Goal: Task Accomplishment & Management: Complete application form

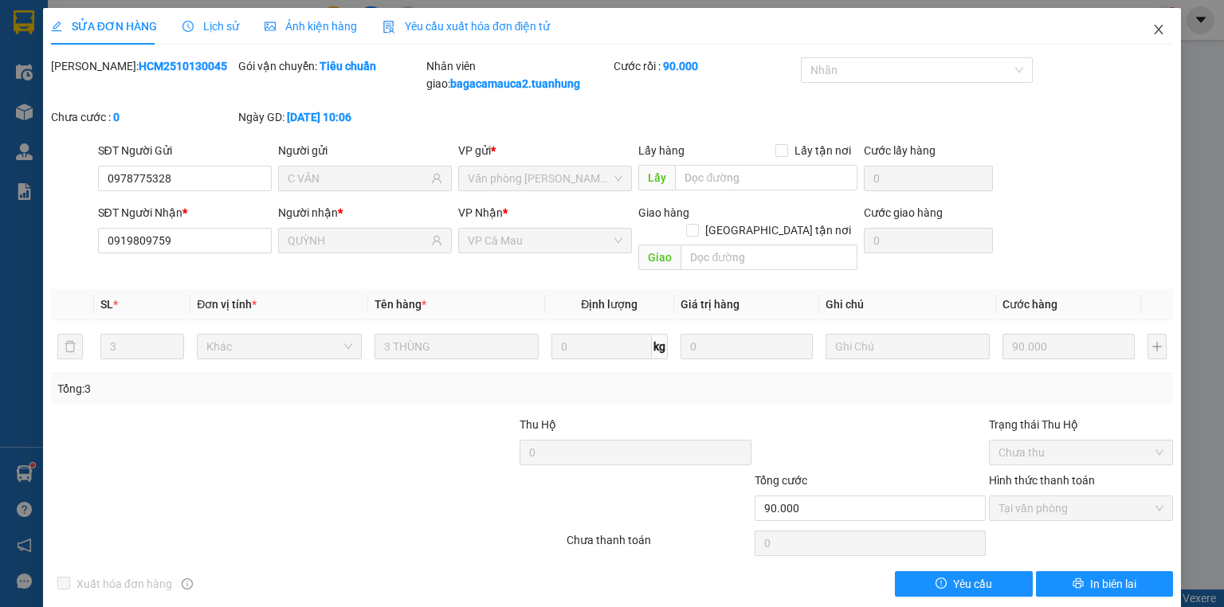
click at [1152, 29] on icon "close" at bounding box center [1158, 29] width 13 height 13
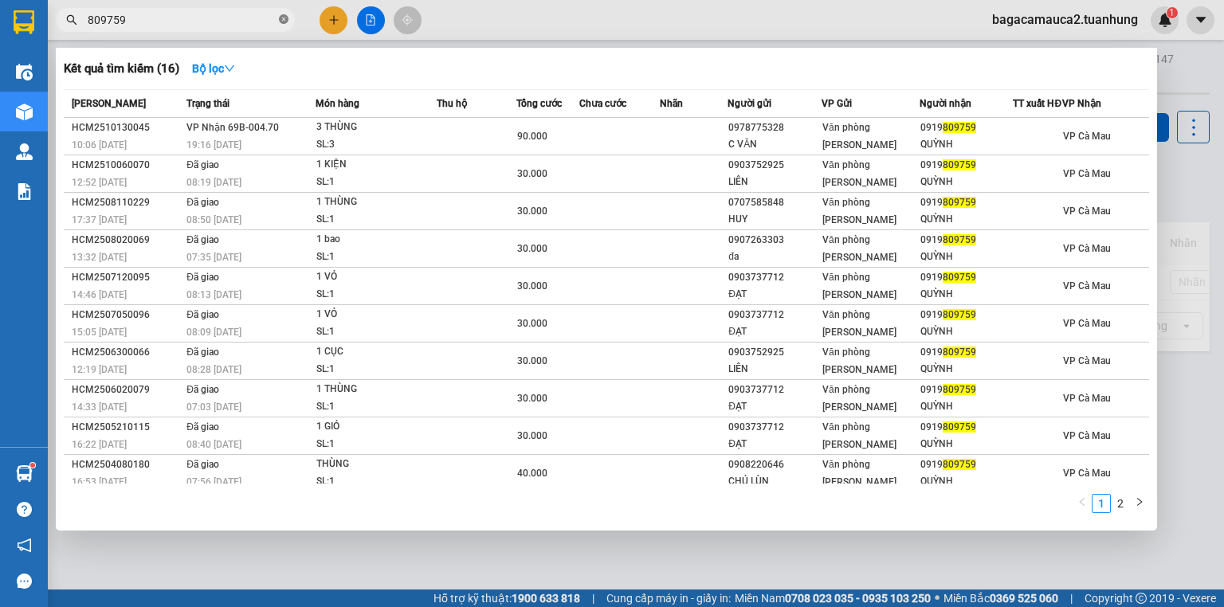
click at [280, 16] on icon "close-circle" at bounding box center [284, 19] width 10 height 10
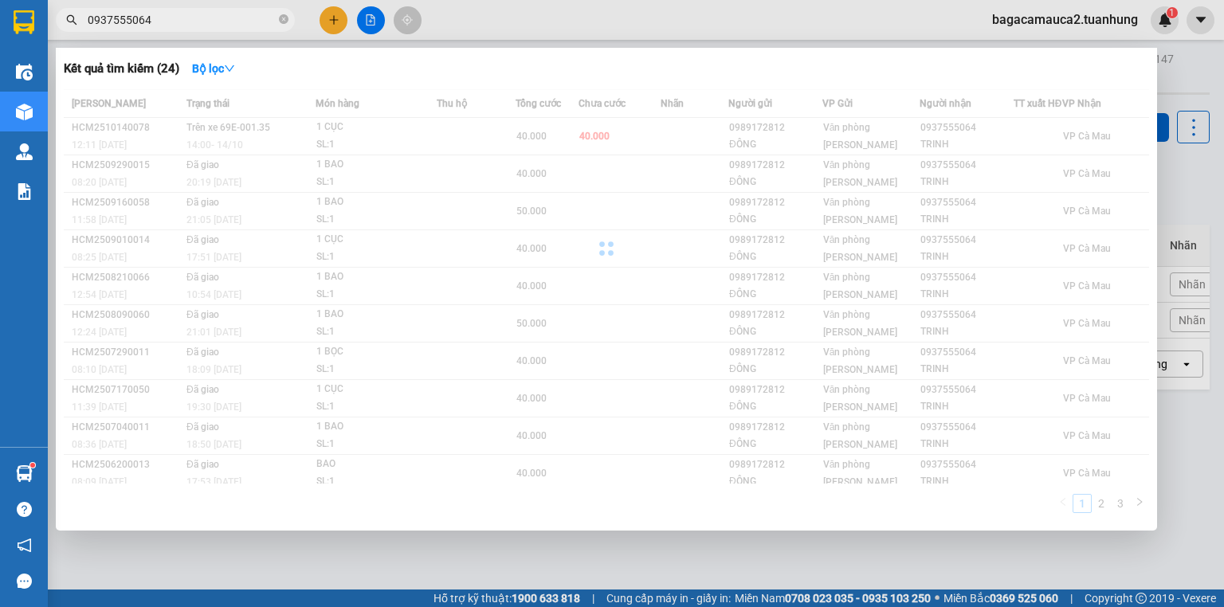
type input "0937555064"
click at [335, 18] on div at bounding box center [612, 303] width 1224 height 607
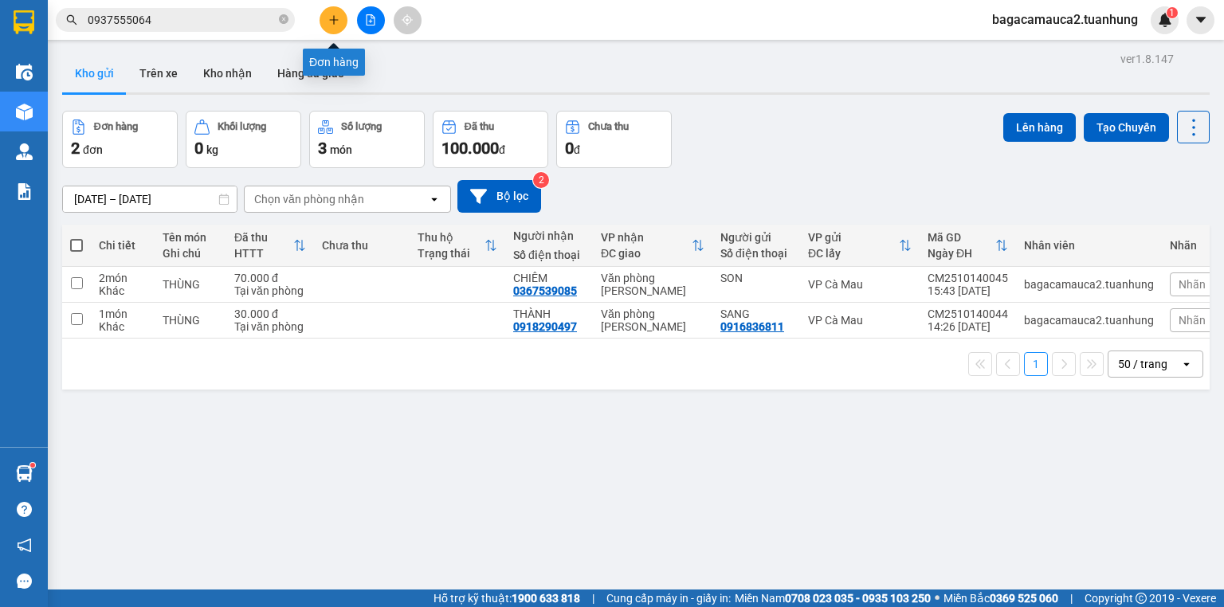
click at [335, 18] on icon "plus" at bounding box center [333, 19] width 11 height 11
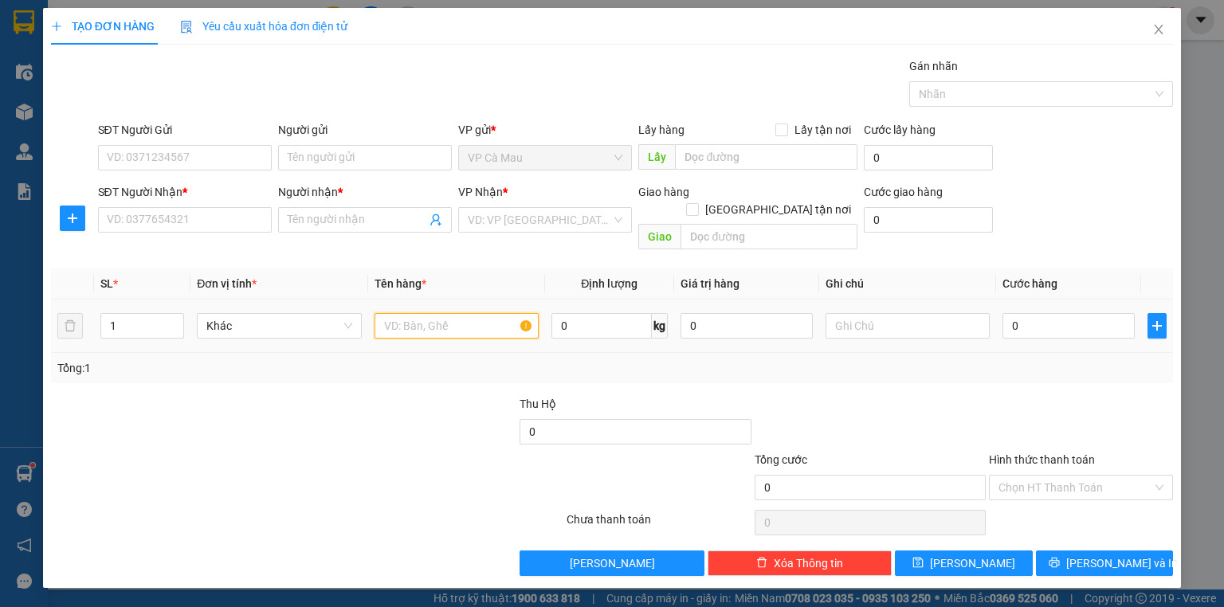
click at [419, 313] on input "text" at bounding box center [457, 326] width 164 height 26
type input "2 thùng"
click at [168, 148] on input "SĐT Người Gửi" at bounding box center [185, 158] width 174 height 26
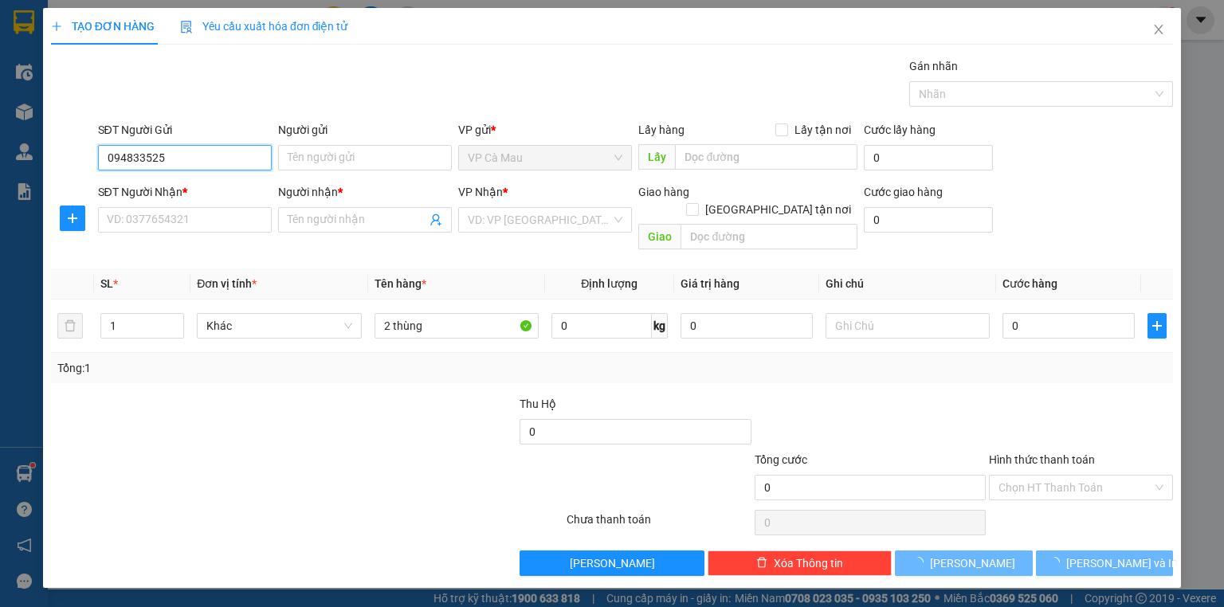
type input "0948335252"
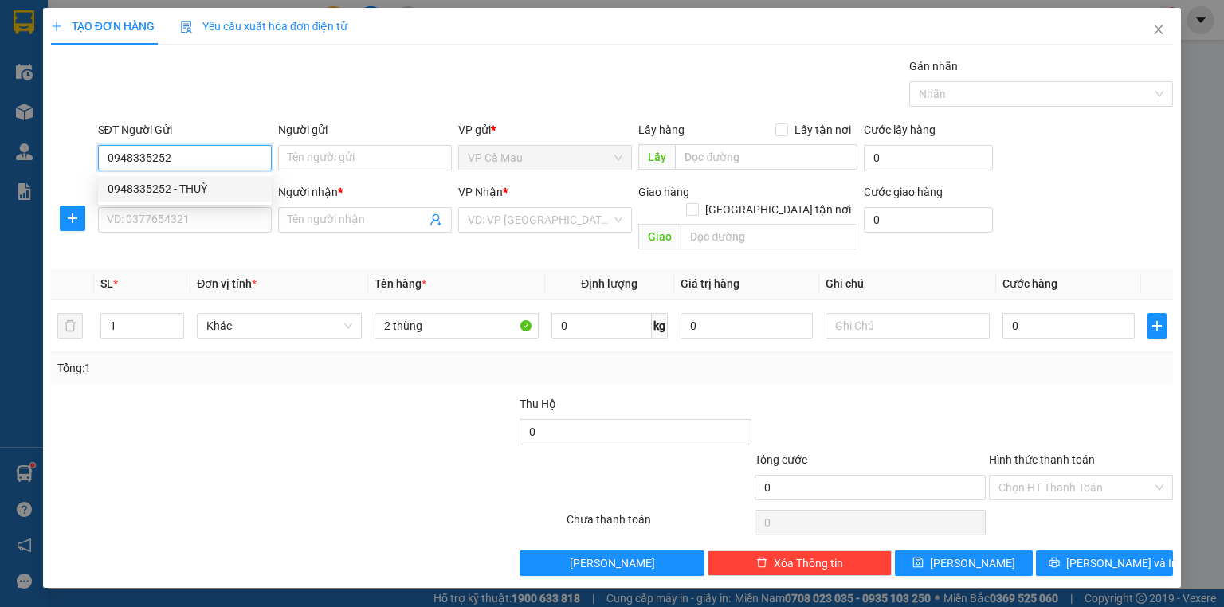
click at [196, 191] on div "0948335252 - THUỲ" at bounding box center [185, 189] width 155 height 18
type input "THUỲ"
type input "0948335252"
click at [197, 218] on input "SĐT Người Nhận *" at bounding box center [185, 220] width 174 height 26
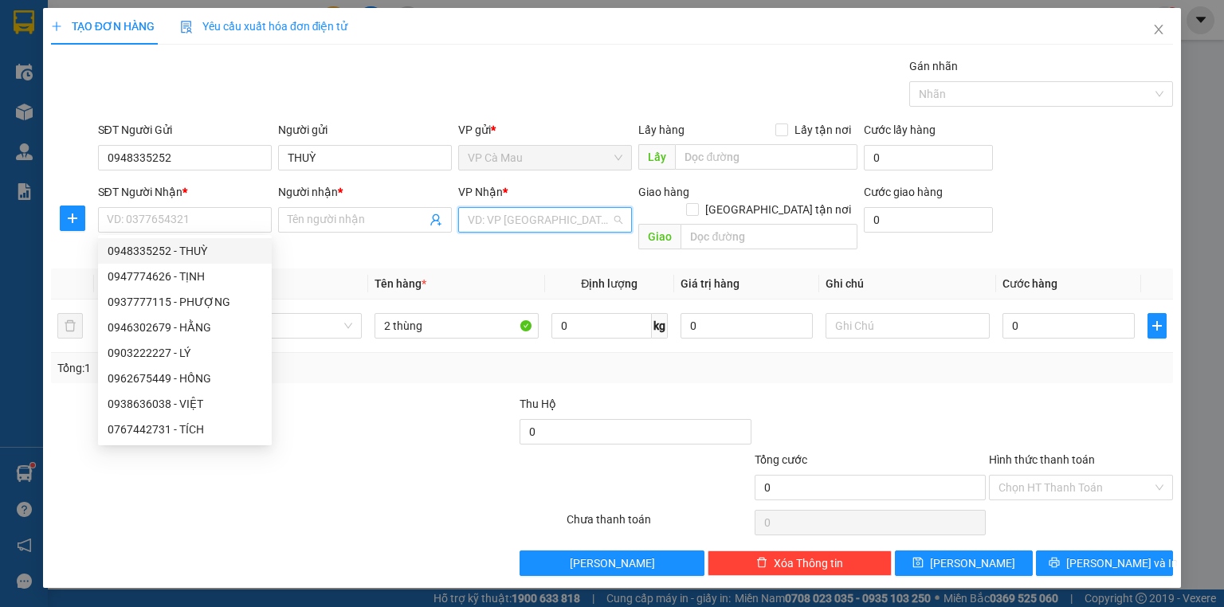
click at [559, 209] on input "search" at bounding box center [539, 220] width 143 height 24
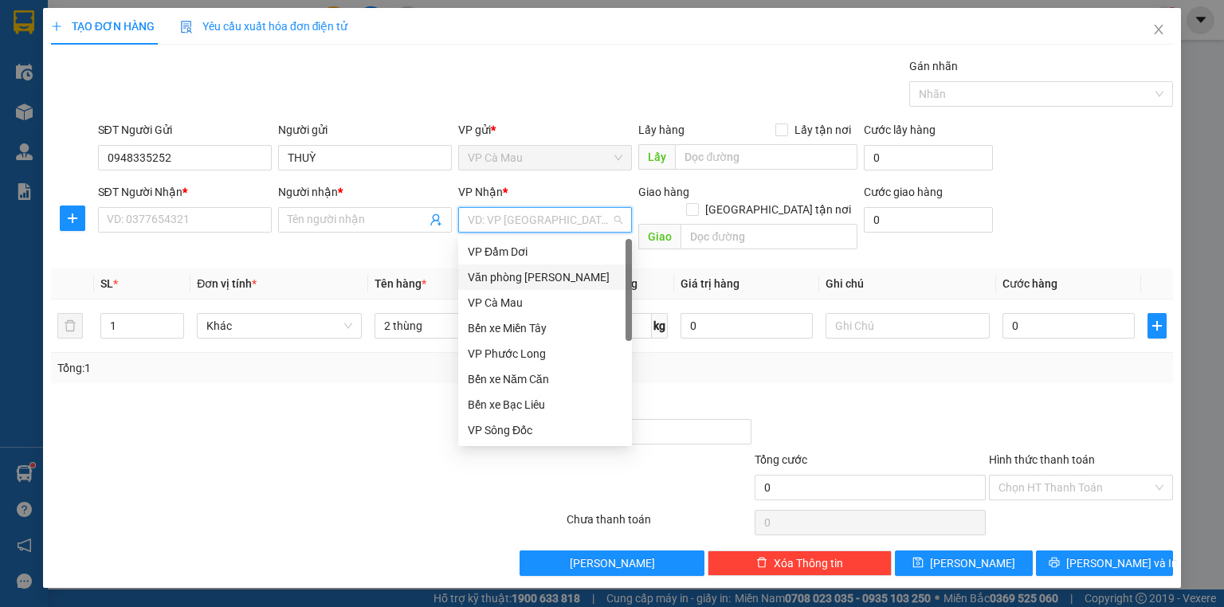
click at [548, 270] on div "Văn phòng [PERSON_NAME]" at bounding box center [545, 278] width 155 height 18
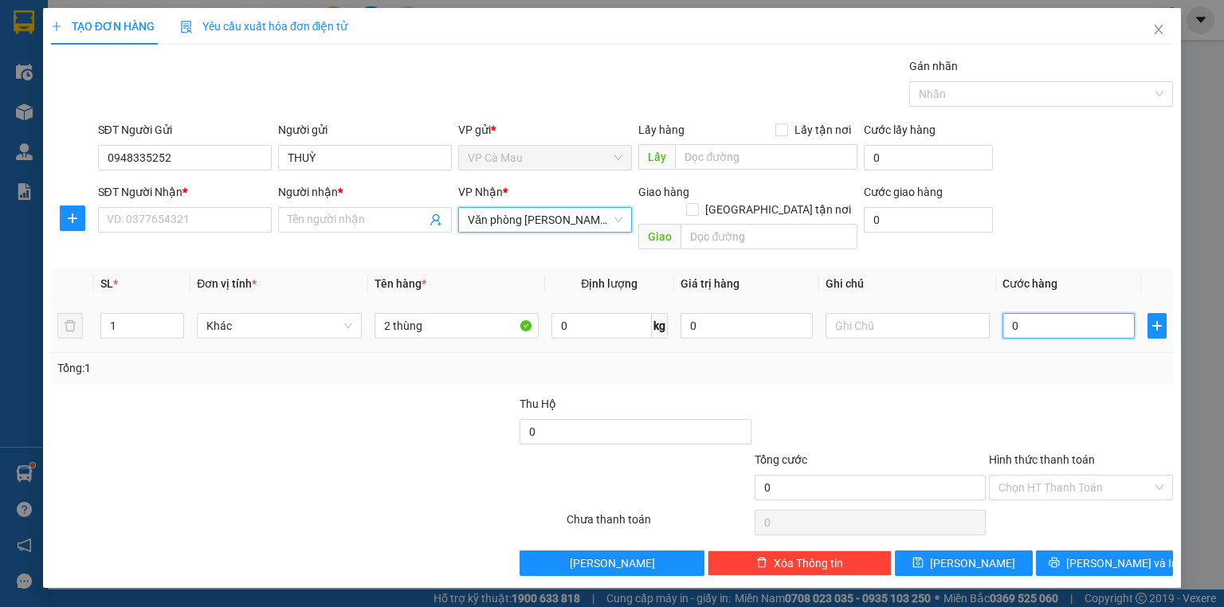
click at [1017, 313] on input "0" at bounding box center [1069, 326] width 132 height 26
type input "8"
type input "80"
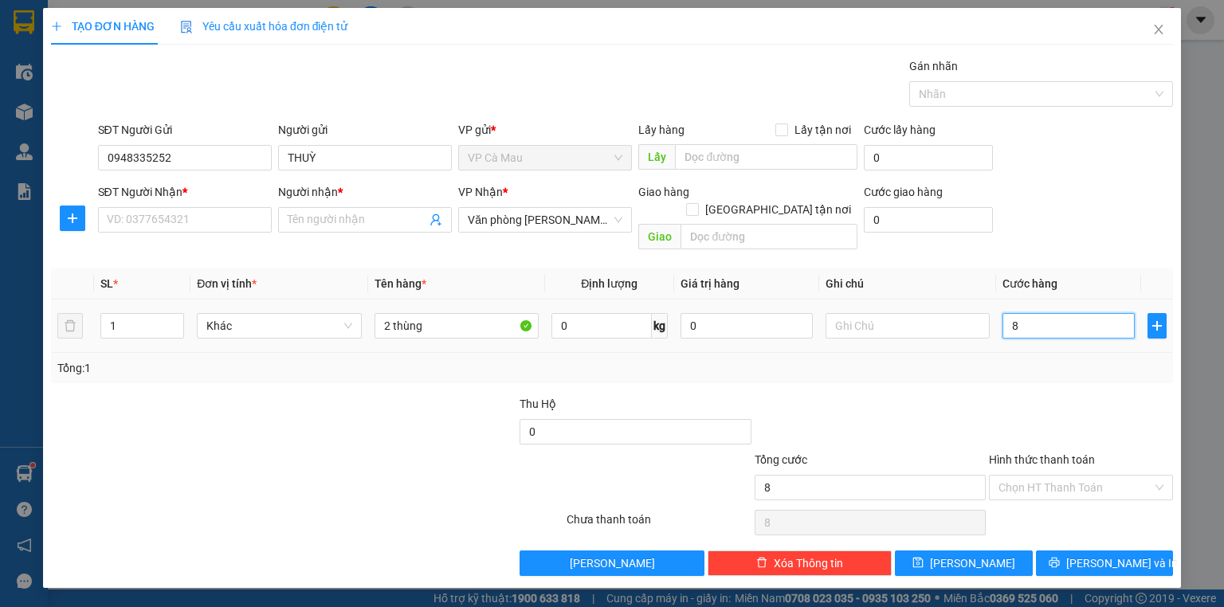
type input "80"
type input "80.000"
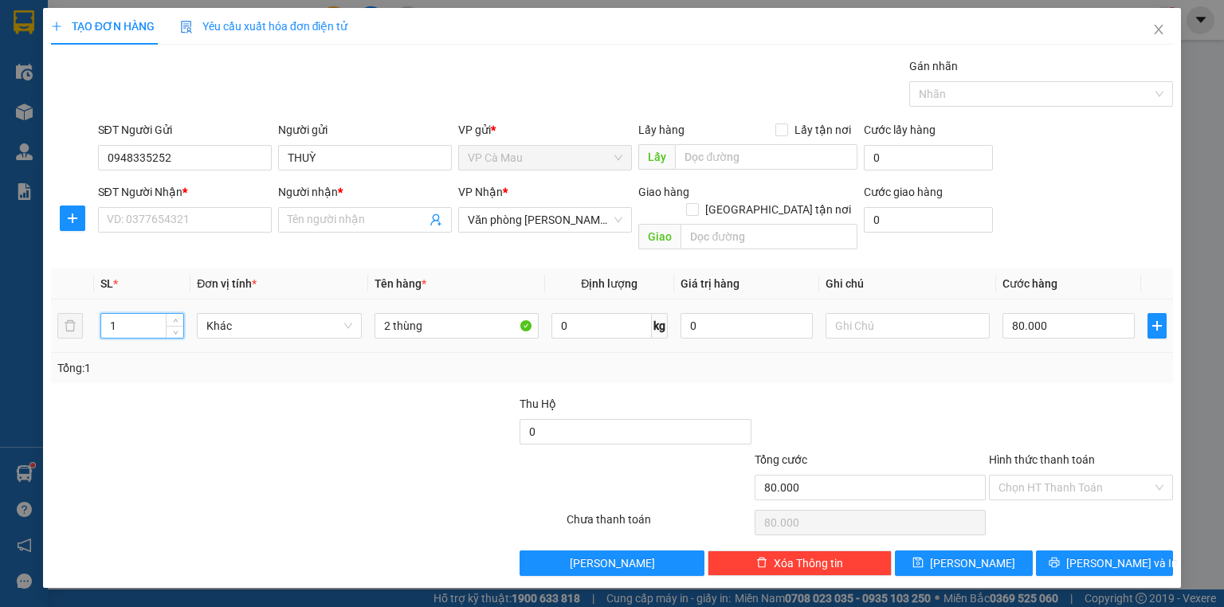
drag, startPoint x: 118, startPoint y: 309, endPoint x: 96, endPoint y: 317, distance: 23.7
click at [96, 317] on td "1" at bounding box center [142, 326] width 96 height 53
type input "2"
click at [344, 215] on input "Người nhận *" at bounding box center [357, 220] width 139 height 18
type input "0"
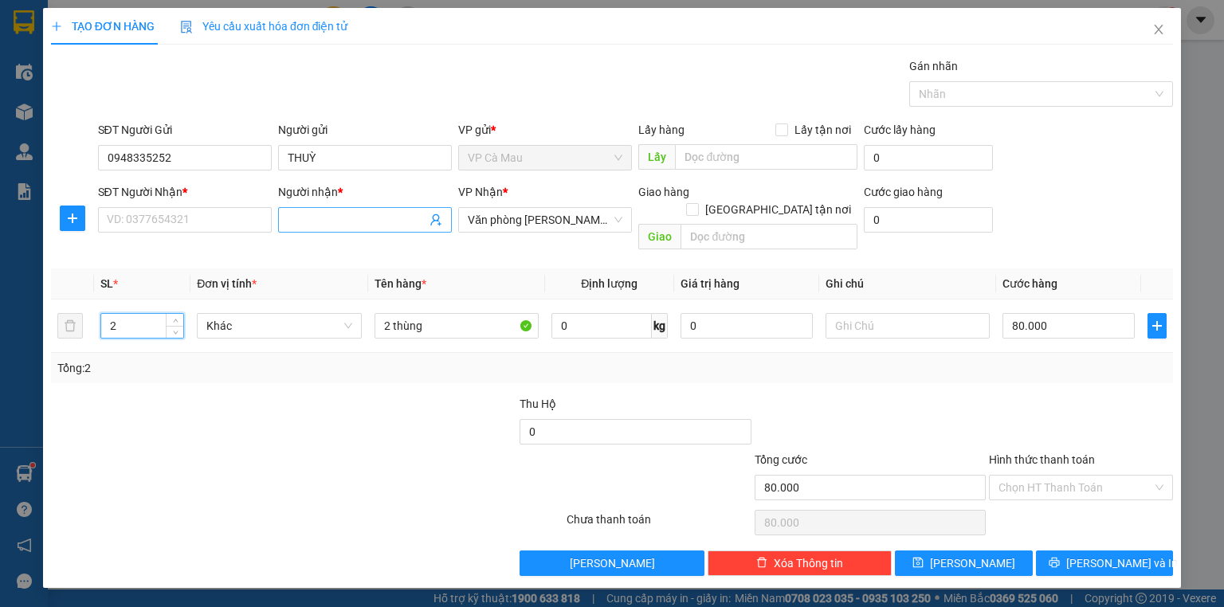
type input "0"
type input "hăbngf"
click at [210, 213] on input "SĐT Người Nhận *" at bounding box center [185, 220] width 174 height 26
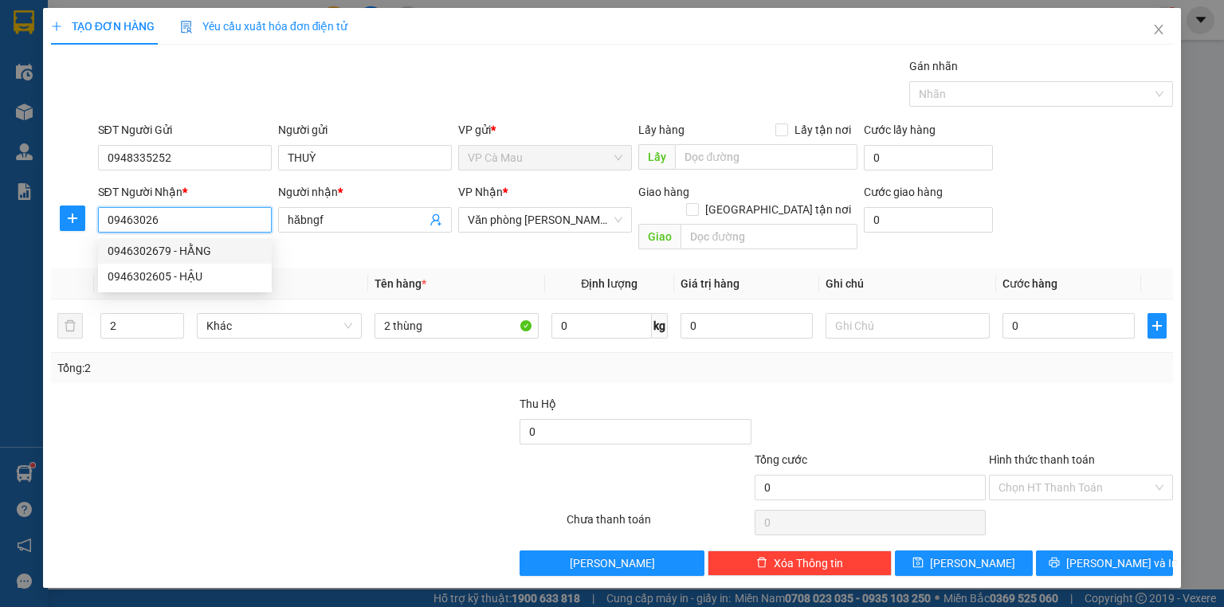
click at [194, 251] on div "0946302679 - HẰNG" at bounding box center [185, 251] width 155 height 18
type input "0946302679"
type input "HẰNG"
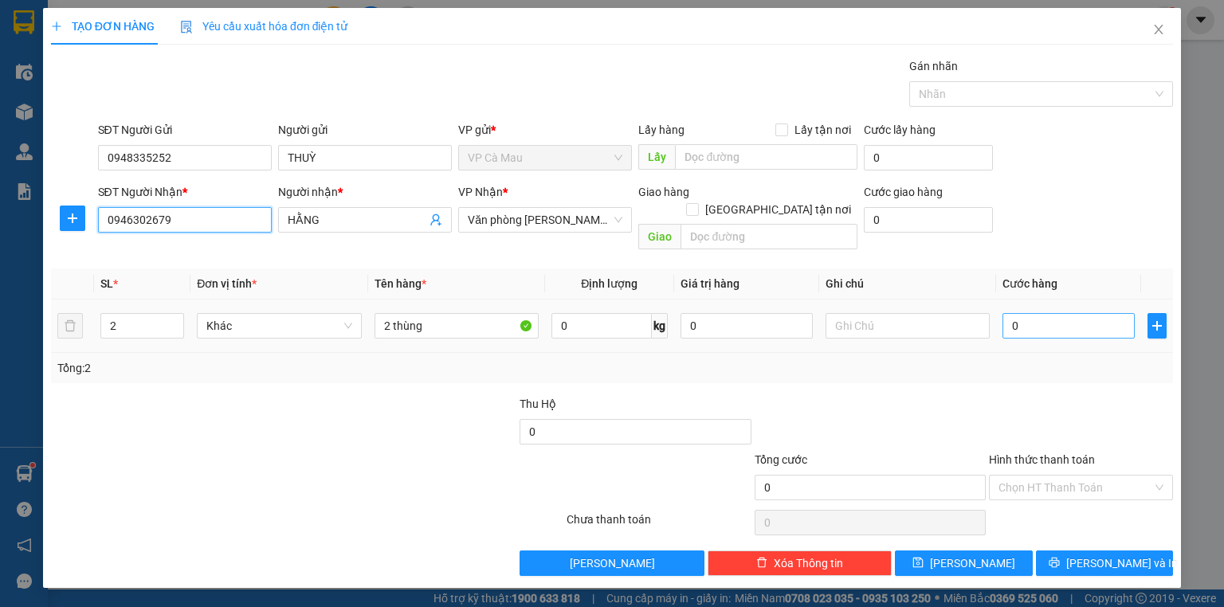
type input "0946302679"
click at [1036, 313] on input "0" at bounding box center [1069, 326] width 132 height 26
type input "8"
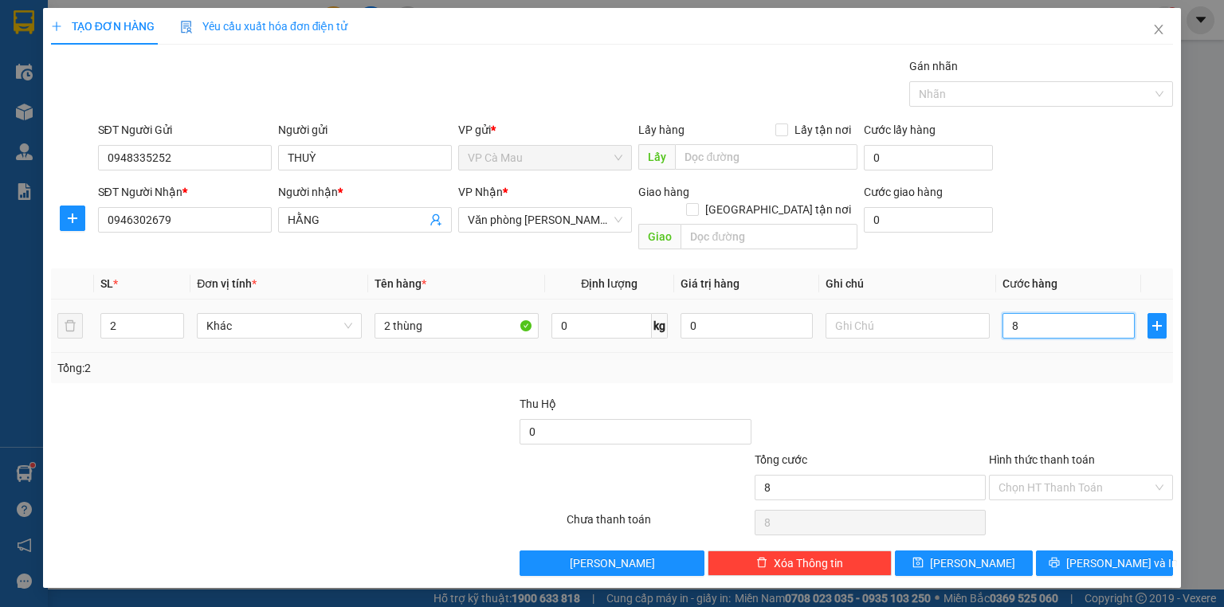
type input "80"
type input "80.000"
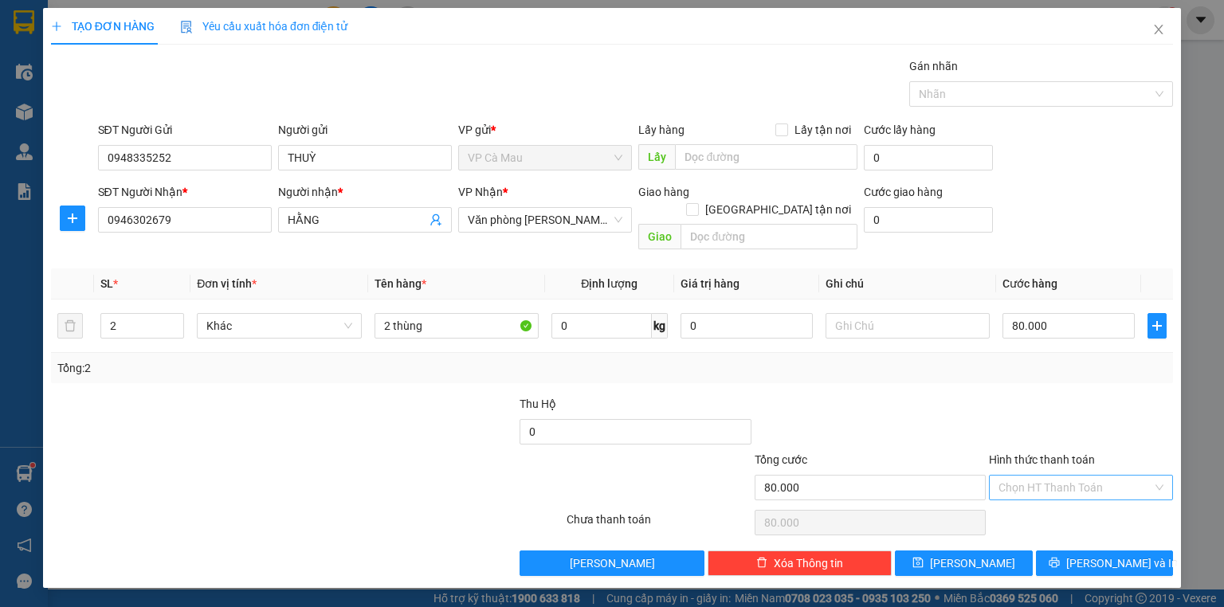
click at [1039, 476] on input "Hình thức thanh toán" at bounding box center [1076, 488] width 154 height 24
click at [1046, 501] on div "Tại văn phòng" at bounding box center [1081, 501] width 165 height 18
type input "0"
click at [1060, 557] on icon "printer" at bounding box center [1054, 562] width 11 height 11
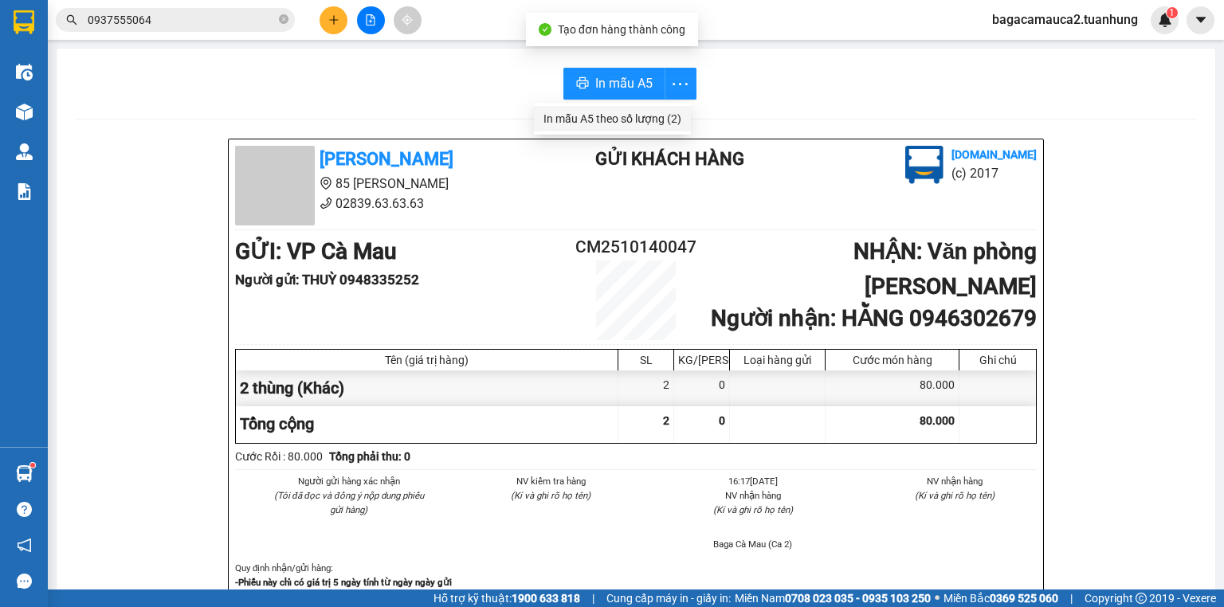
click at [661, 119] on div "In mẫu A5 theo số lượng (2)" at bounding box center [613, 119] width 138 height 18
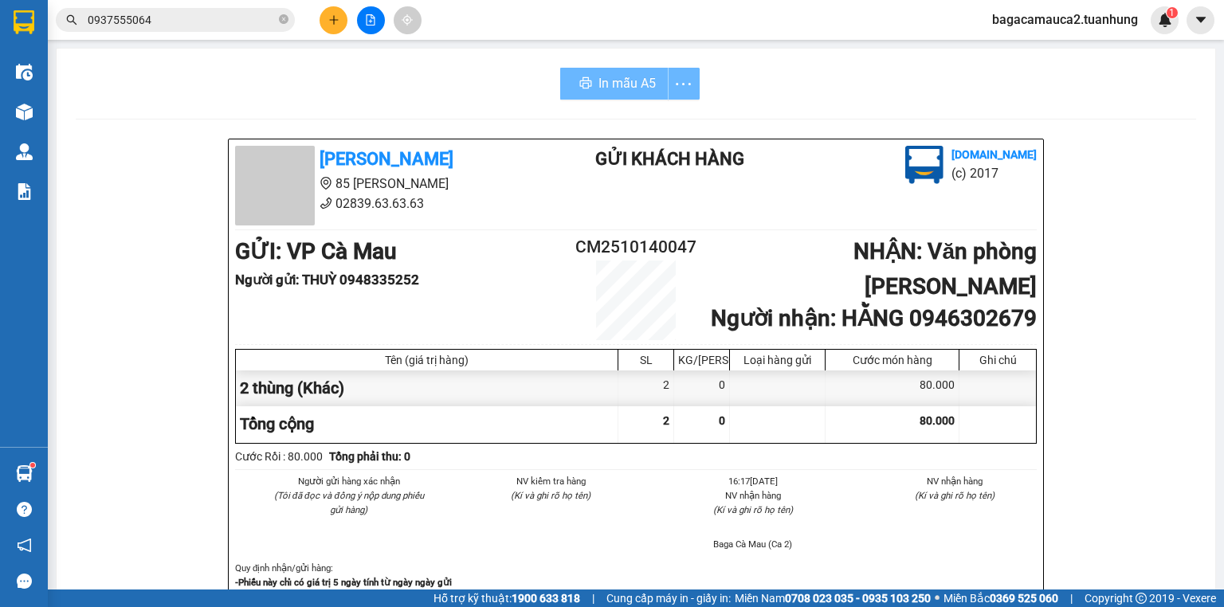
scroll to position [192, 0]
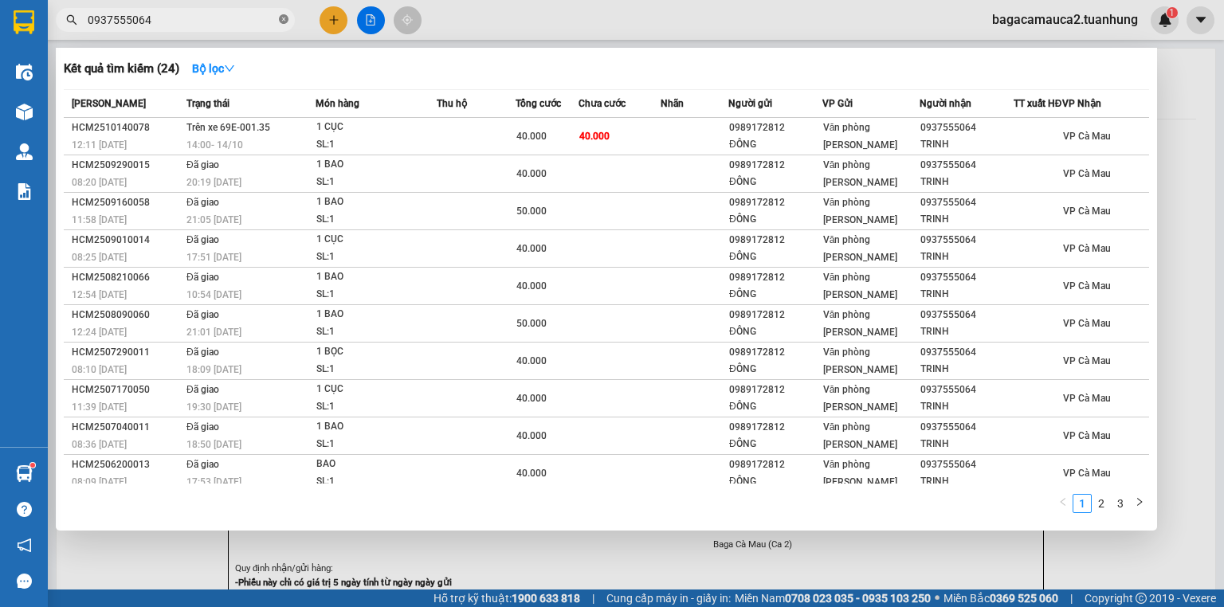
click at [281, 18] on icon "close-circle" at bounding box center [284, 19] width 10 height 10
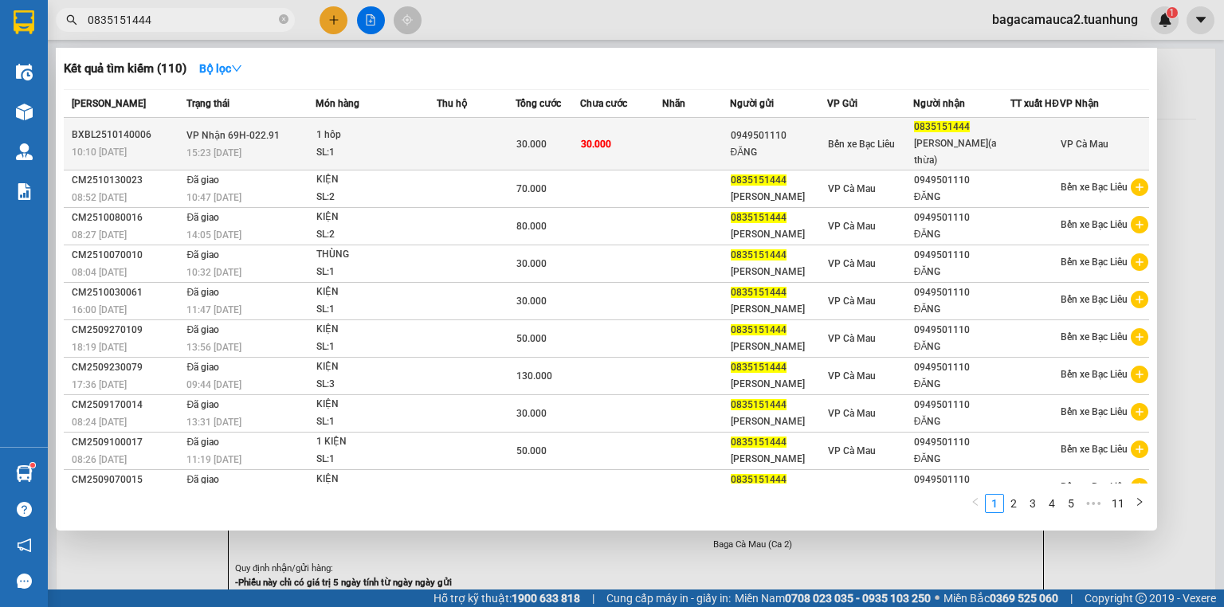
type input "0835151444"
click at [650, 141] on td "30.000" at bounding box center [621, 144] width 82 height 53
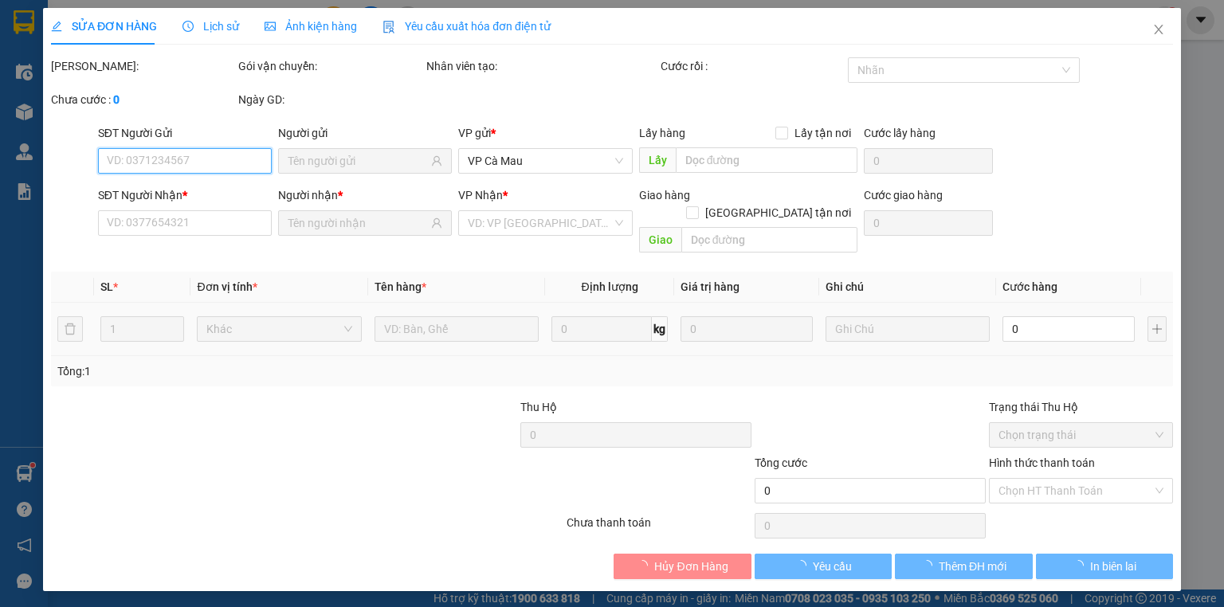
type input "0949501110"
type input "ĐĂNG"
type input "0835151444"
type input "BẢO VINH(a thừa)"
type input "30.000"
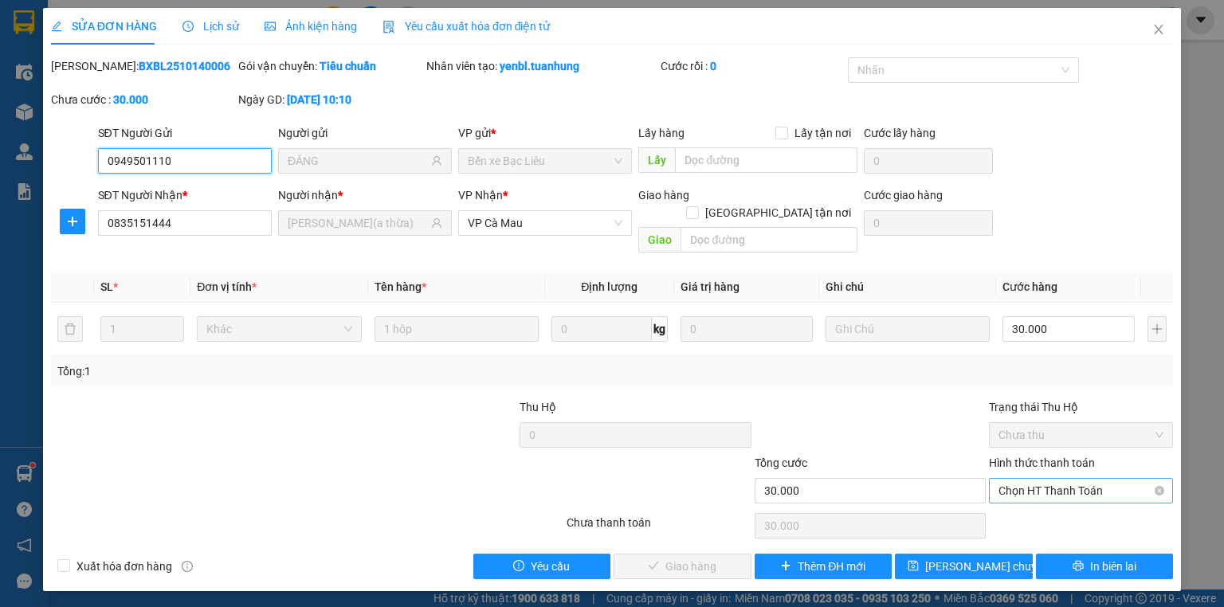
click at [1027, 479] on span "Chọn HT Thanh Toán" at bounding box center [1081, 491] width 165 height 24
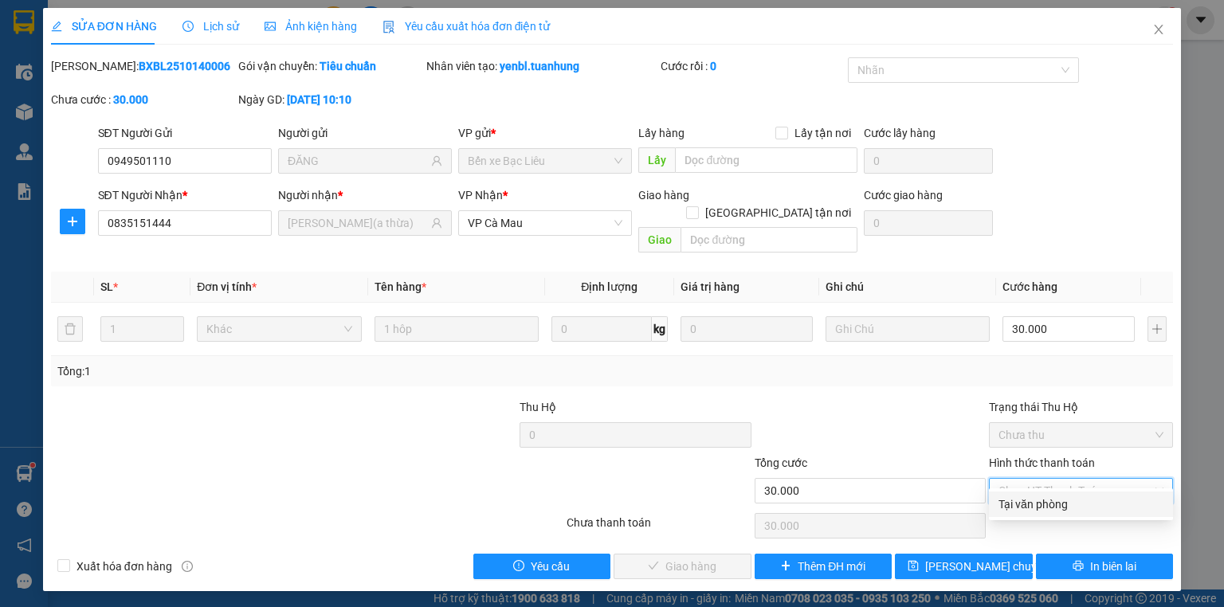
click at [1023, 504] on div "Tại văn phòng" at bounding box center [1081, 505] width 165 height 18
type input "0"
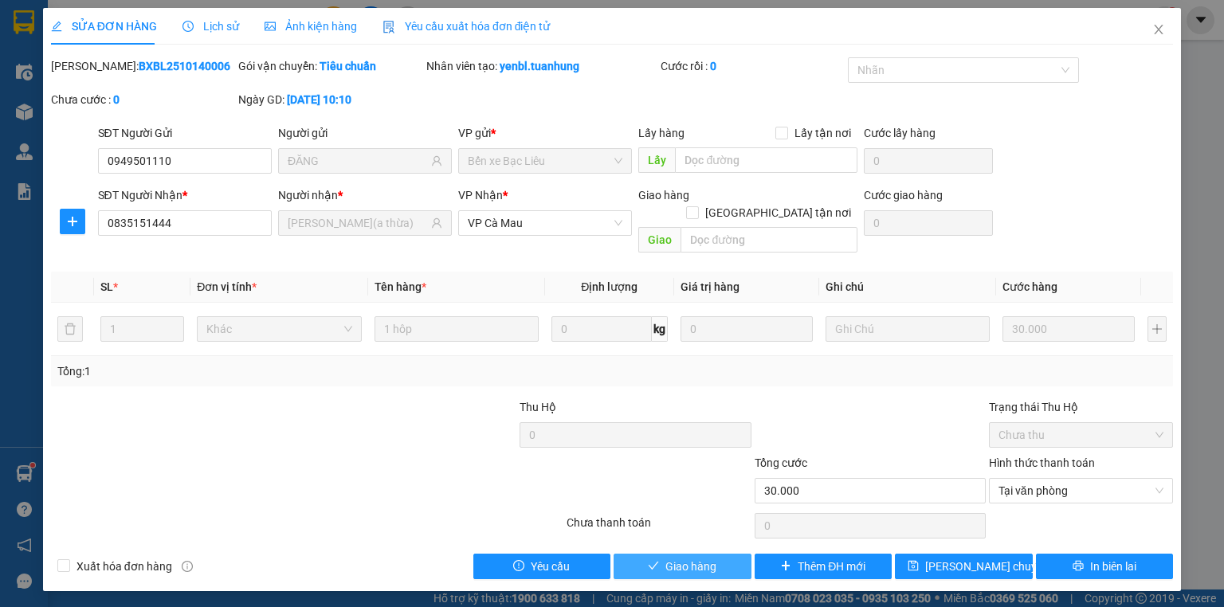
click at [658, 560] on icon "check" at bounding box center [653, 565] width 11 height 11
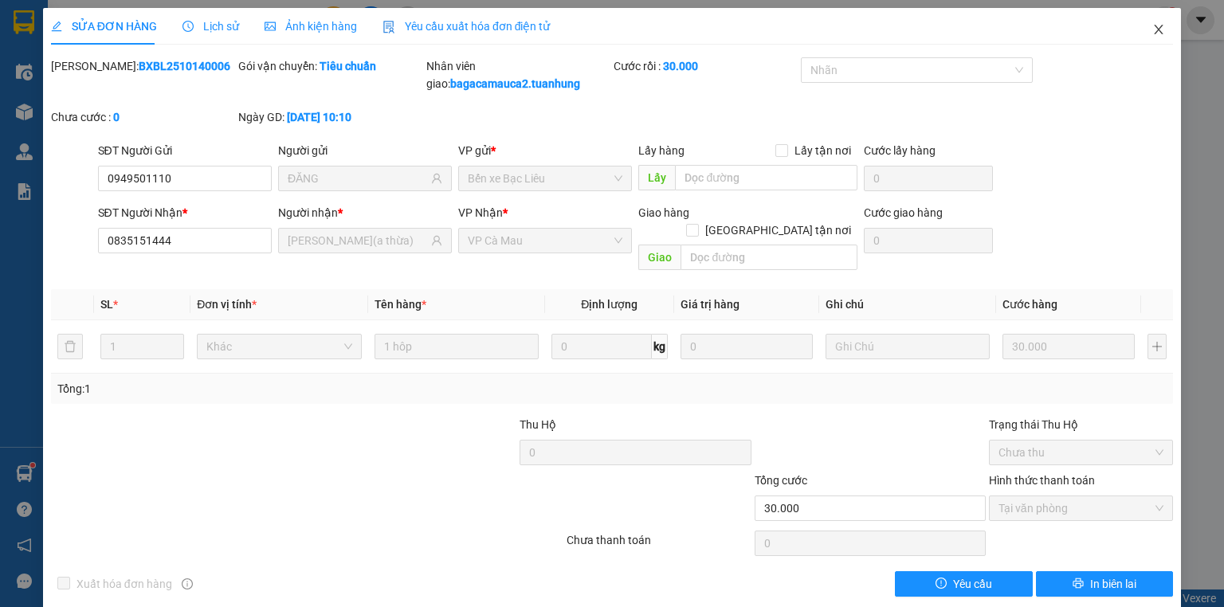
click at [1152, 27] on icon "close" at bounding box center [1158, 29] width 13 height 13
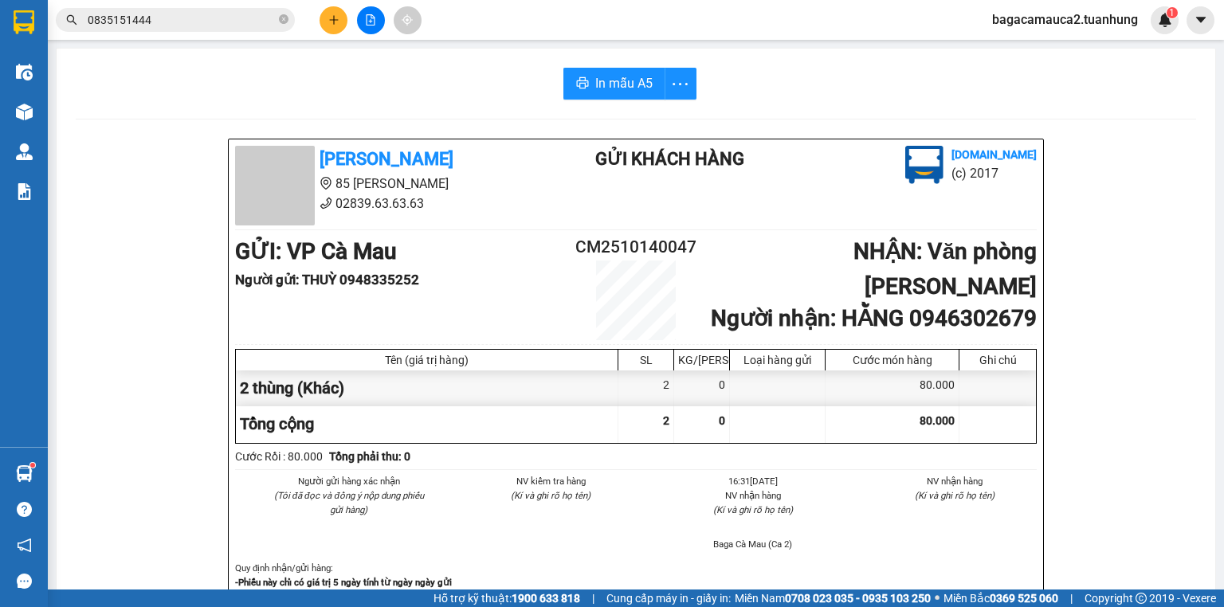
click at [332, 14] on icon "plus" at bounding box center [333, 19] width 11 height 11
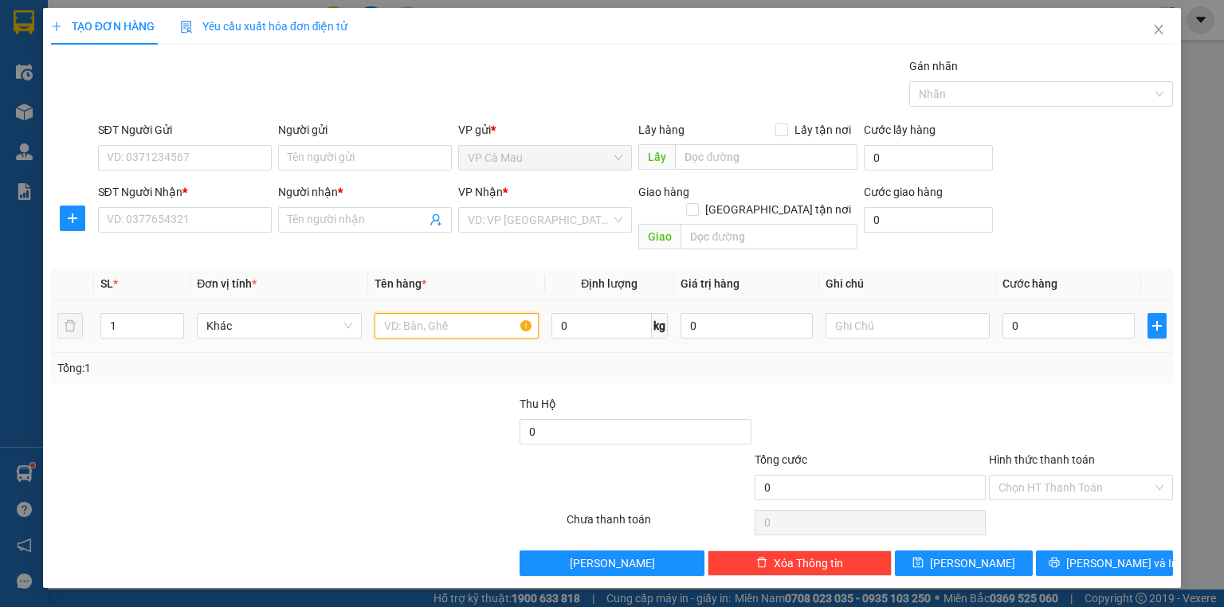
click at [426, 313] on input "text" at bounding box center [457, 326] width 164 height 26
type input "thùg"
click at [513, 220] on input "search" at bounding box center [539, 220] width 143 height 24
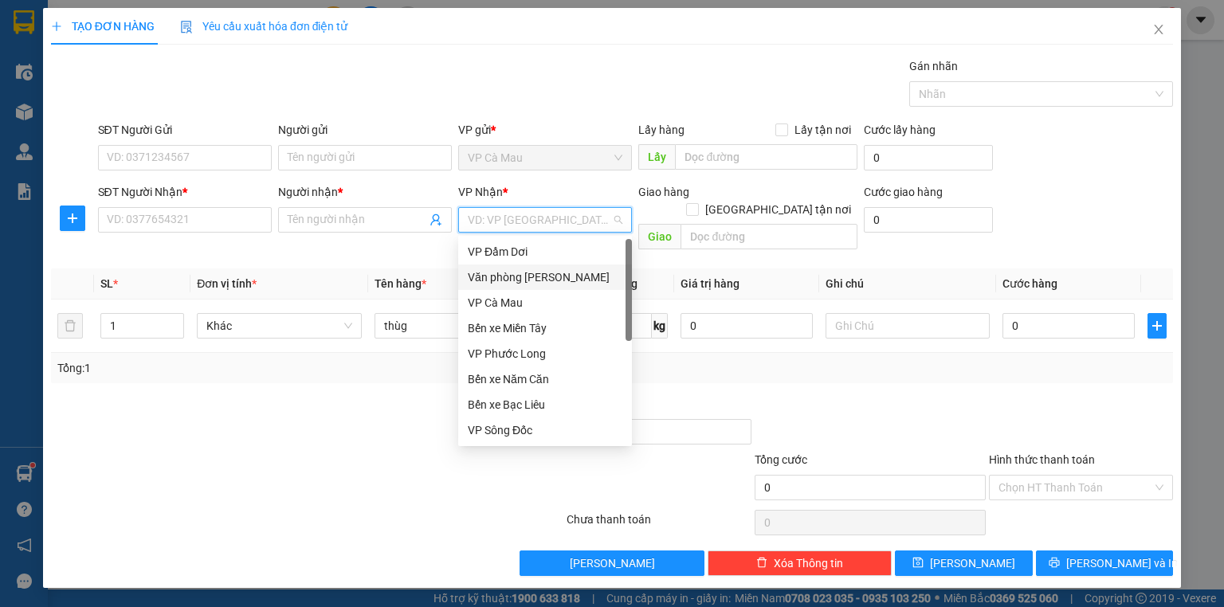
click at [520, 273] on div "Văn phòng [PERSON_NAME]" at bounding box center [545, 278] width 155 height 18
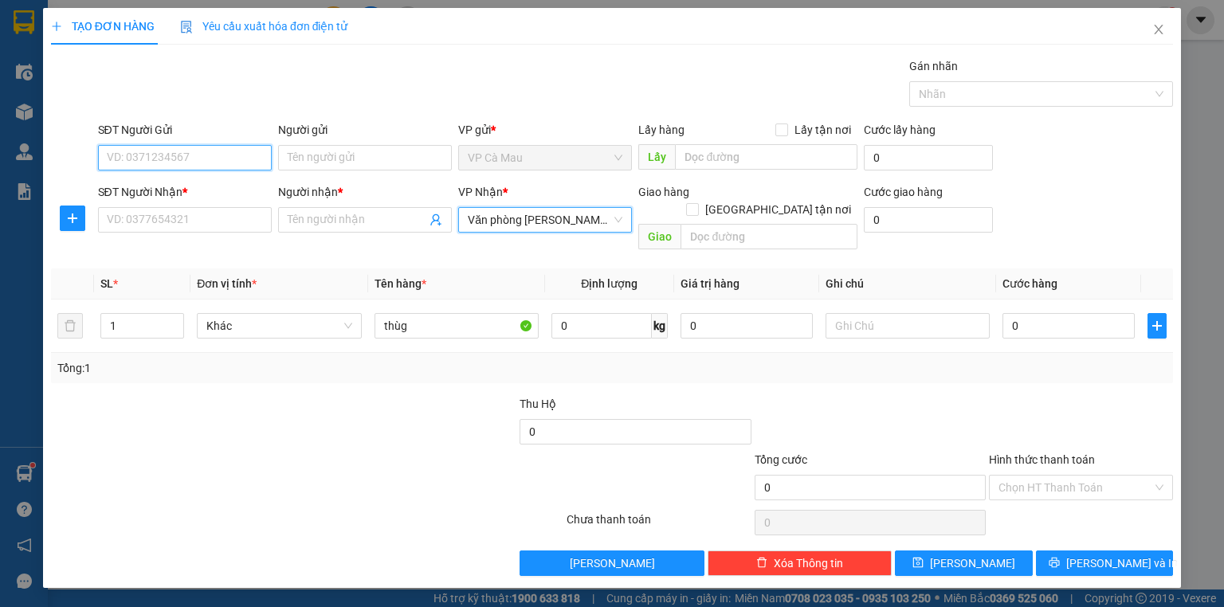
click at [225, 156] on input "SĐT Người Gửi" at bounding box center [185, 158] width 174 height 26
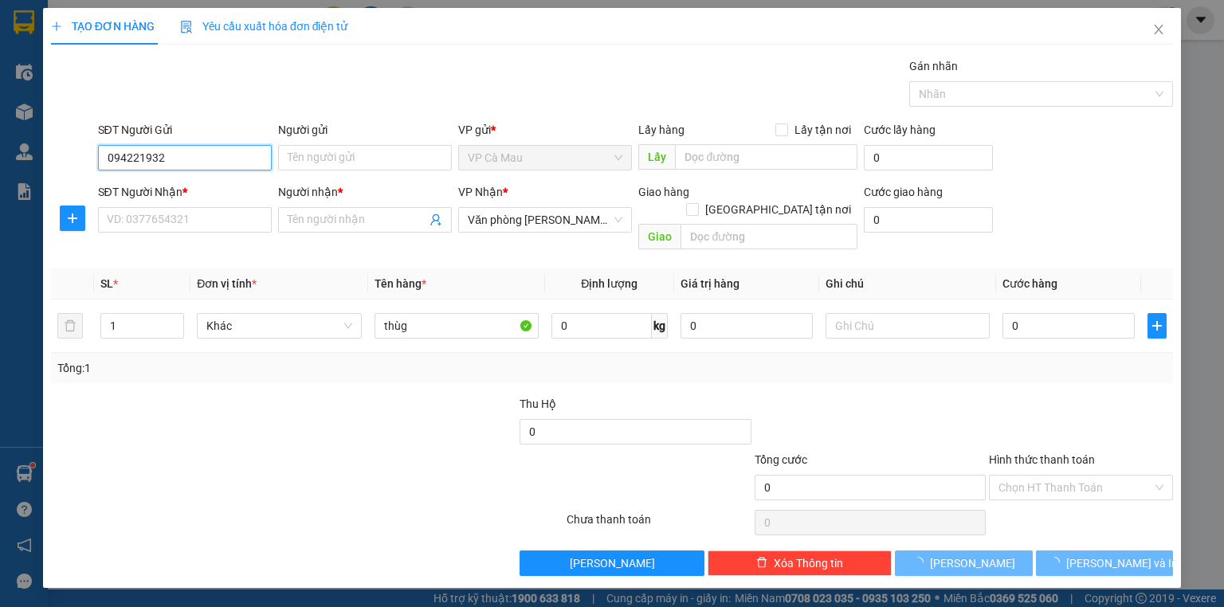
type input "0942219321"
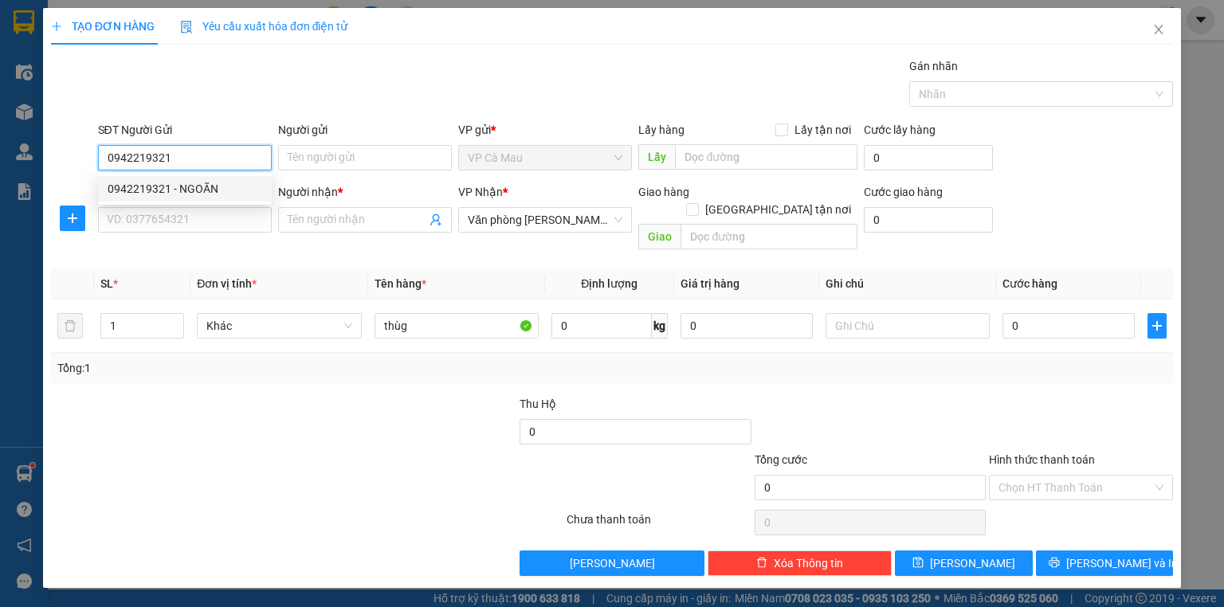
click at [196, 194] on div "0942219321 - NGOÃN" at bounding box center [185, 189] width 155 height 18
type input "NGOÃN"
type input "0942219321"
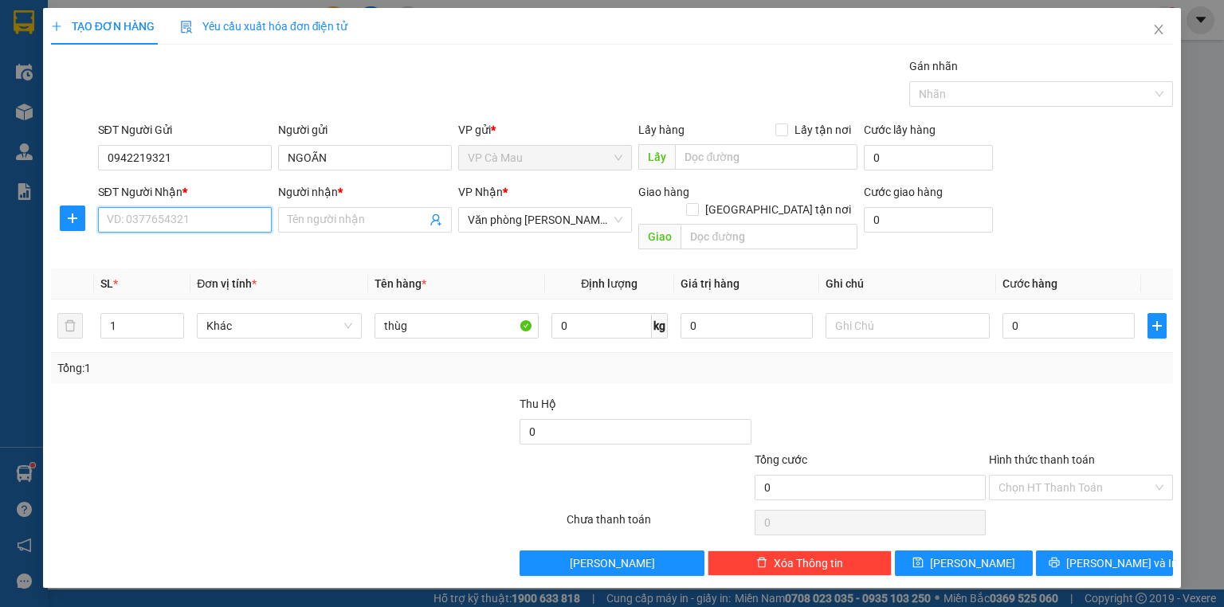
click at [210, 226] on input "SĐT Người Nhận *" at bounding box center [185, 220] width 174 height 26
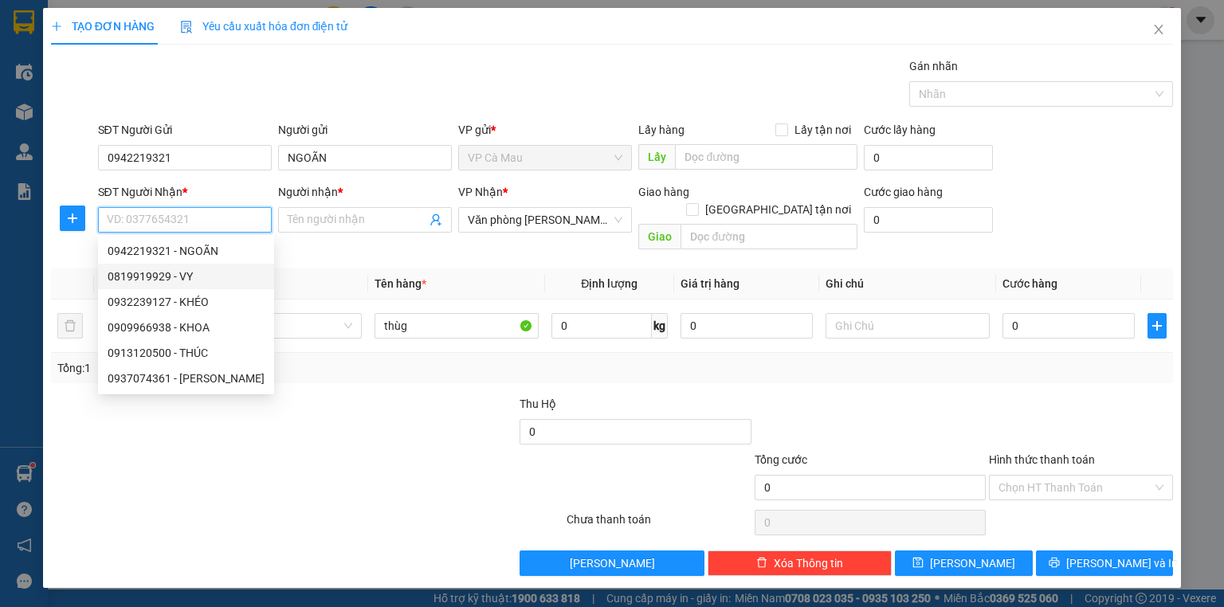
click at [160, 274] on div "0819919929 - VY" at bounding box center [186, 277] width 157 height 18
type input "0819919929"
type input "VY"
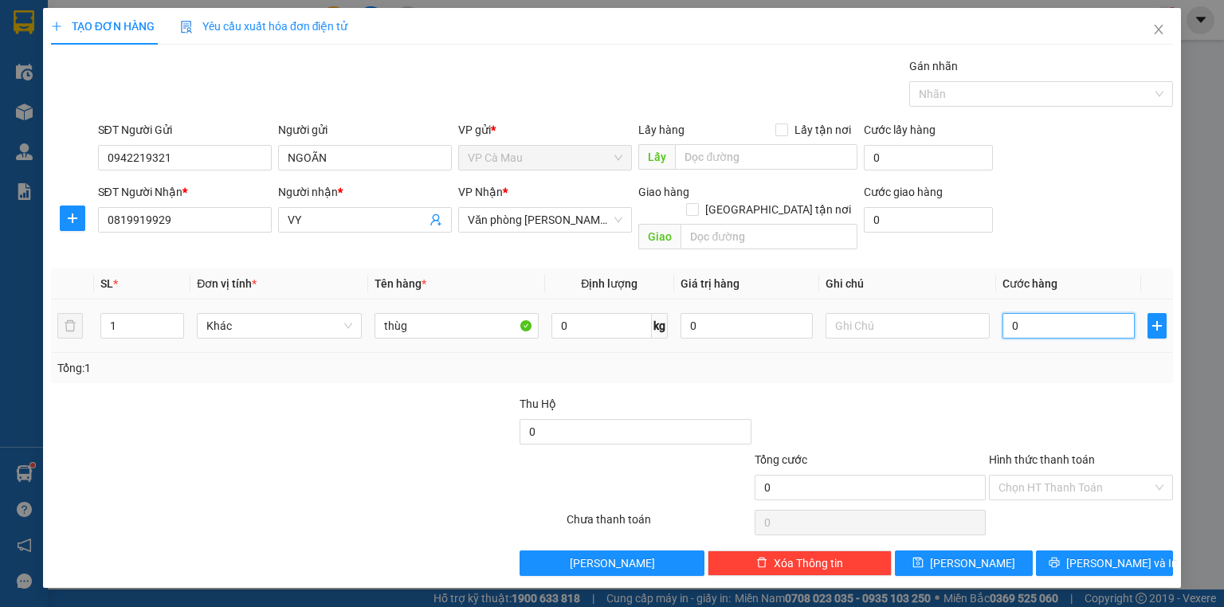
click at [1033, 313] on input "0" at bounding box center [1069, 326] width 132 height 26
type input "3"
type input "30"
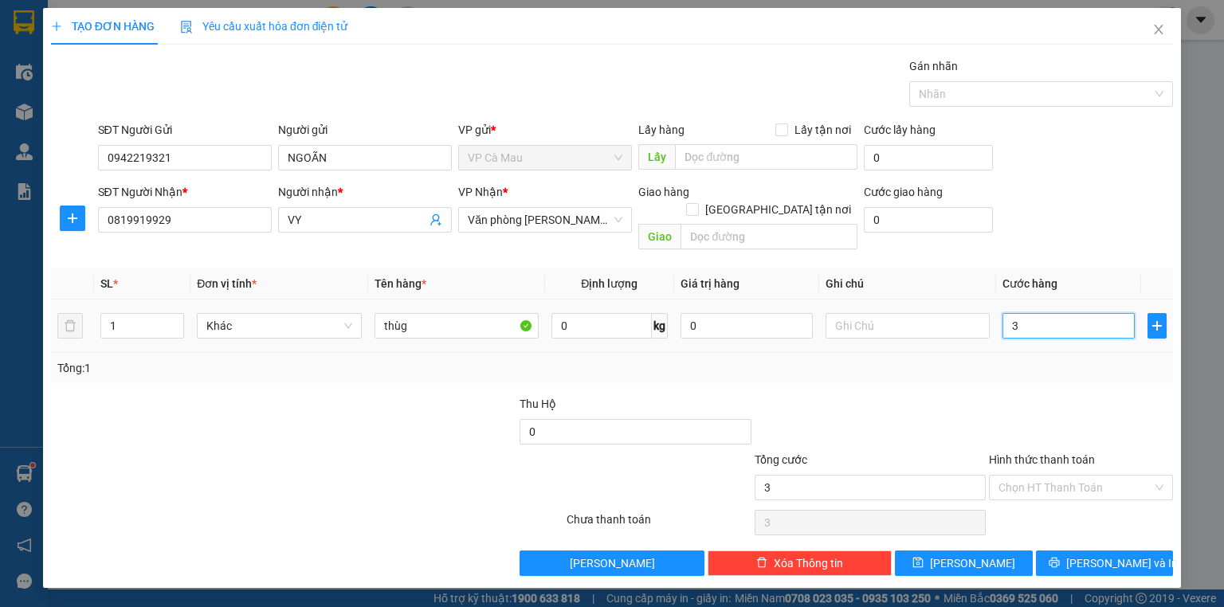
type input "30"
type input "30.000"
click at [1046, 476] on input "Hình thức thanh toán" at bounding box center [1076, 488] width 154 height 24
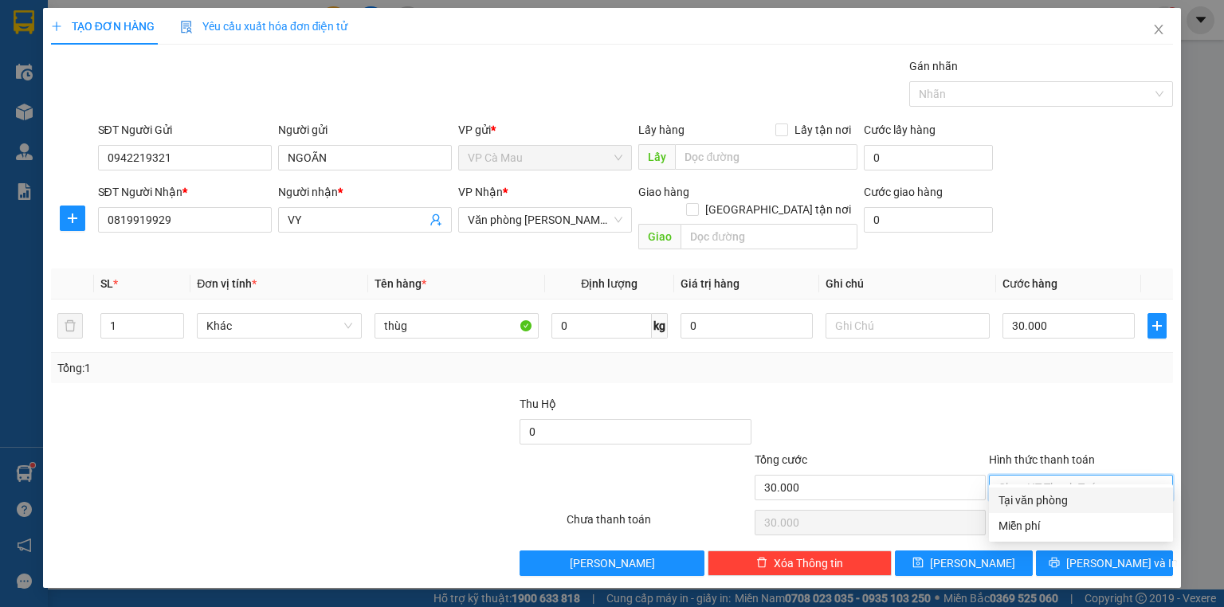
click at [1039, 498] on div "Tại văn phòng" at bounding box center [1081, 501] width 165 height 18
type input "0"
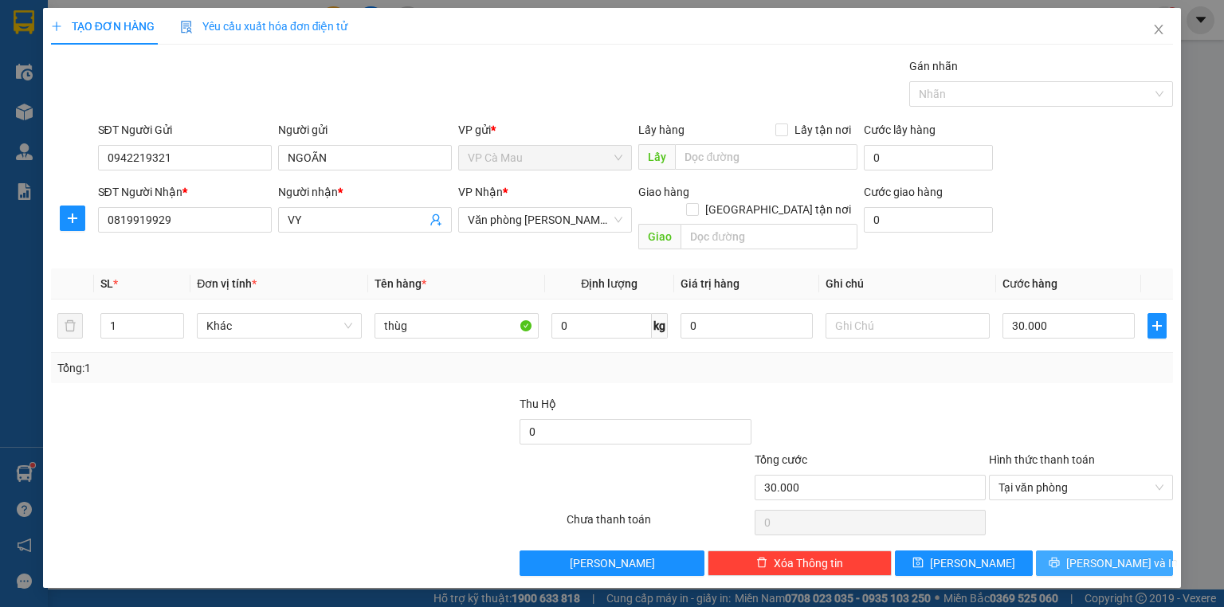
click at [1060, 557] on icon "printer" at bounding box center [1054, 562] width 11 height 11
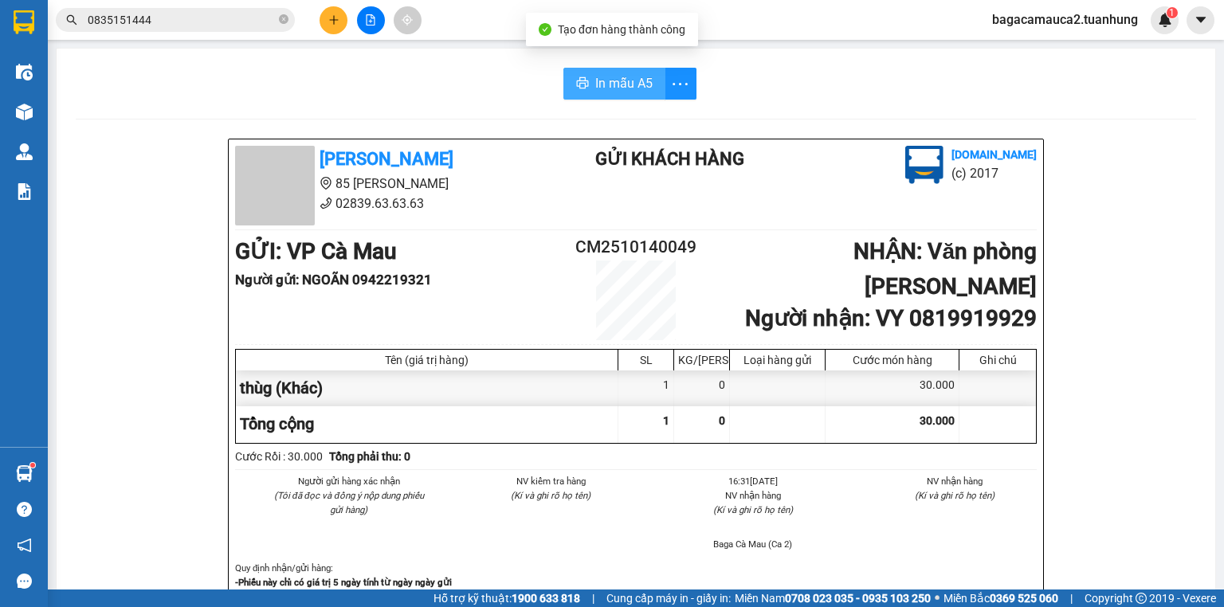
click at [576, 83] on icon "printer" at bounding box center [582, 83] width 13 height 13
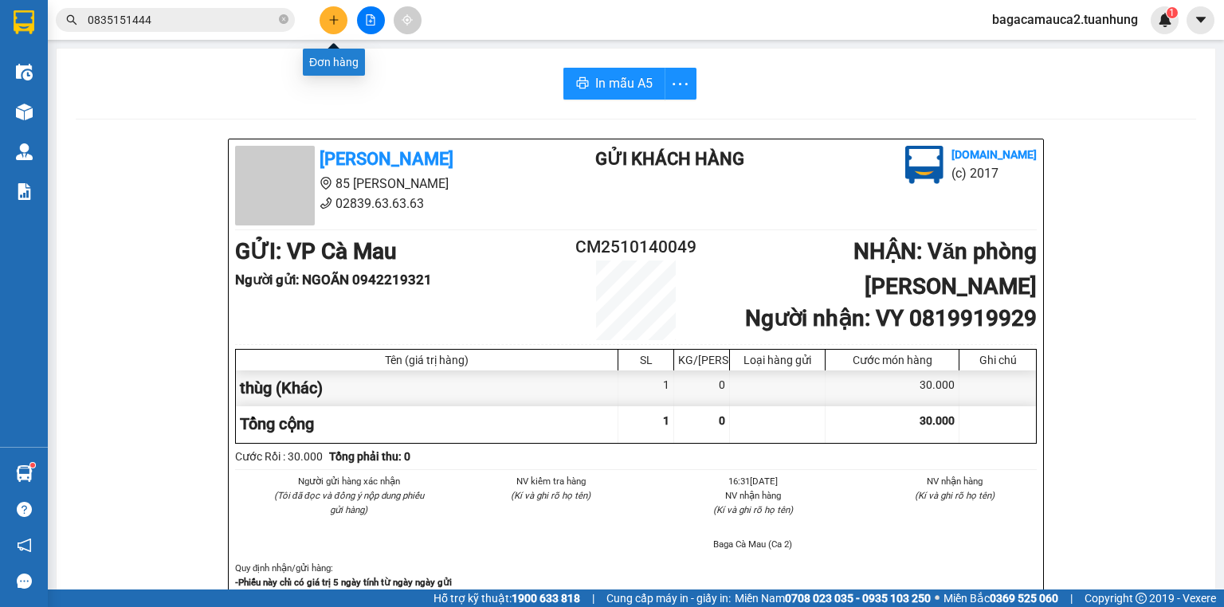
click at [334, 16] on icon "plus" at bounding box center [333, 19] width 1 height 9
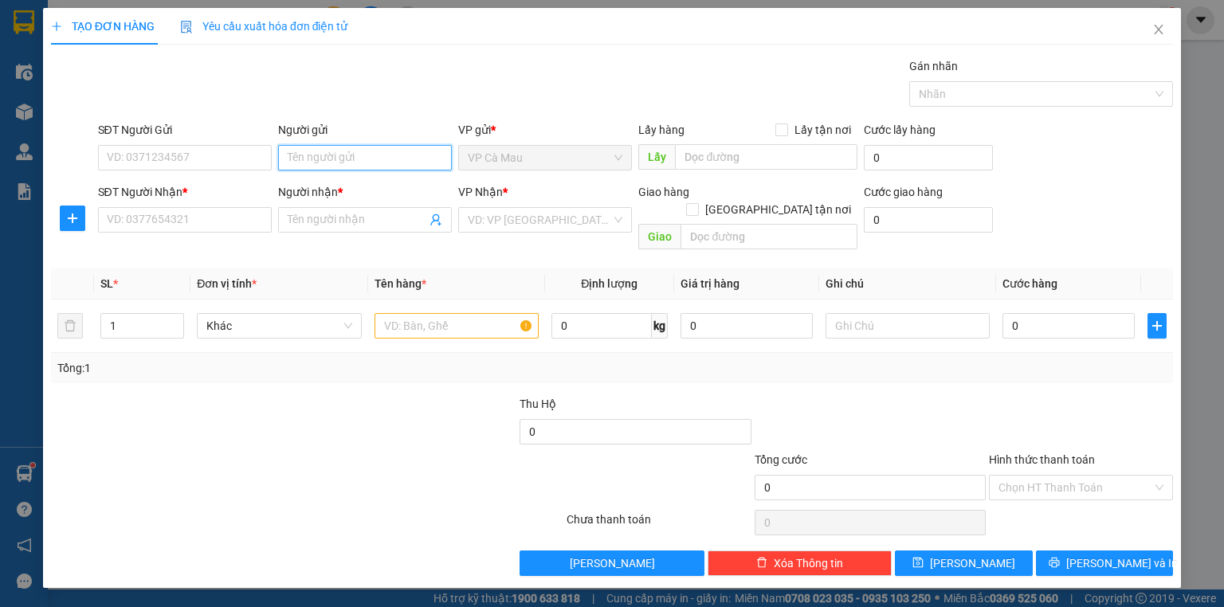
click at [309, 163] on input "Người gửi" at bounding box center [365, 158] width 174 height 26
type input "vĩnh tài"
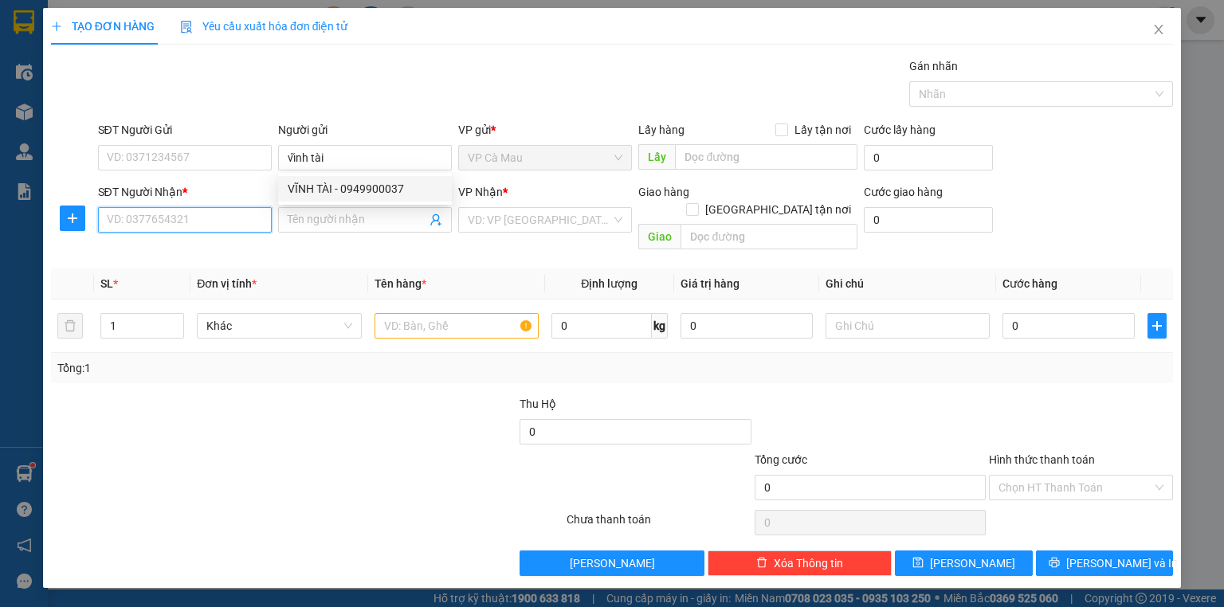
drag, startPoint x: 186, startPoint y: 212, endPoint x: 263, endPoint y: 205, distance: 76.8
click at [187, 211] on input "SĐT Người Nhận *" at bounding box center [185, 220] width 174 height 26
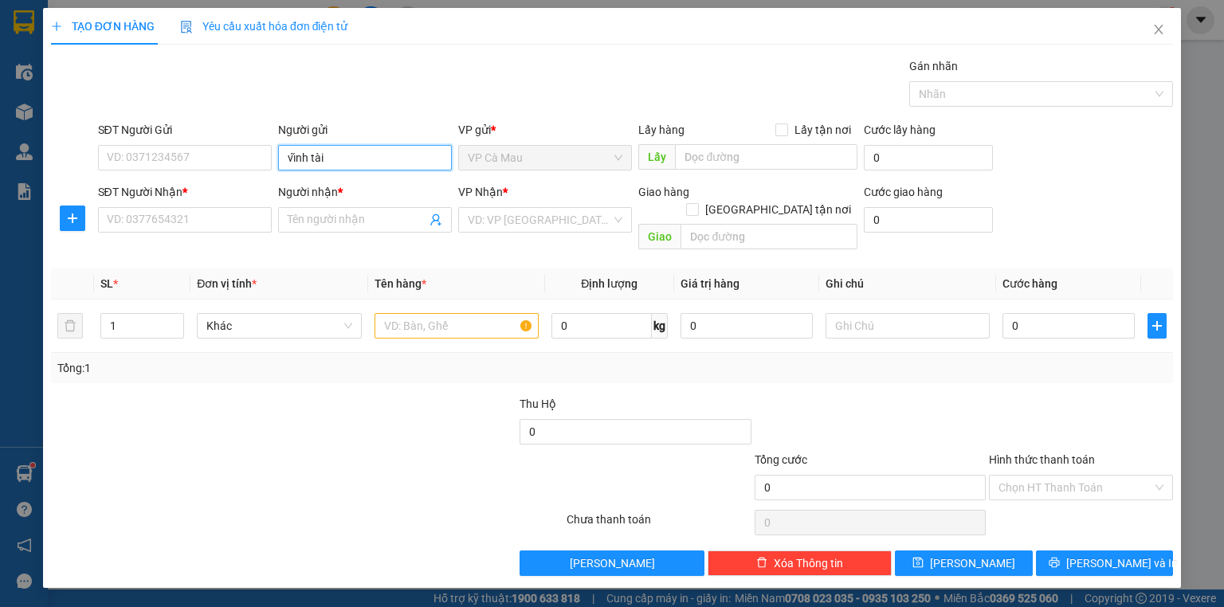
drag, startPoint x: 337, startPoint y: 159, endPoint x: 32, endPoint y: 190, distance: 306.7
click at [85, 184] on form "SĐT Người Gửi VD: 0371234567 Người gửi vĩnh tài vĩnh tài VP gửi * VP Cà Mau Lấy…" at bounding box center [612, 188] width 1122 height 135
click at [1153, 27] on icon "close" at bounding box center [1158, 29] width 13 height 13
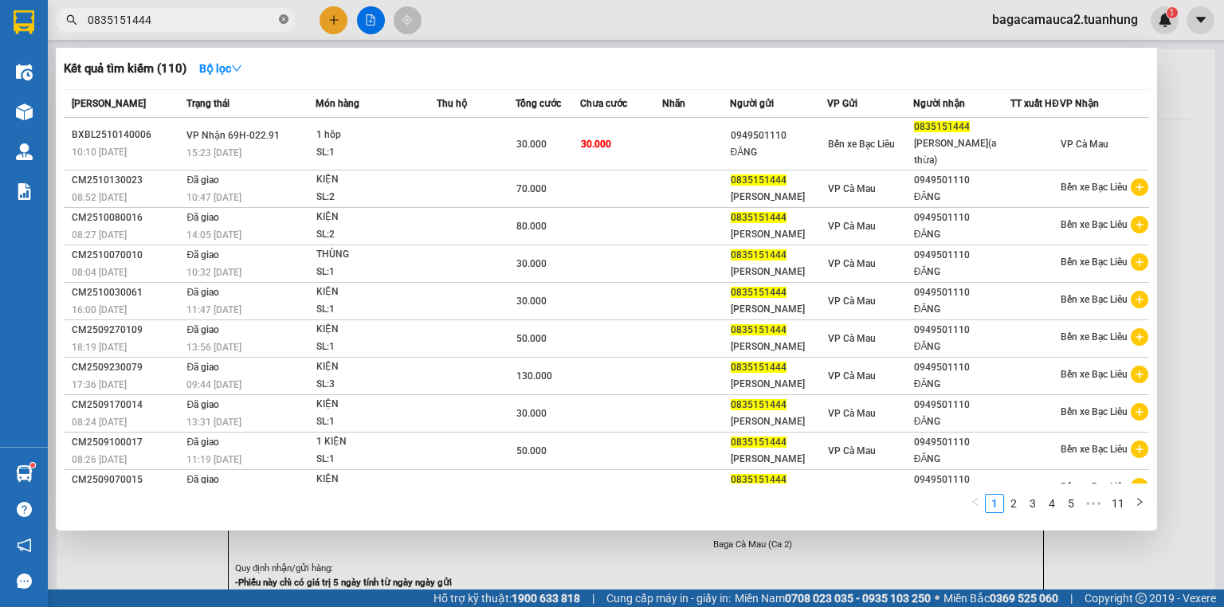
click at [281, 21] on icon "close-circle" at bounding box center [284, 19] width 10 height 10
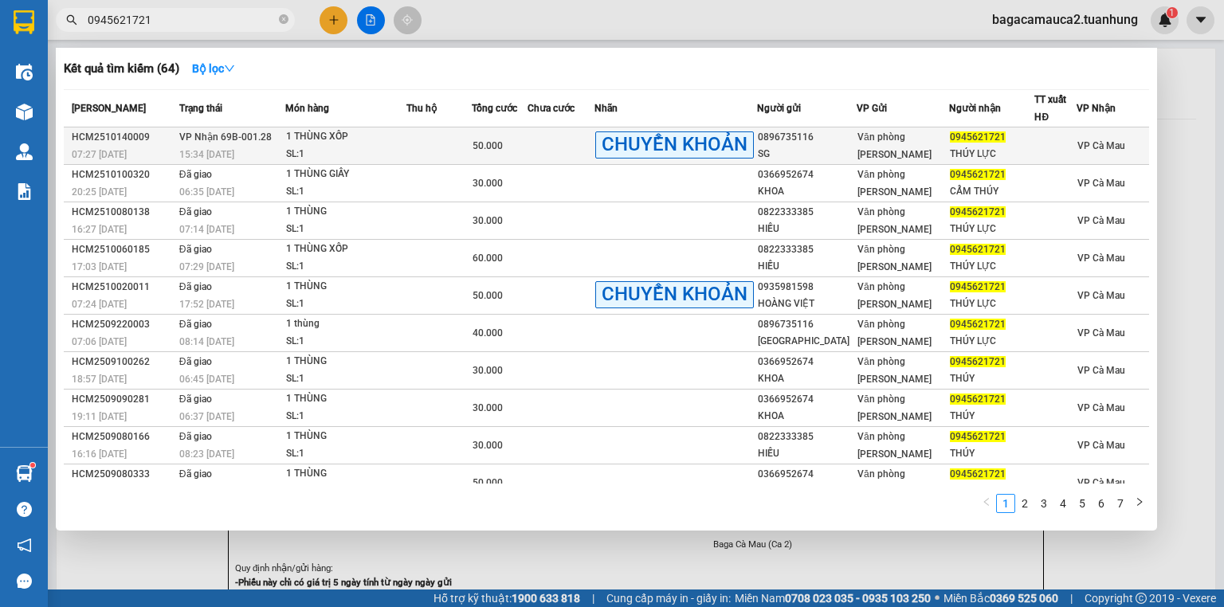
type input "0945621721"
click at [540, 141] on td at bounding box center [561, 146] width 67 height 37
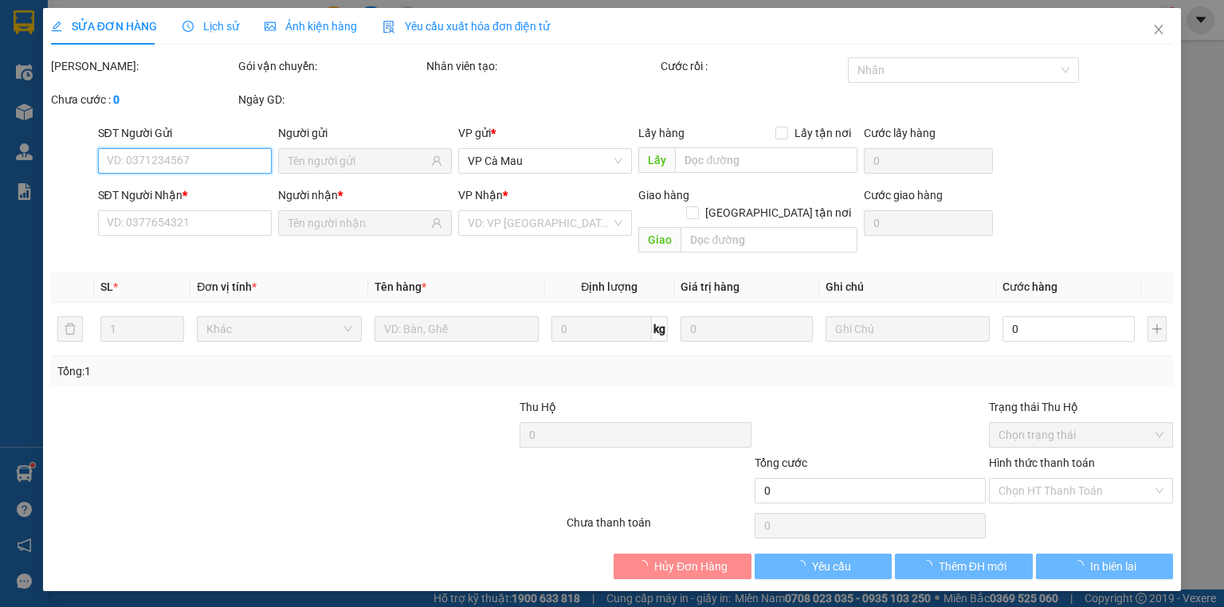
type input "0896735116"
type input "SG"
type input "0945621721"
type input "THÚY LỰC"
type input "50.000"
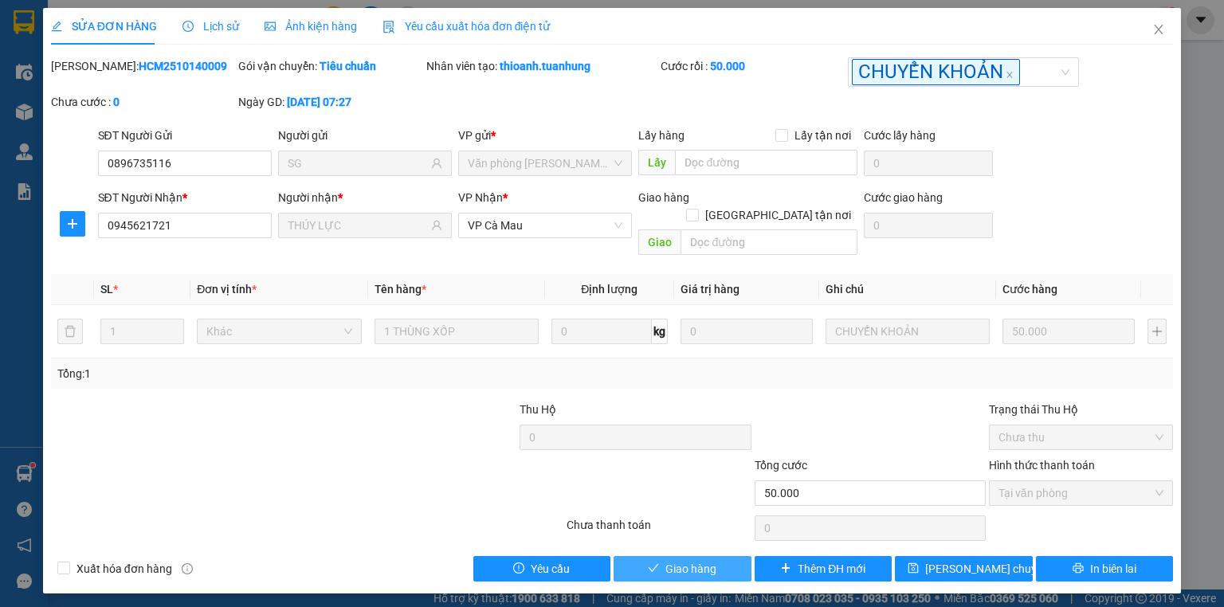
click at [679, 560] on span "Giao hàng" at bounding box center [690, 569] width 51 height 18
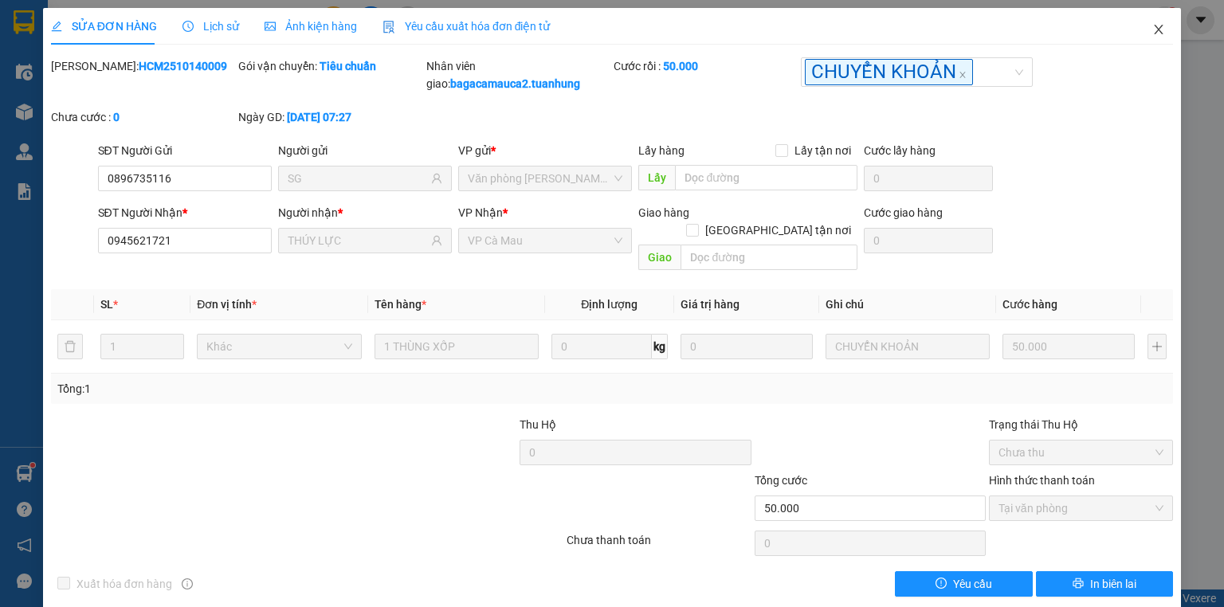
click at [1155, 27] on icon "close" at bounding box center [1159, 30] width 9 height 10
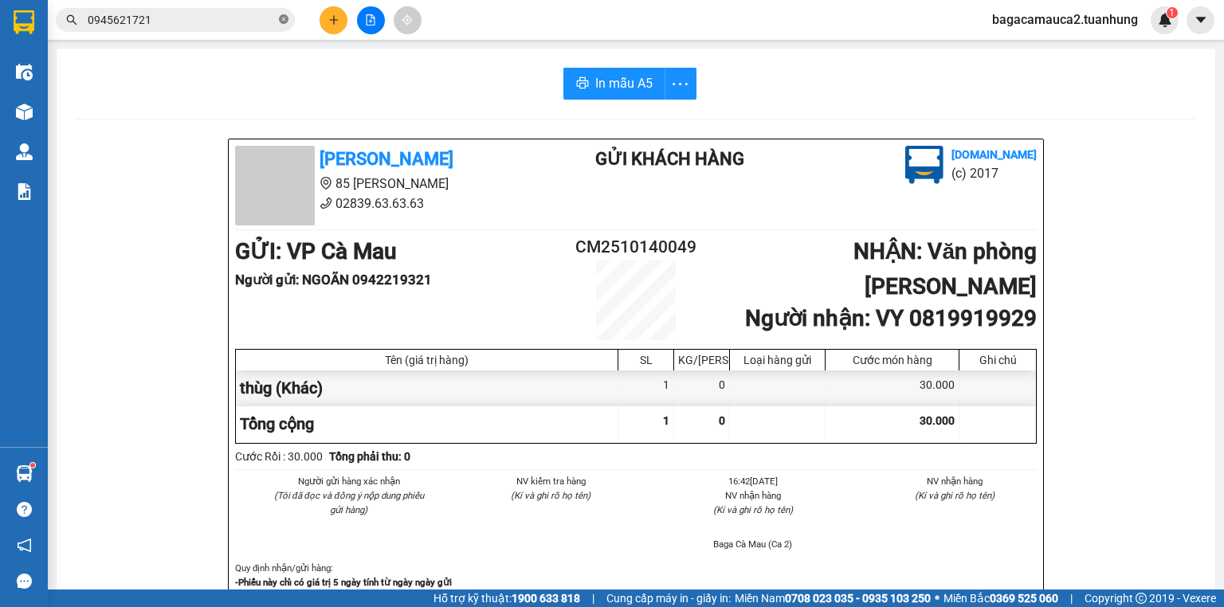
click at [282, 18] on icon "close-circle" at bounding box center [284, 19] width 10 height 10
click at [327, 18] on button at bounding box center [334, 20] width 28 height 28
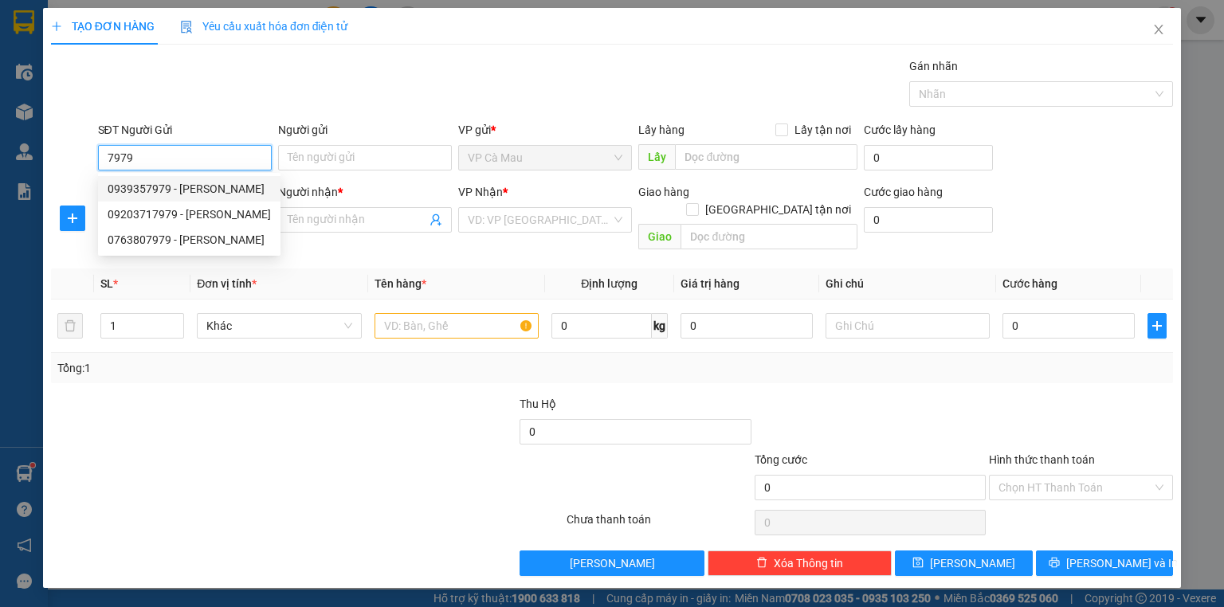
click at [201, 189] on div "0939357979 - TUẤN" at bounding box center [189, 189] width 163 height 18
type input "0939357979"
type input "TUẤN"
type input "0939357979"
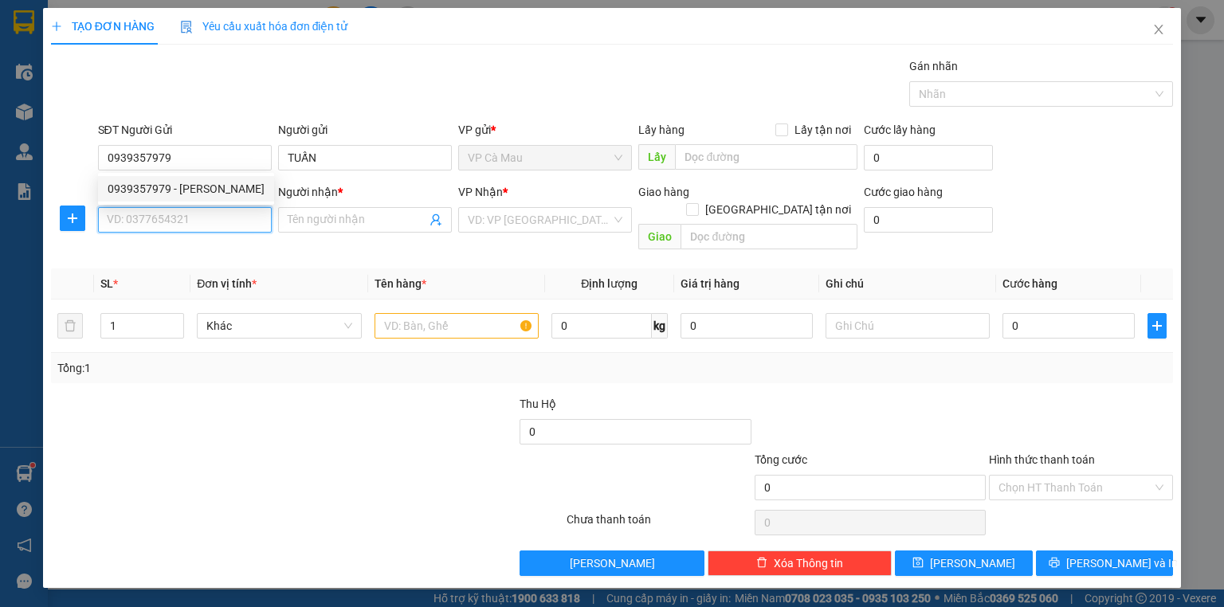
click at [196, 217] on input "SĐT Người Nhận *" at bounding box center [185, 220] width 174 height 26
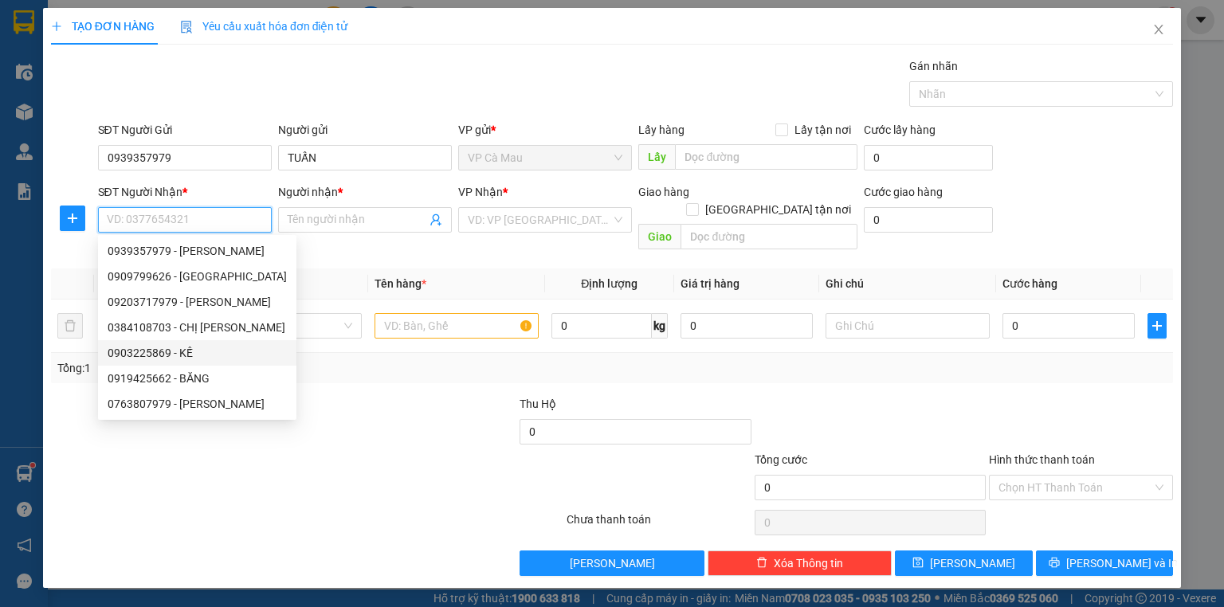
click at [186, 350] on div "0903225869 - KẾ" at bounding box center [197, 353] width 179 height 18
type input "0903225869"
type input "KẾ"
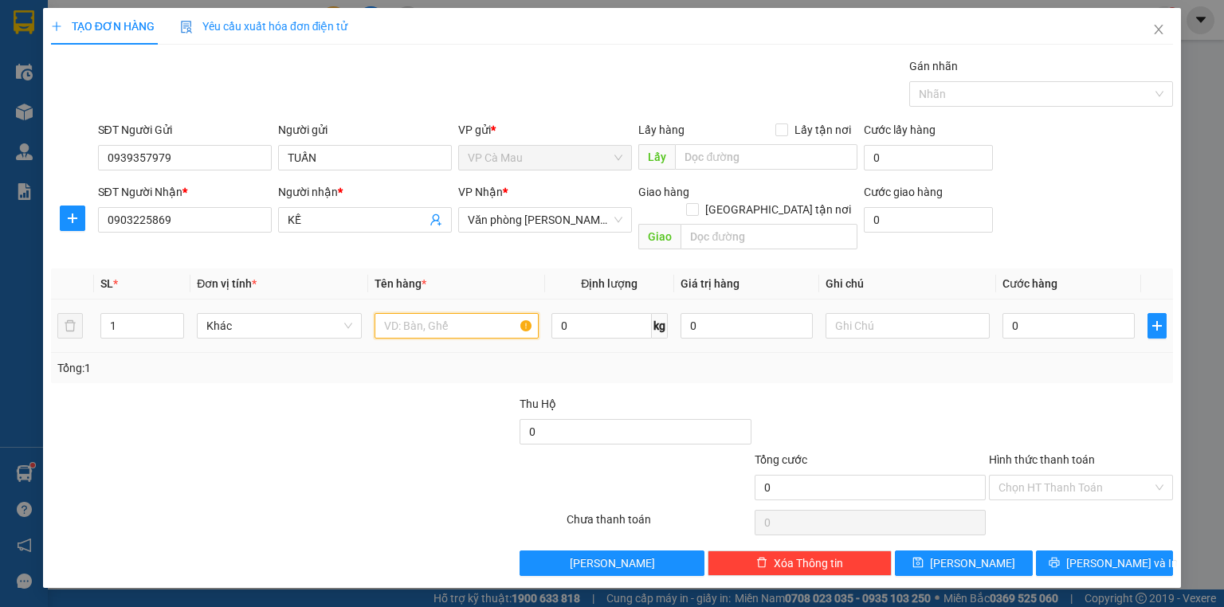
click at [395, 313] on input "text" at bounding box center [457, 326] width 164 height 26
type input "thùng"
click at [1034, 313] on input "0" at bounding box center [1069, 326] width 132 height 26
type input "6"
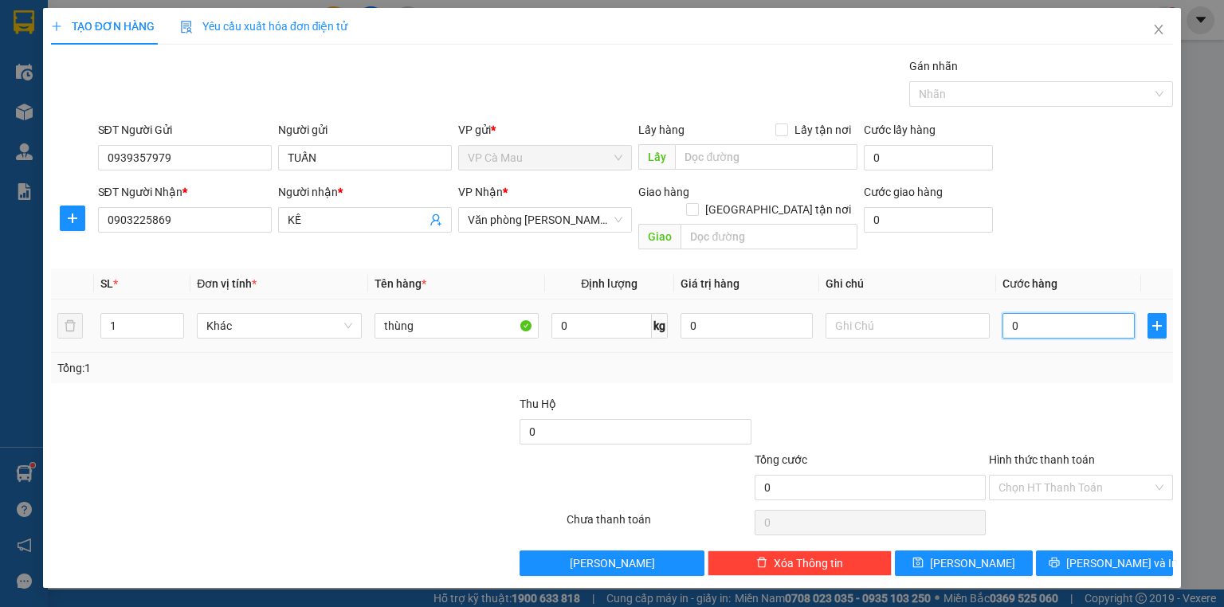
type input "6"
type input "60"
type input "60.000"
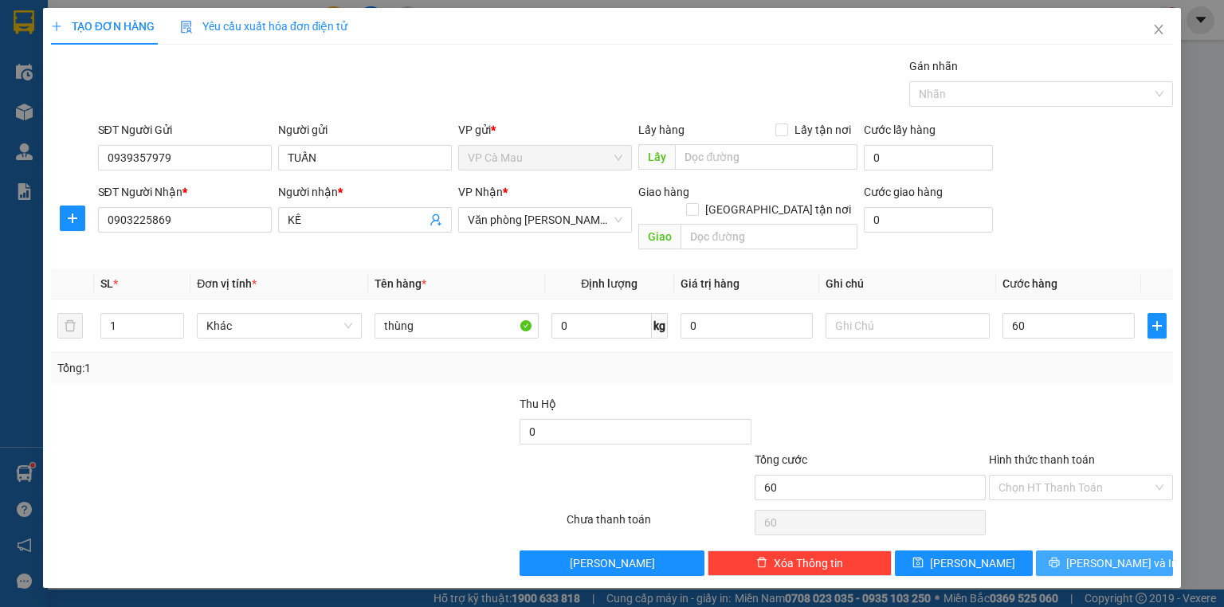
type input "60.000"
click at [1087, 551] on button "[PERSON_NAME] và In" at bounding box center [1105, 564] width 138 height 26
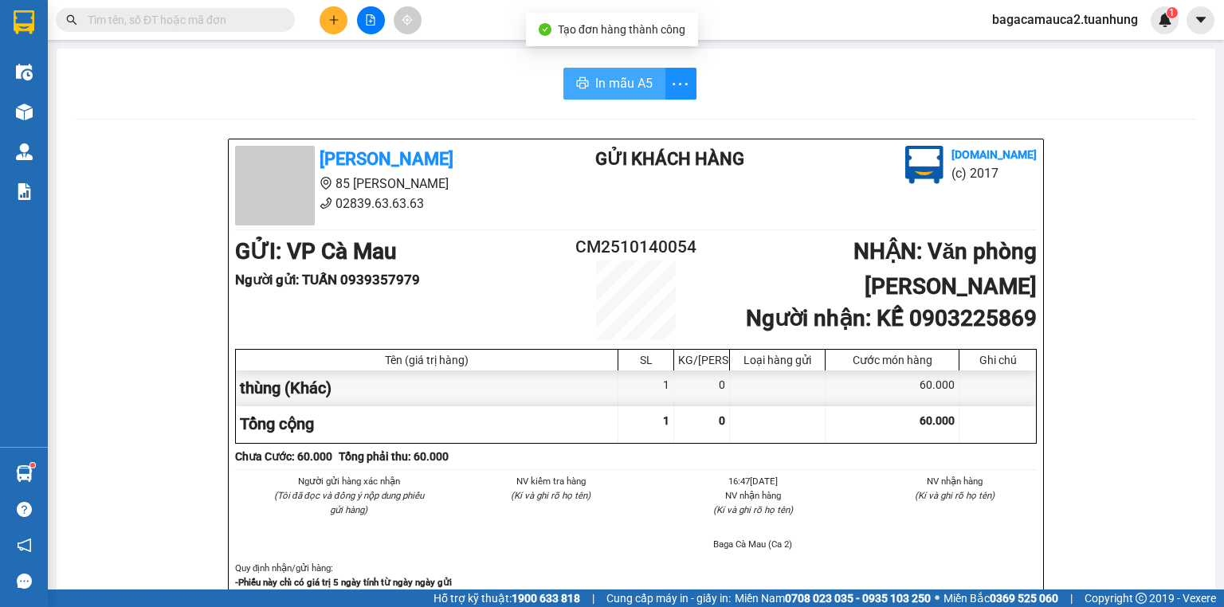
click at [576, 83] on icon "printer" at bounding box center [582, 83] width 13 height 13
click at [273, 21] on input "text" at bounding box center [182, 20] width 188 height 18
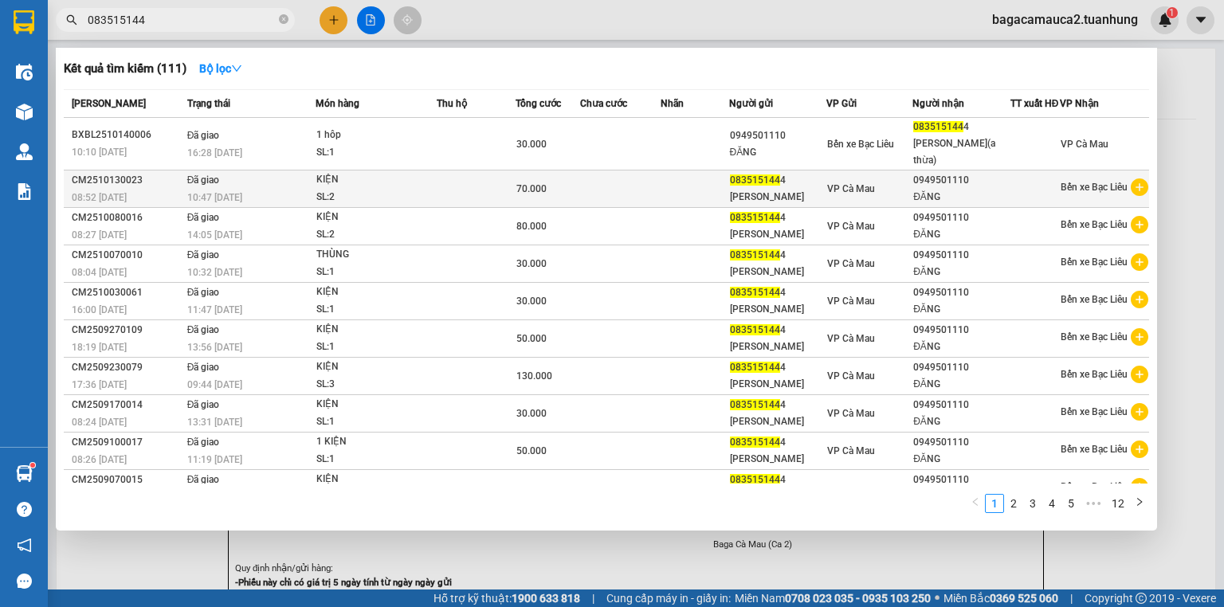
type input "083515144"
click at [373, 178] on div "KIỆN" at bounding box center [376, 180] width 120 height 18
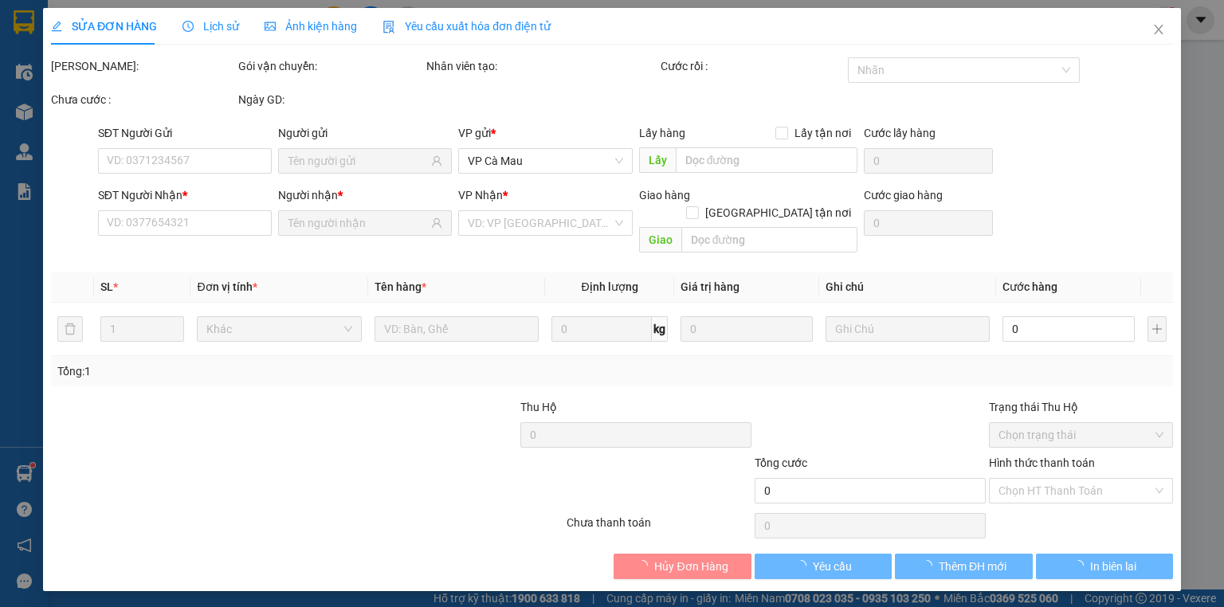
click at [373, 178] on div "Người gửi" at bounding box center [365, 152] width 174 height 56
type input "0835151444"
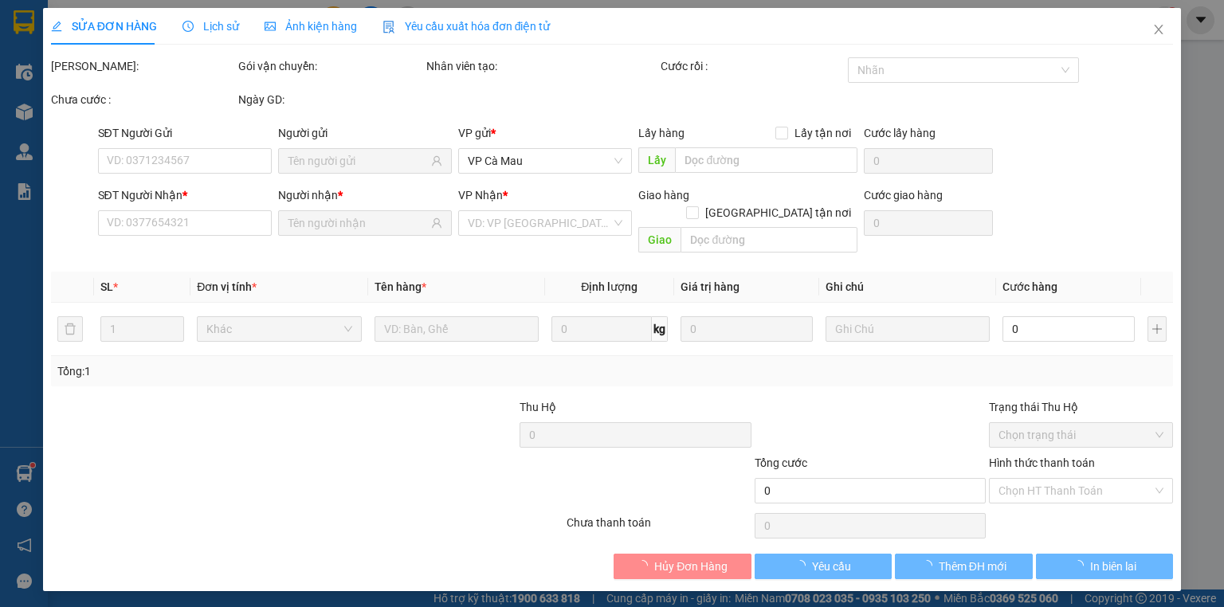
type input "0949501110"
type input "70.000"
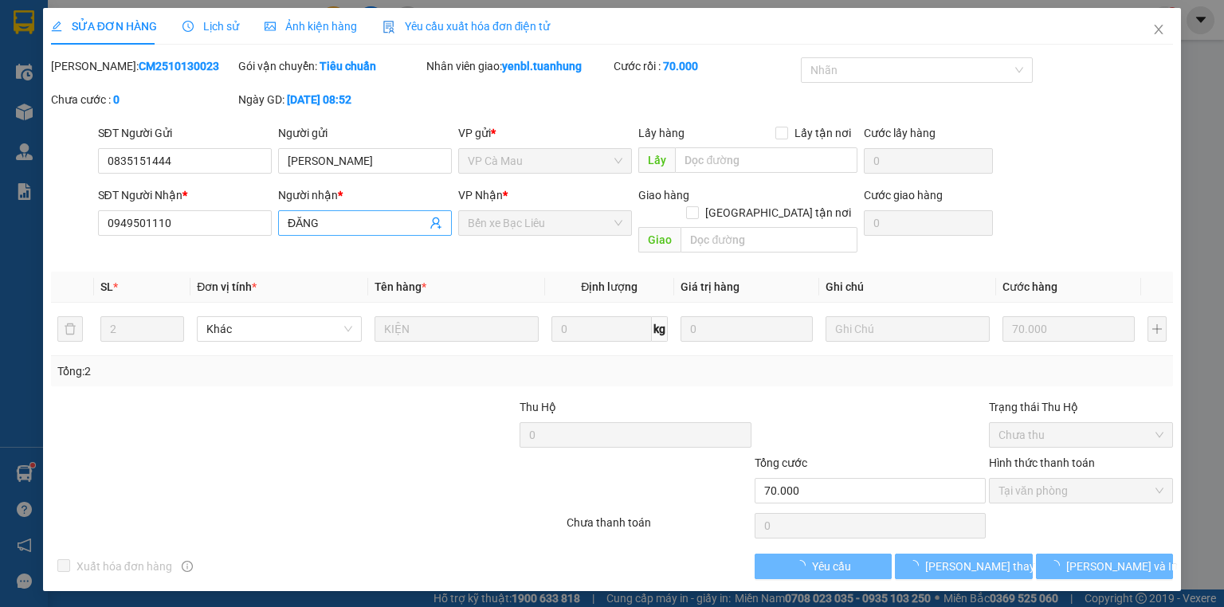
click at [424, 220] on input "ĐĂNG" at bounding box center [357, 223] width 139 height 18
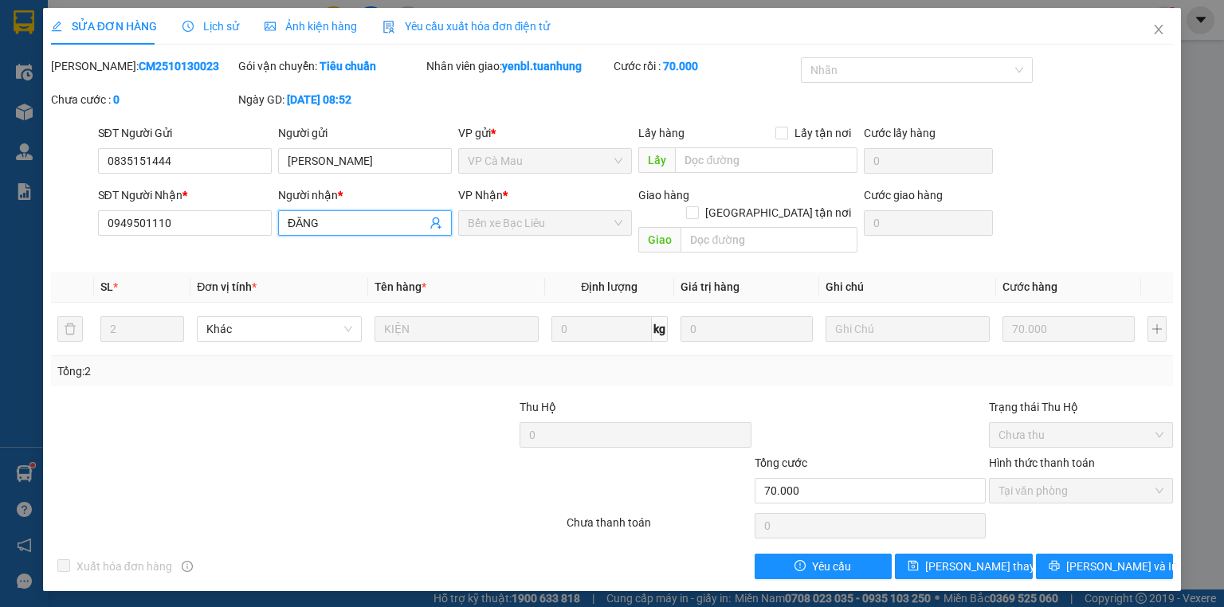
click at [433, 236] on div "Người nhận * ĐĂNG ĐĂNG" at bounding box center [365, 214] width 174 height 56
click at [436, 234] on span "ĐĂNG" at bounding box center [365, 223] width 174 height 26
type input "ĐĂNG"
click at [476, 303] on td "KIỆN" at bounding box center [456, 329] width 177 height 53
click at [1160, 26] on icon "close" at bounding box center [1158, 29] width 13 height 13
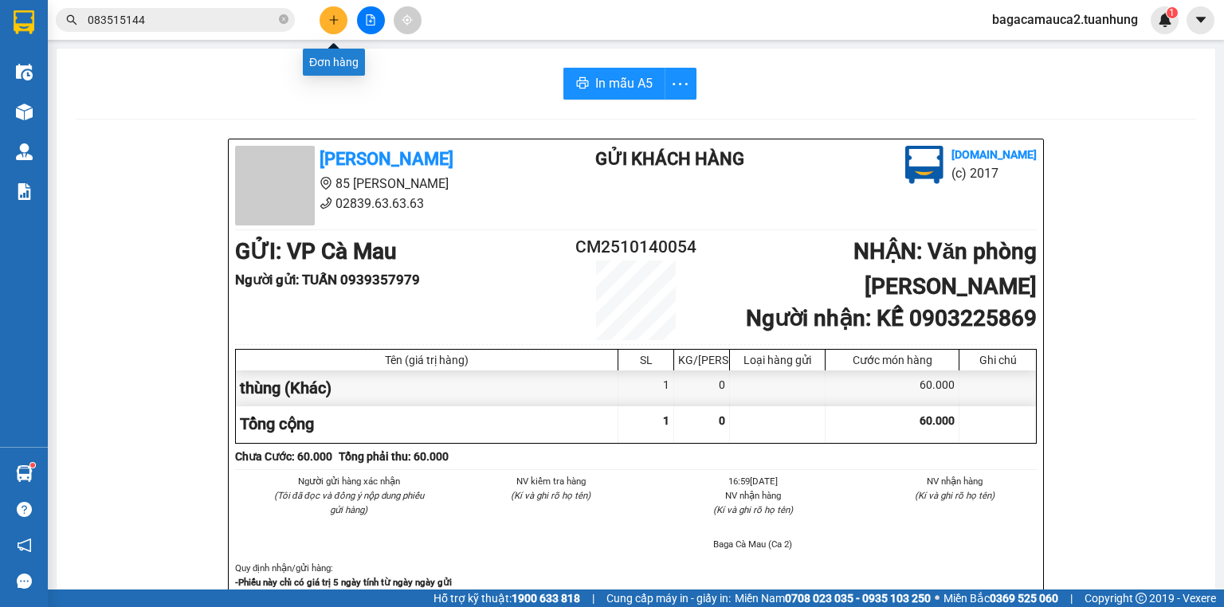
click at [341, 16] on button at bounding box center [334, 20] width 28 height 28
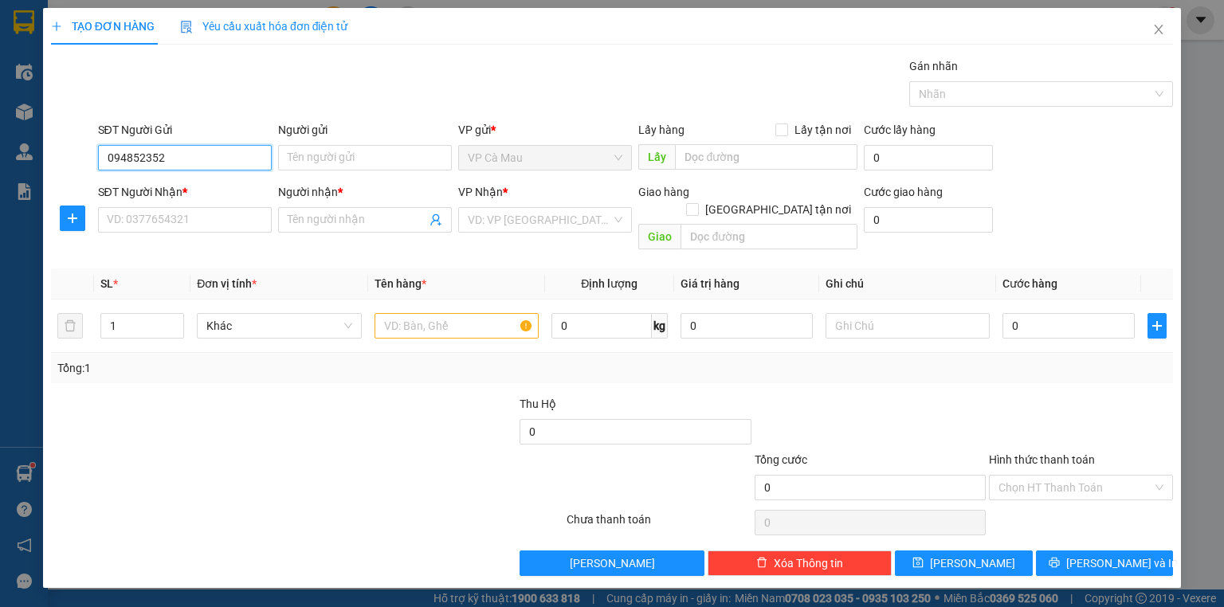
type input "0948523525"
drag, startPoint x: 194, startPoint y: 185, endPoint x: 183, endPoint y: 230, distance: 46.2
click at [194, 186] on div "0948523525 - [GEOGRAPHIC_DATA]" at bounding box center [197, 189] width 179 height 18
type input "THIÊN TRANG"
type input "0948523525"
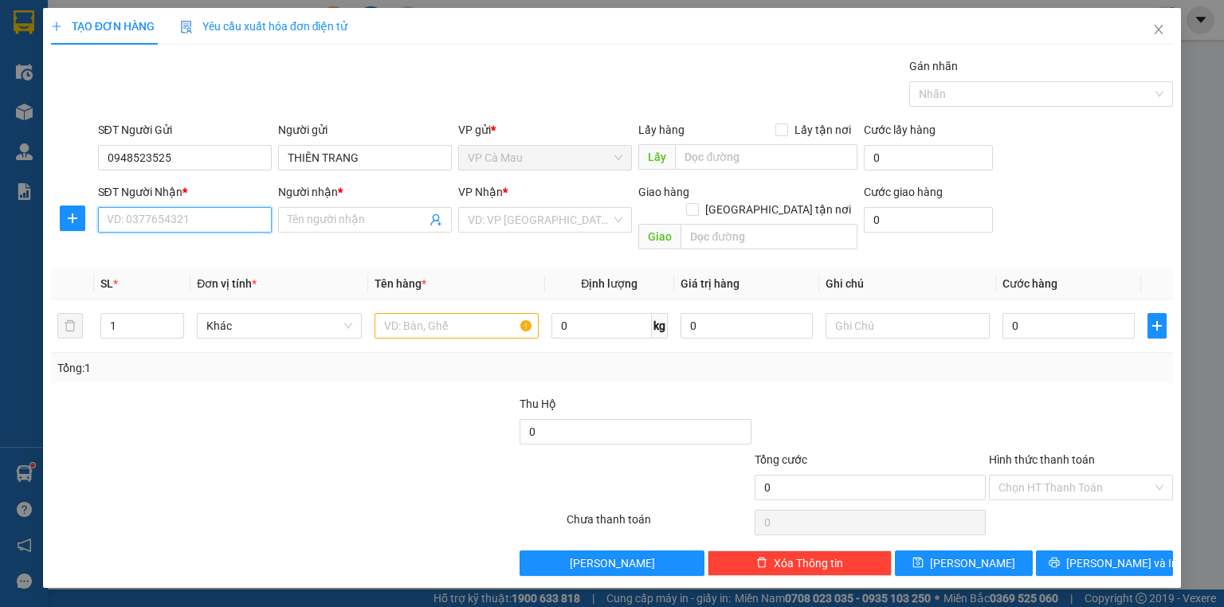
click at [182, 222] on input "SĐT Người Nhận *" at bounding box center [185, 220] width 174 height 26
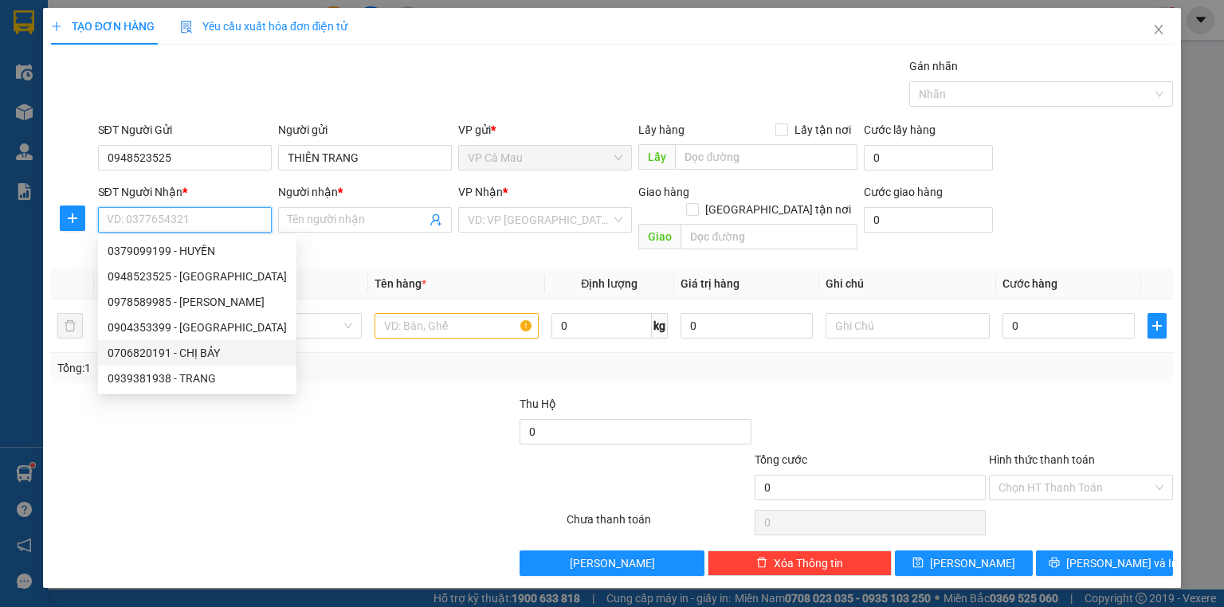
click at [194, 352] on div "0706820191 - CHỊ BẢY" at bounding box center [197, 353] width 179 height 18
type input "0706820191"
type input "CHỊ BẢY"
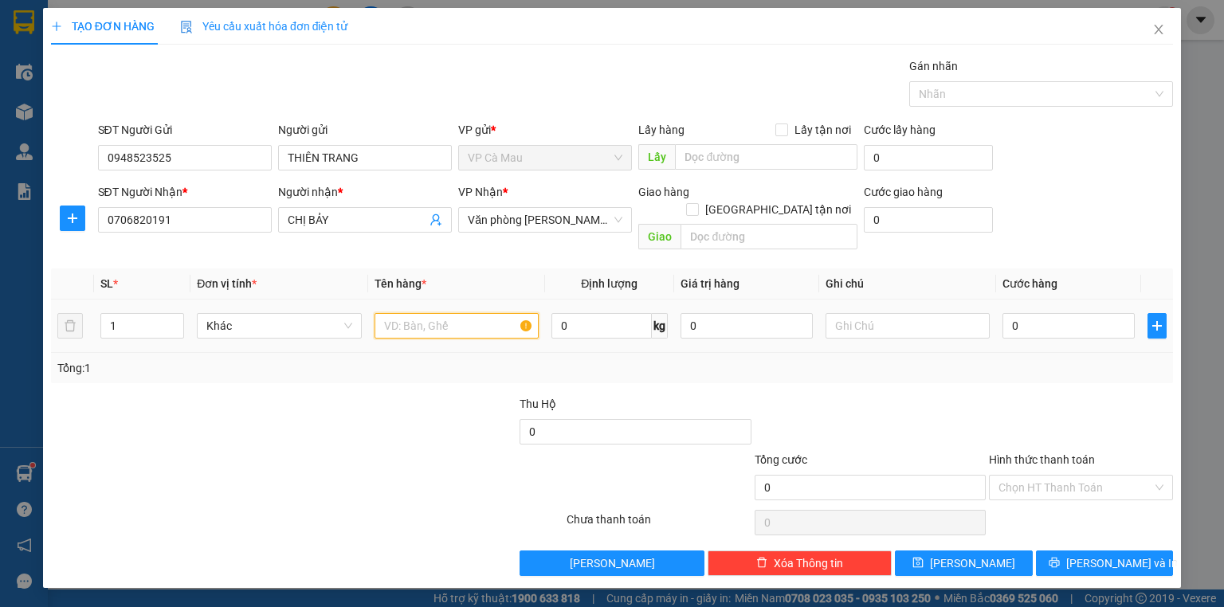
click at [414, 313] on input "text" at bounding box center [457, 326] width 164 height 26
type input "thùng"
click at [1046, 313] on input "0" at bounding box center [1069, 326] width 132 height 26
type input "4"
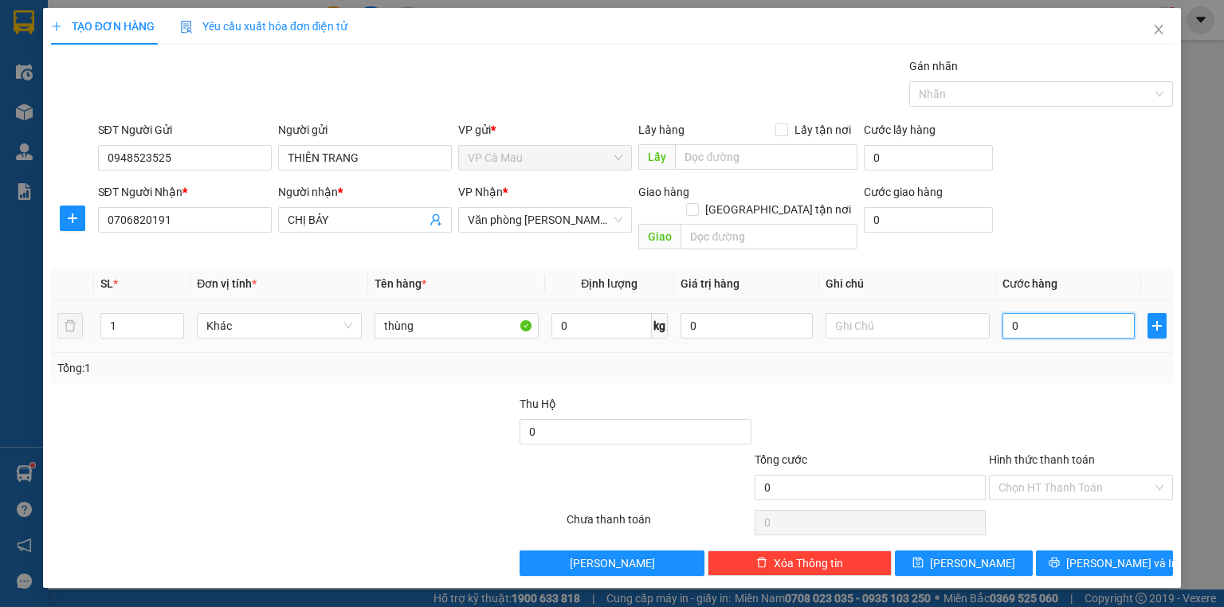
type input "4"
type input "40"
type input "40.000"
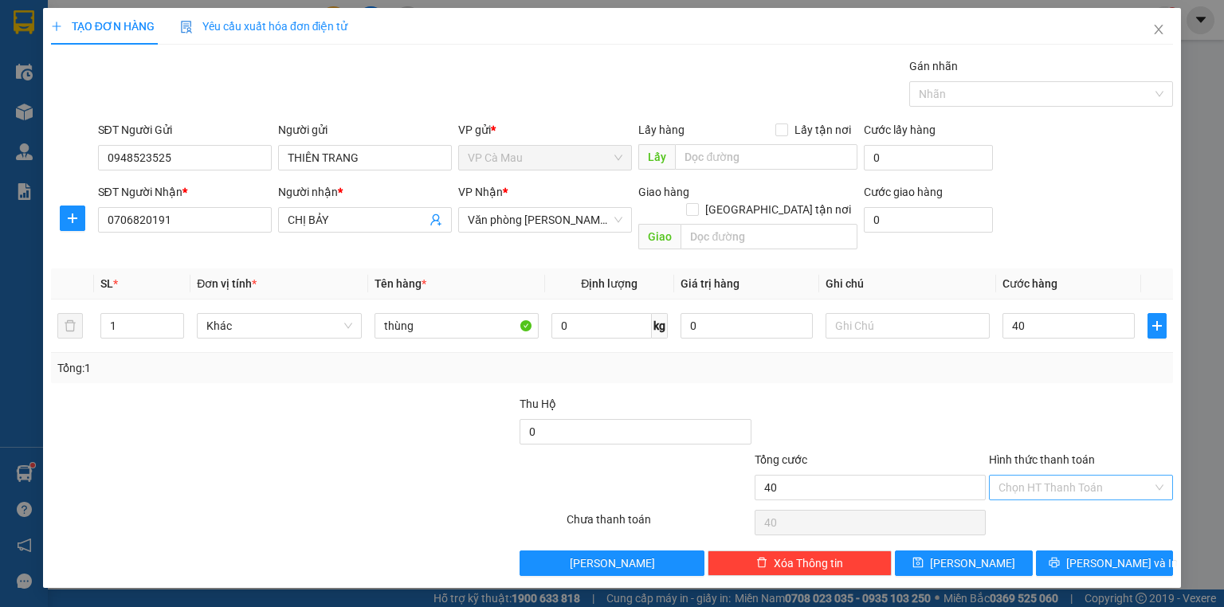
type input "40.000"
click at [1057, 476] on input "Hình thức thanh toán" at bounding box center [1076, 488] width 154 height 24
click at [1054, 499] on div "Tại văn phòng" at bounding box center [1081, 501] width 165 height 18
type input "0"
click at [1093, 555] on span "[PERSON_NAME] và In" at bounding box center [1122, 564] width 112 height 18
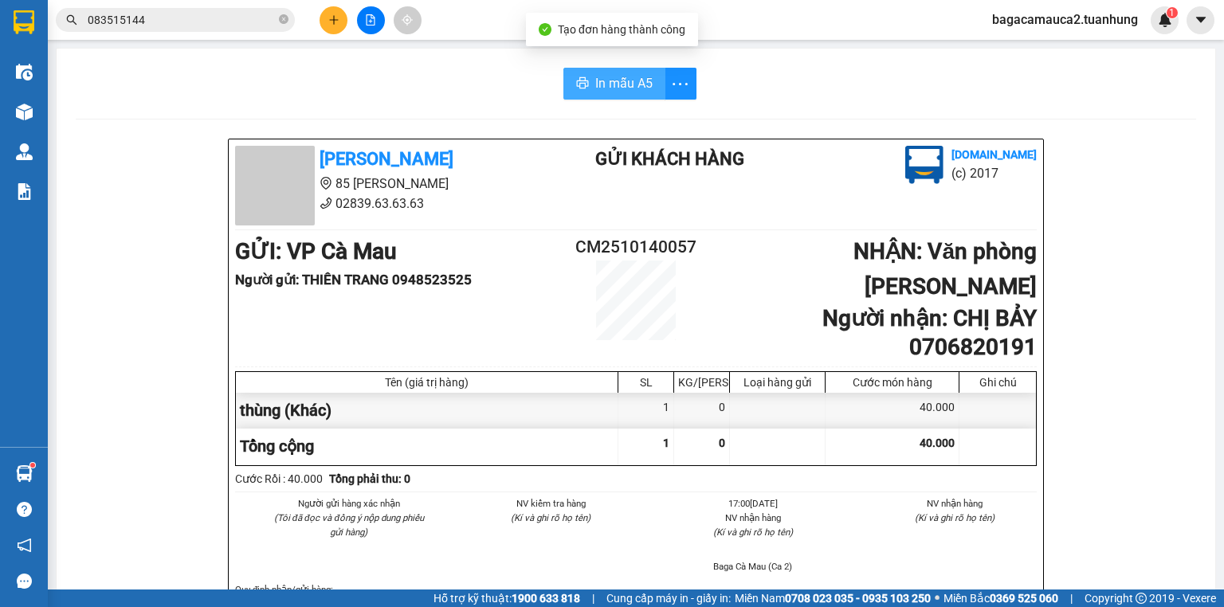
click at [618, 87] on span "In mẫu A5" at bounding box center [623, 83] width 57 height 20
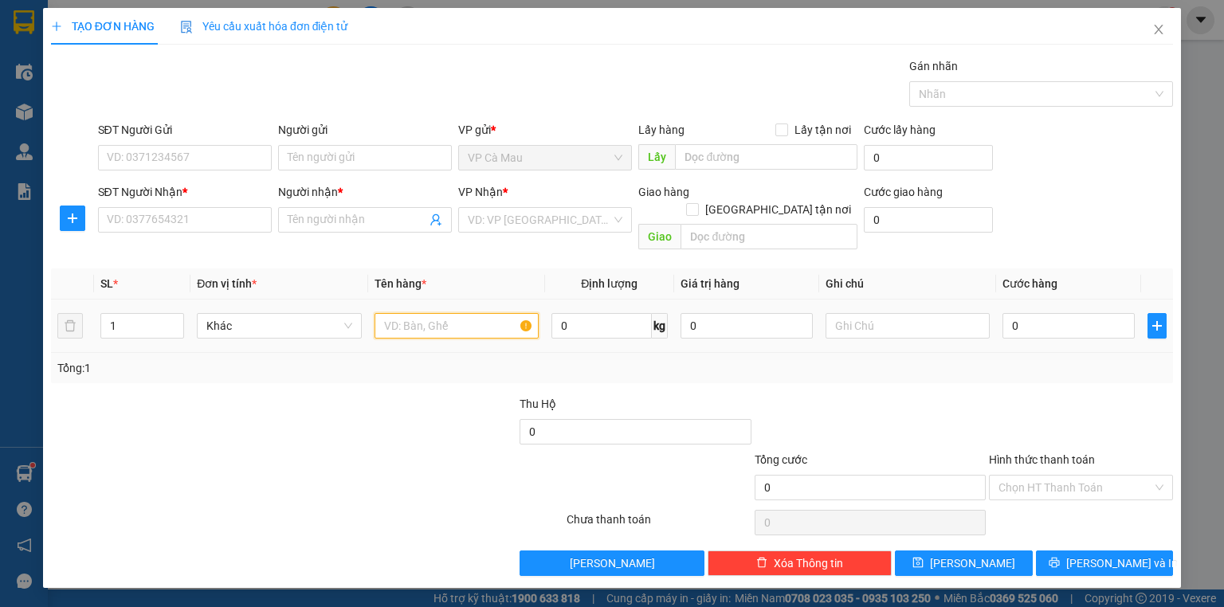
click at [435, 313] on input "text" at bounding box center [457, 326] width 164 height 26
type input "vali"
click at [526, 219] on input "search" at bounding box center [539, 220] width 143 height 24
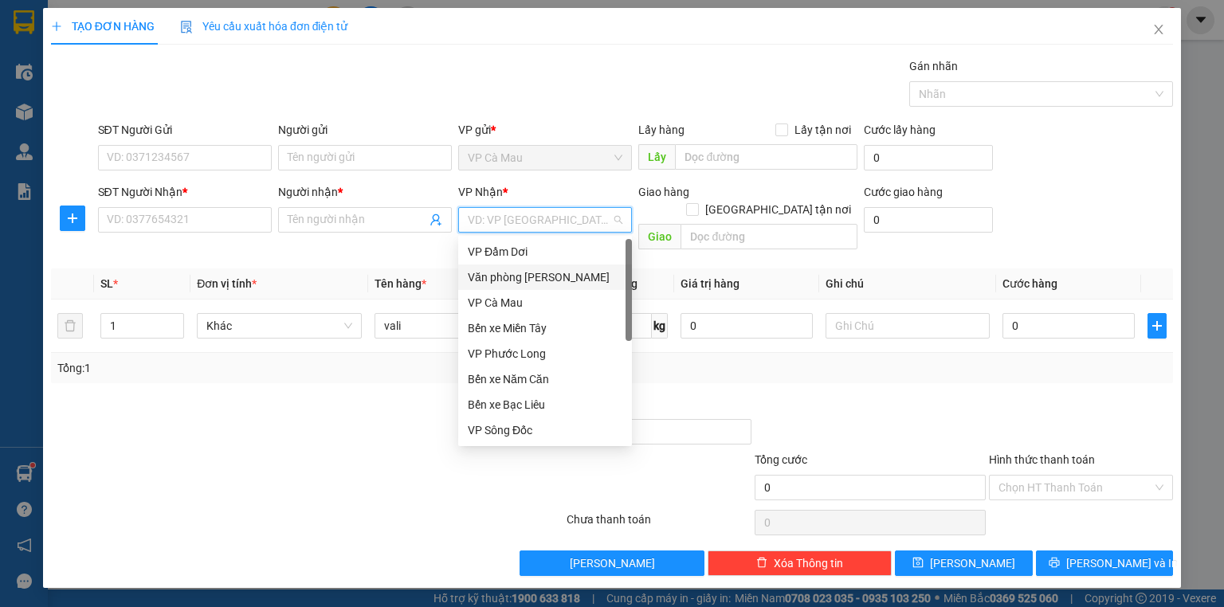
click at [512, 277] on div "Văn phòng [PERSON_NAME]" at bounding box center [545, 278] width 155 height 18
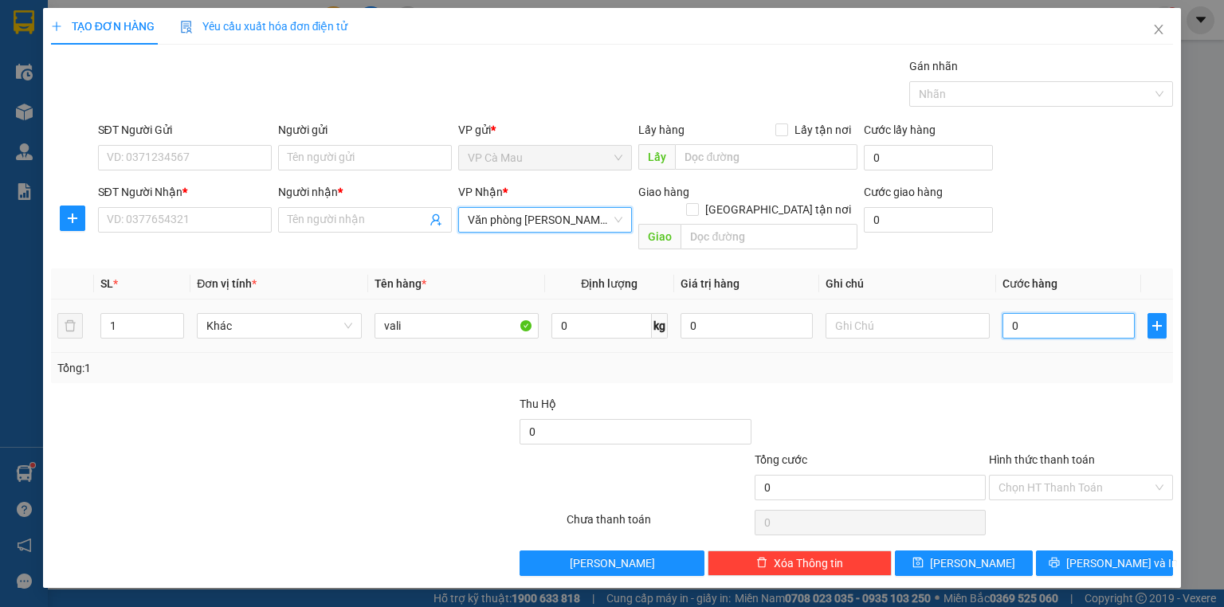
click at [1054, 313] on input "0" at bounding box center [1069, 326] width 132 height 26
type input "5"
type input "50"
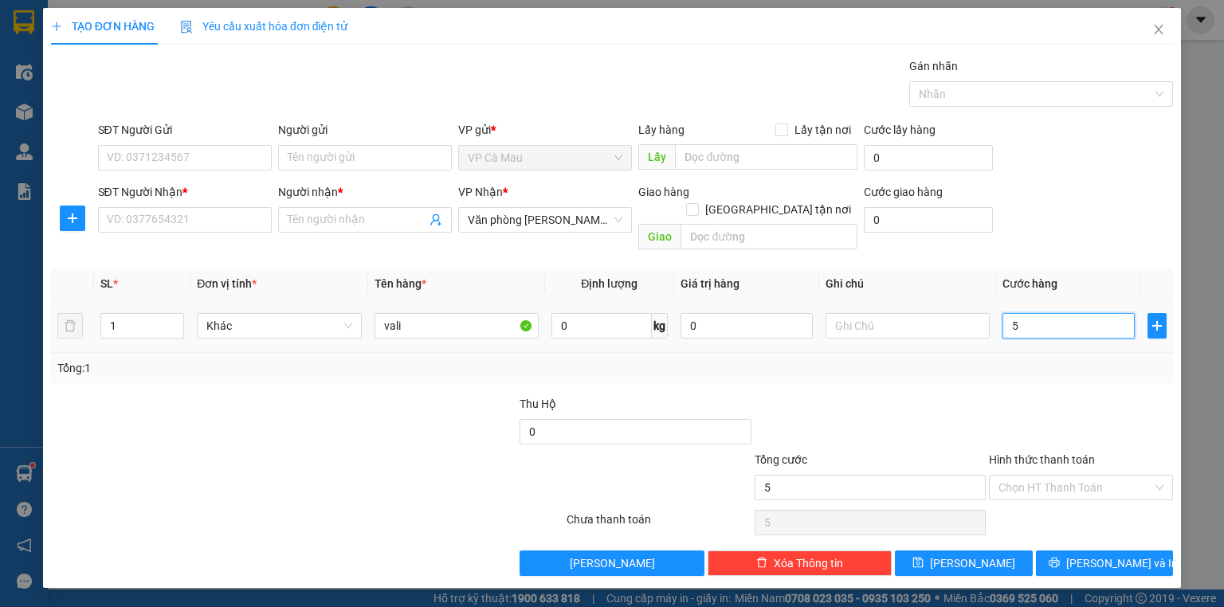
type input "50"
type input "50.000"
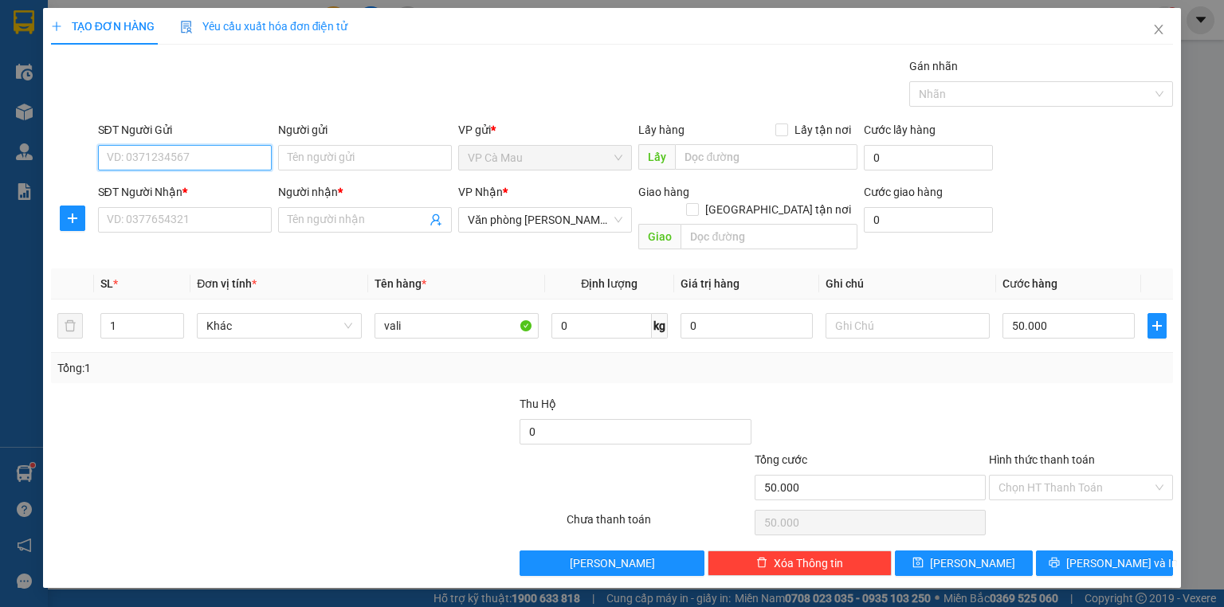
click at [192, 158] on input "SĐT Người Gửi" at bounding box center [185, 158] width 174 height 26
type input "0913712842"
drag, startPoint x: 191, startPoint y: 183, endPoint x: 191, endPoint y: 209, distance: 26.3
click at [191, 183] on div "0913712842 - HƯNG" at bounding box center [185, 189] width 155 height 18
type input "HƯNG"
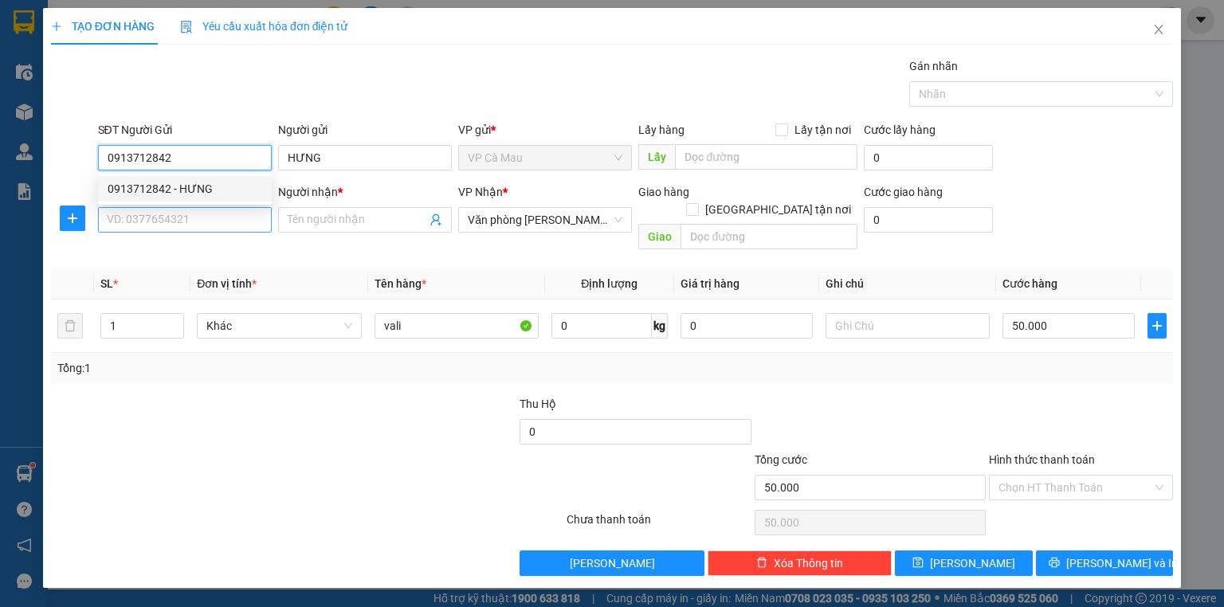
type input "0913712842"
click at [194, 209] on input "SĐT Người Nhận *" at bounding box center [185, 220] width 174 height 26
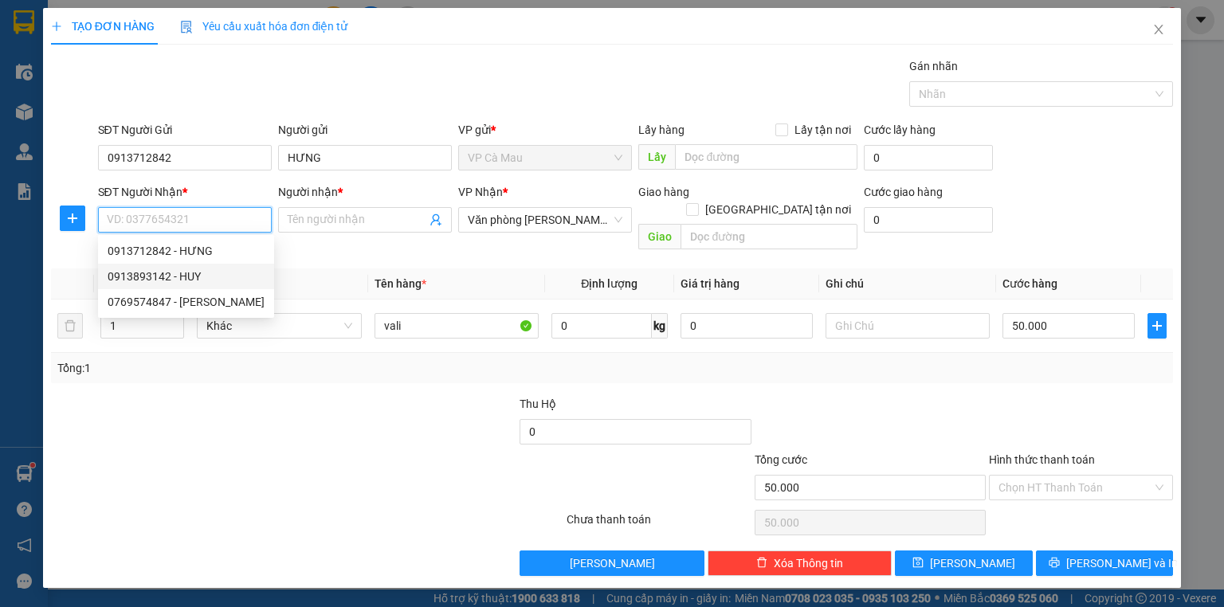
click at [157, 275] on div "0913893142 - HUY" at bounding box center [186, 277] width 157 height 18
type input "0913893142"
type input "HUY"
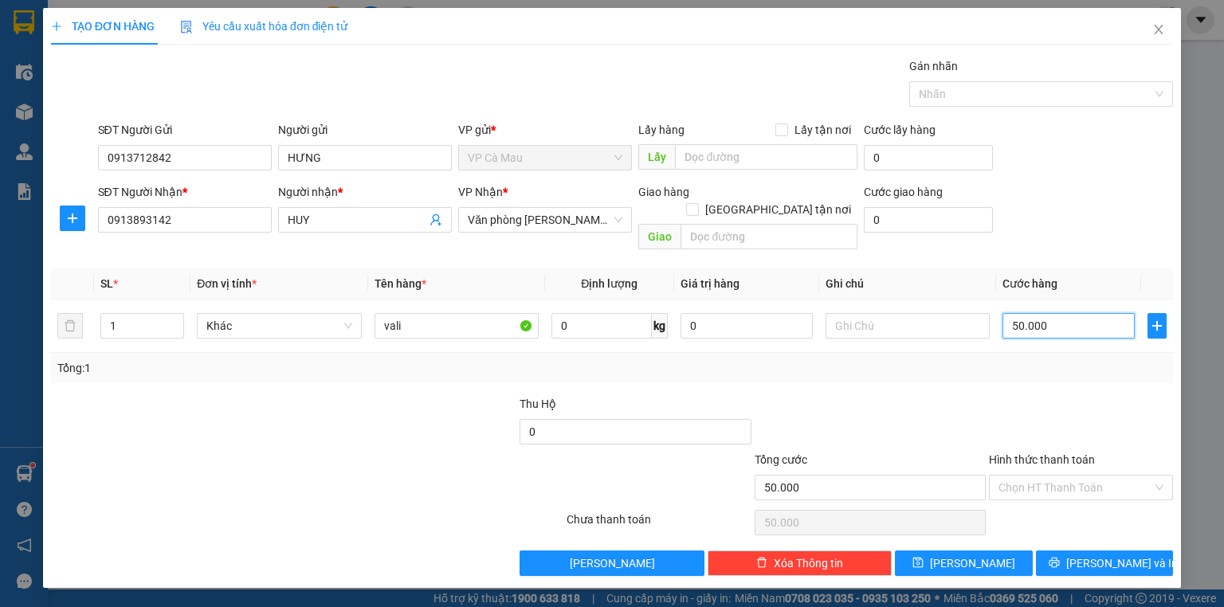
type input "4"
type input "40"
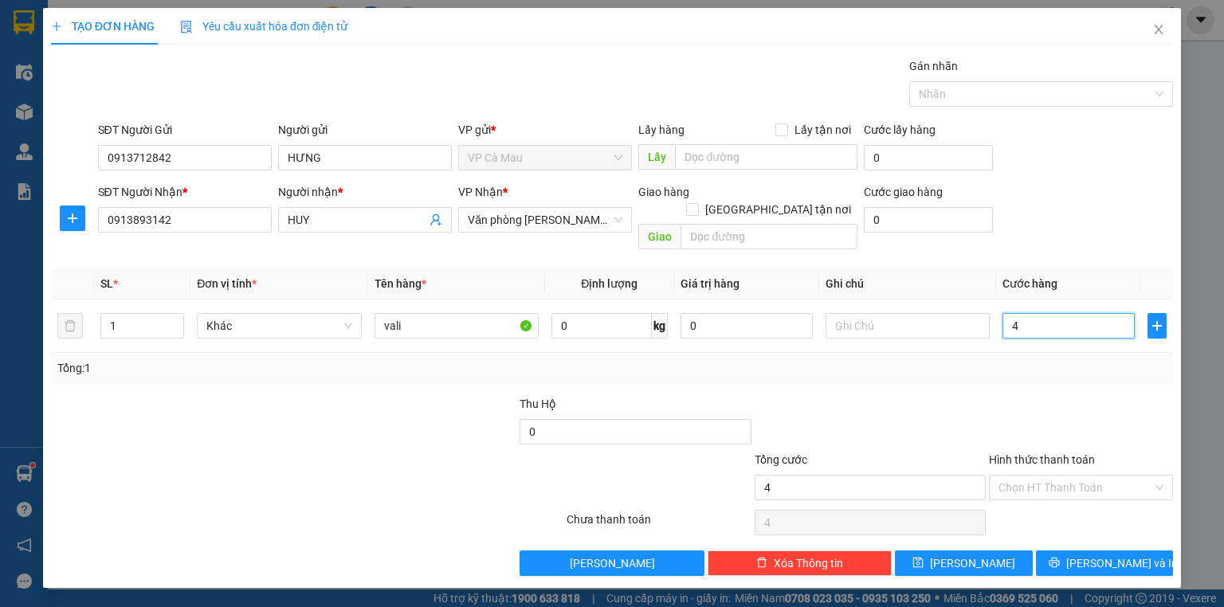
type input "40"
type input "40.000"
click at [1016, 476] on input "Hình thức thanh toán" at bounding box center [1076, 488] width 154 height 24
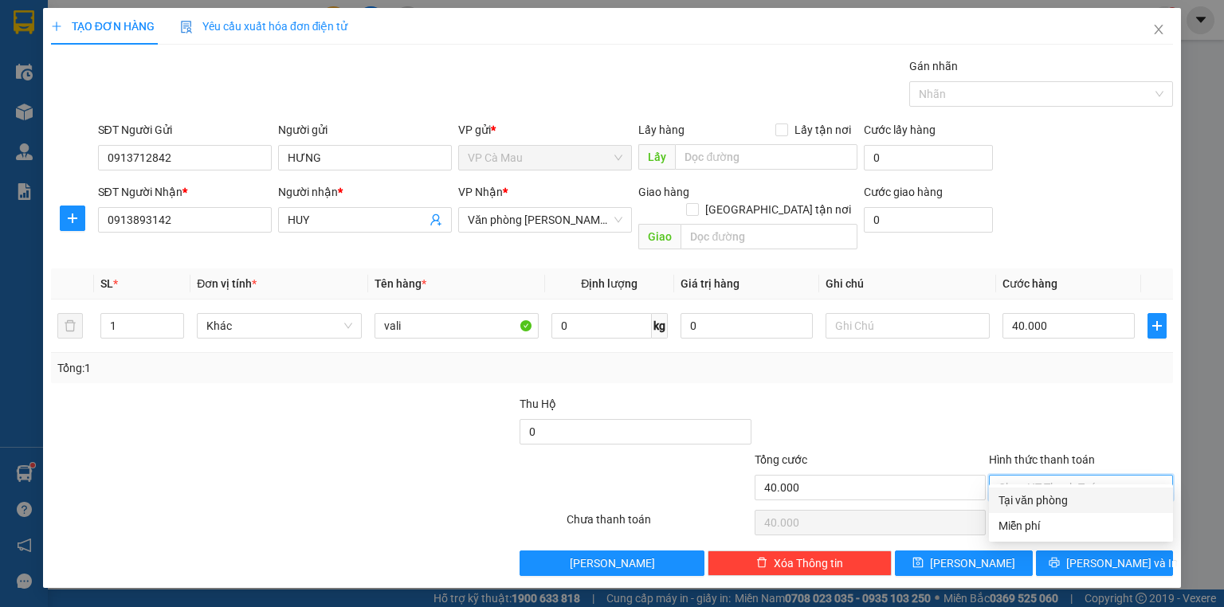
click at [1047, 498] on div "Tại văn phòng" at bounding box center [1081, 501] width 165 height 18
type input "0"
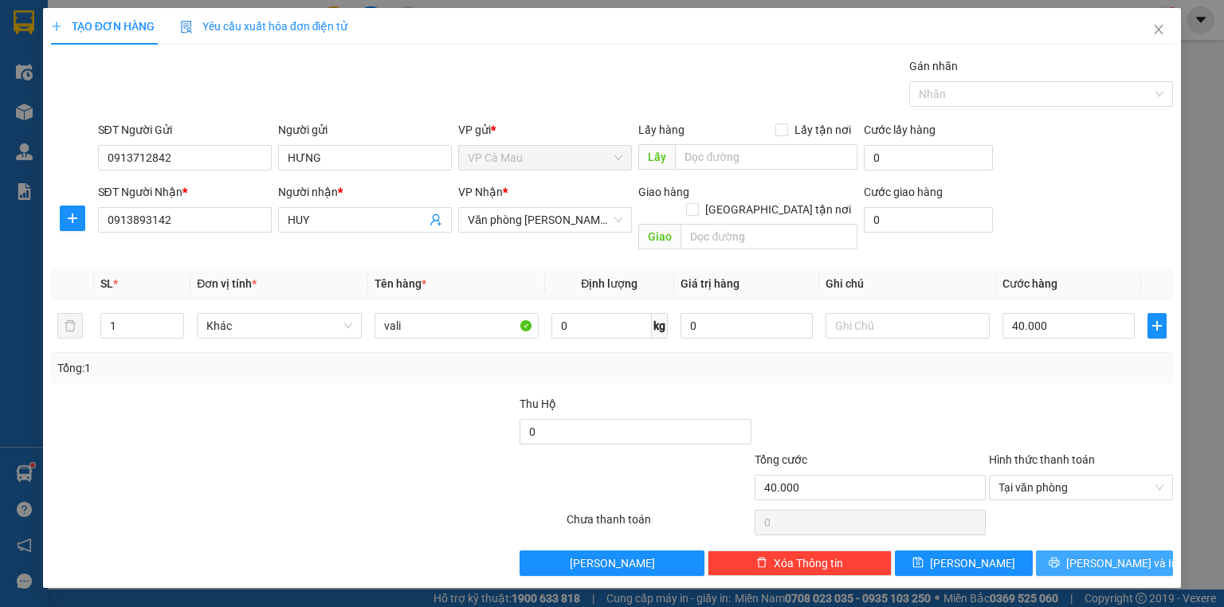
click at [1084, 551] on button "[PERSON_NAME] và In" at bounding box center [1105, 564] width 138 height 26
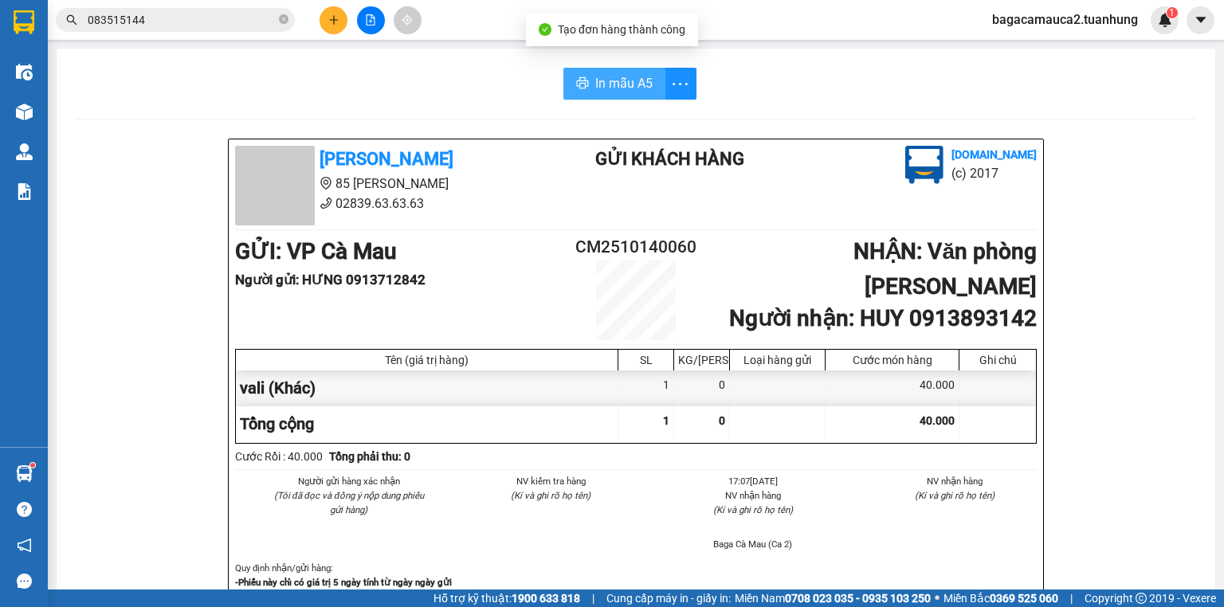
click at [582, 84] on icon "printer" at bounding box center [582, 83] width 13 height 13
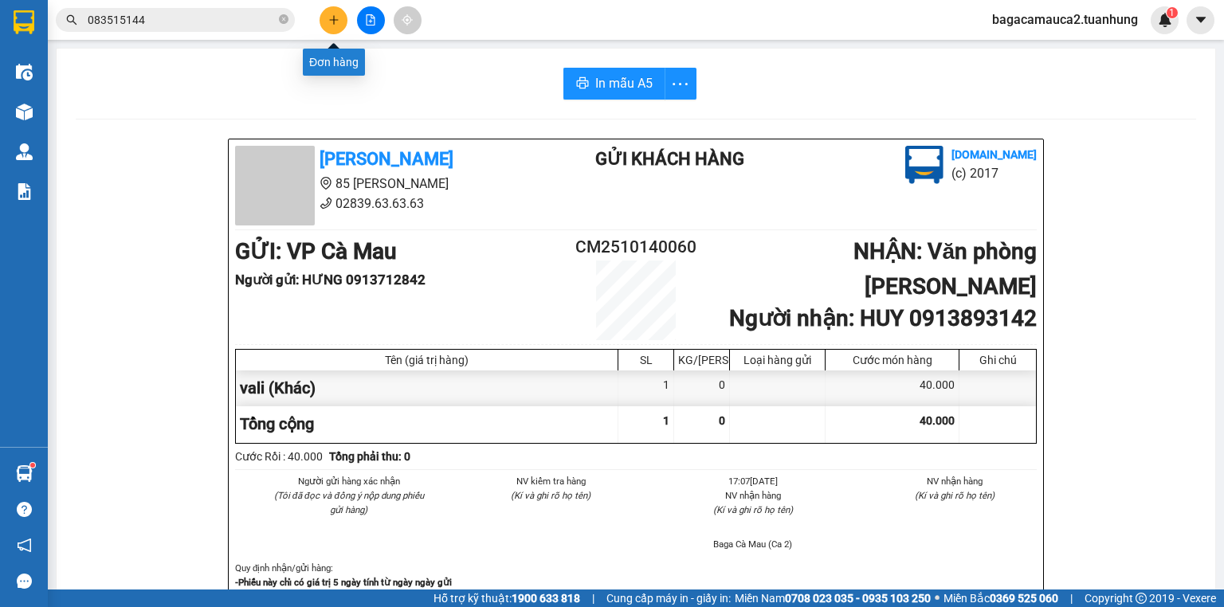
click at [330, 18] on icon "plus" at bounding box center [333, 19] width 11 height 11
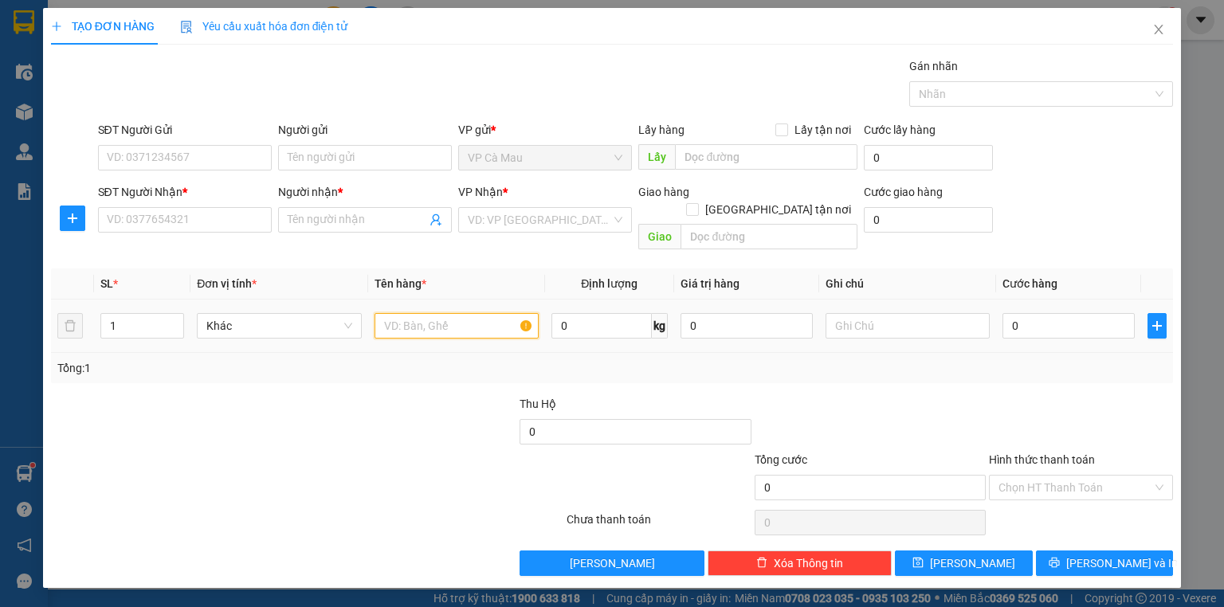
click at [478, 313] on input "text" at bounding box center [457, 326] width 164 height 26
type input "bao trắng"
click at [575, 216] on input "search" at bounding box center [539, 220] width 143 height 24
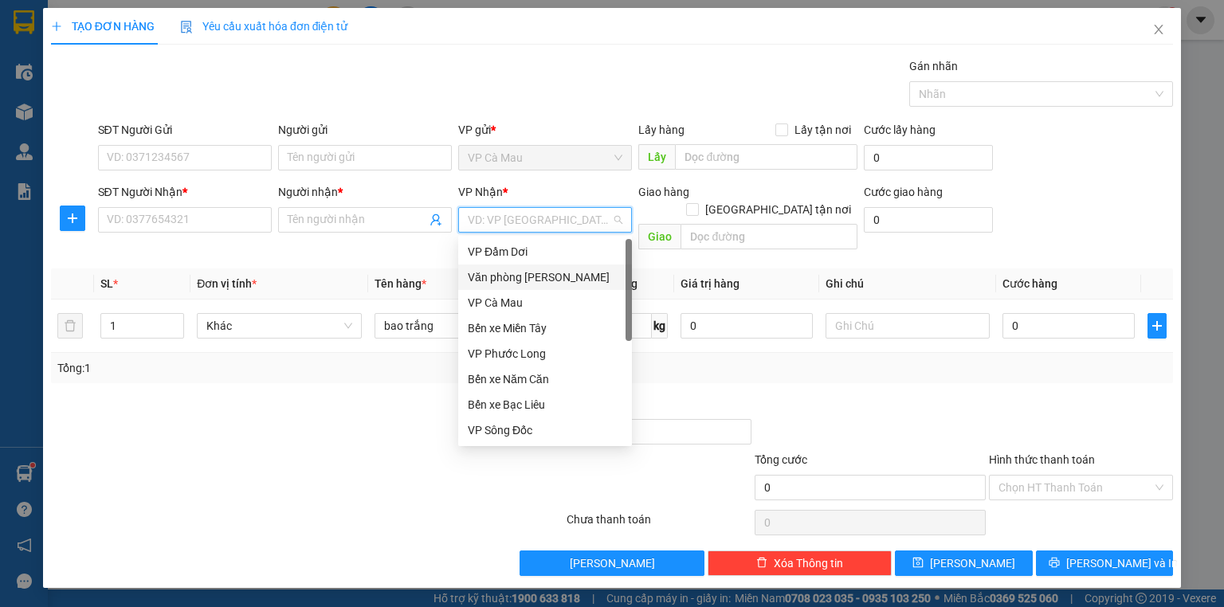
click at [540, 271] on div "Văn phòng [PERSON_NAME]" at bounding box center [545, 278] width 155 height 18
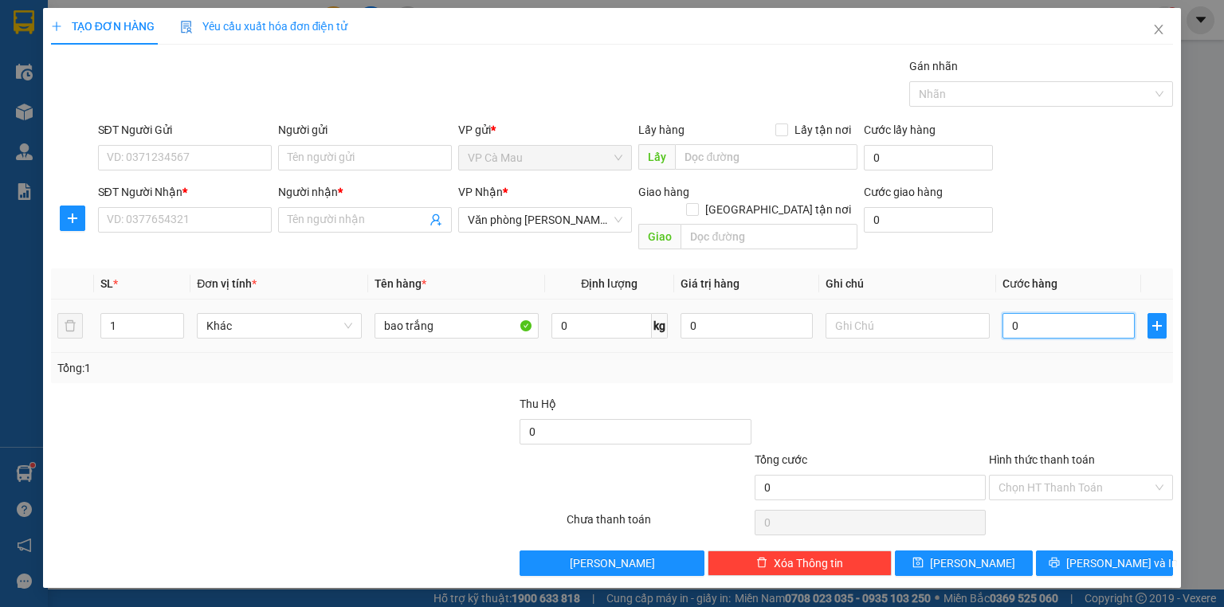
click at [1065, 313] on input "0" at bounding box center [1069, 326] width 132 height 26
click at [207, 155] on input "SĐT Người Gửi" at bounding box center [185, 158] width 174 height 26
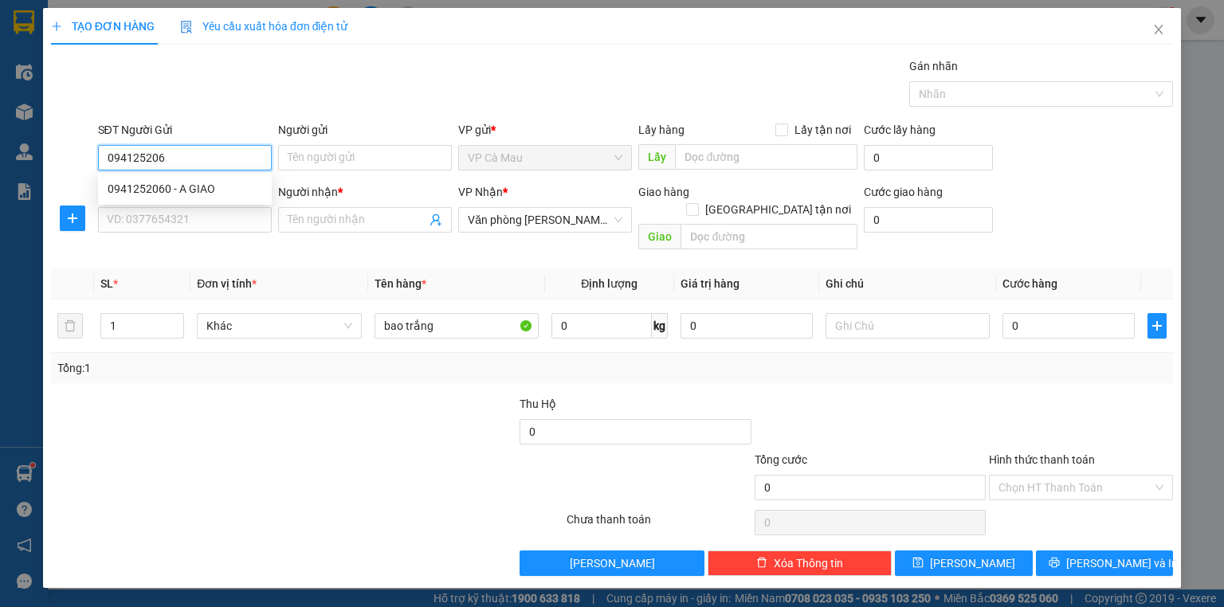
type input "0941252060"
click at [198, 186] on div "0941252060 - A GIAO" at bounding box center [185, 189] width 155 height 18
type input "A GIAO"
type input "0941252060"
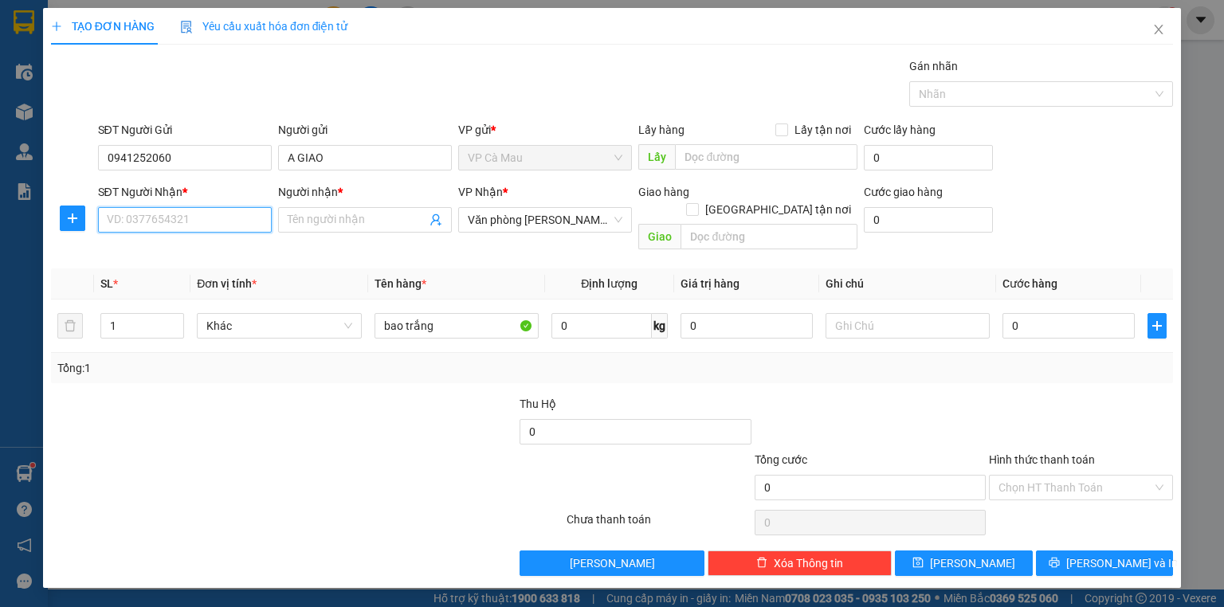
click at [206, 219] on input "SĐT Người Nhận *" at bounding box center [185, 220] width 174 height 26
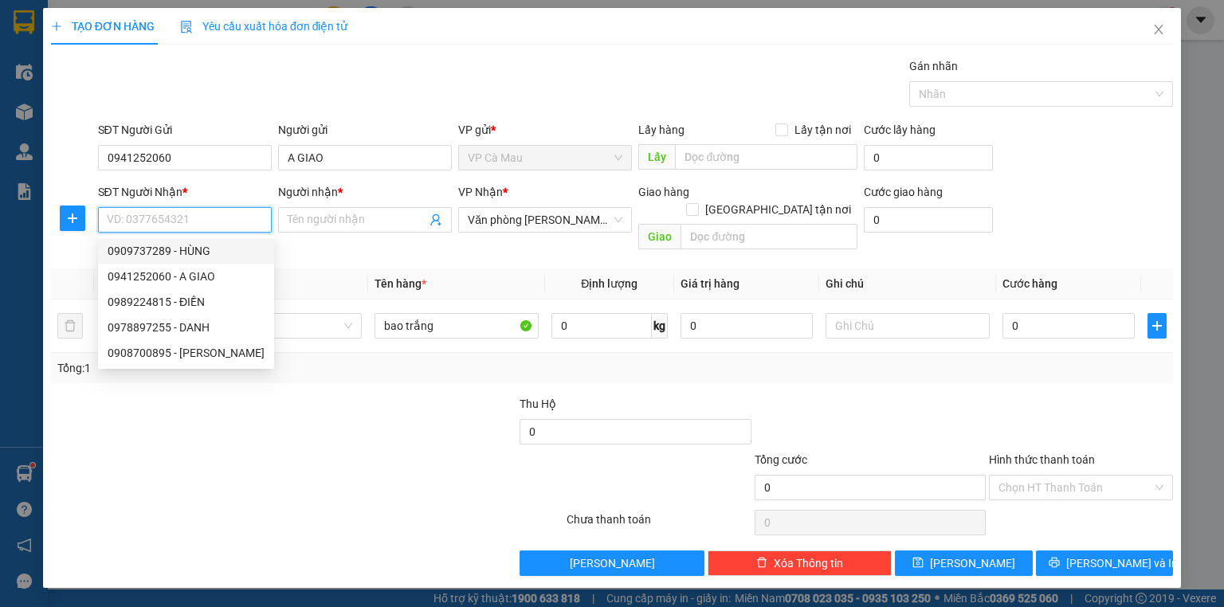
click at [187, 244] on div "0909737289 - HÙNG" at bounding box center [186, 251] width 157 height 18
type input "0909737289"
type input "HÙNG"
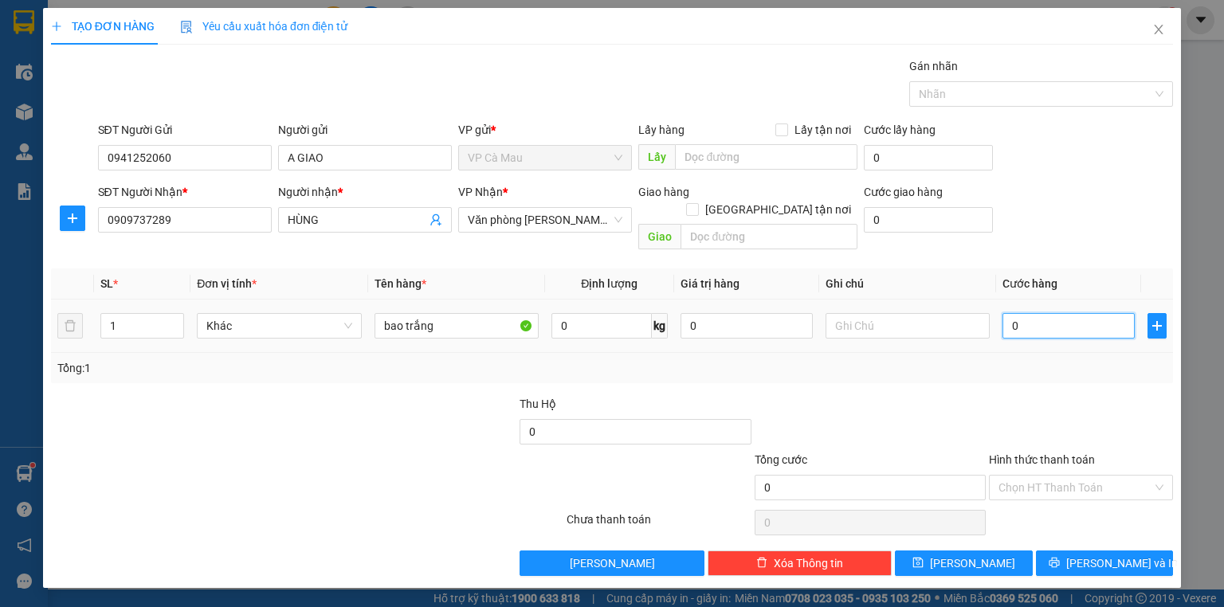
click at [1035, 313] on input "0" at bounding box center [1069, 326] width 132 height 26
type input "4"
type input "40"
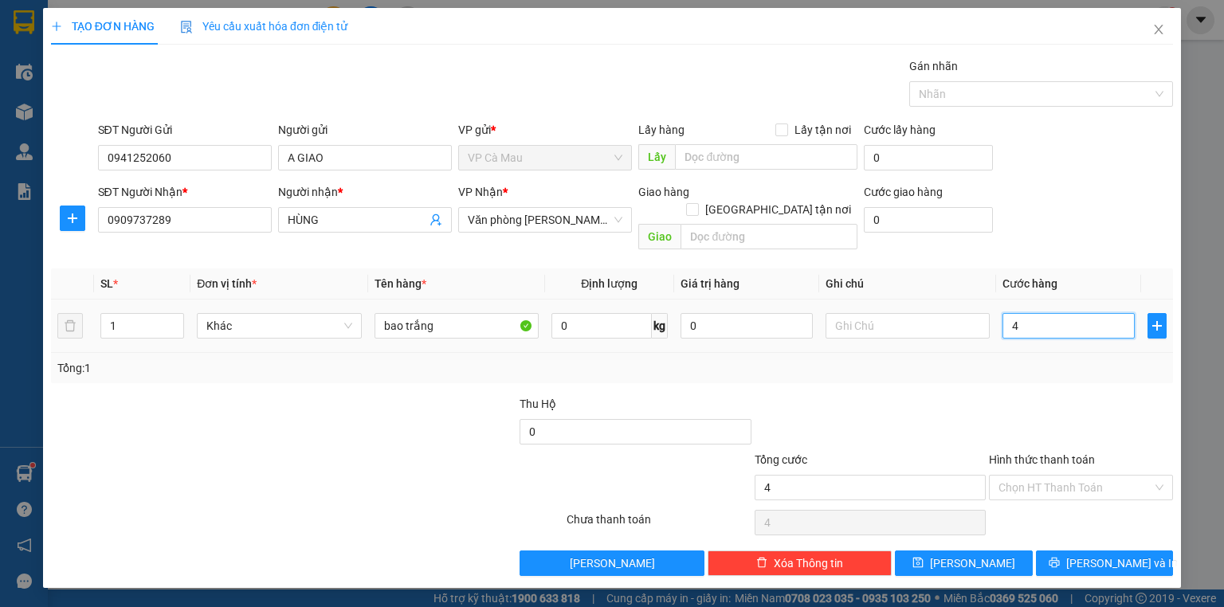
type input "40"
type input "40.000"
click at [1055, 476] on input "Hình thức thanh toán" at bounding box center [1076, 488] width 154 height 24
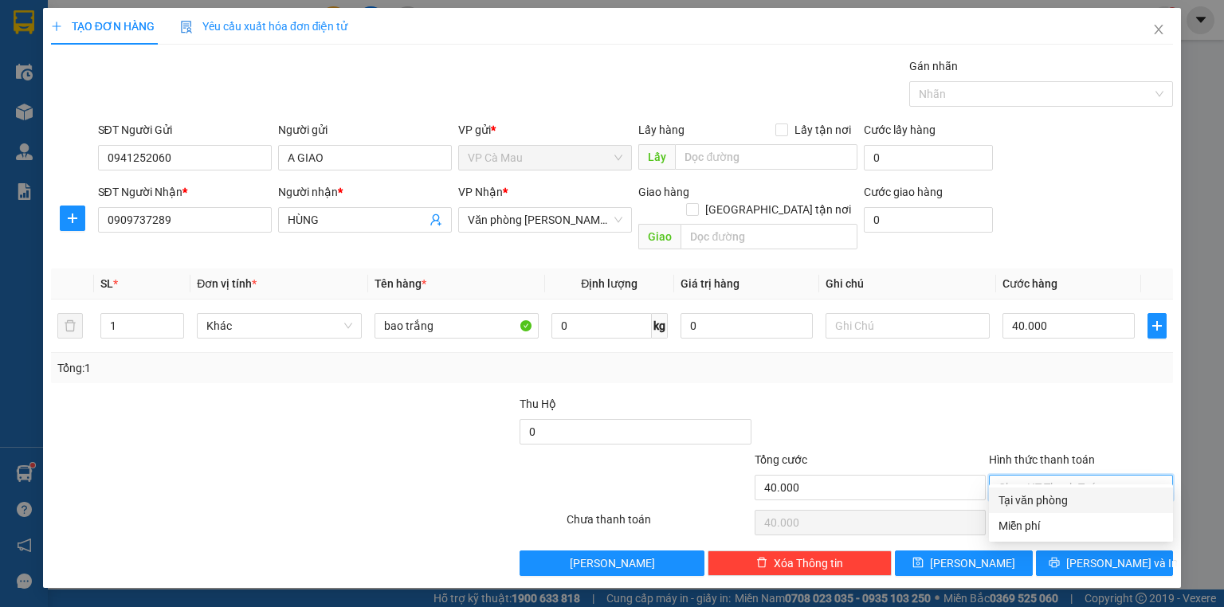
click at [1063, 494] on div "Tại văn phòng" at bounding box center [1081, 501] width 165 height 18
type input "0"
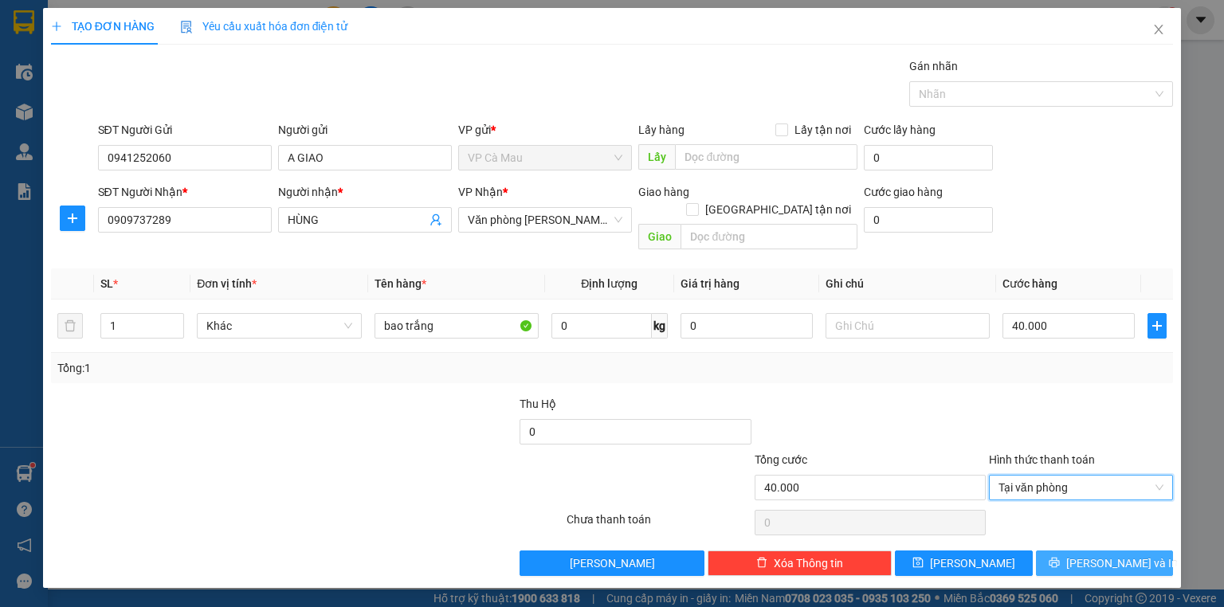
click at [1060, 557] on icon "printer" at bounding box center [1054, 562] width 11 height 11
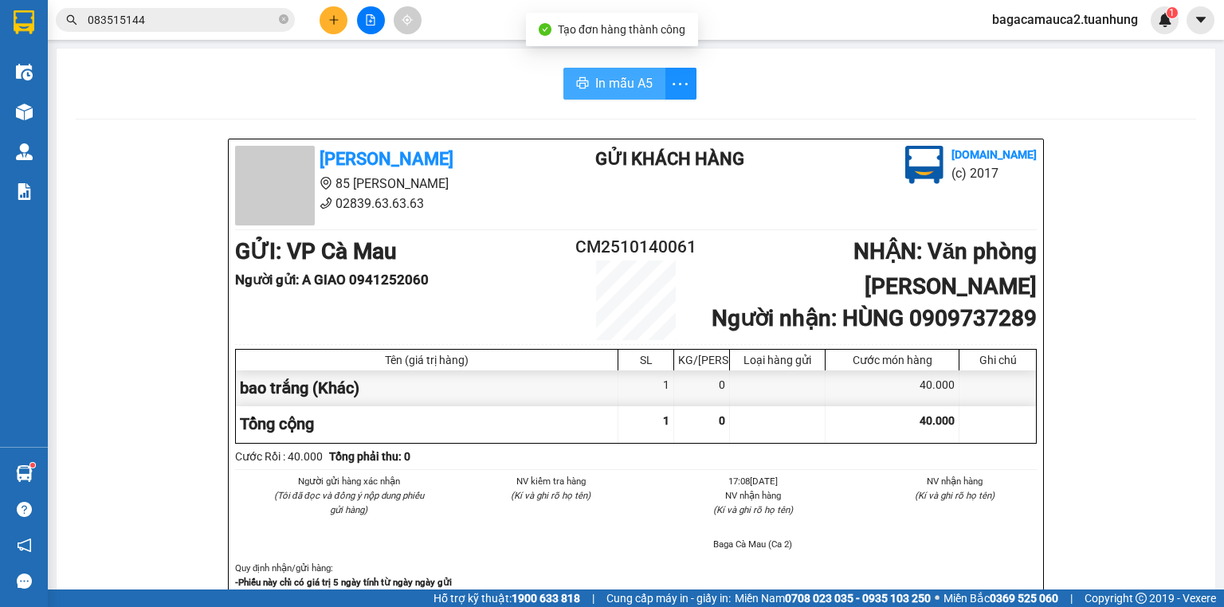
click at [595, 89] on span "In mẫu A5" at bounding box center [623, 83] width 57 height 20
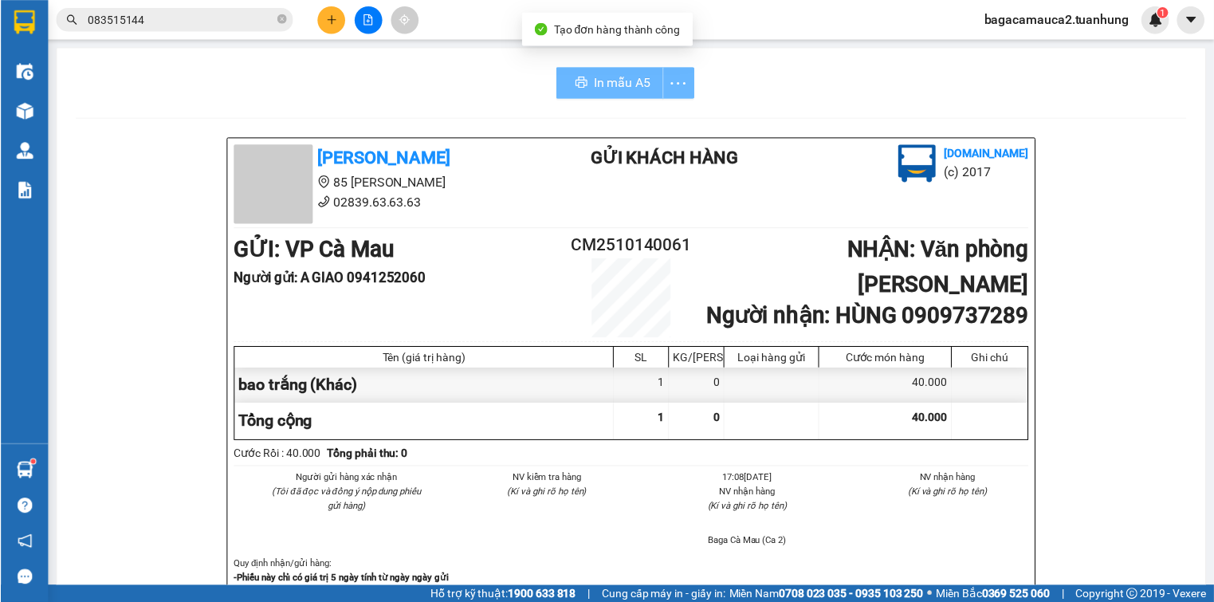
scroll to position [481, 0]
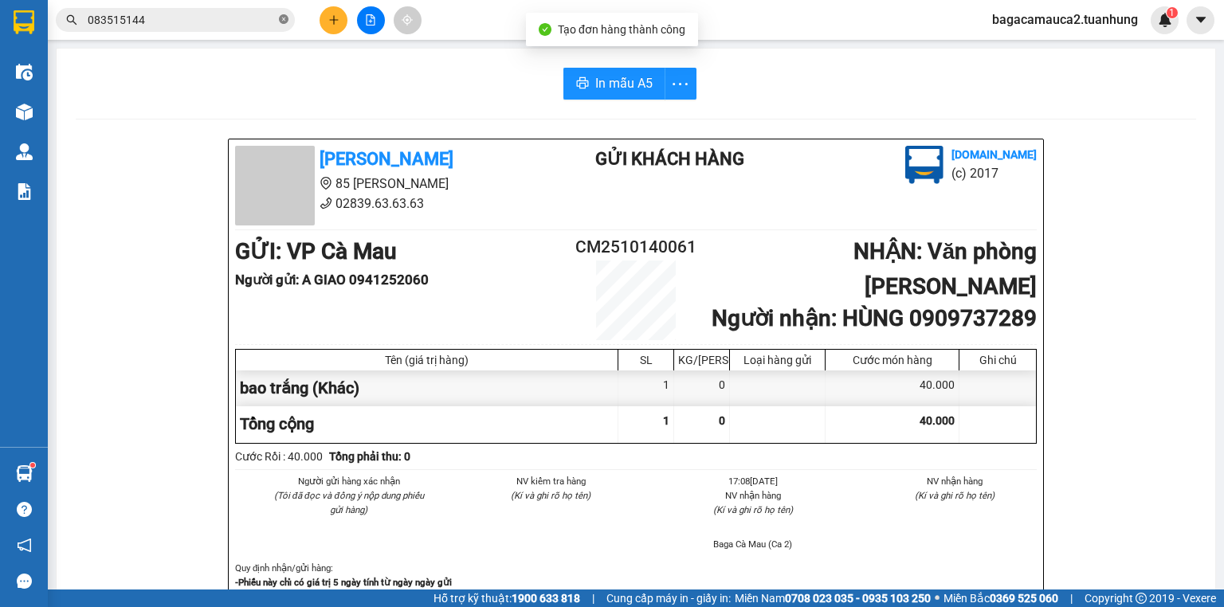
click at [281, 15] on icon "close-circle" at bounding box center [284, 19] width 10 height 10
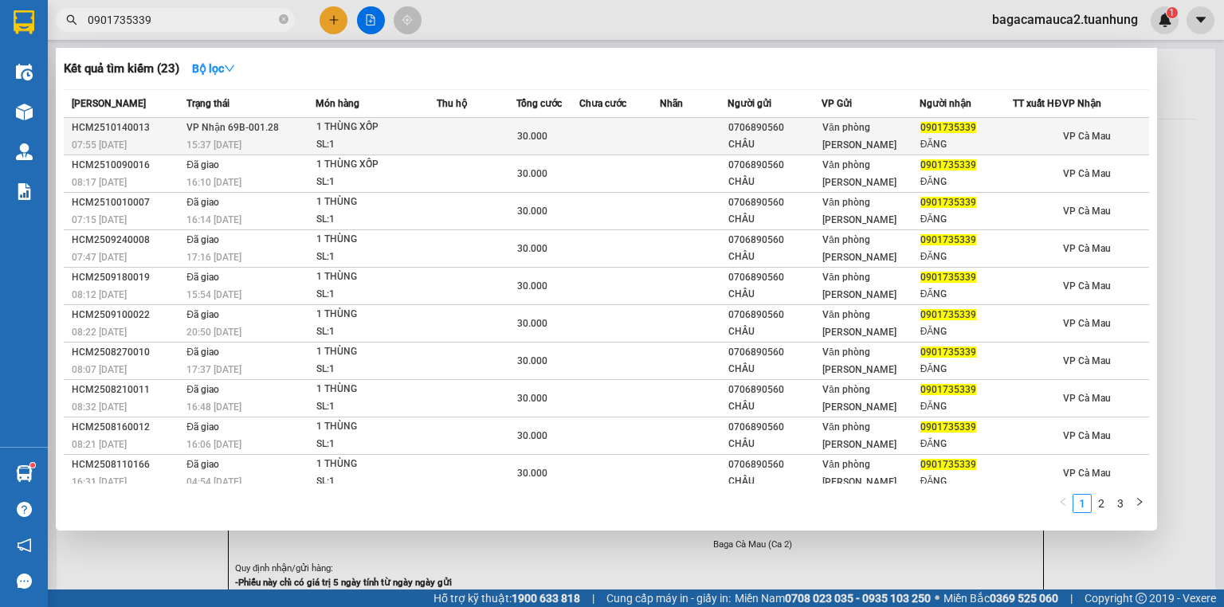
type input "0901735339"
click at [624, 149] on td at bounding box center [619, 136] width 80 height 37
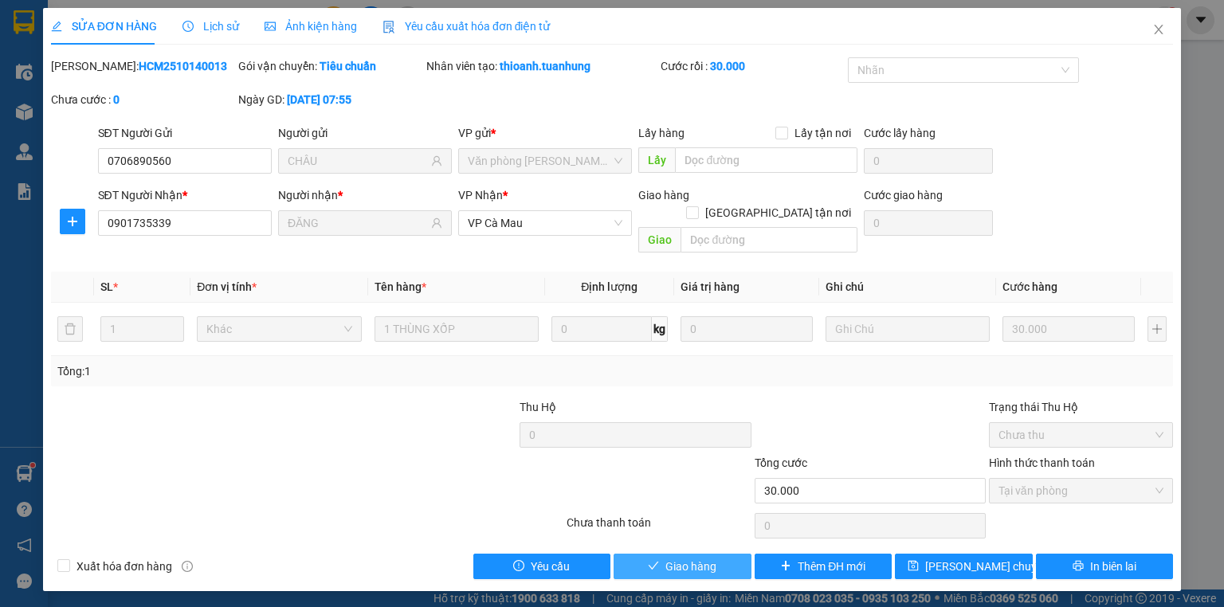
click at [697, 558] on span "Giao hàng" at bounding box center [690, 567] width 51 height 18
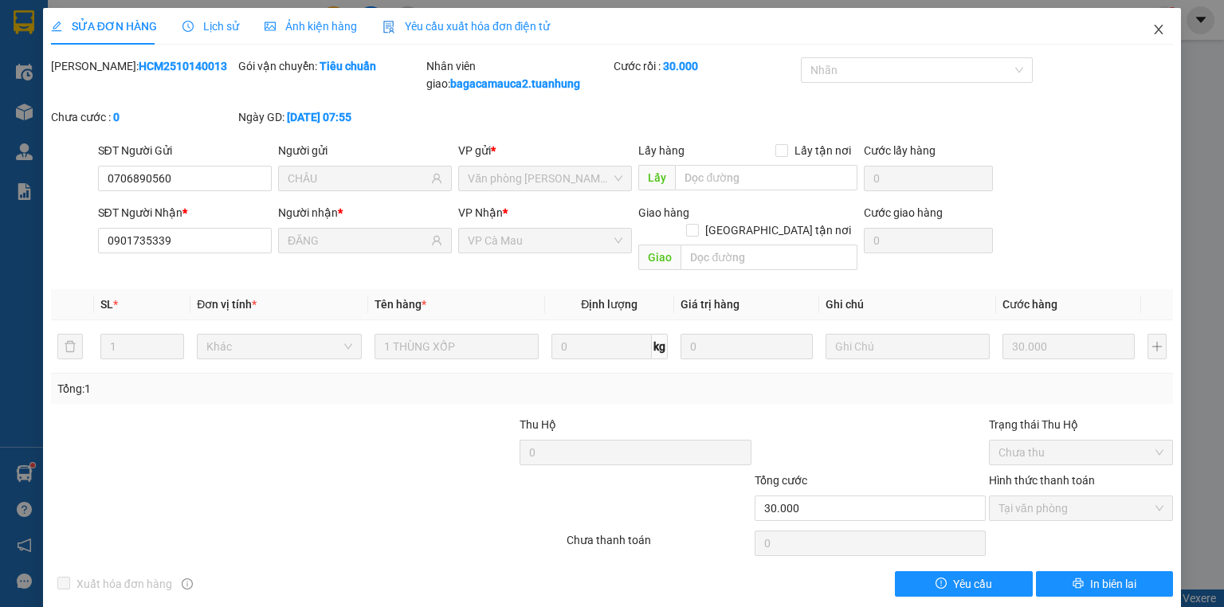
click at [1152, 29] on icon "close" at bounding box center [1158, 29] width 13 height 13
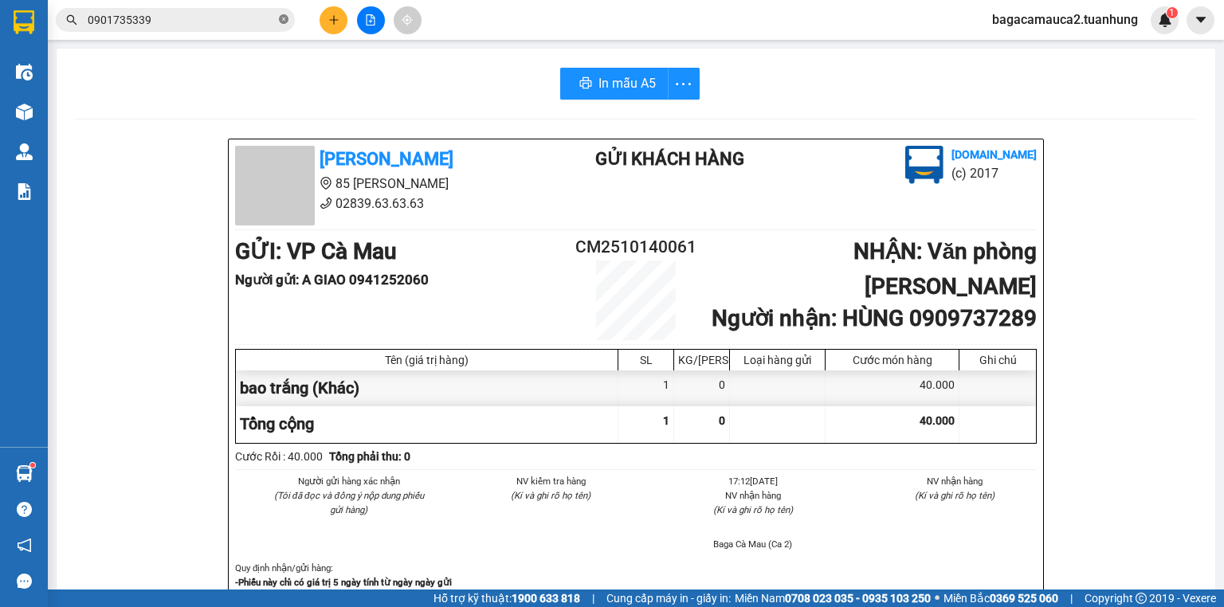
click at [281, 21] on icon "close-circle" at bounding box center [284, 19] width 10 height 10
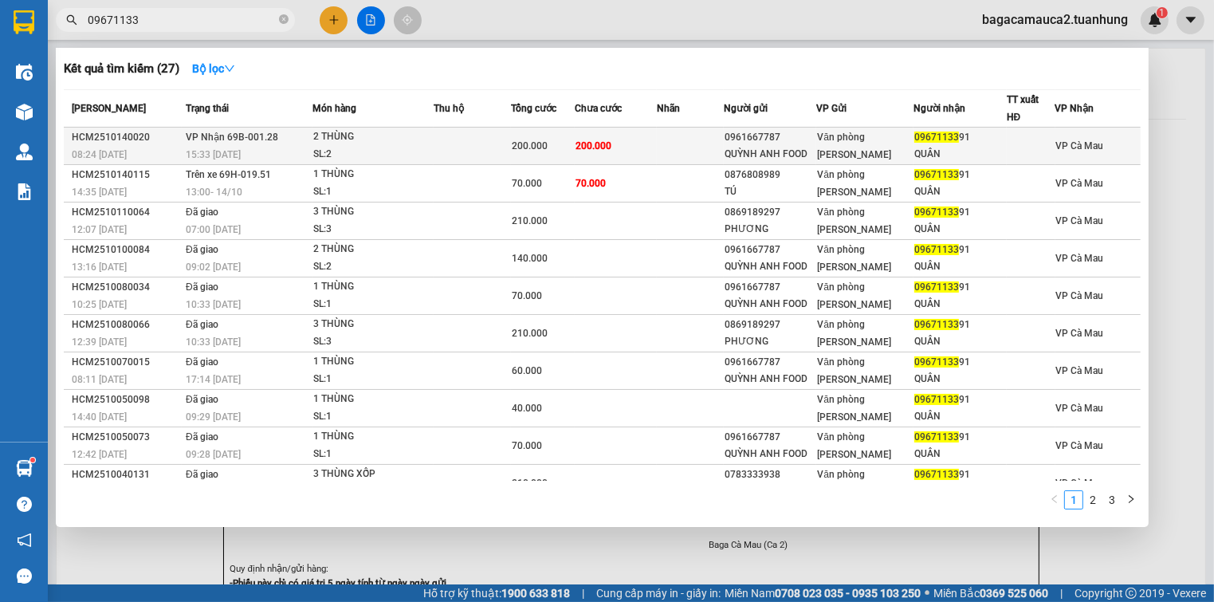
type input "09671133"
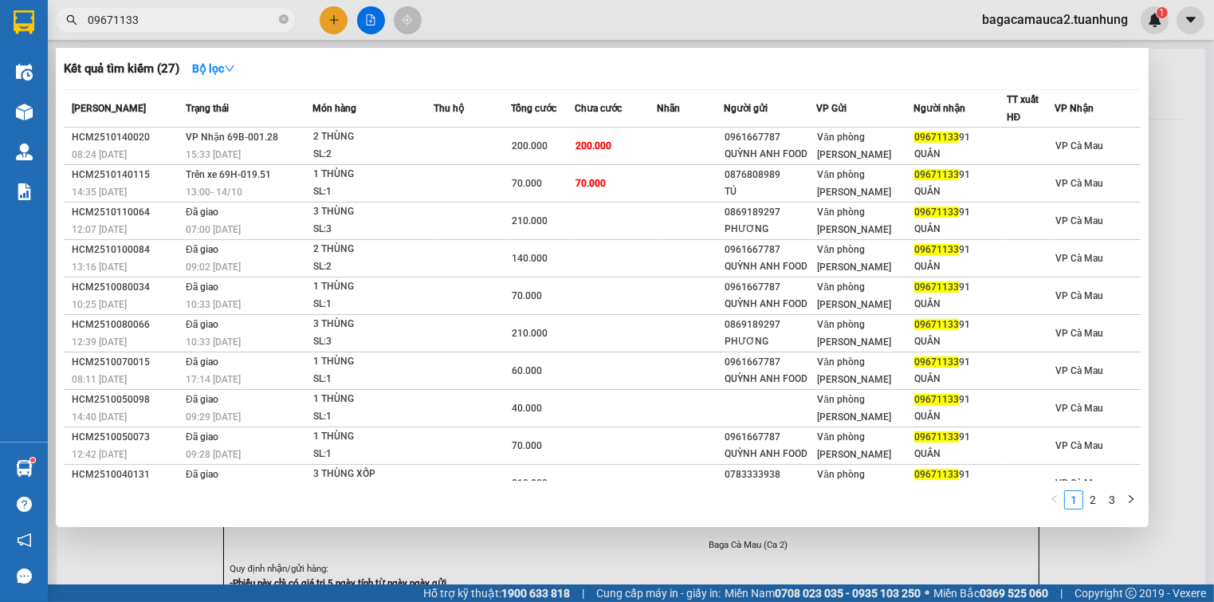
click at [335, 14] on div at bounding box center [607, 301] width 1214 height 602
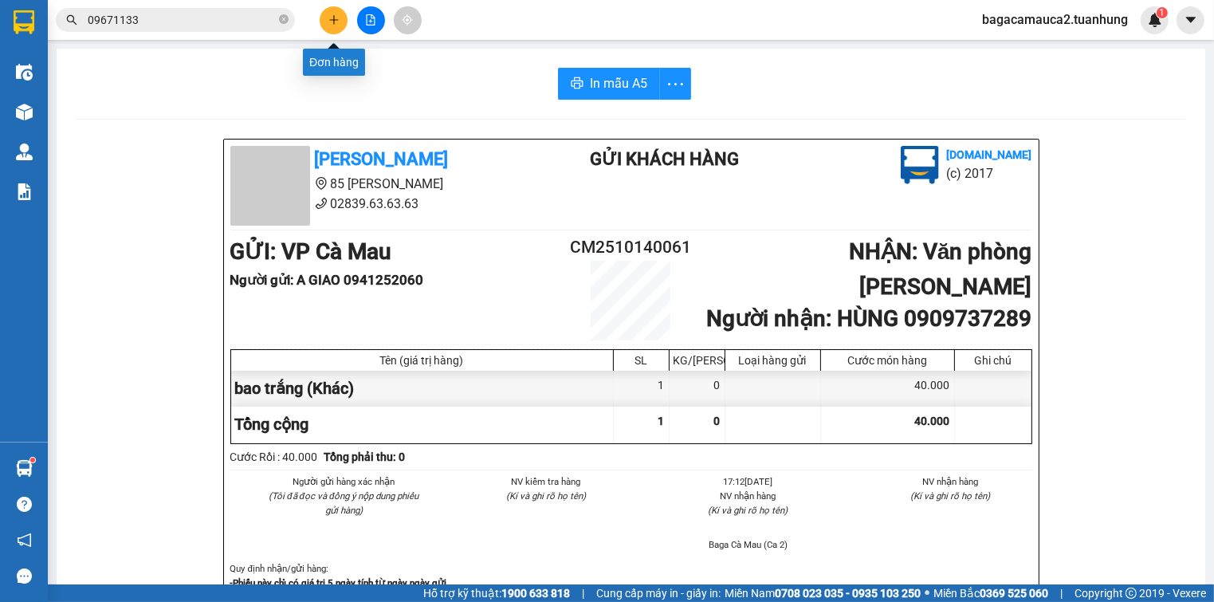
click at [335, 10] on button at bounding box center [334, 20] width 28 height 28
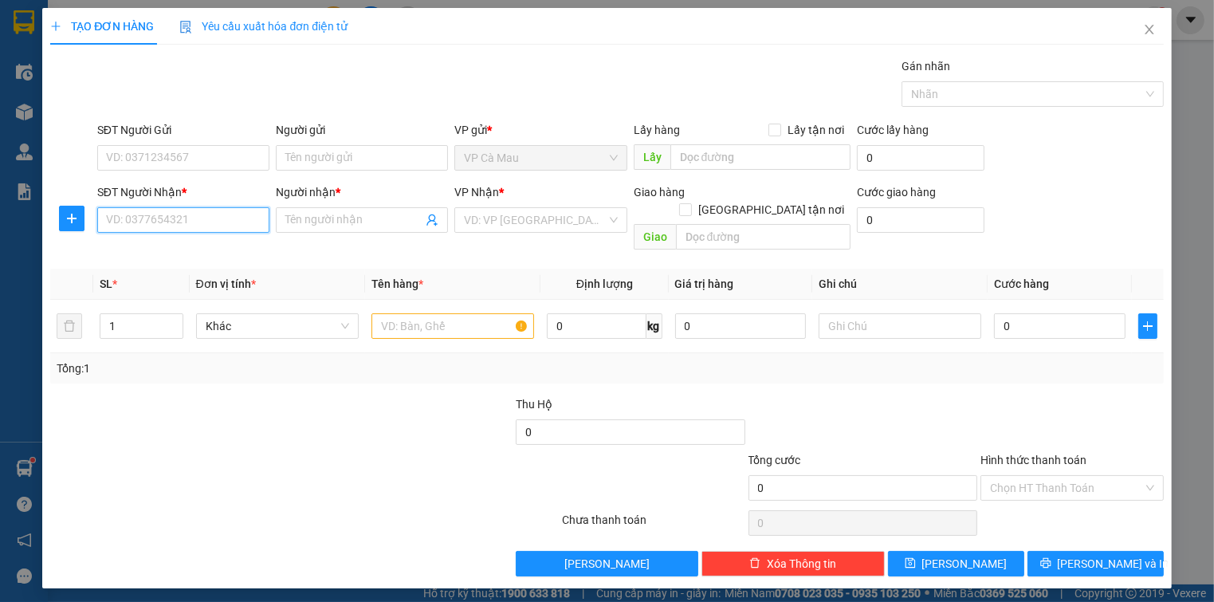
click at [179, 223] on input "SĐT Người Nhận *" at bounding box center [183, 220] width 172 height 26
type input "0919597122"
click at [214, 252] on div "0919597122 - DIỄM" at bounding box center [183, 251] width 153 height 18
type input "DIỄM"
type input "0919597122"
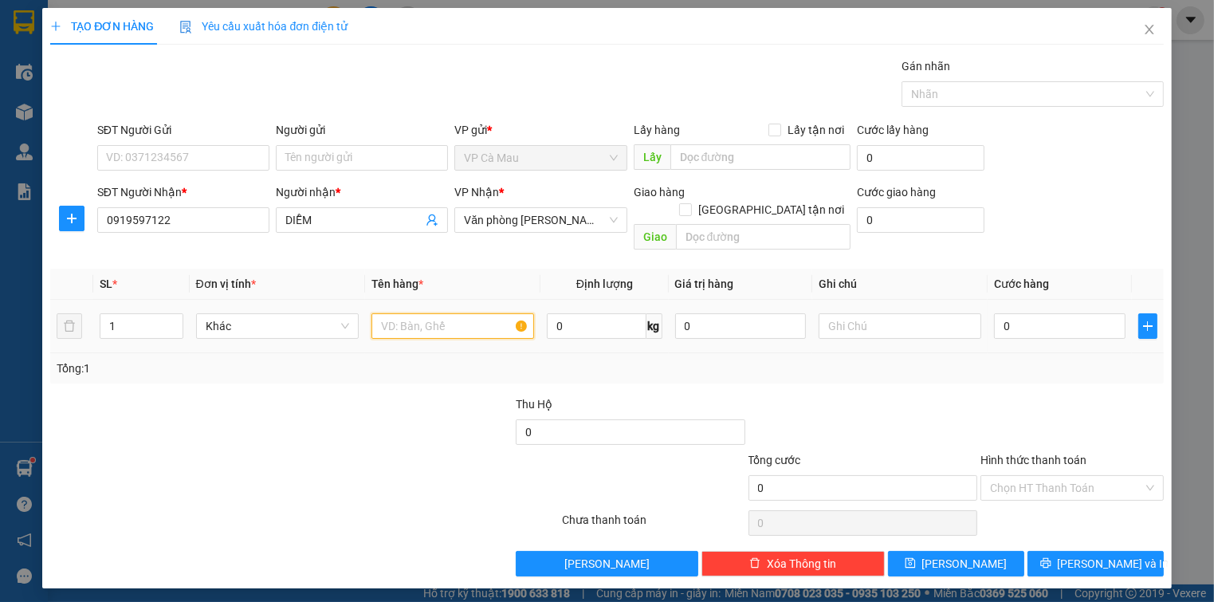
click at [429, 313] on input "text" at bounding box center [452, 326] width 163 height 26
click at [405, 313] on input "text" at bounding box center [452, 326] width 163 height 26
click at [189, 147] on input "SĐT Người Gửi" at bounding box center [183, 158] width 172 height 26
type input "0944519309"
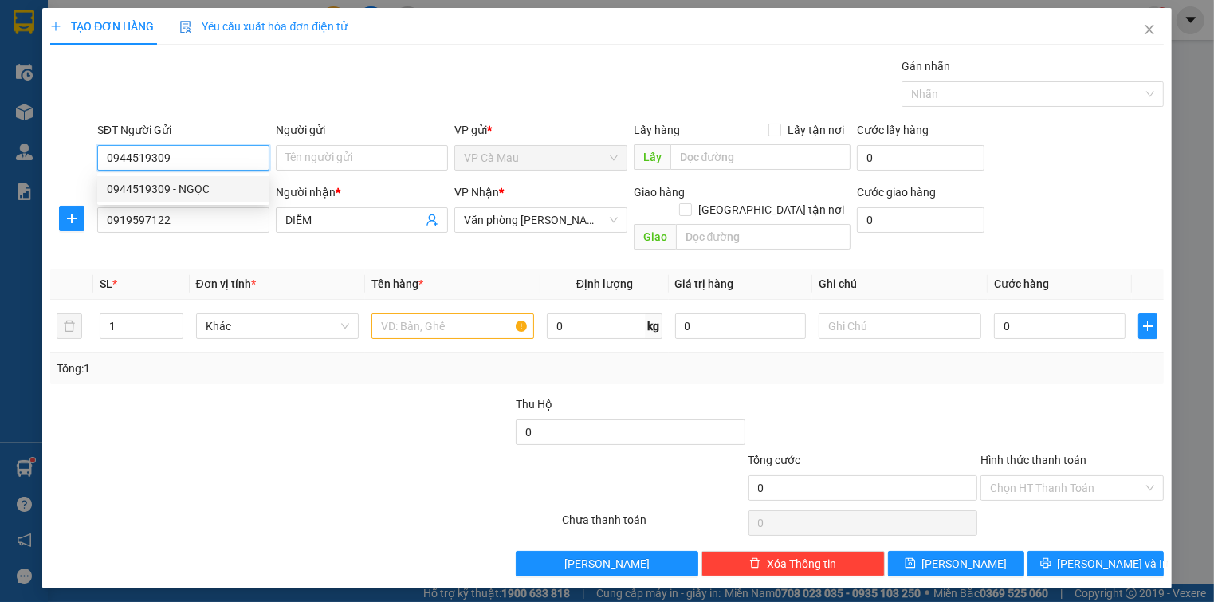
click at [206, 186] on div "0944519309 - NGỌC" at bounding box center [183, 189] width 153 height 18
type input "NGỌC"
type input "0944519309"
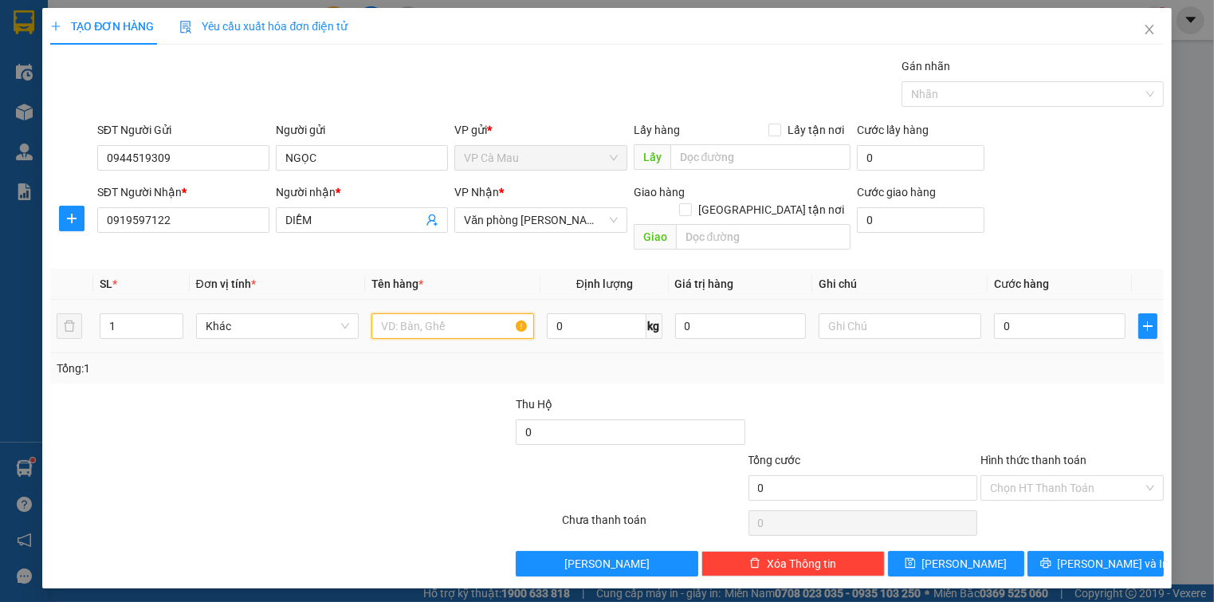
click at [425, 313] on input "text" at bounding box center [452, 326] width 163 height 26
type input "2 thùng x"
click at [66, 335] on div "SL * Đơn vị tính * Tên hàng * Định lượng Giá trị hàng Ghi chú Cước hàng 1 Khác …" at bounding box center [606, 326] width 1113 height 115
type input "2"
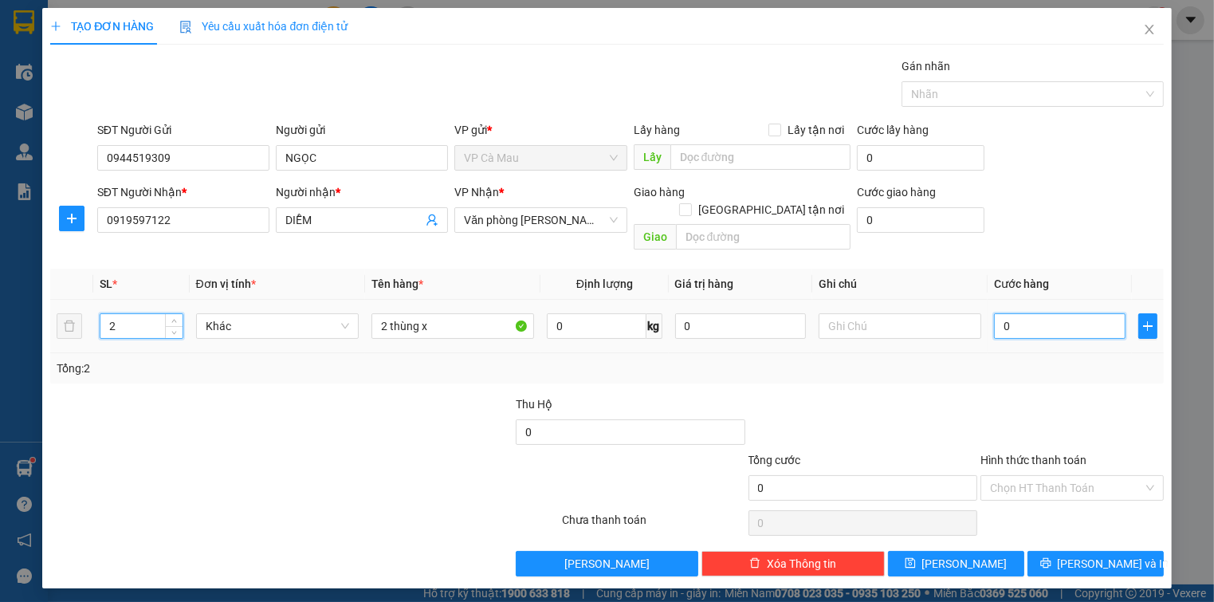
click at [1037, 313] on input "0" at bounding box center [1059, 326] width 131 height 26
type input "1"
type input "11"
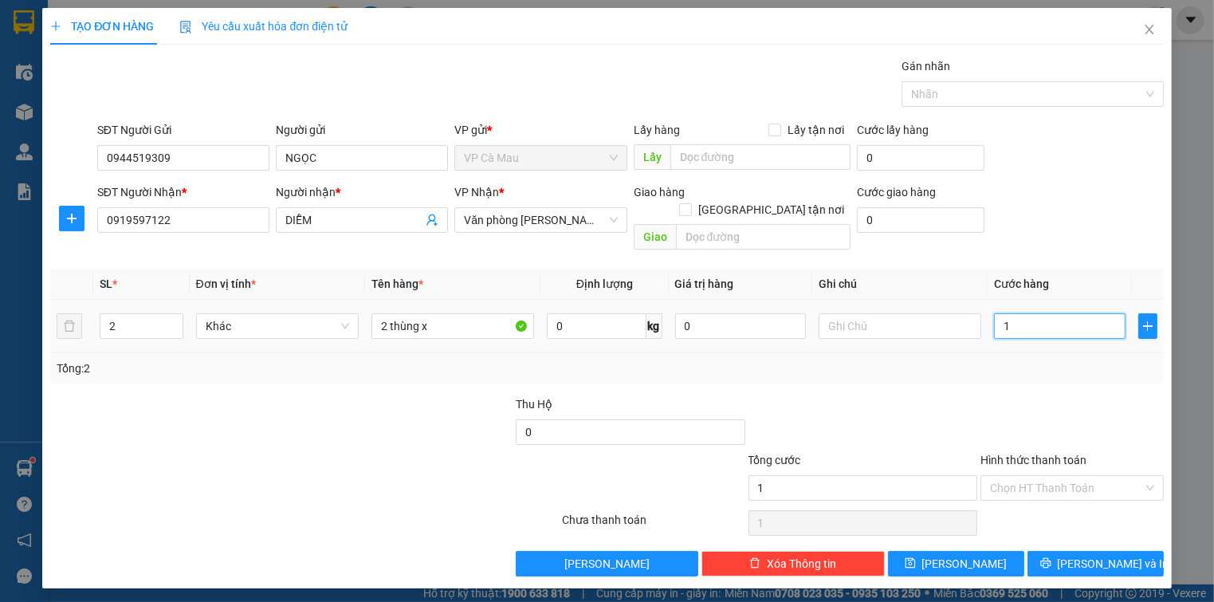
type input "11"
type input "110"
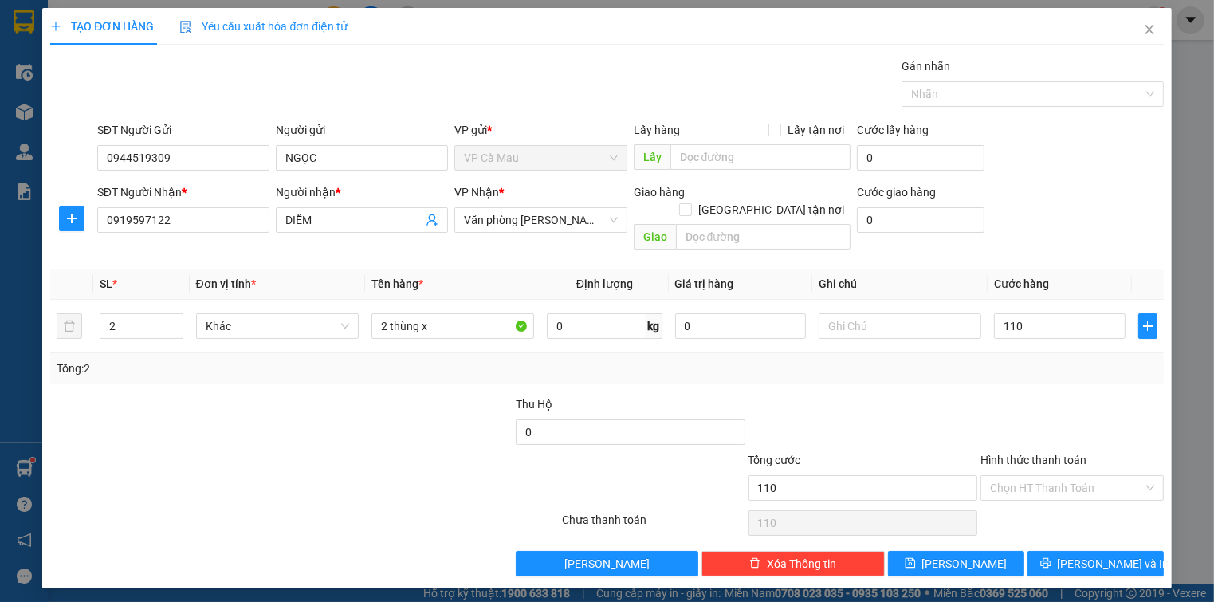
type input "110.000"
click at [1085, 524] on div "Transit Pickup Surcharge Ids Transit Deliver Surcharge Ids Transit Deliver Surc…" at bounding box center [606, 316] width 1113 height 519
click at [1078, 551] on button "[PERSON_NAME] và In" at bounding box center [1095, 564] width 136 height 26
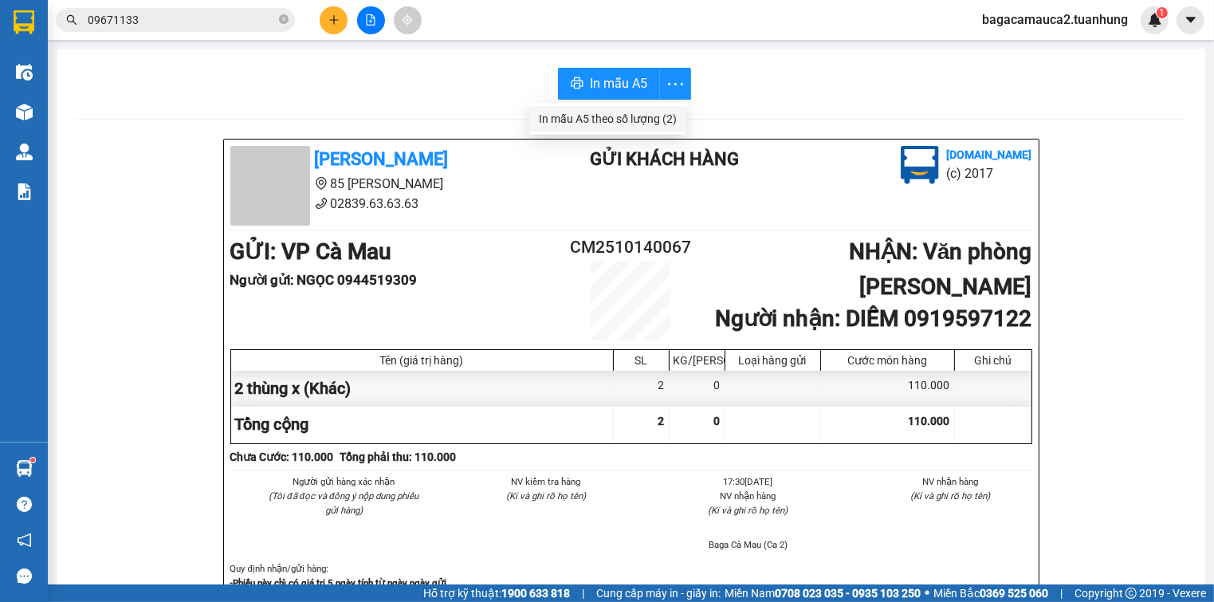
click at [650, 120] on div "In mẫu A5 theo số lượng (2)" at bounding box center [608, 119] width 138 height 18
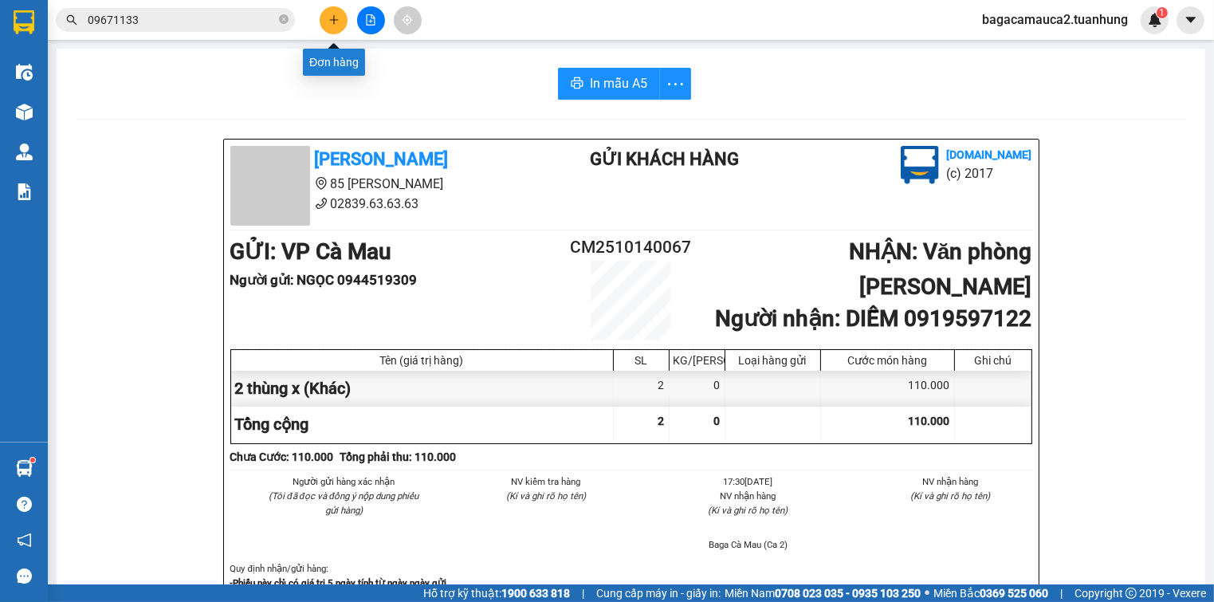
click at [340, 21] on button at bounding box center [334, 20] width 28 height 28
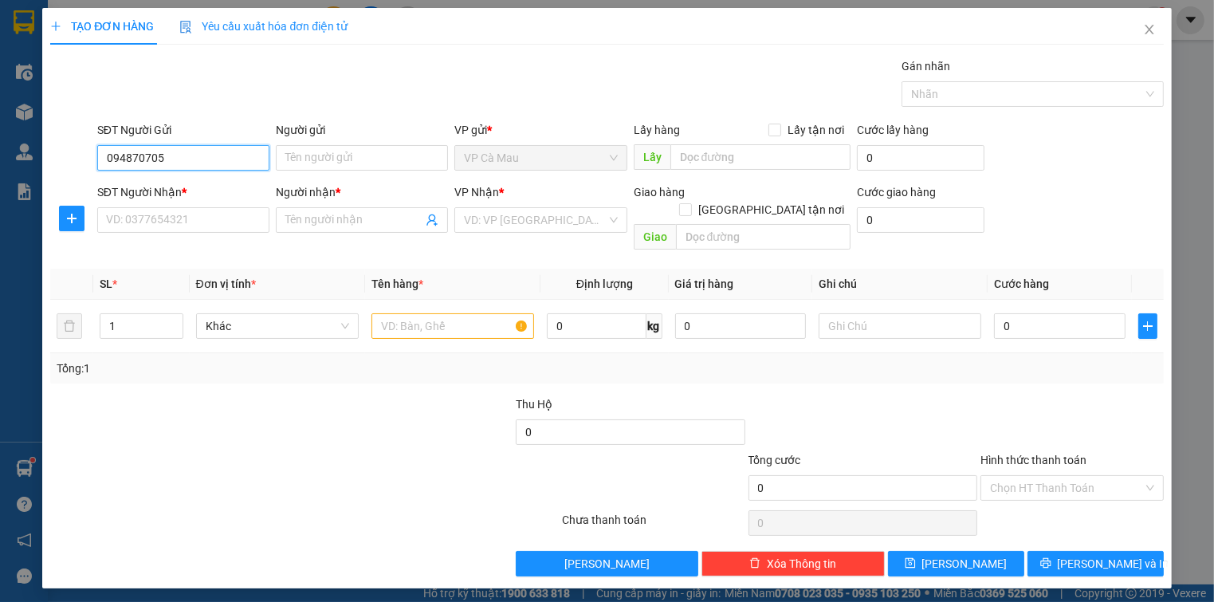
type input "0948707050"
click at [190, 193] on div "0948707050 - THUỴ" at bounding box center [183, 189] width 153 height 18
type input "THUỴ"
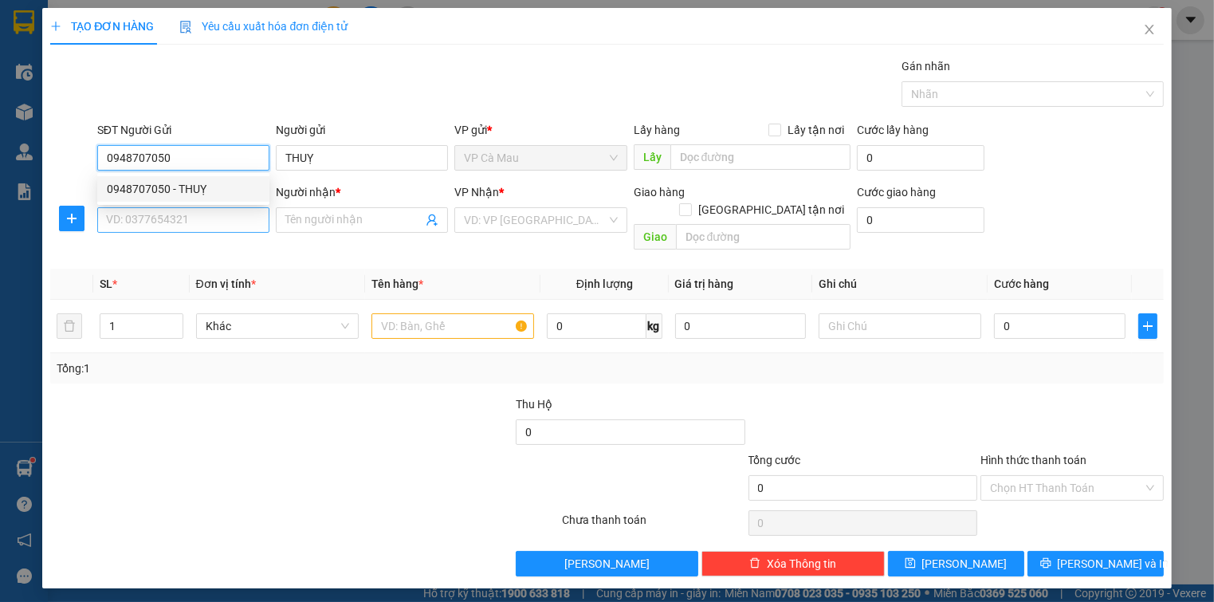
type input "0948707050"
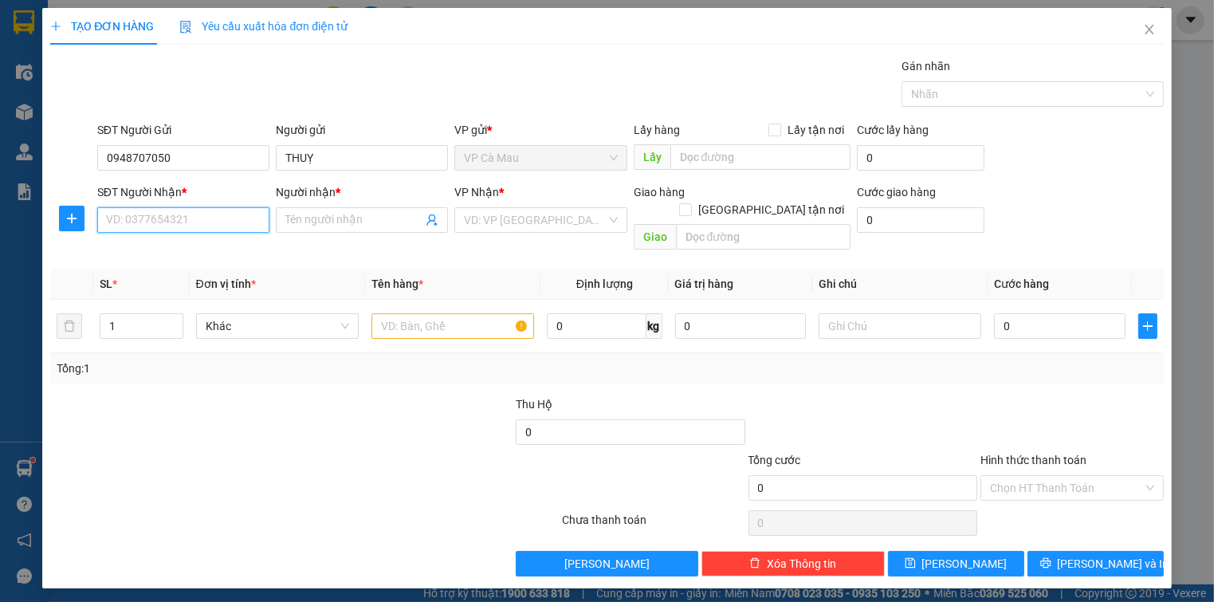
click at [198, 210] on input "SĐT Người Nhận *" at bounding box center [183, 220] width 172 height 26
click at [127, 223] on input "09632783765" at bounding box center [183, 220] width 172 height 26
type input "0932783765"
click at [308, 225] on input "Người nhận *" at bounding box center [353, 220] width 137 height 18
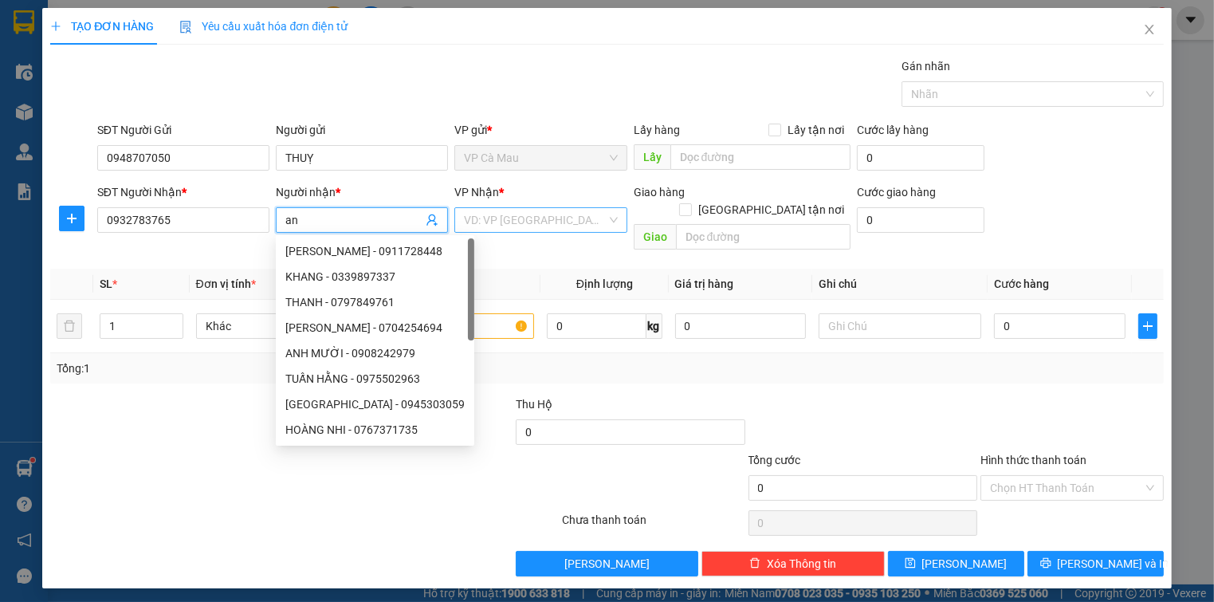
type input "an"
click at [520, 220] on input "search" at bounding box center [535, 220] width 142 height 24
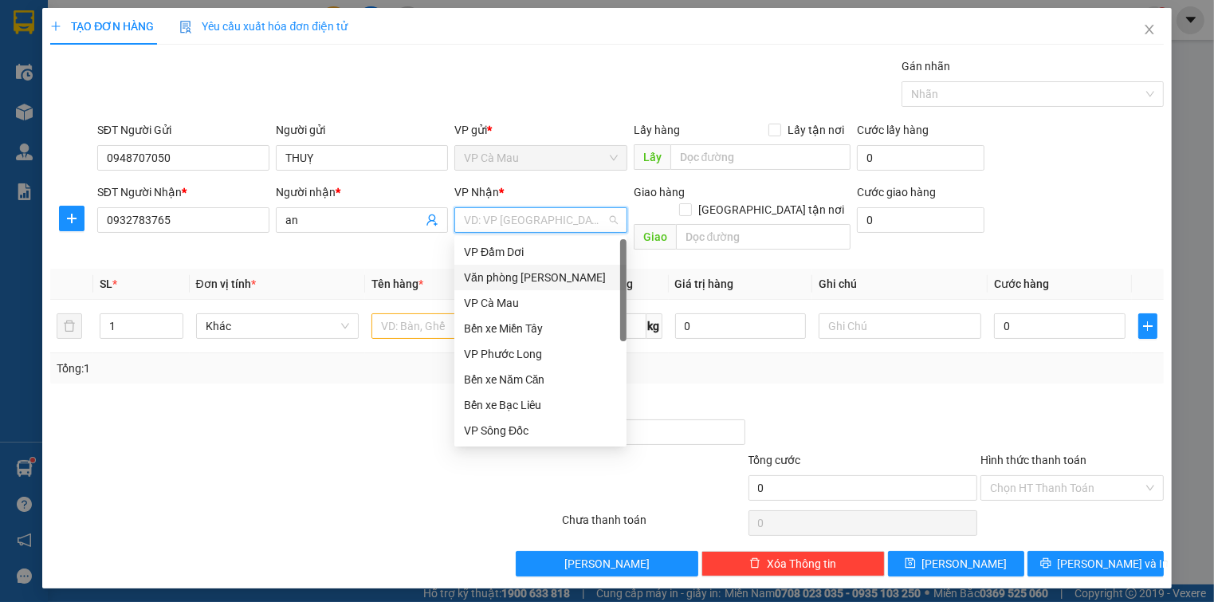
click at [536, 272] on div "Văn phòng [PERSON_NAME]" at bounding box center [540, 278] width 153 height 18
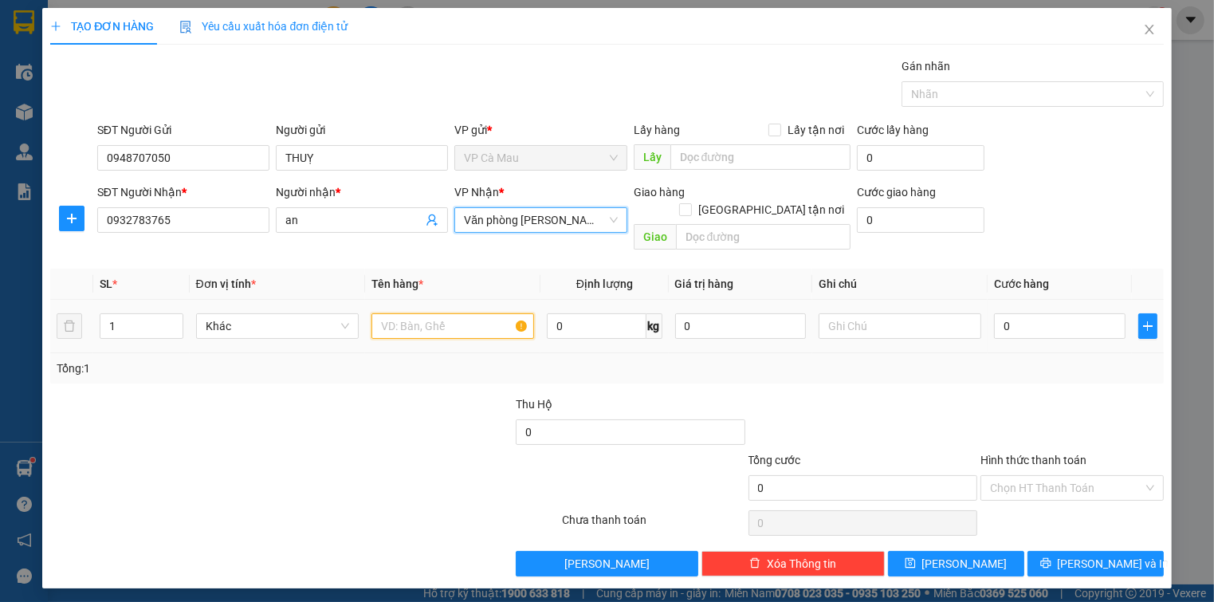
click at [434, 313] on input "text" at bounding box center [452, 326] width 163 height 26
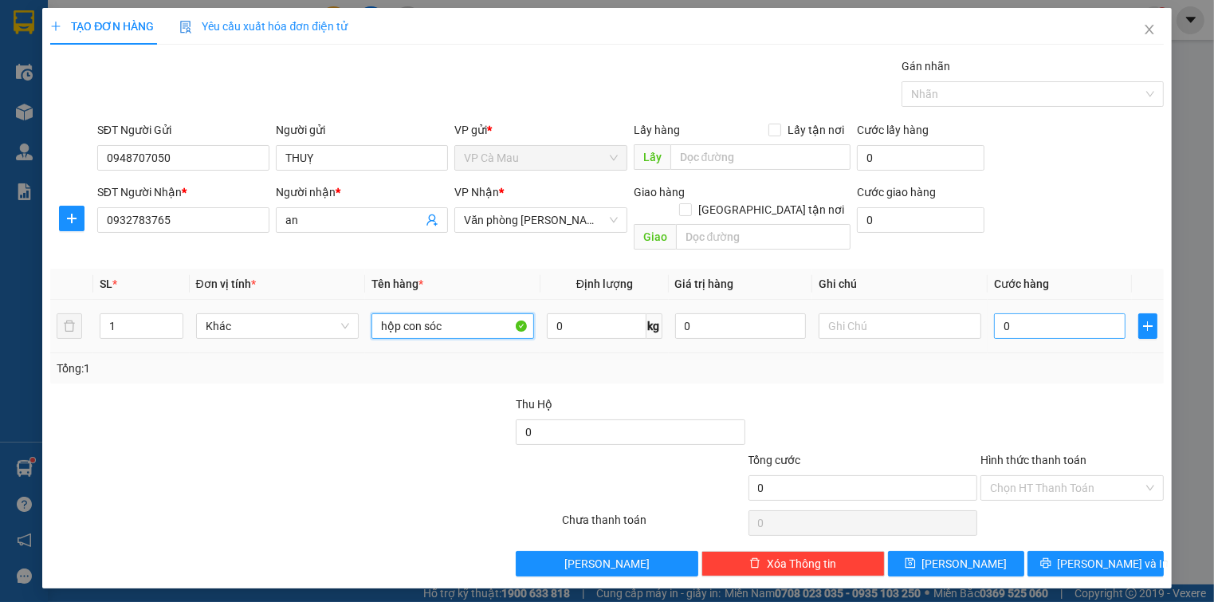
type input "hộp con sóc"
click at [1023, 313] on input "0" at bounding box center [1059, 326] width 131 height 26
type input "5"
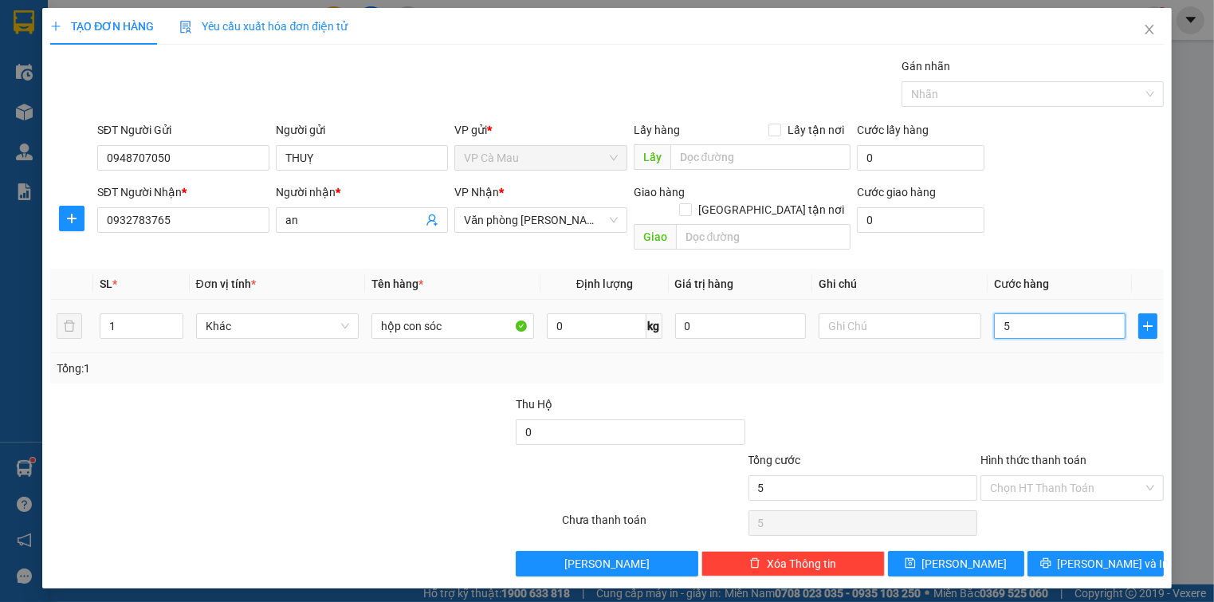
type input "50"
type input "50.000"
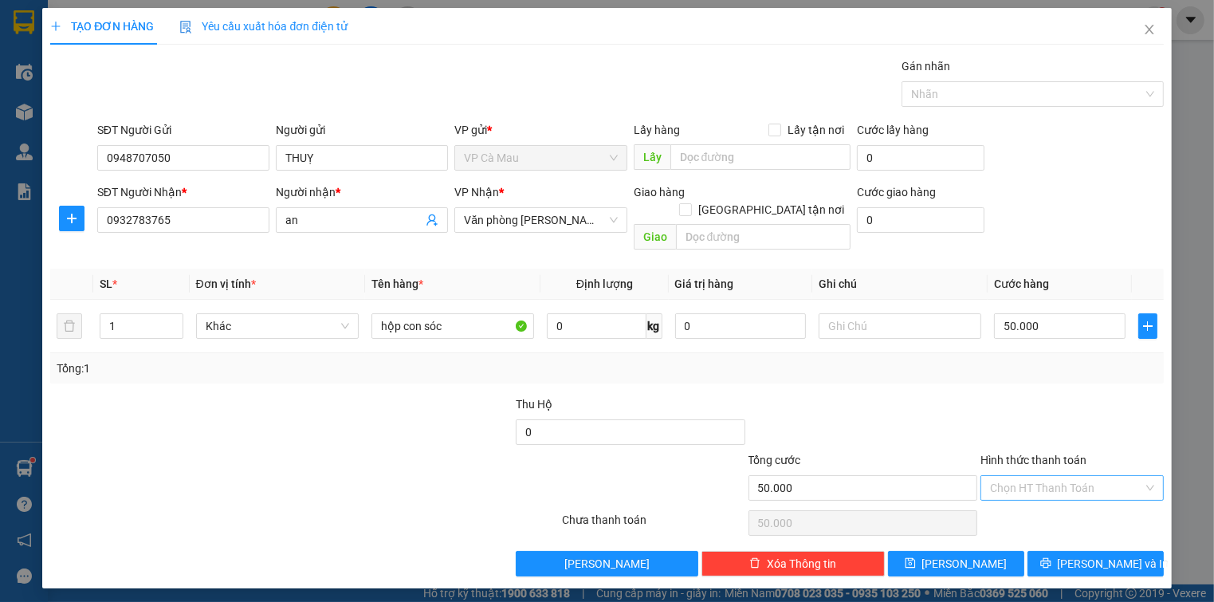
click at [1029, 476] on input "Hình thức thanh toán" at bounding box center [1066, 488] width 152 height 24
click at [1054, 501] on div "Tại văn phòng" at bounding box center [1071, 501] width 163 height 18
type input "0"
click at [1061, 551] on button "[PERSON_NAME] và In" at bounding box center [1095, 564] width 136 height 26
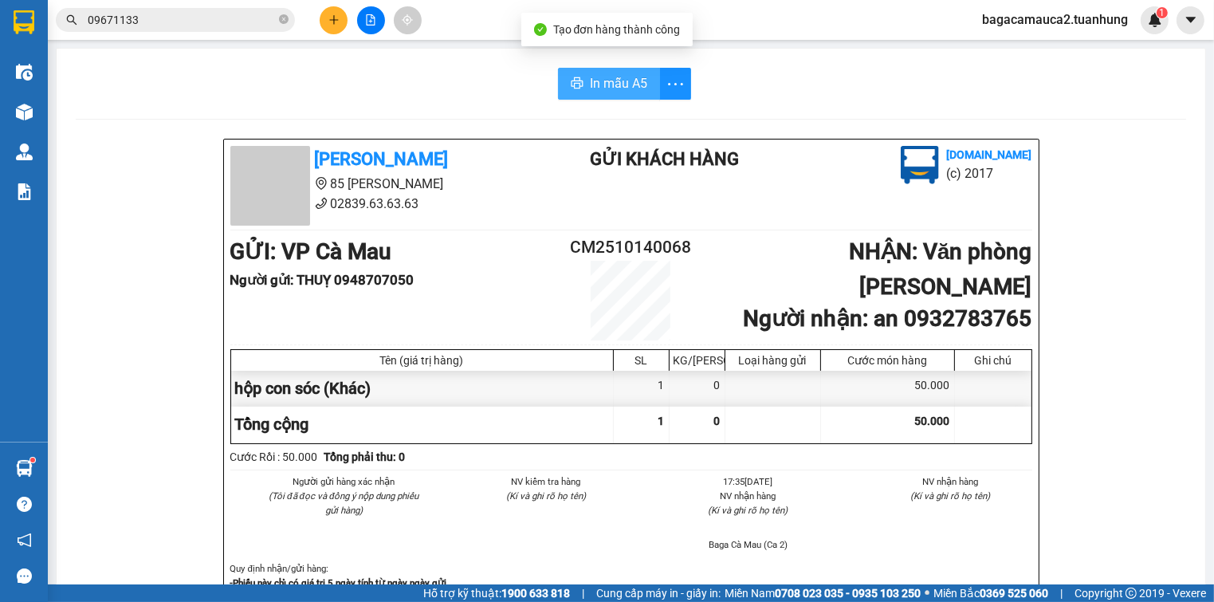
click at [595, 83] on span "In mẫu A5" at bounding box center [618, 83] width 57 height 20
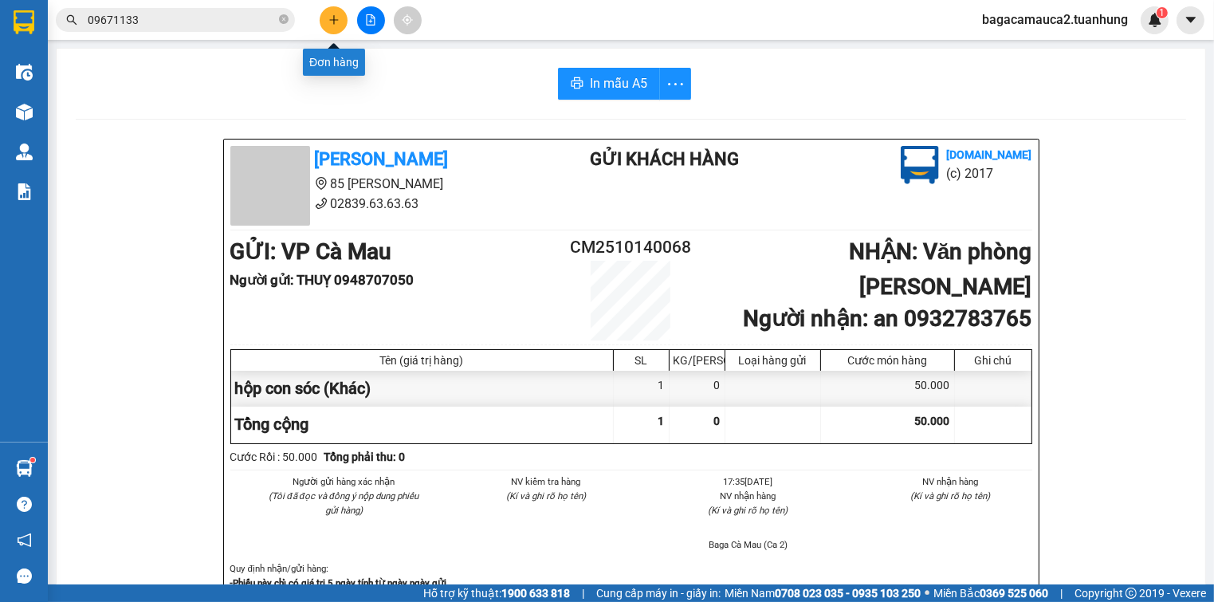
click at [326, 18] on button at bounding box center [334, 20] width 28 height 28
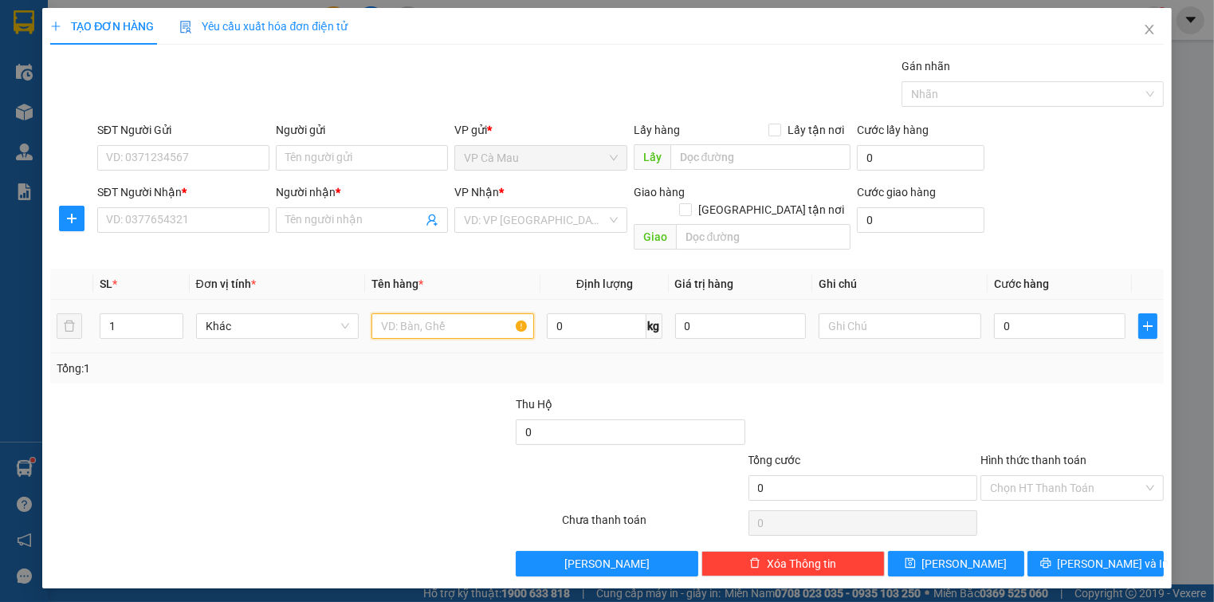
click at [444, 313] on input "text" at bounding box center [452, 326] width 163 height 26
type input "thùng"
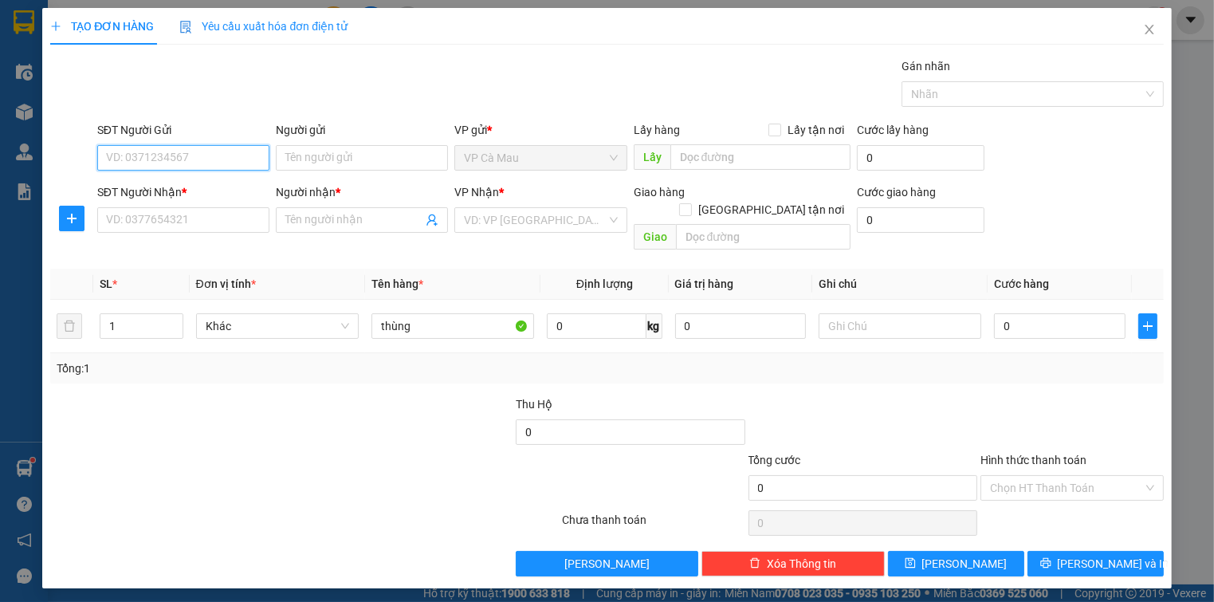
click at [210, 160] on input "SĐT Người Gửi" at bounding box center [183, 158] width 172 height 26
type input "0846776193"
click at [218, 190] on div "0846776193 - NHƯ QUỲNH" at bounding box center [183, 189] width 153 height 18
type input "NHƯ QUỲNH"
type input "0846776193"
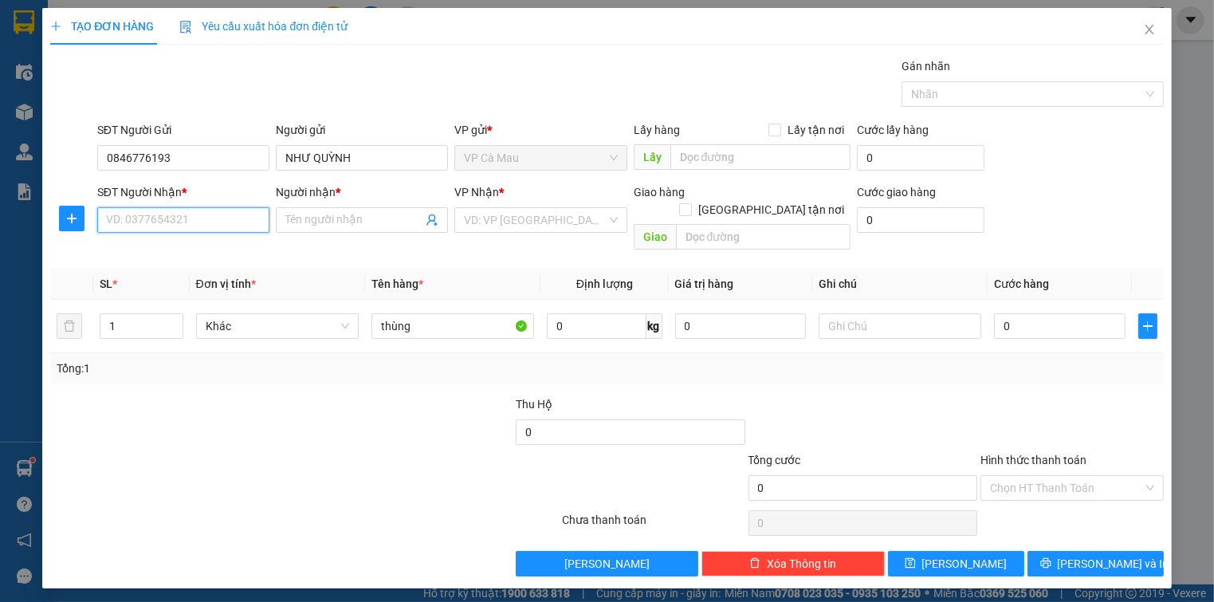
click at [215, 223] on input "SĐT Người Nhận *" at bounding box center [183, 220] width 172 height 26
click at [182, 284] on div "0909814634 - THOA" at bounding box center [183, 277] width 153 height 18
type input "0909814634"
type input "THOA"
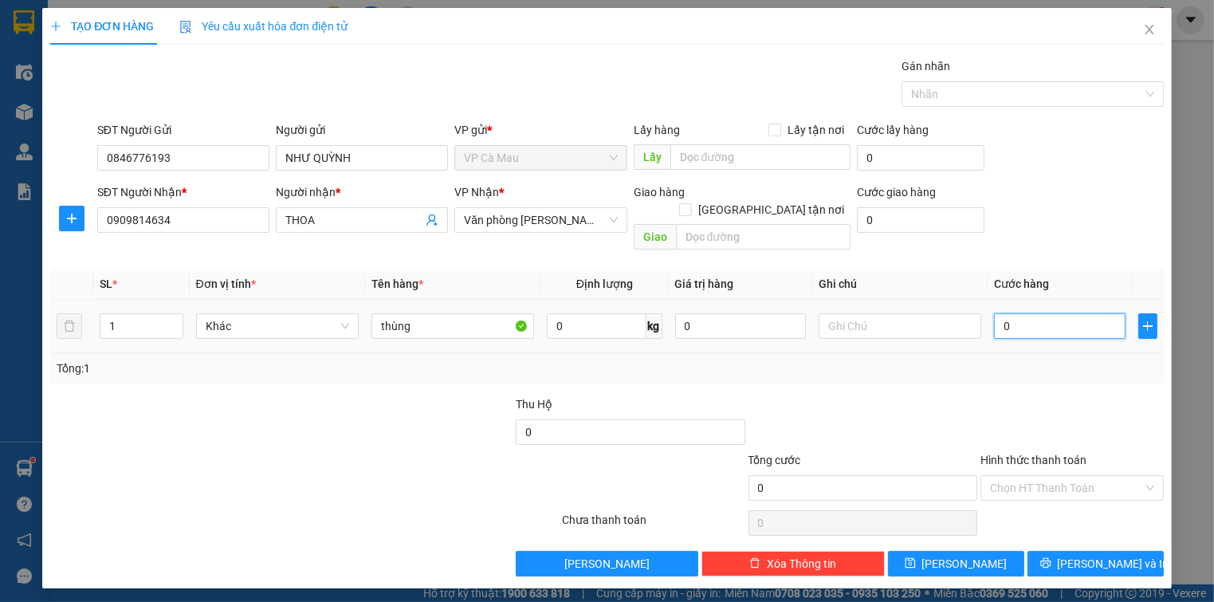
click at [1030, 313] on input "0" at bounding box center [1059, 326] width 131 height 26
type input "+5"
type input "5"
type input "+50"
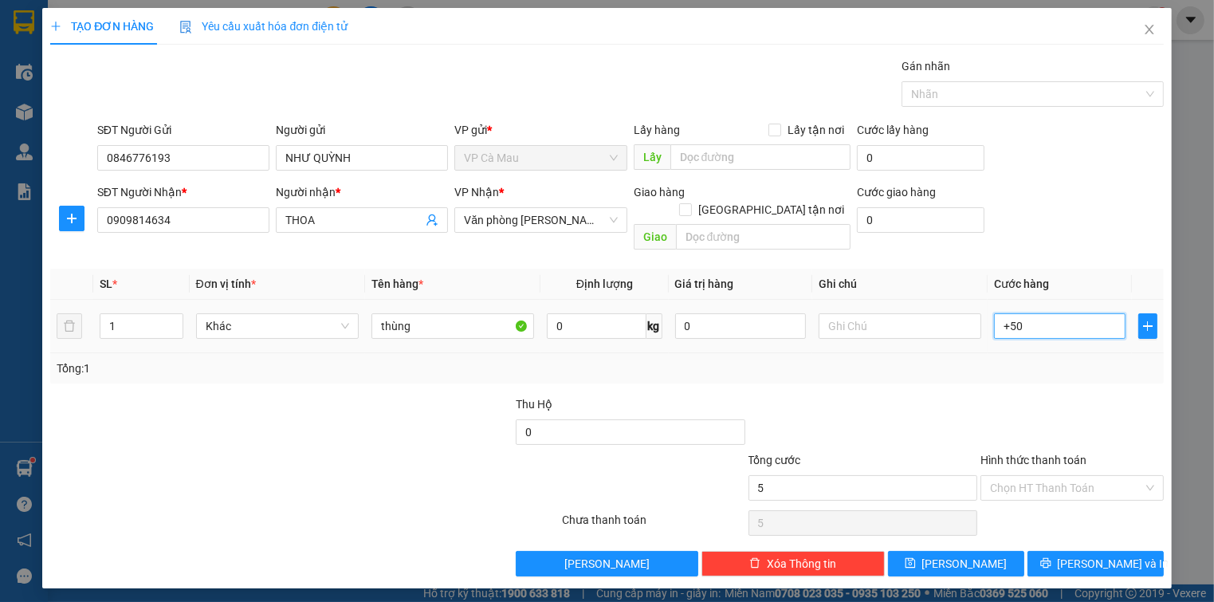
type input "50"
type input "50.000"
click at [1062, 476] on input "Hình thức thanh toán" at bounding box center [1066, 488] width 152 height 24
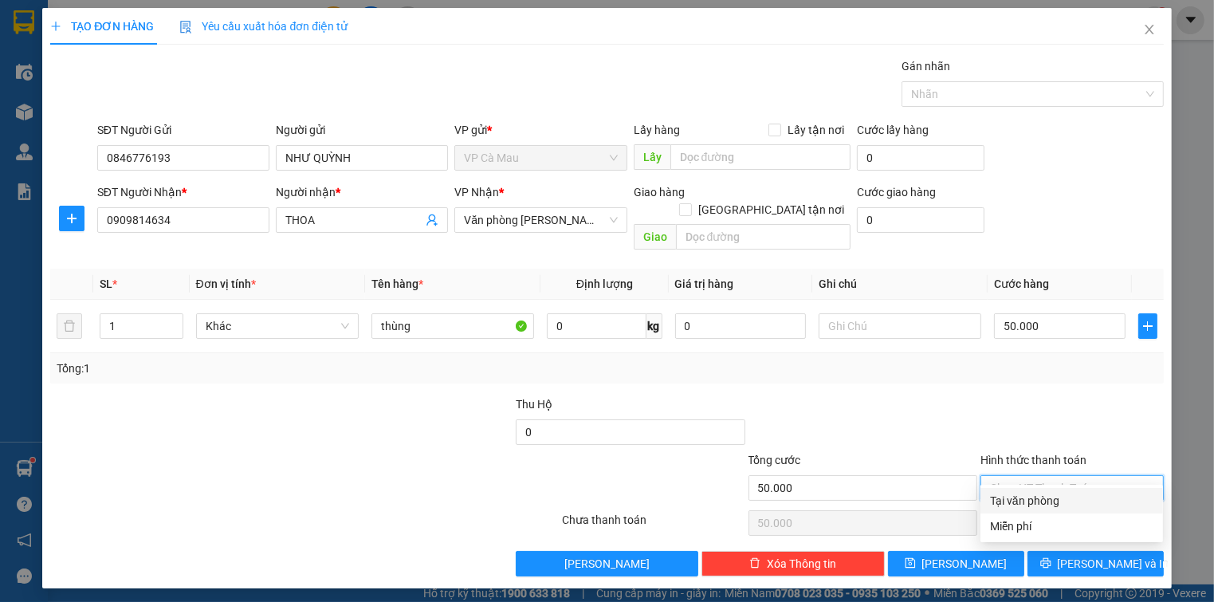
click at [1077, 496] on div "Tại văn phòng" at bounding box center [1071, 501] width 163 height 18
type input "0"
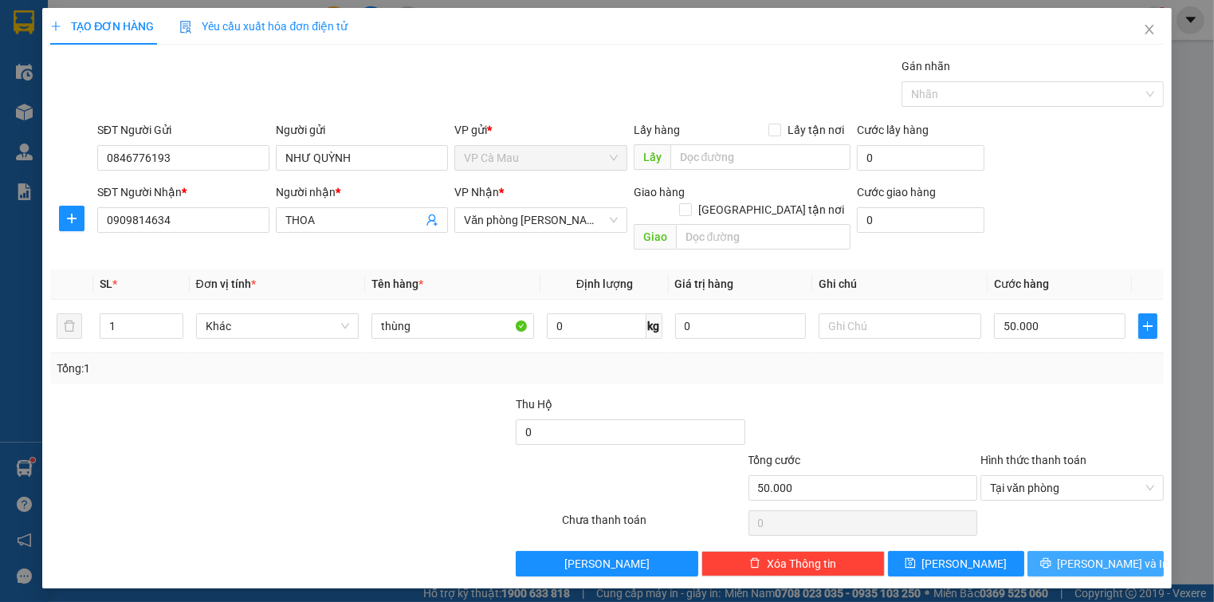
click at [1120, 555] on span "[PERSON_NAME] và In" at bounding box center [1114, 564] width 112 height 18
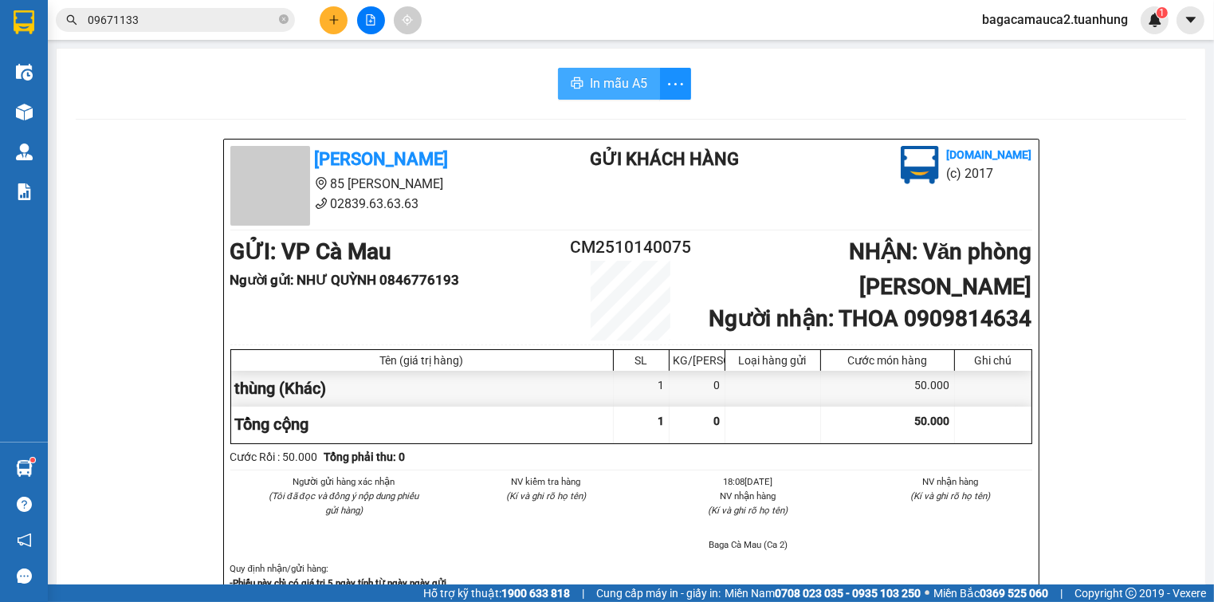
click at [606, 83] on span "In mẫu A5" at bounding box center [618, 83] width 57 height 20
click at [332, 22] on icon "plus" at bounding box center [333, 19] width 11 height 11
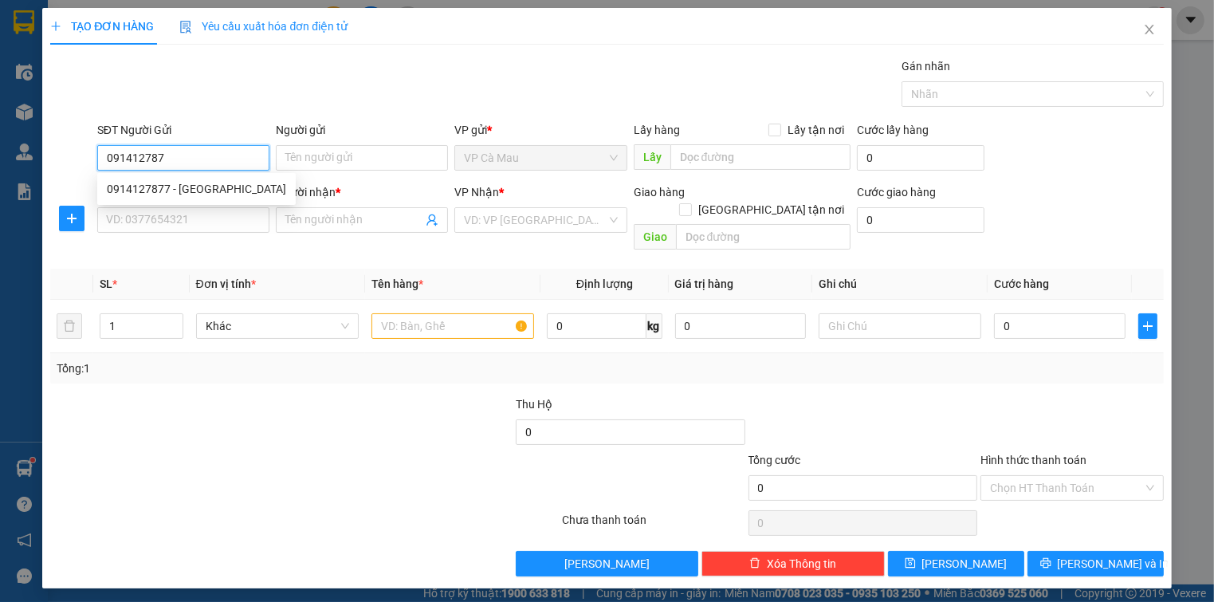
type input "0914127877"
click at [188, 186] on div "0914127877 - HÀ" at bounding box center [196, 189] width 179 height 18
type input "HÀ"
type input "0914127877"
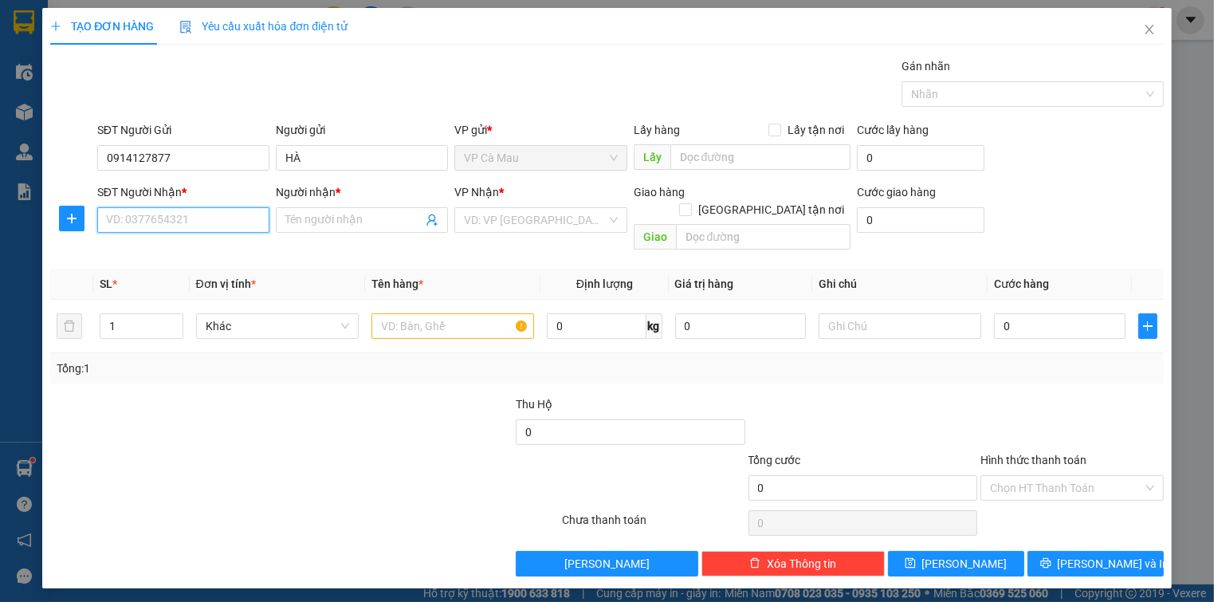
click at [181, 223] on input "SĐT Người Nhận *" at bounding box center [183, 220] width 172 height 26
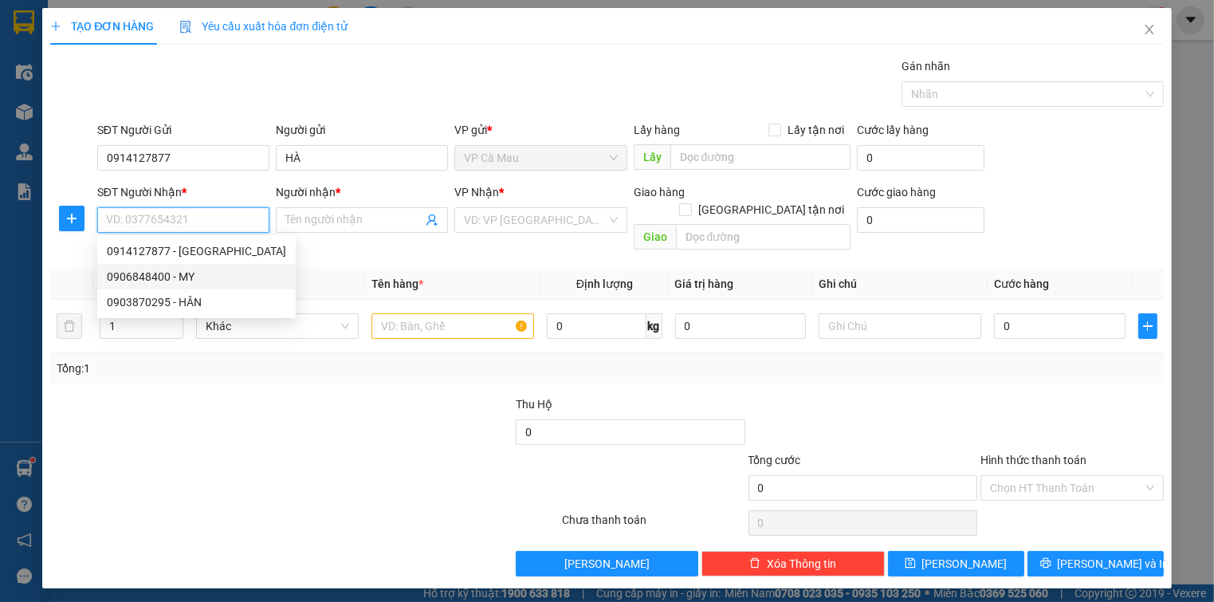
click at [188, 279] on div "0906848400 - MY" at bounding box center [196, 277] width 179 height 18
type input "0906848400"
type input "MY"
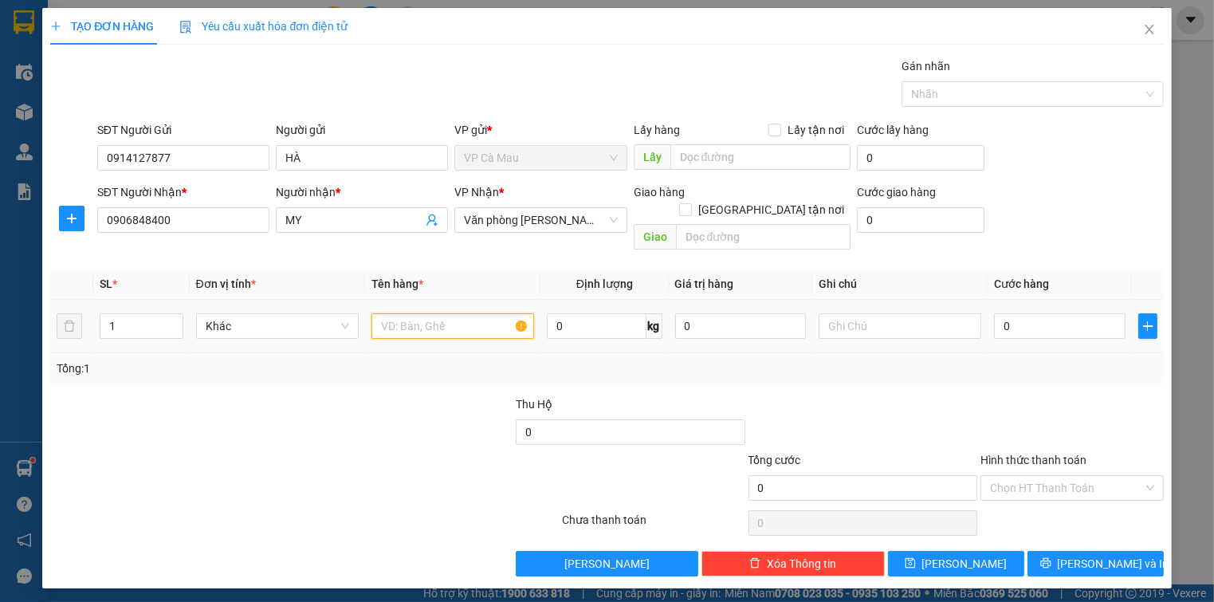
click at [424, 316] on input "text" at bounding box center [452, 326] width 163 height 26
type input "thùng"
click at [1093, 313] on input "0" at bounding box center [1059, 326] width 131 height 26
type input "+4"
type input "4"
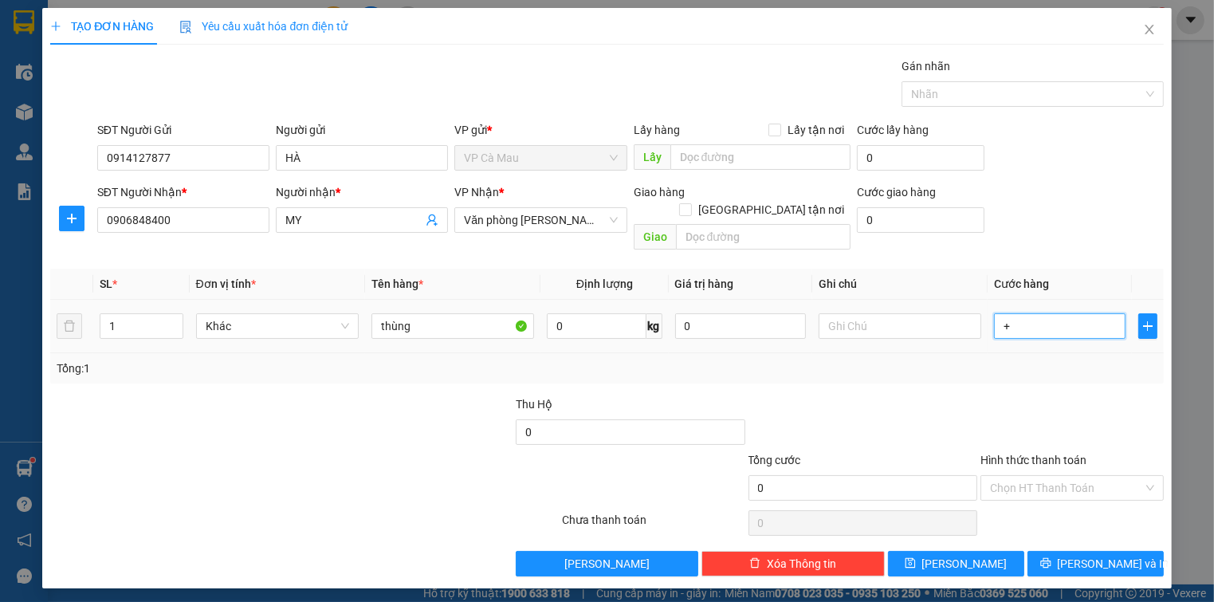
type input "4"
type input "+40"
type input "40"
type input "40.000"
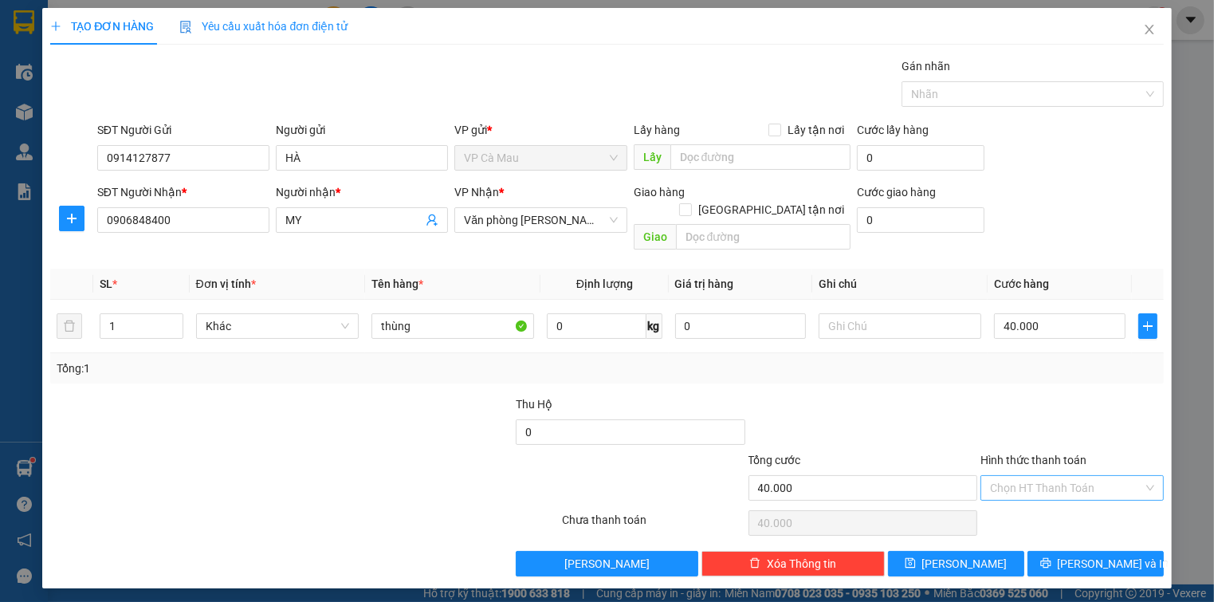
click at [1042, 476] on input "Hình thức thanh toán" at bounding box center [1066, 488] width 152 height 24
click at [1054, 494] on div "Tại văn phòng" at bounding box center [1071, 501] width 163 height 18
click at [1051, 557] on icon "printer" at bounding box center [1045, 562] width 11 height 11
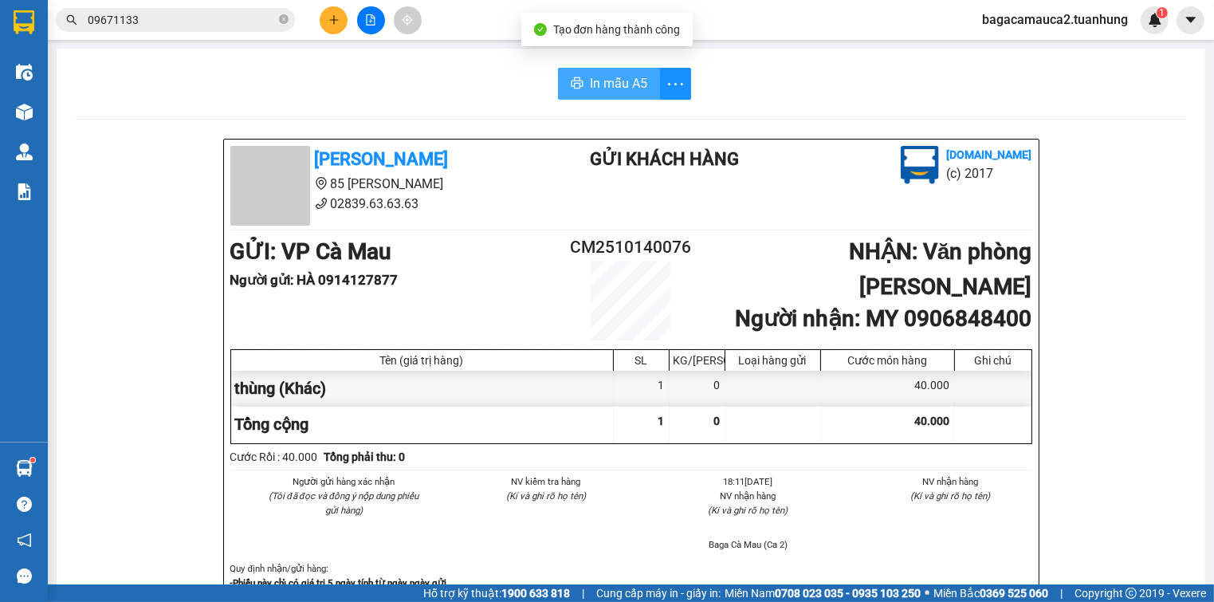
click at [623, 82] on span "In mẫu A5" at bounding box center [618, 83] width 57 height 20
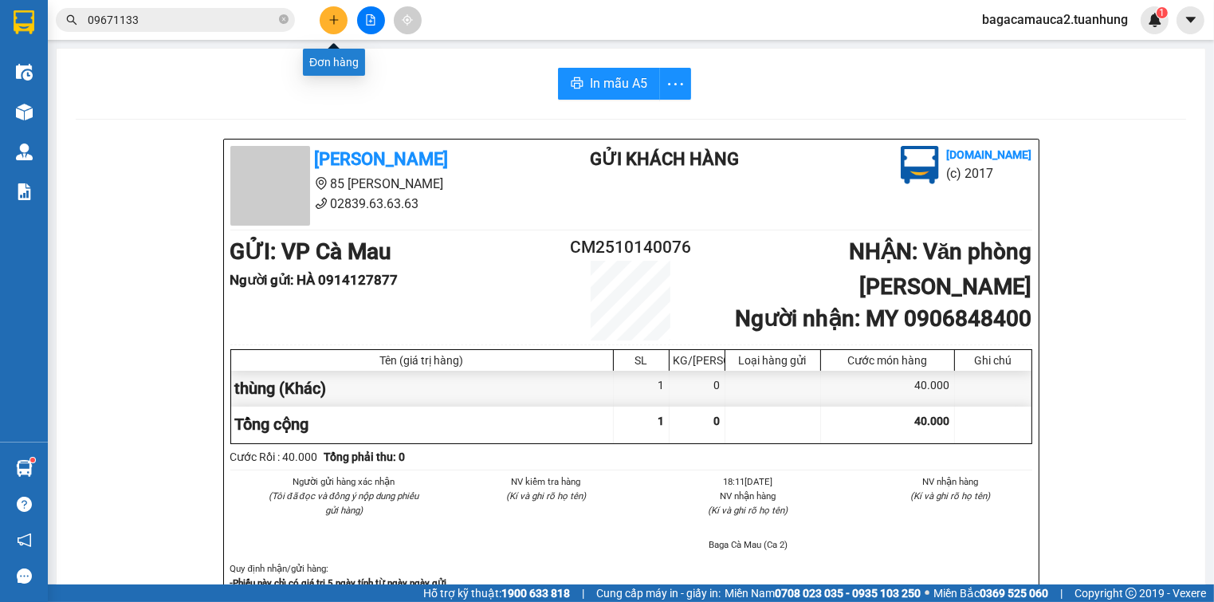
click at [328, 19] on icon "plus" at bounding box center [333, 19] width 11 height 11
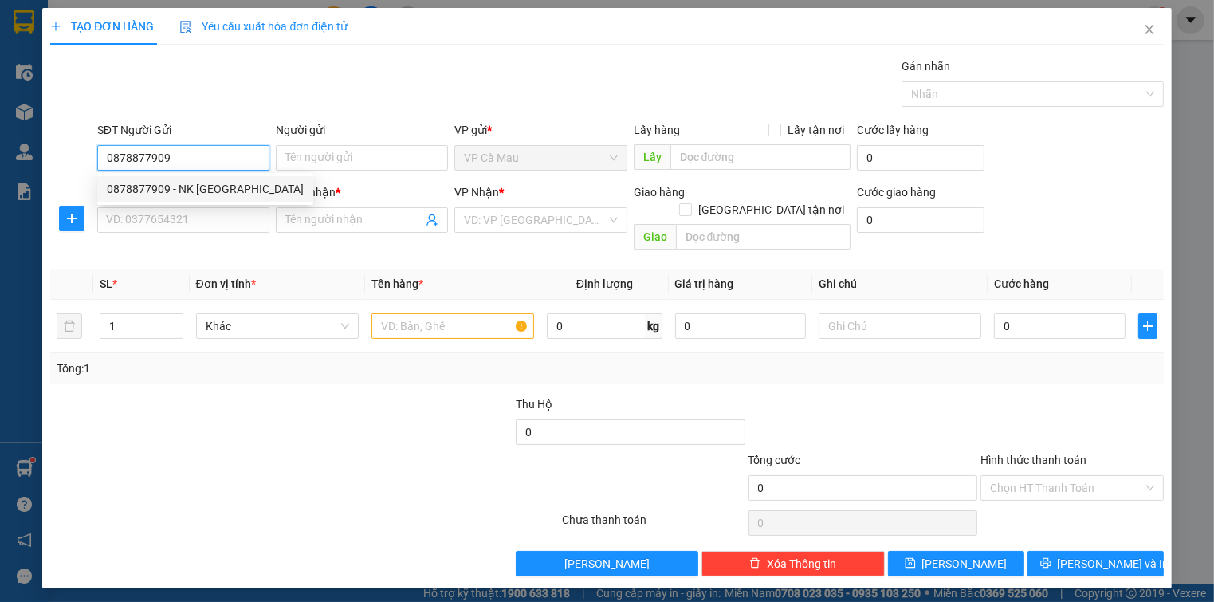
click at [204, 183] on div "0878877909 - NK SÀI GÒN" at bounding box center [205, 189] width 197 height 18
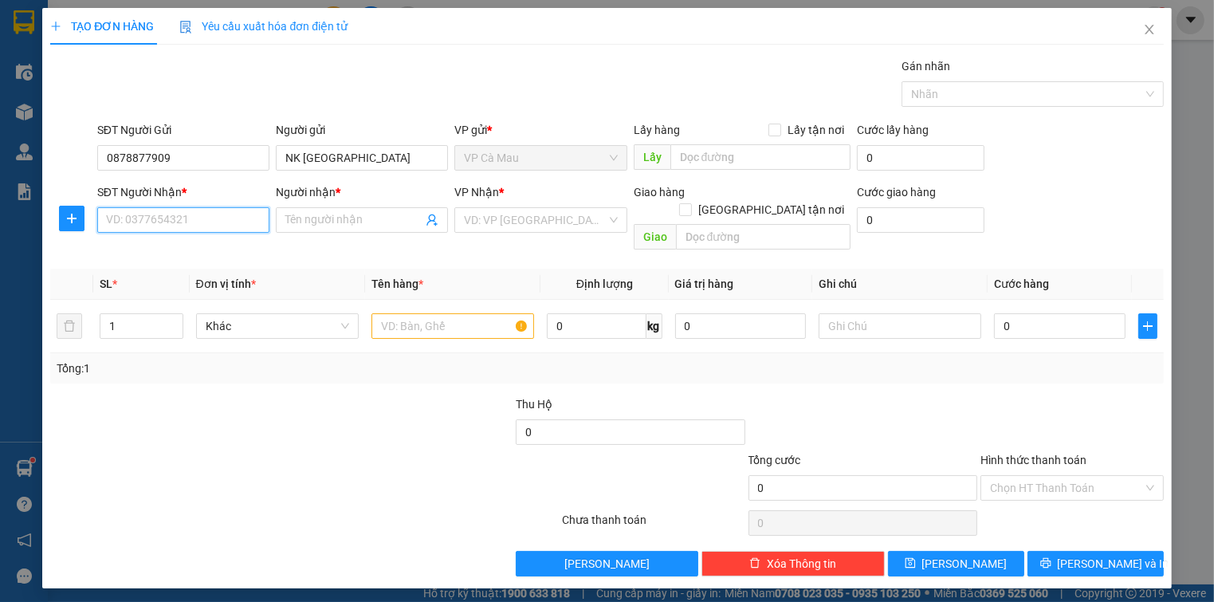
click at [191, 218] on input "SĐT Người Nhận *" at bounding box center [183, 220] width 172 height 26
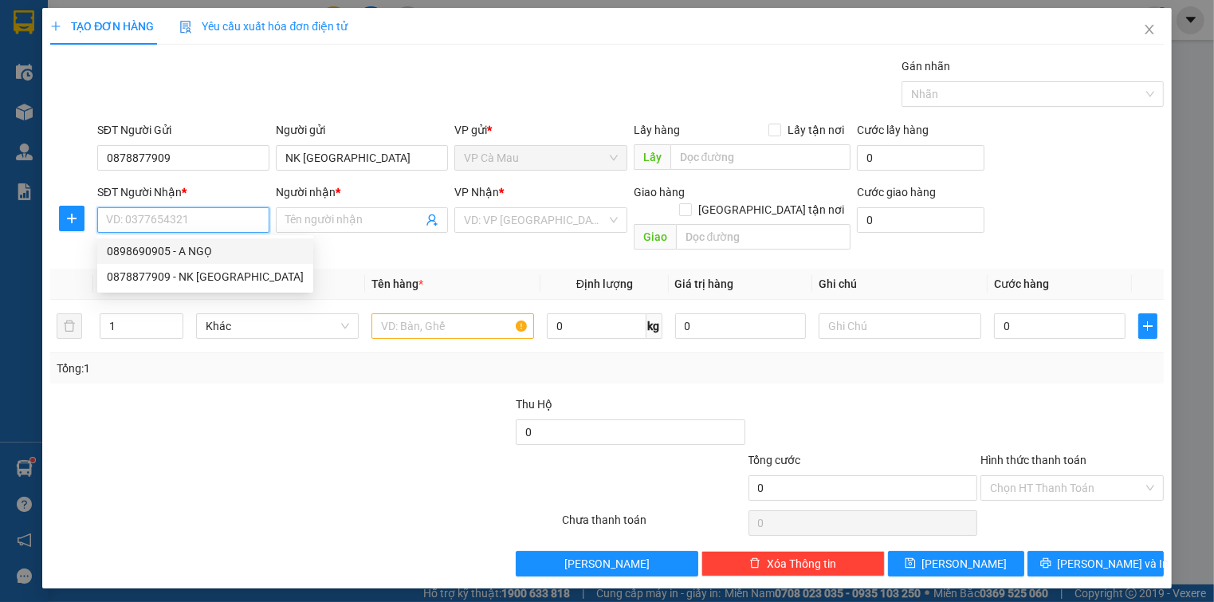
click at [197, 252] on div "0898690905 - A NGỌ" at bounding box center [205, 251] width 197 height 18
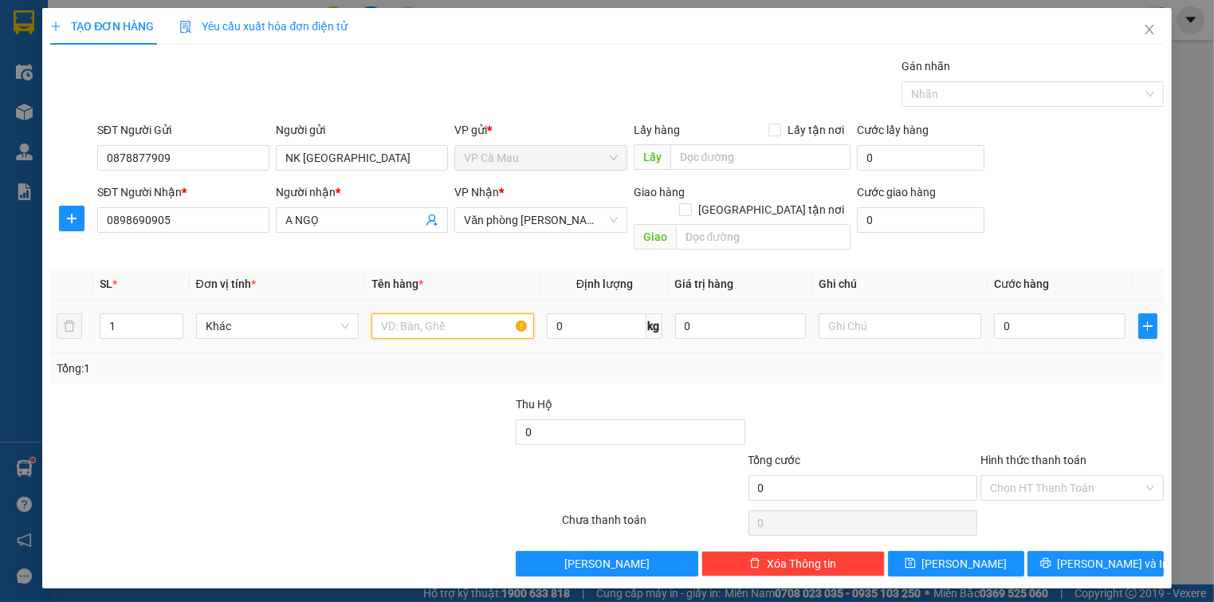
click at [446, 319] on input "text" at bounding box center [452, 326] width 163 height 26
click at [1069, 316] on input "0" at bounding box center [1059, 326] width 131 height 26
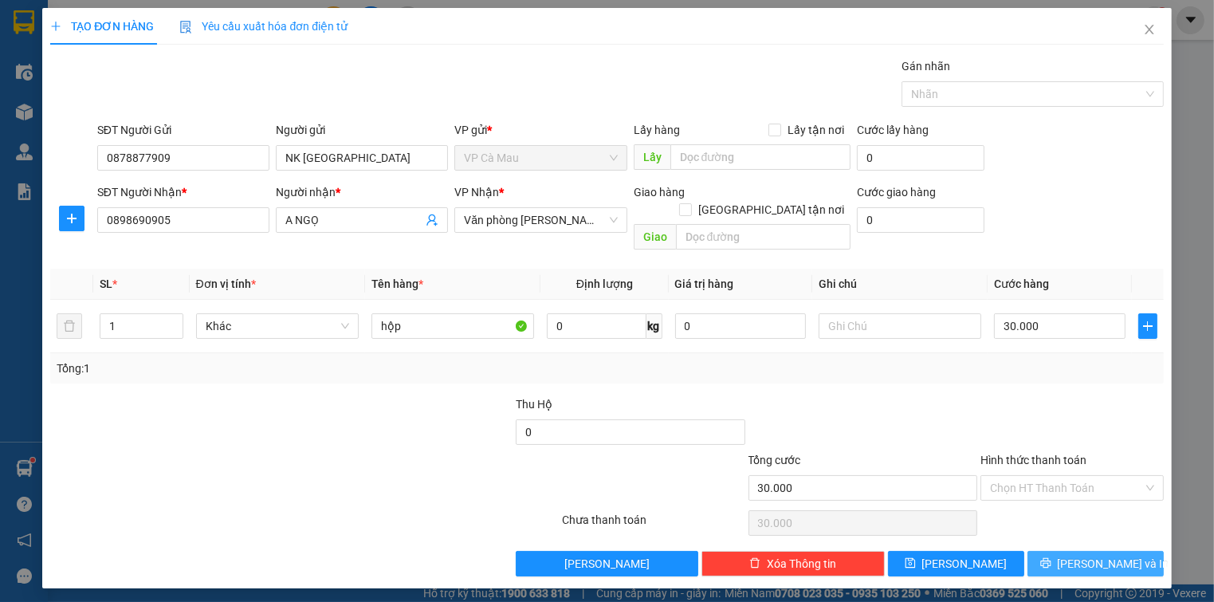
click at [1070, 556] on button "[PERSON_NAME] và In" at bounding box center [1095, 564] width 136 height 26
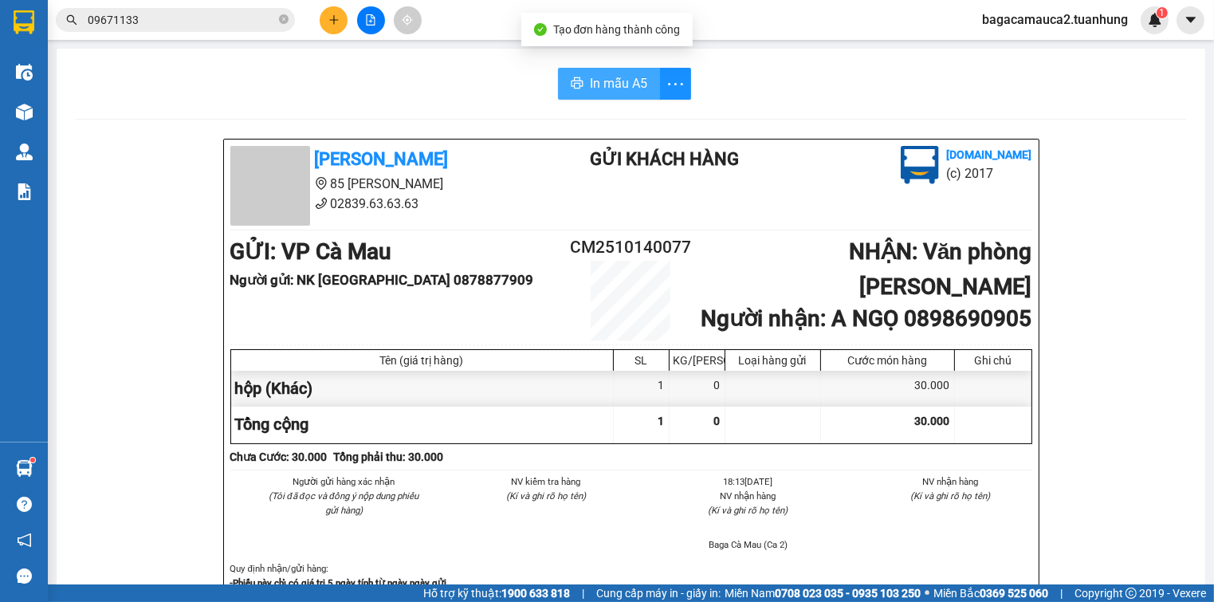
click at [627, 79] on span "In mẫu A5" at bounding box center [618, 83] width 57 height 20
click at [193, 26] on input "09671133" at bounding box center [182, 20] width 188 height 18
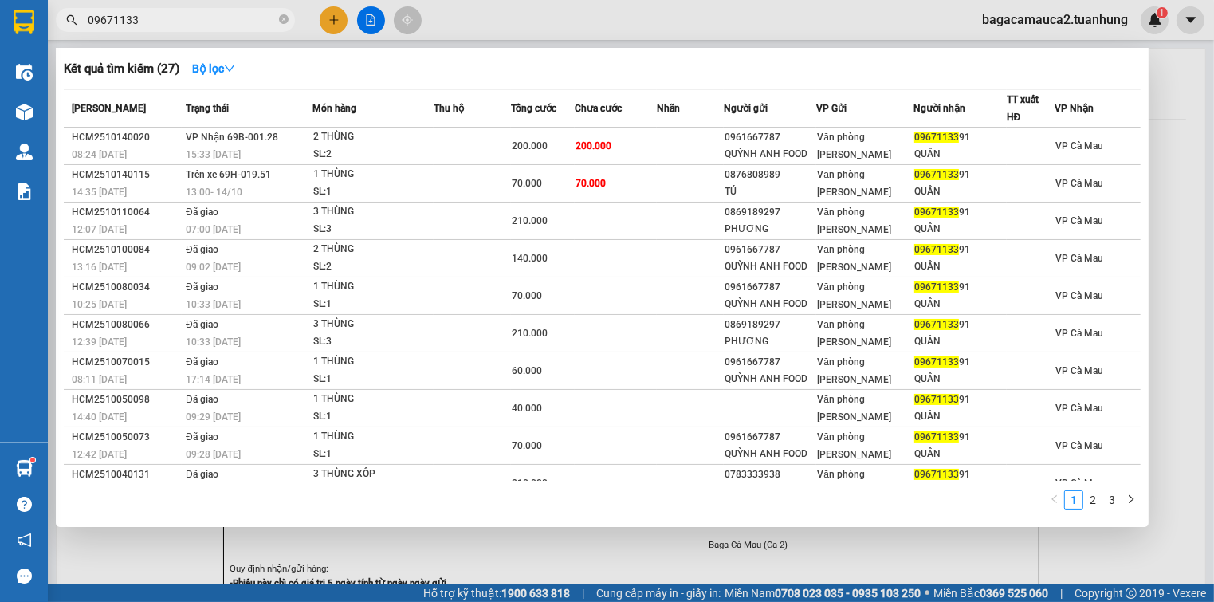
click at [193, 26] on input "09671133" at bounding box center [182, 20] width 188 height 18
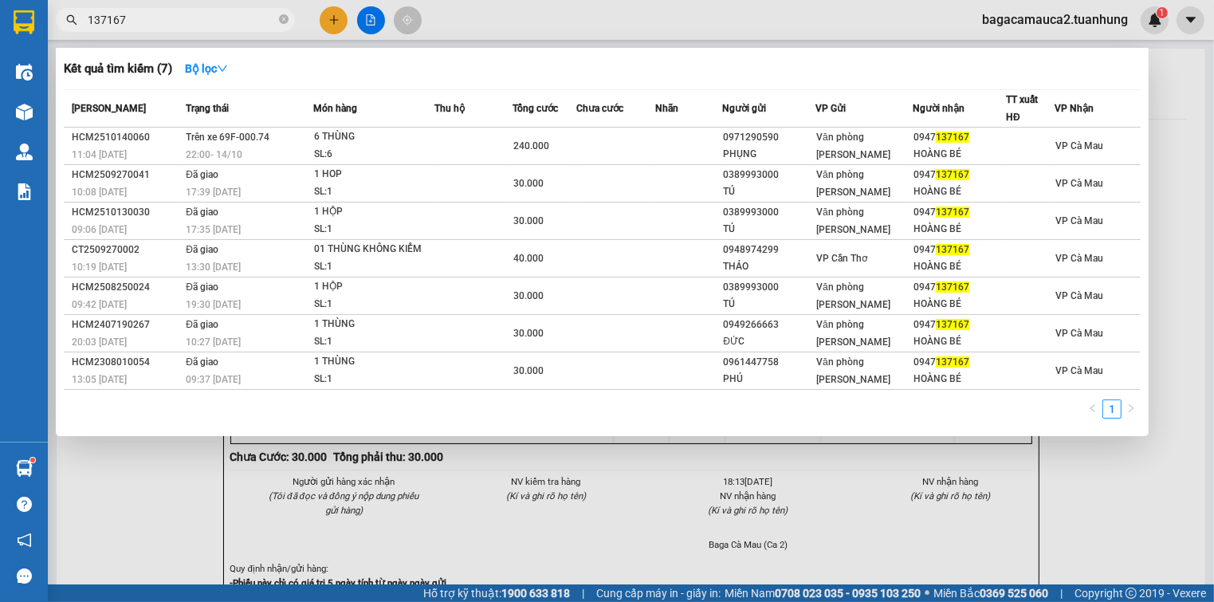
click at [336, 13] on div at bounding box center [607, 301] width 1214 height 602
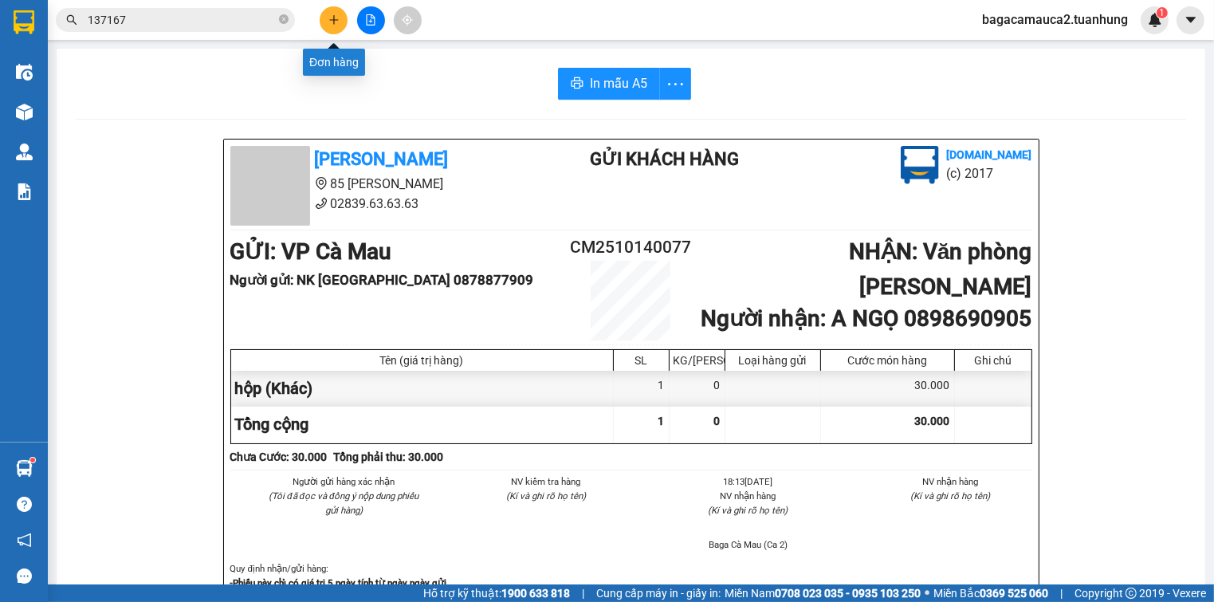
click at [336, 21] on icon "plus" at bounding box center [333, 19] width 11 height 11
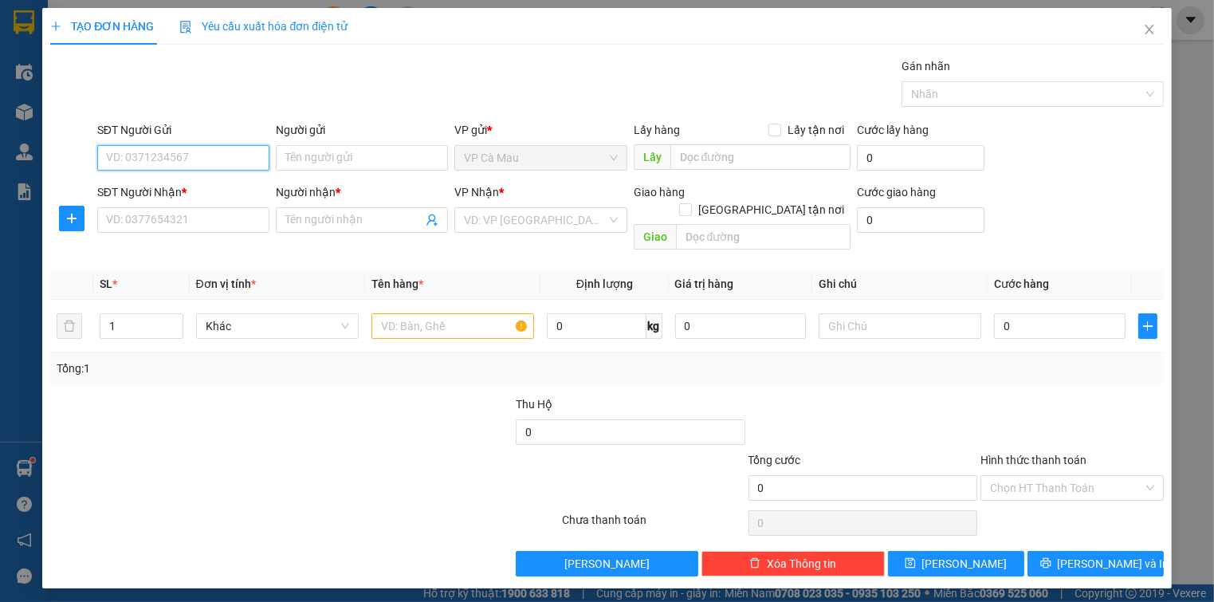
click at [212, 156] on input "SĐT Người Gửi" at bounding box center [183, 158] width 172 height 26
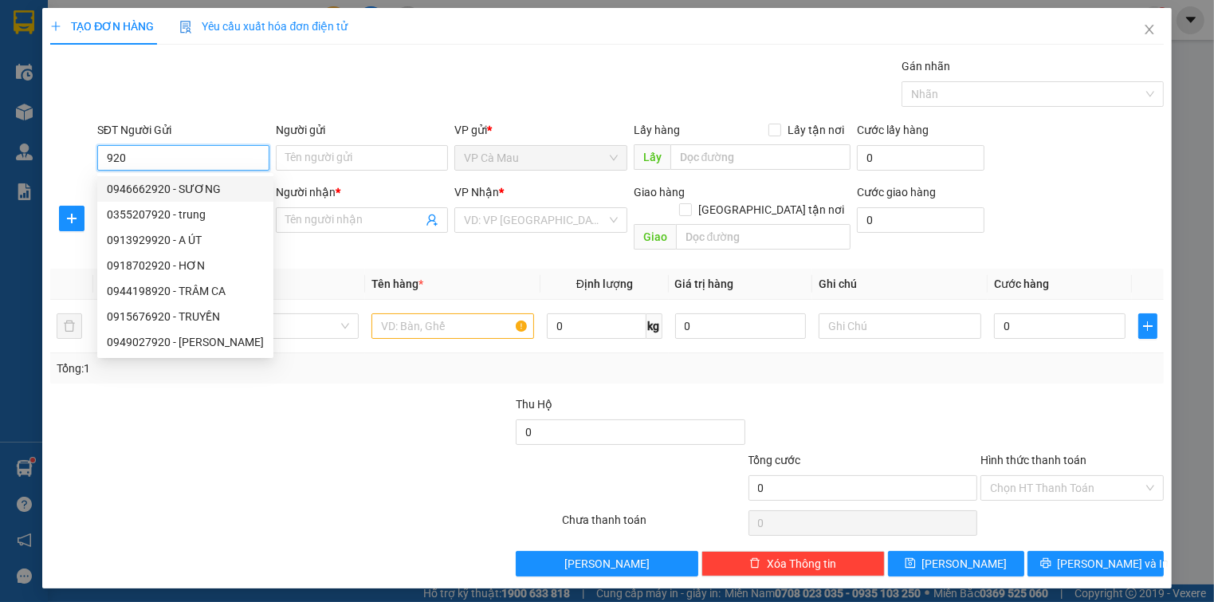
click at [187, 185] on div "0946662920 - SƯƠNG" at bounding box center [185, 189] width 157 height 18
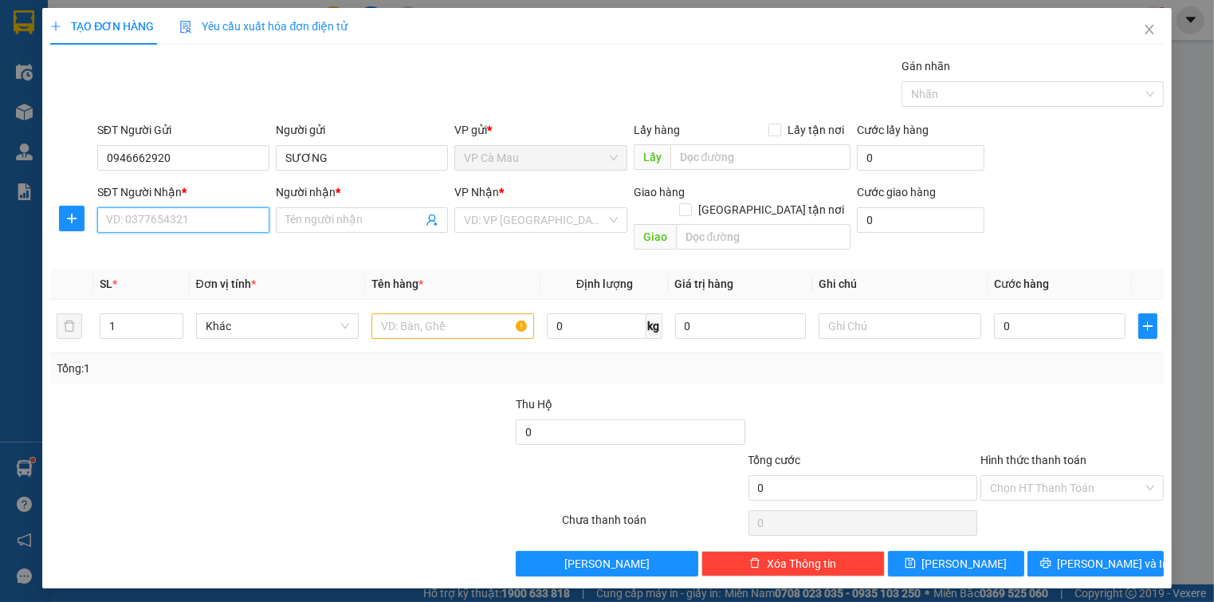
click at [214, 223] on input "SĐT Người Nhận *" at bounding box center [183, 220] width 172 height 26
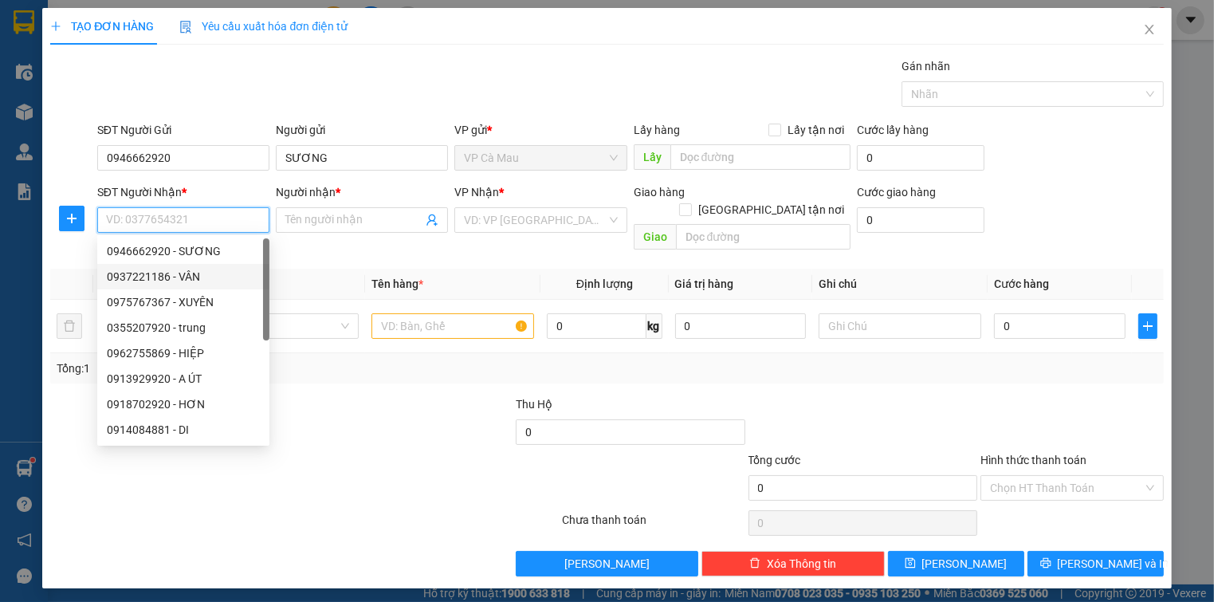
click at [185, 270] on div "0937221186 - VÂN" at bounding box center [183, 277] width 153 height 18
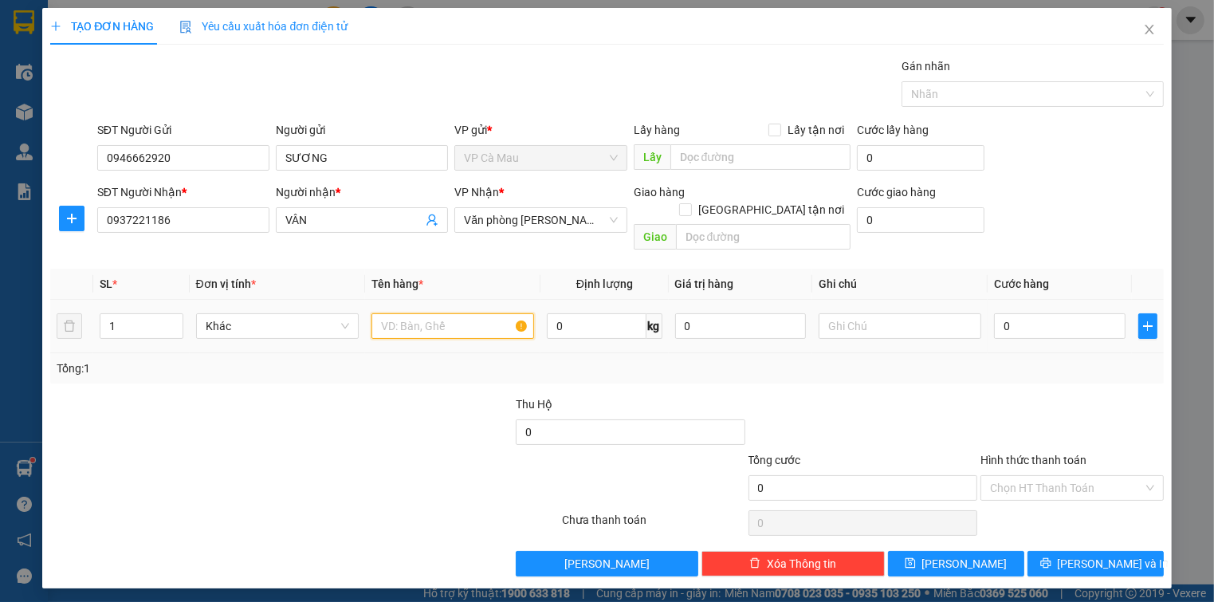
click at [431, 313] on input "text" at bounding box center [452, 326] width 163 height 26
click at [1051, 313] on input "0" at bounding box center [1059, 326] width 131 height 26
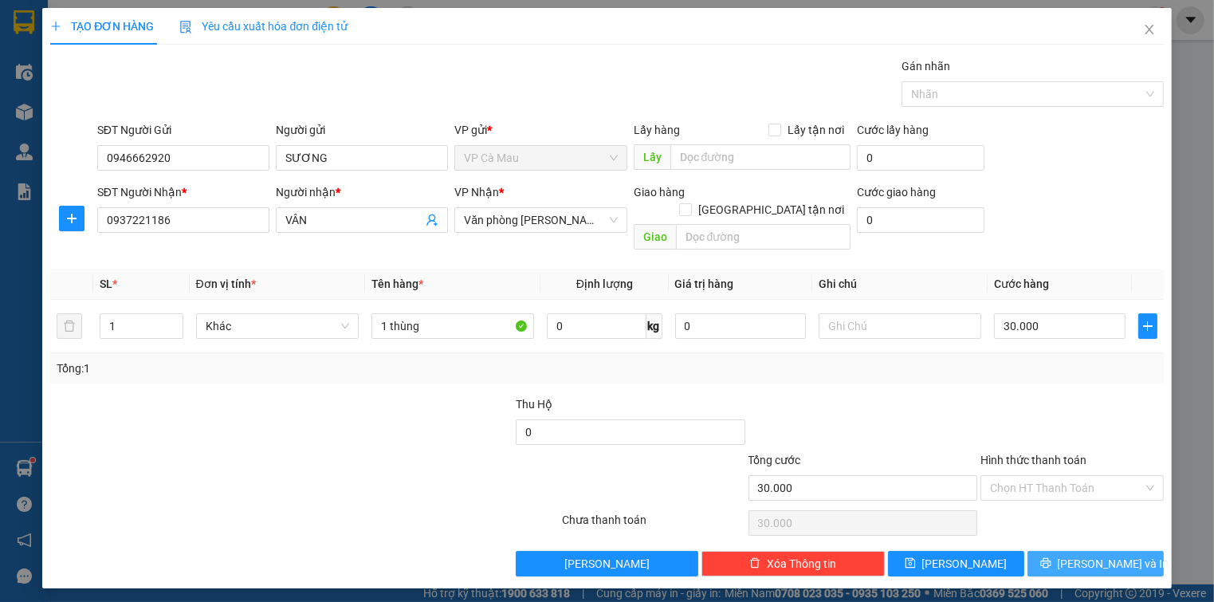
click at [1082, 555] on span "[PERSON_NAME] và In" at bounding box center [1114, 564] width 112 height 18
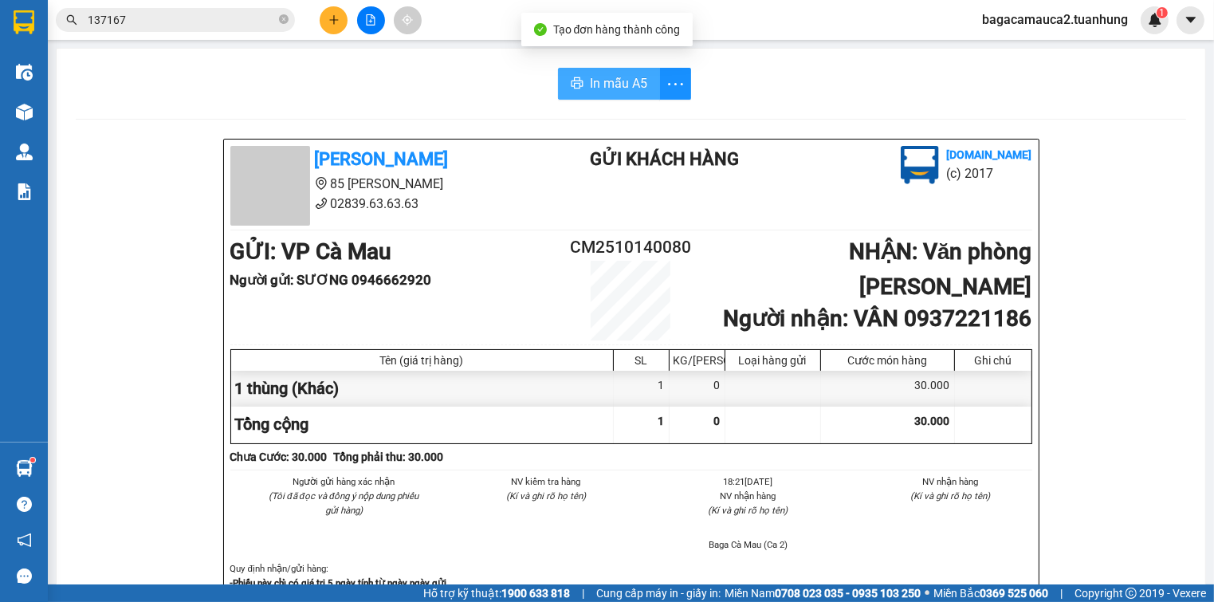
click at [591, 77] on span "In mẫu A5" at bounding box center [618, 83] width 57 height 20
click at [1056, 19] on span "bagacamauca2.tuanhung" at bounding box center [1054, 20] width 171 height 20
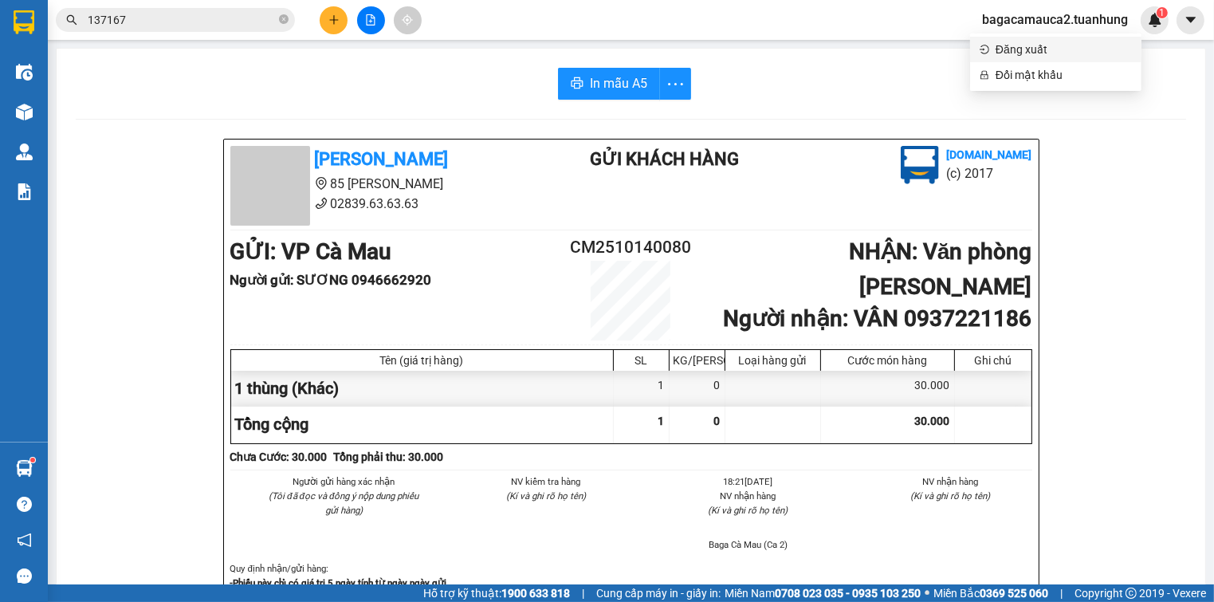
click at [1056, 48] on span "Đăng xuất" at bounding box center [1063, 50] width 136 height 18
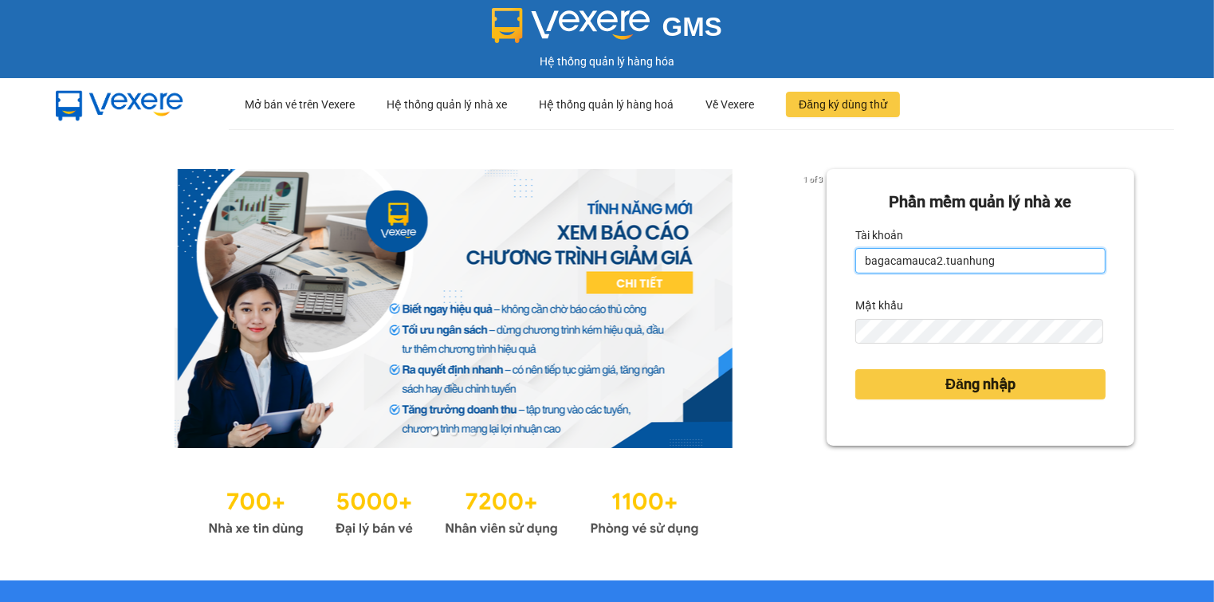
click at [1019, 265] on input "bagacamauca2.tuanhung" at bounding box center [980, 261] width 250 height 26
type input "bagacamauca3.tuanhung"
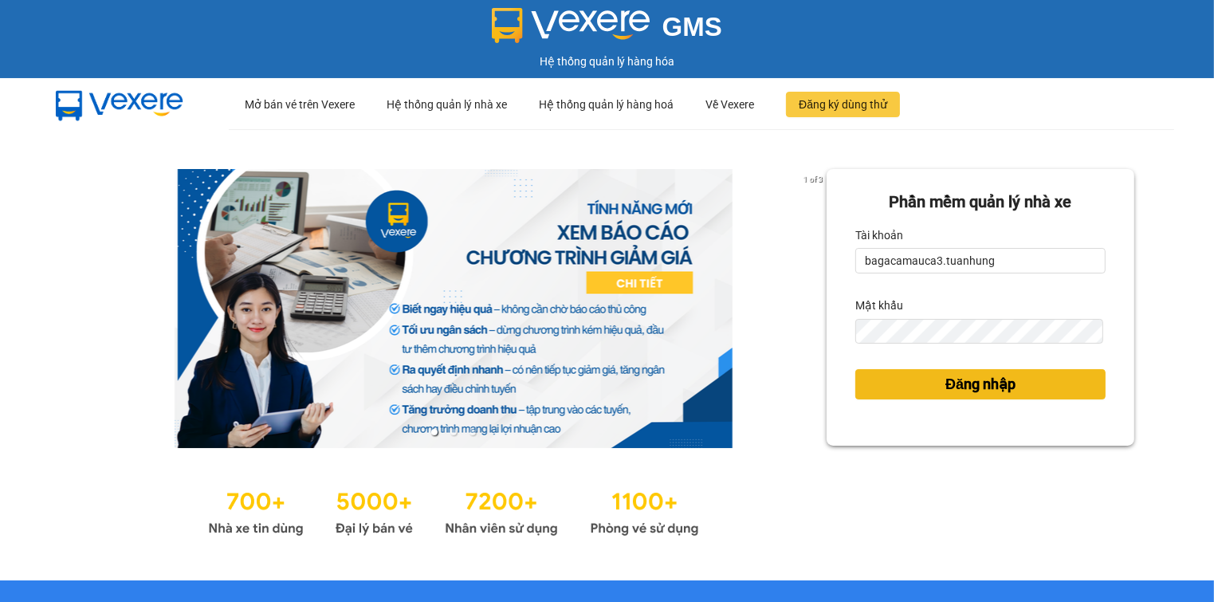
click at [995, 379] on span "Đăng nhập" at bounding box center [980, 384] width 70 height 22
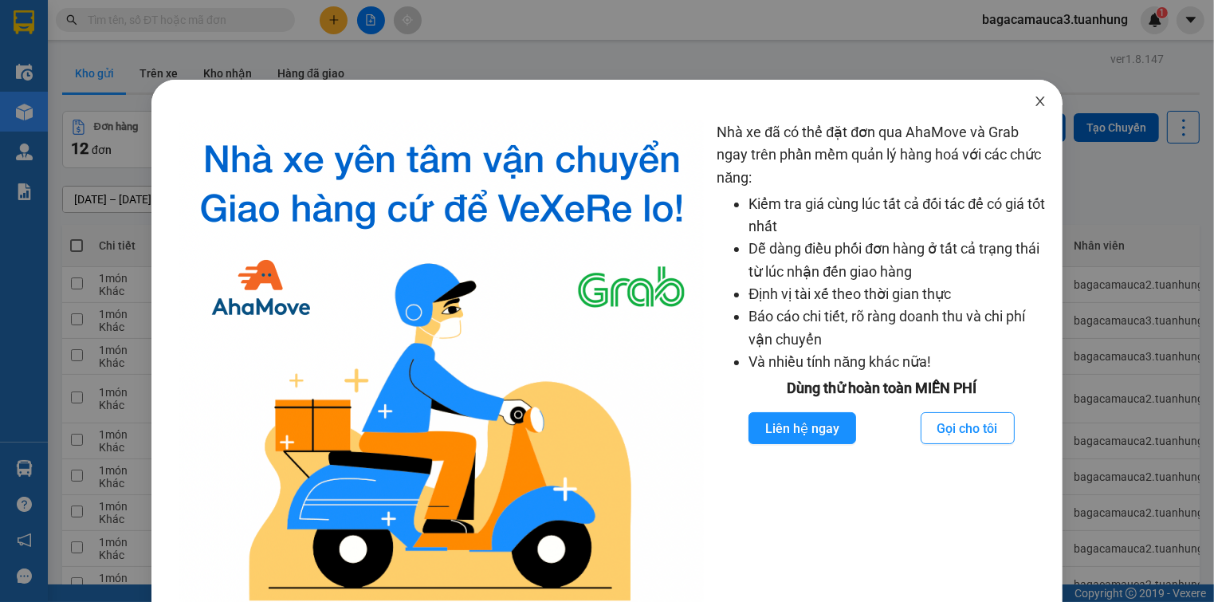
click at [1034, 102] on icon "close" at bounding box center [1040, 101] width 13 height 13
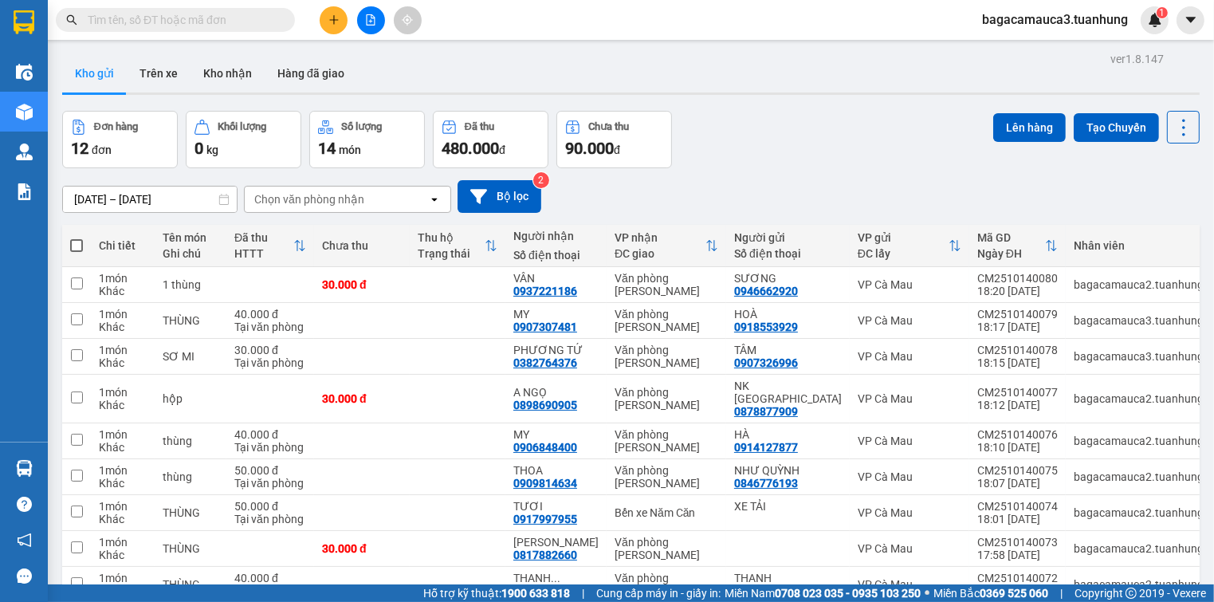
click at [274, 18] on input "text" at bounding box center [182, 20] width 188 height 18
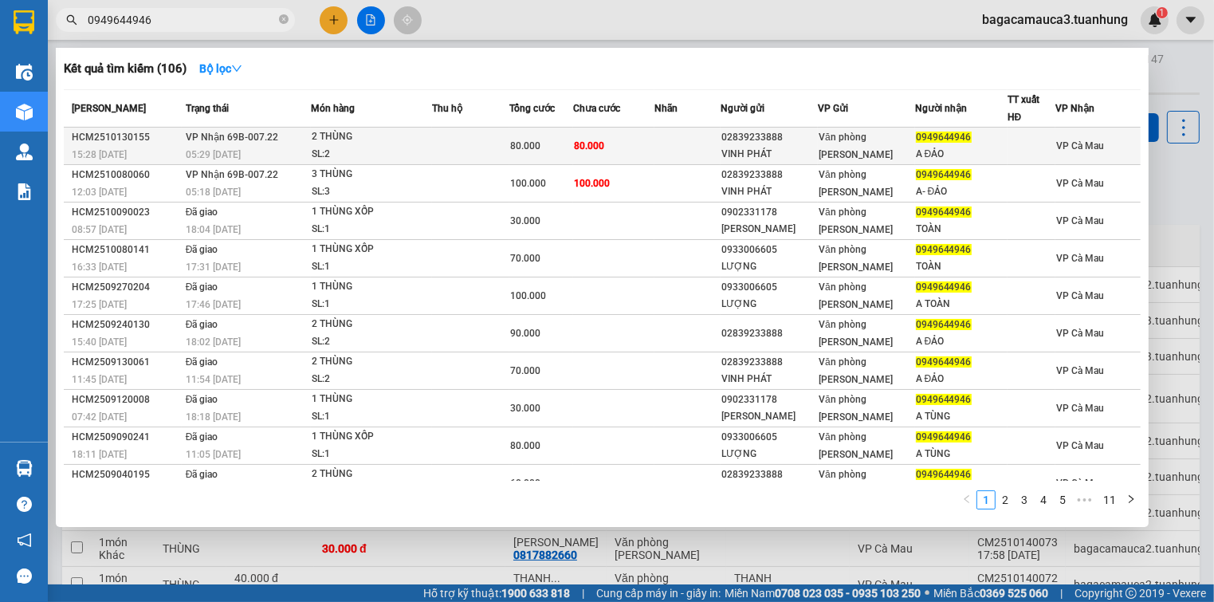
type input "0949644946"
click at [452, 143] on td at bounding box center [470, 146] width 77 height 37
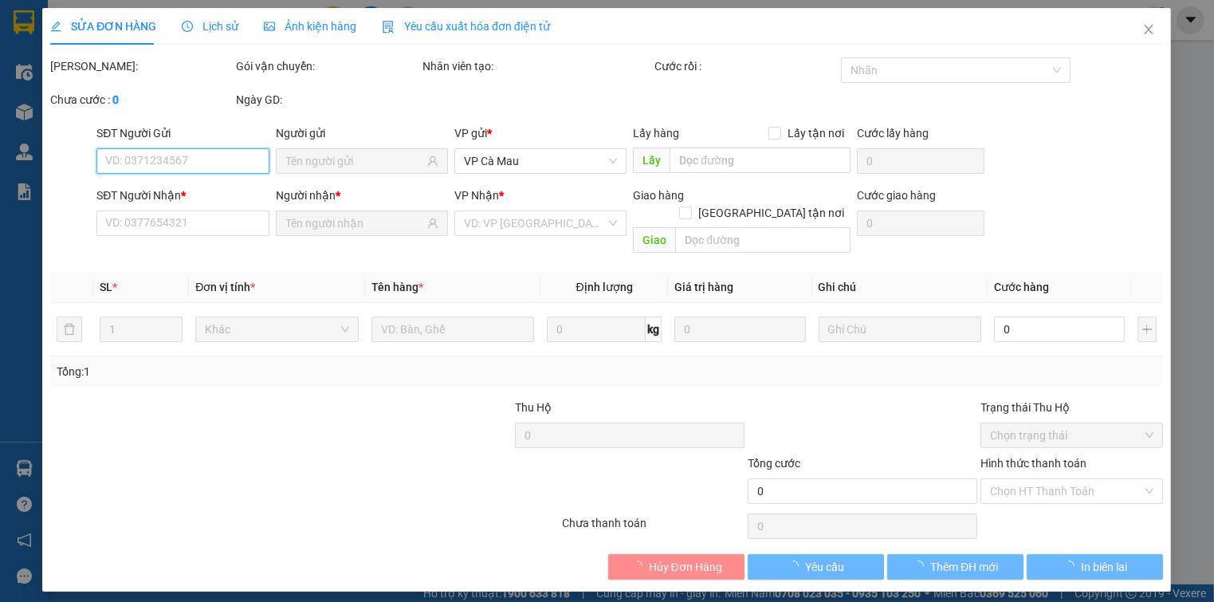
type input "02839233888"
type input "VINH PHÁT"
type input "0949644946"
type input "A ĐẢO"
type input "80.000"
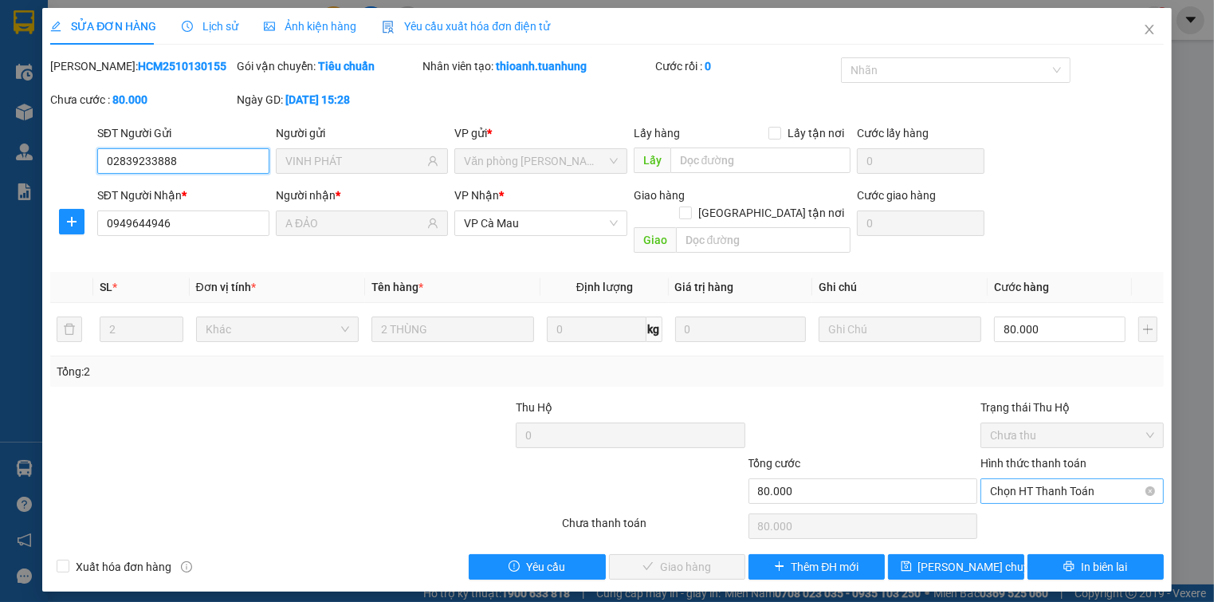
click at [1031, 479] on span "Chọn HT Thanh Toán" at bounding box center [1071, 491] width 163 height 24
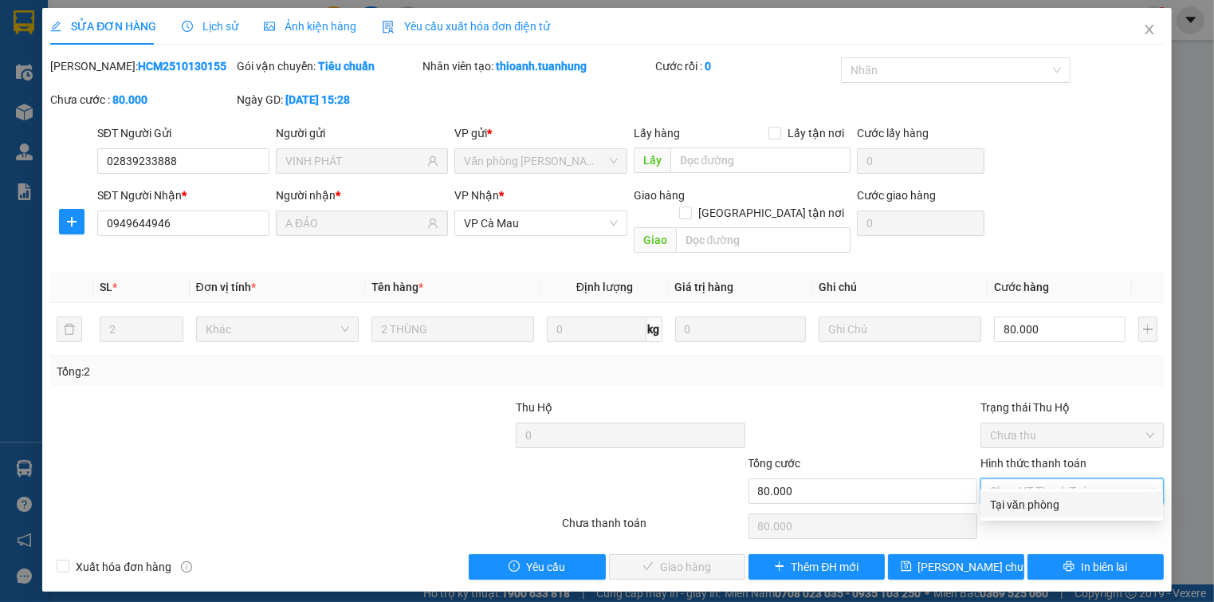
click at [1051, 514] on div "Tại văn phòng" at bounding box center [1071, 505] width 183 height 26
type input "0"
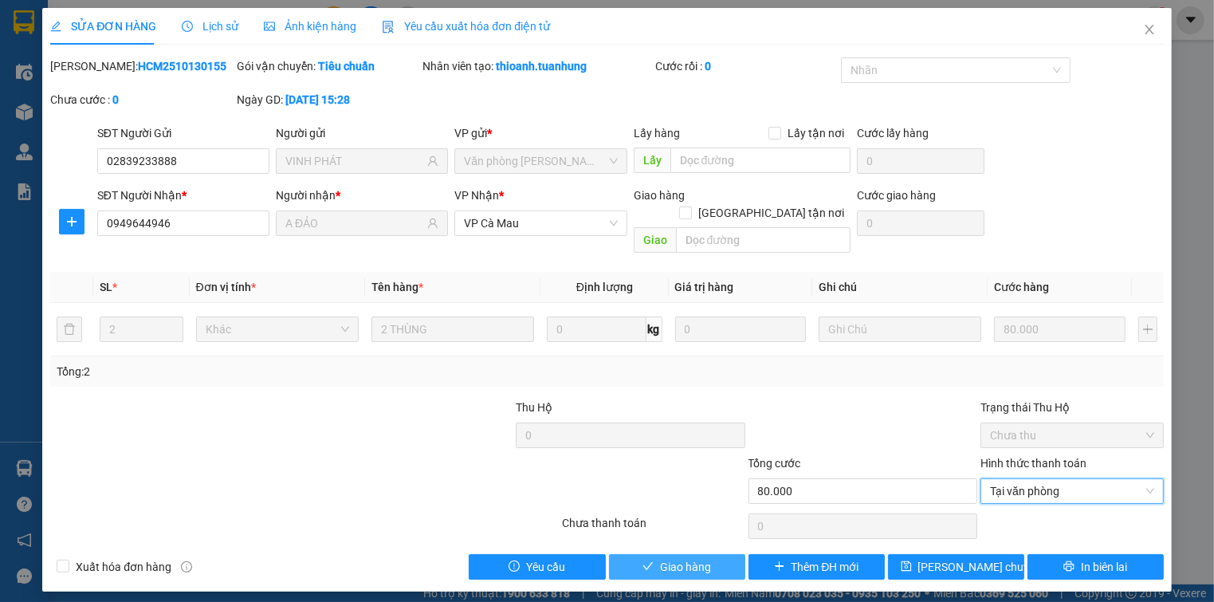
click at [689, 558] on span "Giao hàng" at bounding box center [685, 567] width 51 height 18
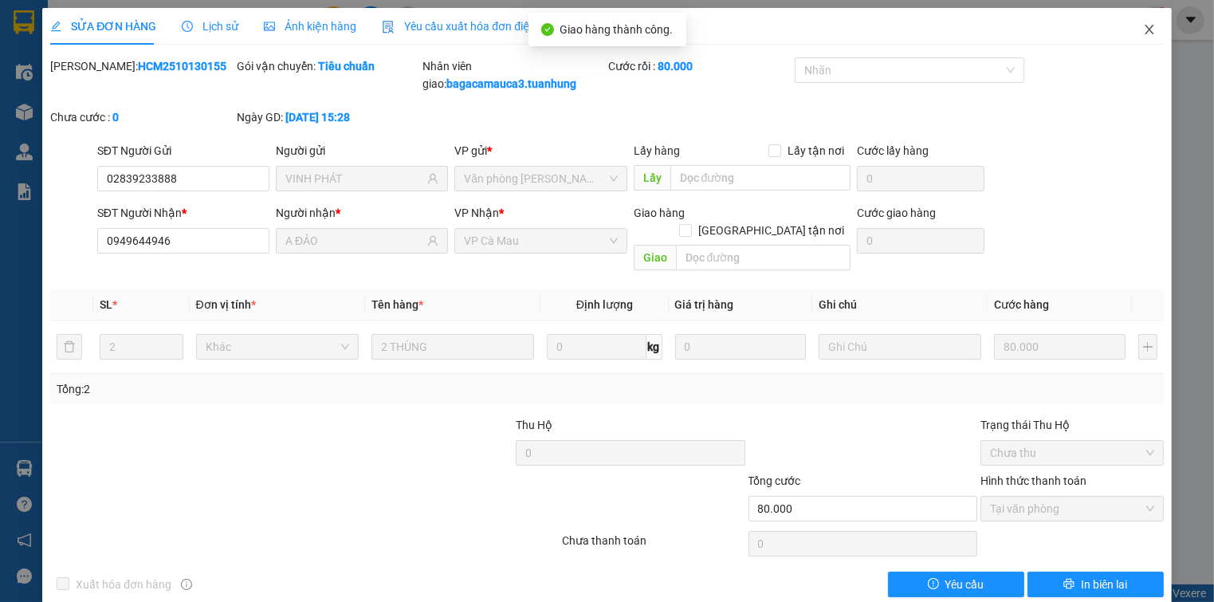
click at [1146, 30] on span "Close" at bounding box center [1149, 30] width 45 height 45
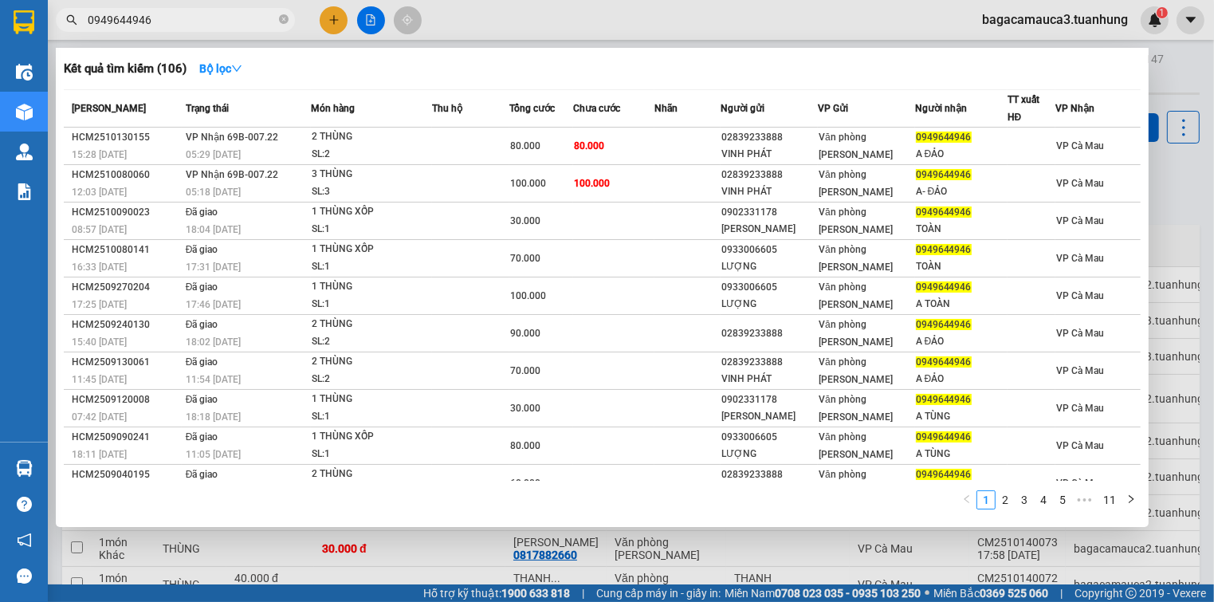
click at [259, 16] on input "0949644946" at bounding box center [182, 20] width 188 height 18
click at [1213, 96] on div at bounding box center [607, 301] width 1214 height 602
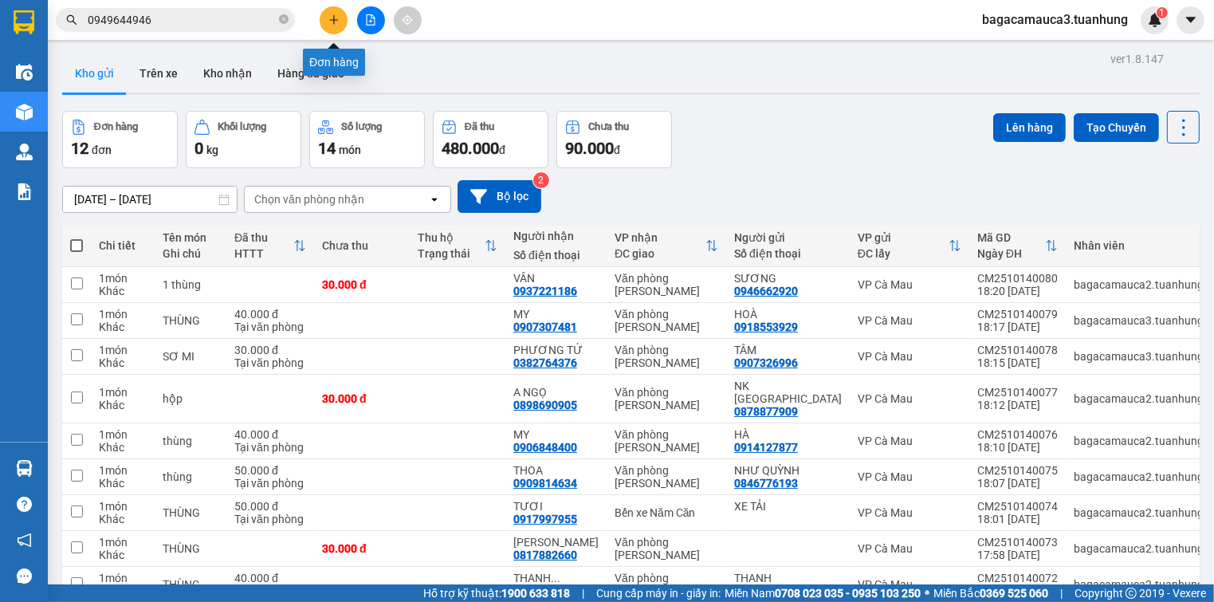
click at [328, 19] on icon "plus" at bounding box center [333, 19] width 11 height 11
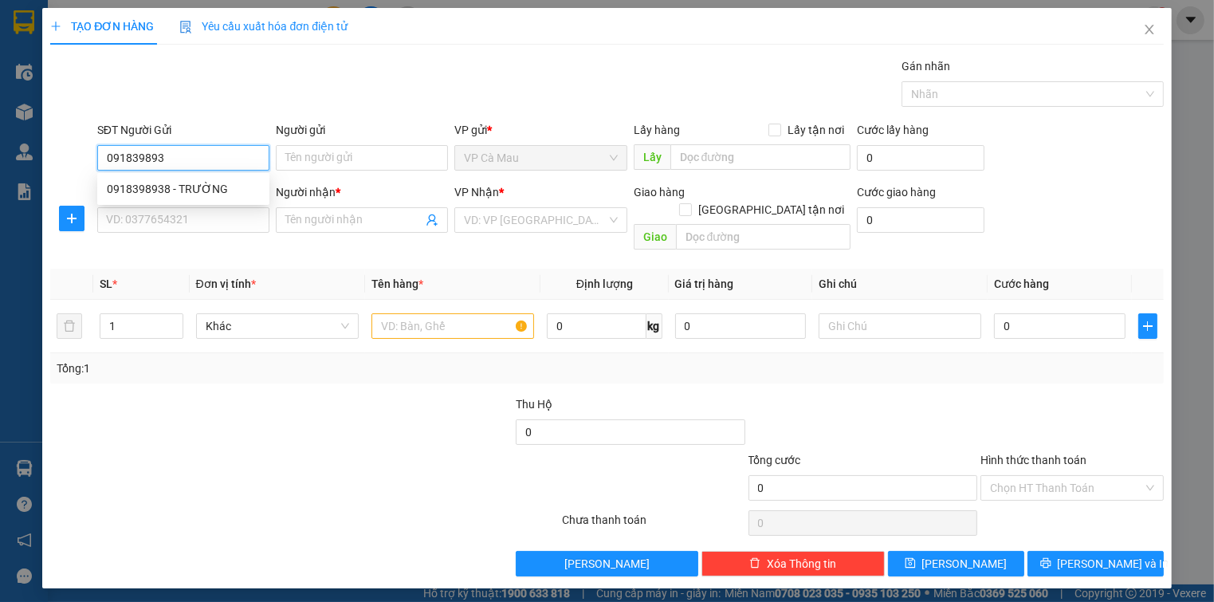
type input "0918398938"
click at [200, 190] on div "0918398938 - TRƯỜNG" at bounding box center [183, 189] width 153 height 18
type input "TRƯỜNG"
type input "0918398938"
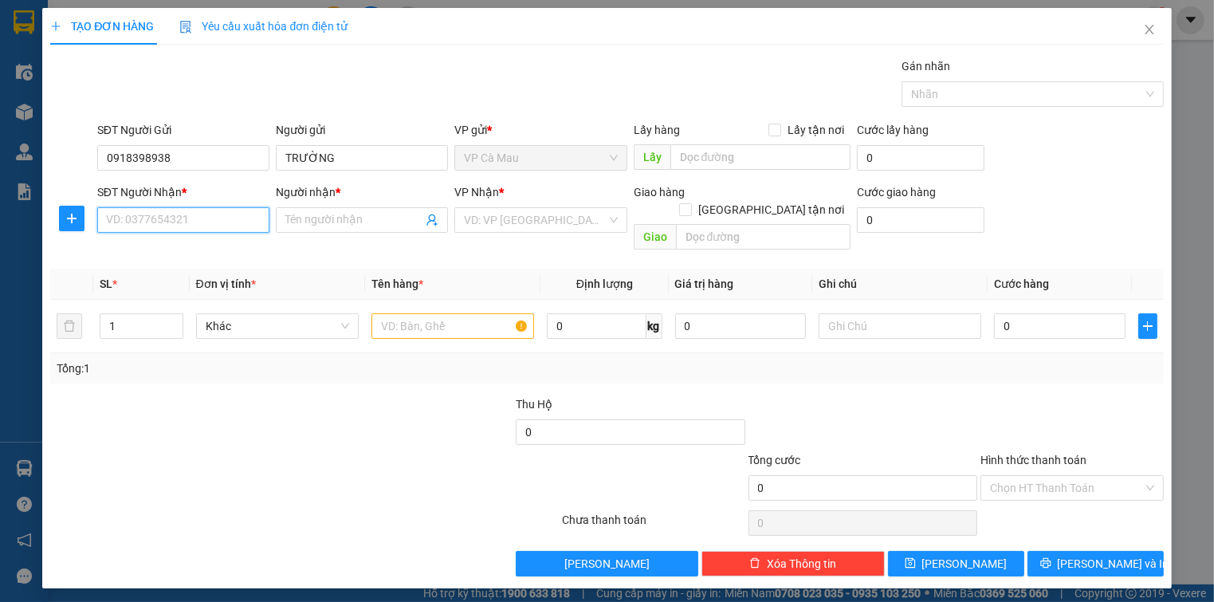
click at [192, 218] on input "SĐT Người Nhận *" at bounding box center [183, 220] width 172 height 26
click at [182, 281] on div "0947421721 - NGUYÊN" at bounding box center [183, 277] width 153 height 18
type input "0947421721"
type input "NGUYÊN"
drag, startPoint x: 434, startPoint y: 303, endPoint x: 418, endPoint y: 309, distance: 16.4
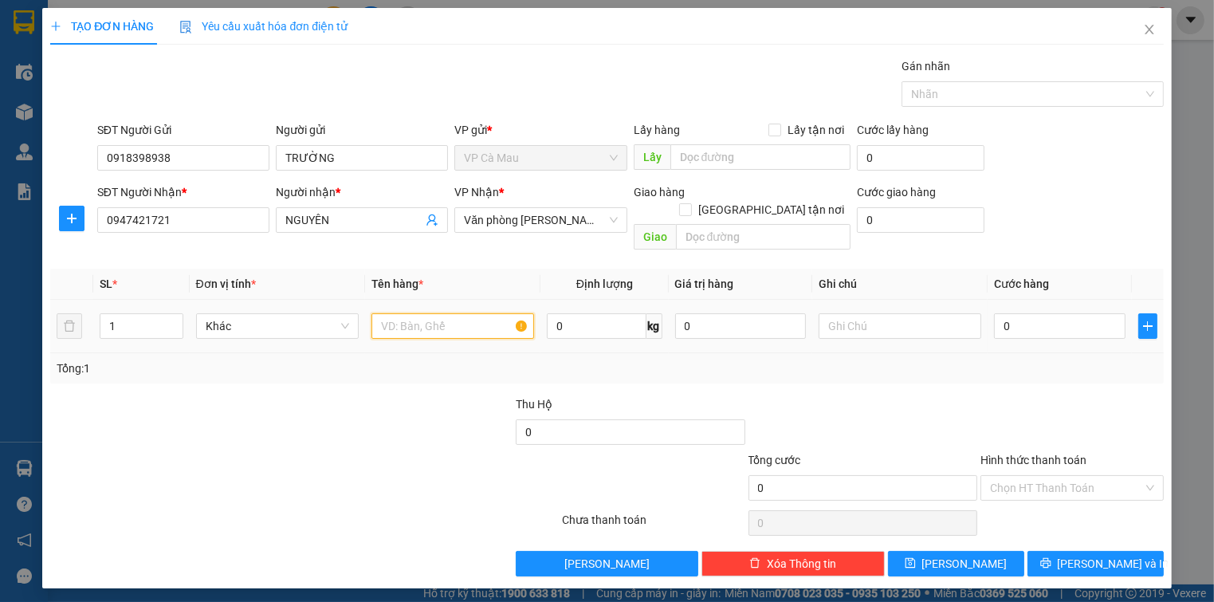
click at [428, 313] on input "text" at bounding box center [452, 326] width 163 height 26
click at [487, 314] on input "text" at bounding box center [452, 326] width 163 height 26
type input "thùng"
type input "4"
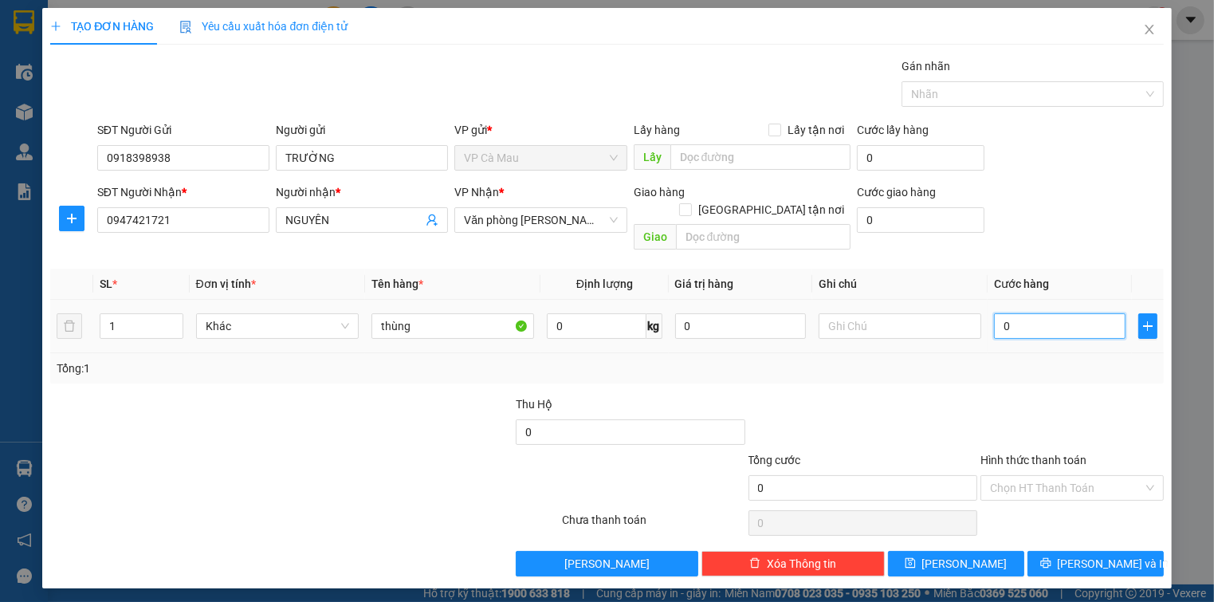
type input "4"
type input "40"
type input "40.000"
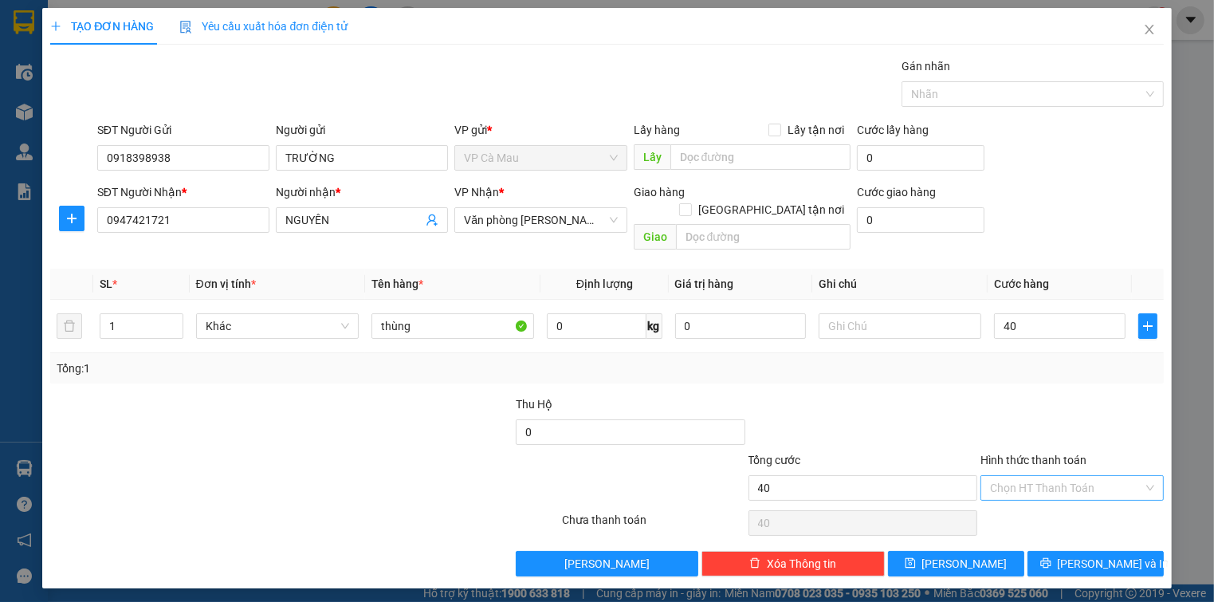
type input "40.000"
click at [1060, 476] on input "Hình thức thanh toán" at bounding box center [1066, 488] width 152 height 24
click at [1057, 502] on div "Tại văn phòng" at bounding box center [1071, 501] width 163 height 18
type input "0"
click at [1117, 555] on span "[PERSON_NAME] và In" at bounding box center [1114, 564] width 112 height 18
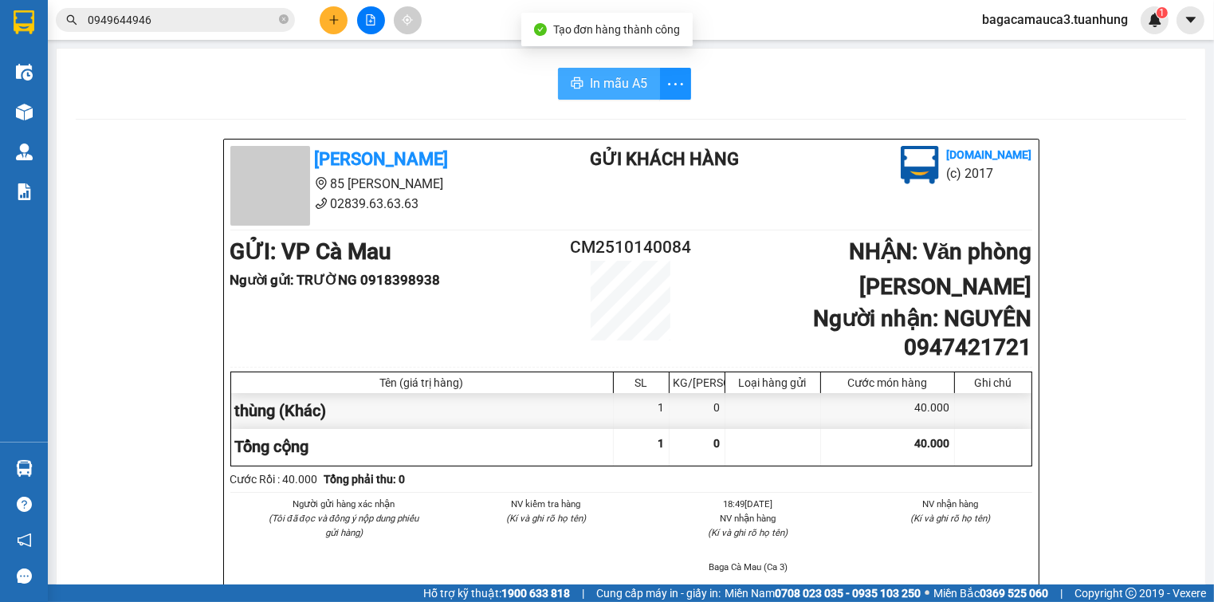
click at [610, 86] on span "In mẫu A5" at bounding box center [618, 83] width 57 height 20
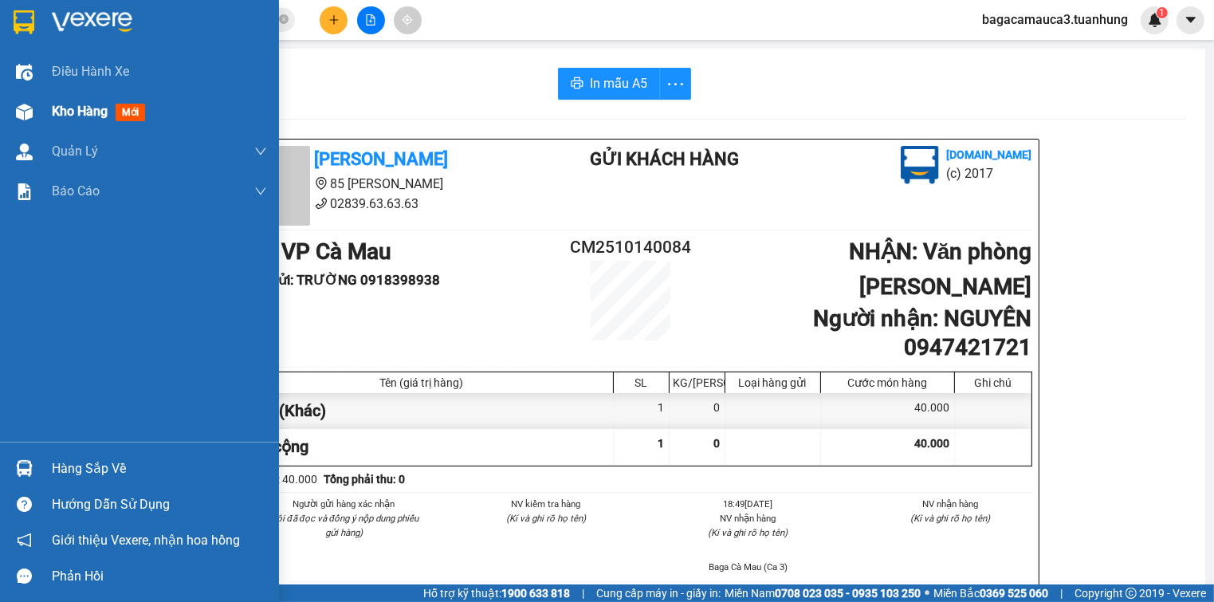
click at [59, 116] on span "Kho hàng" at bounding box center [80, 111] width 56 height 15
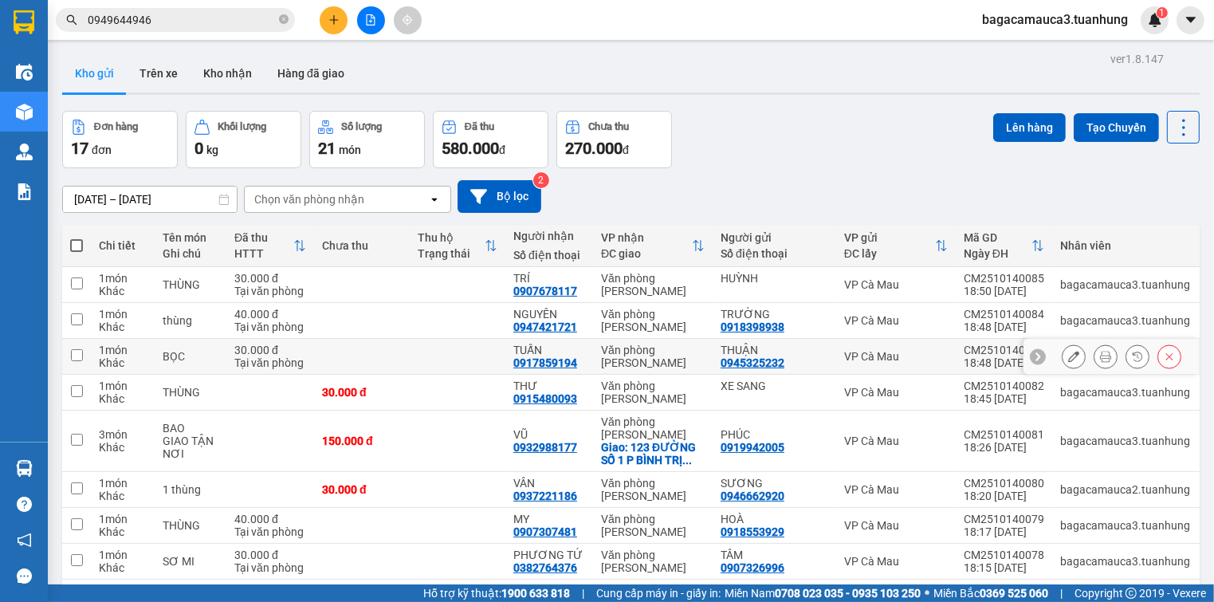
click at [1100, 351] on icon at bounding box center [1105, 356] width 11 height 11
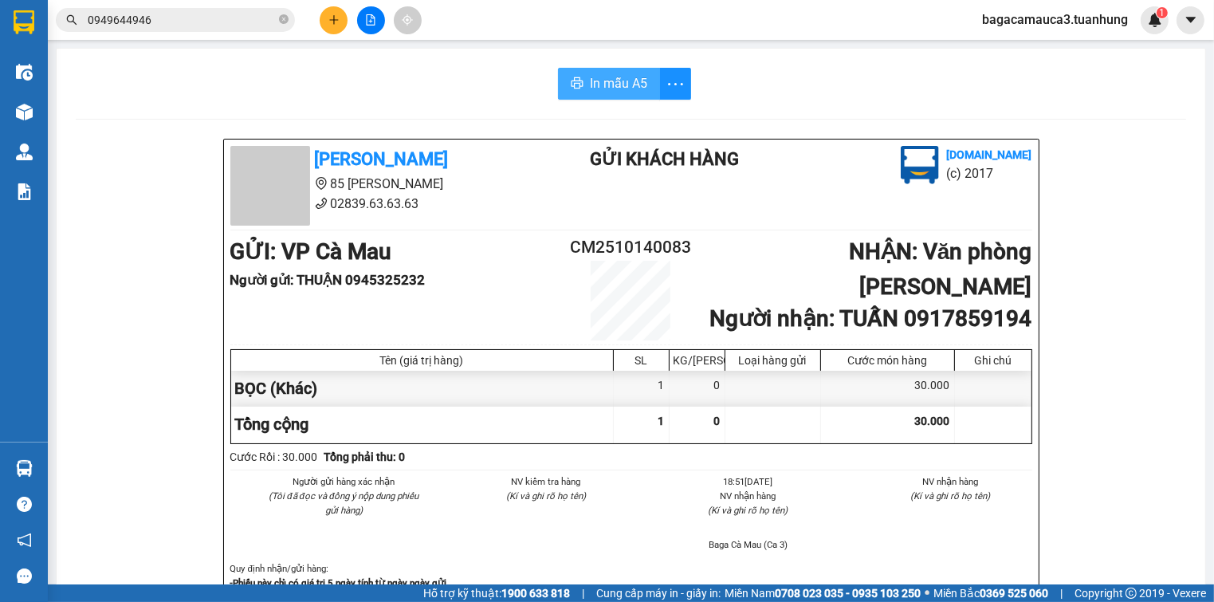
click at [613, 77] on span "In mẫu A5" at bounding box center [618, 83] width 57 height 20
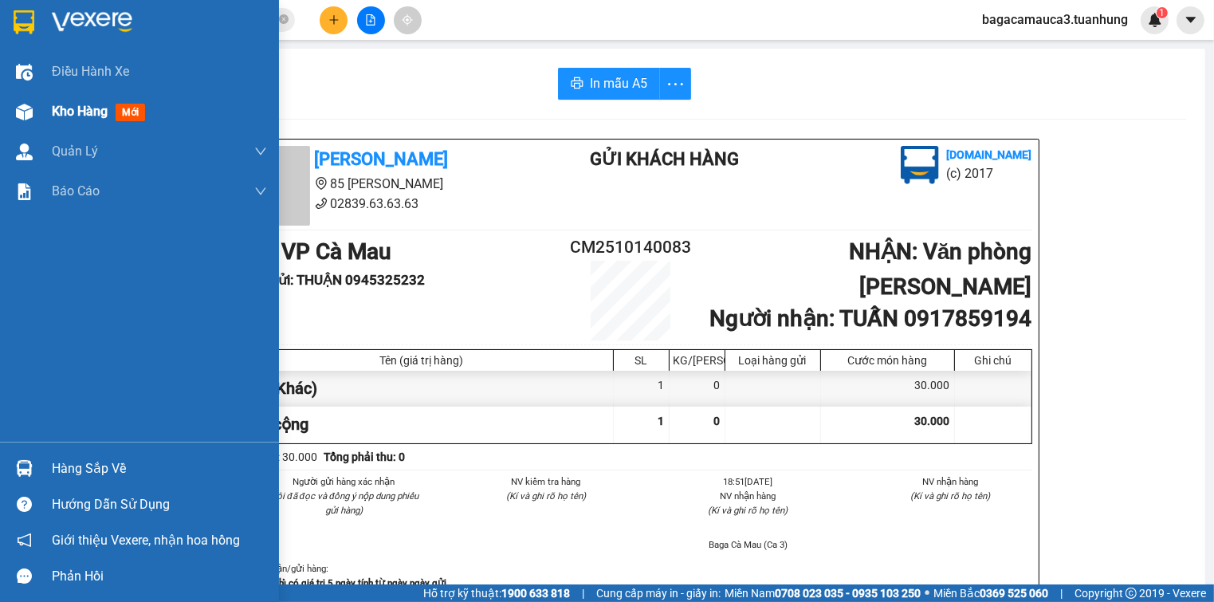
click at [26, 109] on img at bounding box center [24, 112] width 17 height 17
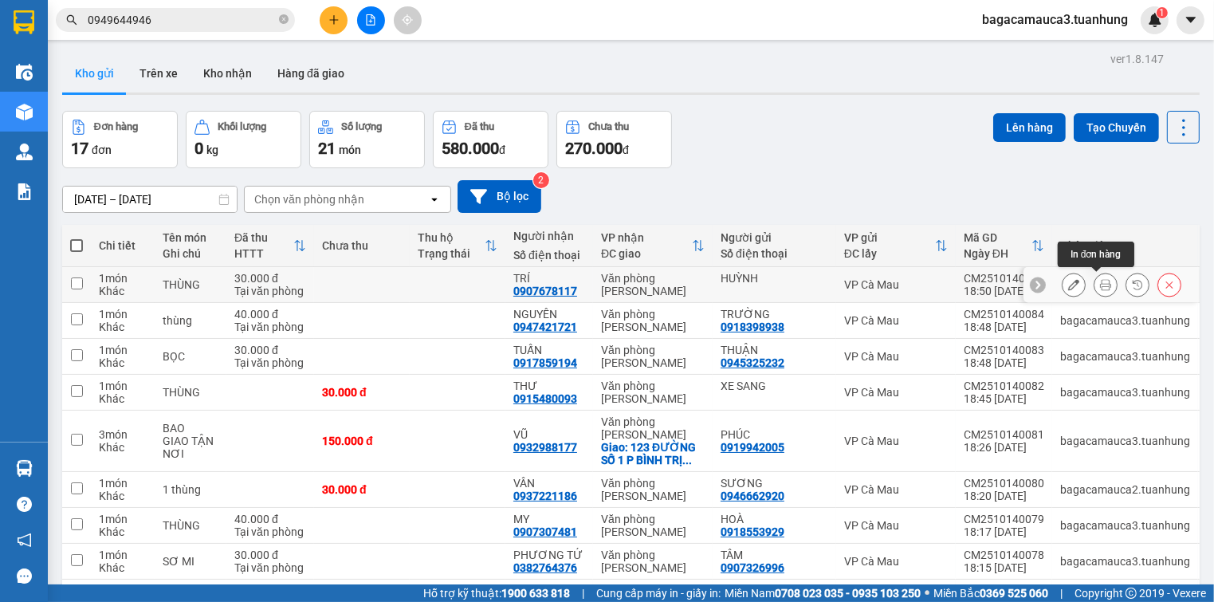
click at [1100, 284] on icon at bounding box center [1105, 284] width 11 height 11
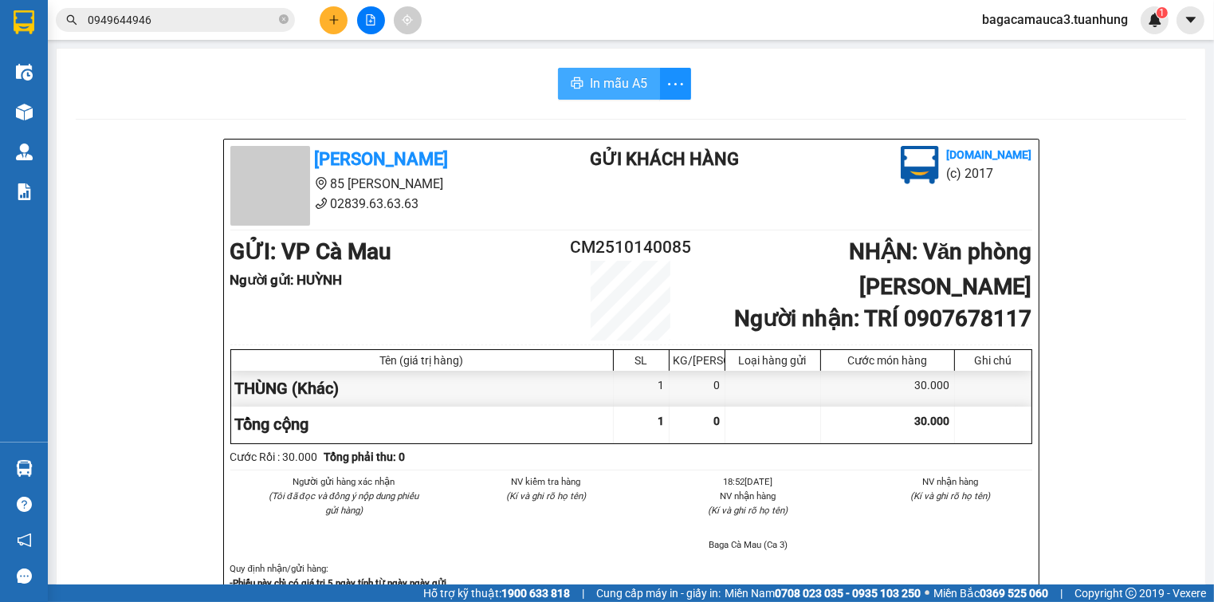
click at [614, 84] on span "In mẫu A5" at bounding box center [618, 83] width 57 height 20
click at [337, 10] on button at bounding box center [334, 20] width 28 height 28
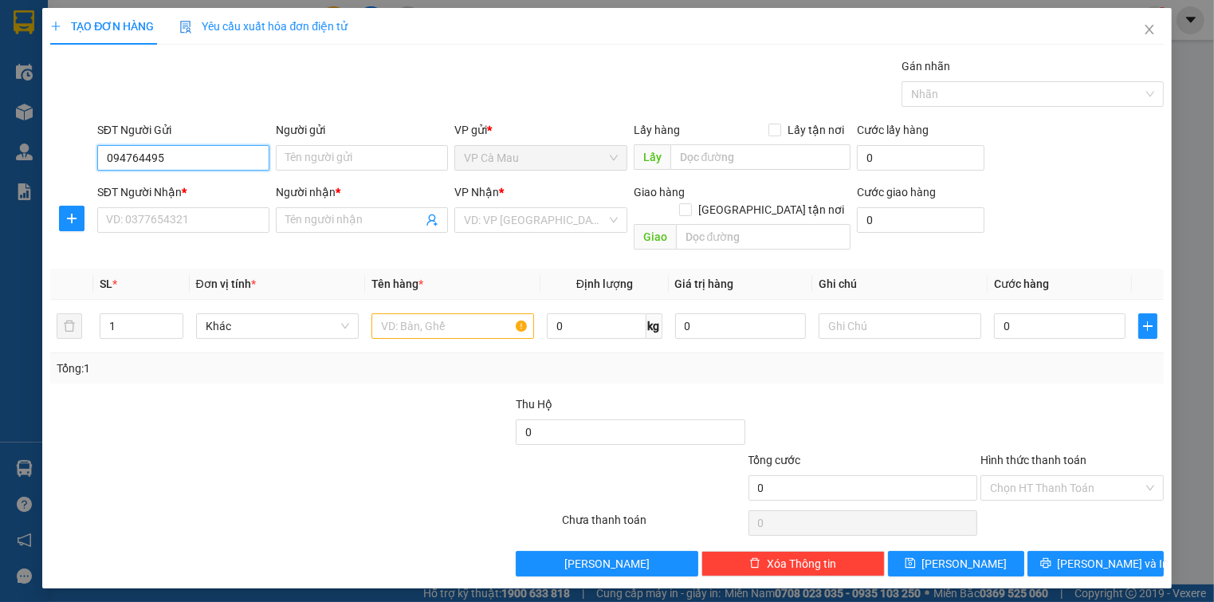
type input "0947644955"
click at [214, 180] on div "0947644955 - TÀI" at bounding box center [183, 189] width 153 height 18
type input "TÀI"
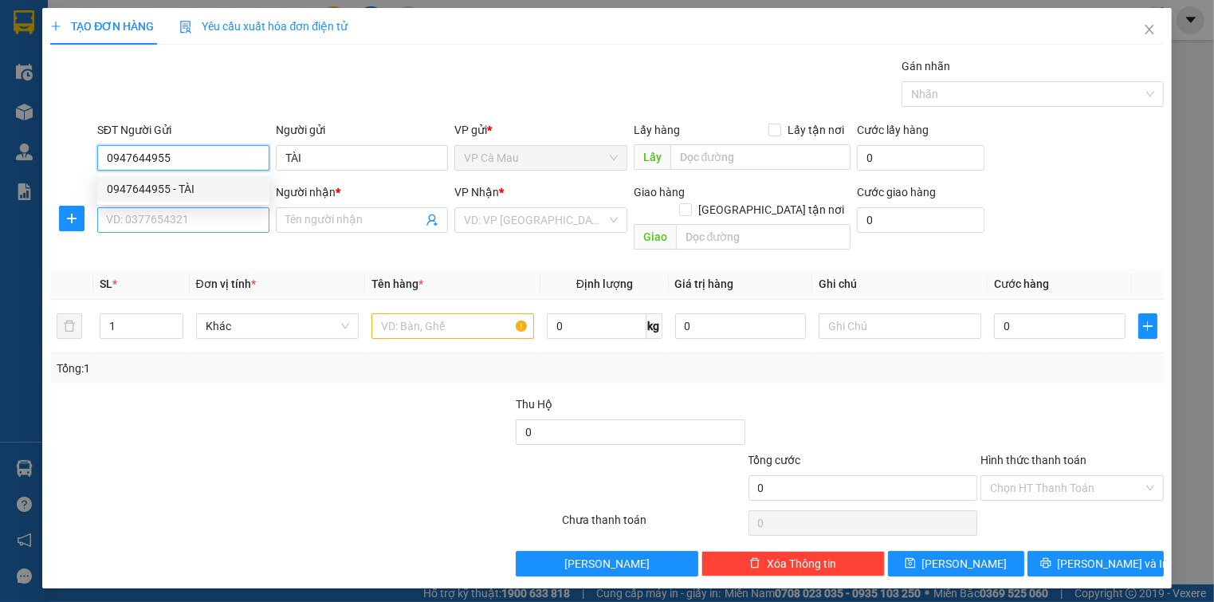
type input "0947644955"
click at [228, 218] on input "SĐT Người Nhận *" at bounding box center [183, 220] width 172 height 26
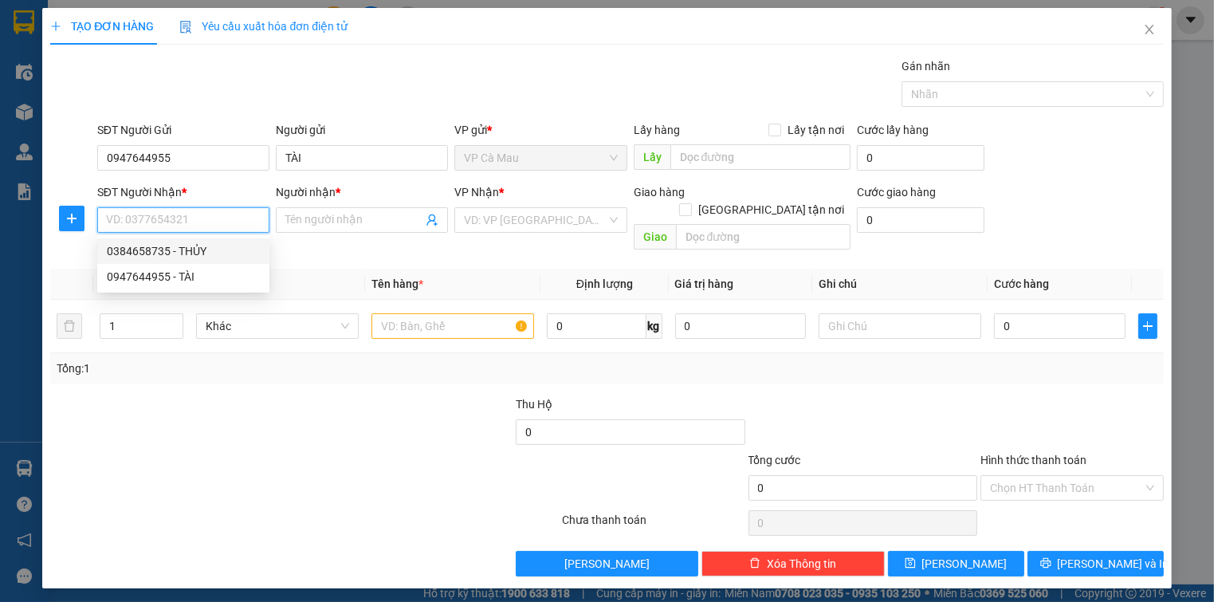
click at [223, 239] on div "0384658735 - THỦY" at bounding box center [183, 251] width 172 height 26
type input "0384658735"
type input "THỦY"
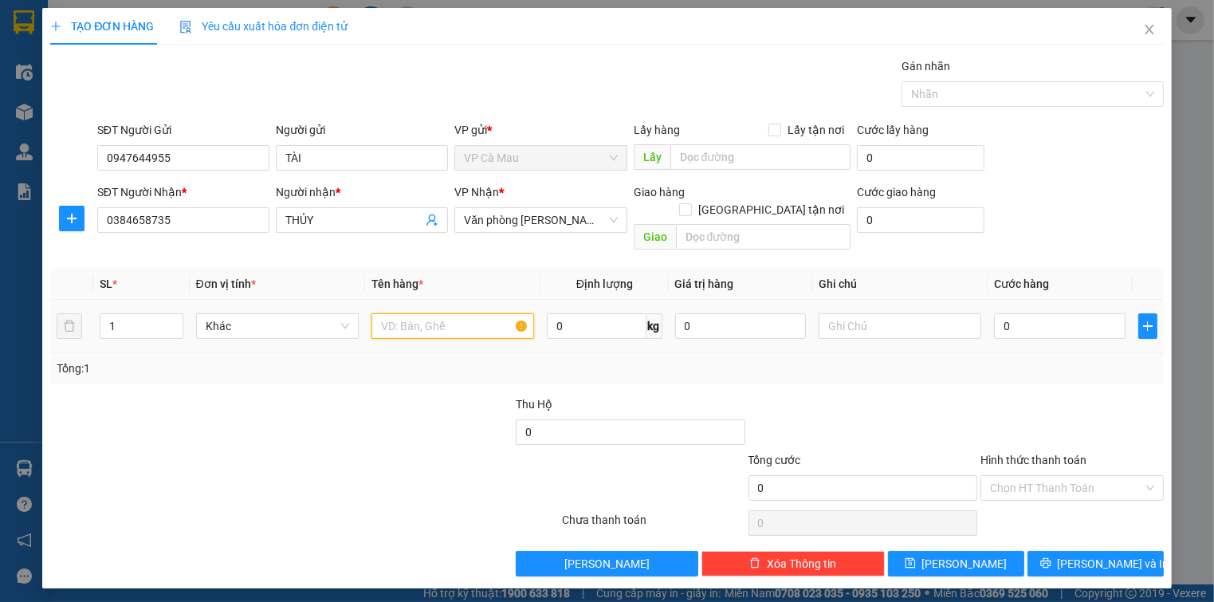
click at [448, 313] on input "text" at bounding box center [452, 326] width 163 height 26
type input "t"
type input "THÙNG"
click at [1056, 313] on input "0" at bounding box center [1059, 326] width 131 height 26
type input "3"
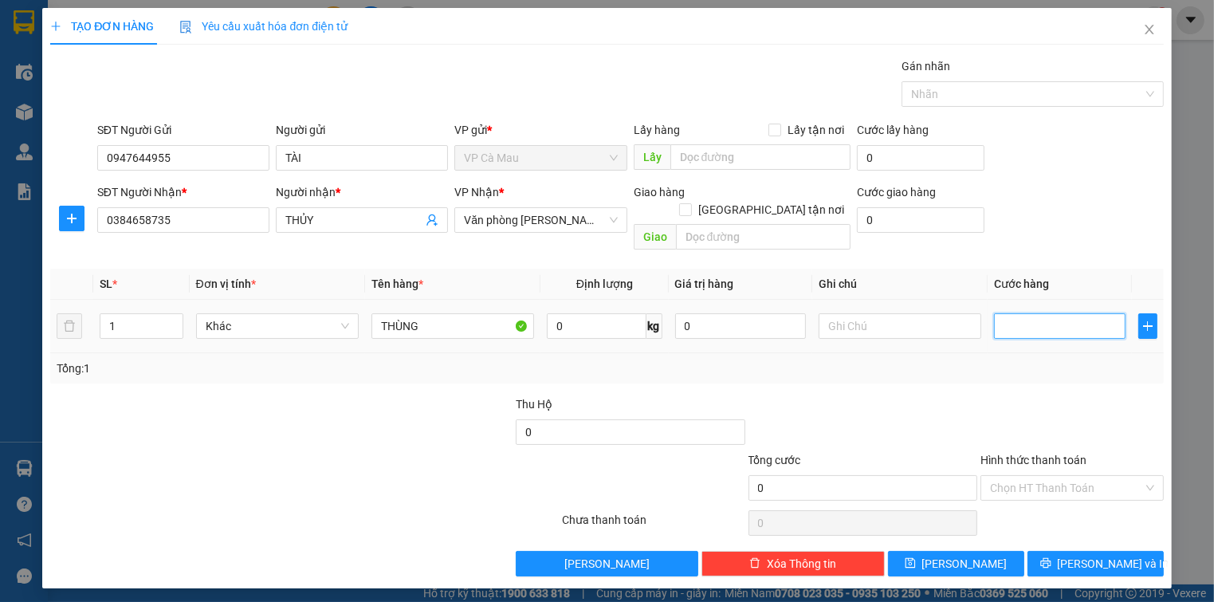
type input "3"
type input "30"
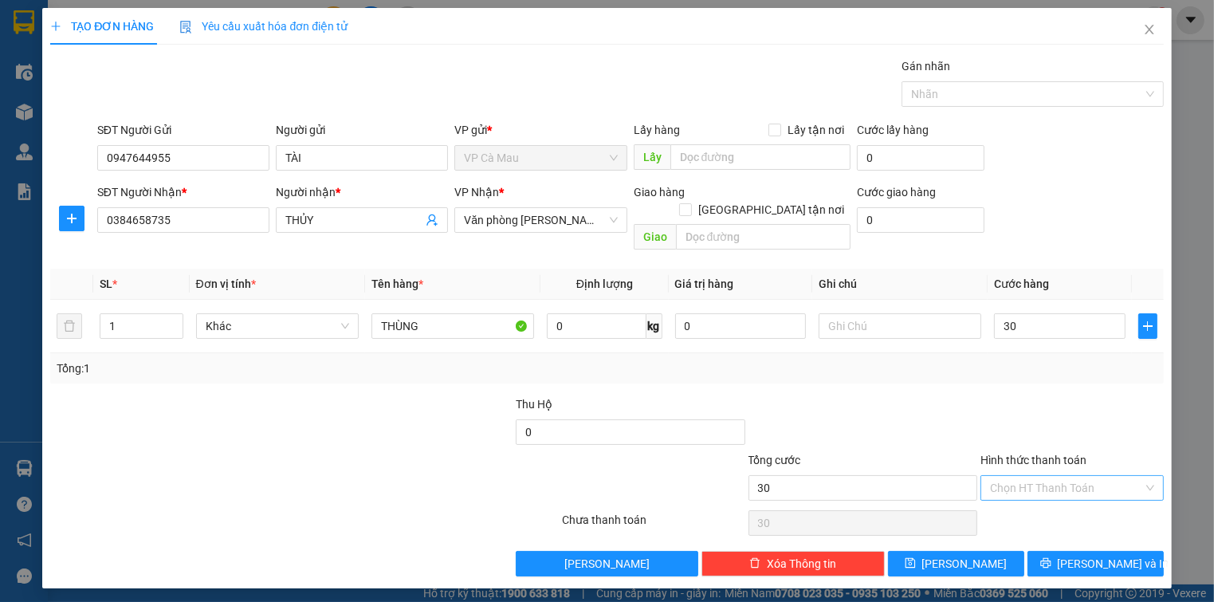
type input "30.000"
click at [1111, 476] on input "Hình thức thanh toán" at bounding box center [1066, 488] width 152 height 24
click at [1046, 504] on div "Tại văn phòng" at bounding box center [1071, 501] width 163 height 18
type input "0"
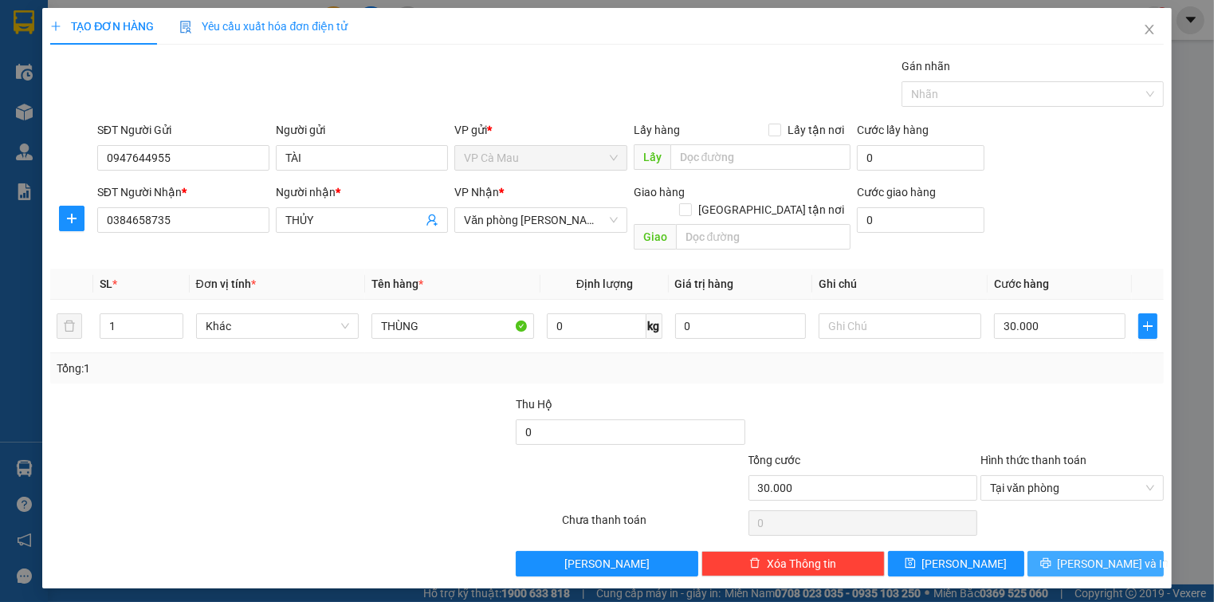
click at [1097, 555] on span "[PERSON_NAME] và In" at bounding box center [1114, 564] width 112 height 18
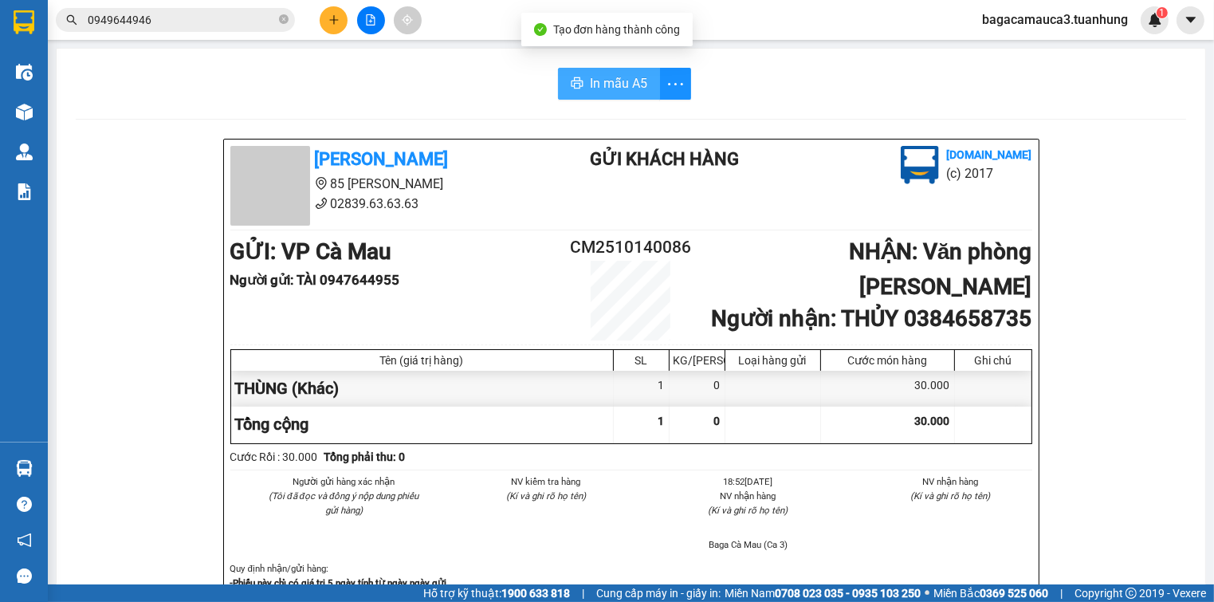
click at [620, 92] on span "In mẫu A5" at bounding box center [618, 83] width 57 height 20
click at [213, 6] on div "Kết quả tìm kiếm ( 106 ) Bộ lọc Mã ĐH Trạng thái Món hàng Thu hộ Tổng cước Chưa…" at bounding box center [155, 20] width 311 height 28
click at [212, 18] on input "0949644946" at bounding box center [182, 20] width 188 height 18
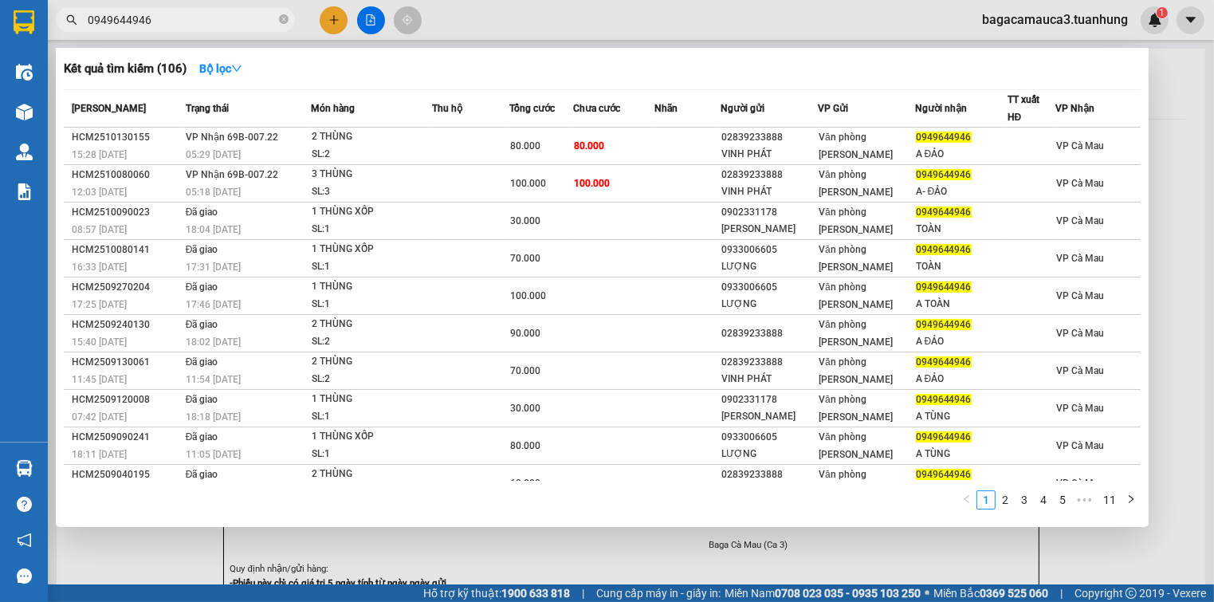
click at [212, 18] on input "0949644946" at bounding box center [182, 20] width 188 height 18
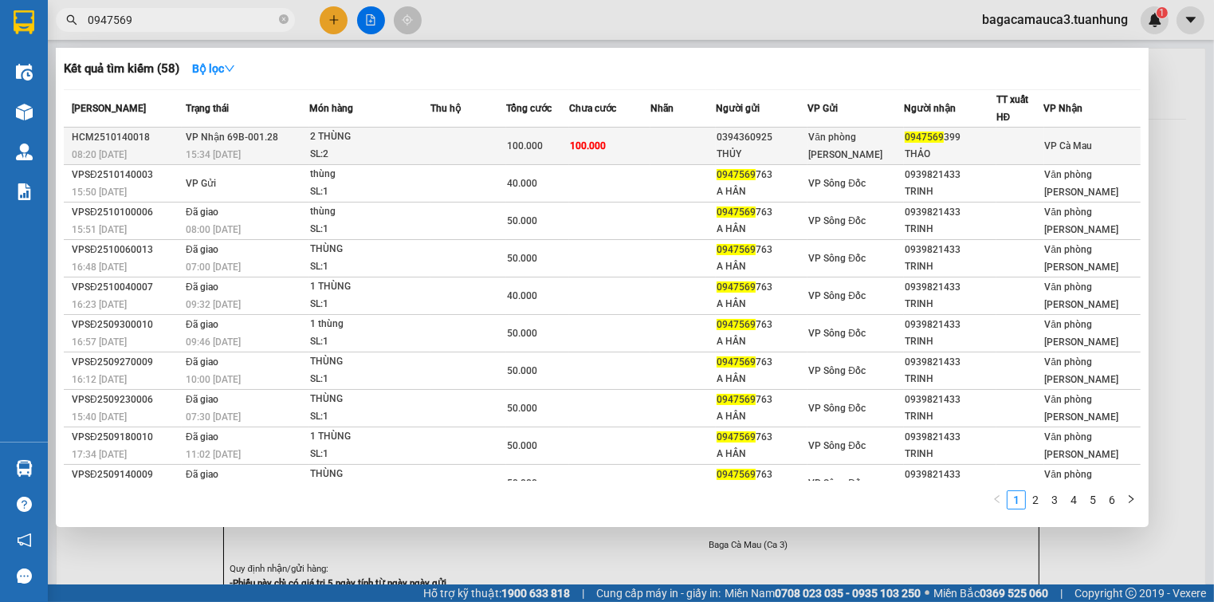
type input "0947569"
click at [693, 145] on td at bounding box center [682, 146] width 65 height 37
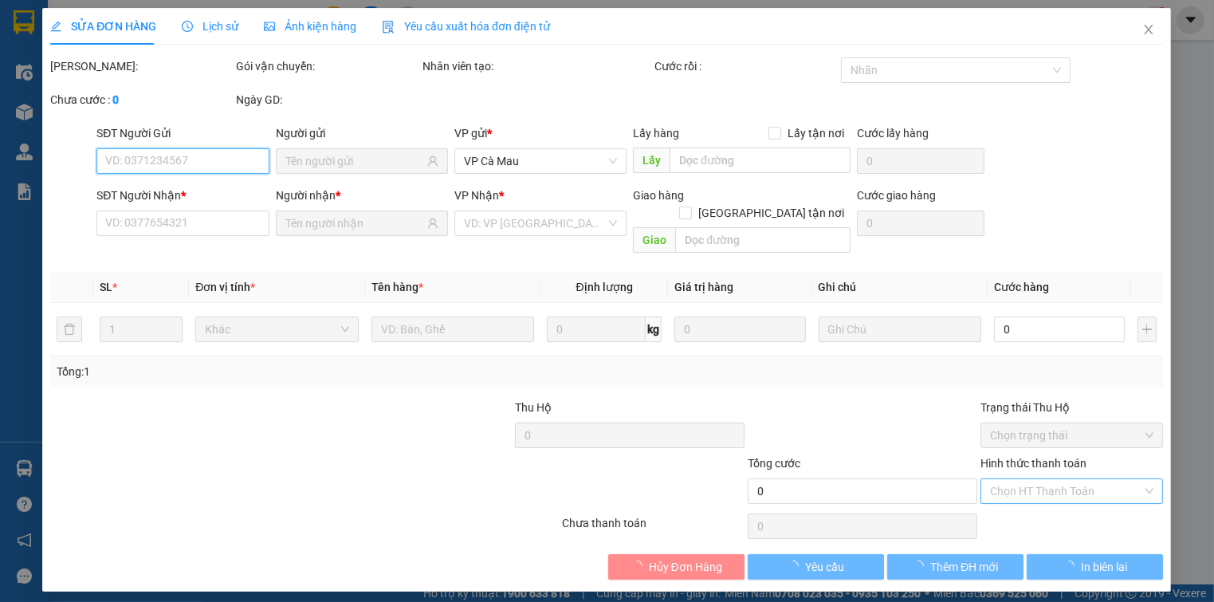
type input "0394360925"
type input "THỦY"
type input "0947569399"
type input "THẢO"
type input "100.000"
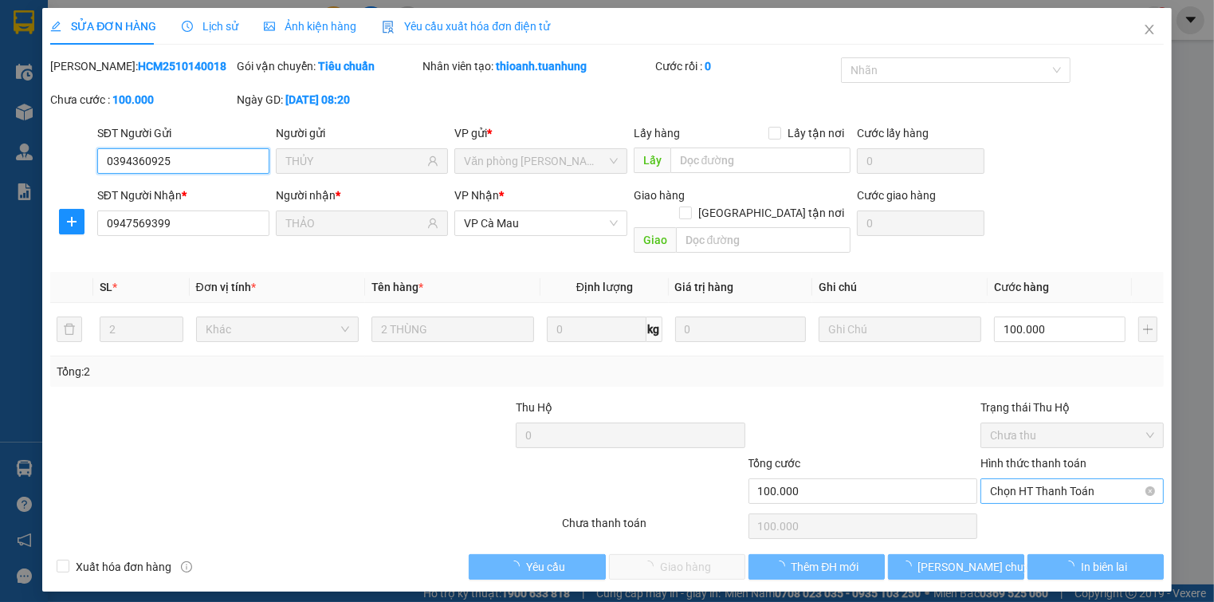
click at [992, 479] on span "Chọn HT Thanh Toán" at bounding box center [1071, 491] width 163 height 24
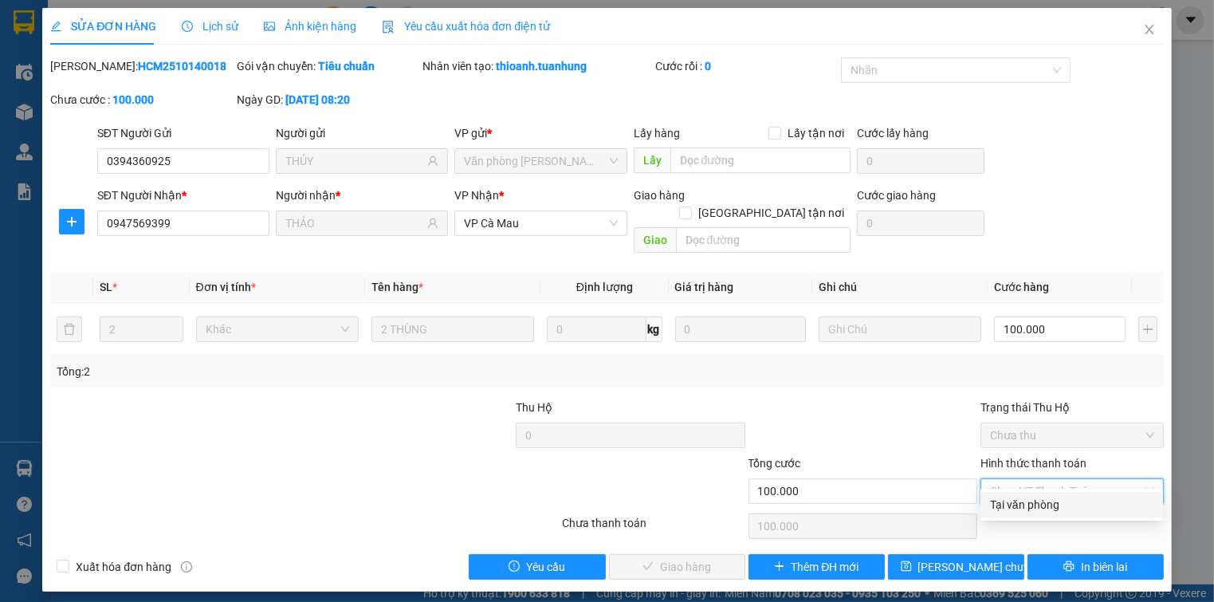
click at [1018, 499] on div "Tại văn phòng" at bounding box center [1071, 505] width 163 height 18
type input "0"
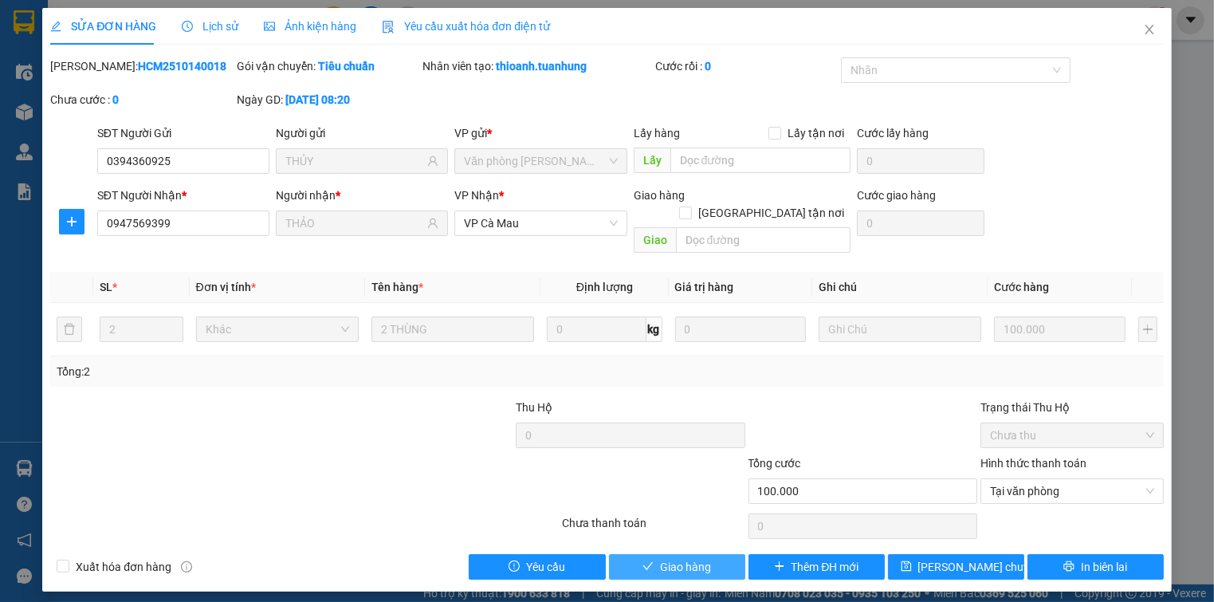
click at [723, 554] on button "Giao hàng" at bounding box center [677, 567] width 136 height 26
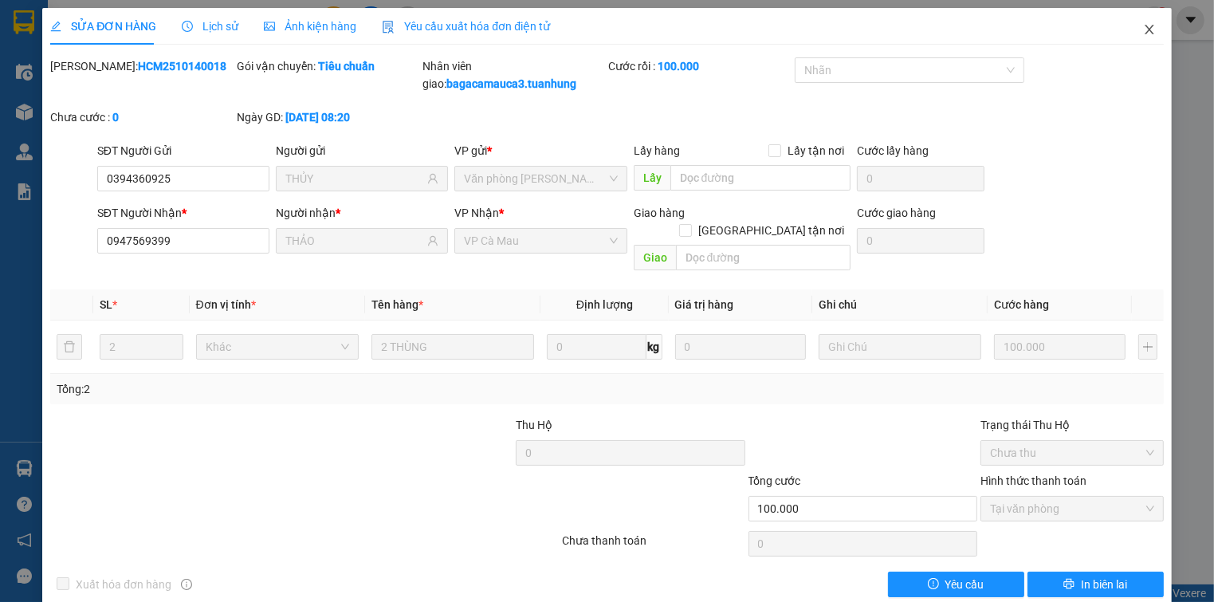
click at [1130, 28] on span "Close" at bounding box center [1149, 30] width 45 height 45
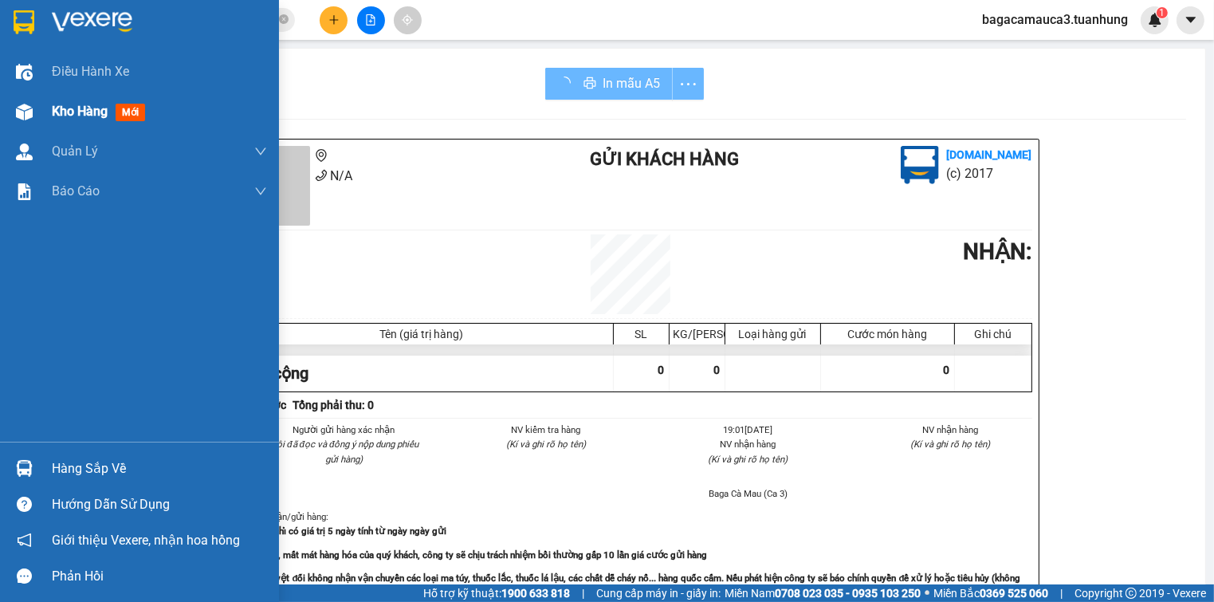
click at [38, 106] on div "Kho hàng mới" at bounding box center [139, 112] width 279 height 40
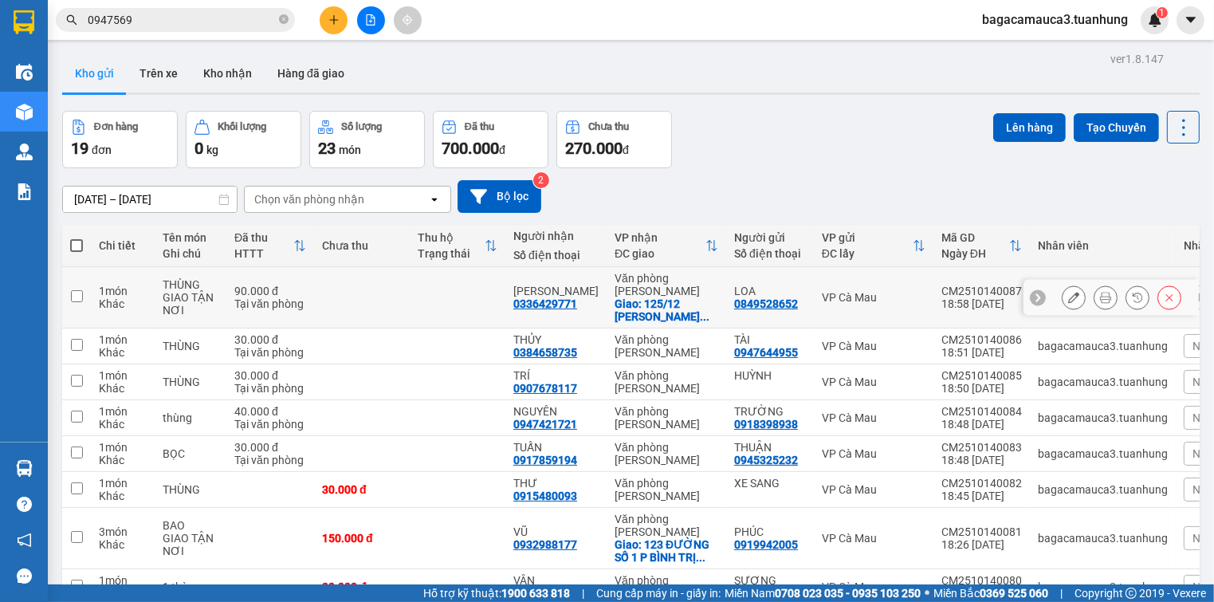
click at [1100, 296] on icon at bounding box center [1105, 297] width 11 height 11
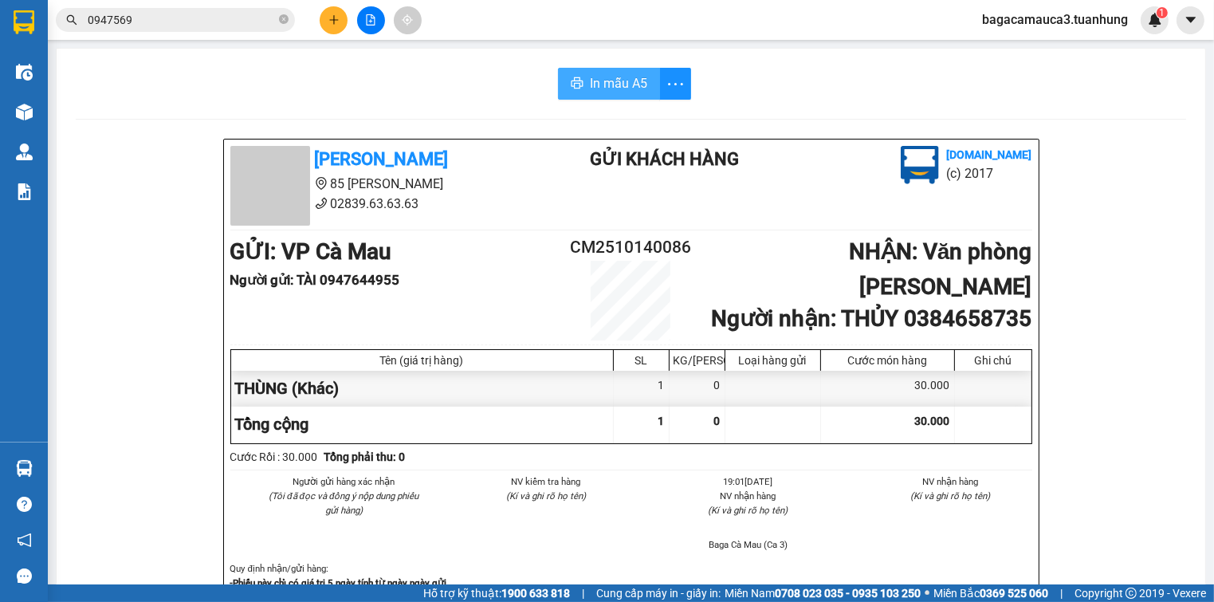
click at [629, 80] on span "In mẫu A5" at bounding box center [618, 83] width 57 height 20
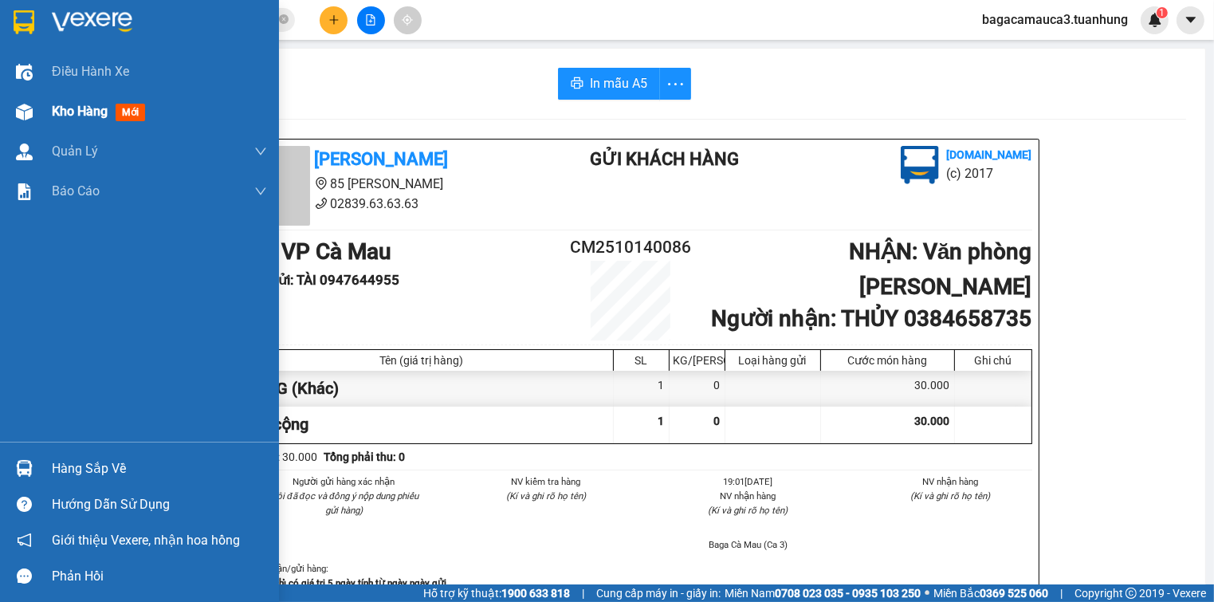
click at [48, 118] on div "Kho hàng mới" at bounding box center [139, 112] width 279 height 40
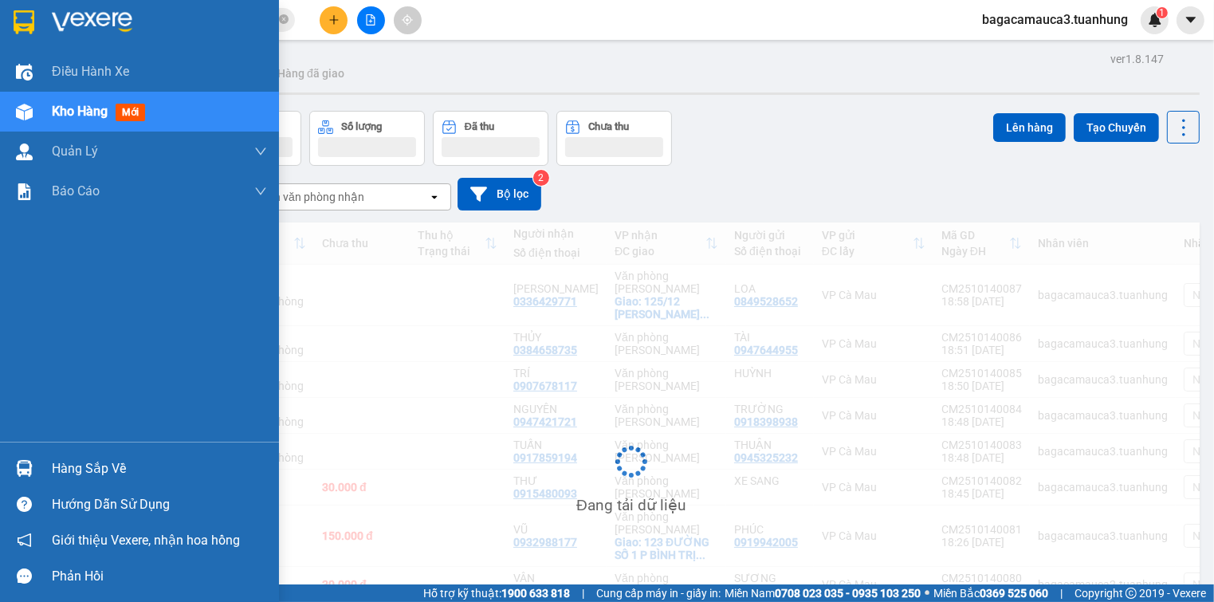
click at [48, 119] on div "Kho hàng mới" at bounding box center [139, 112] width 279 height 40
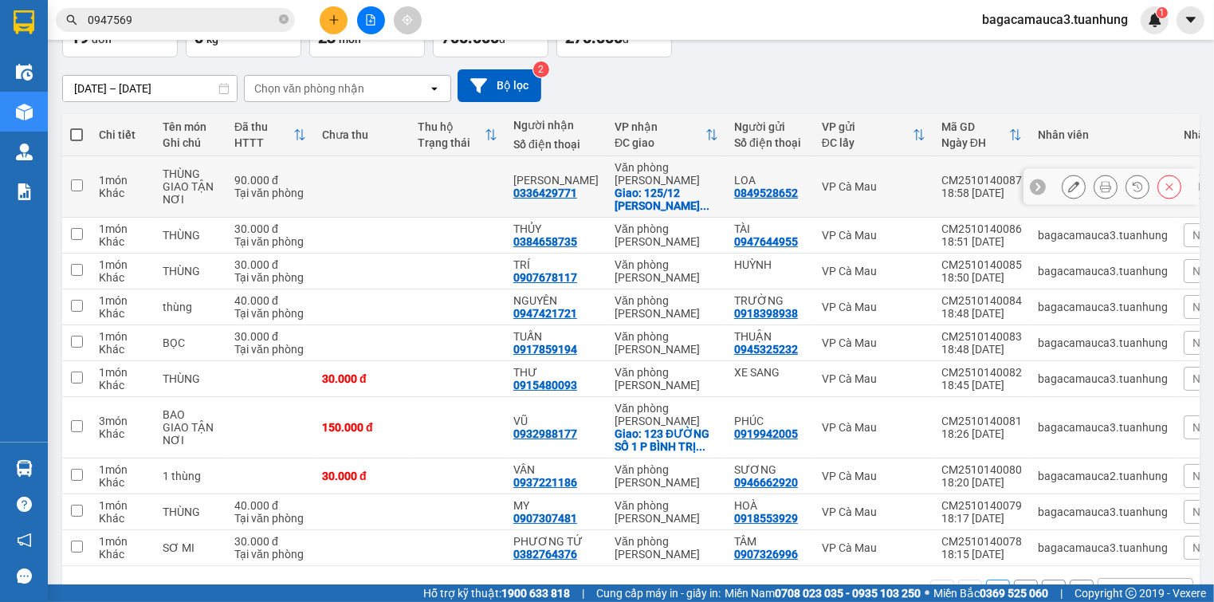
scroll to position [33, 0]
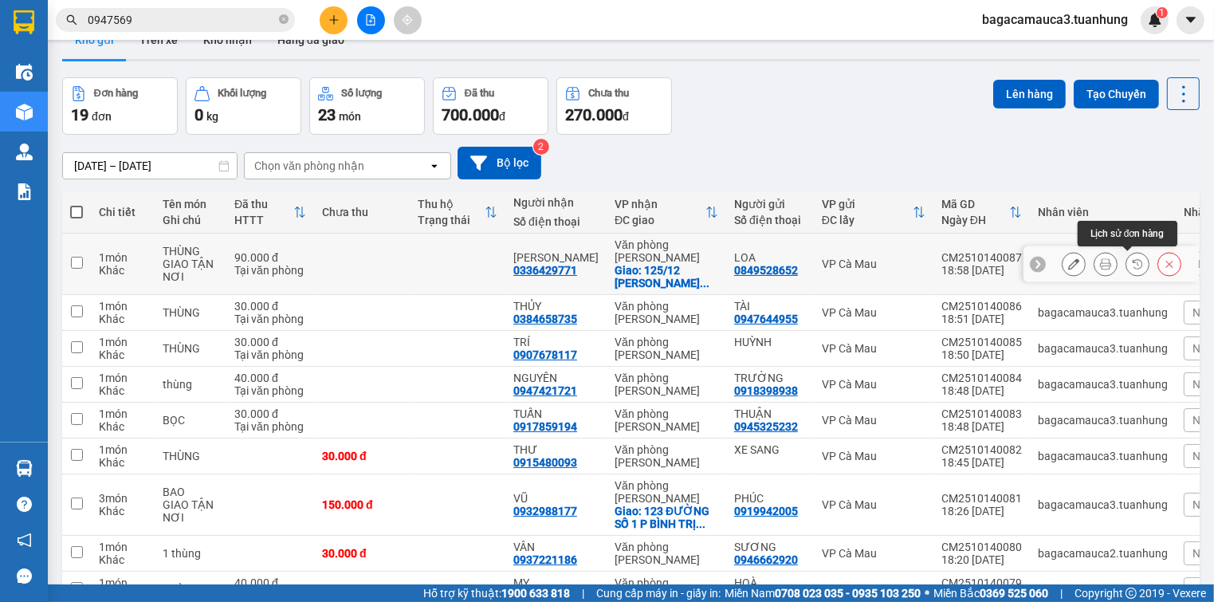
click at [1100, 263] on icon at bounding box center [1105, 263] width 11 height 11
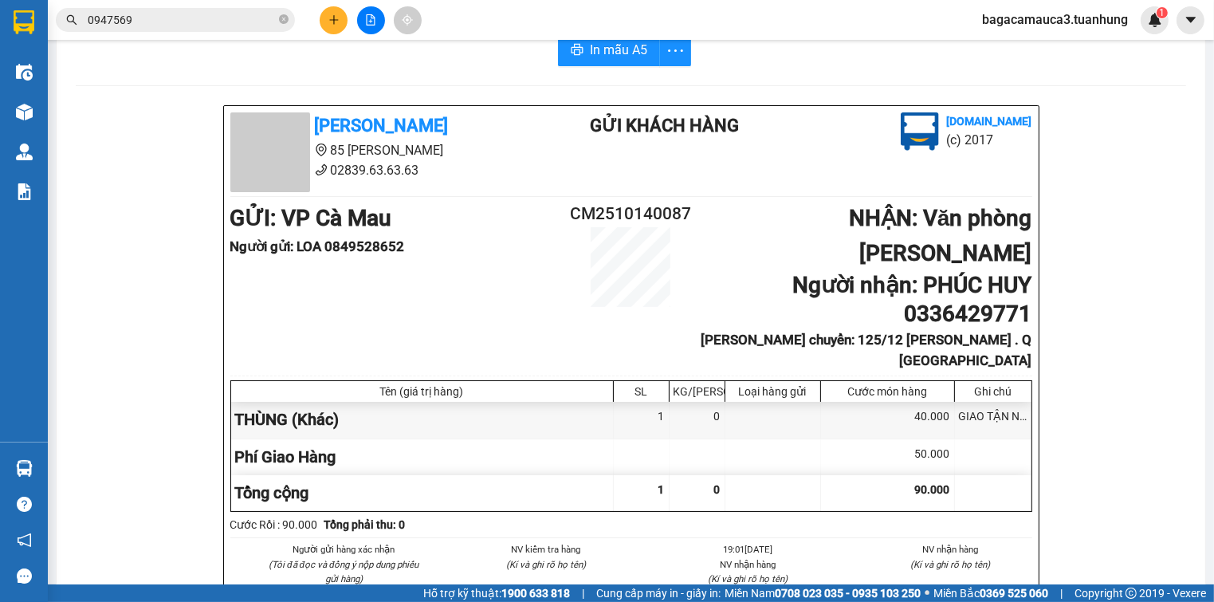
click at [601, 57] on span "In mẫu A5" at bounding box center [618, 50] width 57 height 20
click at [330, 15] on icon "plus" at bounding box center [333, 19] width 11 height 11
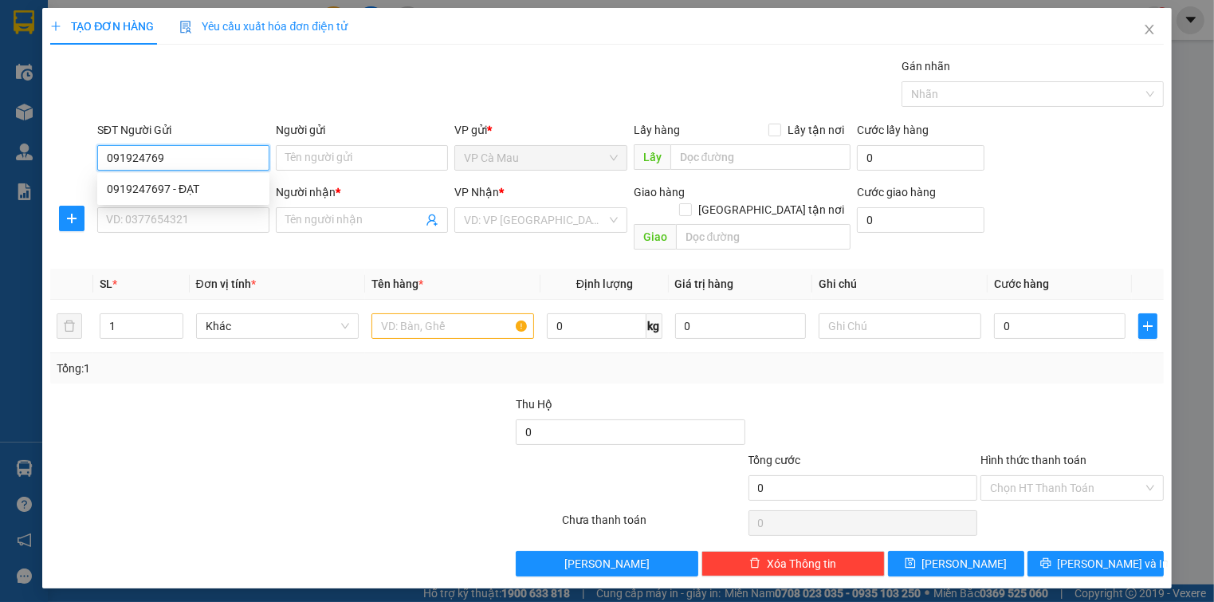
type input "0919247697"
click at [237, 186] on div "0919247697 - ĐẠT" at bounding box center [183, 189] width 153 height 18
type input "ĐẠT"
type input "0919247697"
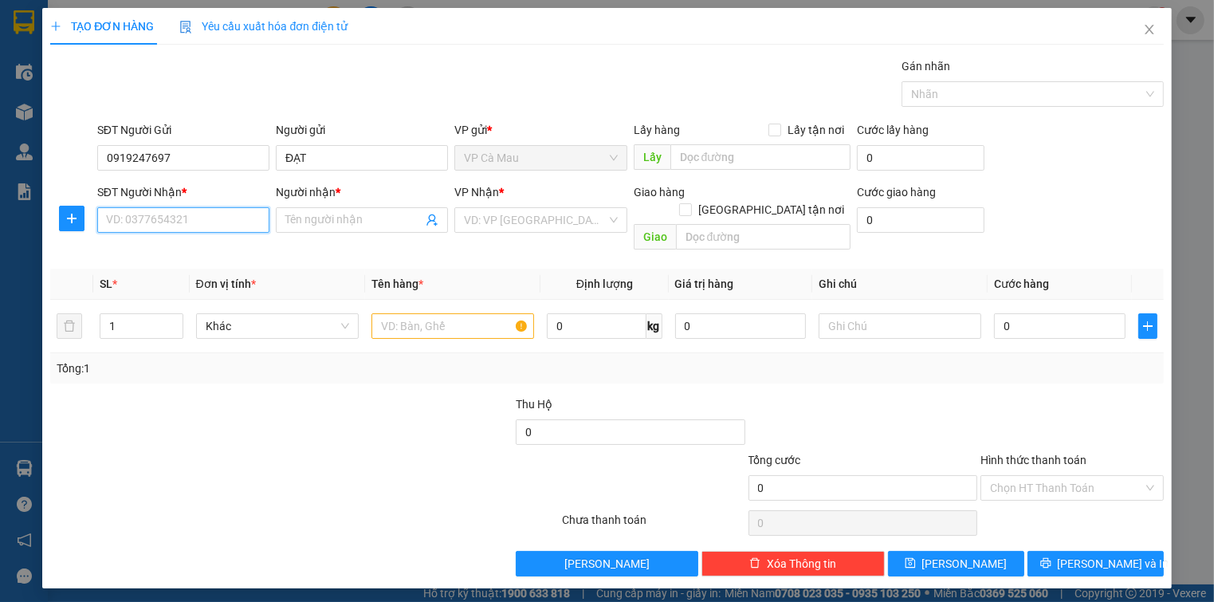
click at [226, 217] on input "SĐT Người Nhận *" at bounding box center [183, 220] width 172 height 26
type input "0976442413"
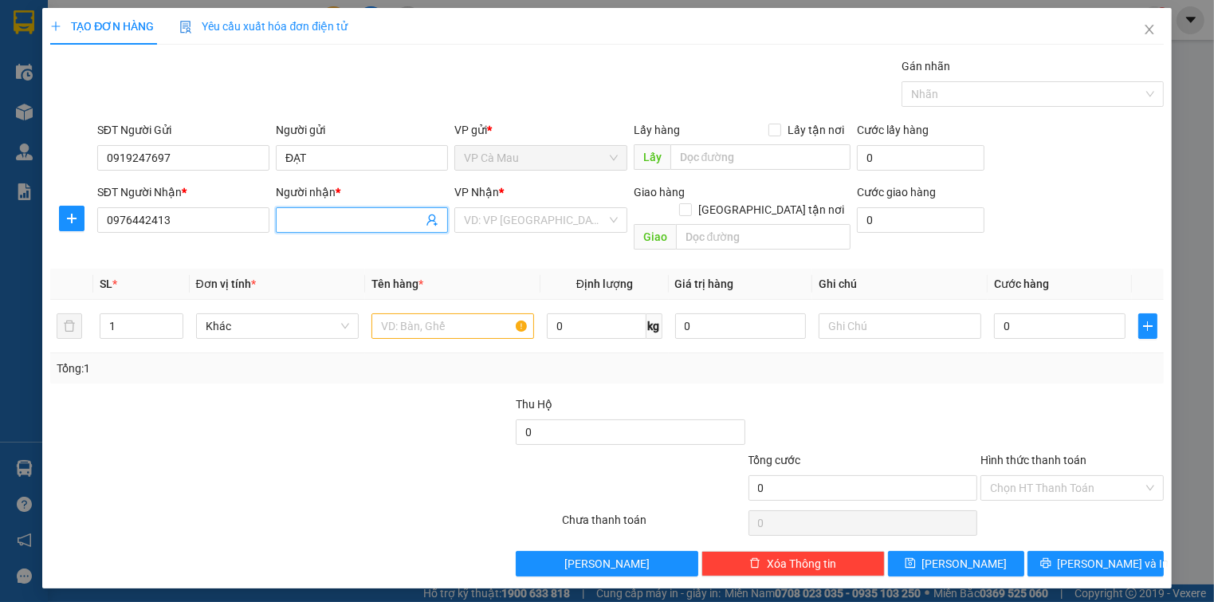
click at [312, 225] on input "Người nhận *" at bounding box center [353, 220] width 137 height 18
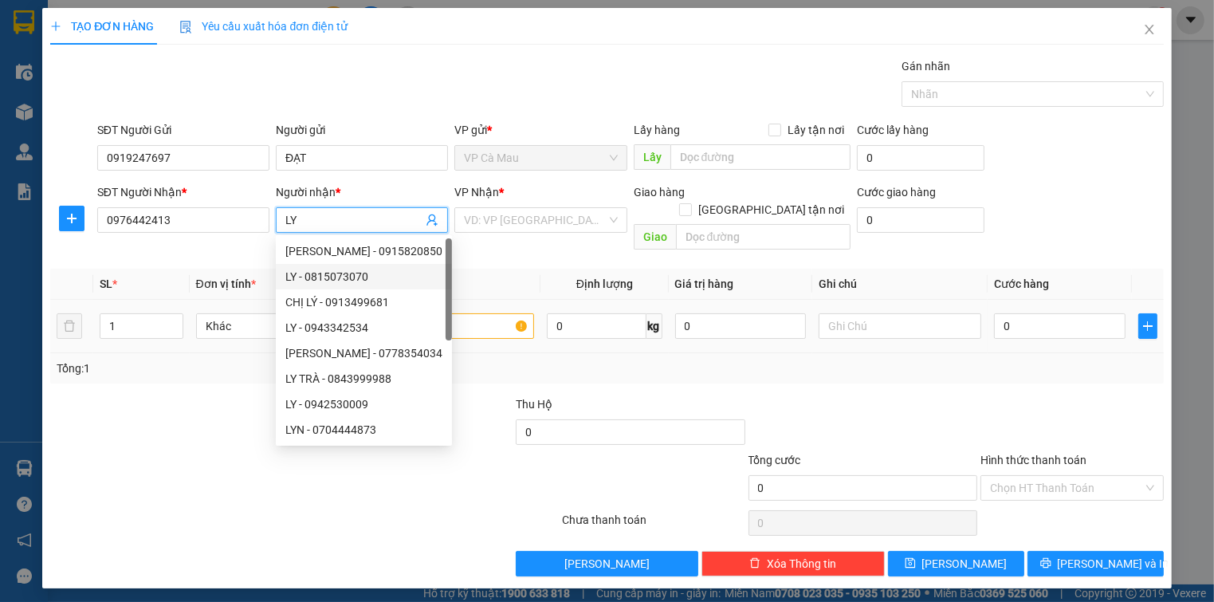
type input "LY"
click at [479, 313] on input "text" at bounding box center [452, 326] width 163 height 26
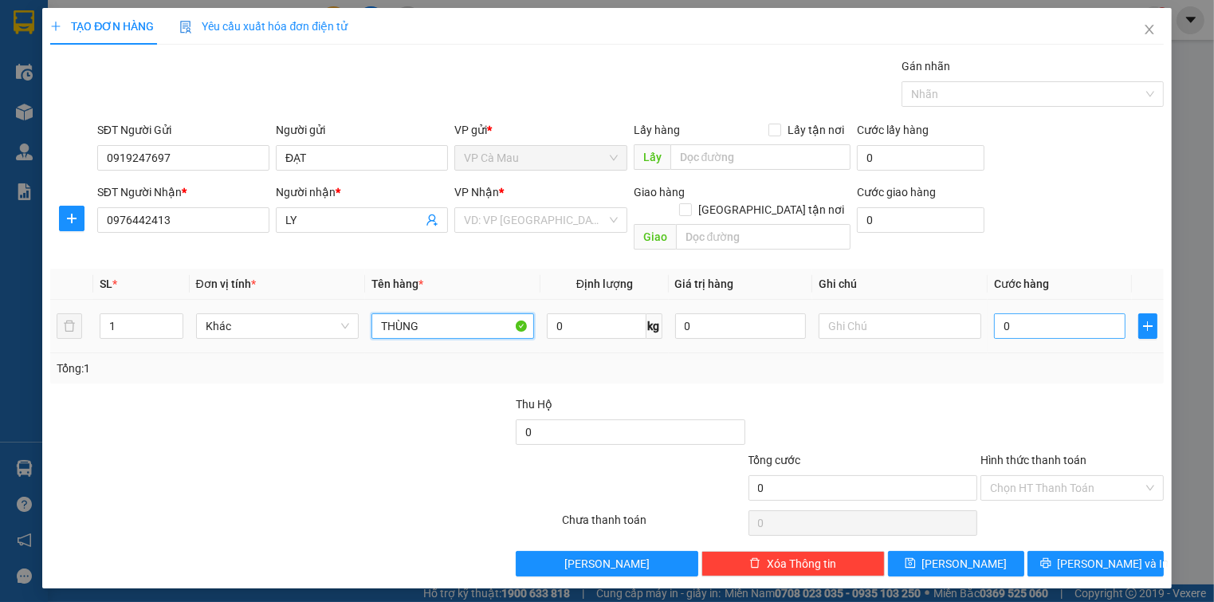
type input "THÙNG"
click at [1040, 313] on input "0" at bounding box center [1059, 326] width 131 height 26
type input "3"
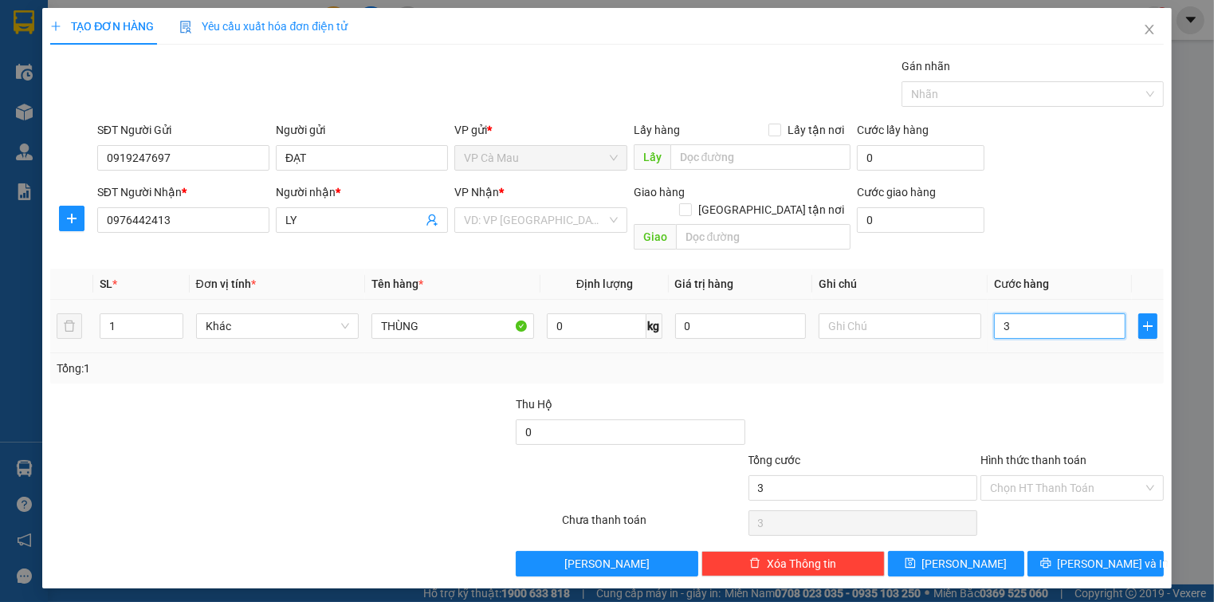
type input "30"
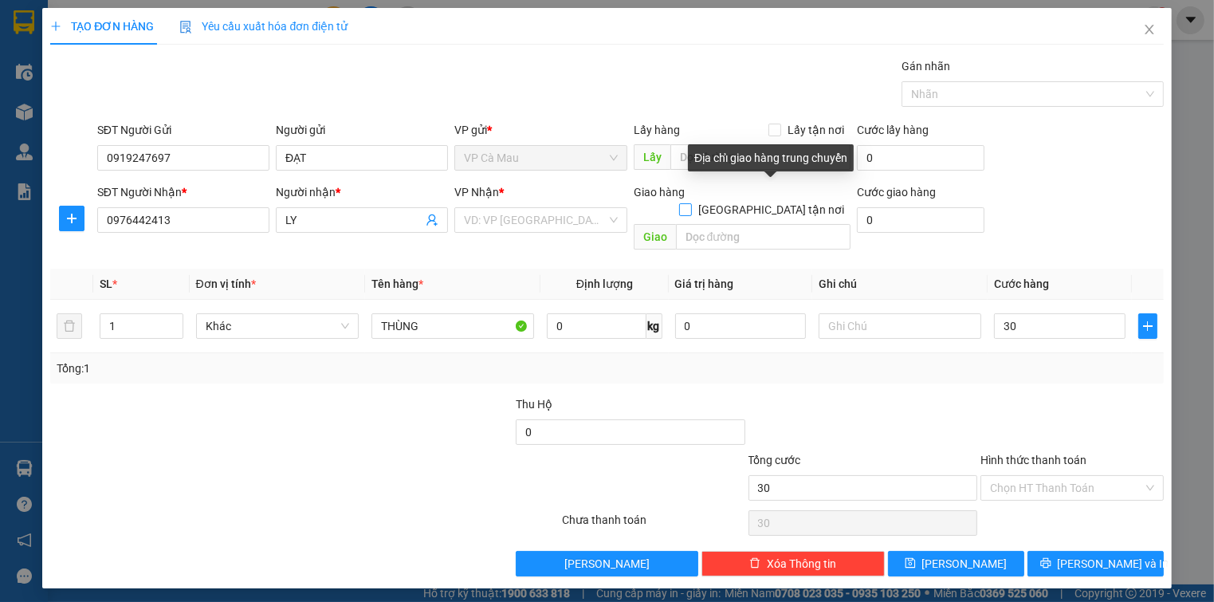
type input "30.000"
click at [690, 203] on input "[GEOGRAPHIC_DATA] tận nơi" at bounding box center [684, 208] width 11 height 11
checkbox input "true"
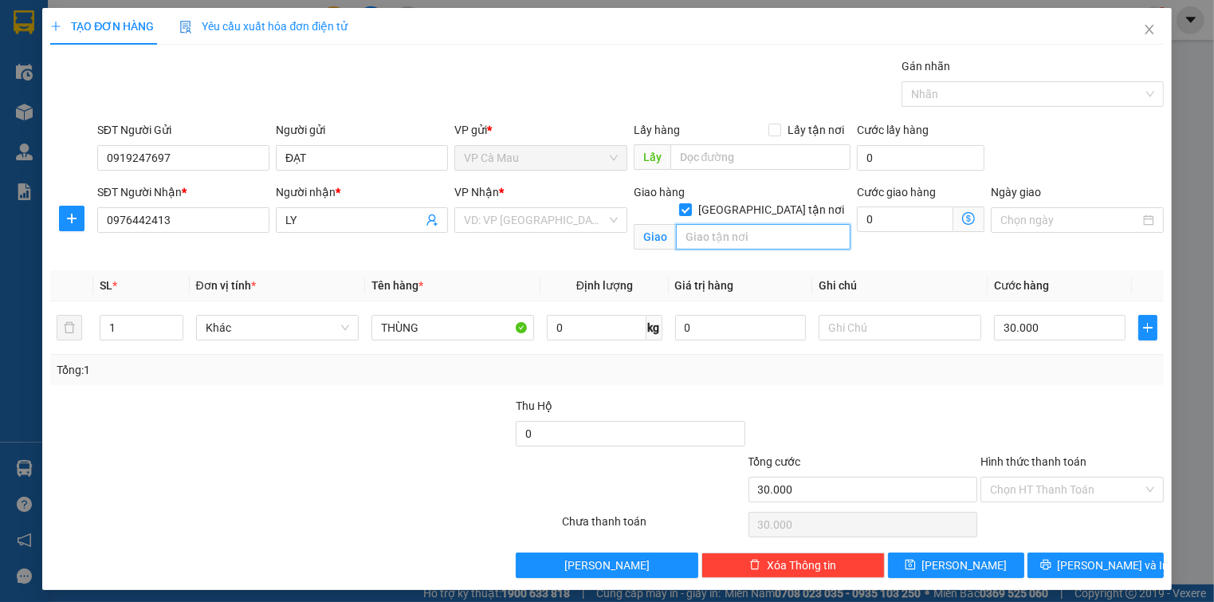
click at [731, 224] on input "text" at bounding box center [763, 237] width 175 height 26
click at [575, 211] on input "search" at bounding box center [535, 220] width 142 height 24
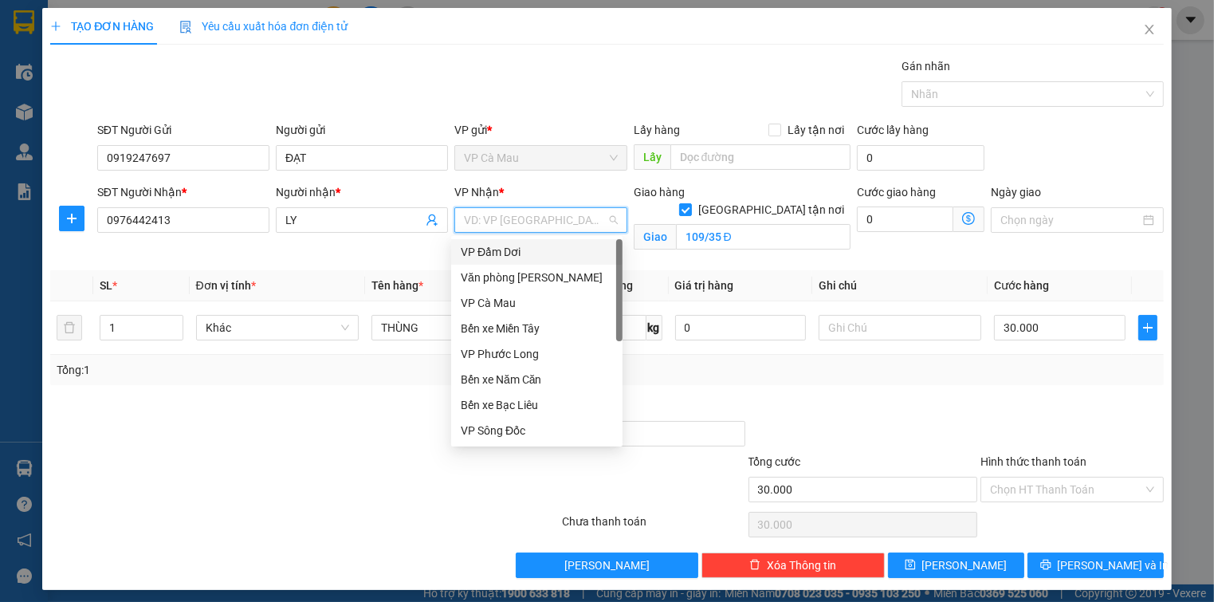
click at [583, 258] on div "VP Đầm Dơi" at bounding box center [537, 252] width 152 height 18
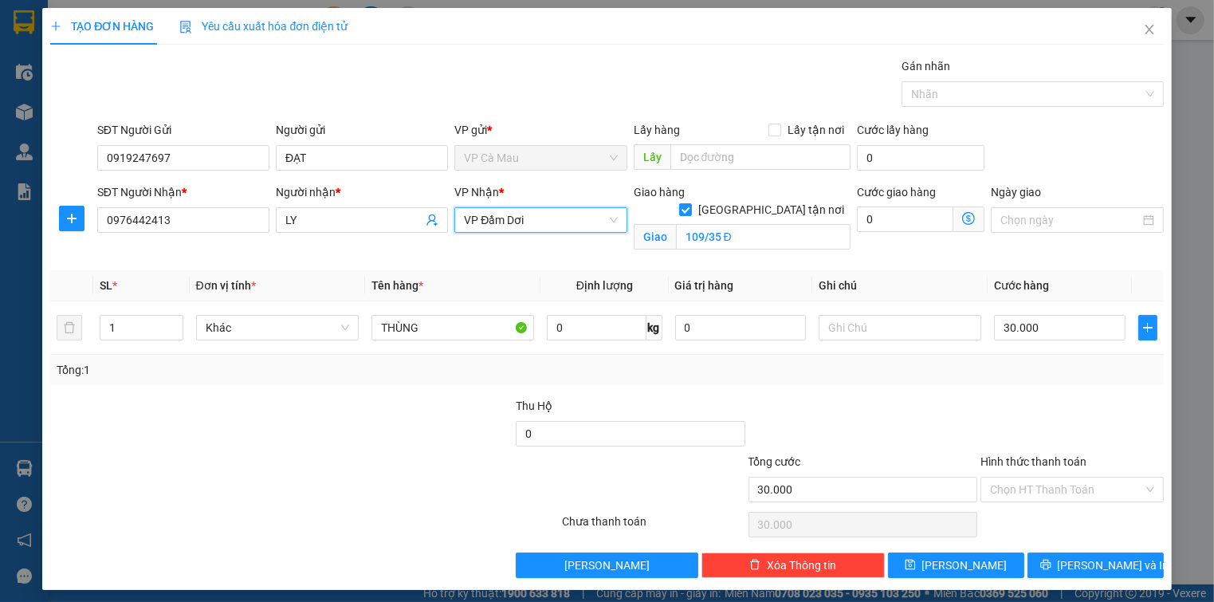
click at [580, 206] on div "VP Nhận *" at bounding box center [540, 195] width 172 height 24
click at [579, 218] on span "VP Đầm Dơi" at bounding box center [540, 220] width 153 height 24
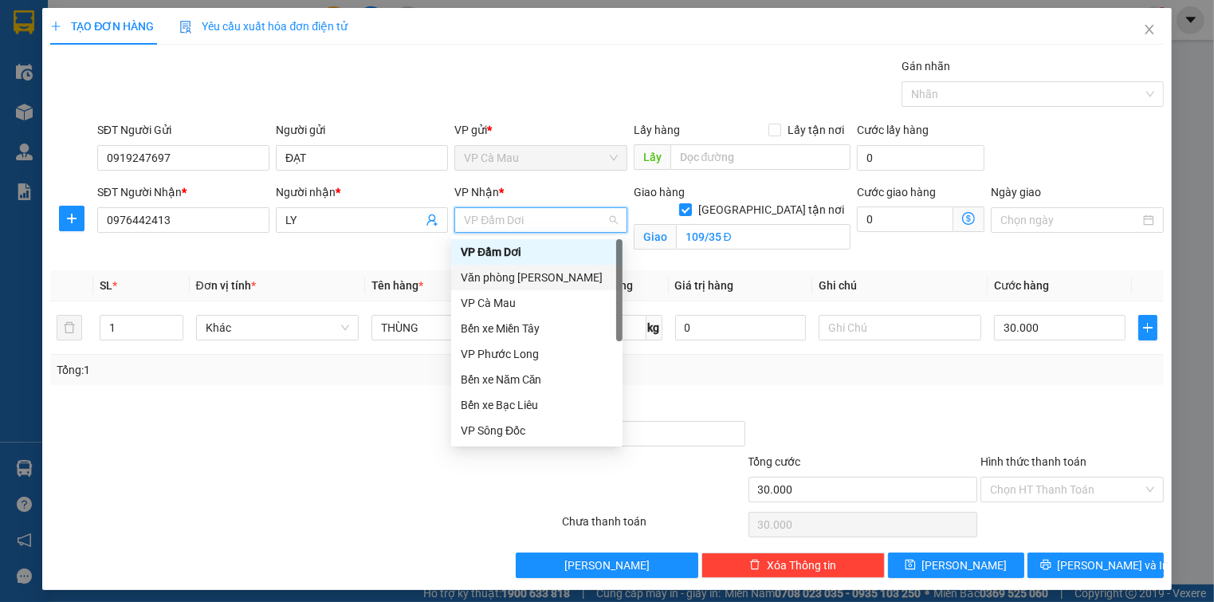
click at [577, 274] on div "Văn phòng [PERSON_NAME]" at bounding box center [537, 278] width 152 height 18
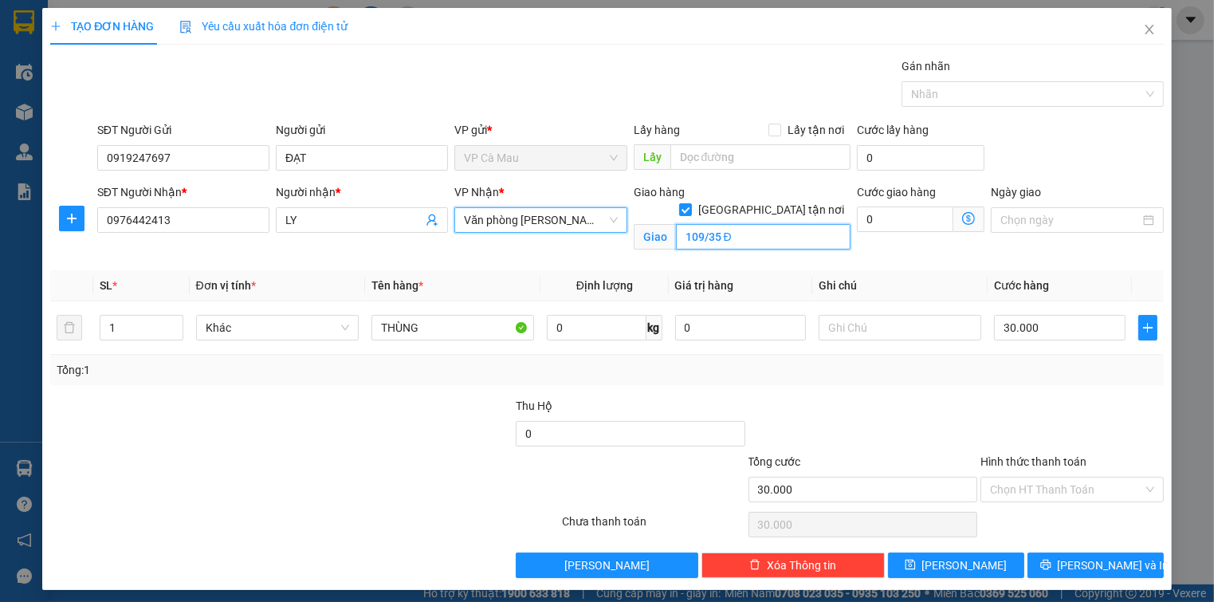
click at [765, 224] on input "109/35 Đ" at bounding box center [763, 237] width 175 height 26
type input "109/35 ĐƯỜNG SỐ 4 PHƯỜNG [GEOGRAPHIC_DATA]"
click at [972, 220] on span at bounding box center [968, 219] width 31 height 26
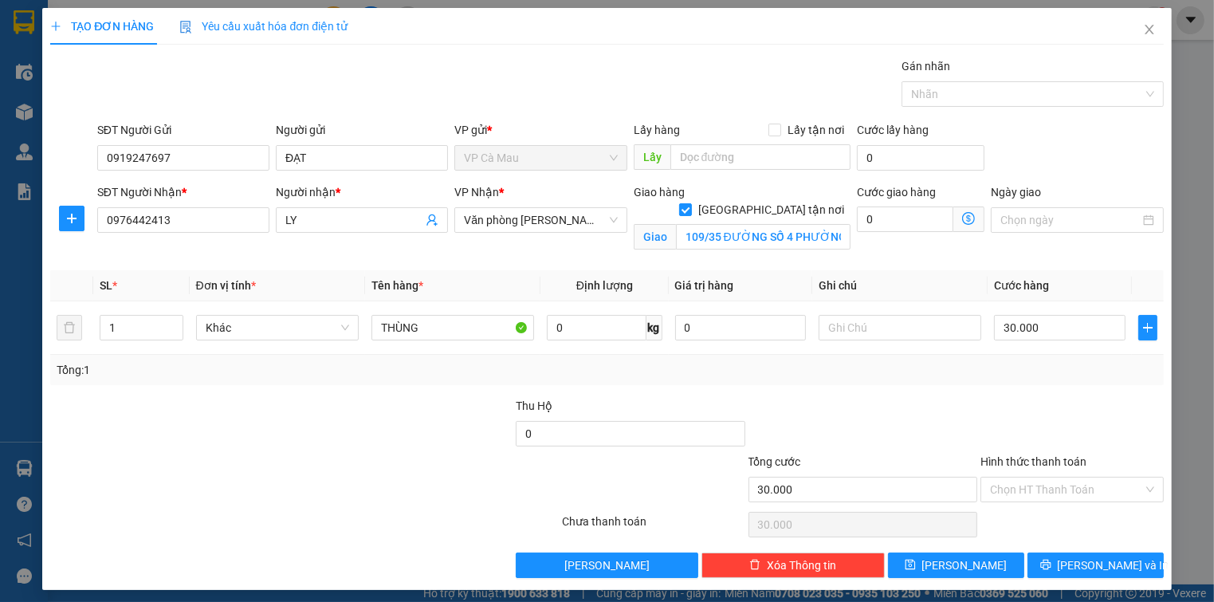
click at [962, 221] on icon "dollar-circle" at bounding box center [968, 218] width 13 height 13
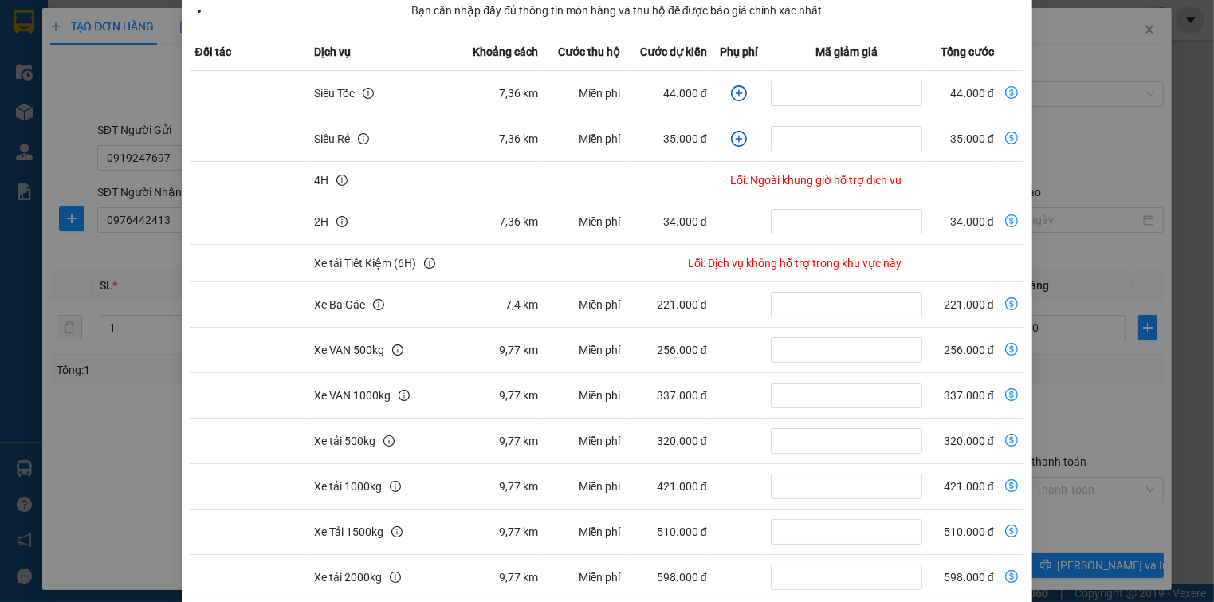
scroll to position [29, 0]
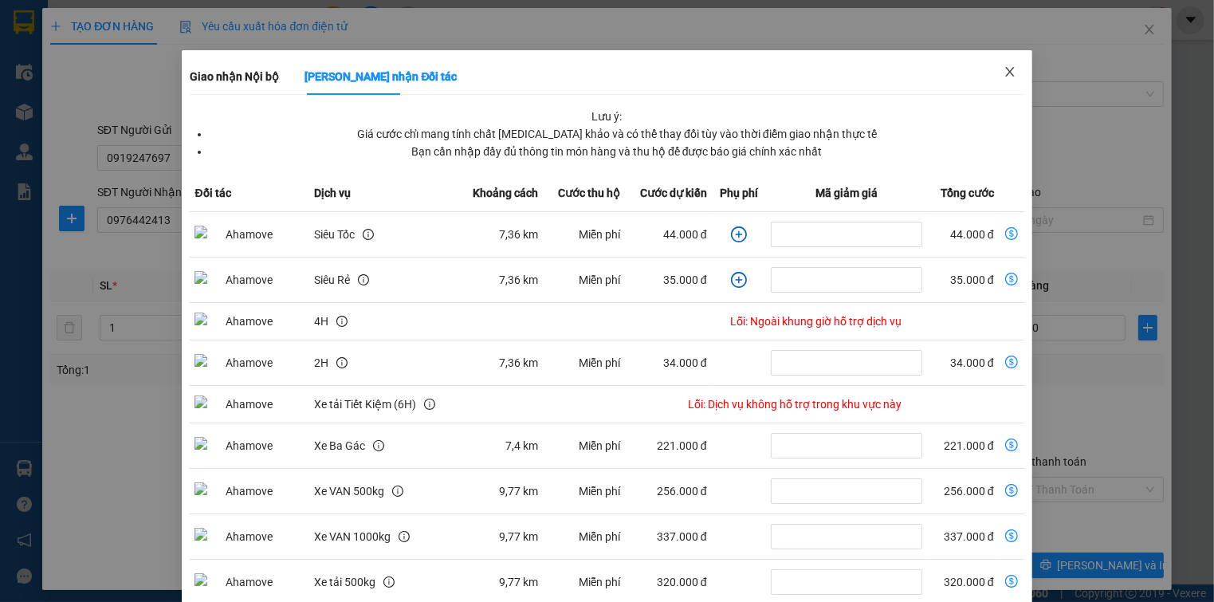
click at [1011, 68] on span "Close" at bounding box center [1009, 72] width 45 height 45
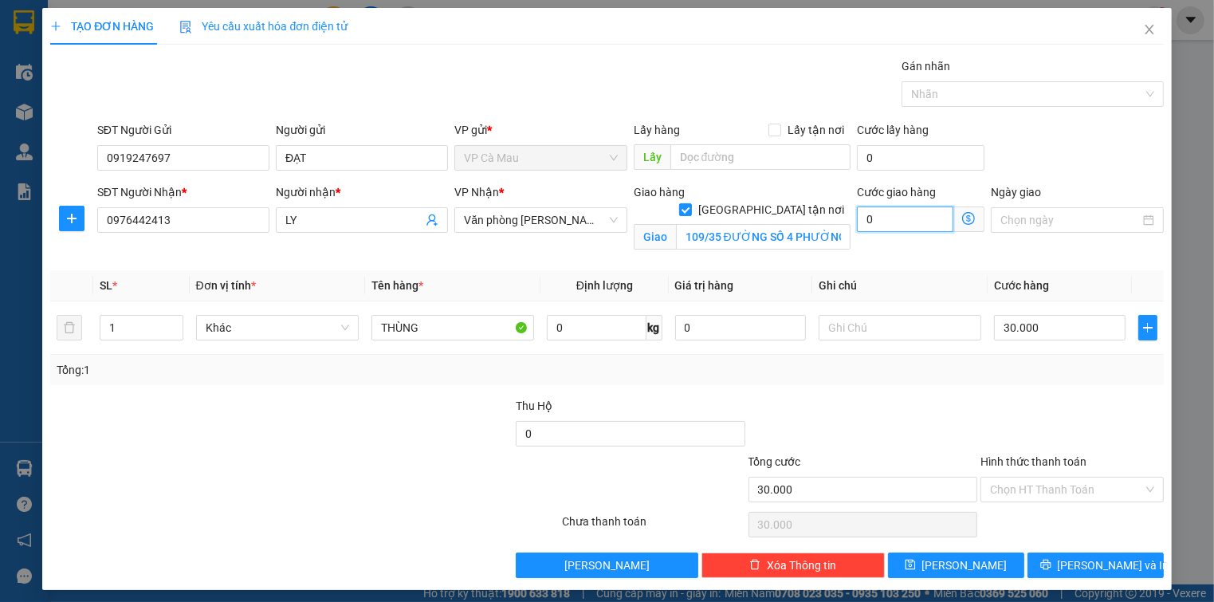
click at [897, 213] on input "0" at bounding box center [905, 219] width 96 height 26
type input "30.008"
type input "8"
type input "30.080"
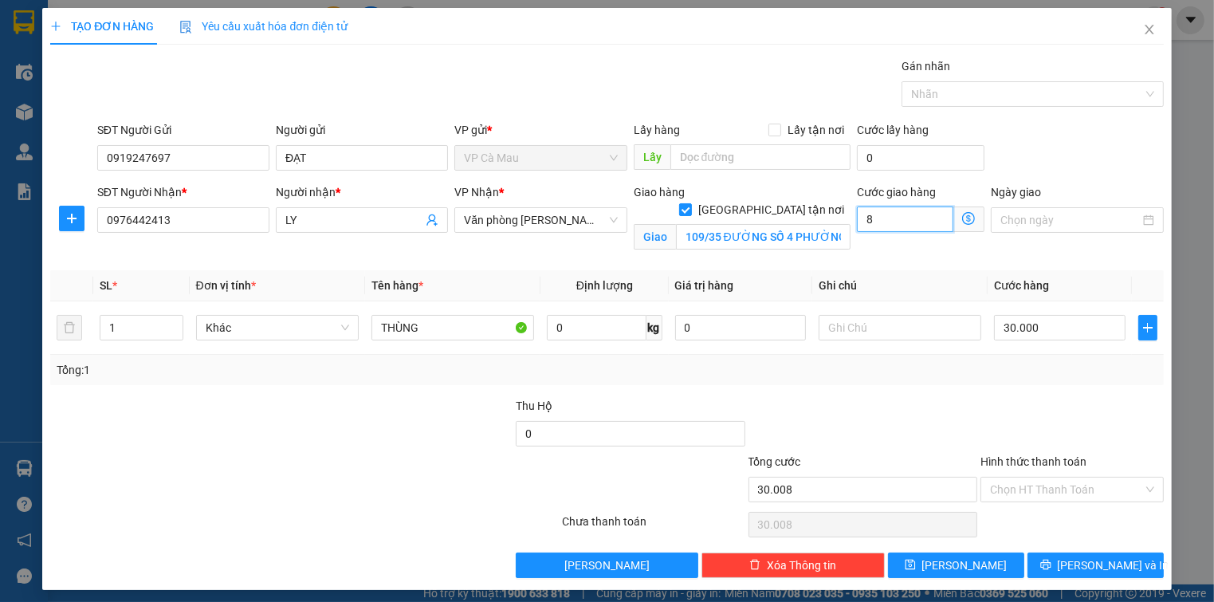
type input "30.080"
type input "80"
type input "110.000"
type input "80.000"
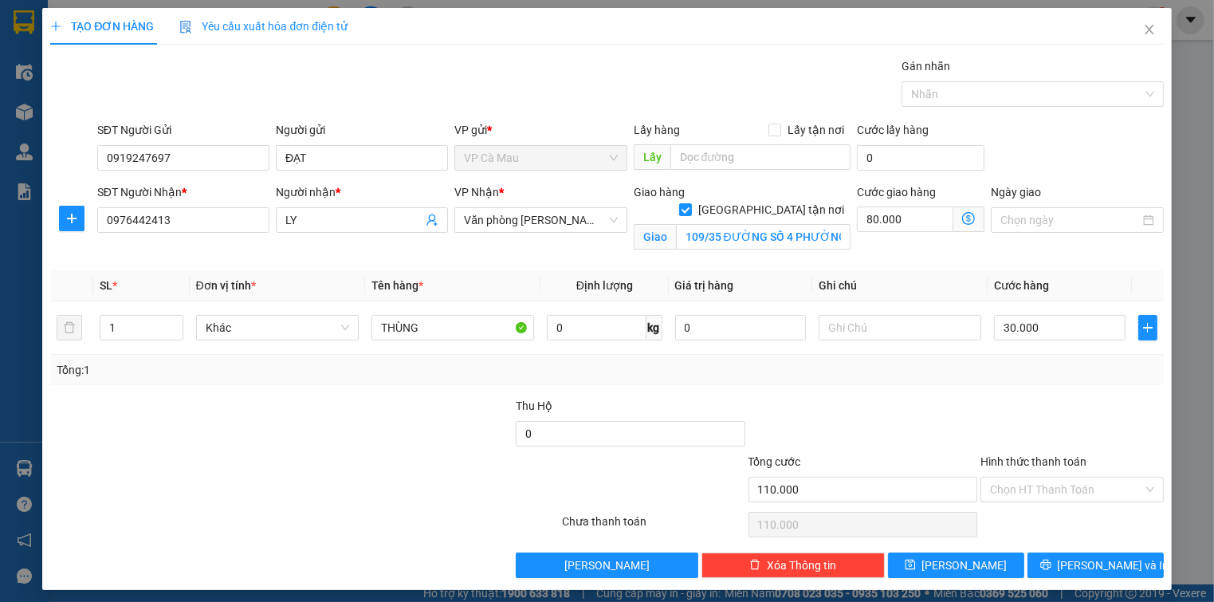
click at [1053, 408] on div at bounding box center [1072, 425] width 186 height 56
click at [1060, 483] on input "Hình thức thanh toán" at bounding box center [1066, 489] width 152 height 24
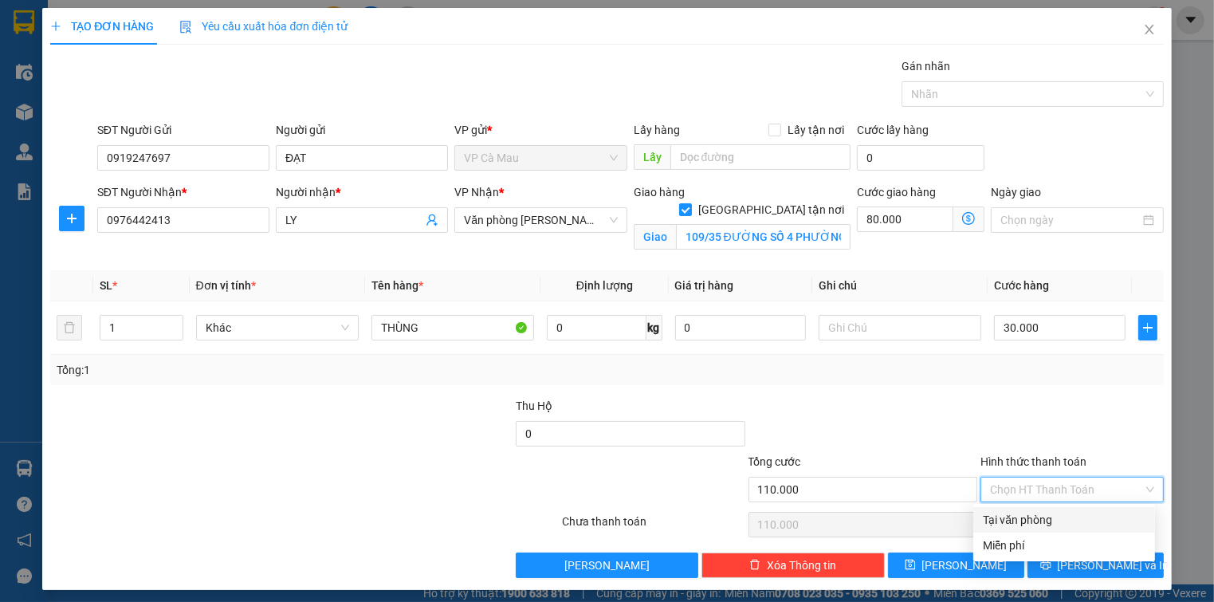
click at [1105, 423] on div at bounding box center [1072, 425] width 186 height 56
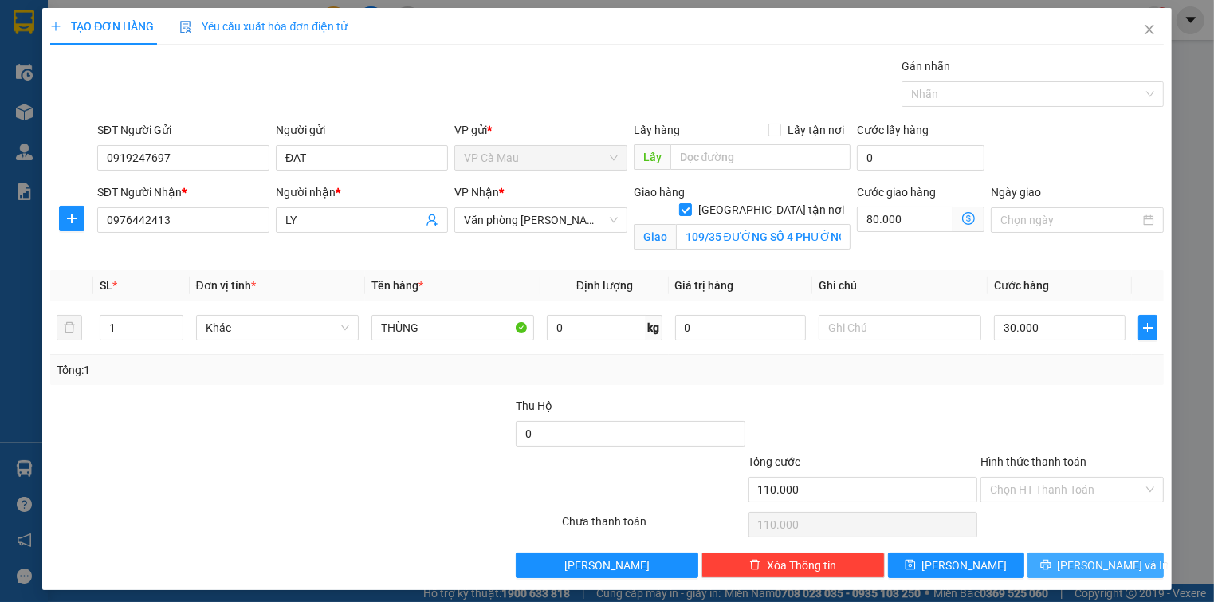
click at [1115, 564] on span "[PERSON_NAME] và In" at bounding box center [1114, 565] width 112 height 18
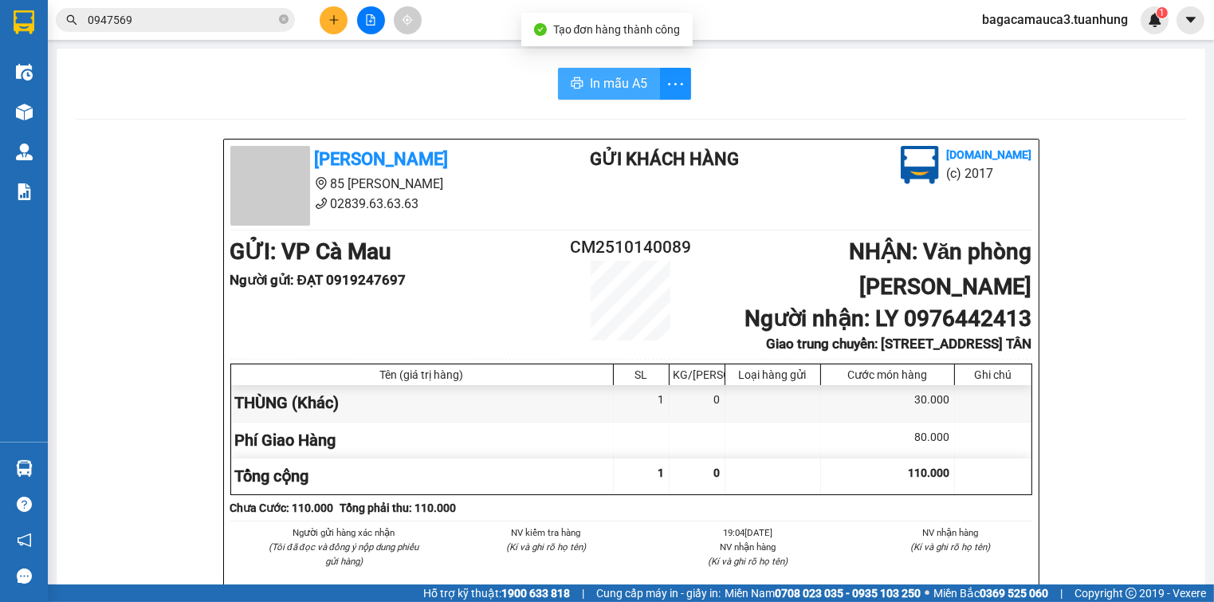
click at [595, 80] on span "In mẫu A5" at bounding box center [618, 83] width 57 height 20
click at [325, 22] on button at bounding box center [334, 20] width 28 height 28
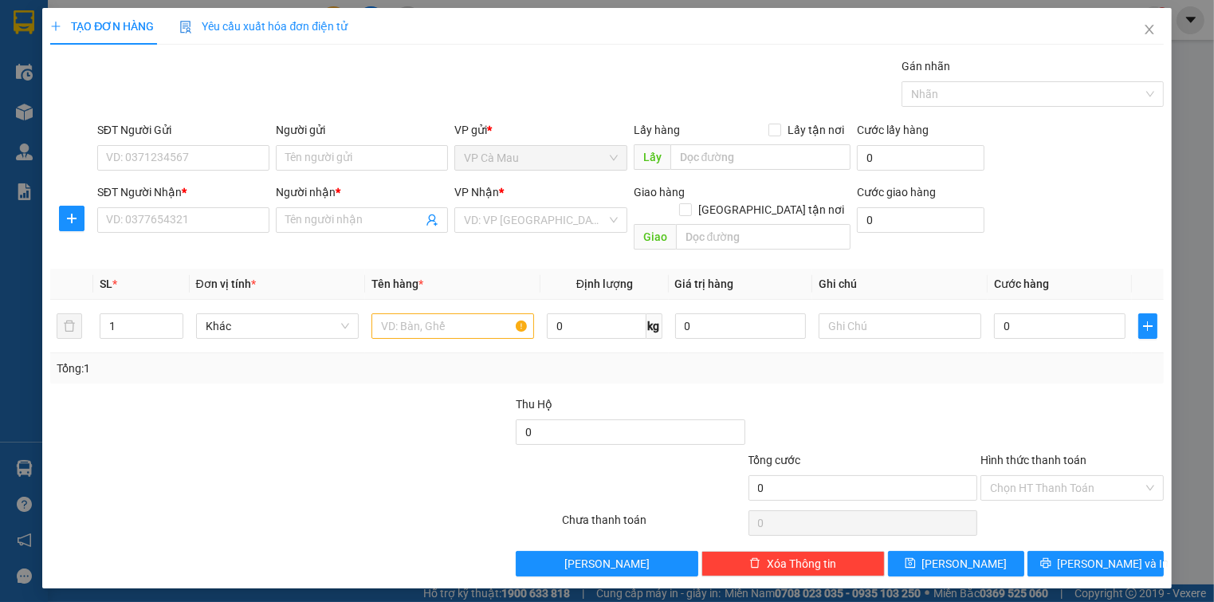
click at [354, 70] on div "Gói vận chuyển * Tiêu chuẩn Gán nhãn Nhãn" at bounding box center [630, 85] width 1073 height 56
click at [217, 157] on input "SĐT Người Gửi" at bounding box center [183, 158] width 172 height 26
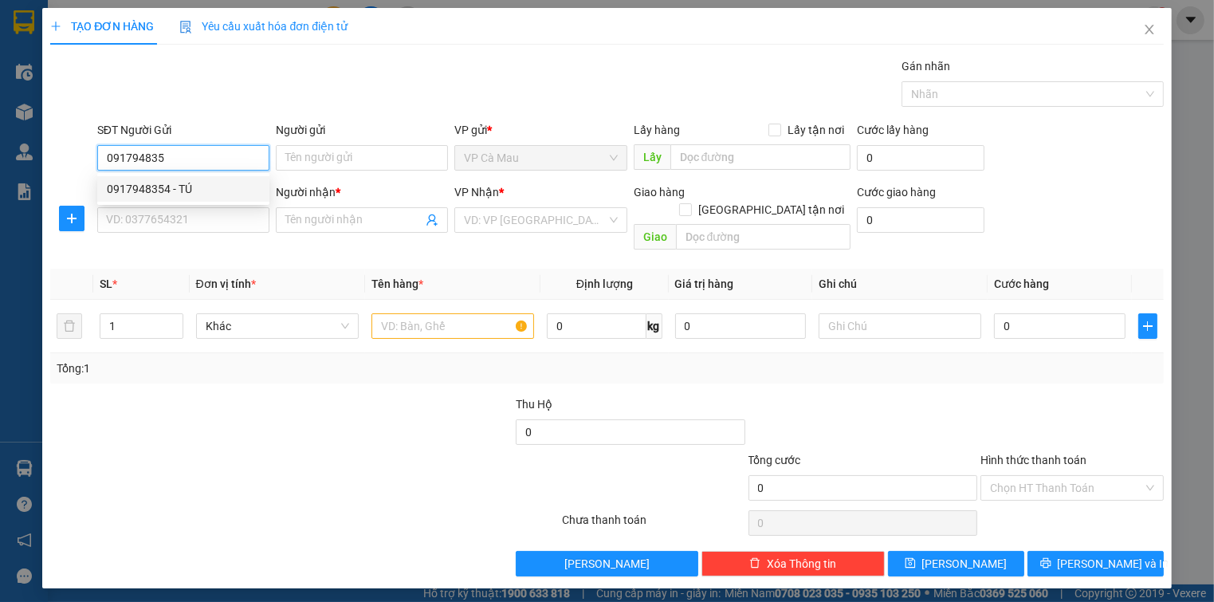
click at [199, 199] on div "0917948354 - TÚ" at bounding box center [183, 189] width 172 height 26
type input "0917948354"
type input "TÚ"
type input "0917948354"
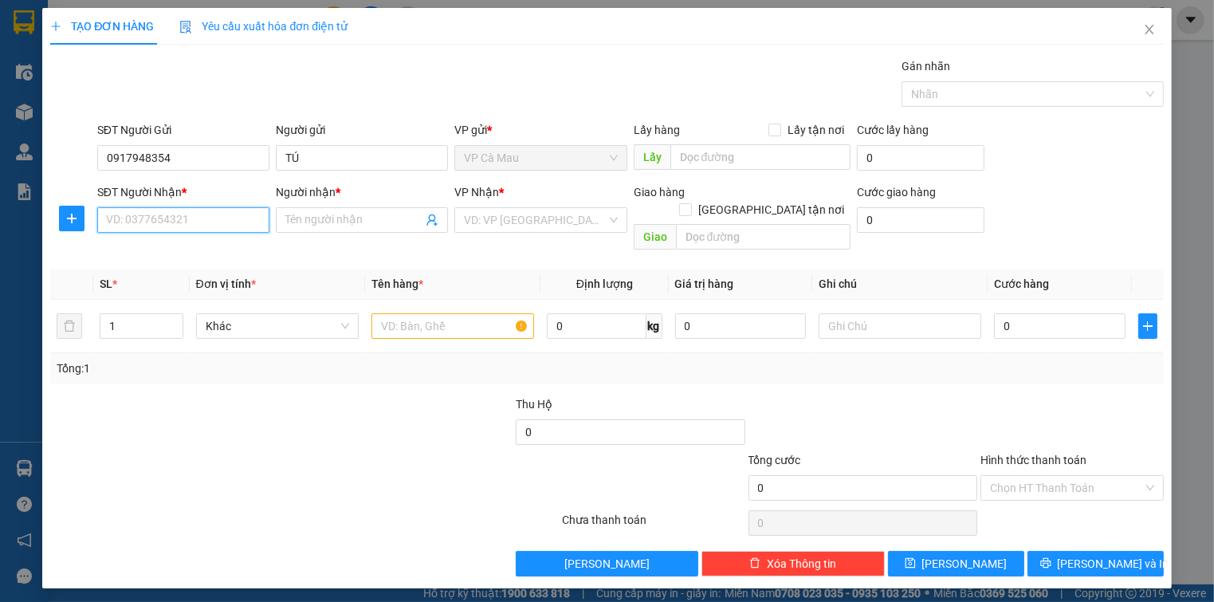
click at [234, 226] on input "SĐT Người Nhận *" at bounding box center [183, 220] width 172 height 26
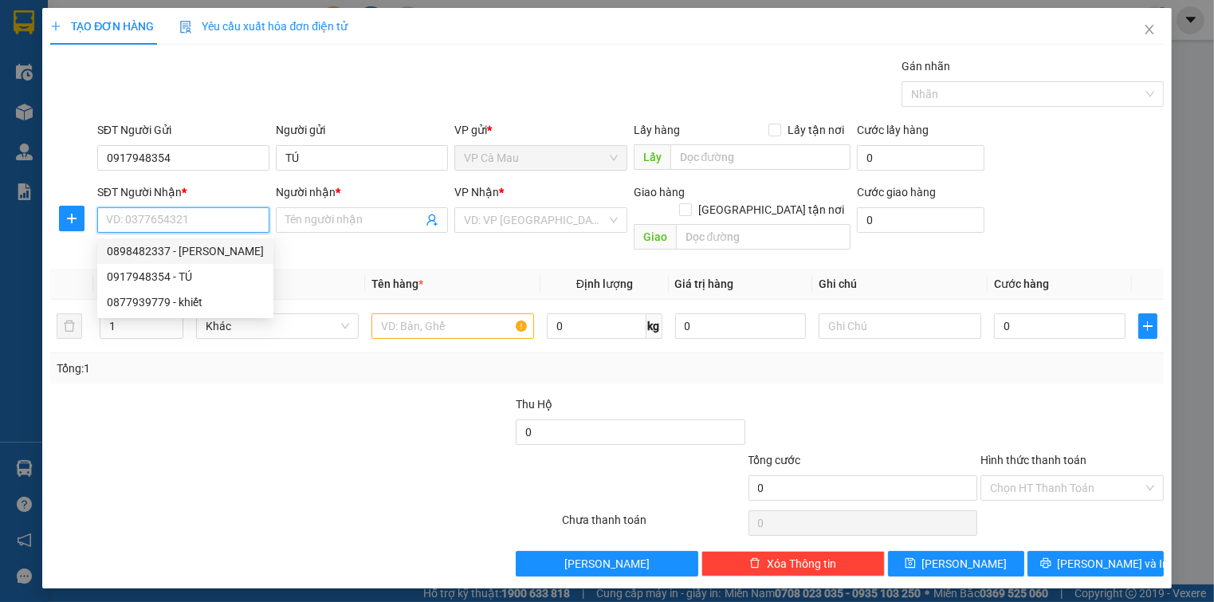
click at [226, 245] on div "0898482337 - [PERSON_NAME]" at bounding box center [185, 251] width 157 height 18
type input "0898482337"
type input "[PERSON_NAME]"
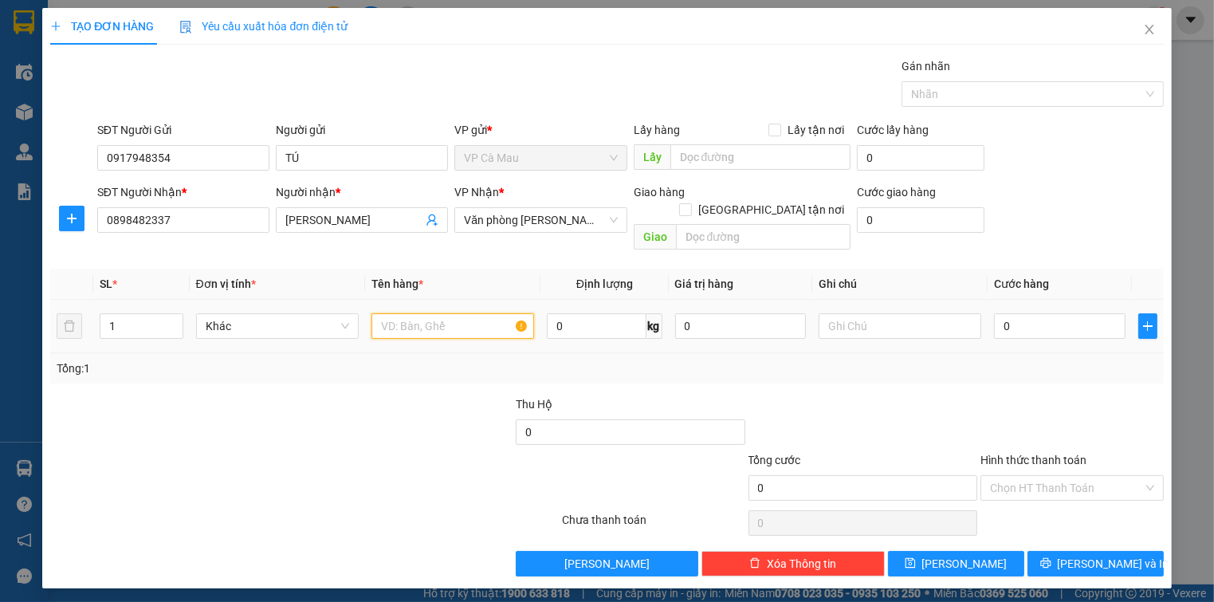
click at [464, 316] on input "text" at bounding box center [452, 326] width 163 height 26
type input "KIỆN"
click at [1020, 313] on input "0" at bounding box center [1059, 326] width 131 height 26
type input "4"
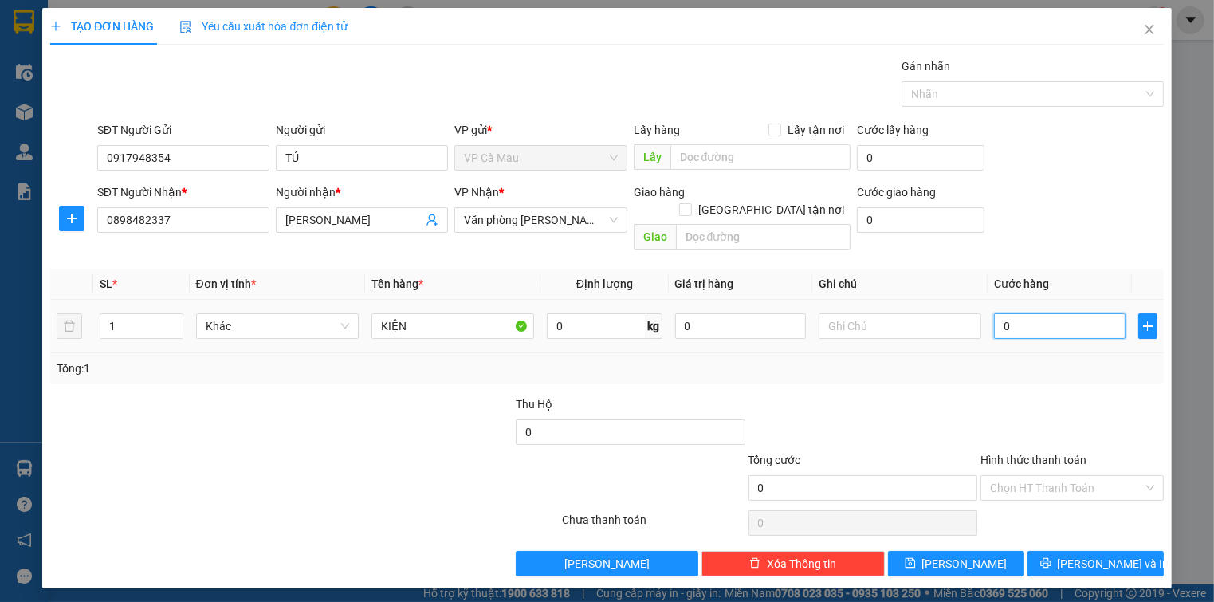
type input "4"
type input "40"
type input "40.000"
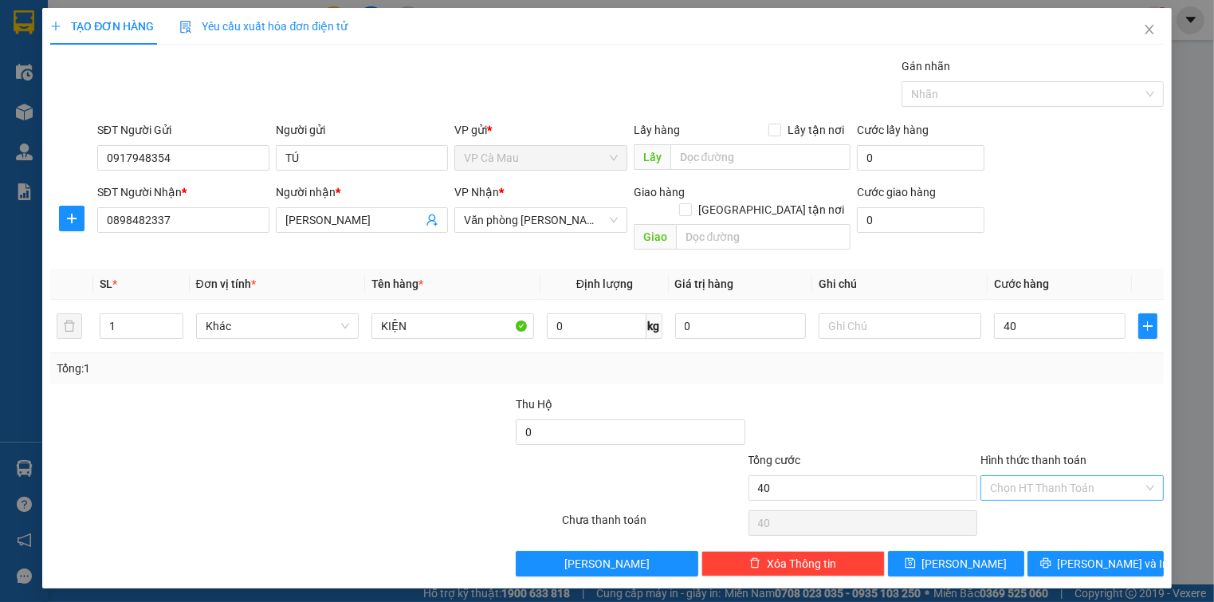
type input "40.000"
click at [1067, 476] on input "Hình thức thanh toán" at bounding box center [1066, 488] width 152 height 24
click at [1082, 500] on div "Tại văn phòng" at bounding box center [1071, 501] width 163 height 18
type input "0"
click at [1106, 555] on span "[PERSON_NAME] và In" at bounding box center [1114, 564] width 112 height 18
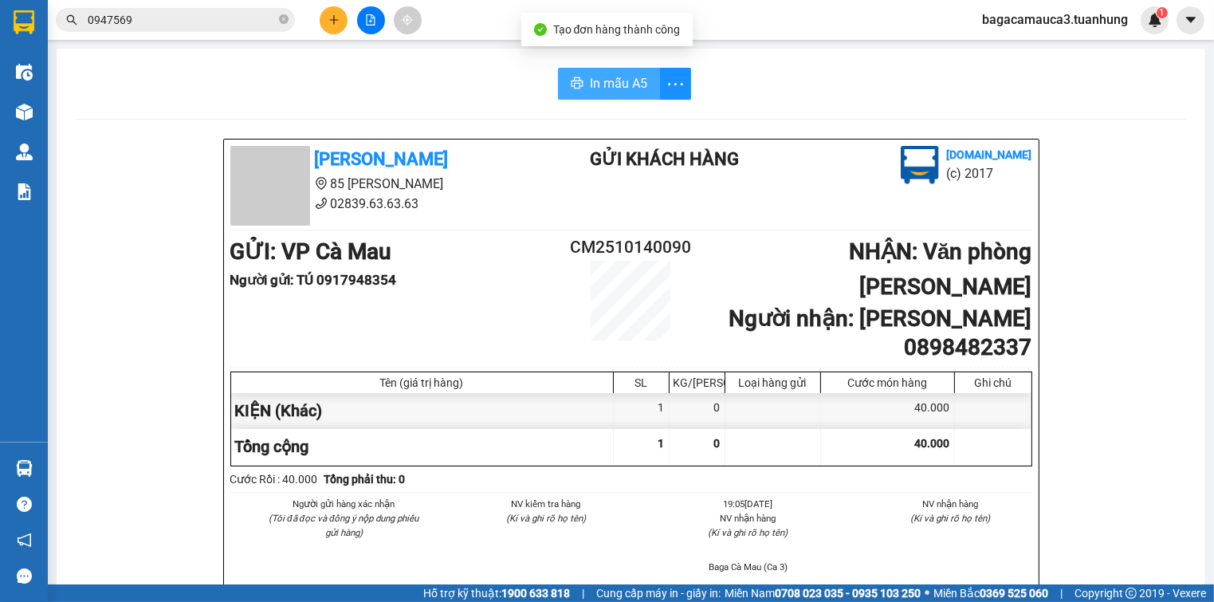
click at [635, 92] on span "In mẫu A5" at bounding box center [618, 83] width 57 height 20
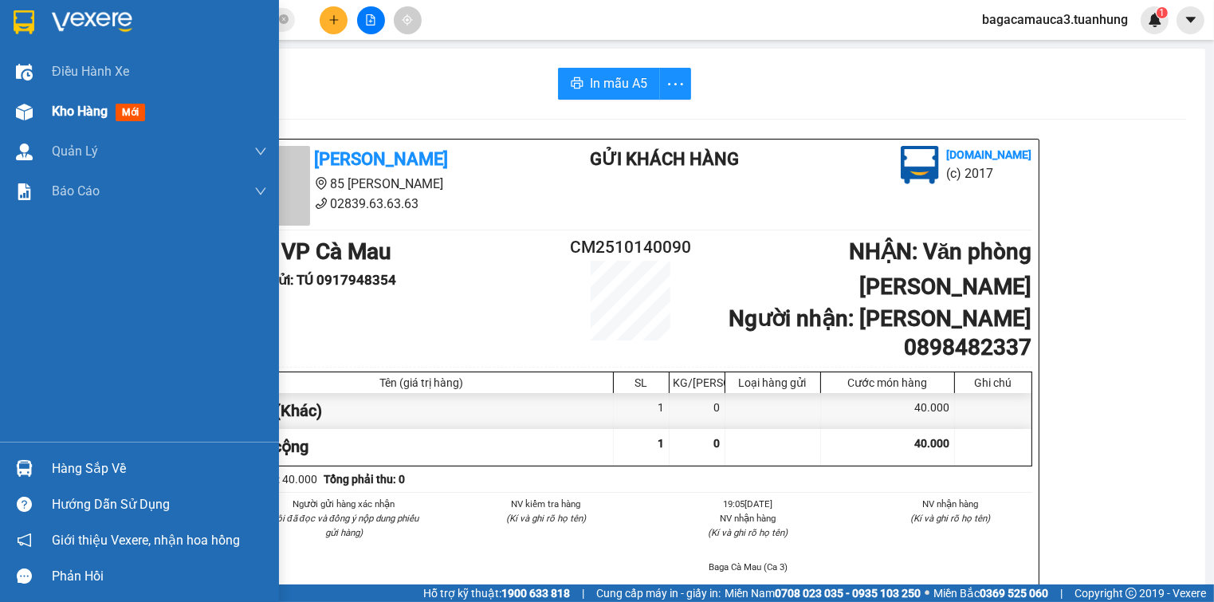
click at [36, 115] on div at bounding box center [24, 112] width 28 height 28
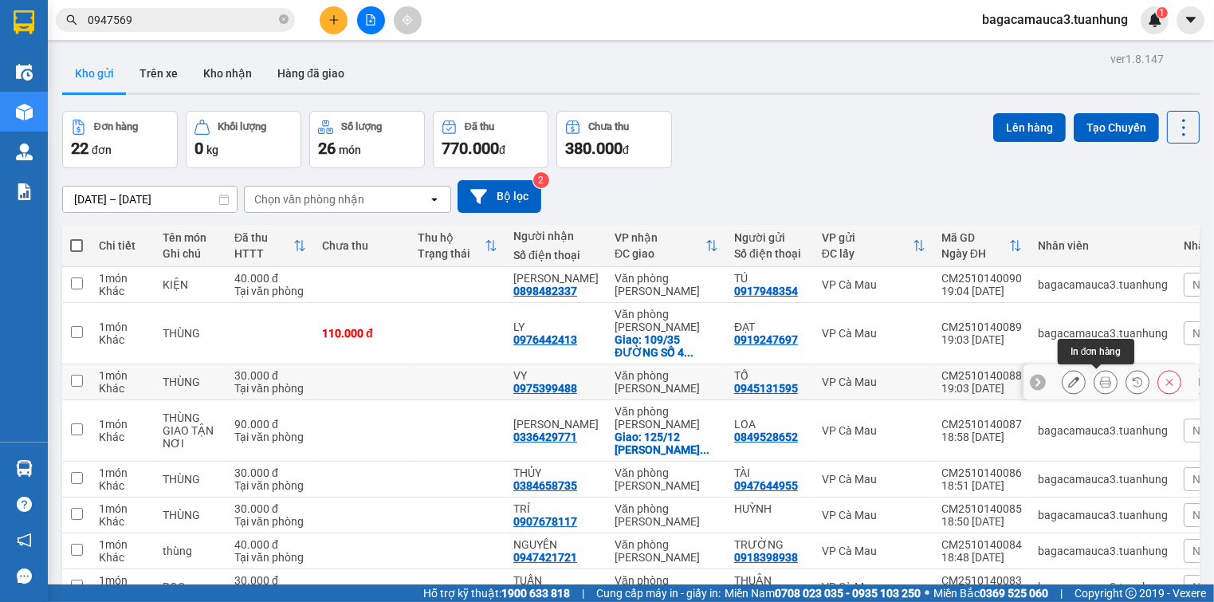
click at [1100, 377] on icon at bounding box center [1105, 381] width 11 height 11
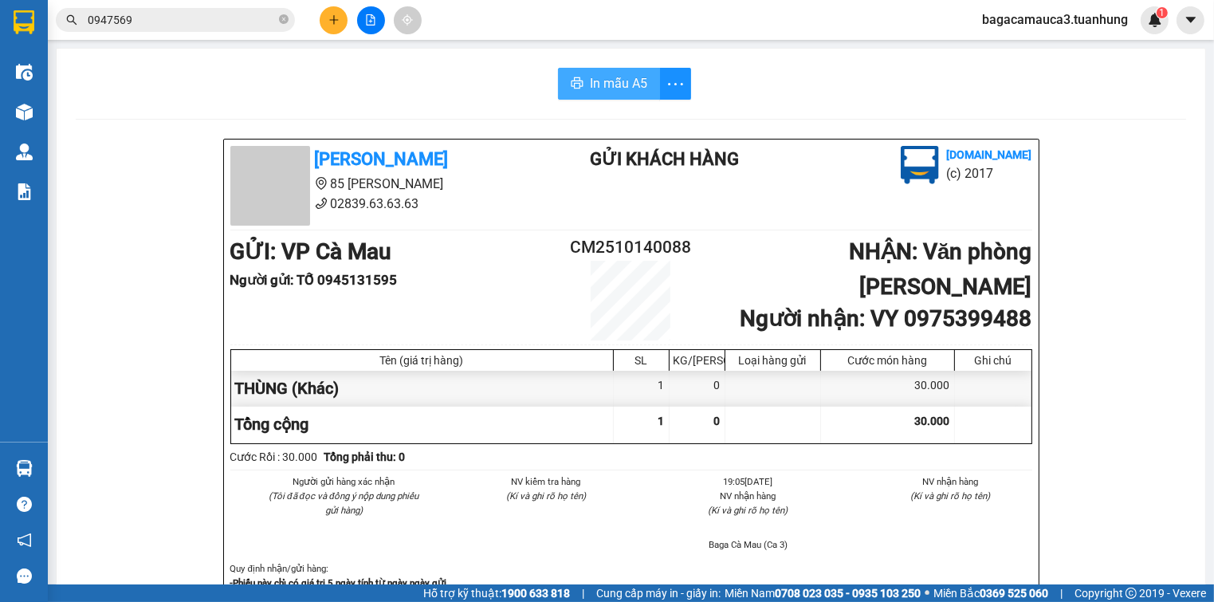
click at [599, 88] on span "In mẫu A5" at bounding box center [618, 83] width 57 height 20
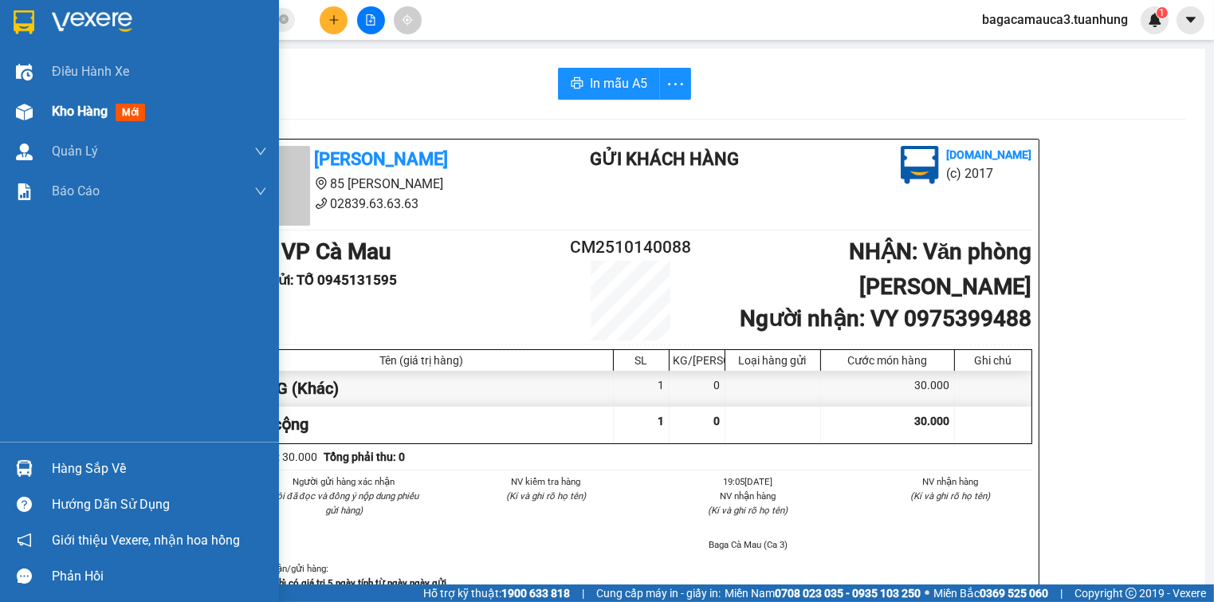
click at [42, 128] on div "Kho hàng mới" at bounding box center [139, 112] width 279 height 40
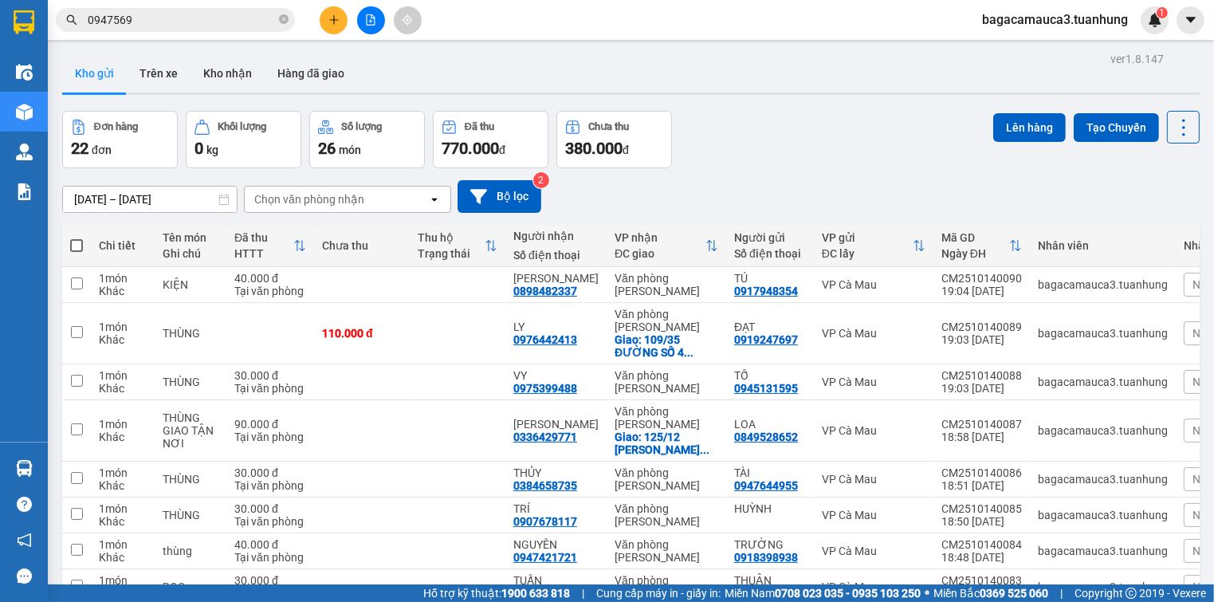
click at [257, 20] on input "0947569" at bounding box center [182, 20] width 188 height 18
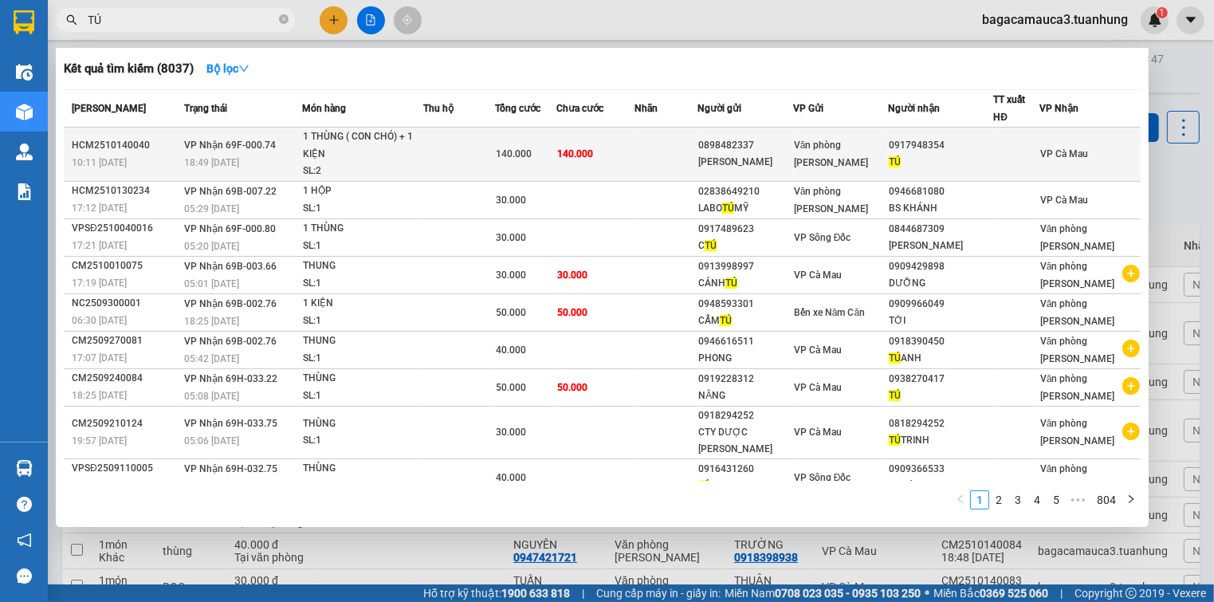
type input "TÚ"
click at [440, 137] on td at bounding box center [459, 155] width 73 height 54
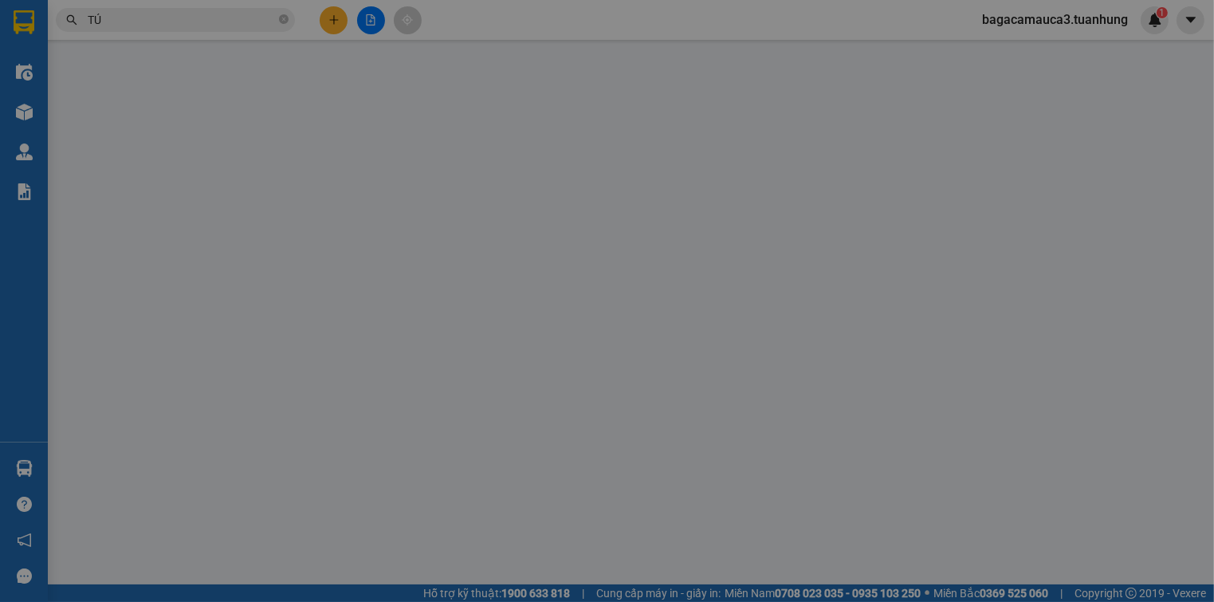
type input "0898482337"
type input "[PERSON_NAME]"
type input "0917948354"
type input "TÚ"
type input "140.000"
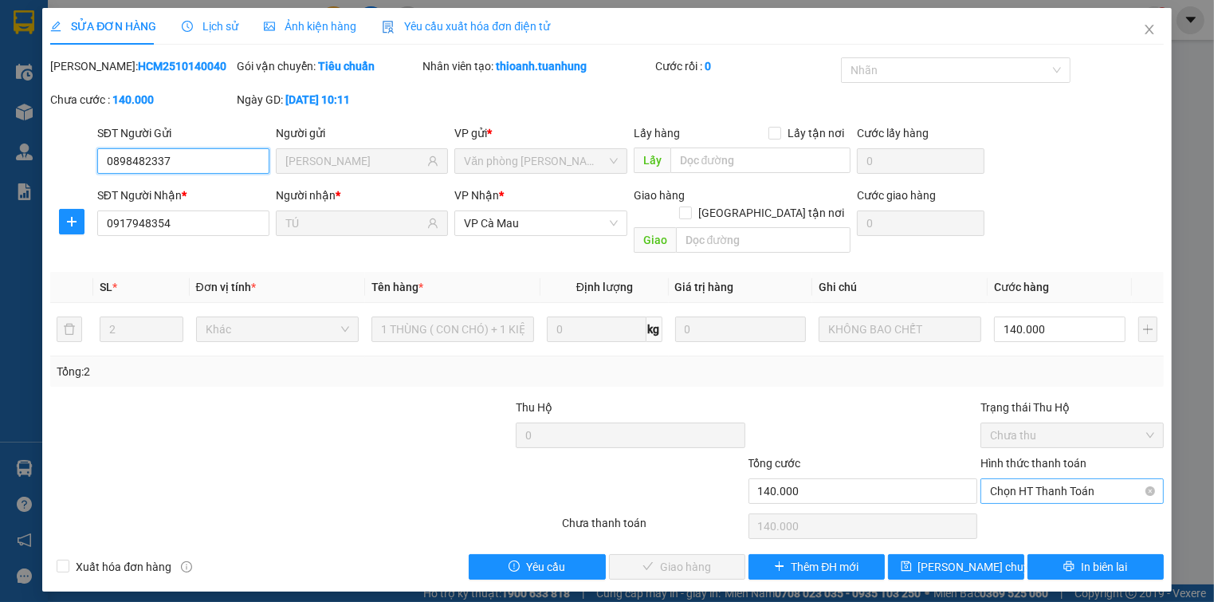
click at [1063, 479] on span "Chọn HT Thanh Toán" at bounding box center [1071, 491] width 163 height 24
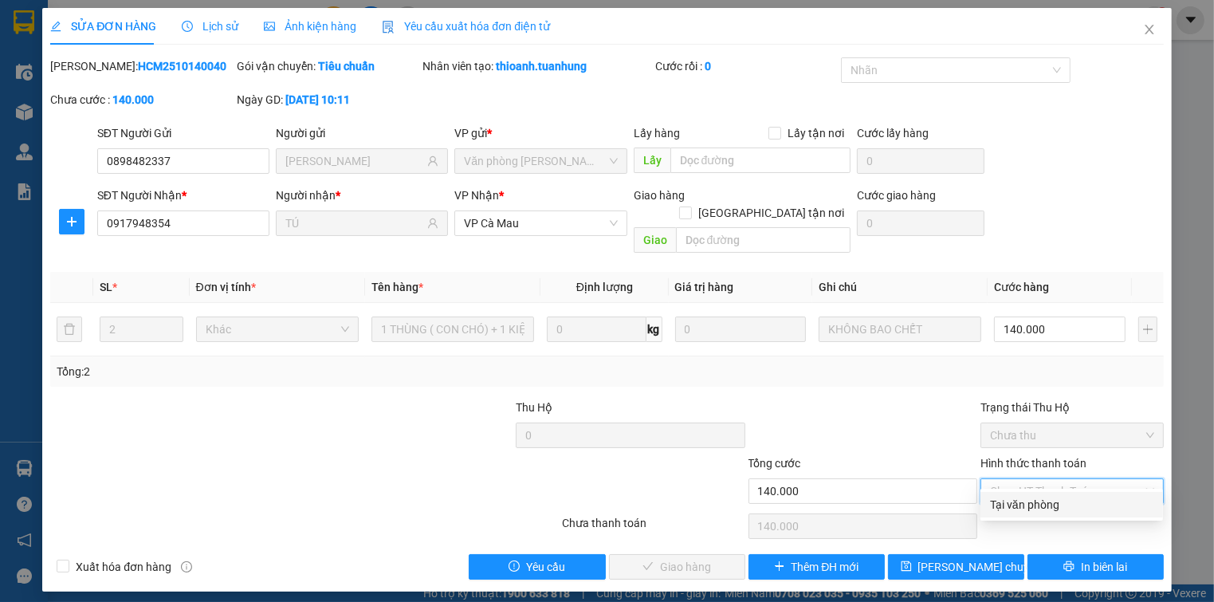
click at [1051, 505] on div "Tại văn phòng" at bounding box center [1071, 505] width 163 height 18
type input "0"
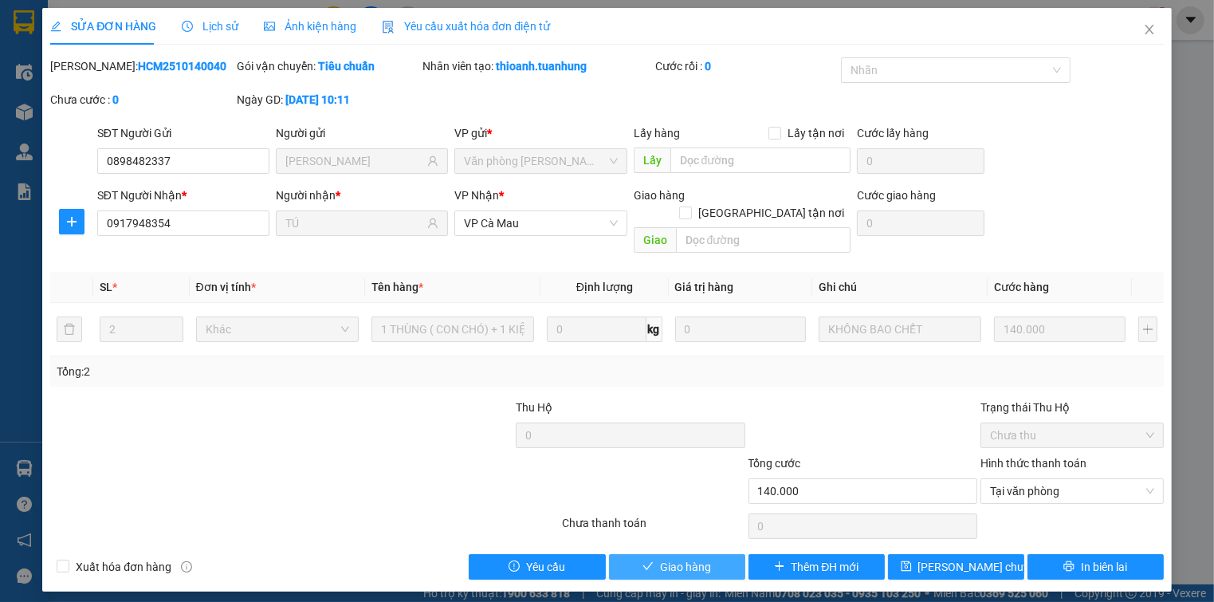
click at [673, 558] on span "Giao hàng" at bounding box center [685, 567] width 51 height 18
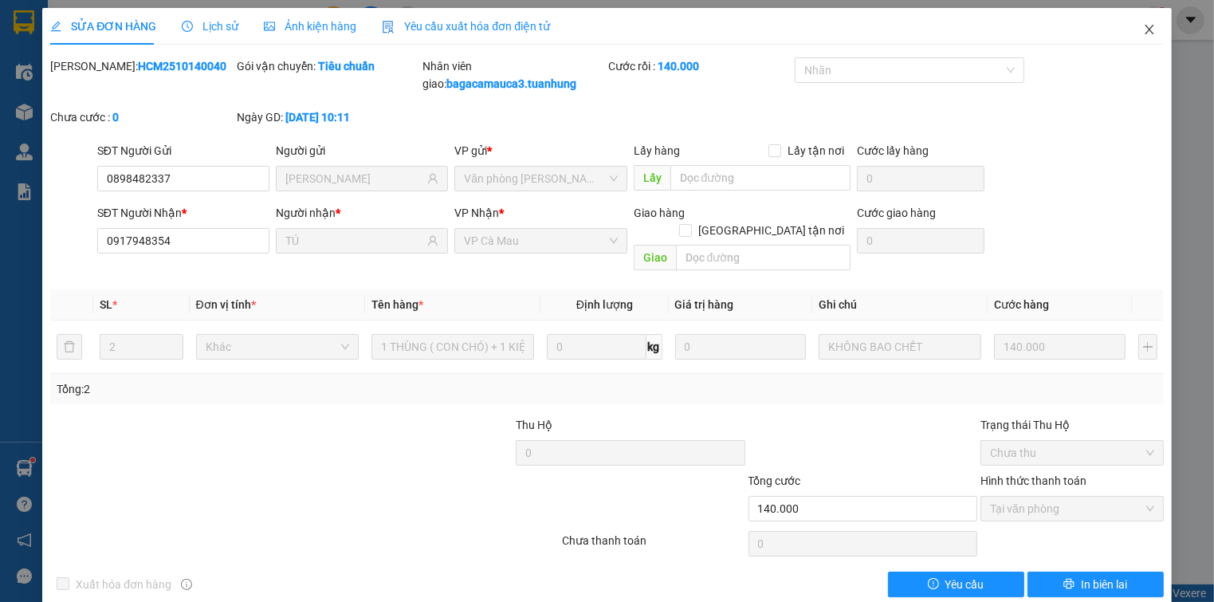
click at [1144, 32] on icon "close" at bounding box center [1148, 30] width 9 height 10
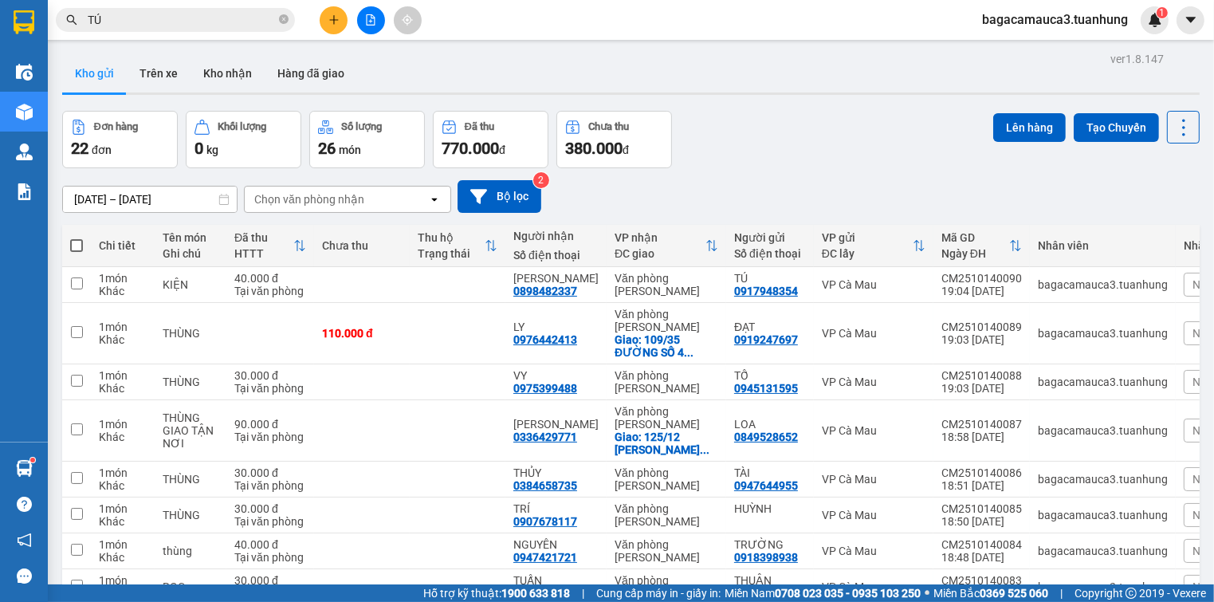
click at [186, 26] on input "TÚ" at bounding box center [182, 20] width 188 height 18
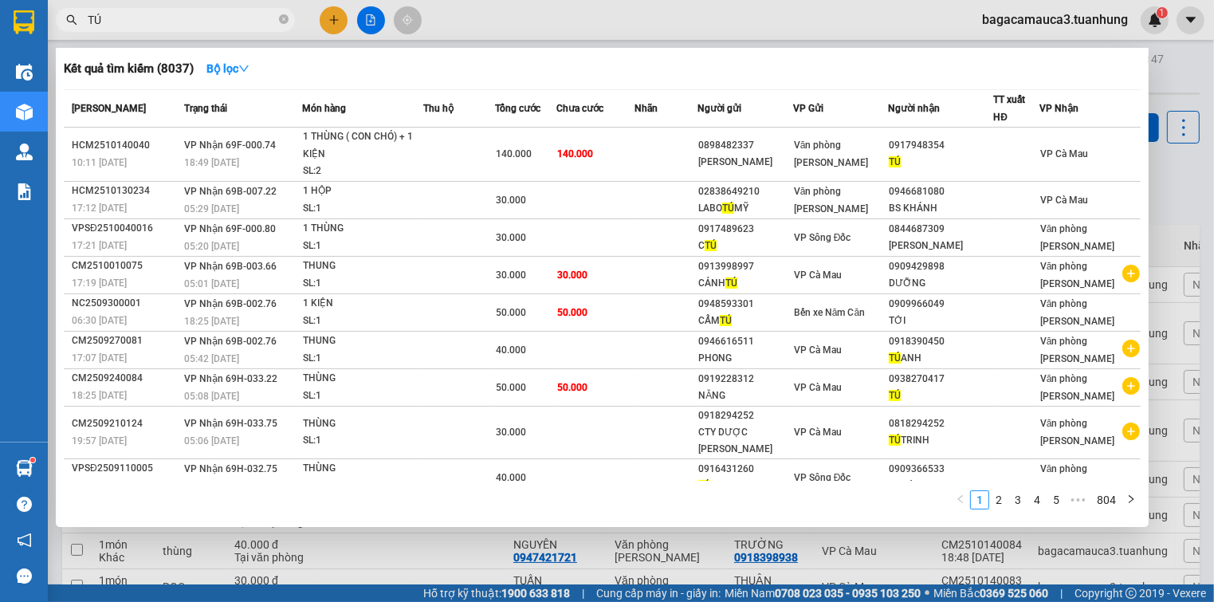
click at [186, 26] on input "TÚ" at bounding box center [182, 20] width 188 height 18
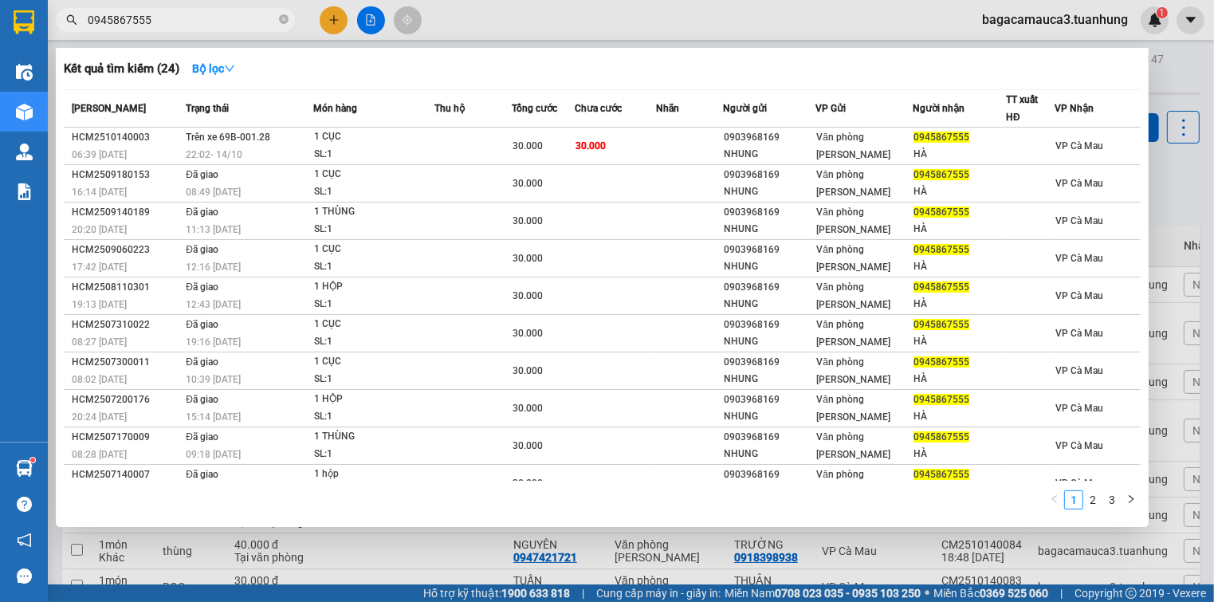
type input "0945867555"
click at [332, 29] on div at bounding box center [607, 301] width 1214 height 602
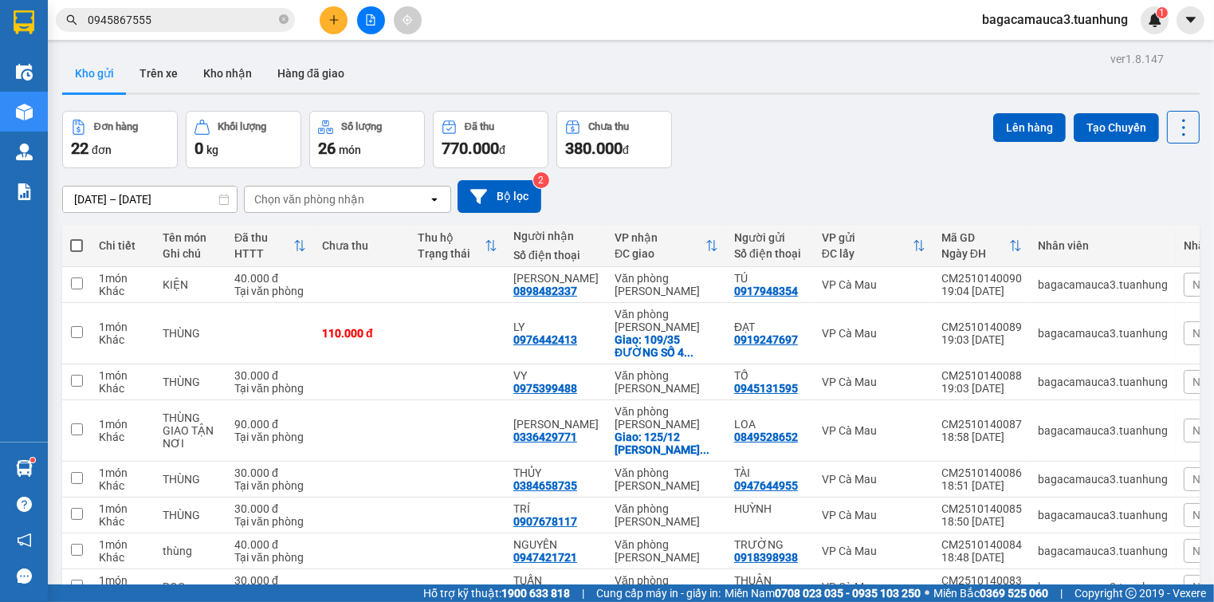
click at [332, 28] on button at bounding box center [334, 20] width 28 height 28
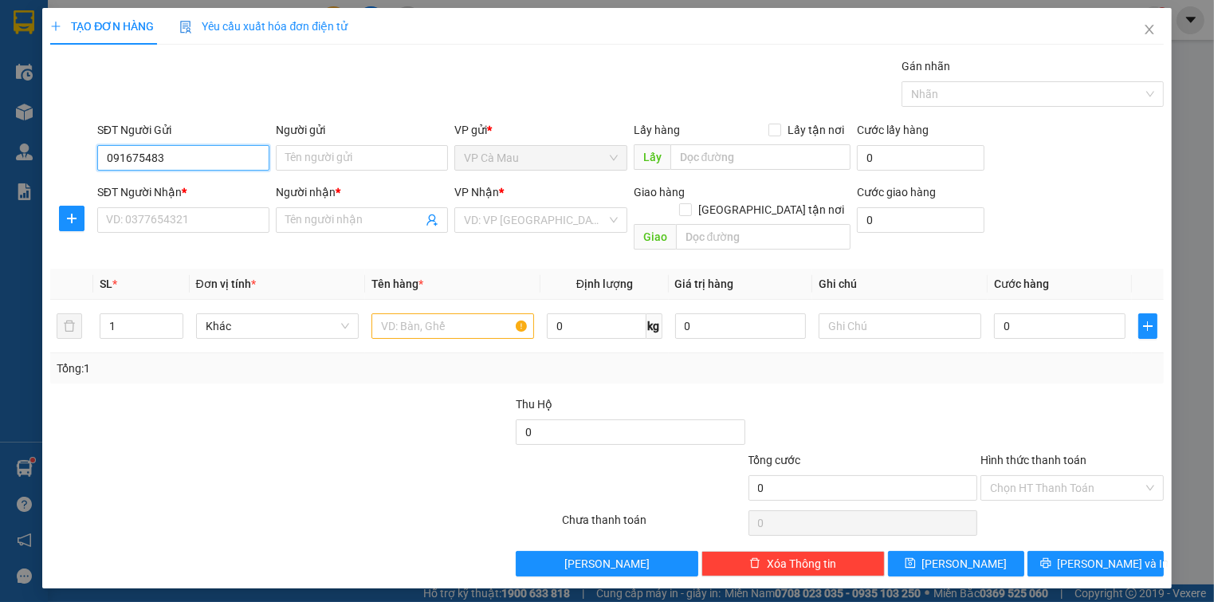
type input "0916754834"
click at [198, 189] on div "0916754834 - TÈO" at bounding box center [183, 189] width 153 height 18
type input "TÈO"
type input "0916754834"
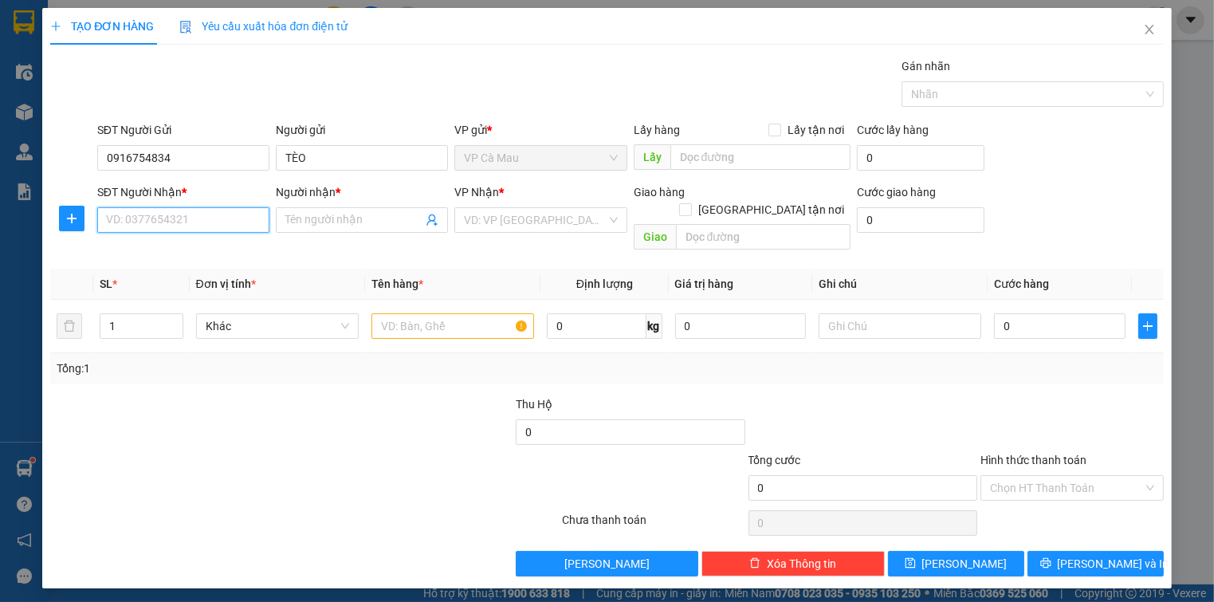
click at [211, 227] on input "SĐT Người Nhận *" at bounding box center [183, 220] width 172 height 26
click at [201, 276] on div "0943139970 - NGHĨA" at bounding box center [183, 277] width 153 height 18
type input "0943139970"
type input "NGHĨA"
click at [442, 313] on input "text" at bounding box center [452, 326] width 163 height 26
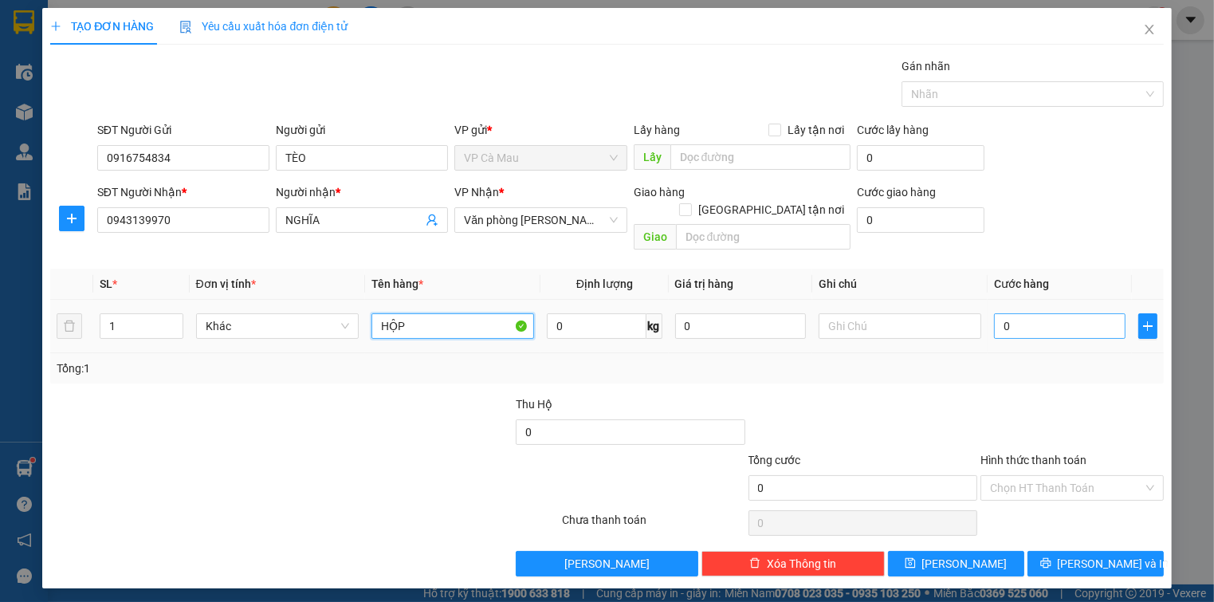
type input "HỘP"
click at [1075, 313] on input "0" at bounding box center [1059, 326] width 131 height 26
type input "3"
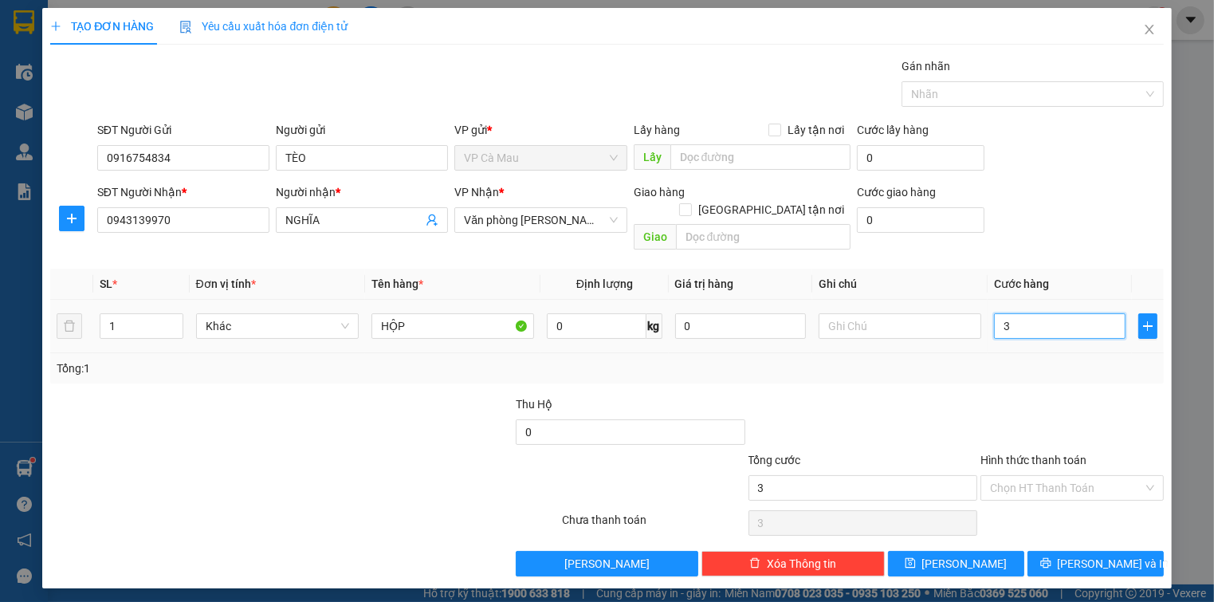
type input "30"
type input "30.000"
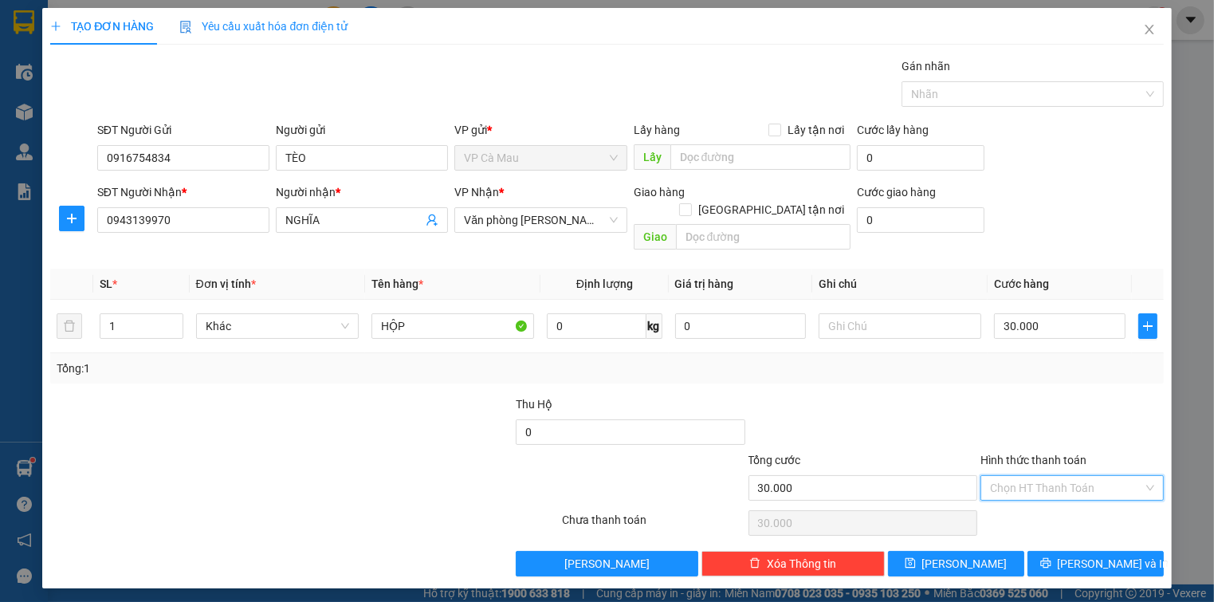
click at [1096, 476] on input "Hình thức thanh toán" at bounding box center [1066, 488] width 152 height 24
click at [1075, 504] on div "Tại văn phòng" at bounding box center [1071, 501] width 163 height 18
type input "0"
drag, startPoint x: 1116, startPoint y: 548, endPoint x: 1117, endPoint y: 533, distance: 14.4
click at [1118, 555] on span "[PERSON_NAME] và In" at bounding box center [1114, 564] width 112 height 18
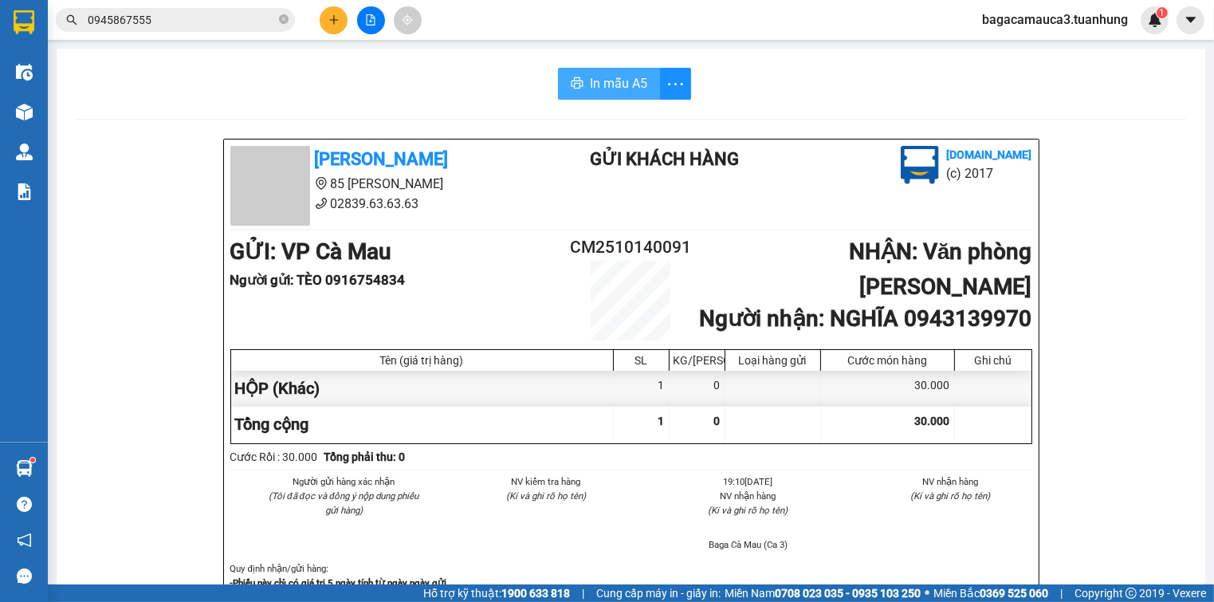
click at [603, 82] on span "In mẫu A5" at bounding box center [618, 83] width 57 height 20
click at [284, 19] on icon "close-circle" at bounding box center [284, 19] width 10 height 10
click at [332, 16] on icon "plus" at bounding box center [333, 19] width 11 height 11
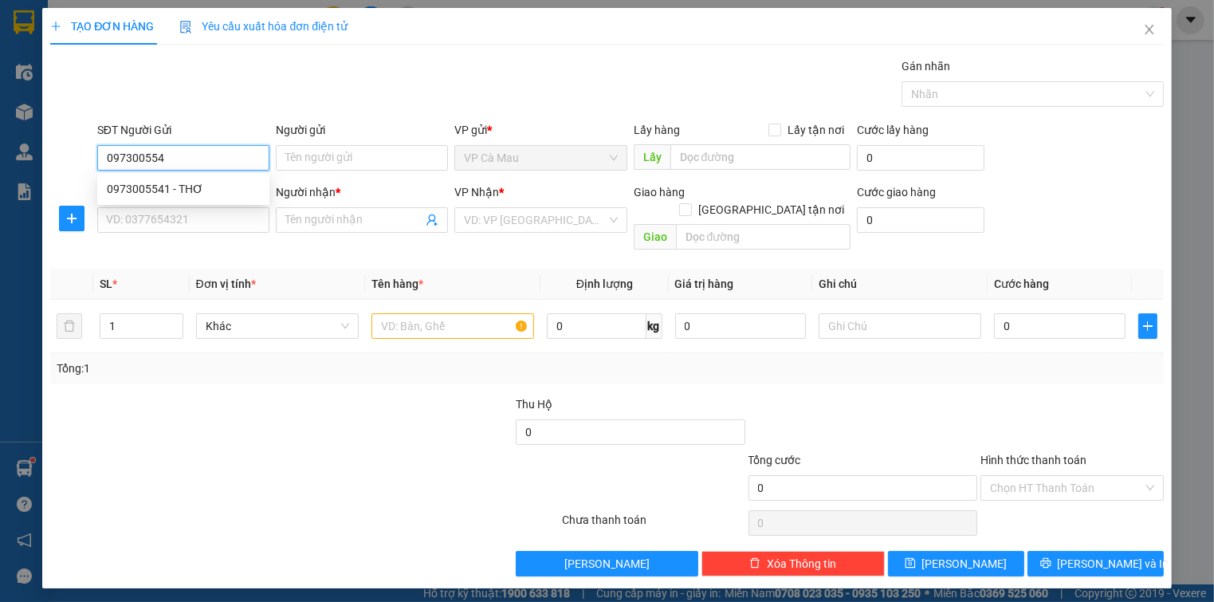
type input "0973005541"
click at [200, 189] on div "0973005541 - THƠ" at bounding box center [183, 189] width 153 height 18
type input "THƠ"
type input "0973005541"
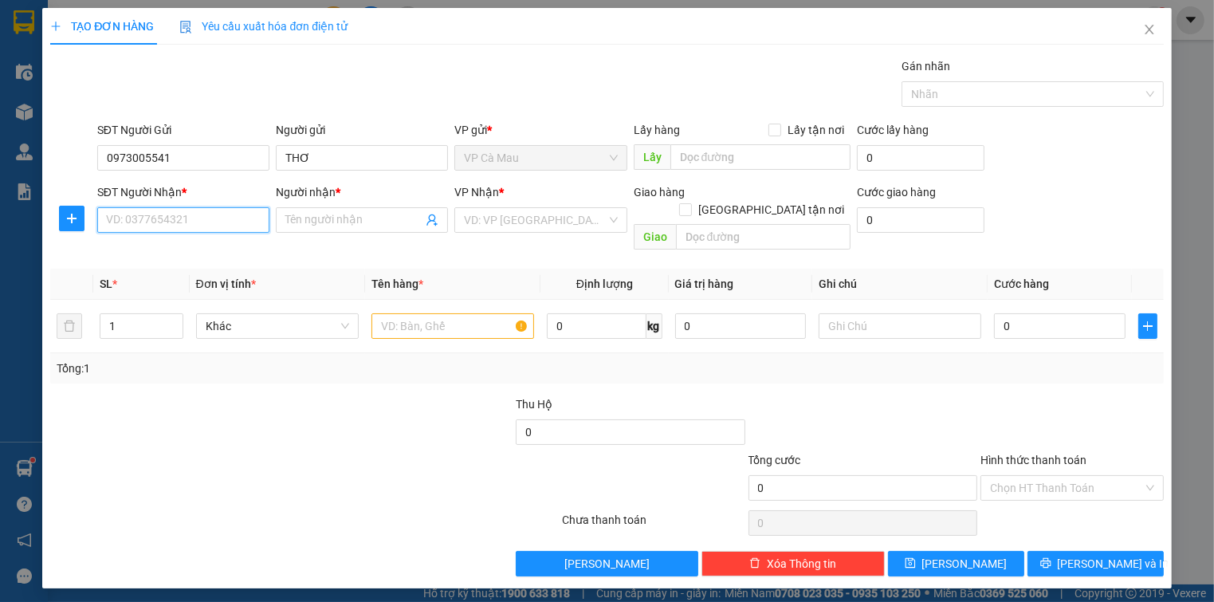
click at [176, 228] on input "SĐT Người Nhận *" at bounding box center [183, 220] width 172 height 26
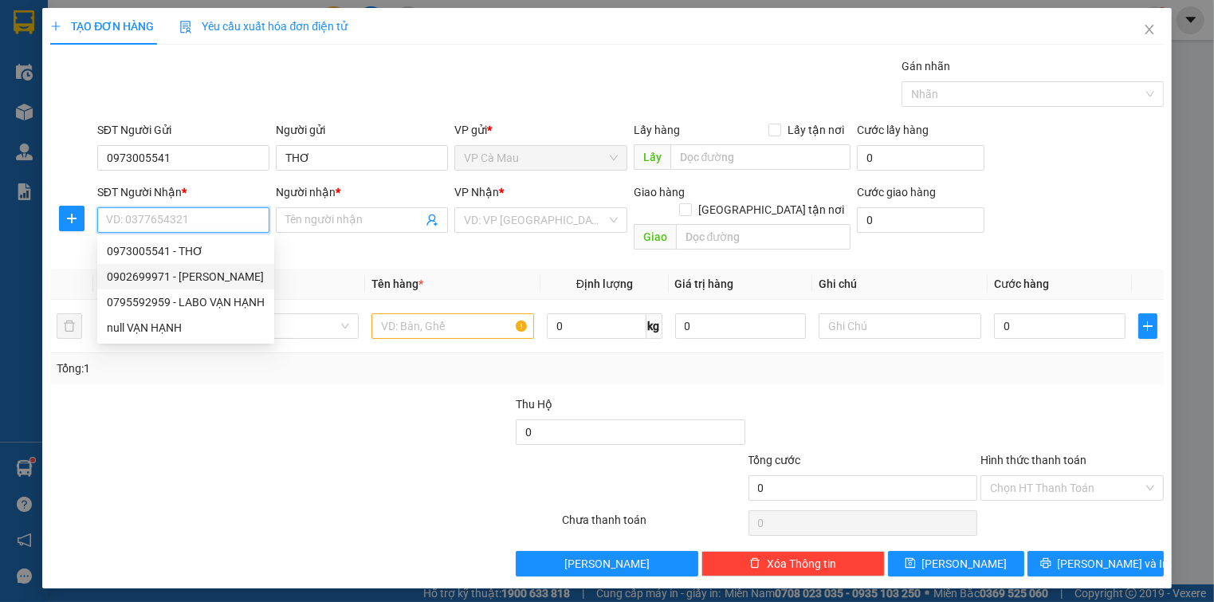
click at [194, 274] on div "0902699971 - [PERSON_NAME]" at bounding box center [186, 277] width 158 height 18
type input "0902699971"
type input "[PERSON_NAME]"
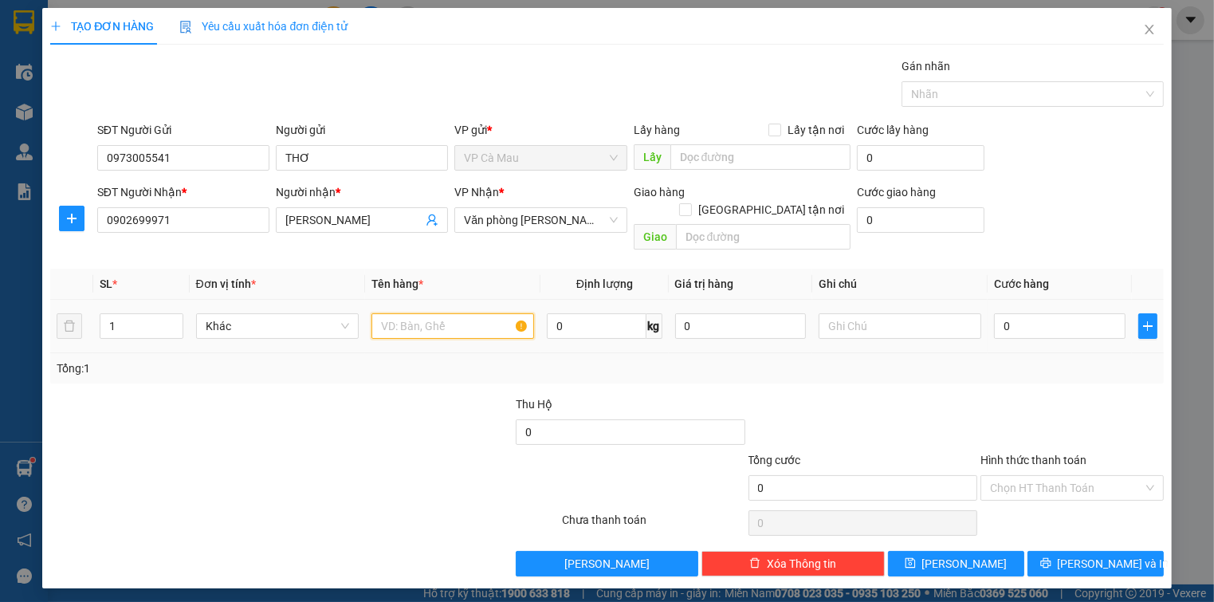
click at [440, 313] on input "text" at bounding box center [452, 326] width 163 height 26
type input "HỘP"
click at [1042, 313] on input "0" at bounding box center [1059, 326] width 131 height 26
type input "3"
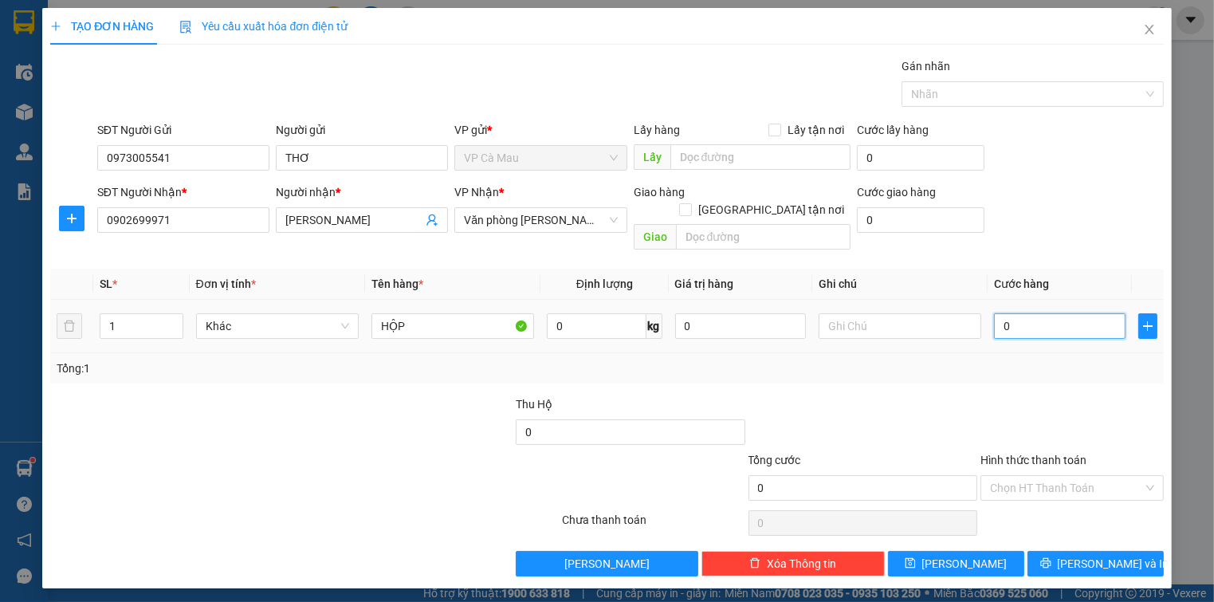
type input "3"
type input "30"
type input "30.000"
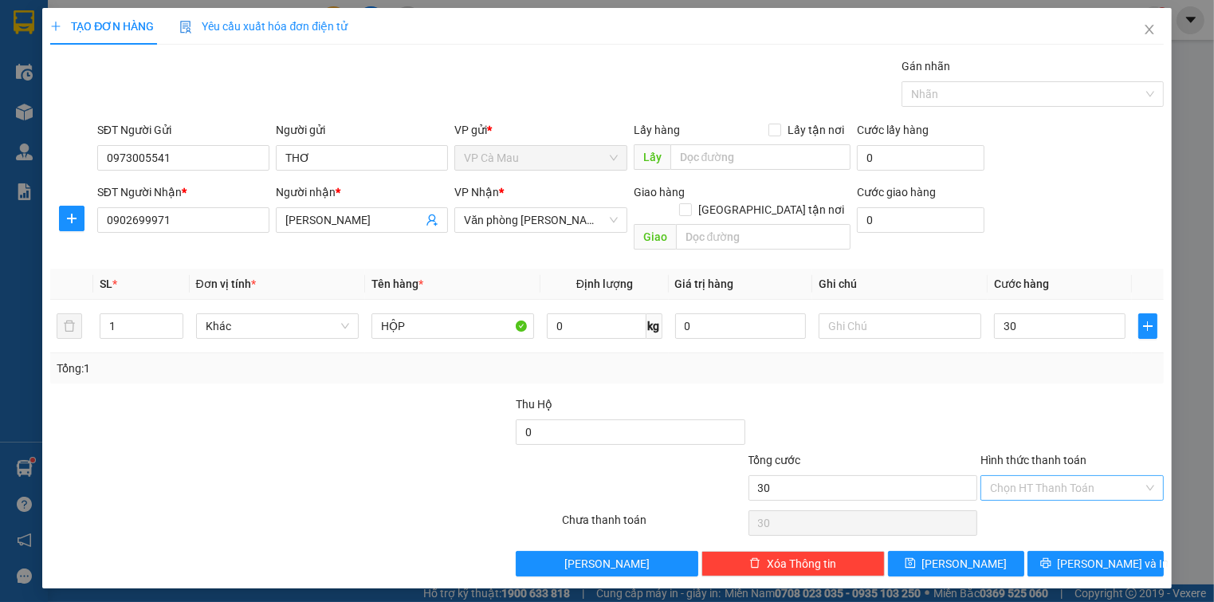
type input "30.000"
click at [1076, 476] on input "Hình thức thanh toán" at bounding box center [1066, 488] width 152 height 24
click at [1072, 501] on div "Tại văn phòng" at bounding box center [1071, 501] width 163 height 18
type input "0"
click at [1095, 555] on span "[PERSON_NAME] và In" at bounding box center [1114, 564] width 112 height 18
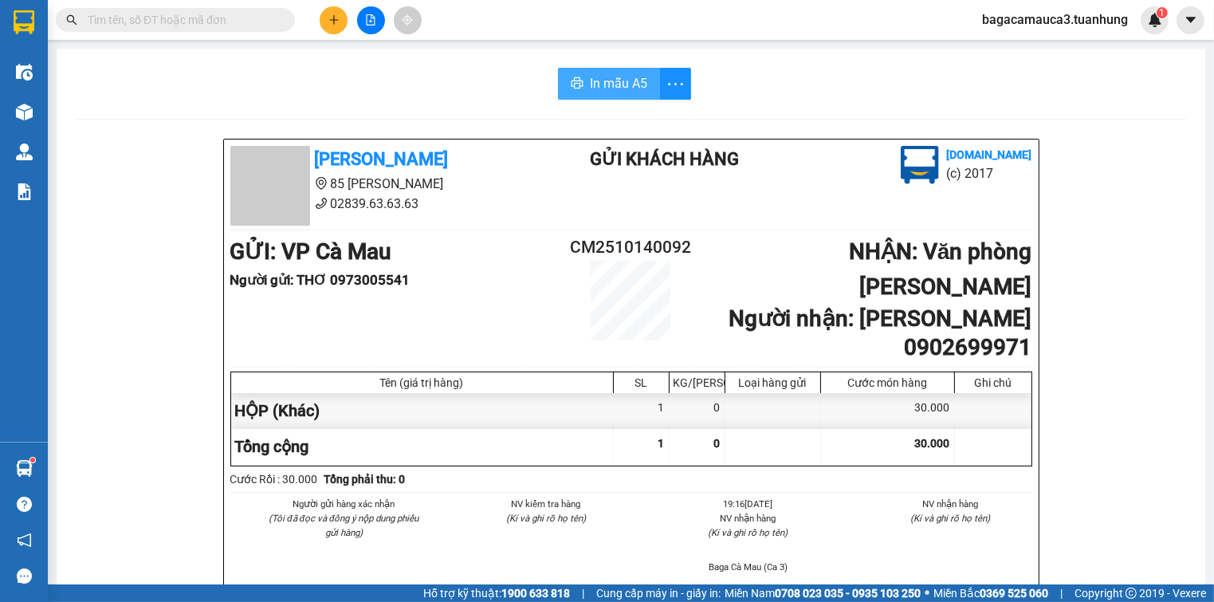
click at [618, 84] on span "In mẫu A5" at bounding box center [618, 83] width 57 height 20
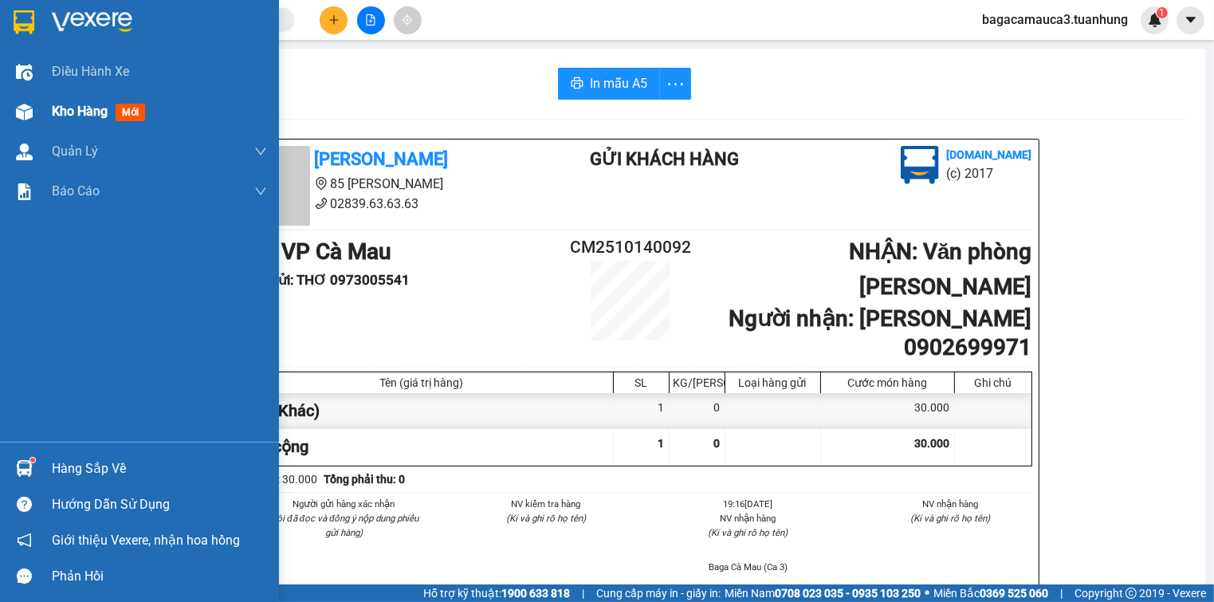
click at [53, 105] on span "Kho hàng" at bounding box center [80, 111] width 56 height 15
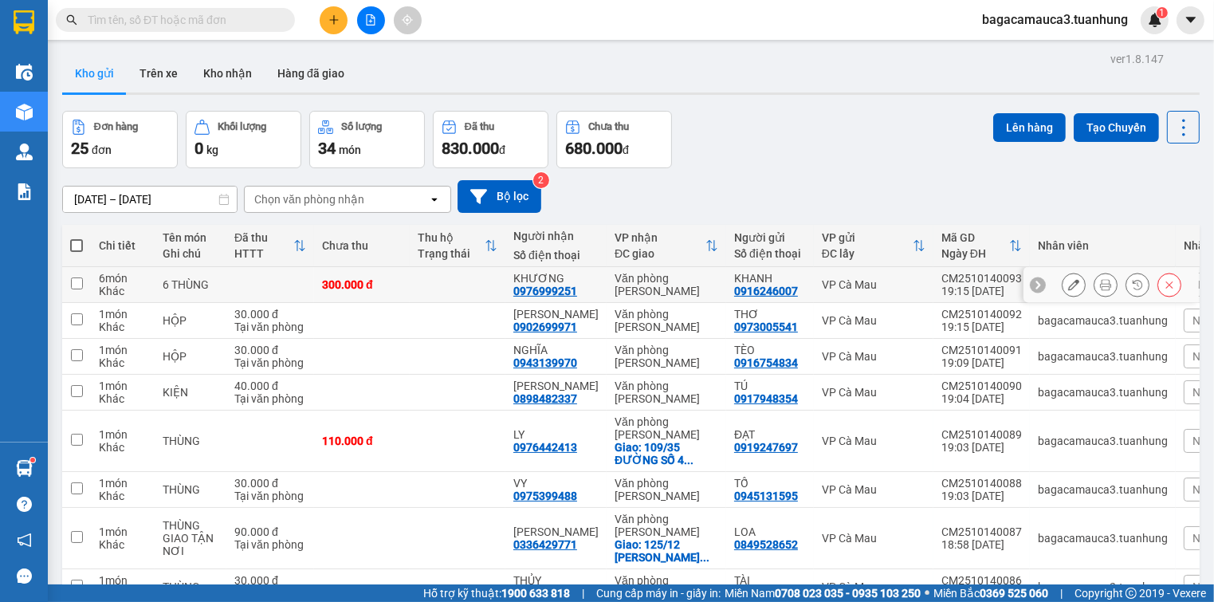
click at [1100, 286] on icon at bounding box center [1105, 284] width 11 height 11
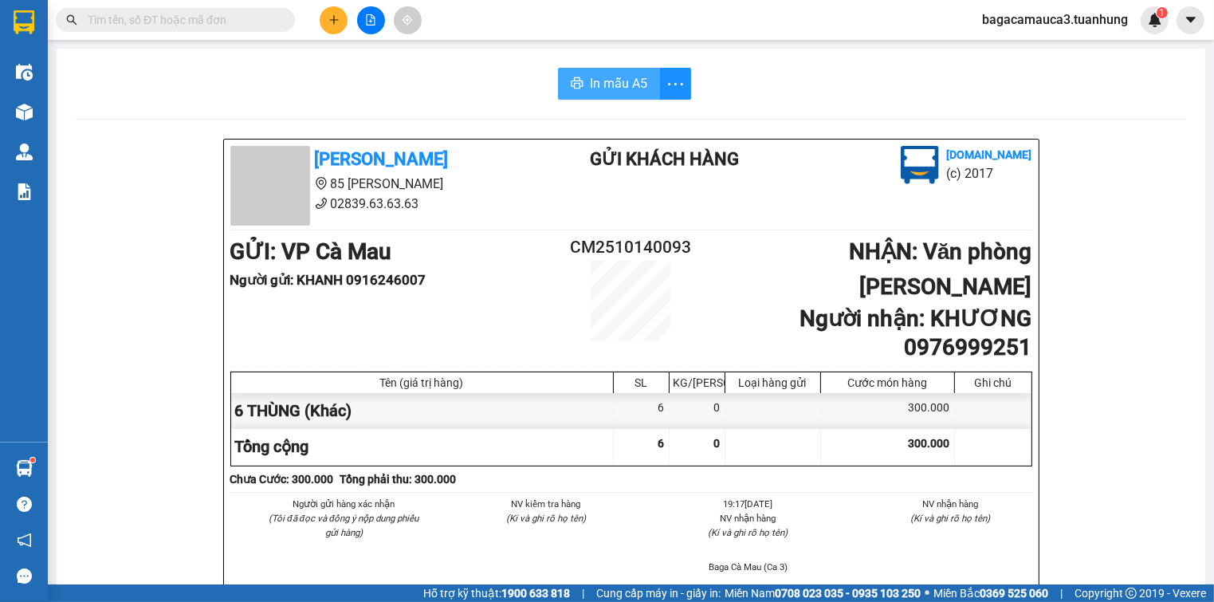
click at [603, 92] on span "In mẫu A5" at bounding box center [618, 83] width 57 height 20
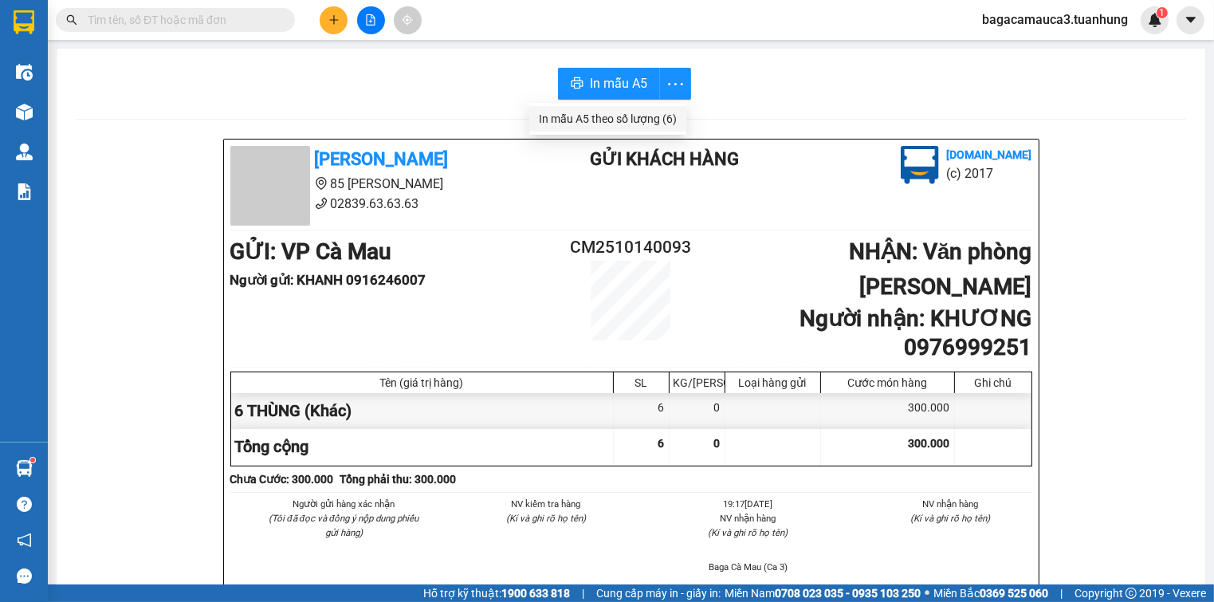
click at [661, 116] on div "In mẫu A5 theo số lượng (6)" at bounding box center [608, 119] width 138 height 18
click at [209, 11] on input "text" at bounding box center [182, 20] width 188 height 18
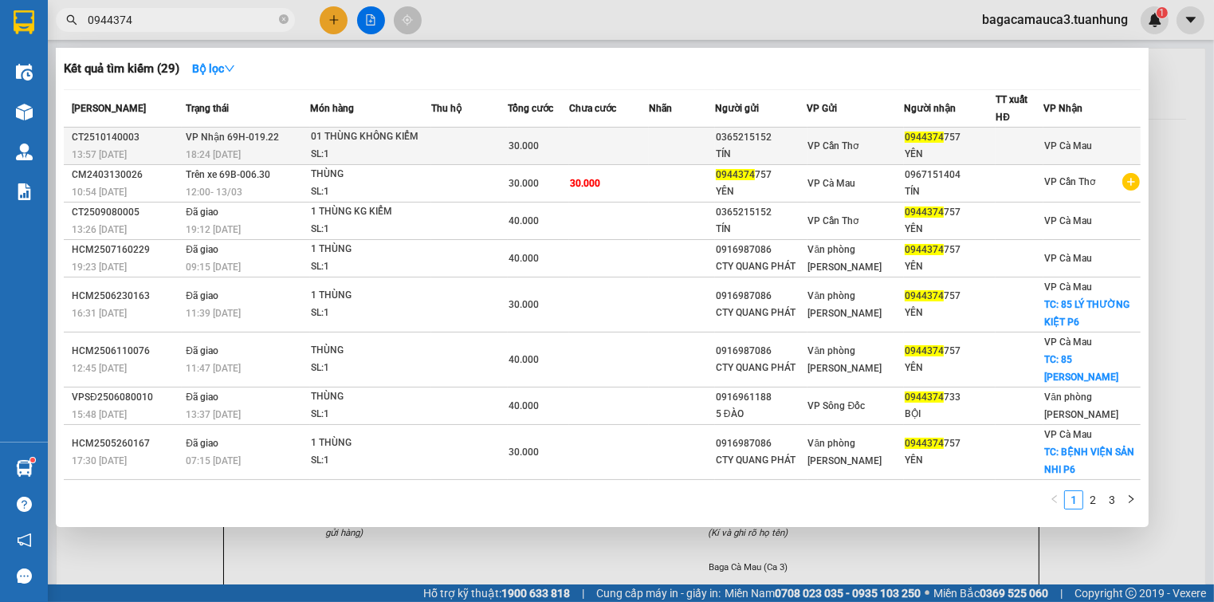
type input "0944374"
click at [374, 138] on div "01 THÙNG KHÔNG KIỂM" at bounding box center [371, 137] width 120 height 18
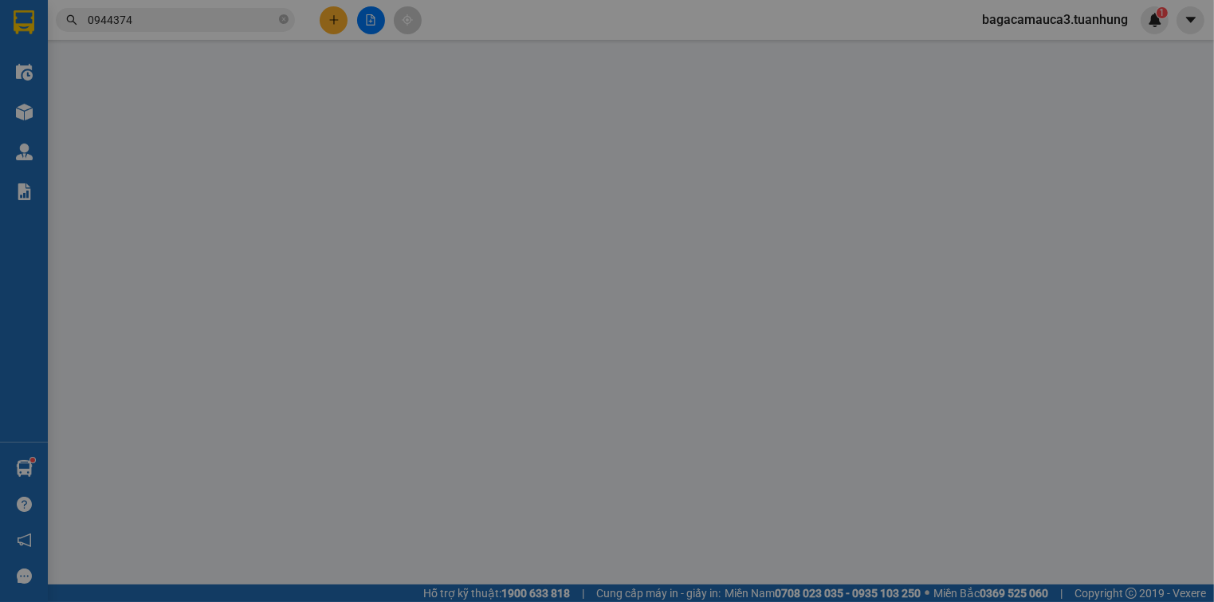
type input "0365215152"
type input "TÍN"
type input "0944374757"
type input "YÊN"
type input "30.000"
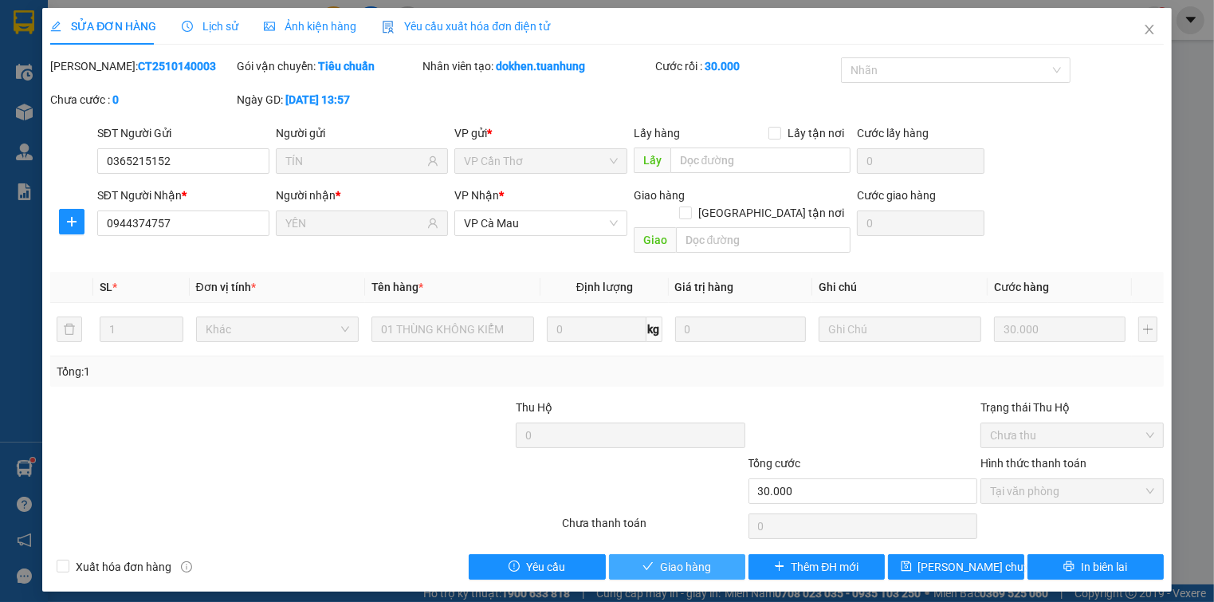
click at [697, 558] on span "Giao hàng" at bounding box center [685, 567] width 51 height 18
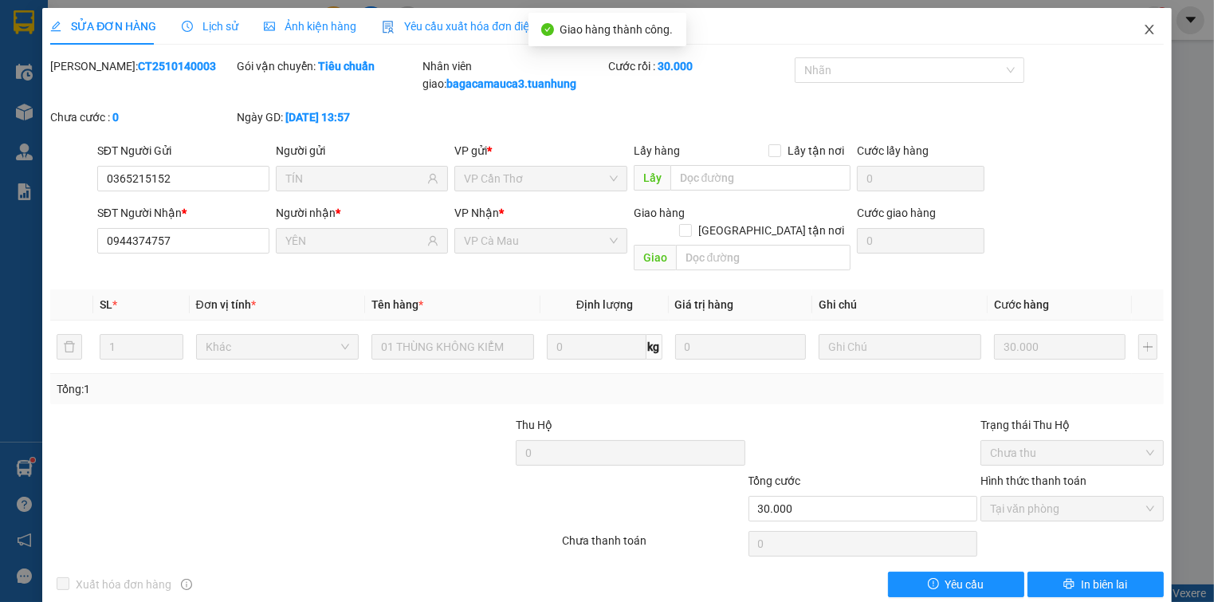
click at [1143, 33] on icon "close" at bounding box center [1149, 29] width 13 height 13
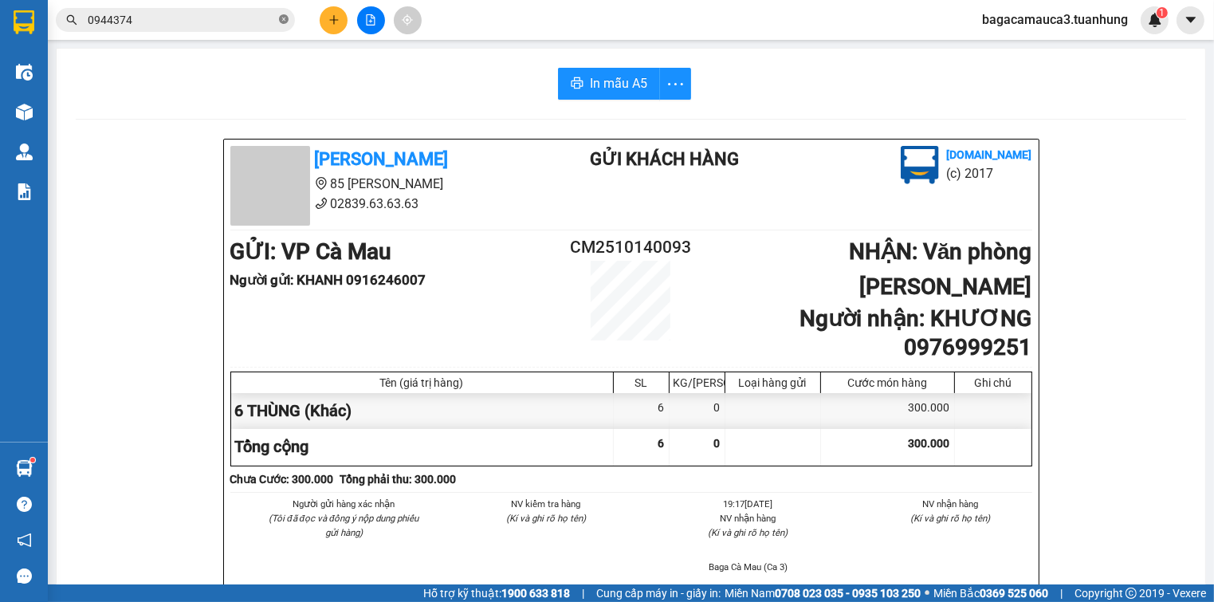
click at [284, 22] on icon "close-circle" at bounding box center [284, 19] width 10 height 10
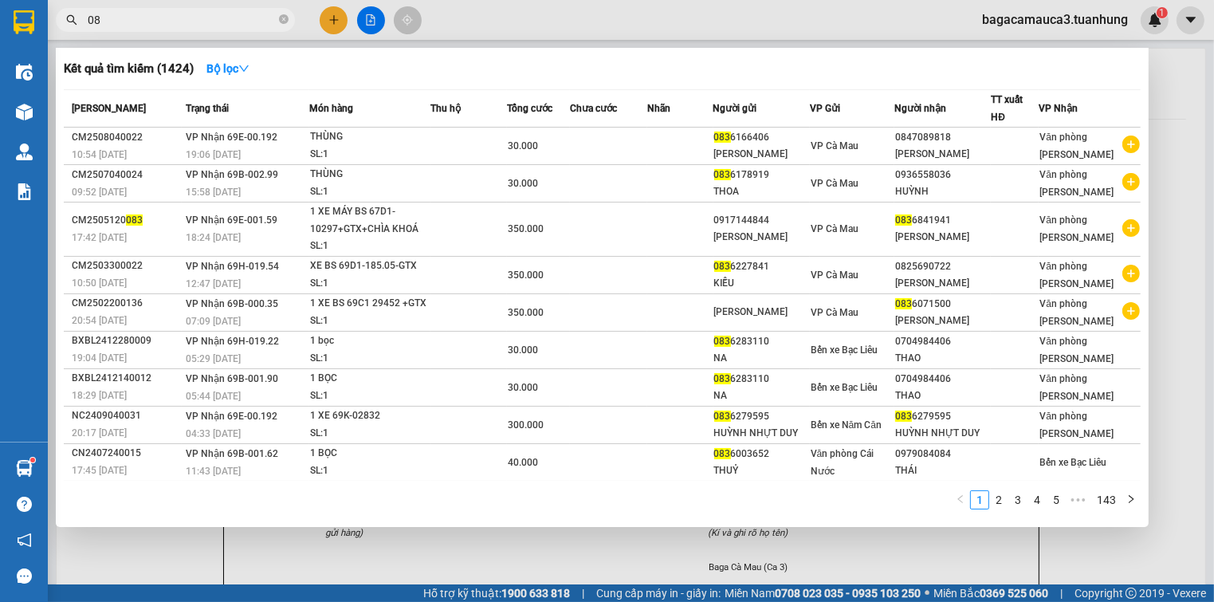
type input "0"
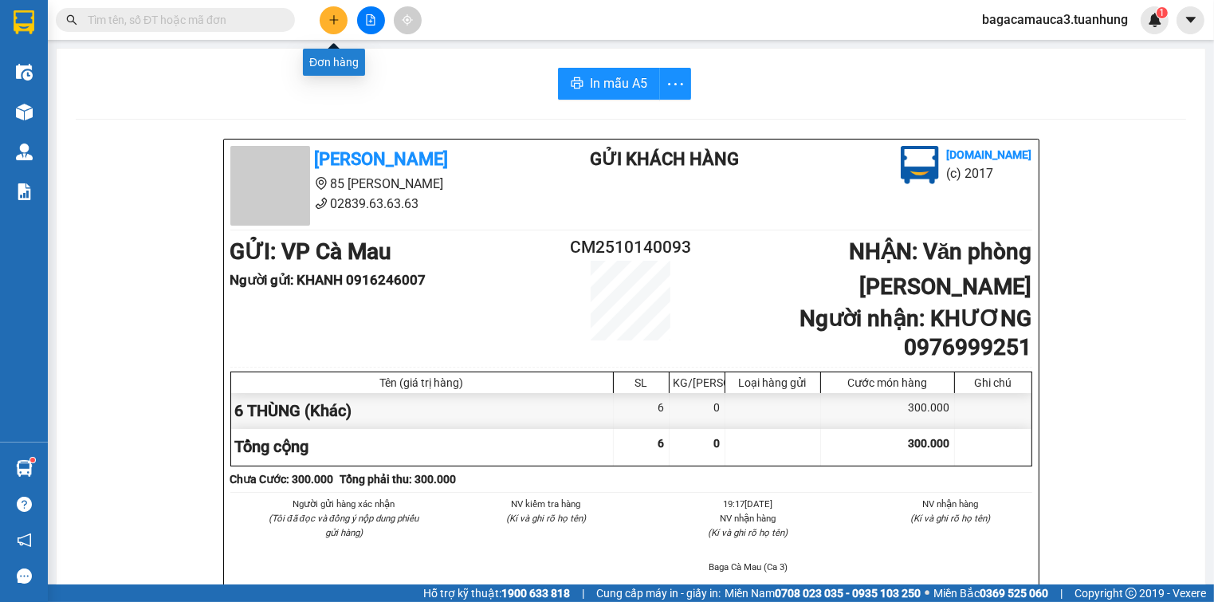
click at [342, 22] on button at bounding box center [334, 20] width 28 height 28
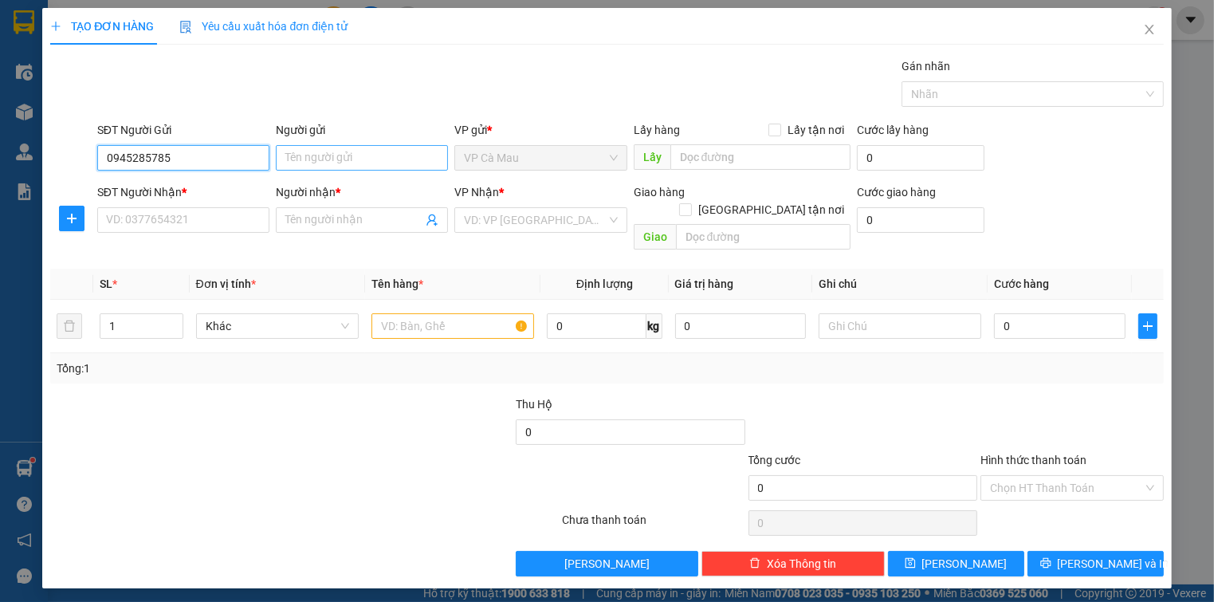
type input "0945285785"
click at [308, 158] on input "Người gửi" at bounding box center [362, 158] width 172 height 26
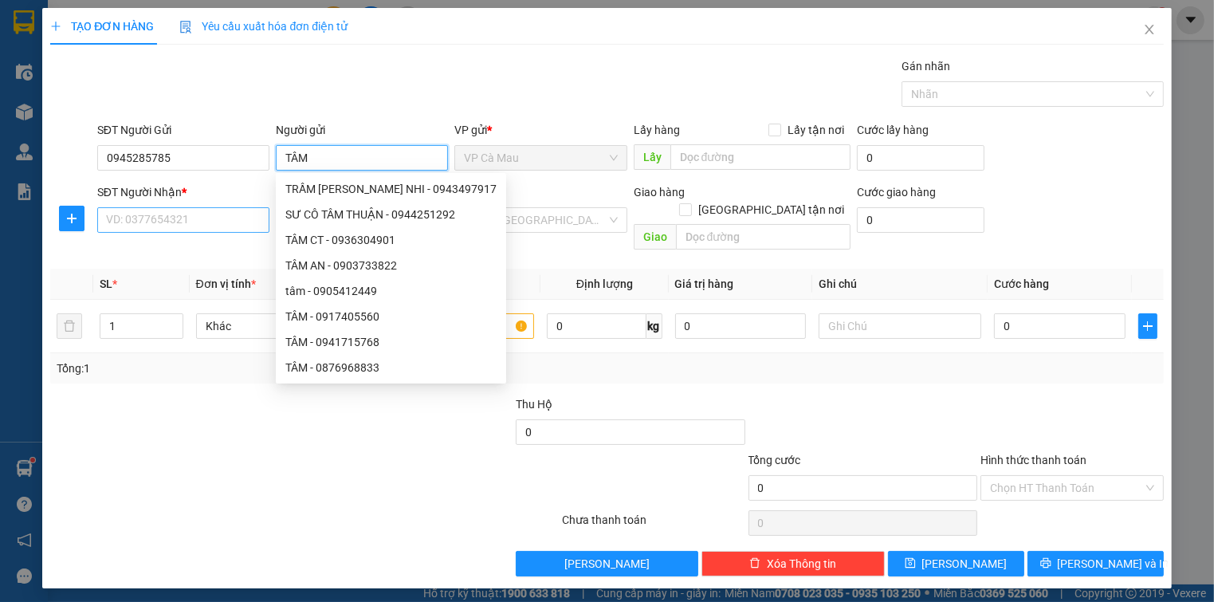
type input "TÂM"
click at [192, 221] on input "SĐT Người Nhận *" at bounding box center [183, 220] width 172 height 26
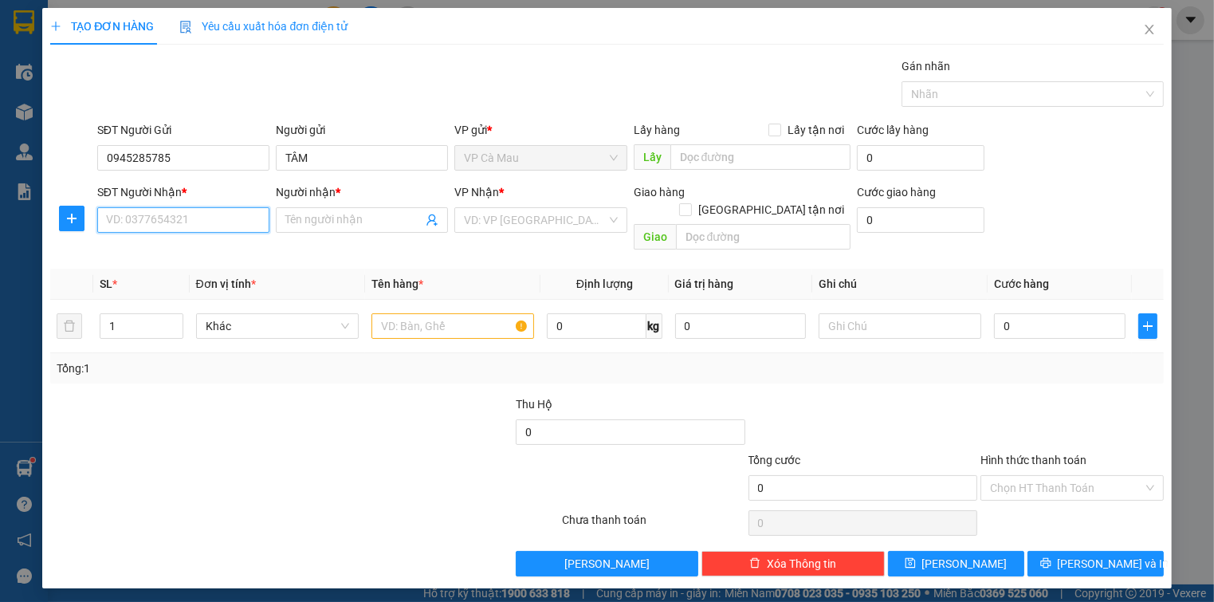
click at [192, 221] on input "SĐT Người Nhận *" at bounding box center [183, 220] width 172 height 26
type input "0909906331"
click at [198, 251] on div "0909906331 - LINH" at bounding box center [183, 251] width 153 height 18
type input "LINH"
type input "0909906331"
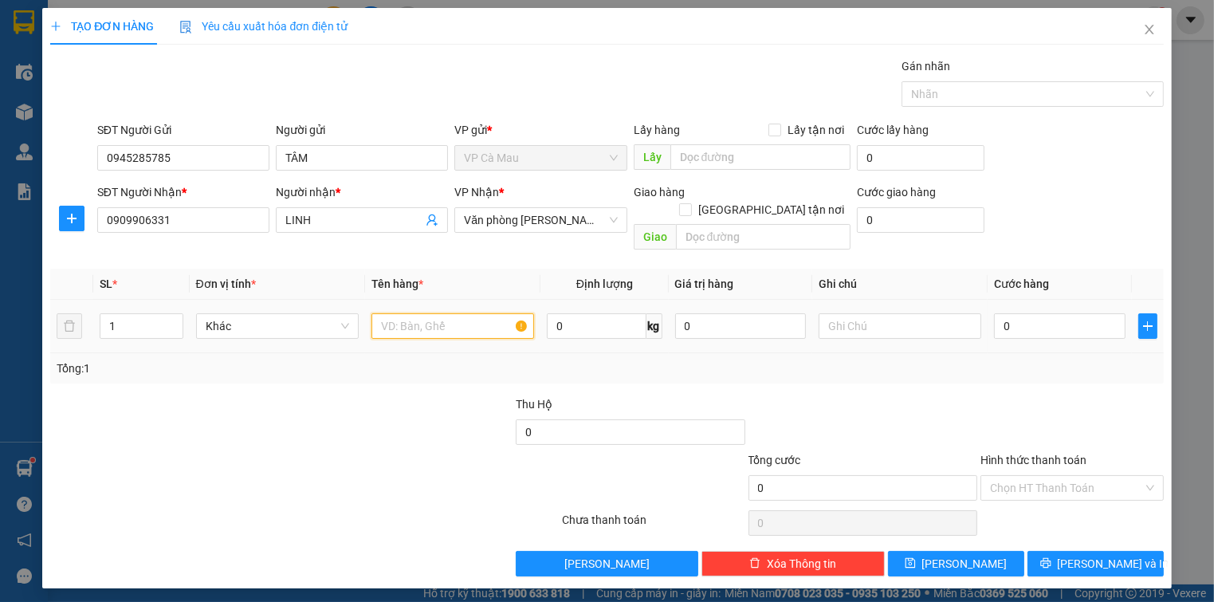
click at [473, 315] on input "text" at bounding box center [452, 326] width 163 height 26
type input "THÙNG"
click at [1055, 314] on input "0" at bounding box center [1059, 326] width 131 height 26
type input "5"
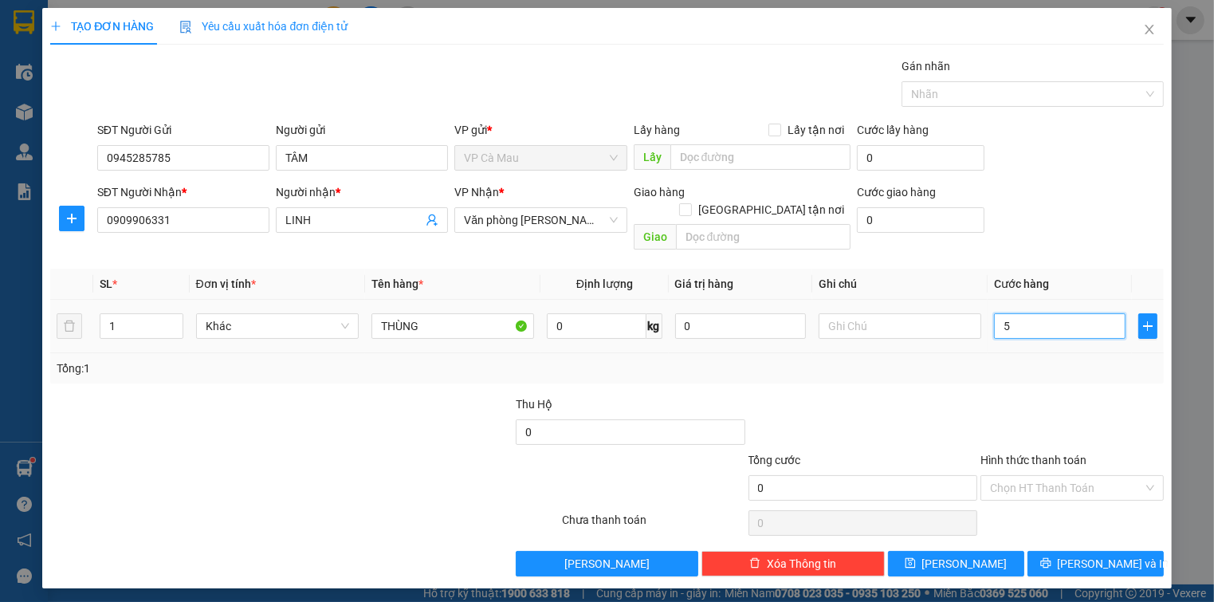
type input "5"
type input "50"
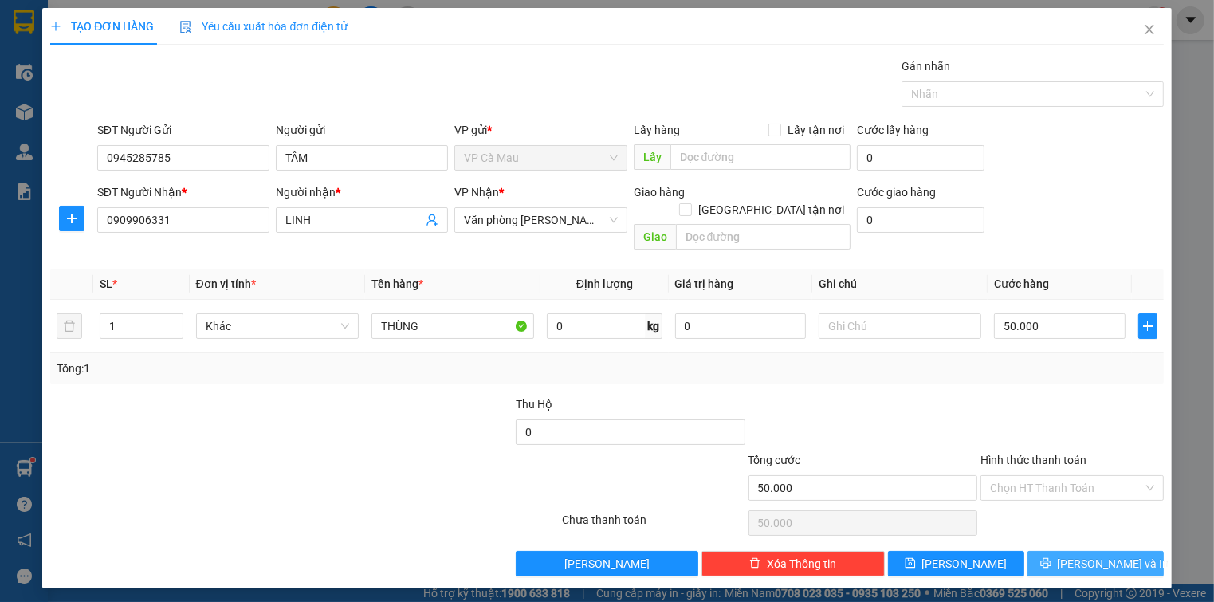
click at [1090, 555] on span "[PERSON_NAME] và In" at bounding box center [1114, 564] width 112 height 18
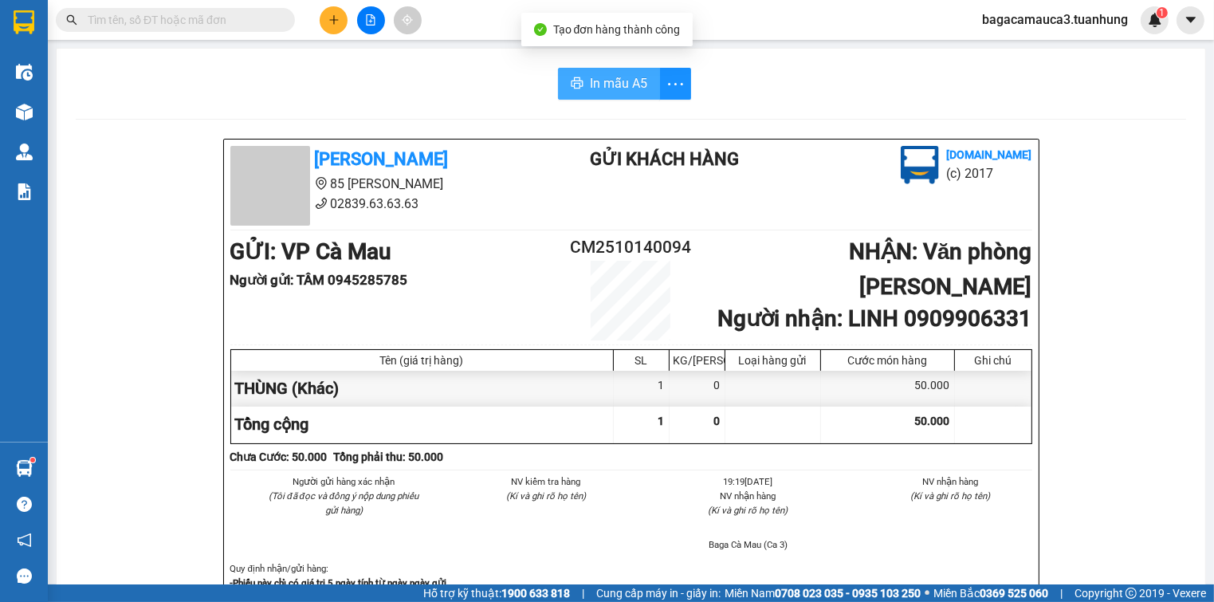
click at [616, 77] on span "In mẫu A5" at bounding box center [618, 83] width 57 height 20
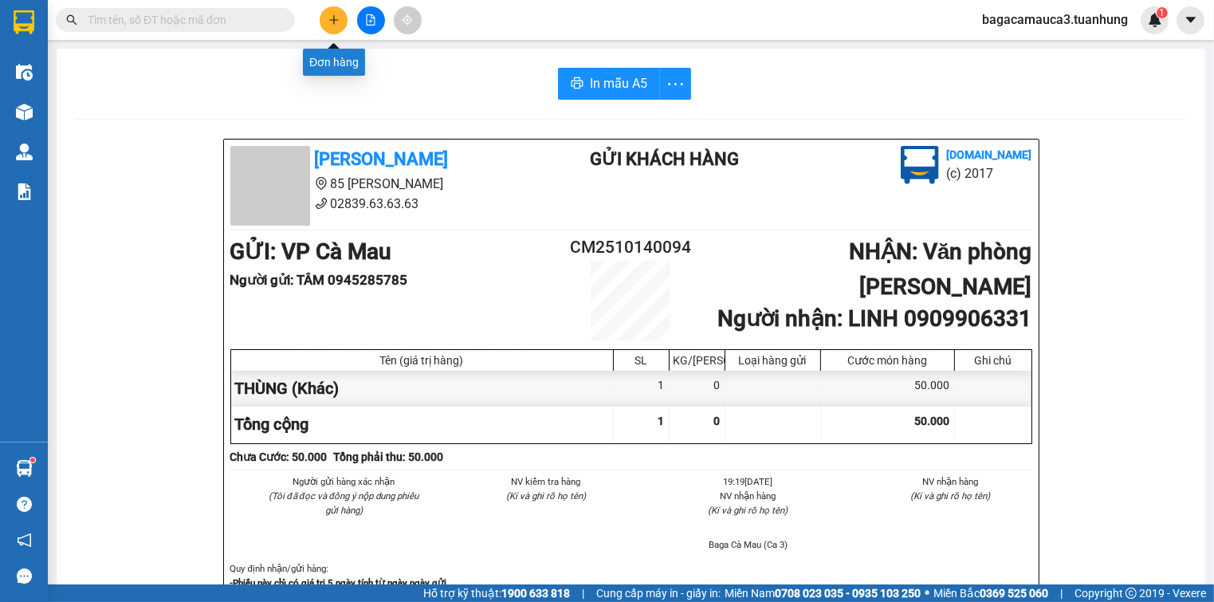
click at [331, 14] on icon "plus" at bounding box center [333, 19] width 11 height 11
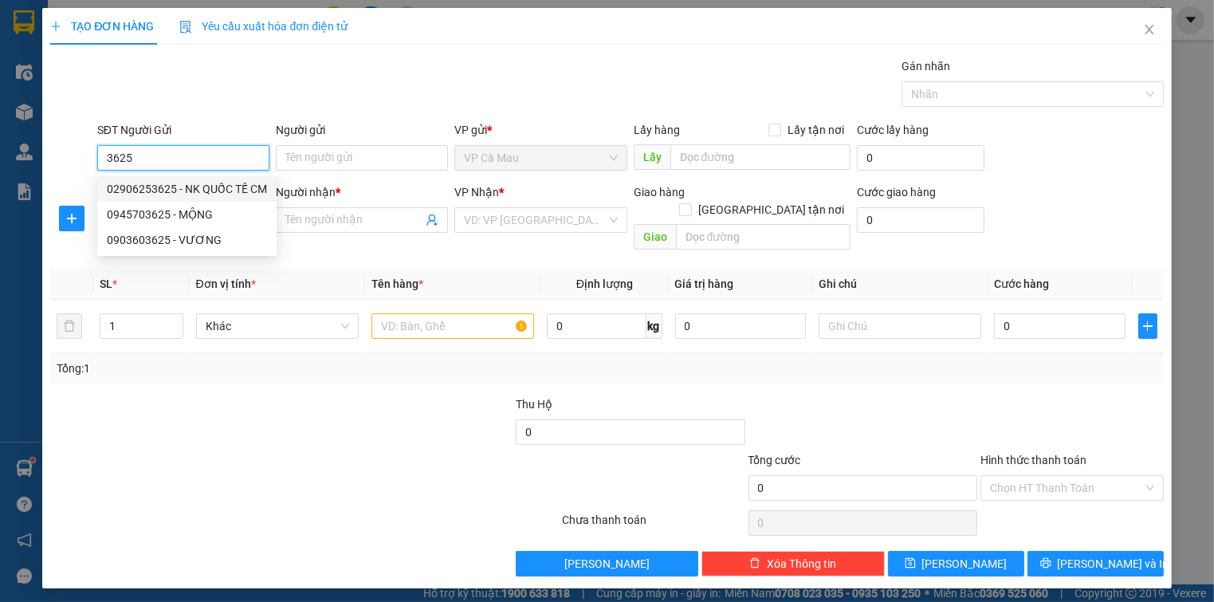
drag, startPoint x: 234, startPoint y: 186, endPoint x: 235, endPoint y: 171, distance: 14.4
click at [235, 180] on div "02906253625 - NK QUỐC TẾ CM" at bounding box center [187, 189] width 160 height 18
type input "02906253625"
type input "NK QUỐC TẾ CM"
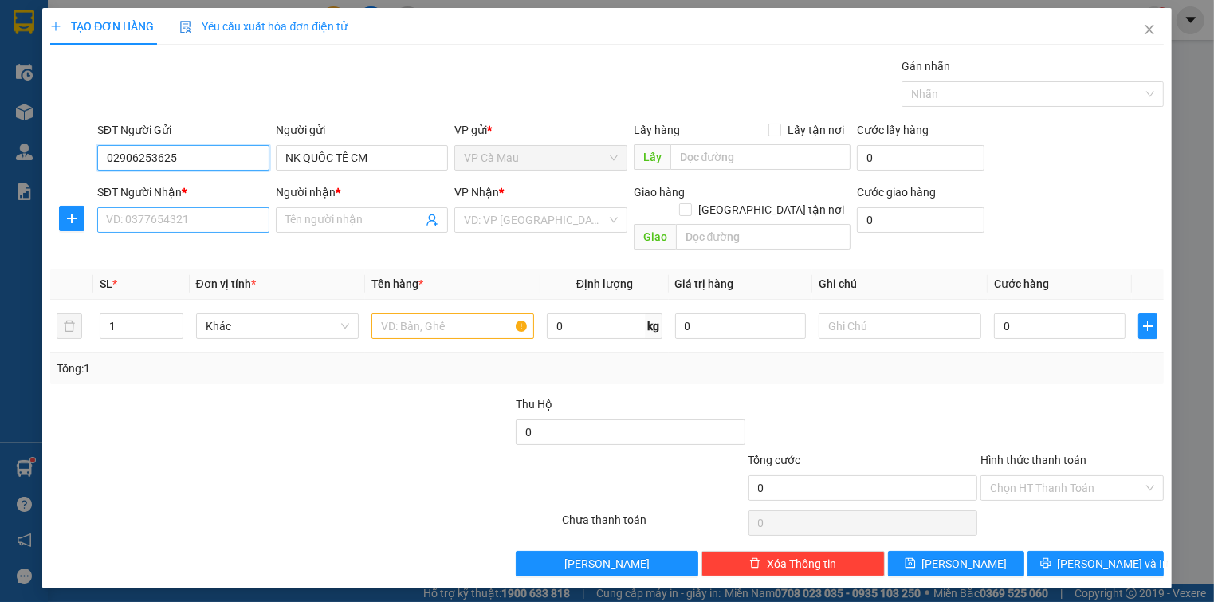
type input "02906253625"
click at [214, 213] on input "SĐT Người Nhận *" at bounding box center [183, 220] width 172 height 26
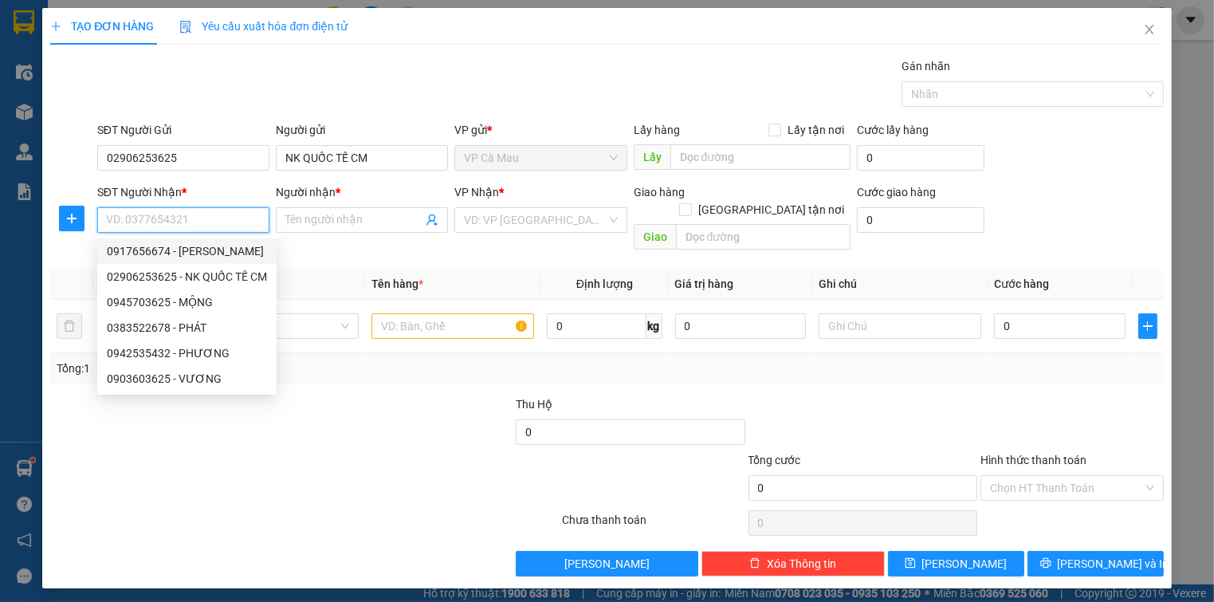
click at [209, 252] on div "0917656674 - [PERSON_NAME]" at bounding box center [187, 251] width 160 height 18
type input "0917656674"
type input "[PERSON_NAME]"
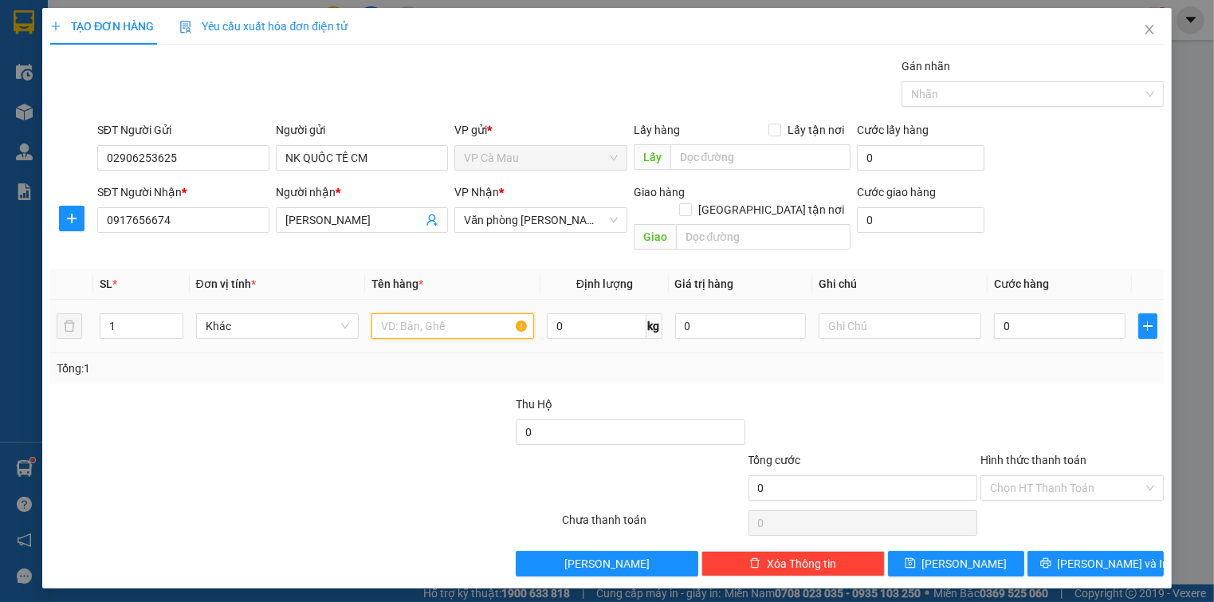
click at [453, 313] on input "text" at bounding box center [452, 326] width 163 height 26
type input "HỘP"
click at [1075, 317] on input "0" at bounding box center [1059, 326] width 131 height 26
type input "3"
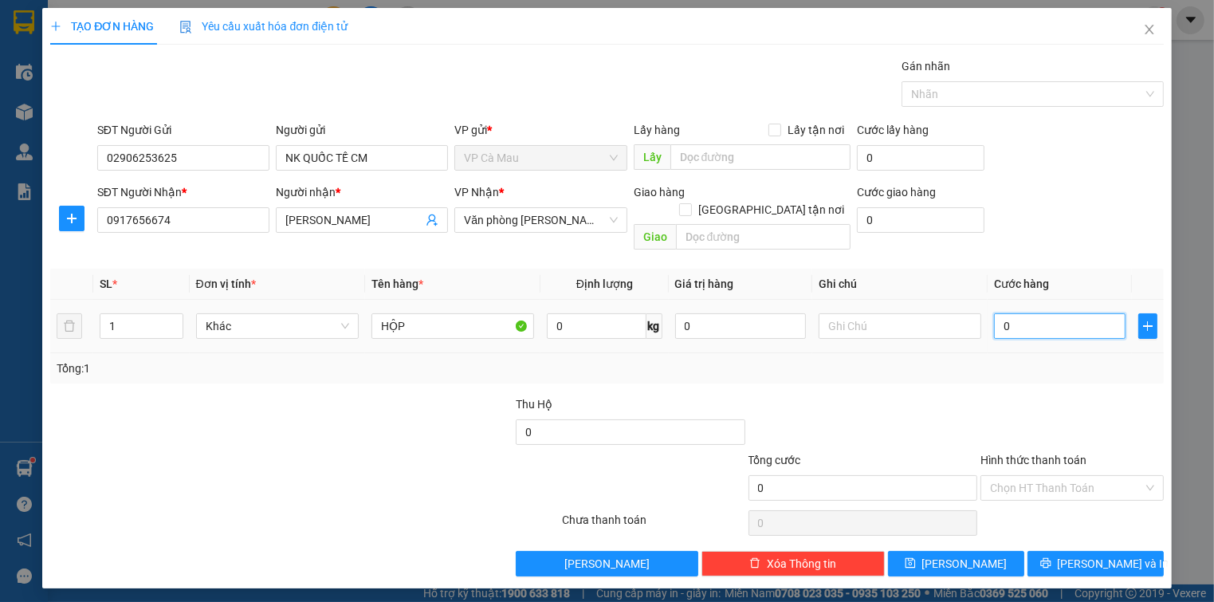
type input "3"
type input "30"
type input "30.000"
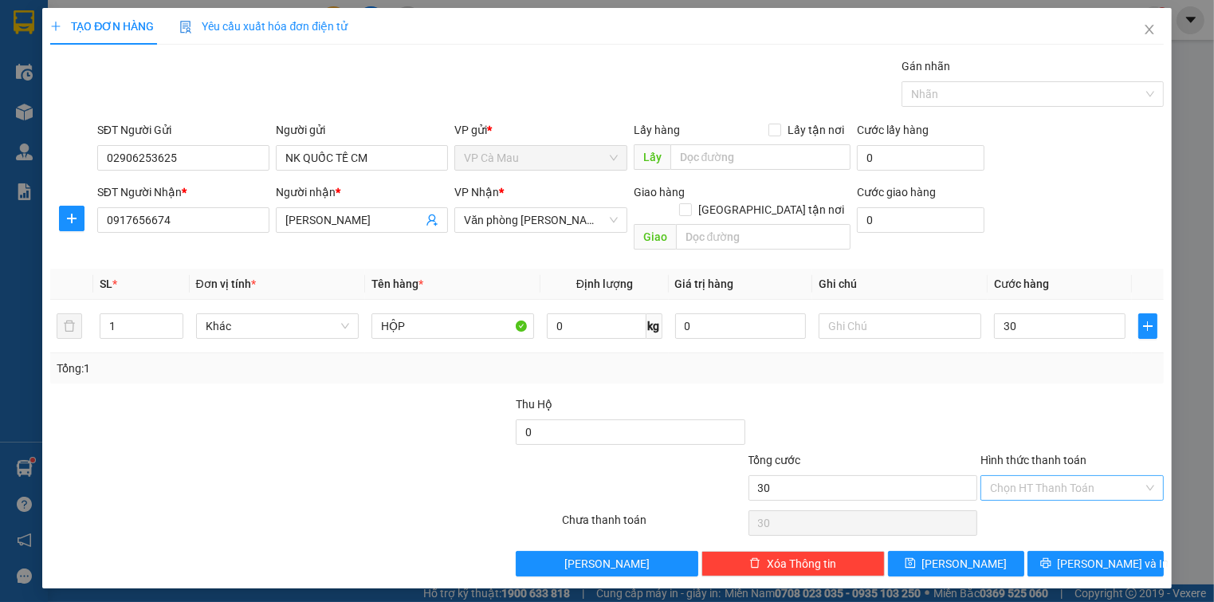
type input "30.000"
click at [1108, 476] on input "Hình thức thanh toán" at bounding box center [1066, 488] width 152 height 24
click at [1041, 501] on div "Tại văn phòng" at bounding box center [1071, 501] width 163 height 18
type input "0"
click at [1118, 555] on span "[PERSON_NAME] và In" at bounding box center [1114, 564] width 112 height 18
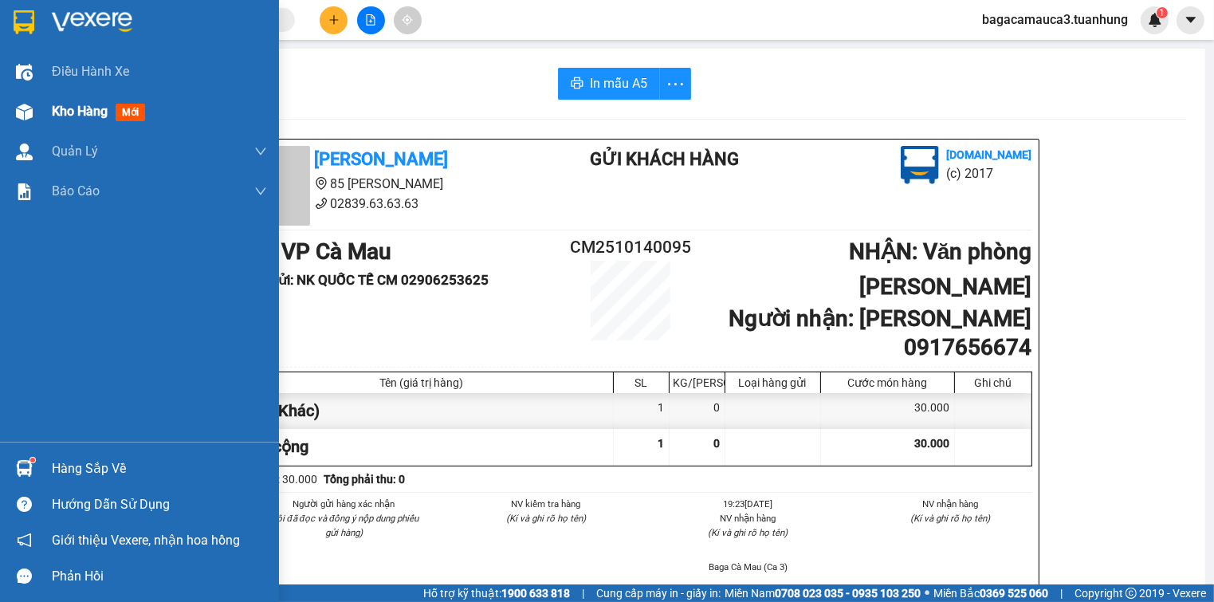
click at [100, 107] on span "Kho hàng" at bounding box center [80, 111] width 56 height 15
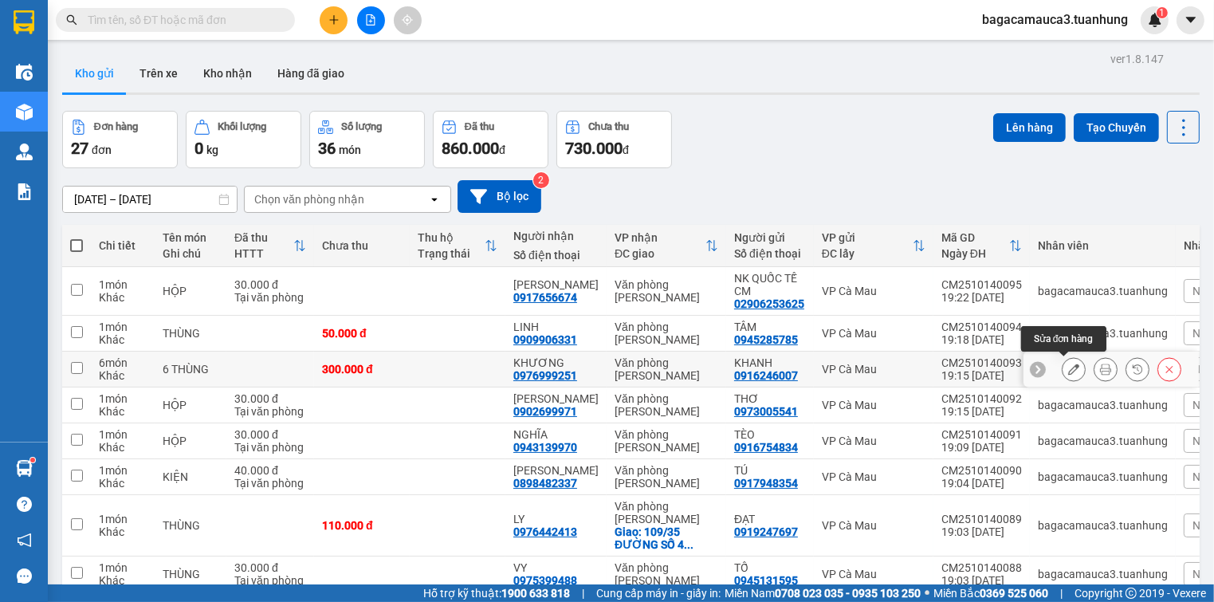
click at [1068, 367] on icon at bounding box center [1073, 368] width 11 height 11
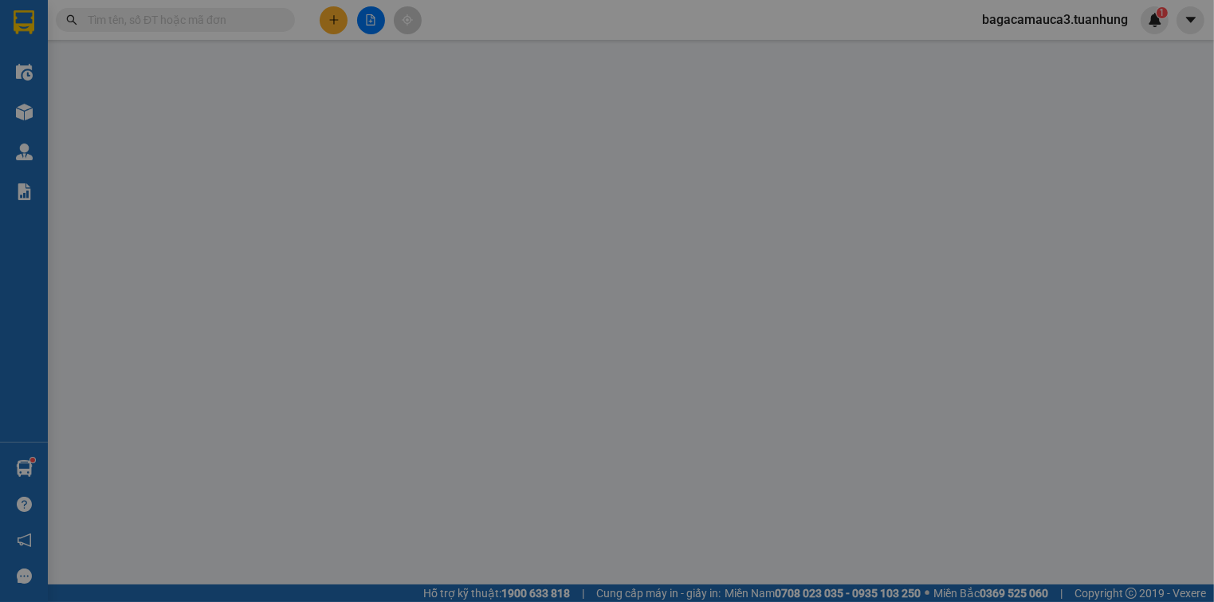
type input "0916246007"
type input "0976999251"
type input "300.000"
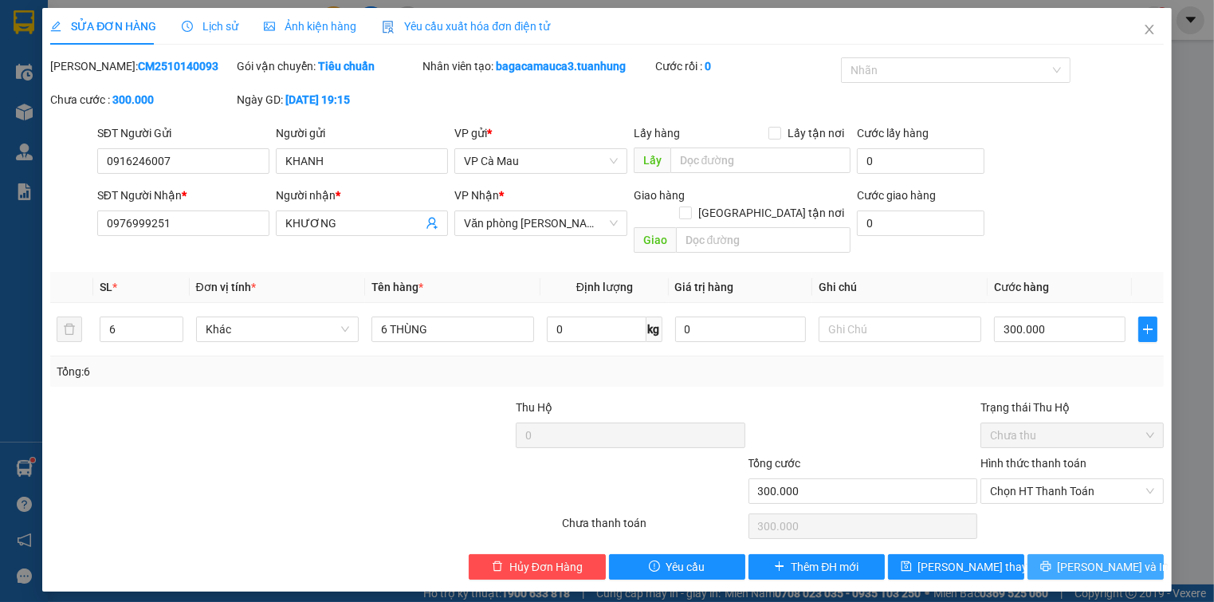
click at [1108, 558] on span "[PERSON_NAME] và In" at bounding box center [1114, 567] width 112 height 18
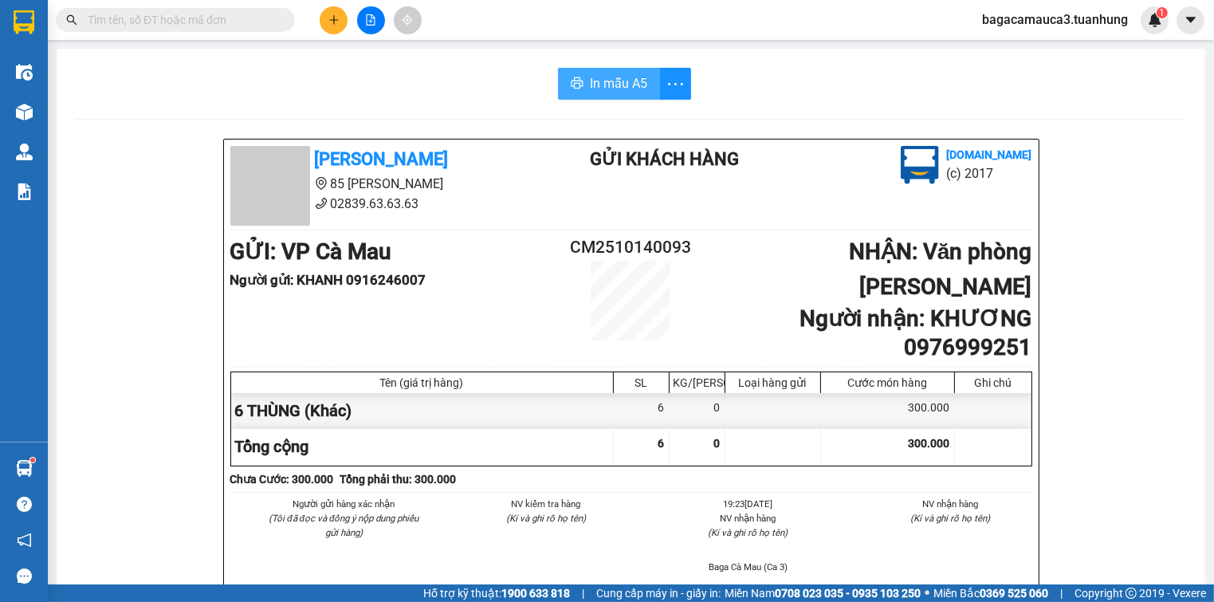
click at [612, 88] on span "In mẫu A5" at bounding box center [618, 83] width 57 height 20
click at [335, 22] on icon "plus" at bounding box center [333, 19] width 11 height 11
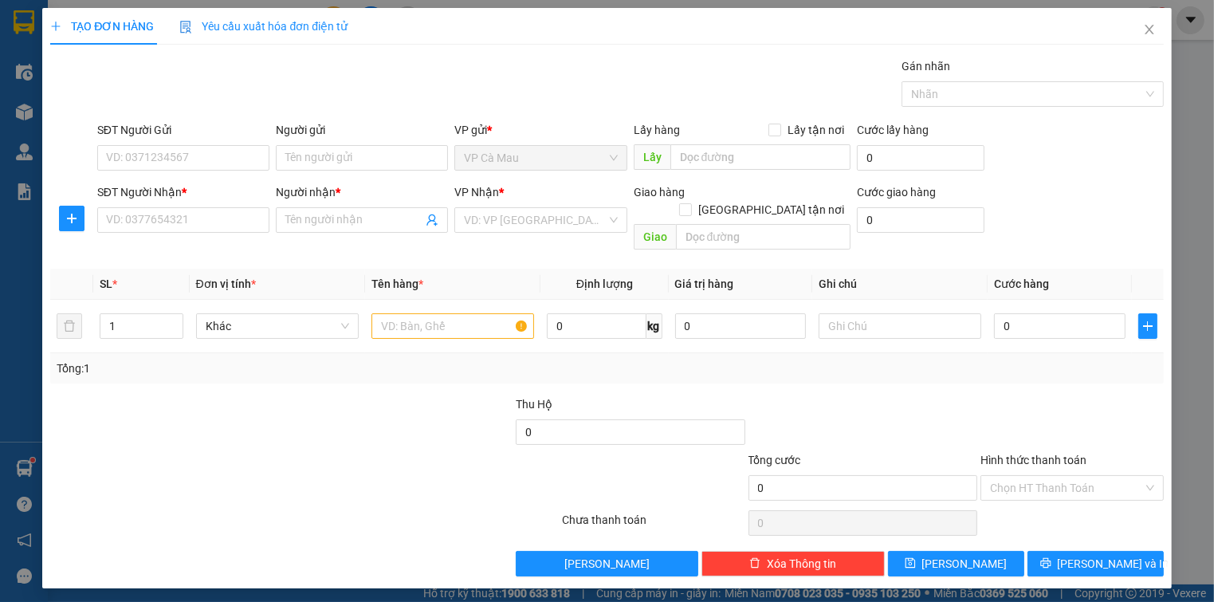
click at [34, 73] on div "TẠO ĐƠN HÀNG Yêu cầu xuất hóa đơn điện tử Transit Pickup Surcharge Ids Transit …" at bounding box center [607, 301] width 1214 height 602
click at [35, 45] on div "TẠO ĐƠN HÀNG Yêu cầu xuất hóa đơn điện tử Transit Pickup Surcharge Ids Transit …" at bounding box center [607, 301] width 1214 height 602
click at [1147, 29] on icon "close" at bounding box center [1149, 29] width 13 height 13
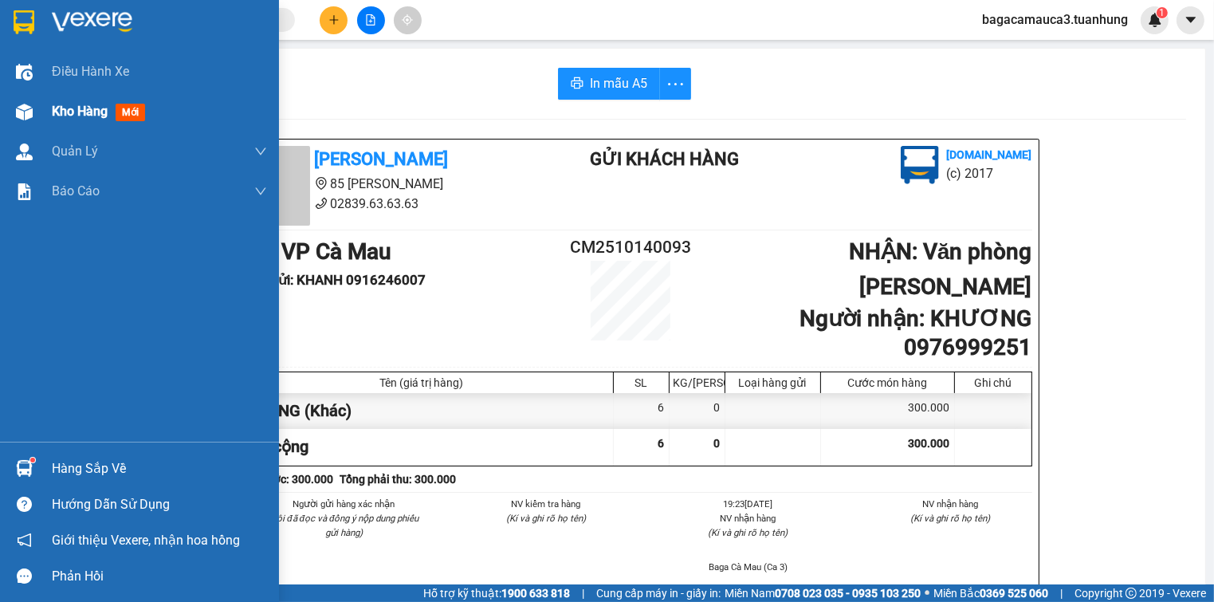
click at [84, 106] on span "Kho hàng" at bounding box center [80, 111] width 56 height 15
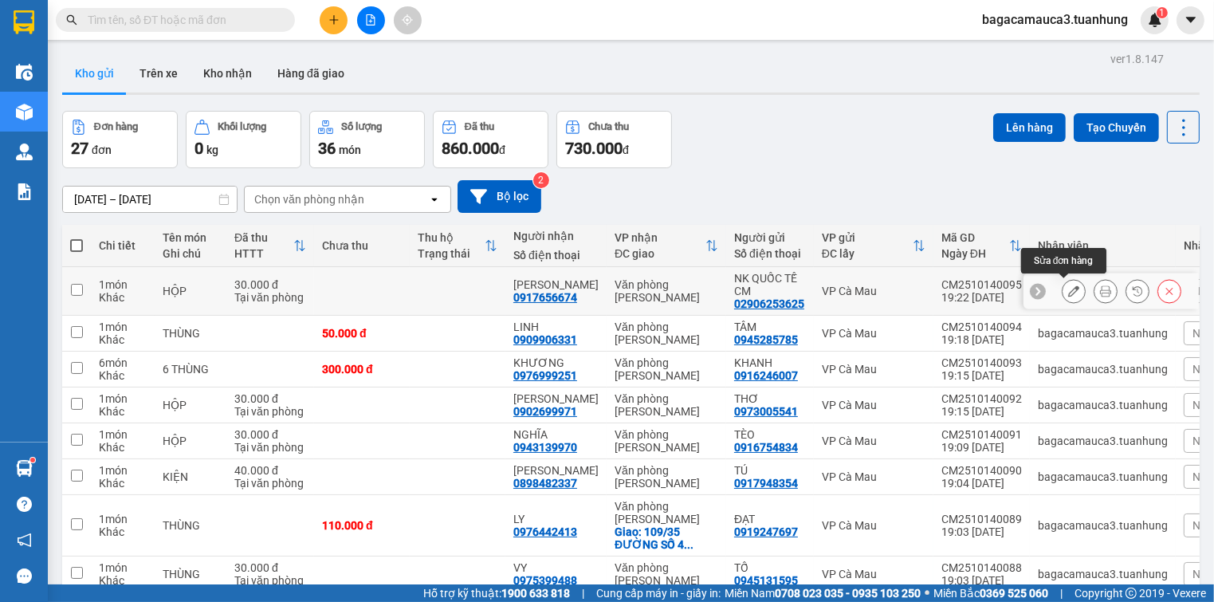
click at [1068, 292] on icon at bounding box center [1073, 290] width 11 height 11
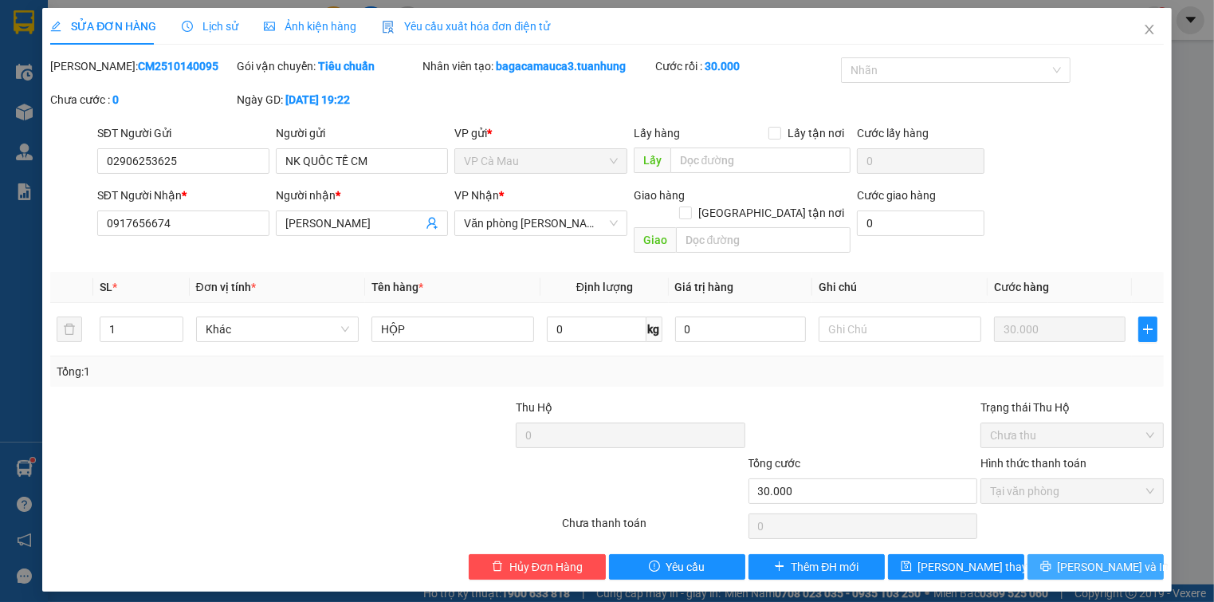
click at [1086, 558] on span "[PERSON_NAME] và In" at bounding box center [1114, 567] width 112 height 18
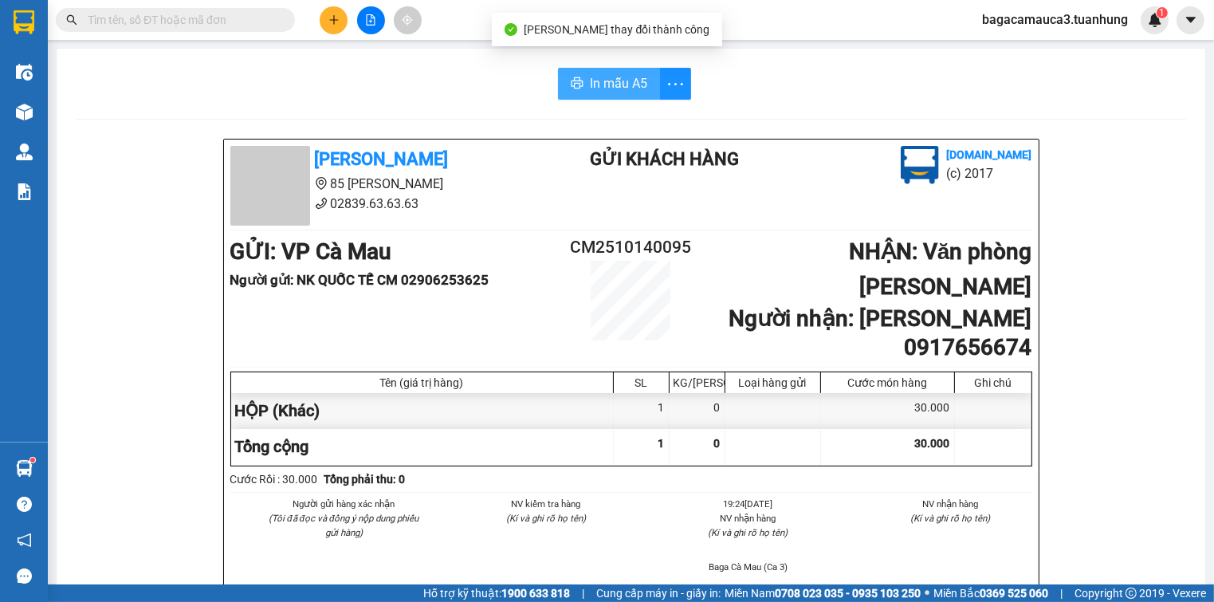
click at [622, 73] on span "In mẫu A5" at bounding box center [618, 83] width 57 height 20
click at [207, 22] on input "text" at bounding box center [182, 20] width 188 height 18
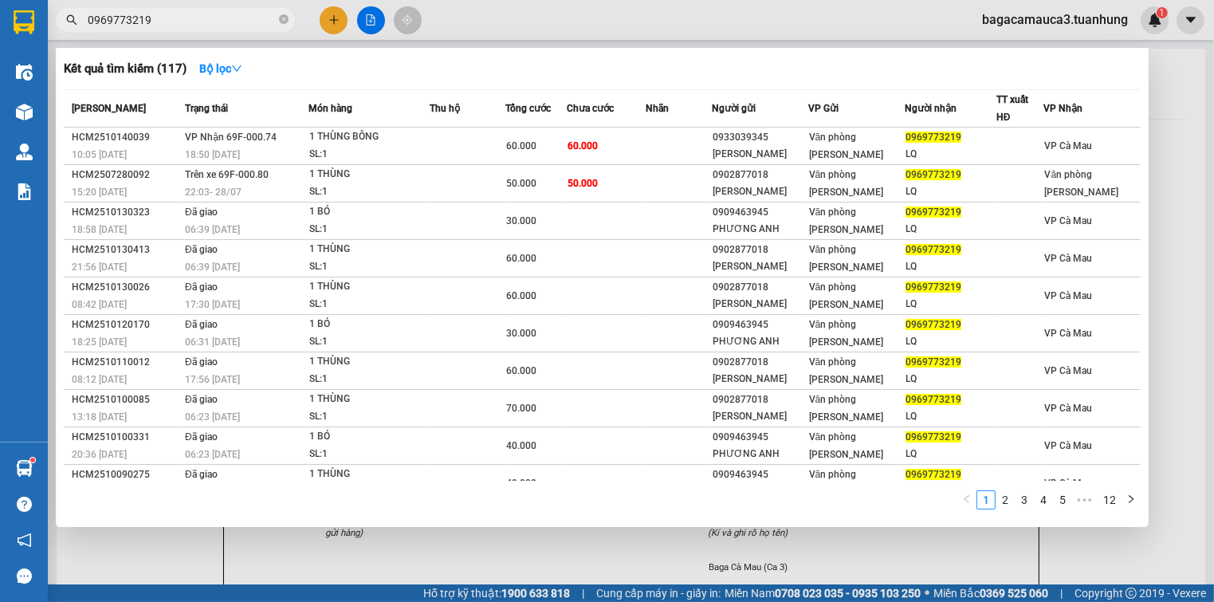
type input "0969773219"
click at [1166, 98] on div at bounding box center [607, 301] width 1214 height 602
click at [288, 19] on icon "close-circle" at bounding box center [284, 19] width 10 height 10
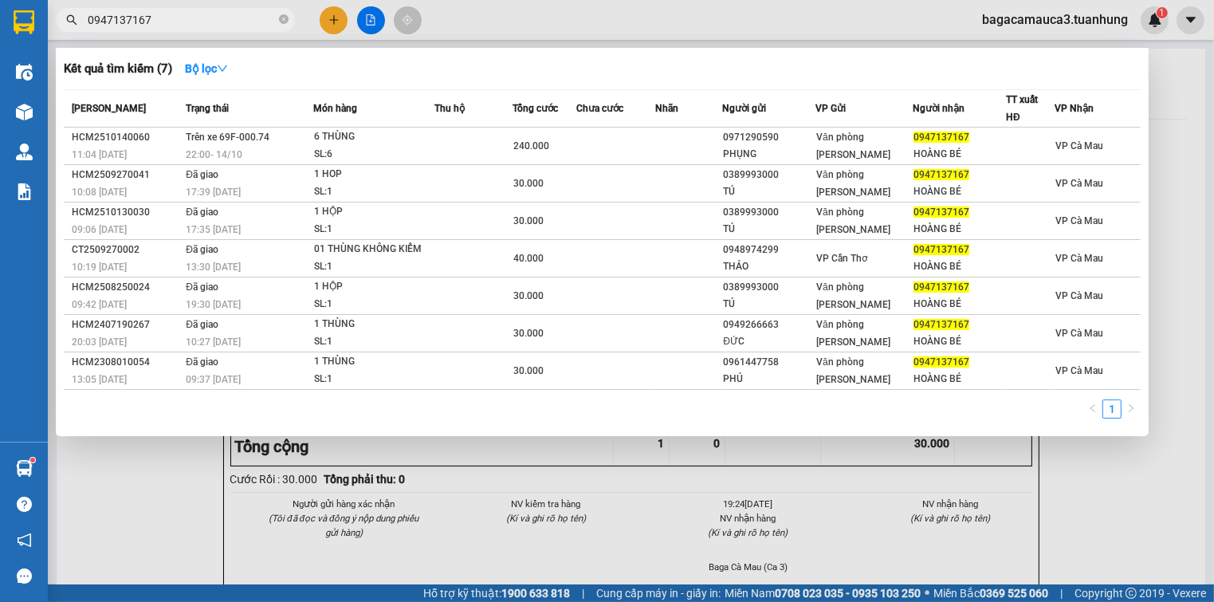
type input "0947137167"
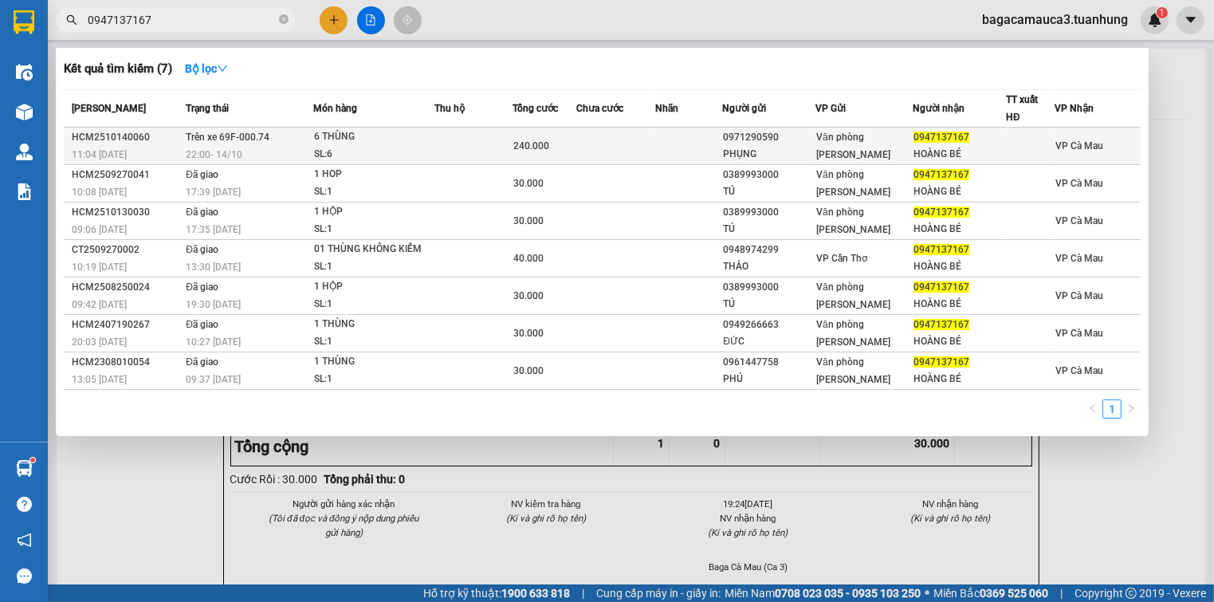
click at [701, 157] on td at bounding box center [688, 146] width 67 height 37
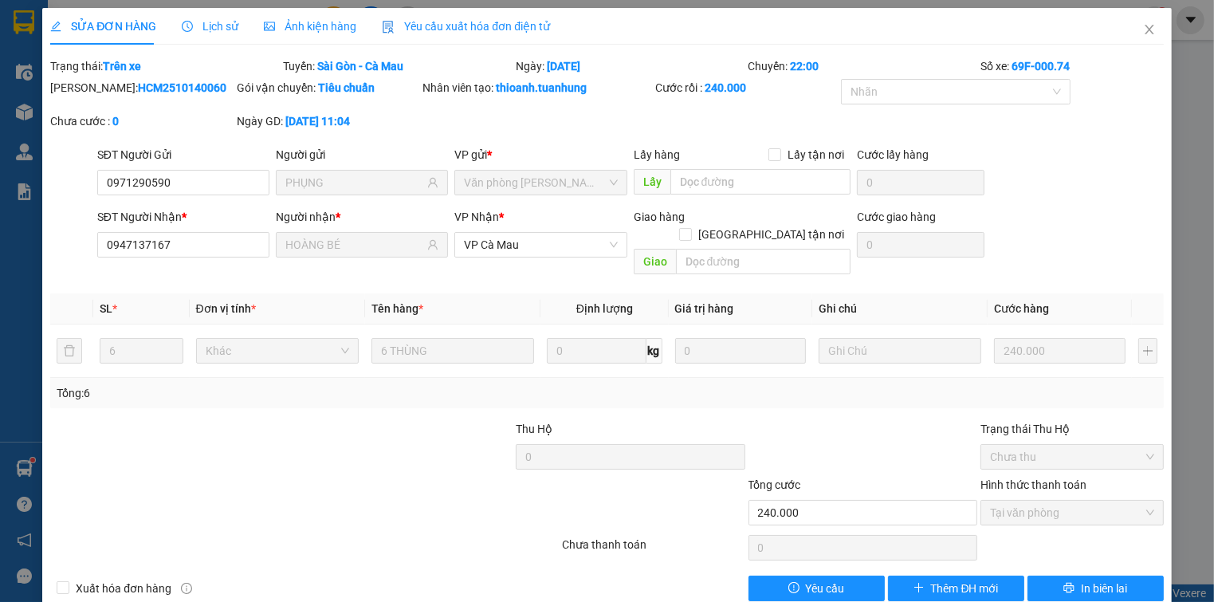
click at [1097, 584] on div "SỬA ĐƠN HÀNG Lịch sử Ảnh kiện hàng Yêu cầu xuất hóa đơn điện tử Total Paid Fee …" at bounding box center [606, 310] width 1129 height 605
click at [1097, 580] on button "In biên lai" at bounding box center [1095, 588] width 136 height 26
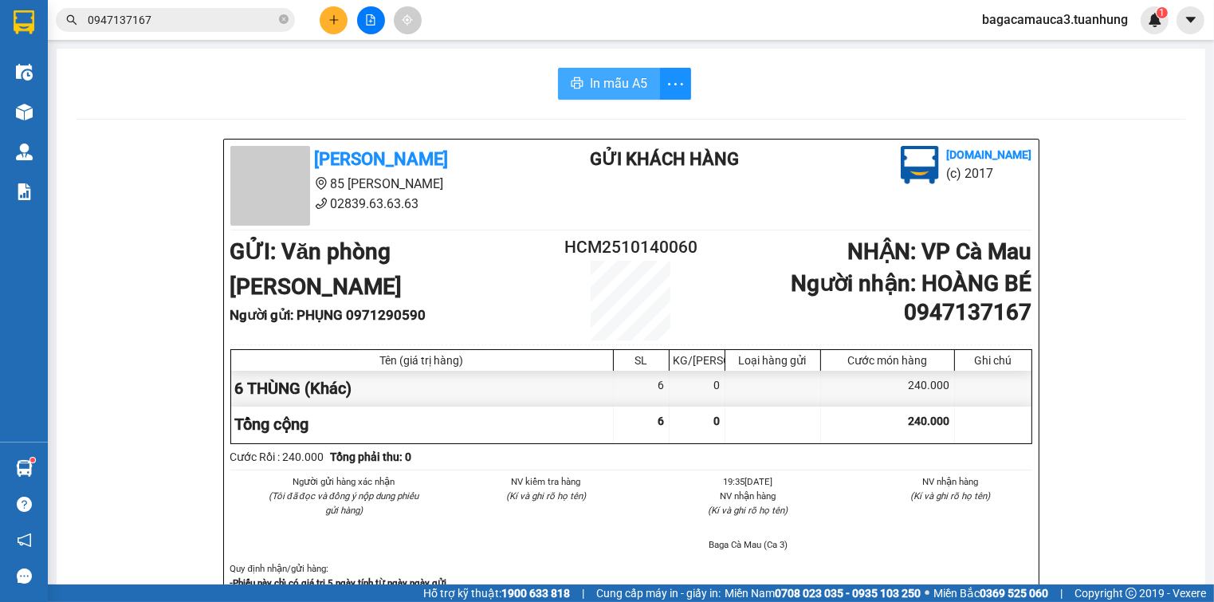
click at [590, 73] on span "In mẫu A5" at bounding box center [618, 83] width 57 height 20
click at [282, 21] on icon "close-circle" at bounding box center [284, 19] width 10 height 10
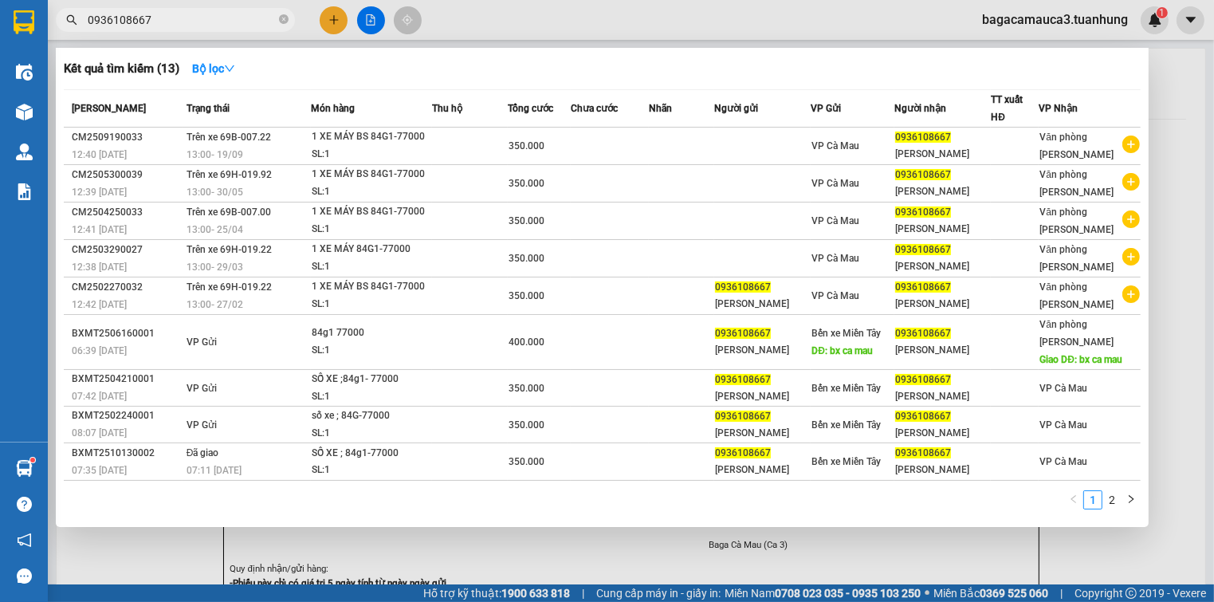
type input "0936108667"
click at [292, 19] on span "0936108667" at bounding box center [175, 20] width 239 height 24
click at [288, 13] on span at bounding box center [284, 20] width 10 height 15
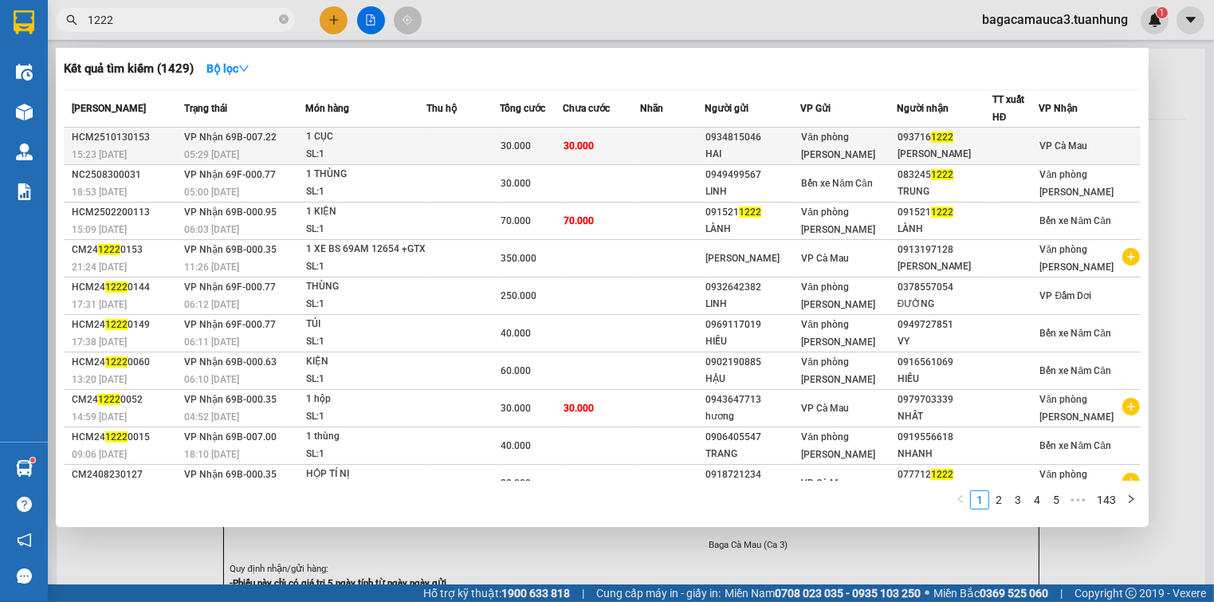
type input "1222"
click at [483, 136] on td at bounding box center [463, 146] width 74 height 37
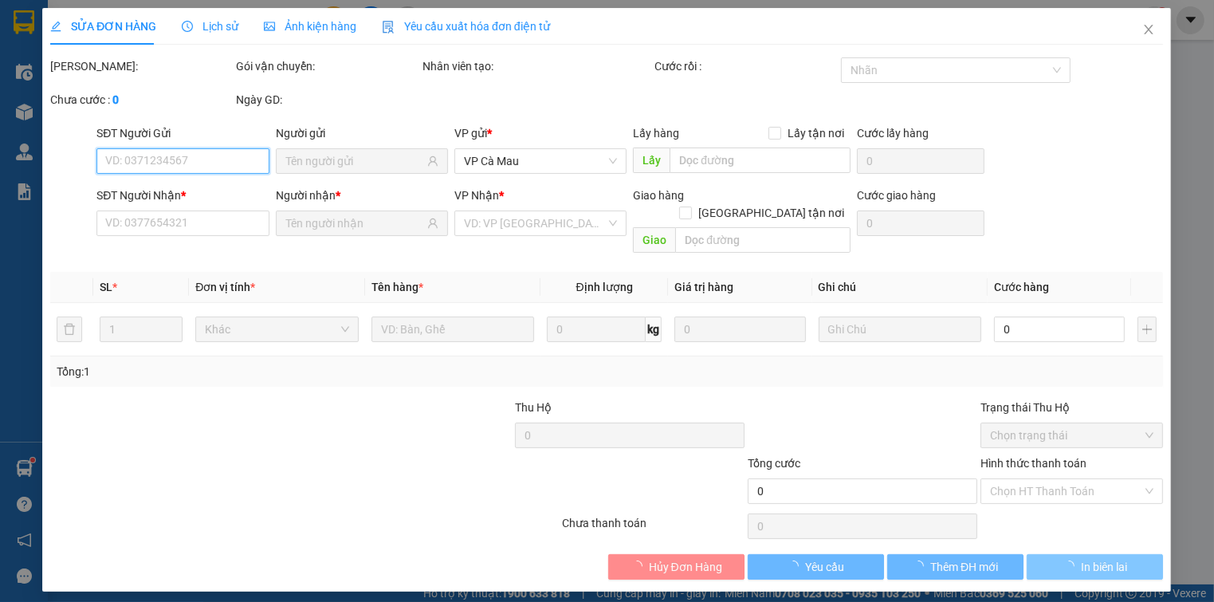
type input "0934815046"
type input "HAI"
type input "0937161222"
type input "[PERSON_NAME]"
type input "30.000"
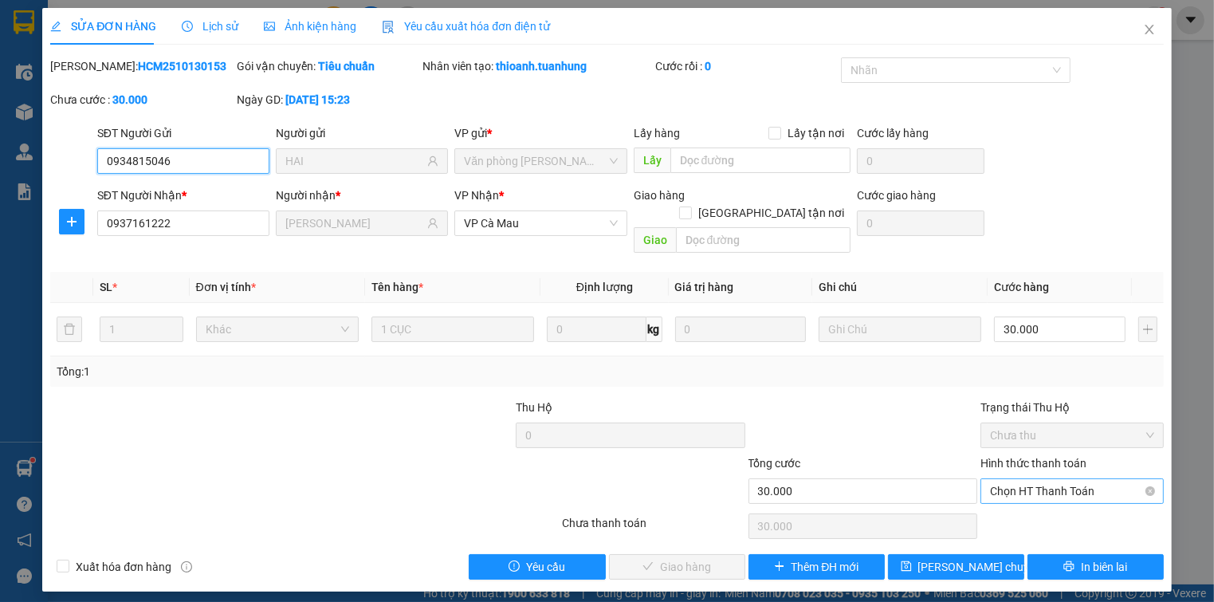
click at [1057, 479] on span "Chọn HT Thanh Toán" at bounding box center [1071, 491] width 163 height 24
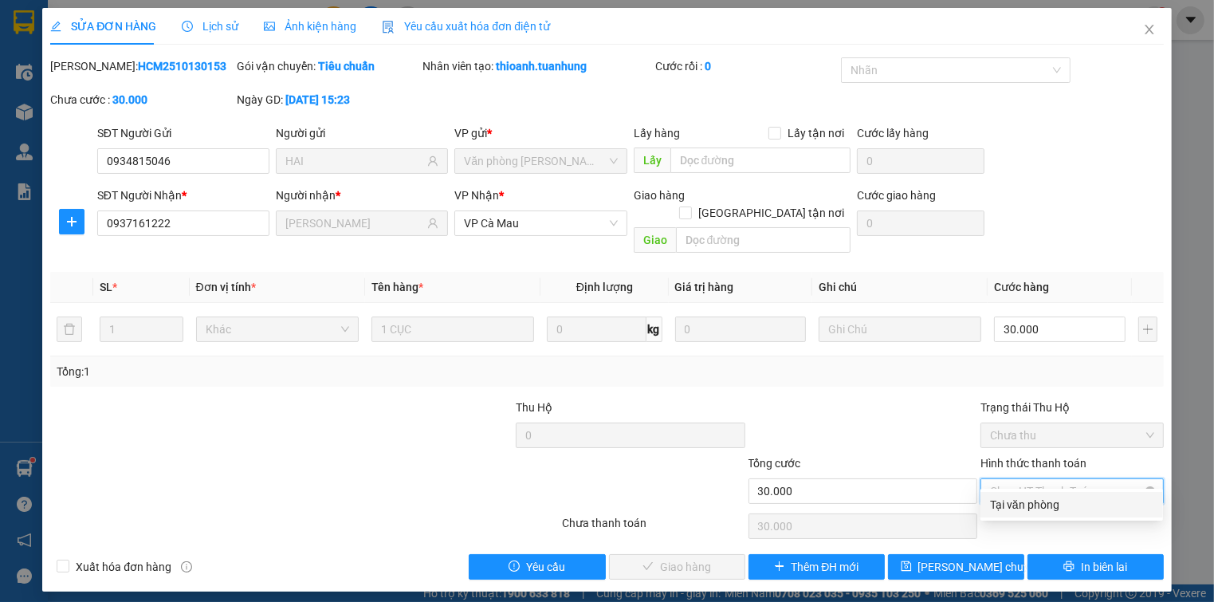
click at [1046, 510] on div "Tại văn phòng" at bounding box center [1071, 505] width 163 height 18
type input "0"
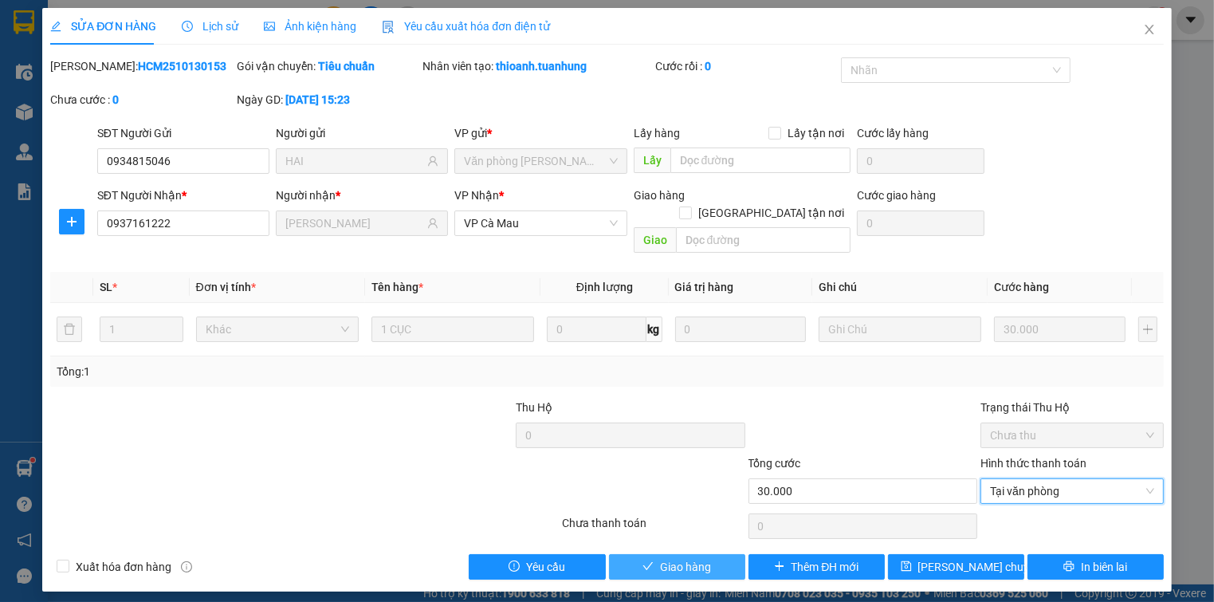
click at [707, 558] on span "Giao hàng" at bounding box center [685, 567] width 51 height 18
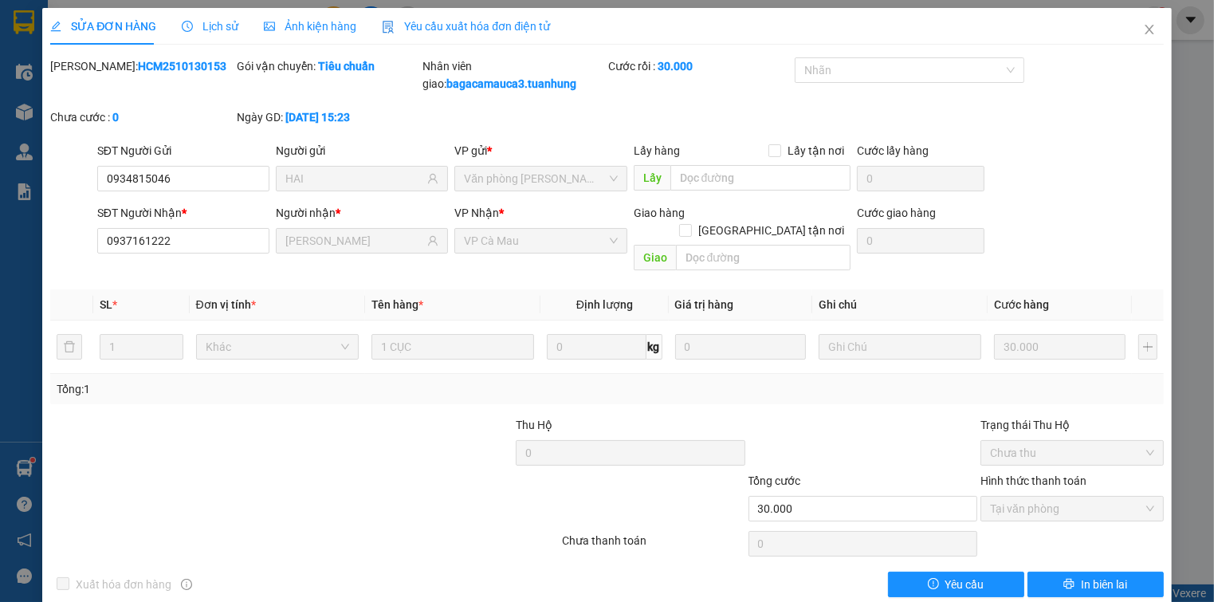
click at [1188, 204] on div "SỬA ĐƠN HÀNG Lịch sử Ảnh kiện hàng Yêu cầu xuất hóa đơn điện tử Total Paid Fee …" at bounding box center [607, 301] width 1214 height 602
click at [1143, 30] on icon "close" at bounding box center [1149, 29] width 13 height 13
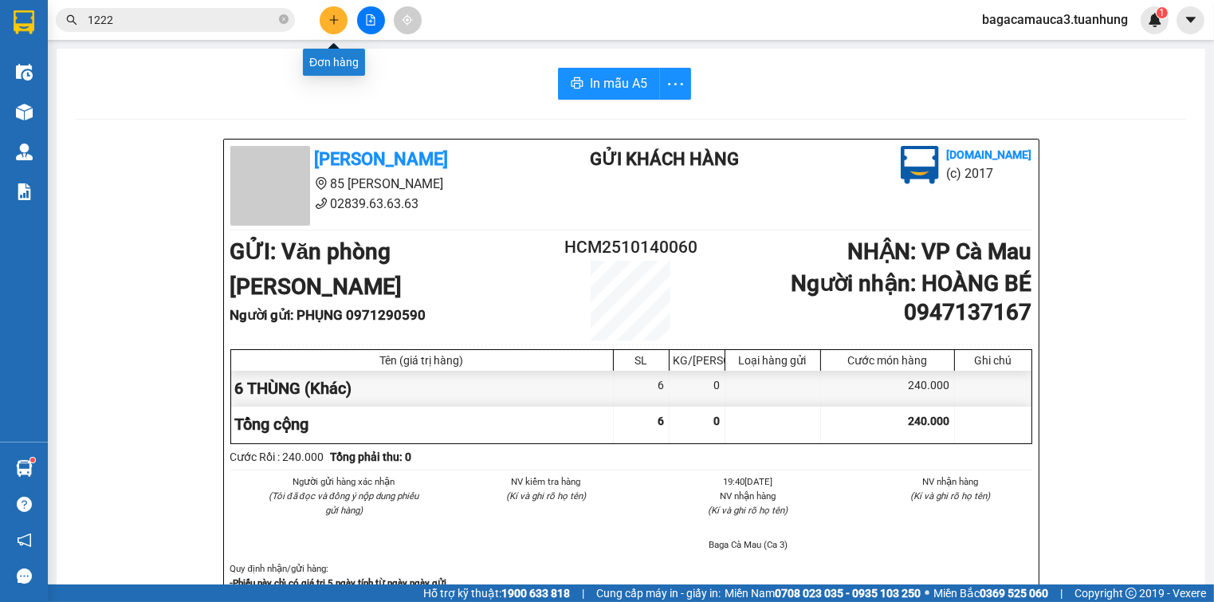
click at [331, 21] on button at bounding box center [334, 20] width 28 height 28
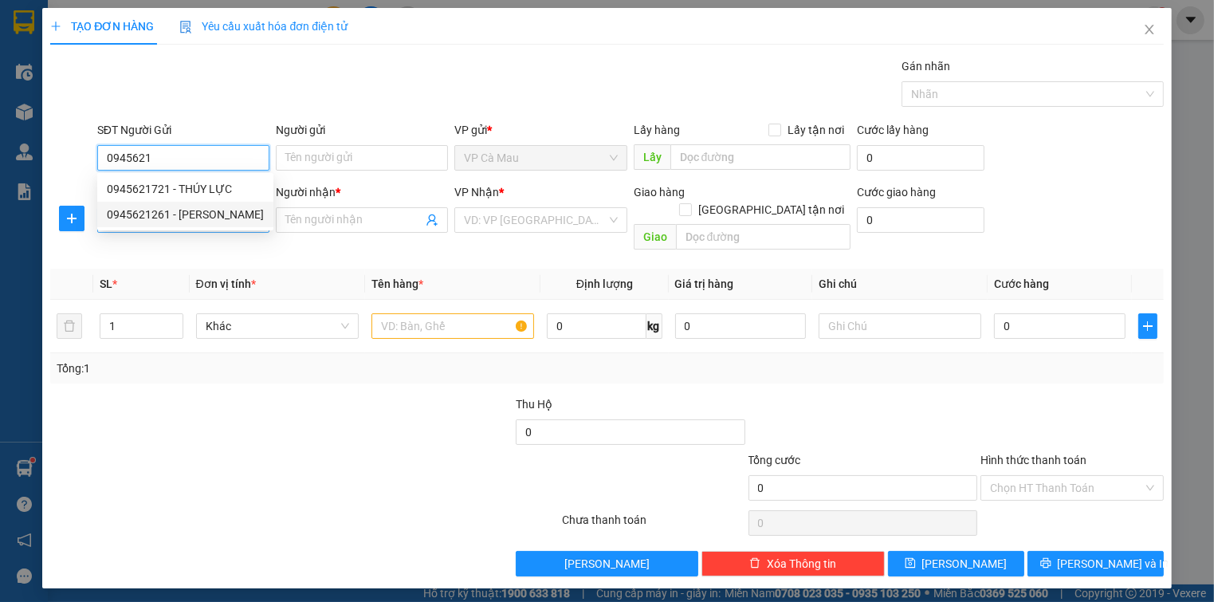
click at [201, 217] on div "0945621261 - [PERSON_NAME]" at bounding box center [185, 215] width 157 height 18
type input "0945621261"
type input "KHÁNH"
type input "0945621261"
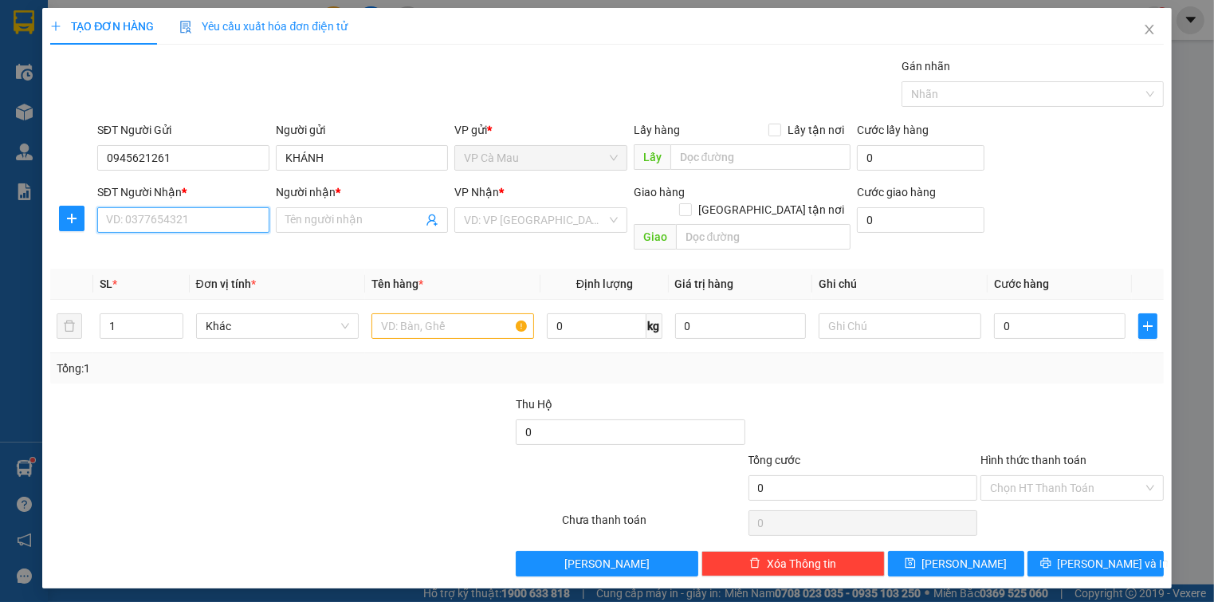
click at [207, 219] on input "SĐT Người Nhận *" at bounding box center [183, 220] width 172 height 26
click at [186, 252] on div "0948339099 - HẰNG" at bounding box center [183, 251] width 153 height 18
type input "0948339099"
type input "HẰNG"
type input "0948339099"
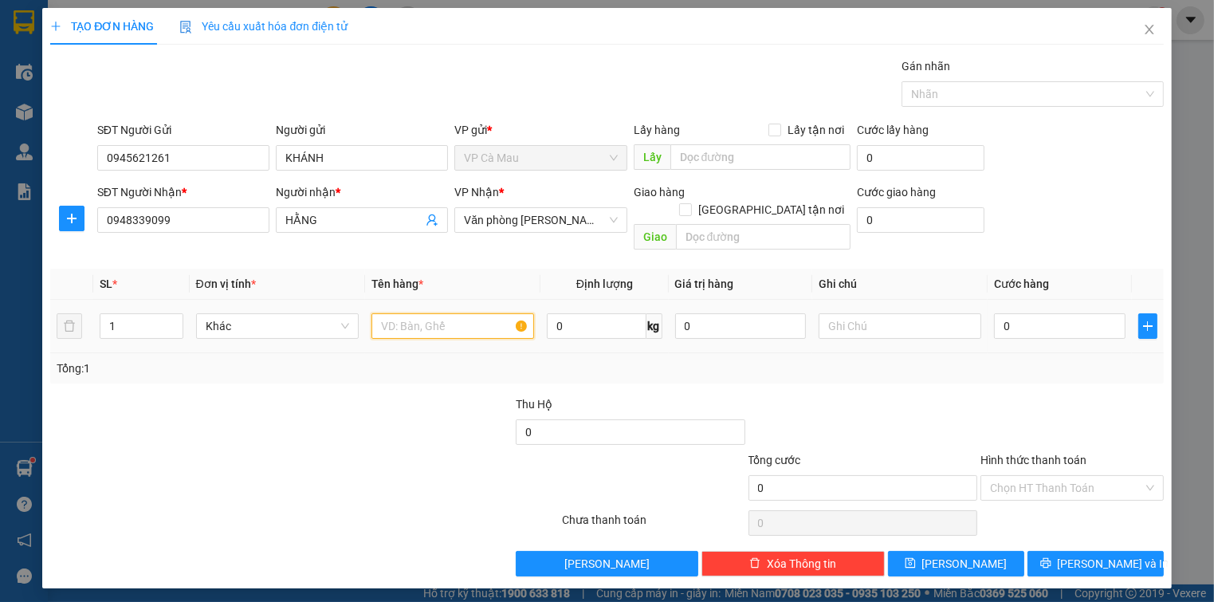
click at [430, 314] on input "text" at bounding box center [452, 326] width 163 height 26
type input "THÙNG"
click at [1083, 313] on input "0" at bounding box center [1059, 326] width 131 height 26
type input "4"
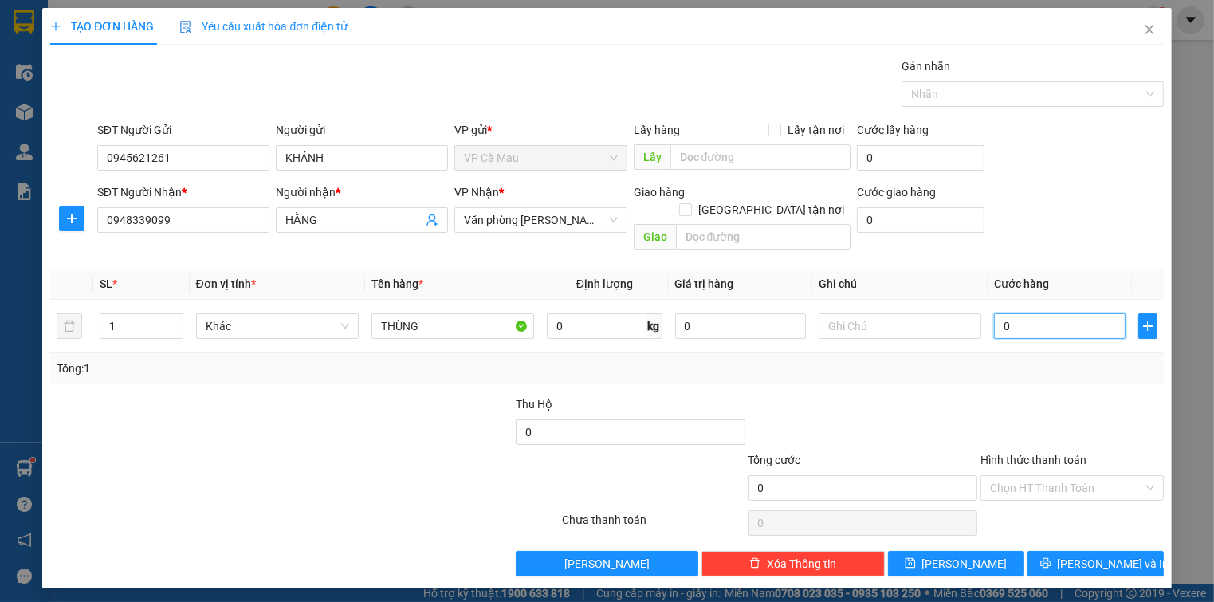
type input "4"
type input "40"
click at [1059, 476] on input "Hình thức thanh toán" at bounding box center [1066, 488] width 152 height 24
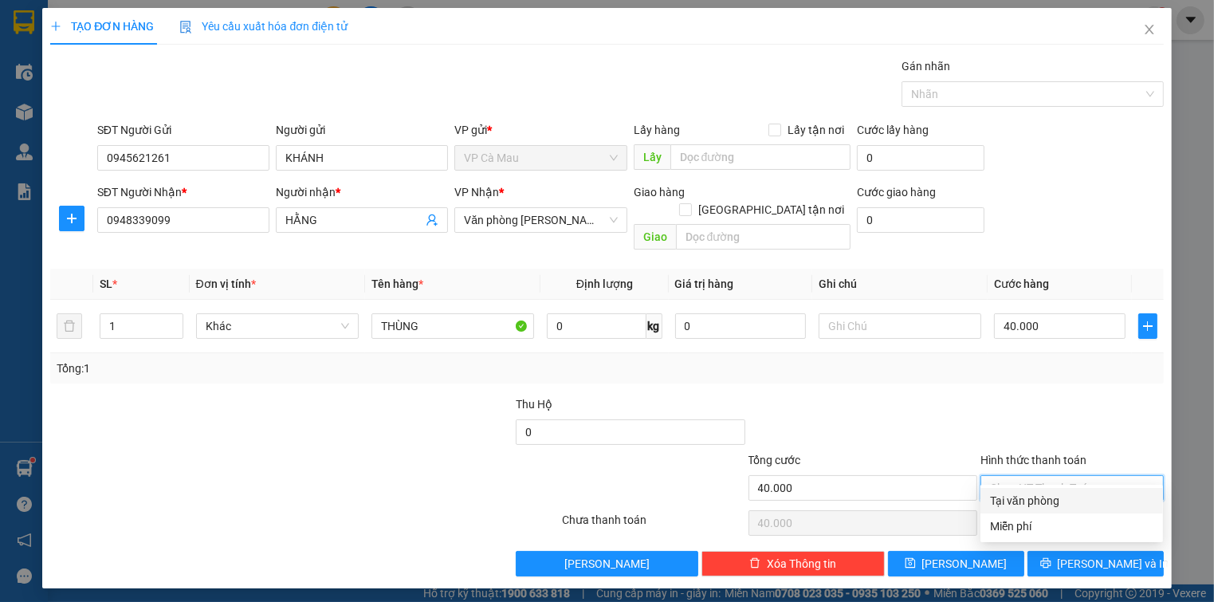
click at [1058, 503] on div "Tại văn phòng" at bounding box center [1071, 501] width 163 height 18
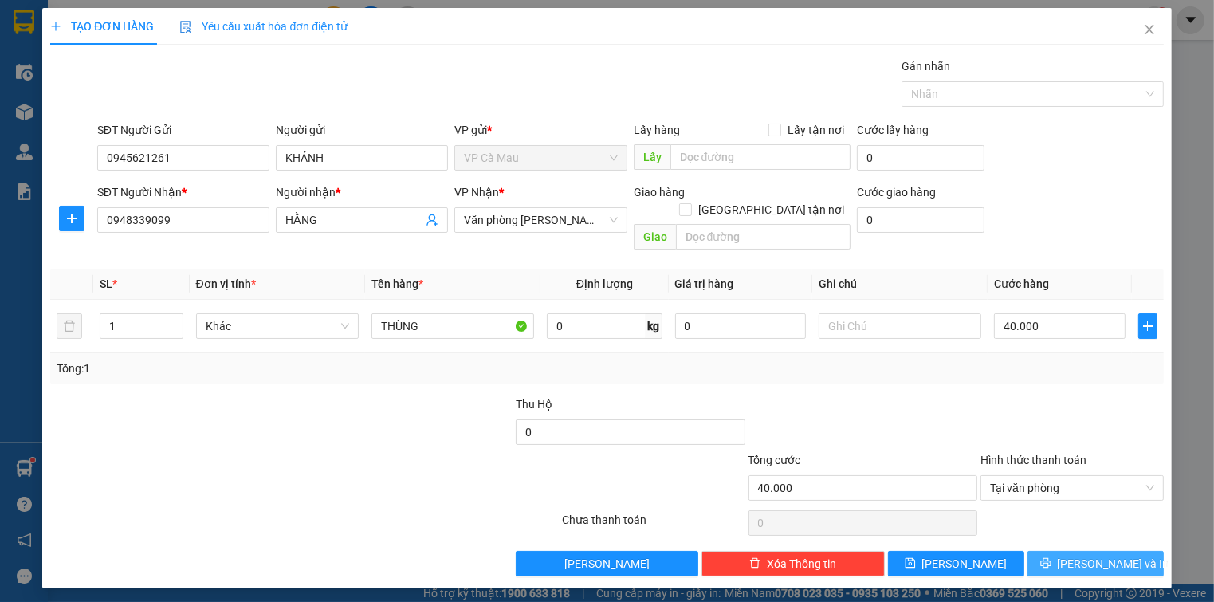
drag, startPoint x: 1110, startPoint y: 548, endPoint x: 1099, endPoint y: 539, distance: 14.7
click at [1110, 555] on span "[PERSON_NAME] và In" at bounding box center [1114, 564] width 112 height 18
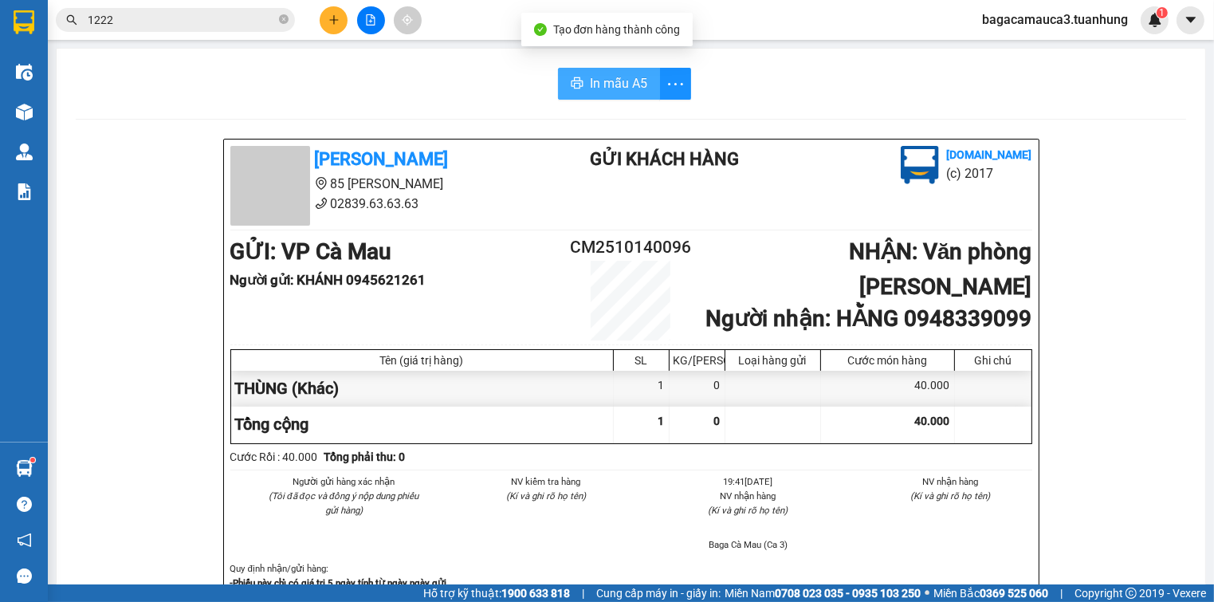
click at [590, 83] on span "In mẫu A5" at bounding box center [618, 83] width 57 height 20
click at [287, 17] on icon "close-circle" at bounding box center [284, 19] width 10 height 10
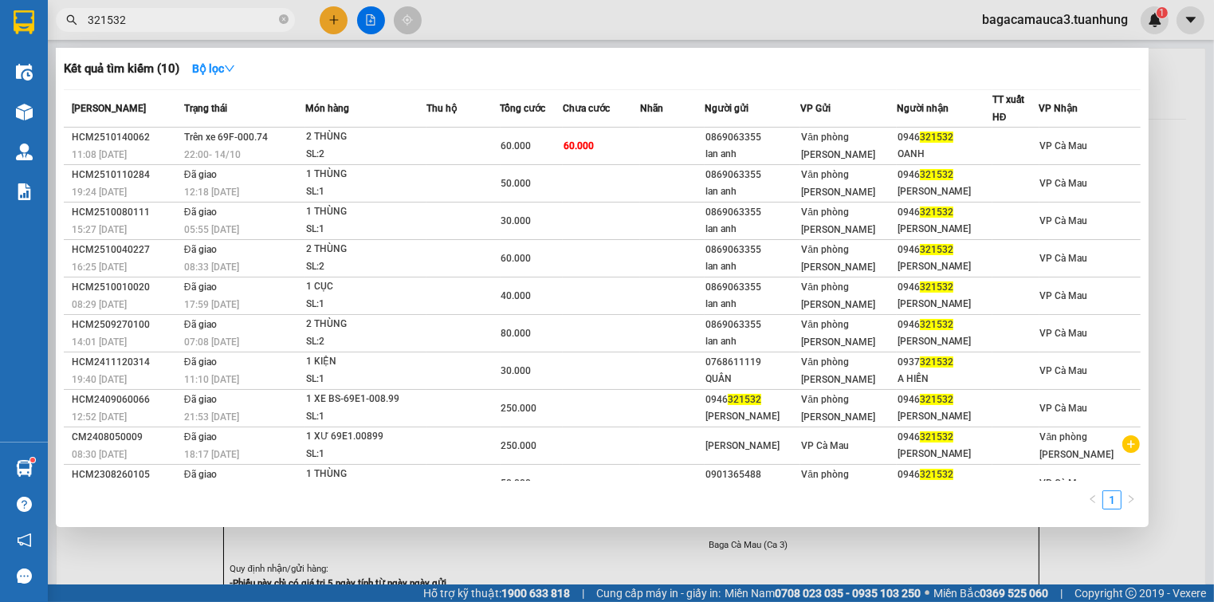
type input "321532"
click at [341, 10] on div at bounding box center [607, 301] width 1214 height 602
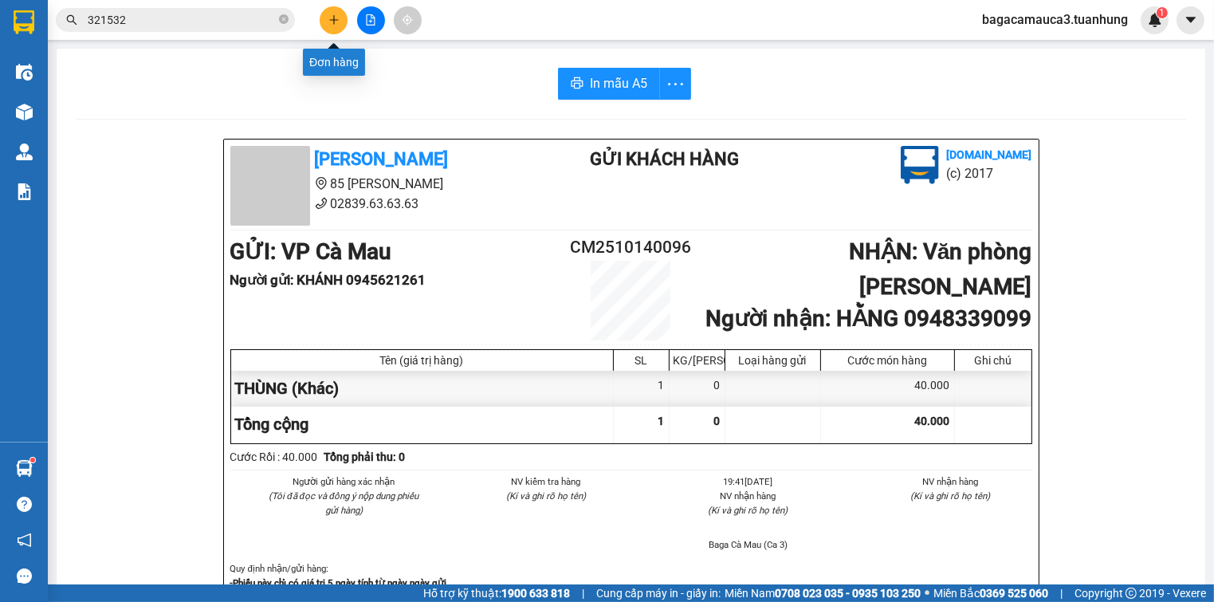
click at [335, 13] on button at bounding box center [334, 20] width 28 height 28
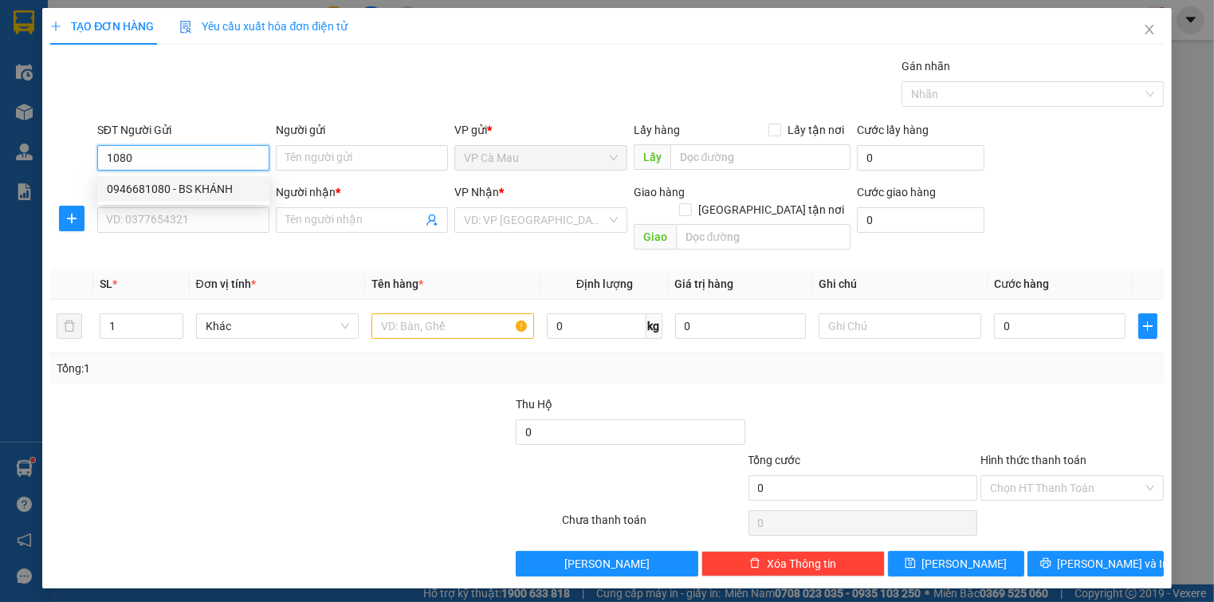
click at [229, 186] on div "0946681080 - BS KHÁNH" at bounding box center [183, 189] width 153 height 18
type input "0946681080"
type input "BS KHÁNH"
type input "0946681080"
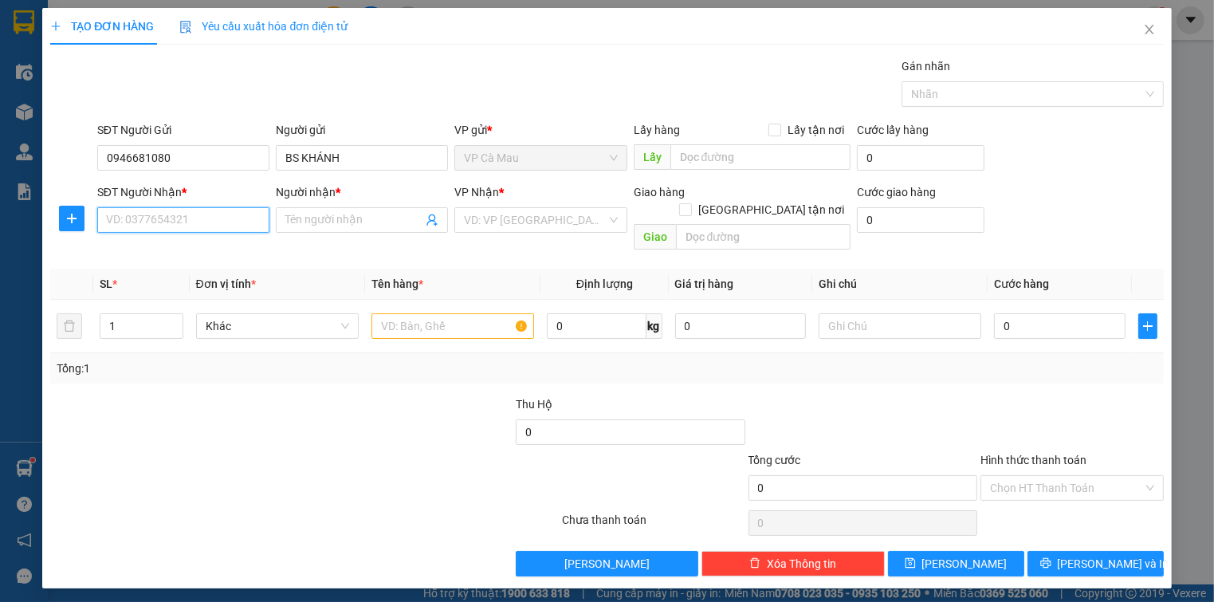
click at [238, 215] on input "SĐT Người Nhận *" at bounding box center [183, 220] width 172 height 26
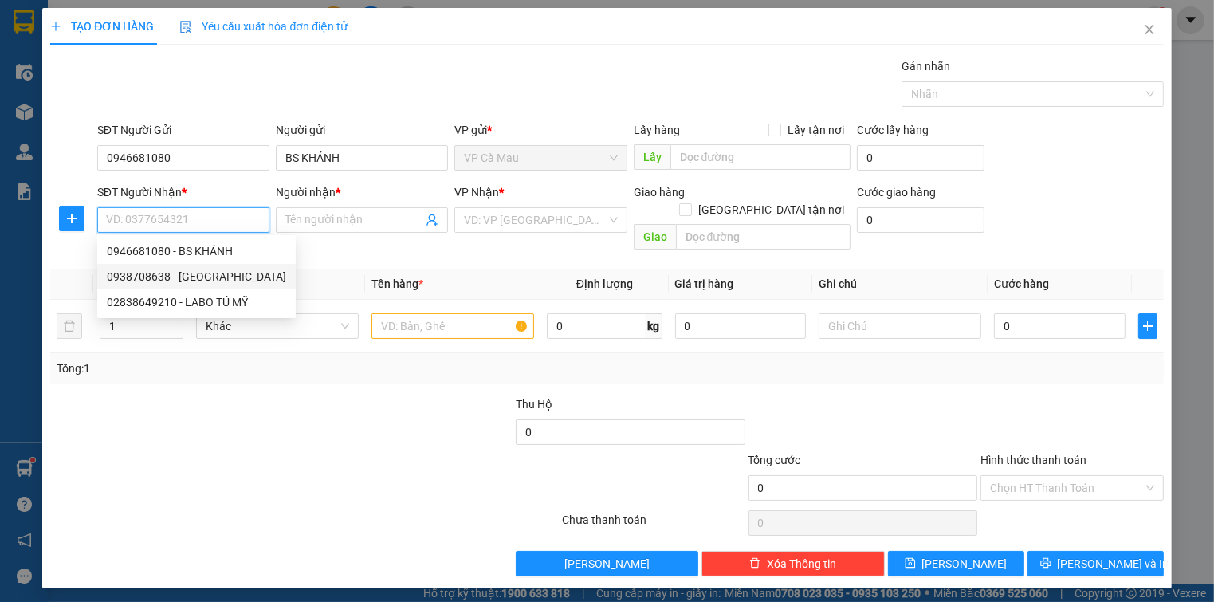
click at [235, 271] on div "0938708638 - [GEOGRAPHIC_DATA]" at bounding box center [196, 277] width 179 height 18
type input "0938708638"
type input "LABO TÚ MỸ"
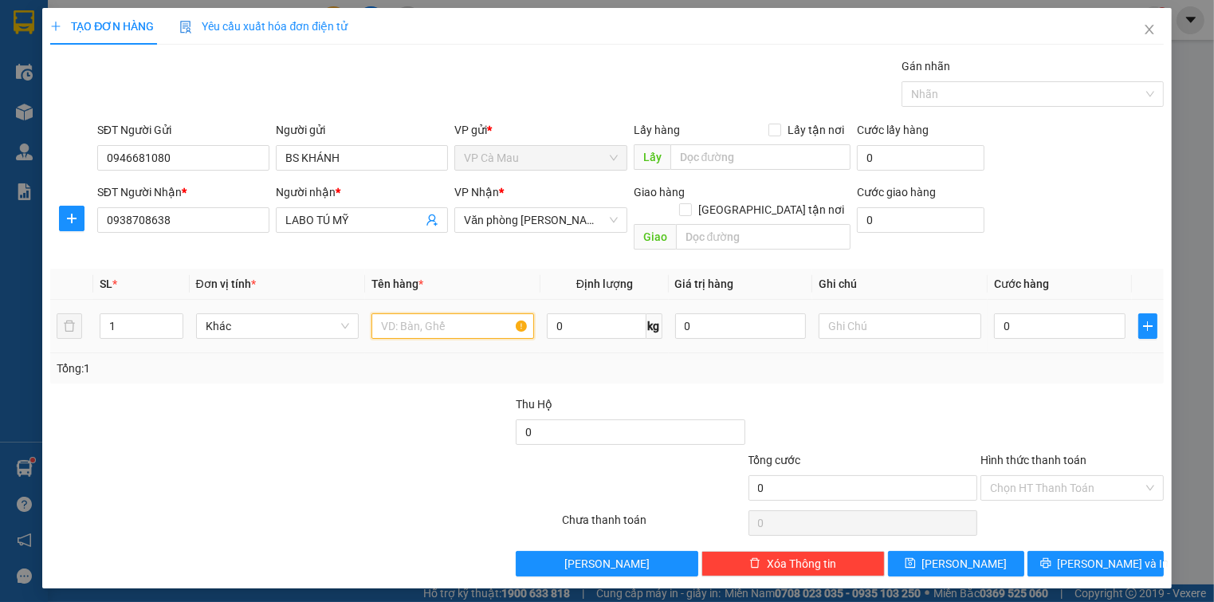
click at [422, 313] on input "text" at bounding box center [452, 326] width 163 height 26
type input "HỘP"
click at [1106, 313] on input "0" at bounding box center [1059, 326] width 131 height 26
type input "+3"
type input "3"
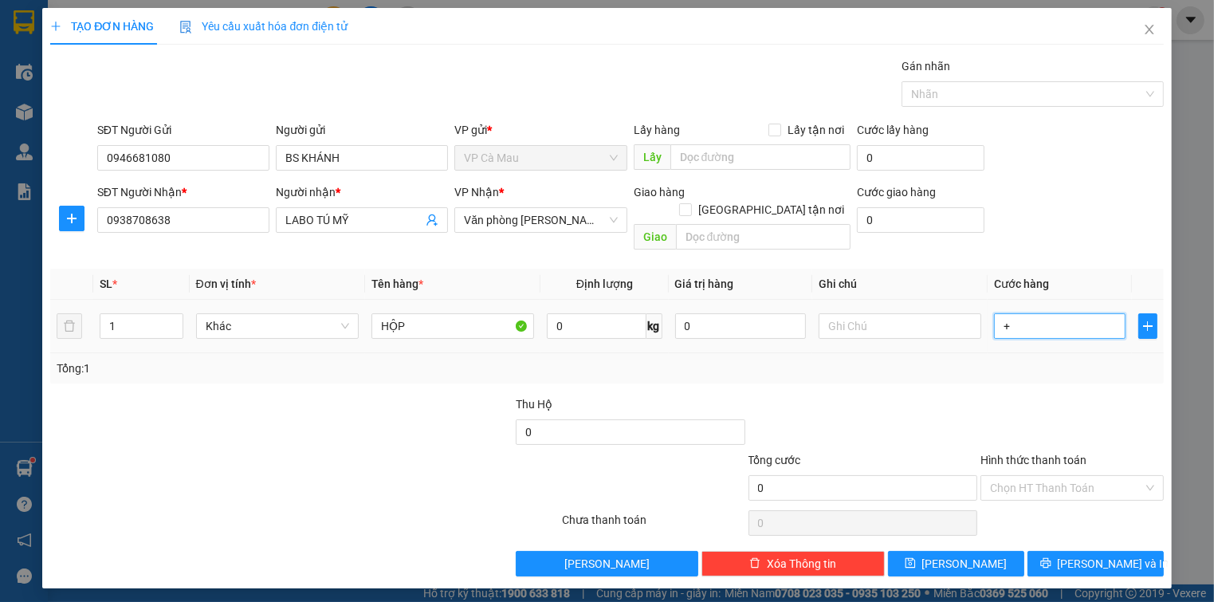
type input "3"
type input "+30"
type input "30"
click at [1051, 353] on div "Tổng: 1" at bounding box center [606, 368] width 1113 height 30
click at [1088, 476] on input "Hình thức thanh toán" at bounding box center [1066, 488] width 152 height 24
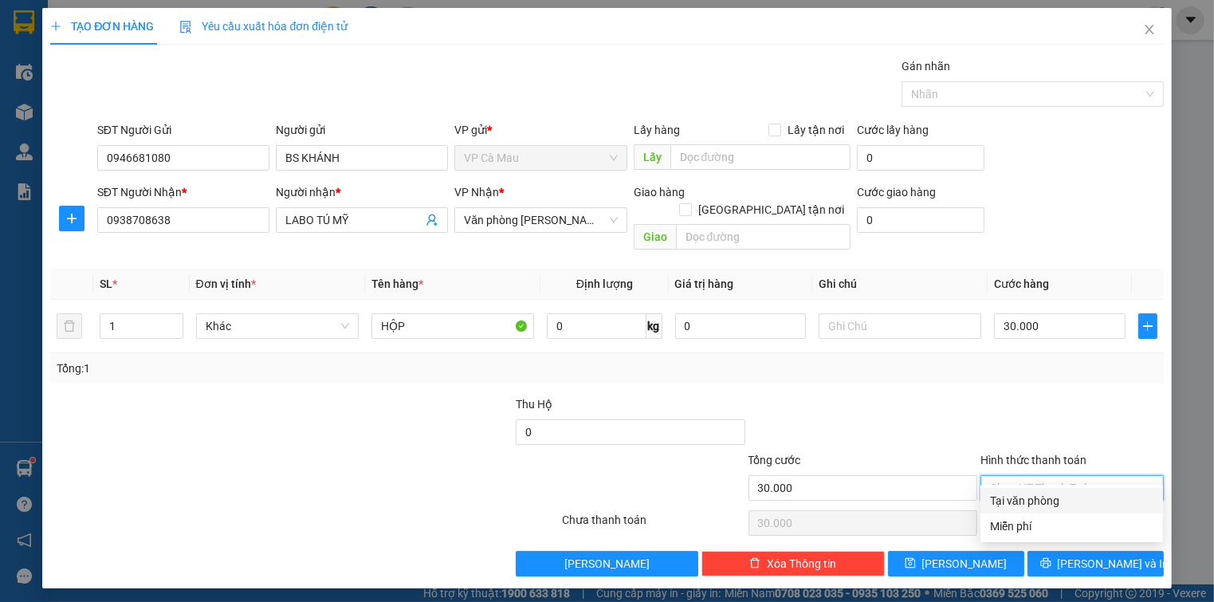
click at [1058, 504] on div "Tại văn phòng" at bounding box center [1071, 501] width 163 height 18
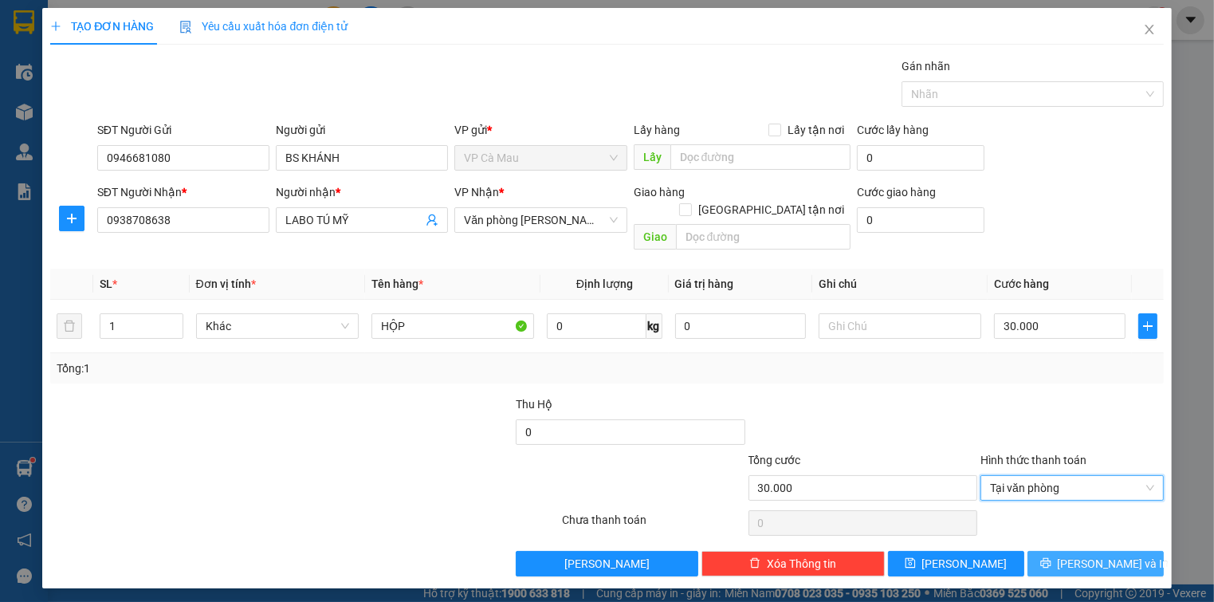
click at [1070, 551] on button "[PERSON_NAME] và In" at bounding box center [1095, 564] width 136 height 26
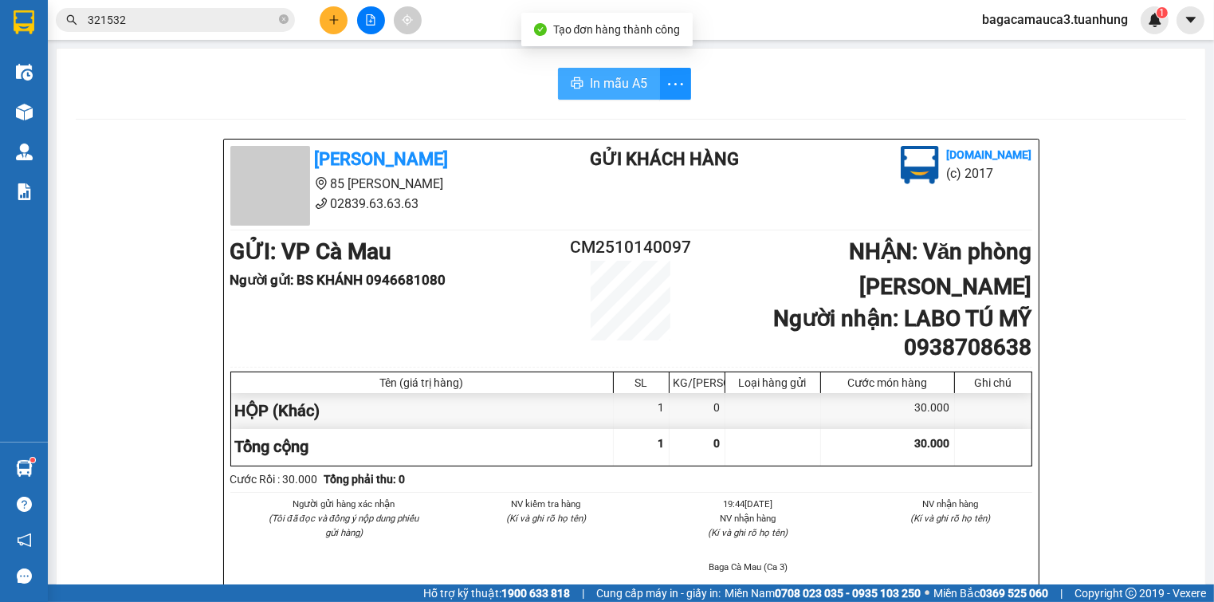
drag, startPoint x: 596, startPoint y: 93, endPoint x: 584, endPoint y: 80, distance: 18.1
click at [596, 92] on button "In mẫu A5" at bounding box center [609, 84] width 102 height 32
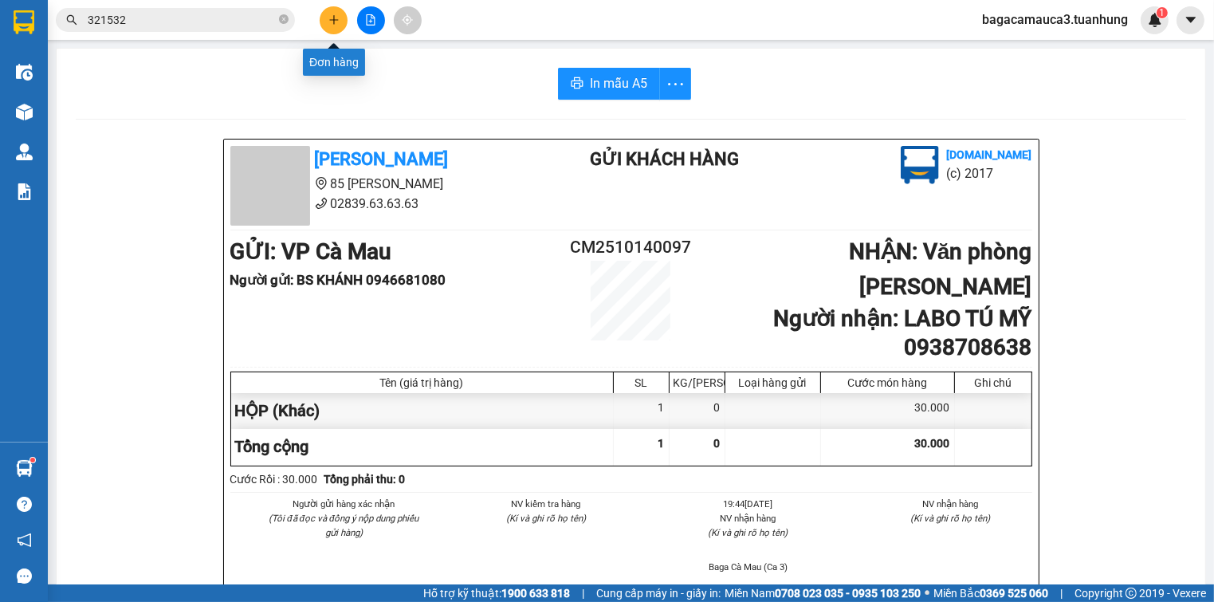
click at [322, 10] on div at bounding box center [371, 20] width 120 height 28
click at [323, 11] on button at bounding box center [334, 20] width 28 height 28
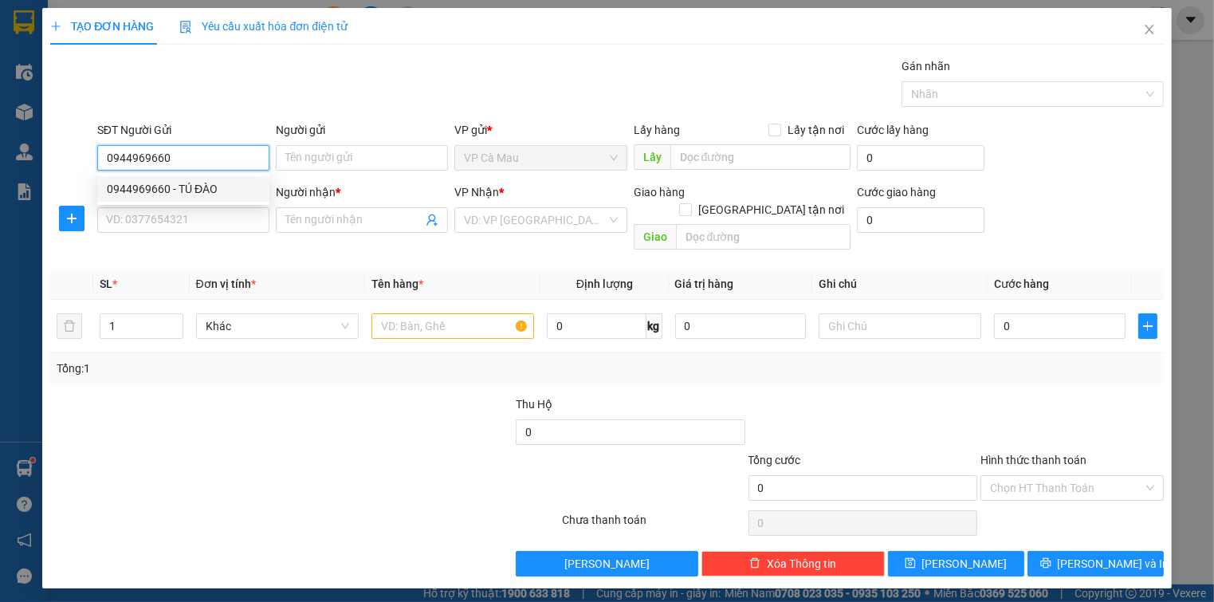
click at [220, 189] on div "0944969660 - TÚ ĐÀO" at bounding box center [183, 189] width 153 height 18
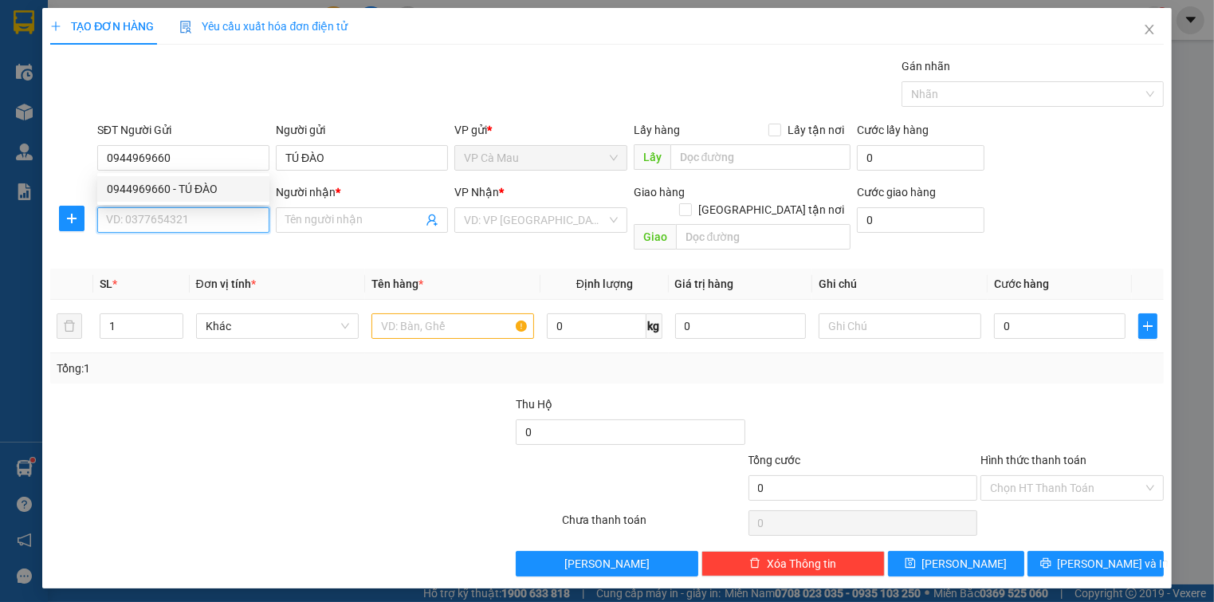
click at [249, 230] on input "SĐT Người Nhận *" at bounding box center [183, 220] width 172 height 26
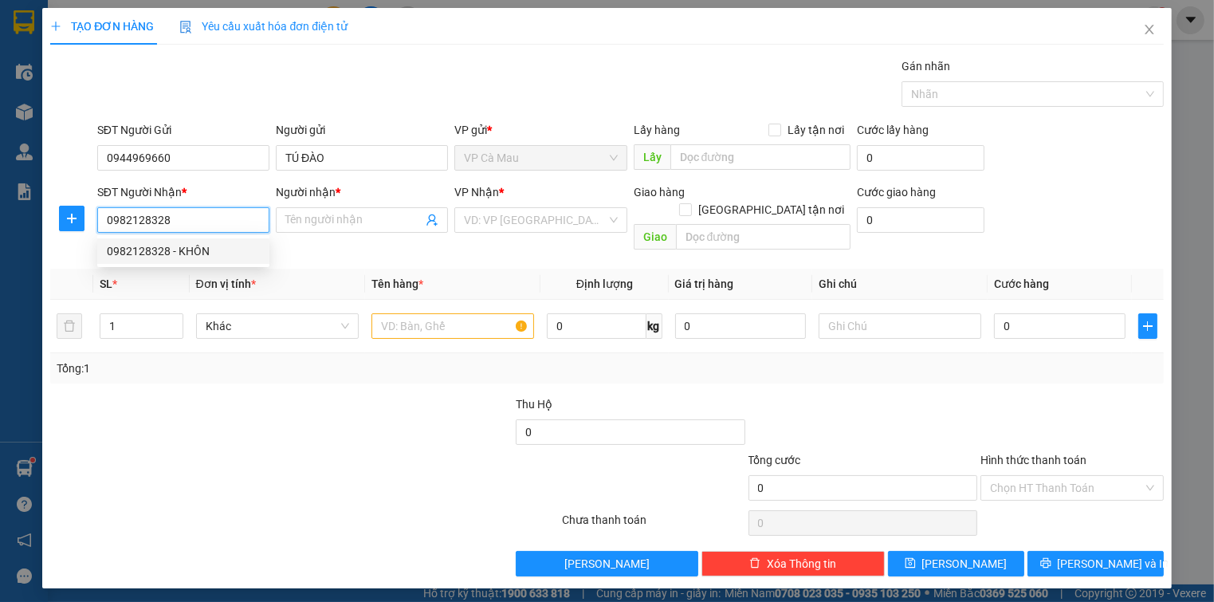
click at [209, 255] on div "0982128328 - KHÔN" at bounding box center [183, 251] width 153 height 18
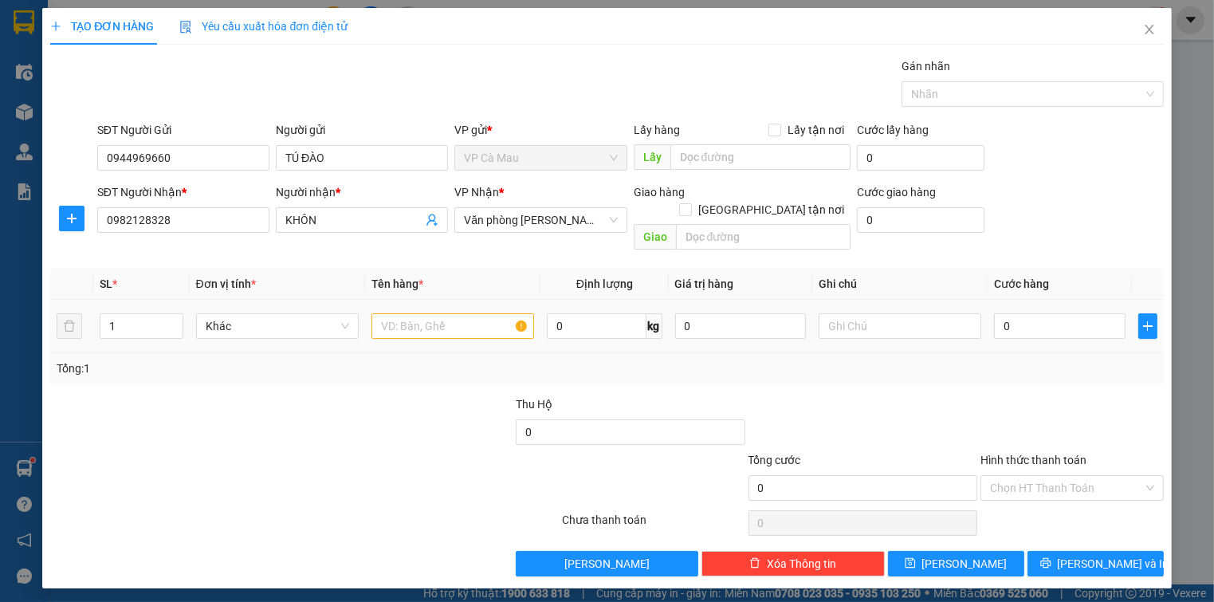
drag, startPoint x: 469, startPoint y: 290, endPoint x: 469, endPoint y: 308, distance: 17.5
click at [469, 300] on td at bounding box center [452, 326] width 175 height 53
click at [469, 313] on input "text" at bounding box center [452, 326] width 163 height 26
click at [996, 324] on td "0" at bounding box center [1058, 326] width 143 height 53
click at [1014, 315] on input "0" at bounding box center [1059, 326] width 131 height 26
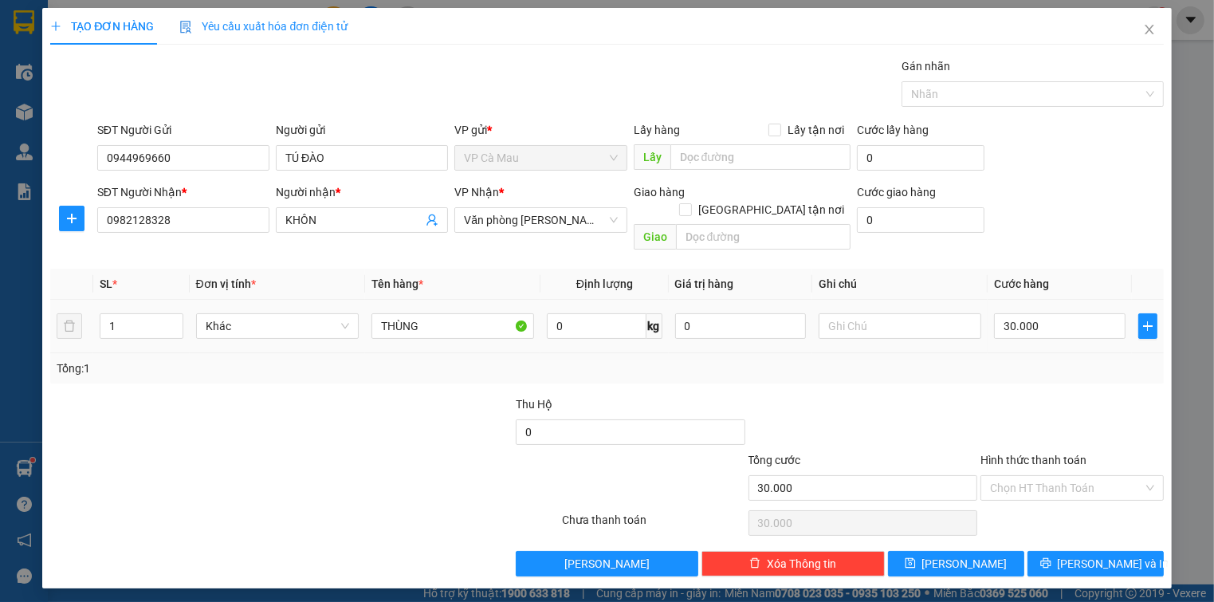
click at [1010, 331] on td "30.000" at bounding box center [1058, 326] width 143 height 53
click at [1064, 476] on input "Hình thức thanh toán" at bounding box center [1066, 488] width 152 height 24
click at [1062, 500] on div "Tại văn phòng" at bounding box center [1071, 501] width 163 height 18
click at [1048, 551] on button "[PERSON_NAME] và In" at bounding box center [1095, 564] width 136 height 26
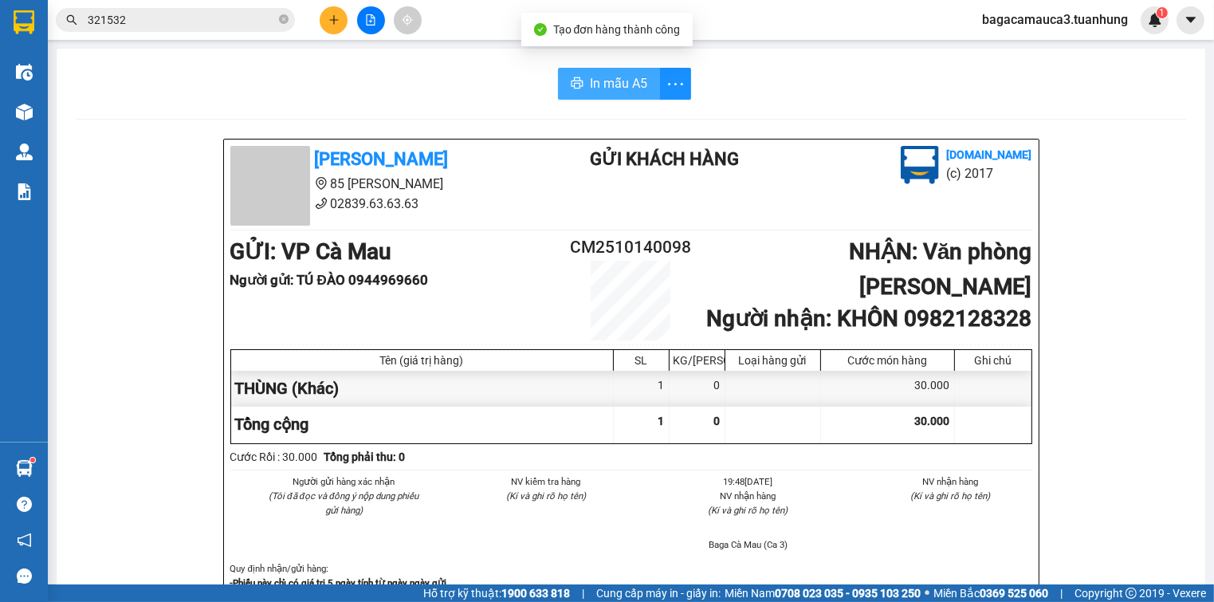
click at [558, 74] on button "In mẫu A5" at bounding box center [609, 84] width 102 height 32
click at [205, 38] on div "Kết quả tìm kiếm ( 10 ) Bộ lọc Mã ĐH Trạng thái Món hàng Thu hộ Tổng cước Chưa …" at bounding box center [607, 20] width 1214 height 40
click at [287, 16] on icon "close-circle" at bounding box center [284, 19] width 10 height 10
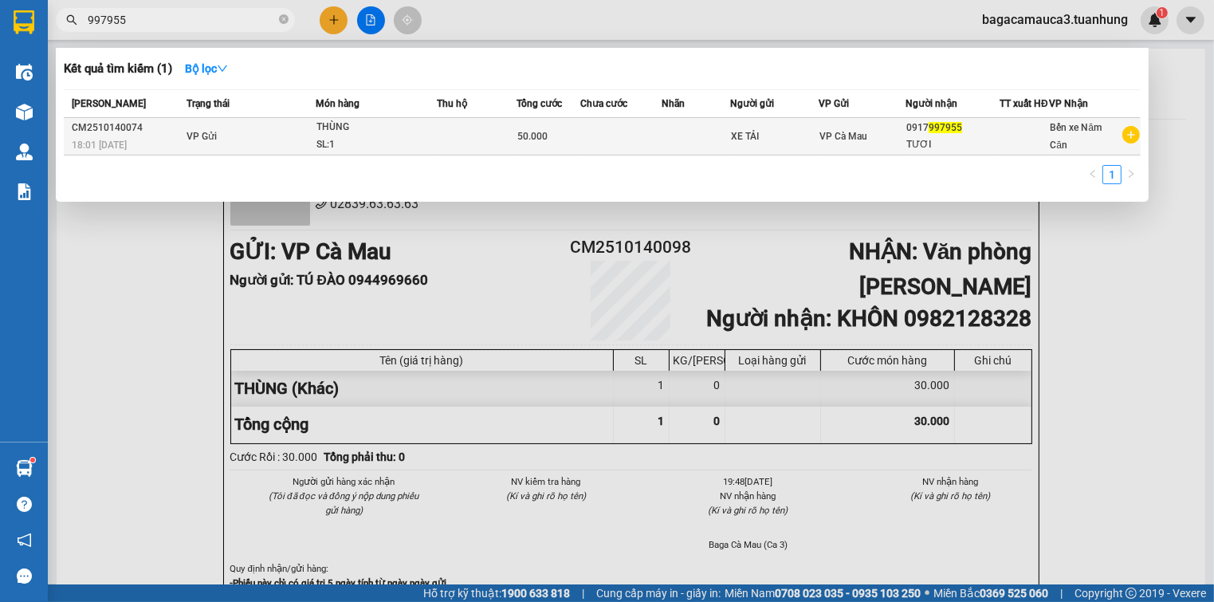
click at [402, 153] on div "SL: 1" at bounding box center [376, 145] width 120 height 18
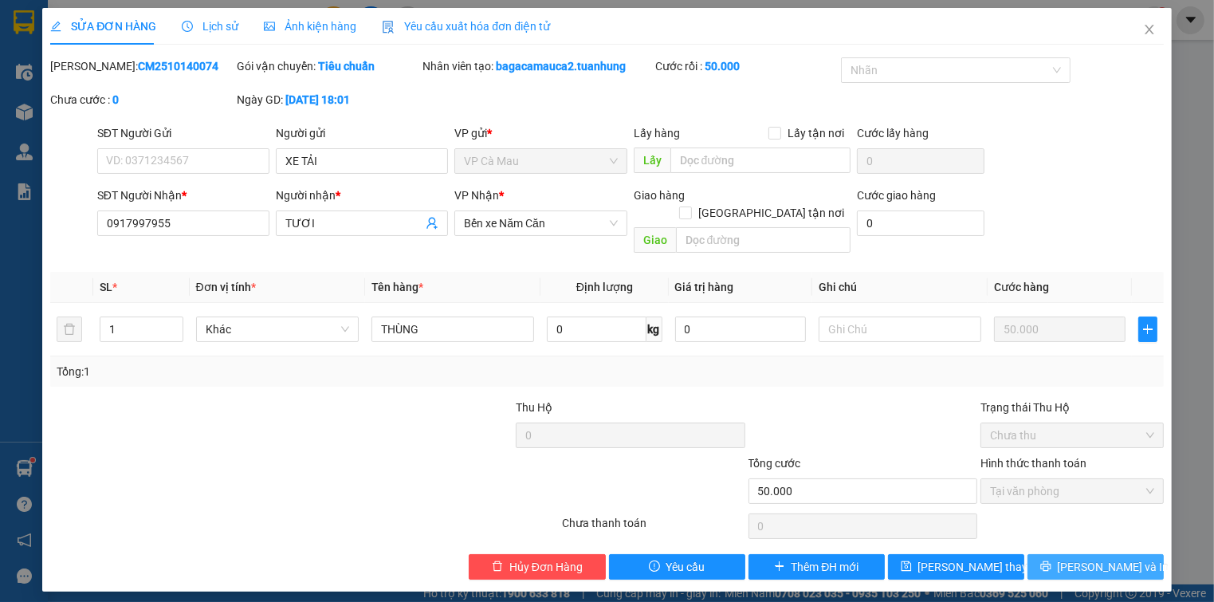
click at [1089, 558] on span "[PERSON_NAME] và In" at bounding box center [1114, 567] width 112 height 18
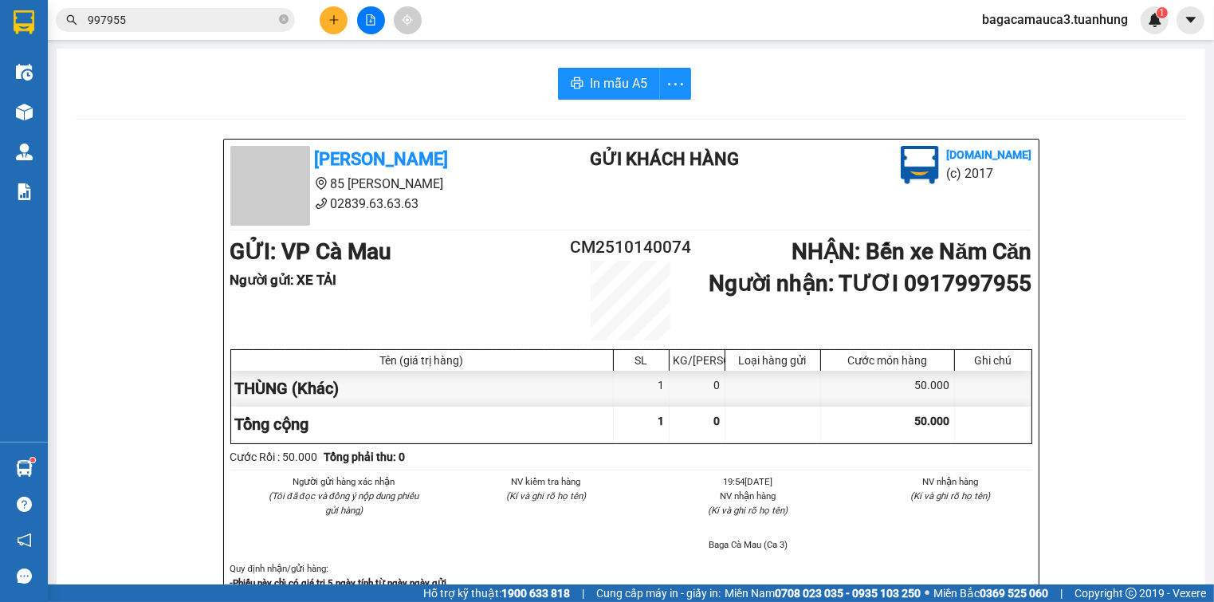
click at [185, 14] on input "997955" at bounding box center [182, 20] width 188 height 18
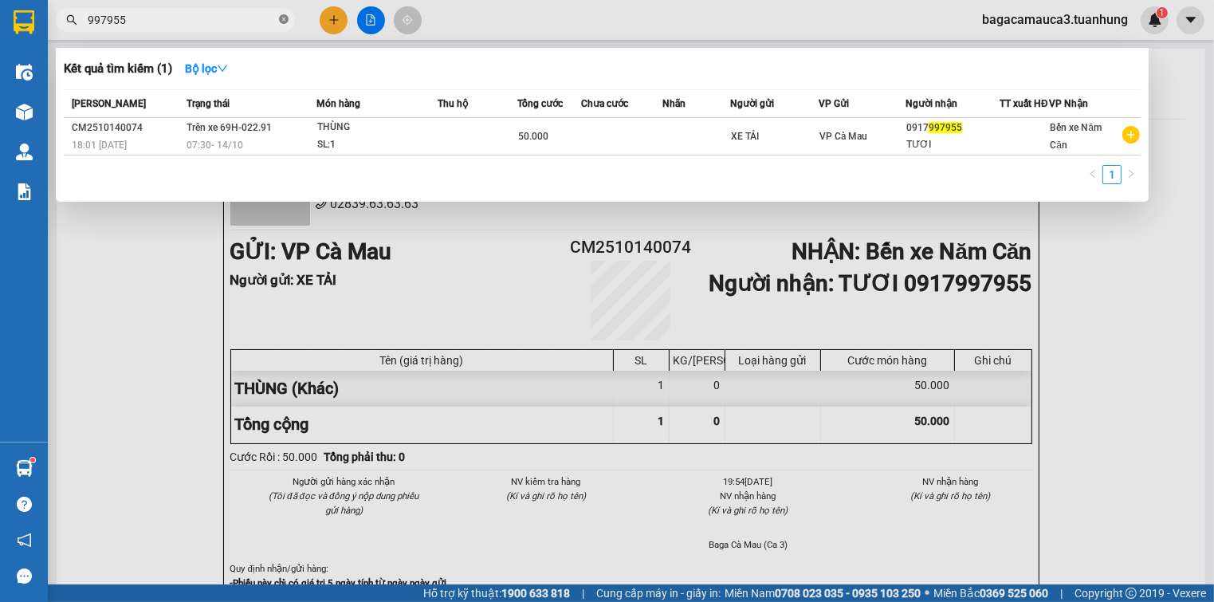
click at [281, 18] on icon "close-circle" at bounding box center [284, 19] width 10 height 10
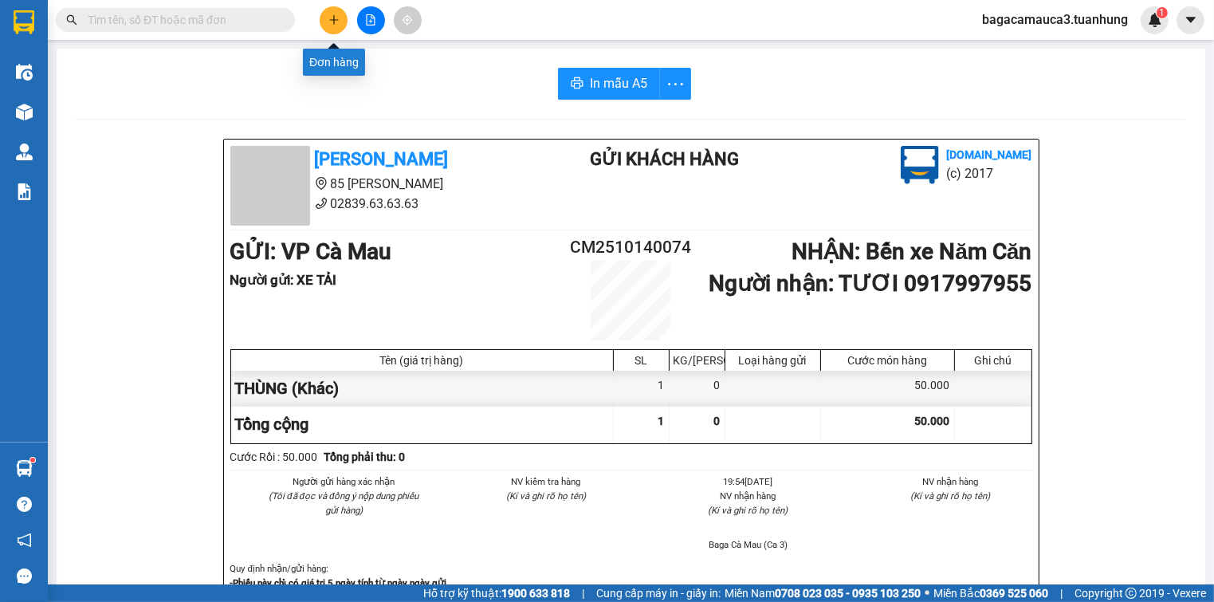
click at [332, 19] on icon "plus" at bounding box center [333, 19] width 11 height 11
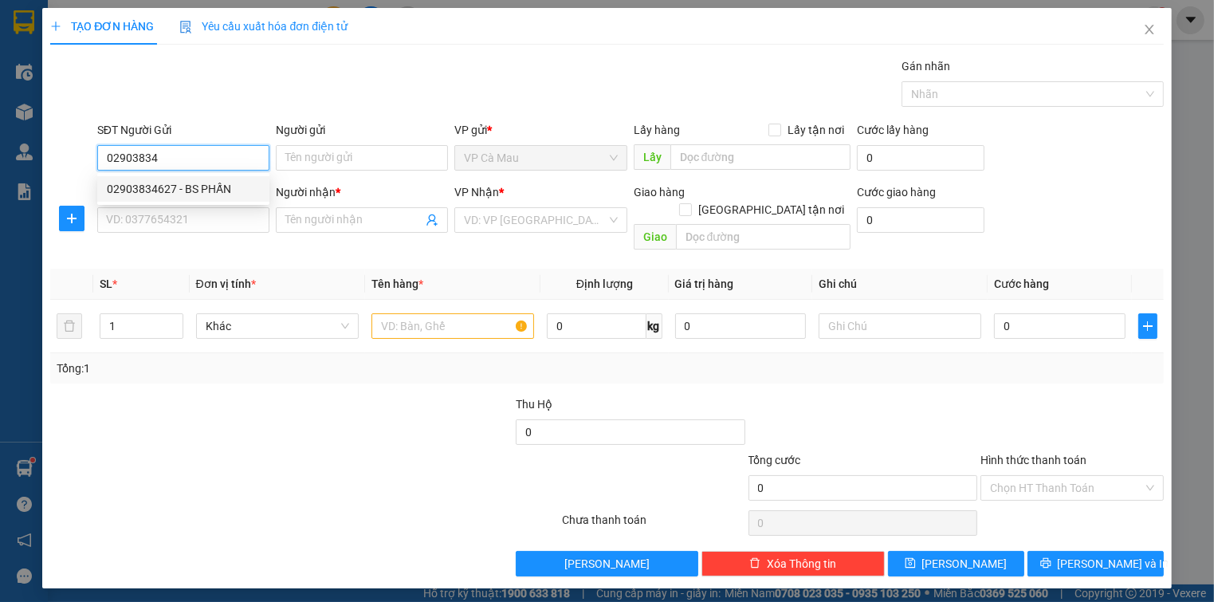
click at [210, 191] on div "02903834627 - BS PHẤN" at bounding box center [183, 189] width 153 height 18
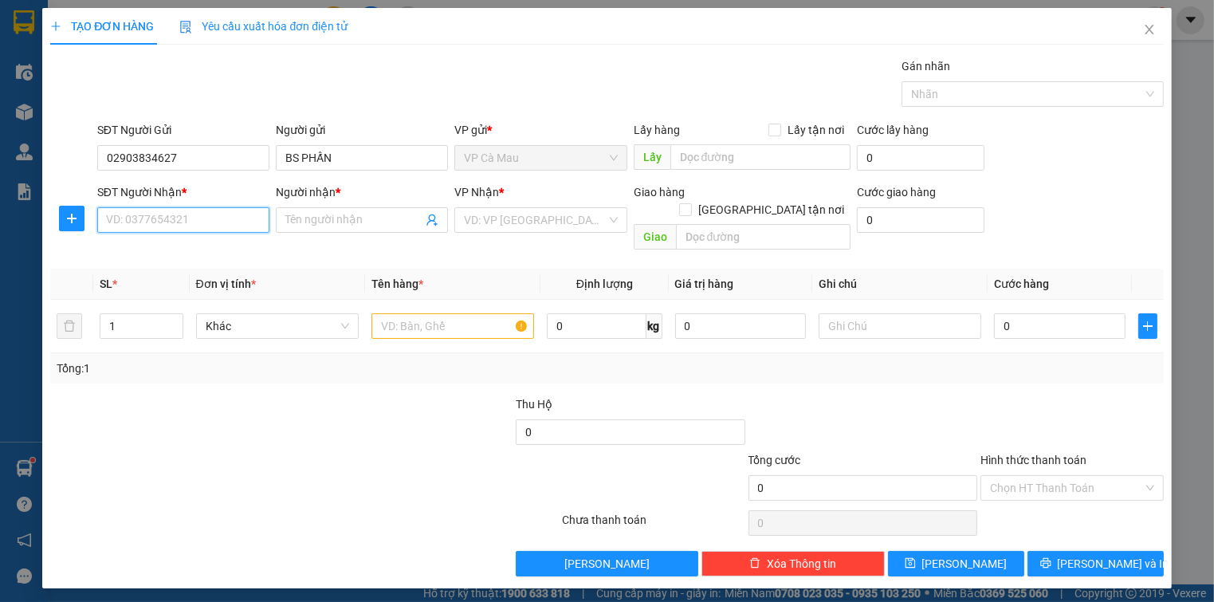
click at [207, 222] on input "SĐT Người Nhận *" at bounding box center [183, 220] width 172 height 26
click at [219, 255] on div "0938229329 - LABO Ý NHA" at bounding box center [183, 251] width 153 height 18
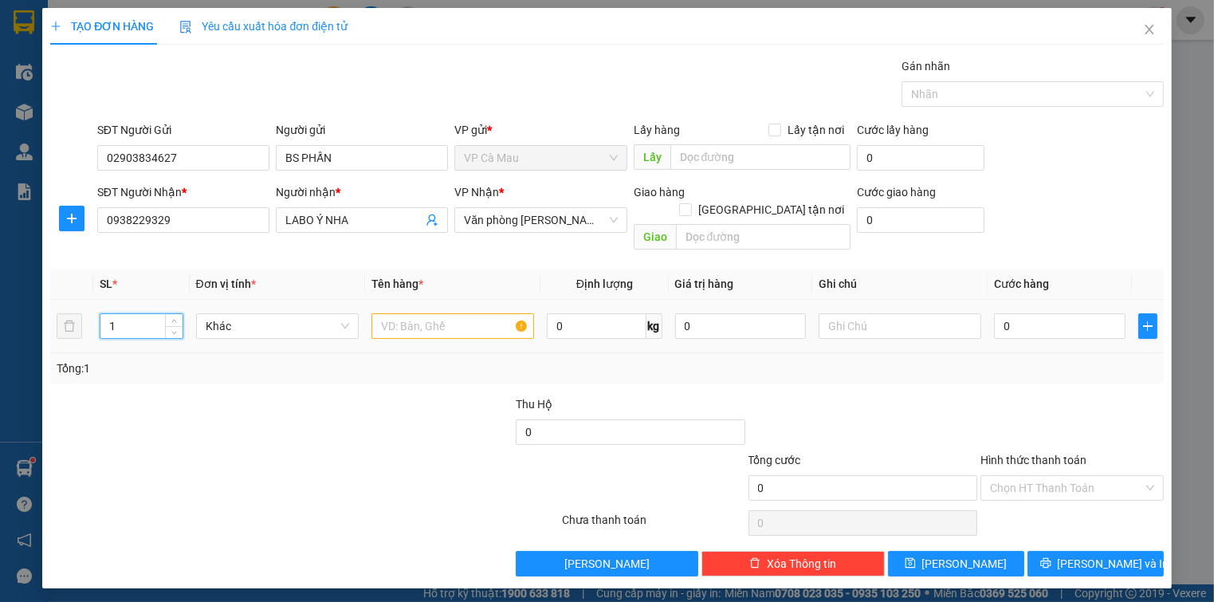
click at [163, 314] on input "1" at bounding box center [140, 326] width 81 height 24
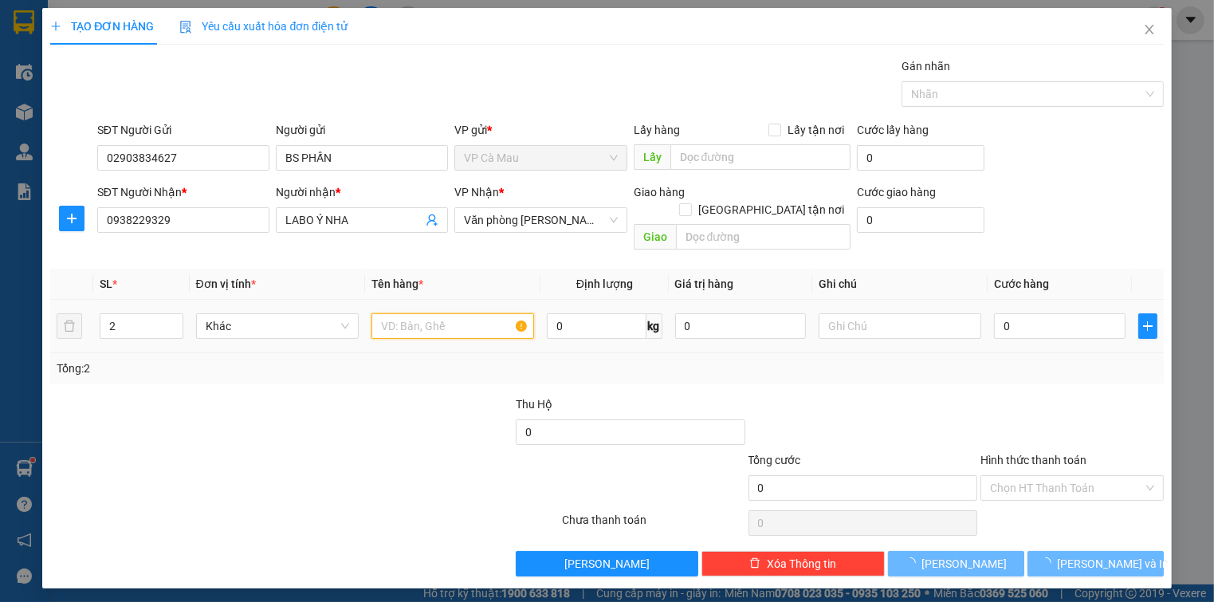
click at [422, 313] on input "text" at bounding box center [452, 326] width 163 height 26
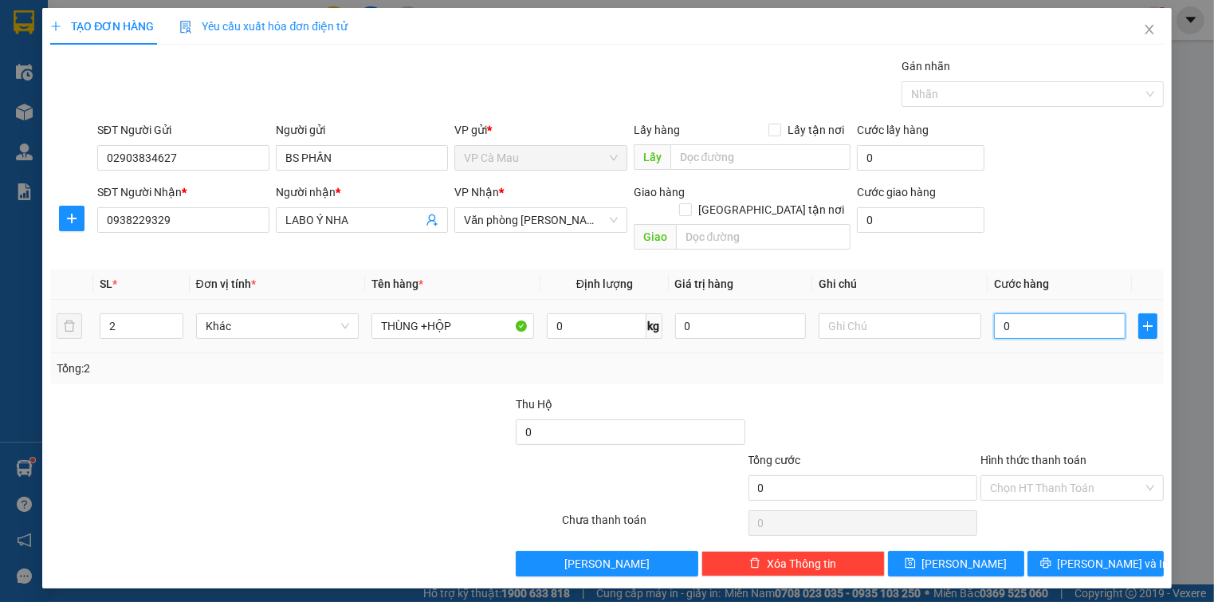
click at [1042, 313] on input "0" at bounding box center [1059, 326] width 131 height 26
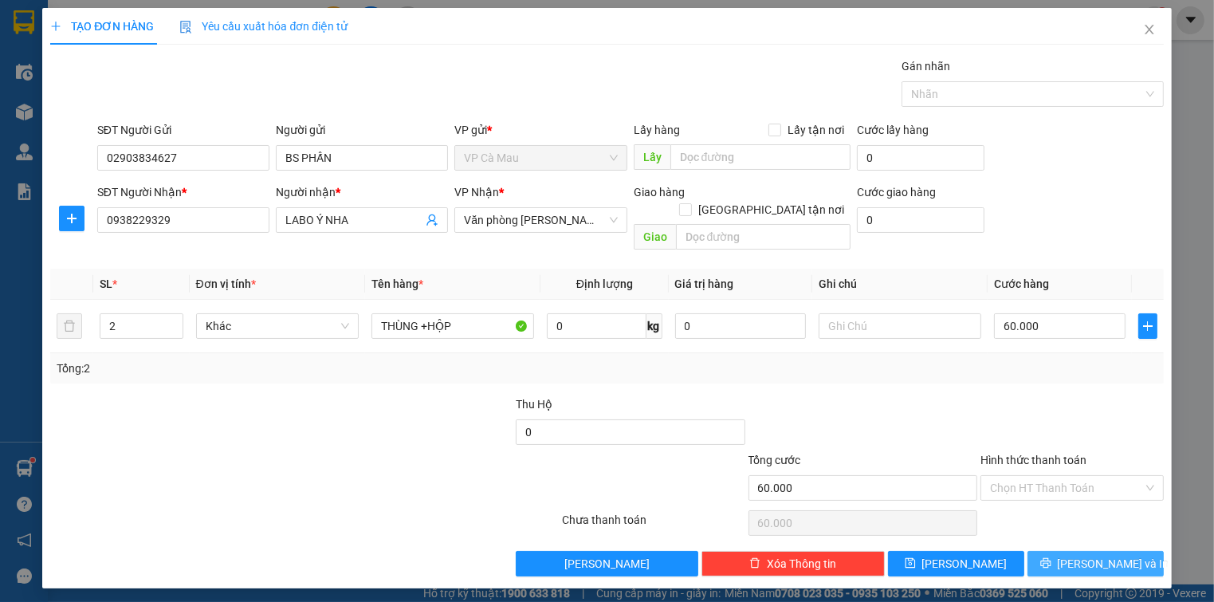
click at [1093, 555] on span "[PERSON_NAME] và In" at bounding box center [1114, 564] width 112 height 18
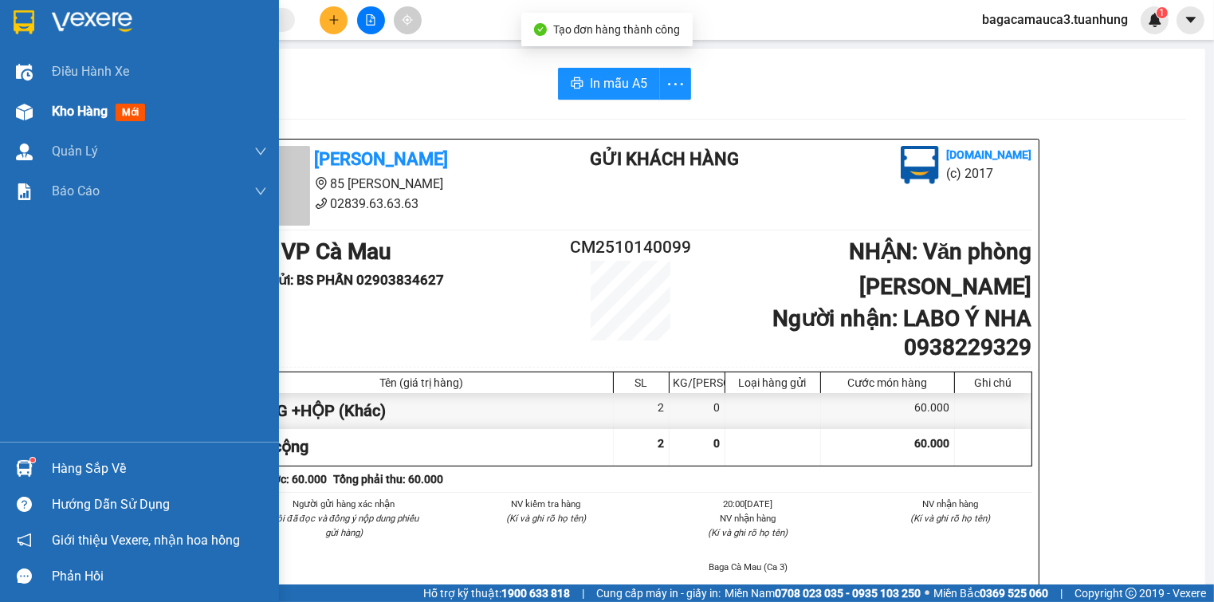
click at [61, 108] on span "Kho hàng" at bounding box center [80, 111] width 56 height 15
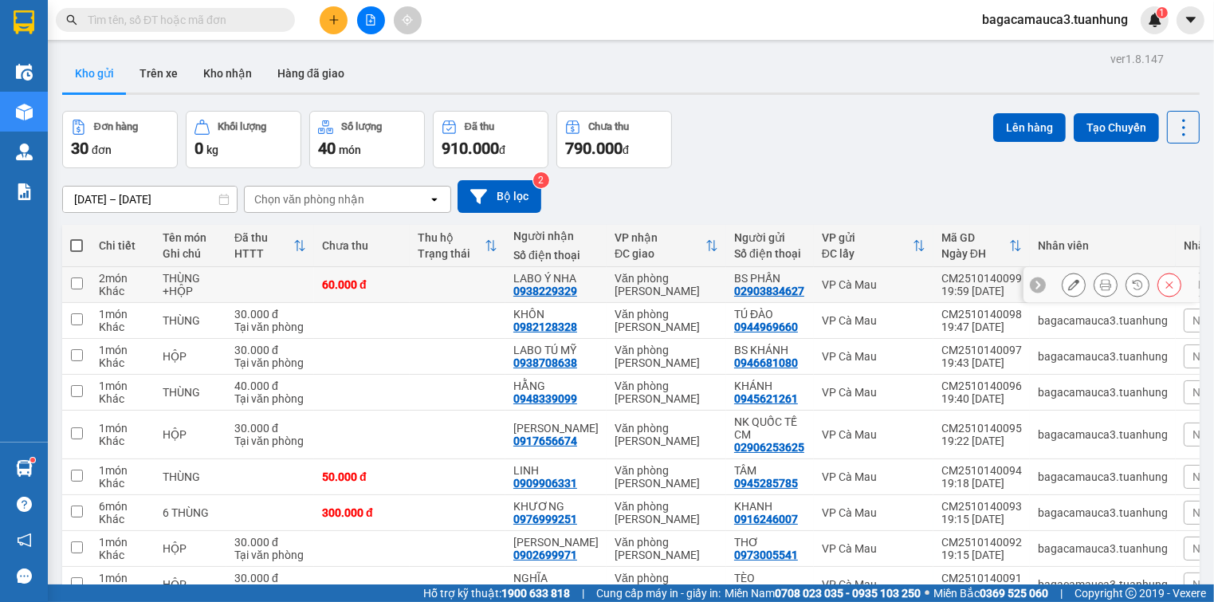
click at [1068, 286] on icon at bounding box center [1073, 284] width 11 height 11
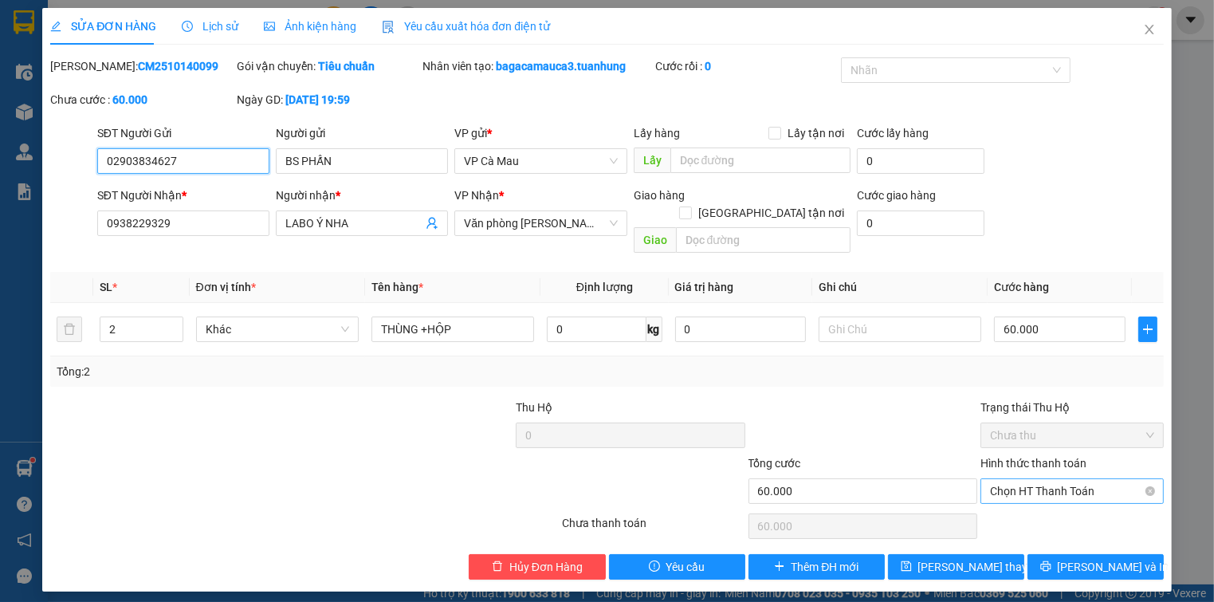
click at [1093, 479] on span "Chọn HT Thanh Toán" at bounding box center [1071, 491] width 163 height 24
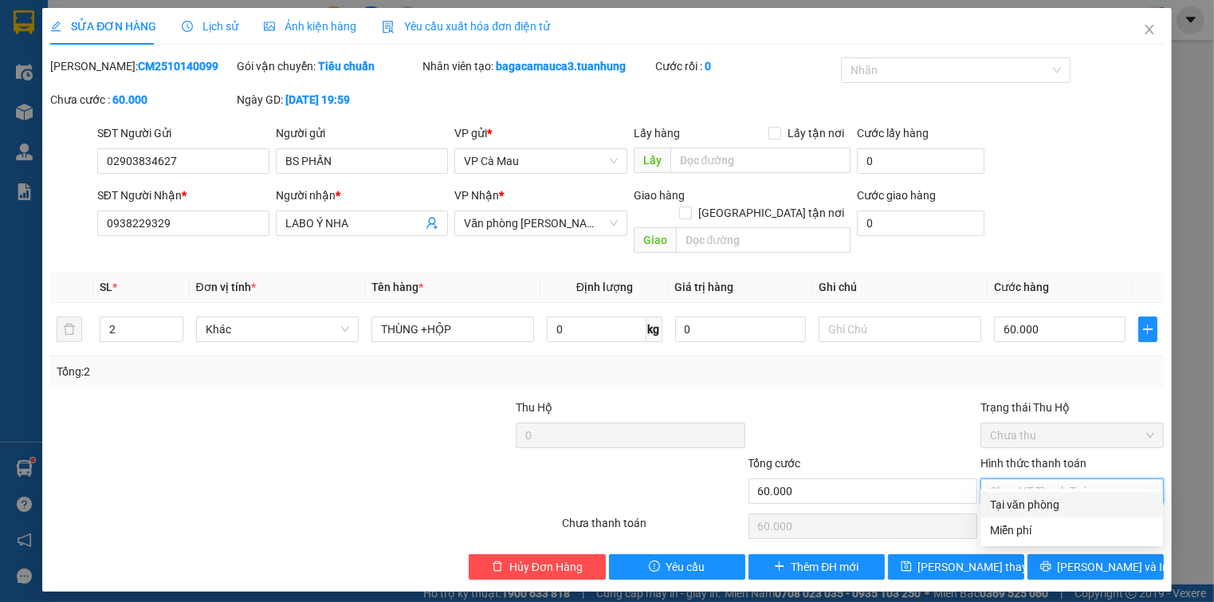
click at [1030, 504] on div "Tại văn phòng" at bounding box center [1071, 505] width 163 height 18
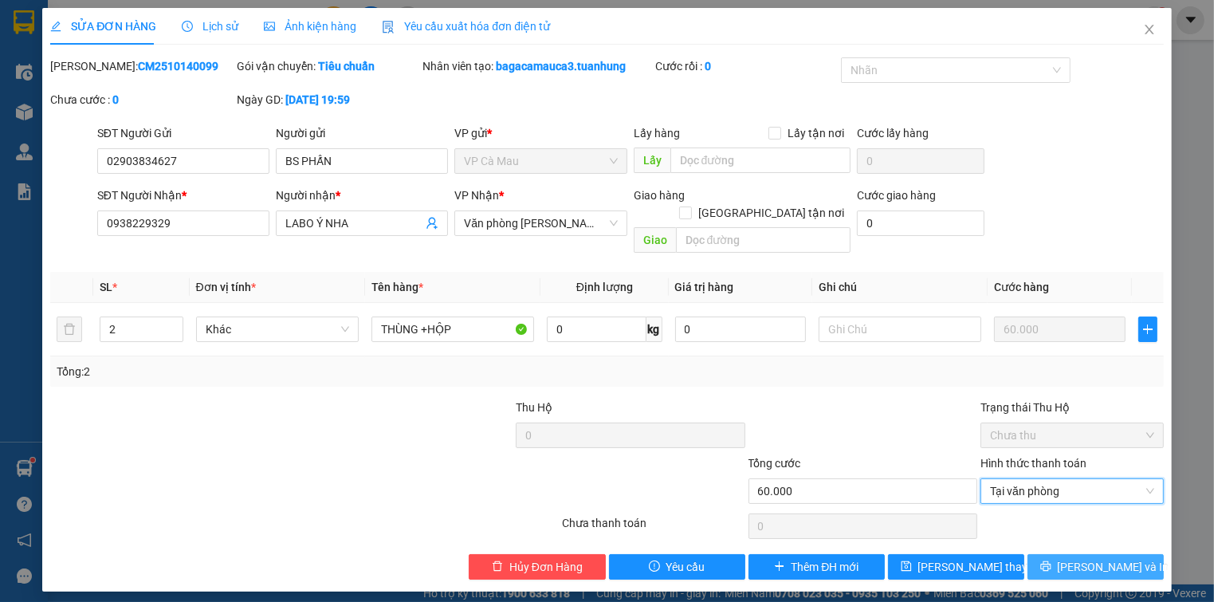
click at [1097, 558] on span "[PERSON_NAME] và In" at bounding box center [1114, 567] width 112 height 18
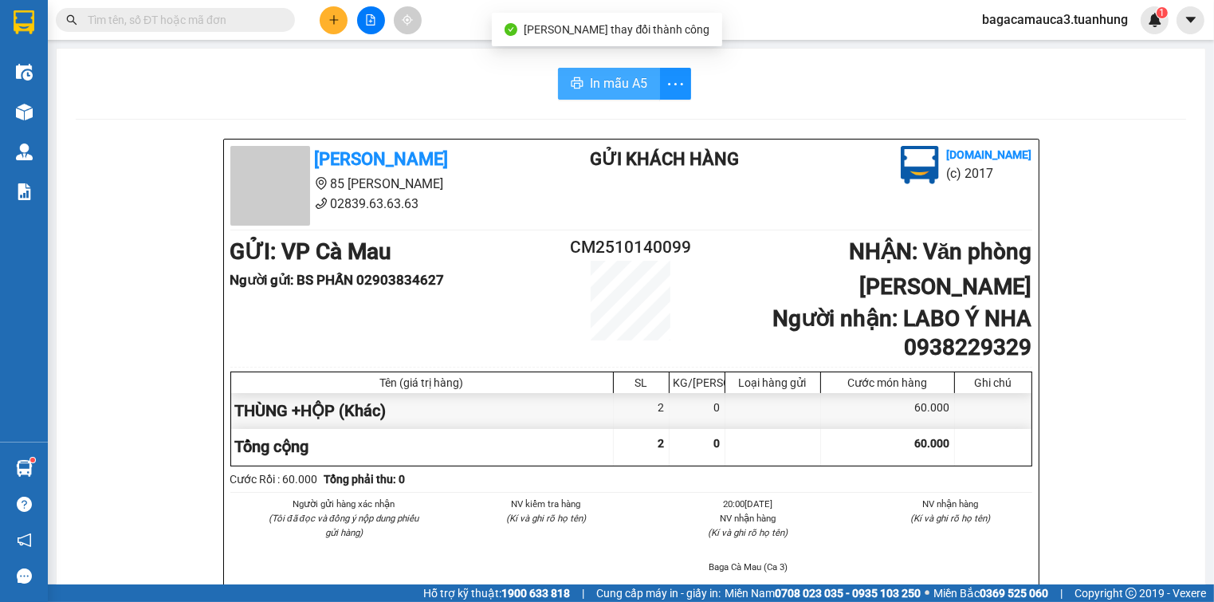
click at [633, 82] on span "In mẫu A5" at bounding box center [618, 83] width 57 height 20
click at [610, 80] on span "In mẫu A5" at bounding box center [618, 83] width 57 height 20
click at [606, 80] on span "In mẫu A5" at bounding box center [618, 83] width 57 height 20
click at [249, 18] on input "text" at bounding box center [182, 20] width 188 height 18
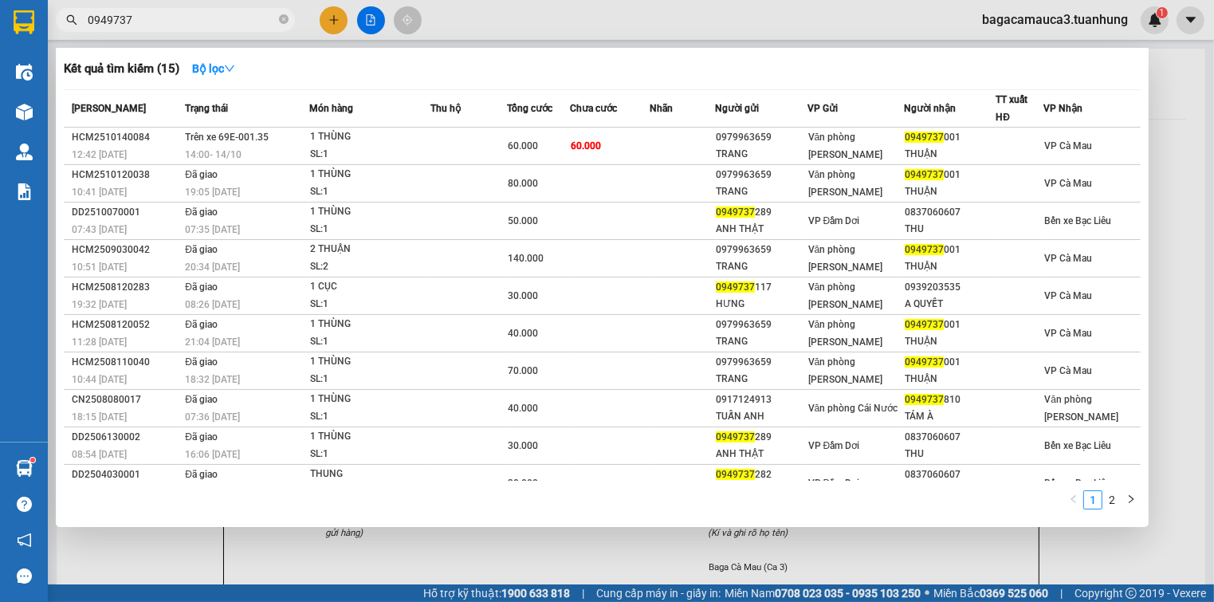
click at [335, 18] on div at bounding box center [607, 301] width 1214 height 602
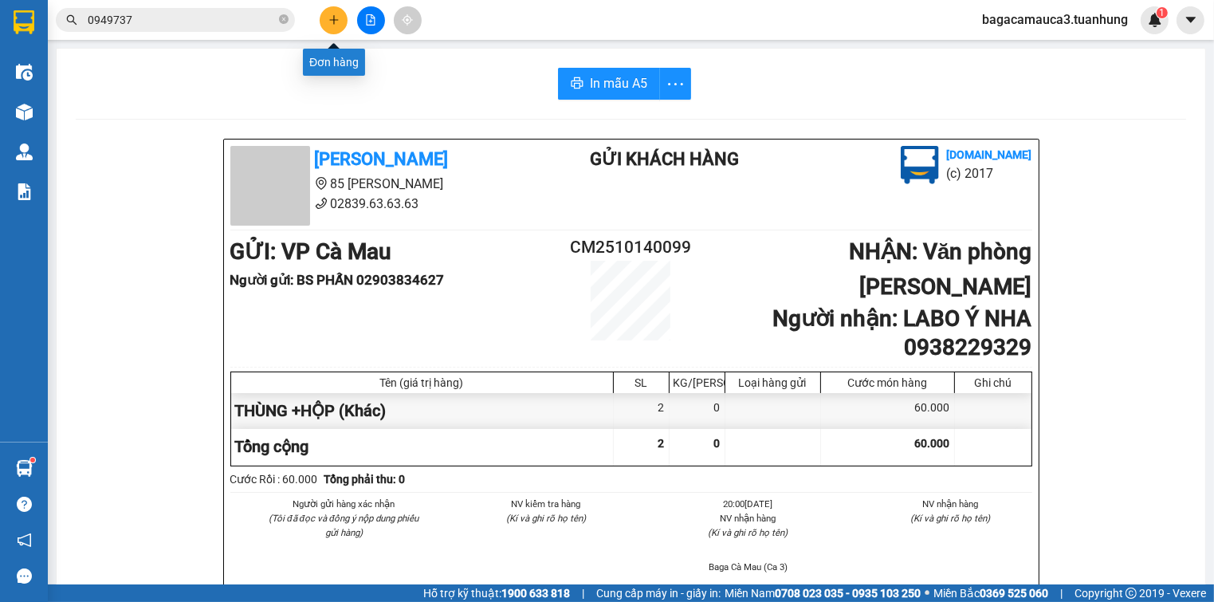
click at [341, 17] on button at bounding box center [334, 20] width 28 height 28
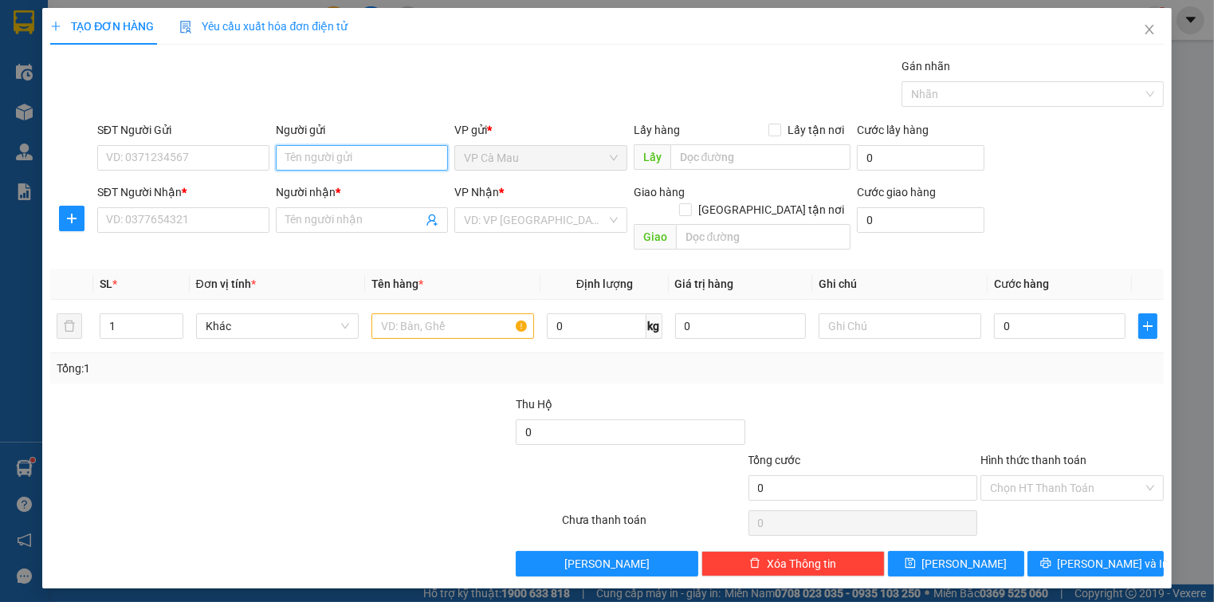
click at [361, 163] on input "Người gửi" at bounding box center [362, 158] width 172 height 26
click at [367, 194] on div "BS PHỦ - 0983790040" at bounding box center [361, 189] width 153 height 18
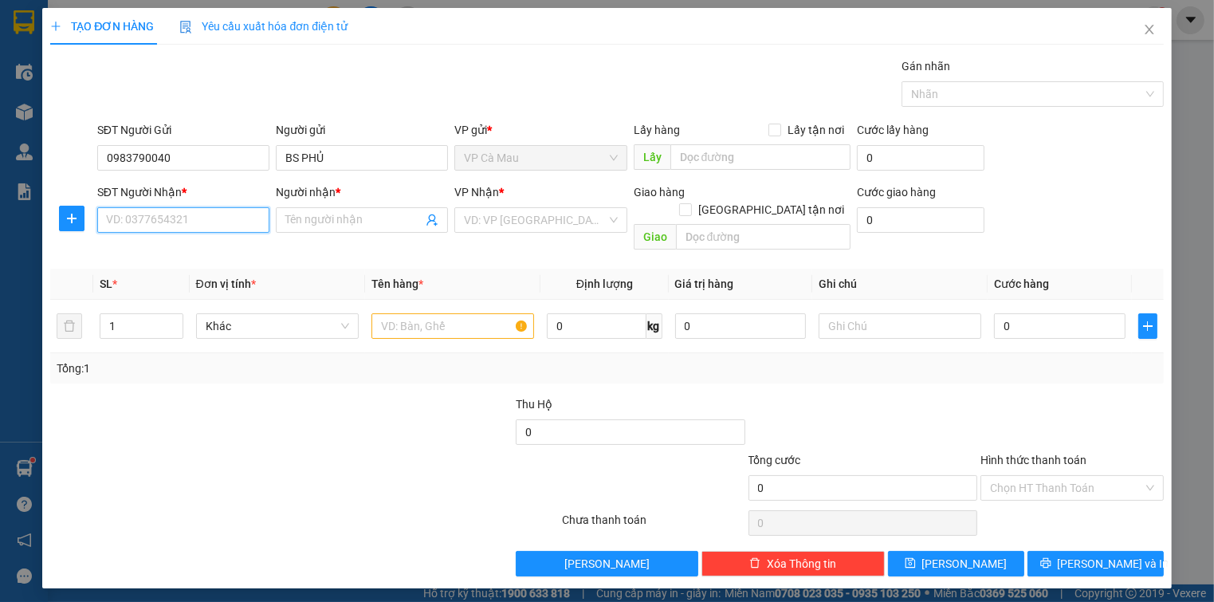
click at [166, 223] on input "SĐT Người Nhận *" at bounding box center [183, 220] width 172 height 26
click at [169, 252] on div "0938229329 - LABO Ý NHA" at bounding box center [183, 251] width 153 height 18
click at [425, 319] on input "text" at bounding box center [452, 326] width 163 height 26
click at [425, 317] on input "text" at bounding box center [452, 326] width 163 height 26
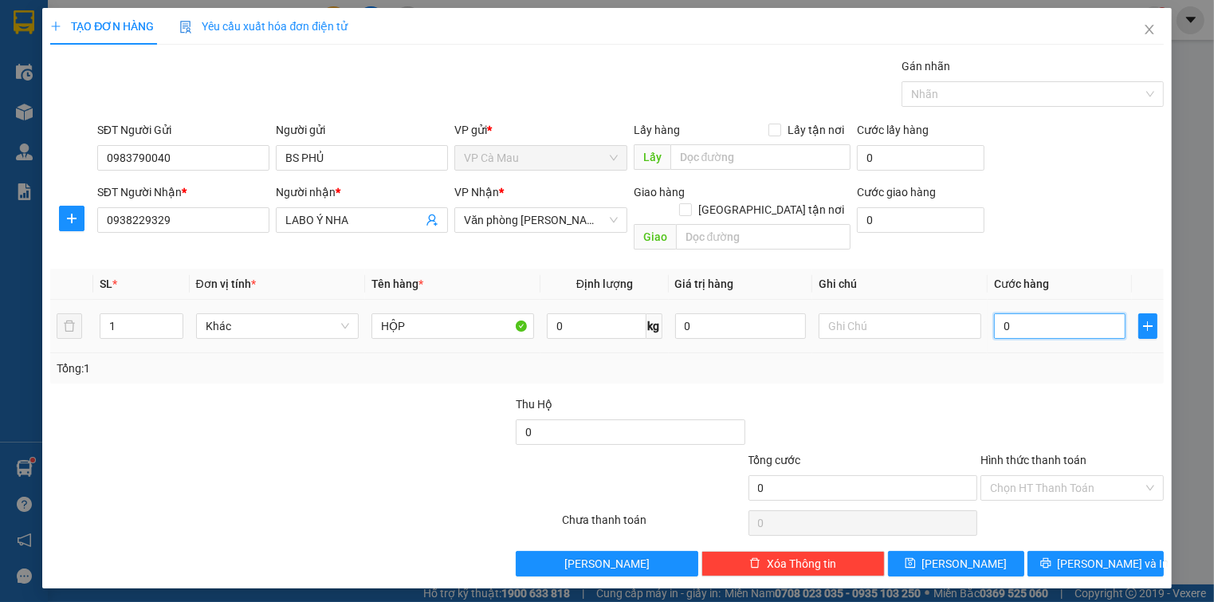
click at [1051, 313] on input "0" at bounding box center [1059, 326] width 131 height 26
click at [1040, 359] on div "Tổng: 1" at bounding box center [607, 368] width 1100 height 18
click at [1033, 476] on input "Hình thức thanh toán" at bounding box center [1066, 488] width 152 height 24
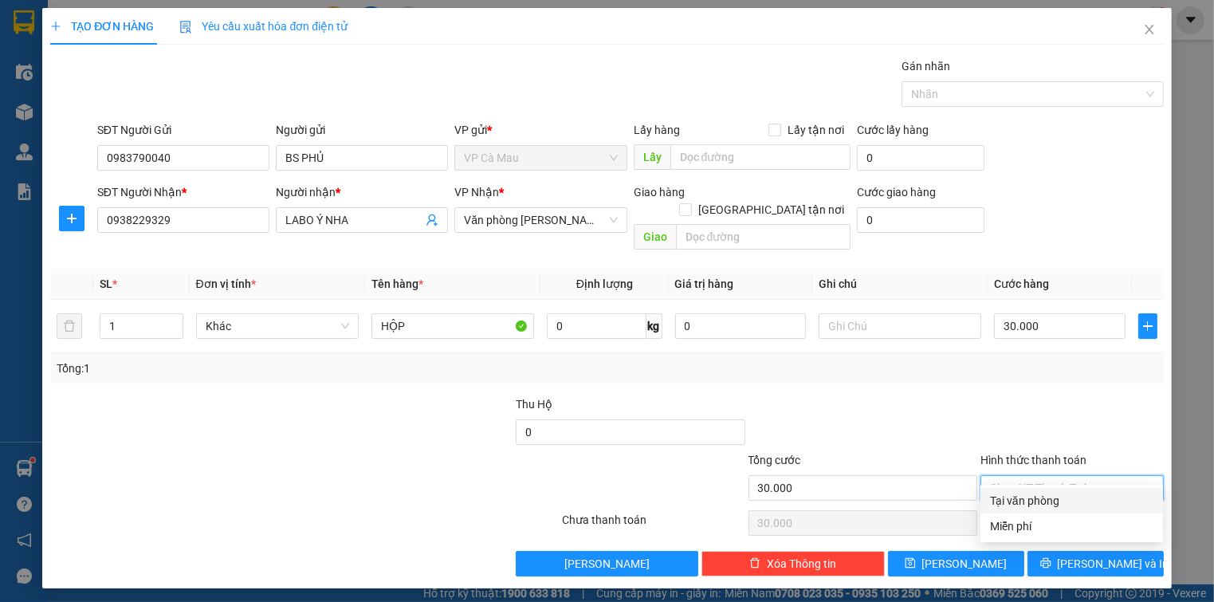
click at [1030, 507] on div "Tại văn phòng" at bounding box center [1071, 501] width 163 height 18
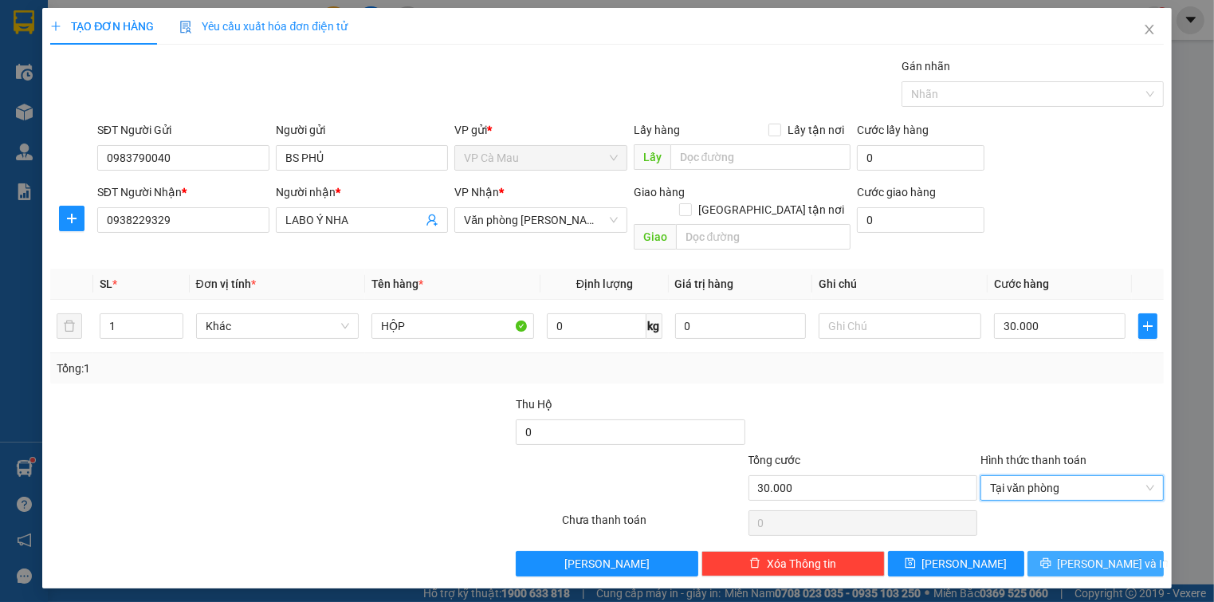
click at [1062, 551] on button "[PERSON_NAME] và In" at bounding box center [1095, 564] width 136 height 26
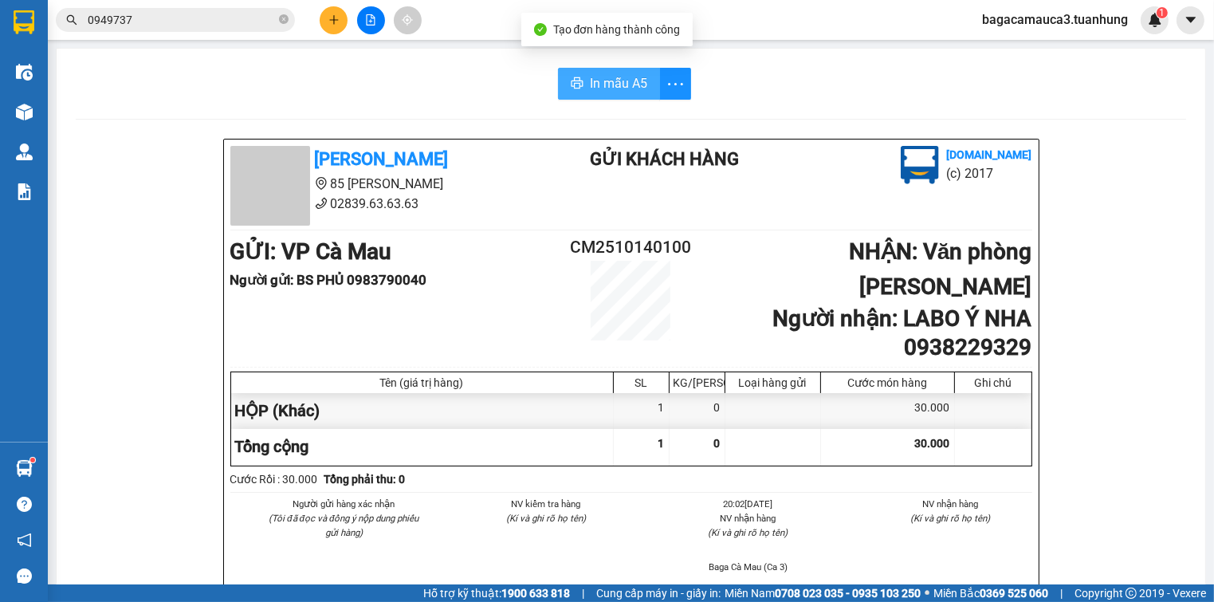
click at [617, 80] on span "In mẫu A5" at bounding box center [618, 83] width 57 height 20
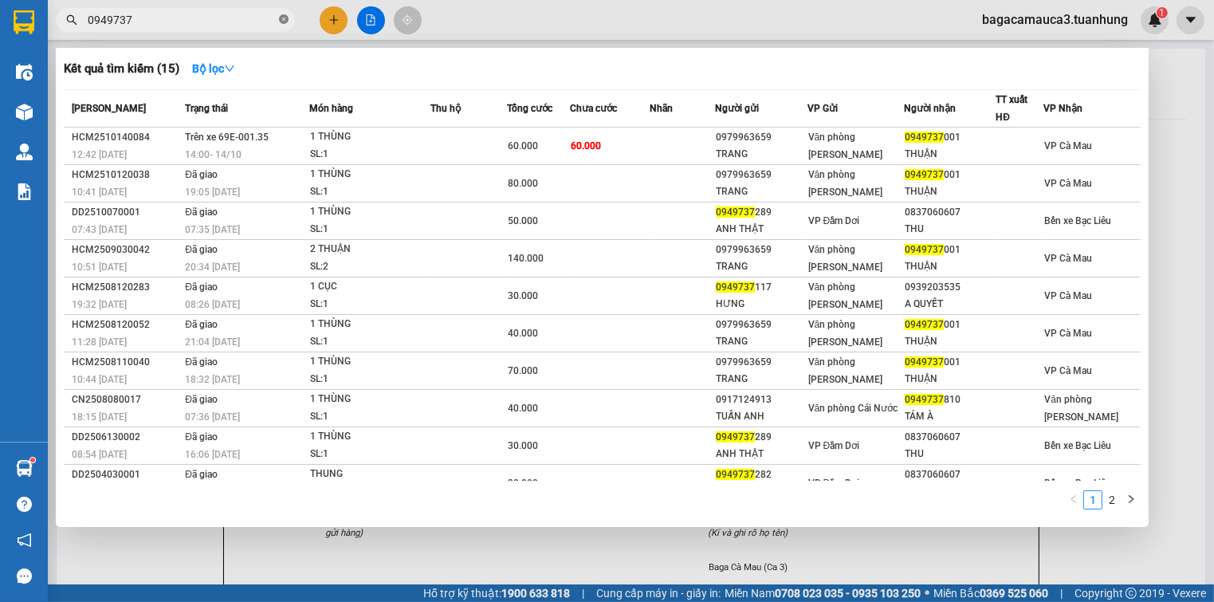
click at [281, 19] on icon "close-circle" at bounding box center [284, 19] width 10 height 10
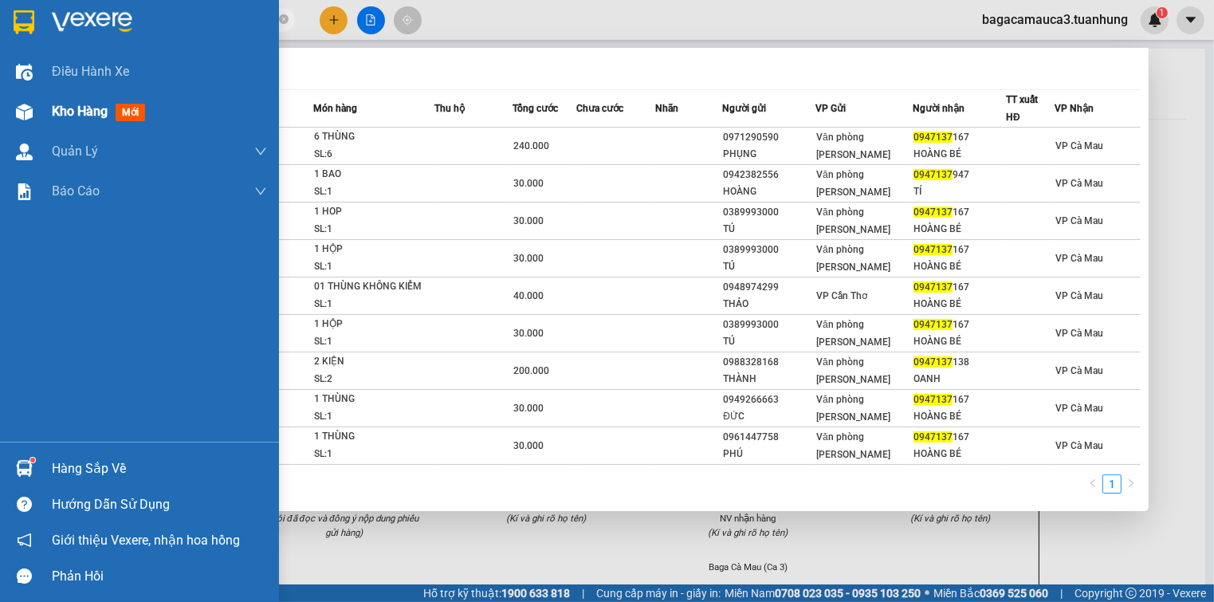
click at [44, 115] on div "Kho hàng mới" at bounding box center [139, 112] width 279 height 40
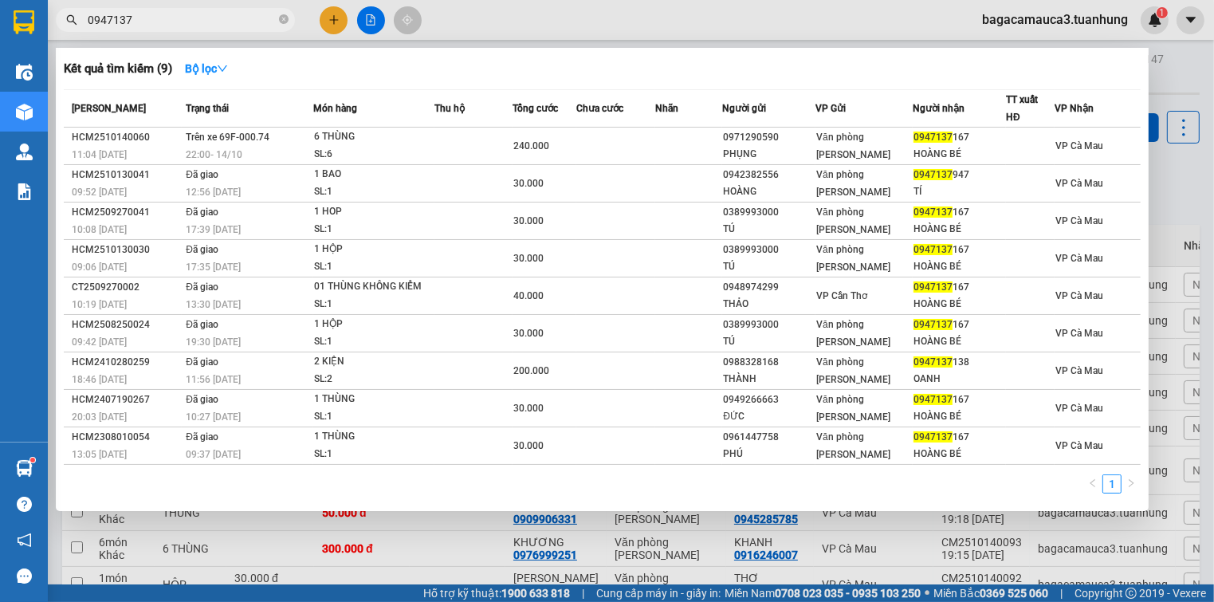
drag, startPoint x: 519, startPoint y: 577, endPoint x: 519, endPoint y: 567, distance: 9.6
click at [519, 577] on div at bounding box center [607, 301] width 1214 height 602
click at [285, 18] on icon "close-circle" at bounding box center [284, 19] width 10 height 10
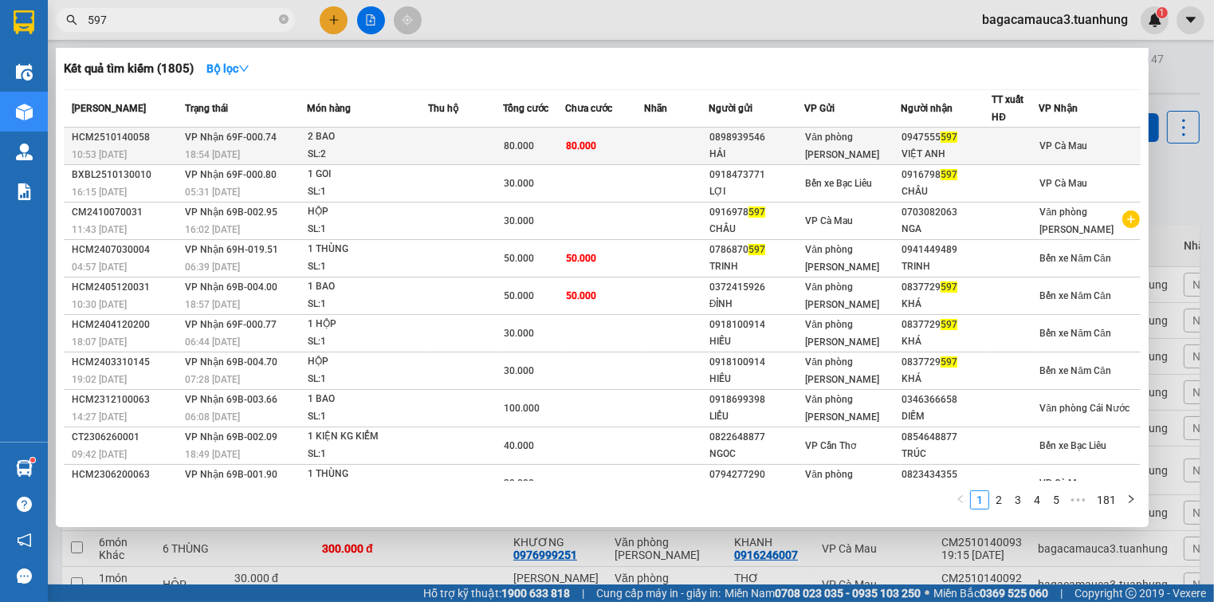
click at [434, 142] on td at bounding box center [465, 146] width 75 height 37
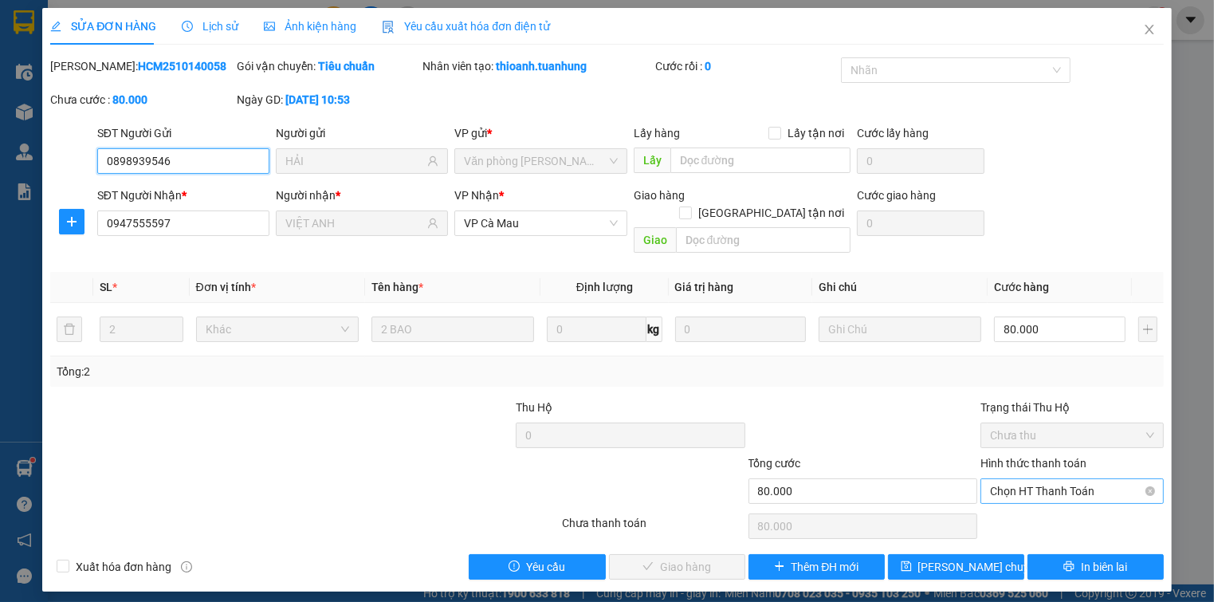
click at [1087, 479] on span "Chọn HT Thanh Toán" at bounding box center [1071, 491] width 163 height 24
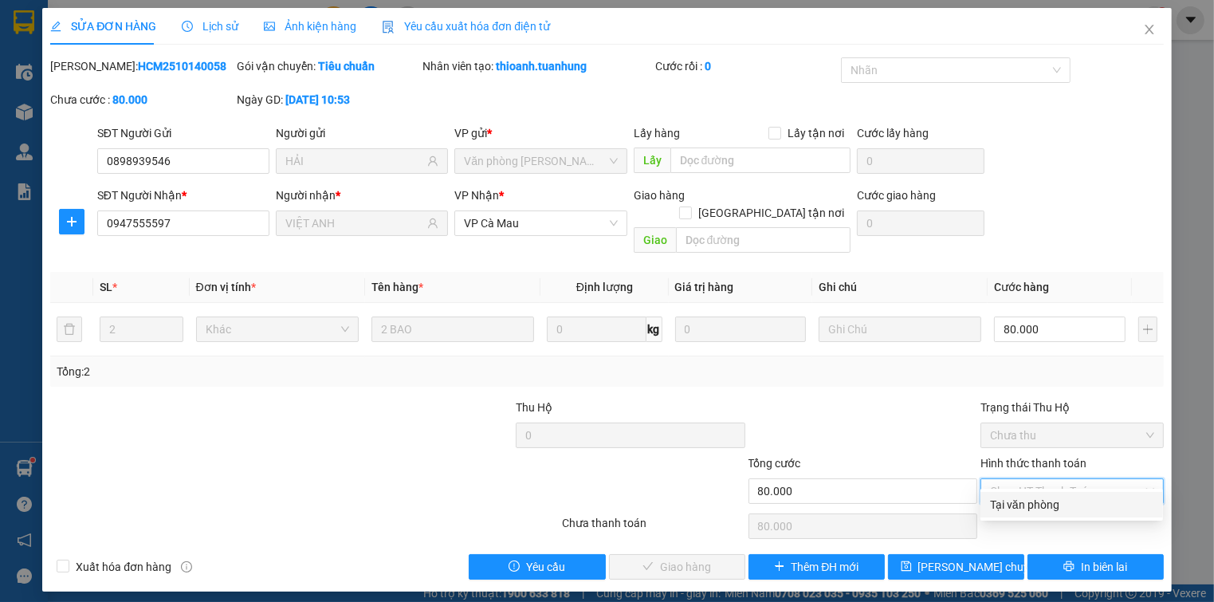
click at [1067, 514] on div "Tại văn phòng" at bounding box center [1071, 505] width 183 height 26
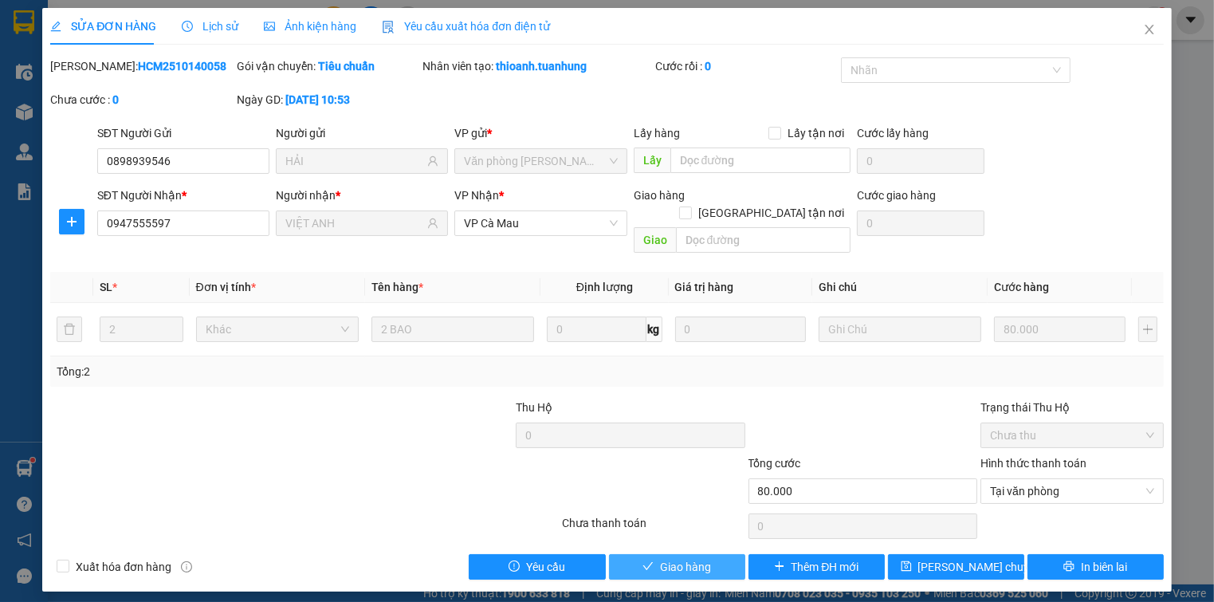
click at [666, 558] on span "Giao hàng" at bounding box center [685, 567] width 51 height 18
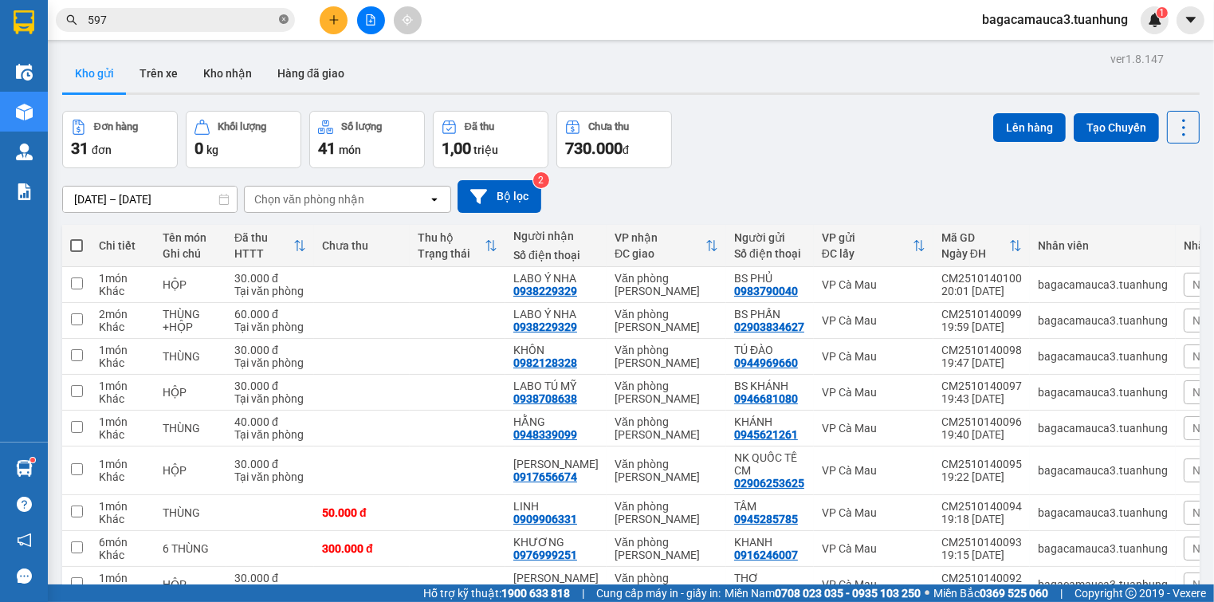
click at [282, 13] on span at bounding box center [284, 20] width 10 height 15
click at [335, 18] on icon "plus" at bounding box center [333, 19] width 11 height 11
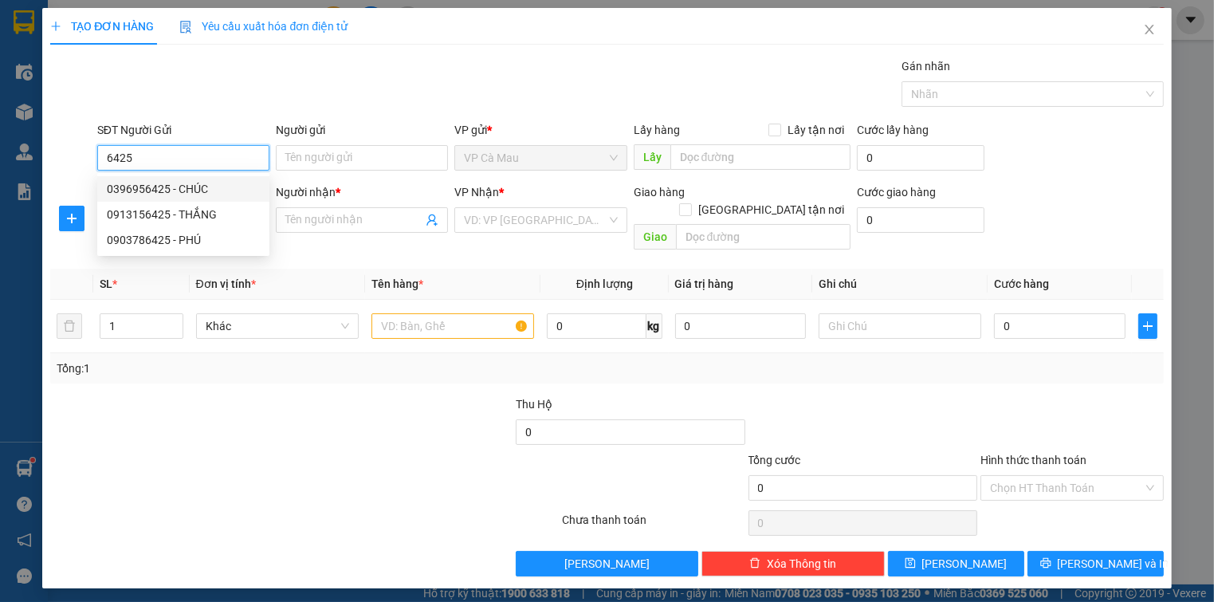
drag, startPoint x: 190, startPoint y: 189, endPoint x: 191, endPoint y: 215, distance: 26.3
click at [191, 188] on div "0396956425 - CHÚC" at bounding box center [183, 189] width 153 height 18
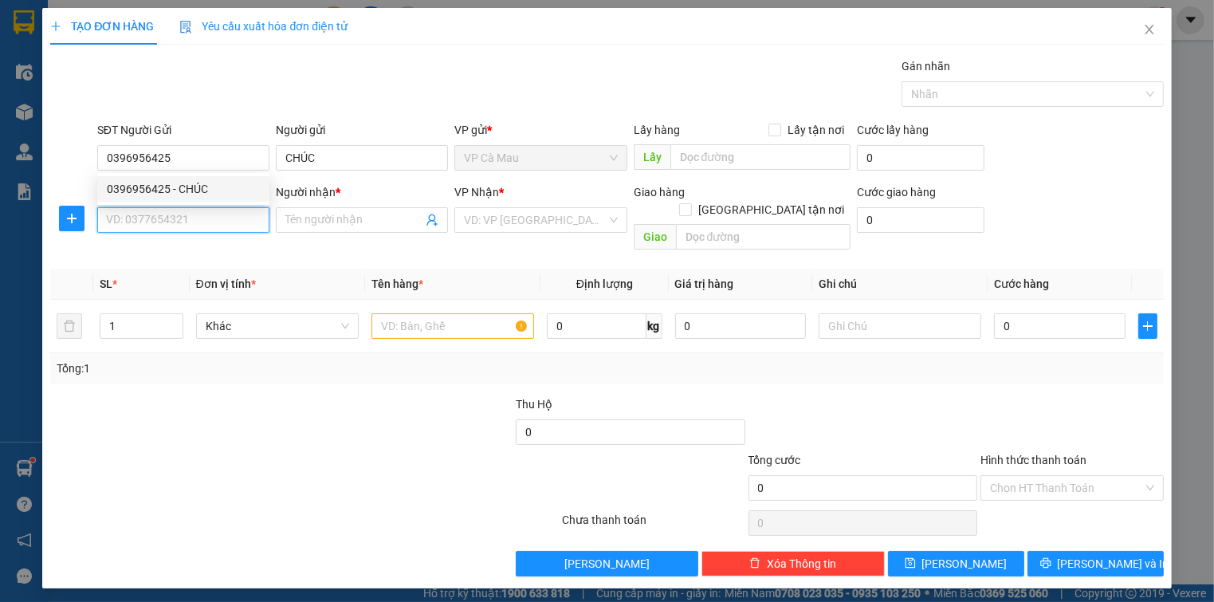
click at [191, 215] on input "SĐT Người Nhận *" at bounding box center [183, 220] width 172 height 26
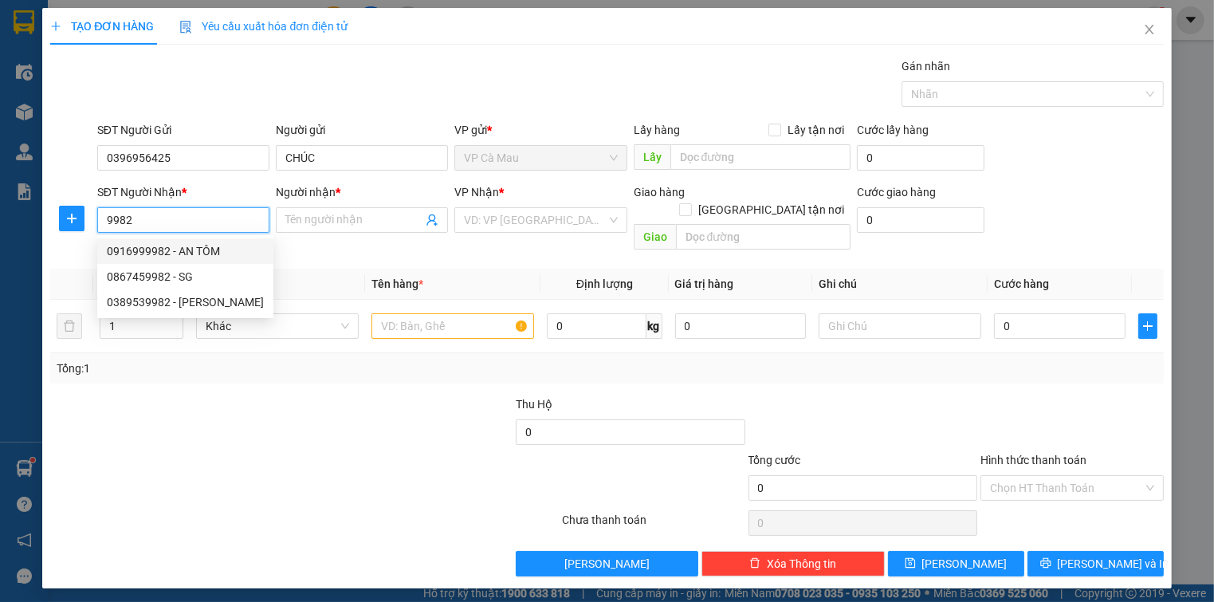
click at [191, 251] on div "0916999982 - AN TÔM" at bounding box center [185, 251] width 157 height 18
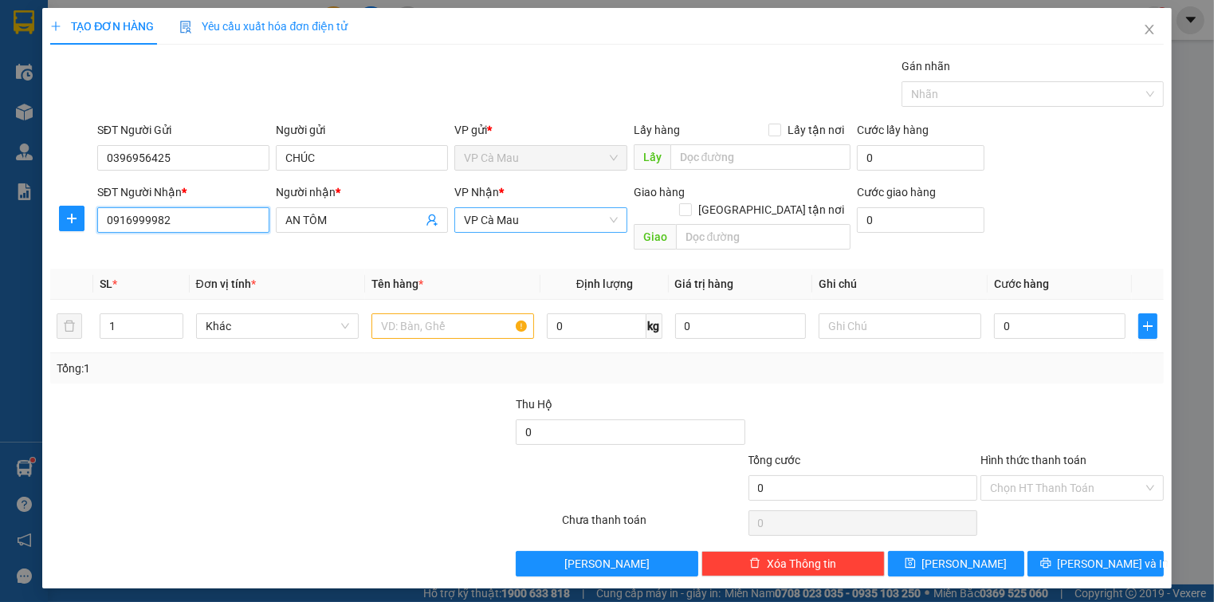
click at [559, 230] on span "VP Cà Mau" at bounding box center [540, 220] width 153 height 24
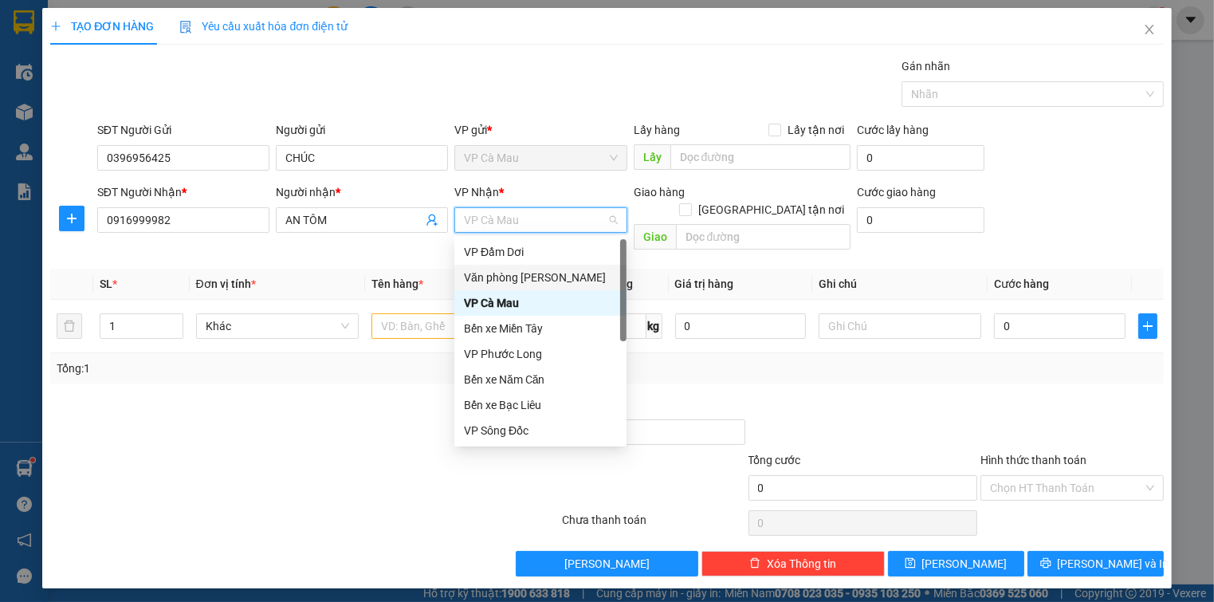
click at [570, 284] on div "Văn phòng [PERSON_NAME]" at bounding box center [540, 278] width 153 height 18
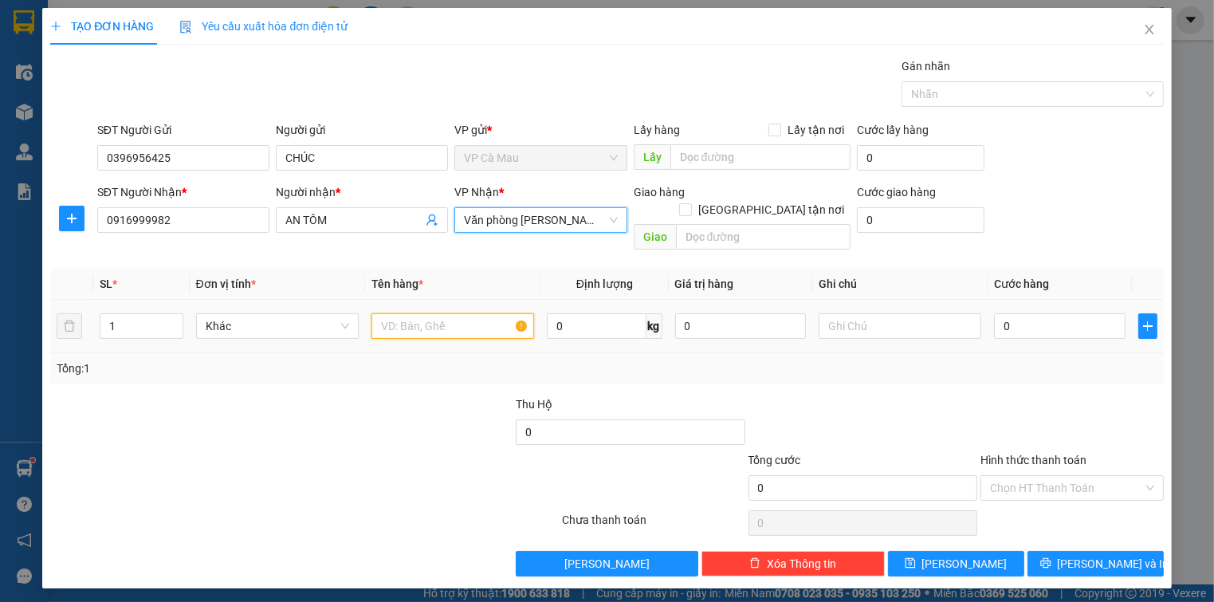
click at [405, 316] on input "text" at bounding box center [452, 326] width 163 height 26
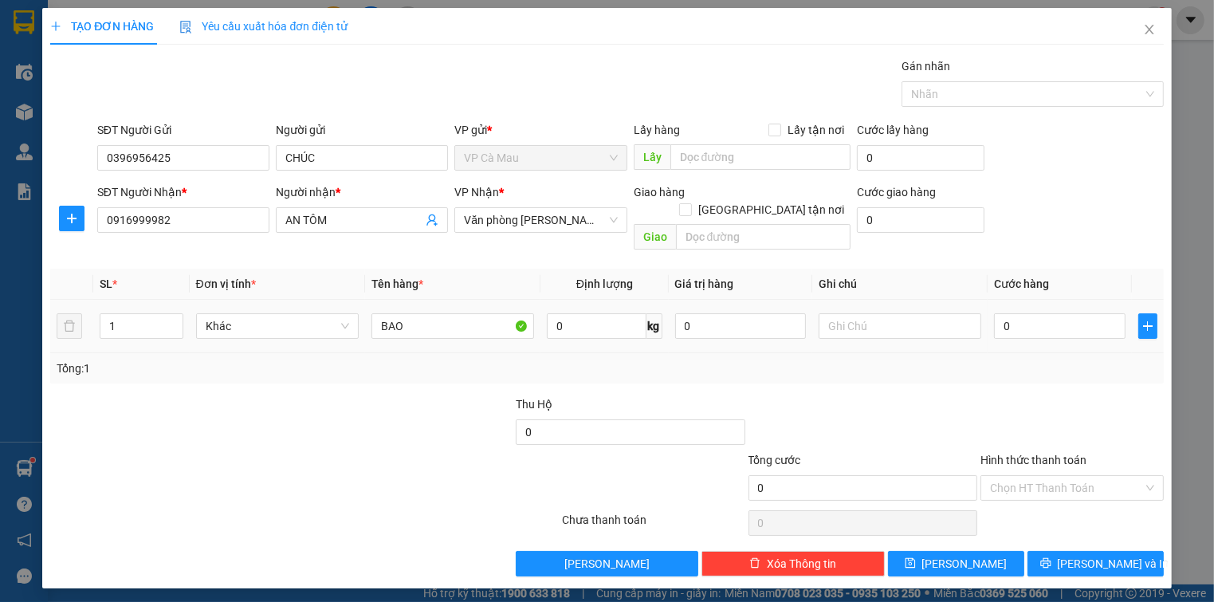
click at [1002, 310] on div "0" at bounding box center [1059, 326] width 131 height 32
drag, startPoint x: 1004, startPoint y: 293, endPoint x: 1012, endPoint y: 302, distance: 11.8
click at [1012, 310] on div "0" at bounding box center [1059, 326] width 131 height 32
click at [1014, 313] on input "0" at bounding box center [1059, 326] width 131 height 26
click at [1019, 359] on div "Tổng: 1" at bounding box center [607, 368] width 1100 height 18
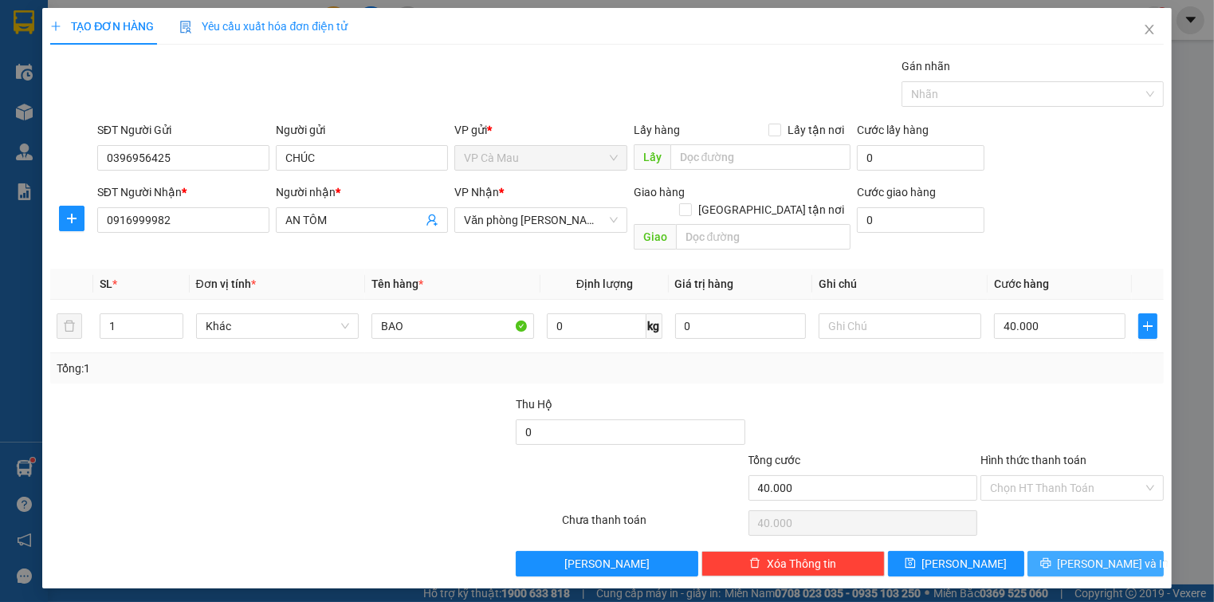
click at [1069, 551] on button "[PERSON_NAME] và In" at bounding box center [1095, 564] width 136 height 26
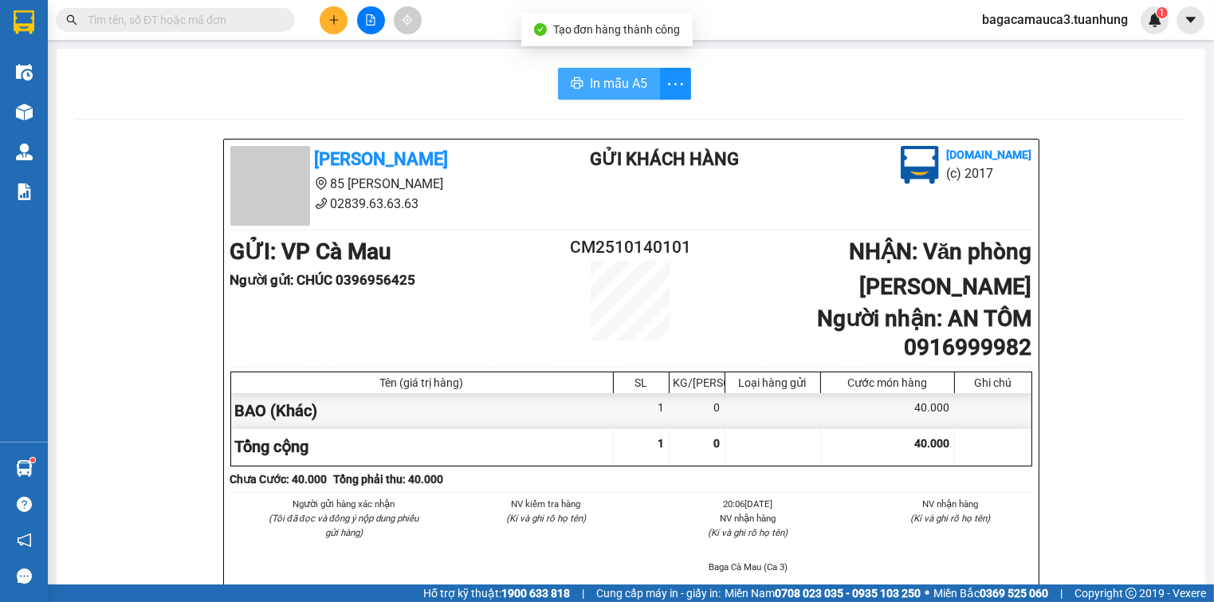
click at [574, 72] on button "In mẫu A5" at bounding box center [609, 84] width 102 height 32
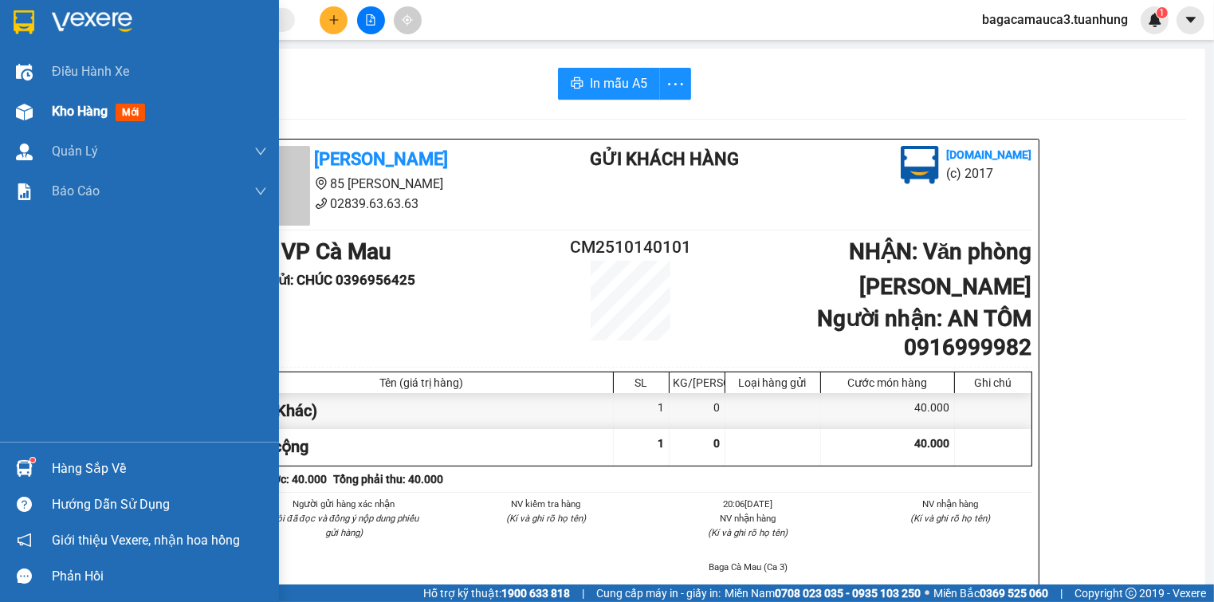
click at [67, 106] on span "Kho hàng" at bounding box center [80, 111] width 56 height 15
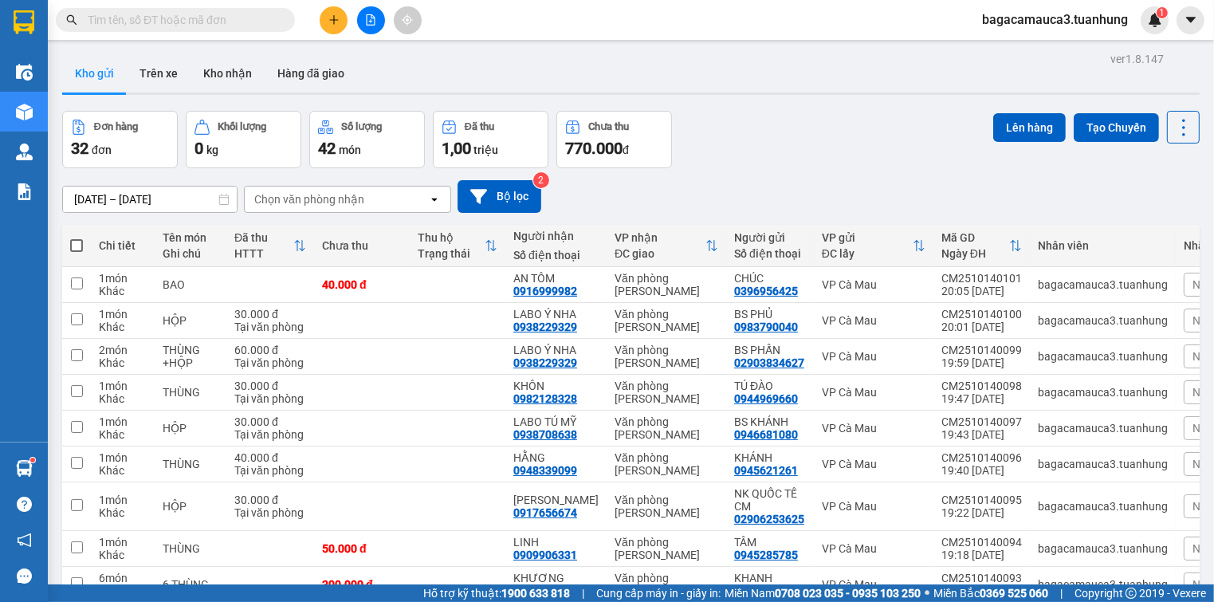
click at [334, 25] on icon "plus" at bounding box center [333, 19] width 11 height 11
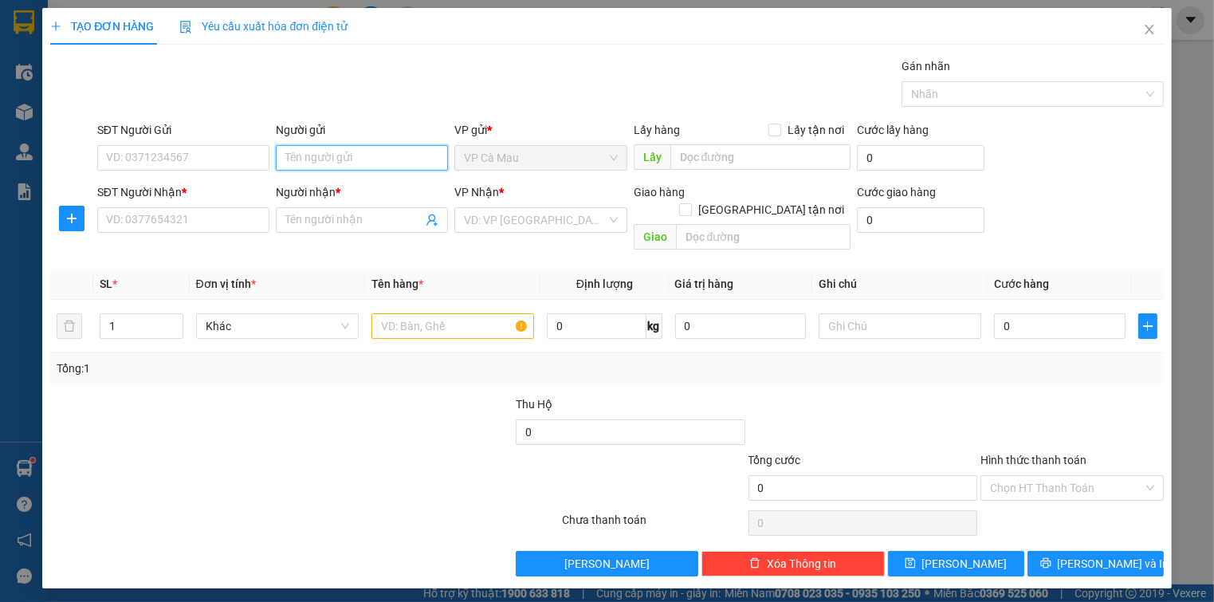
click at [306, 151] on input "Người gửi" at bounding box center [362, 158] width 172 height 26
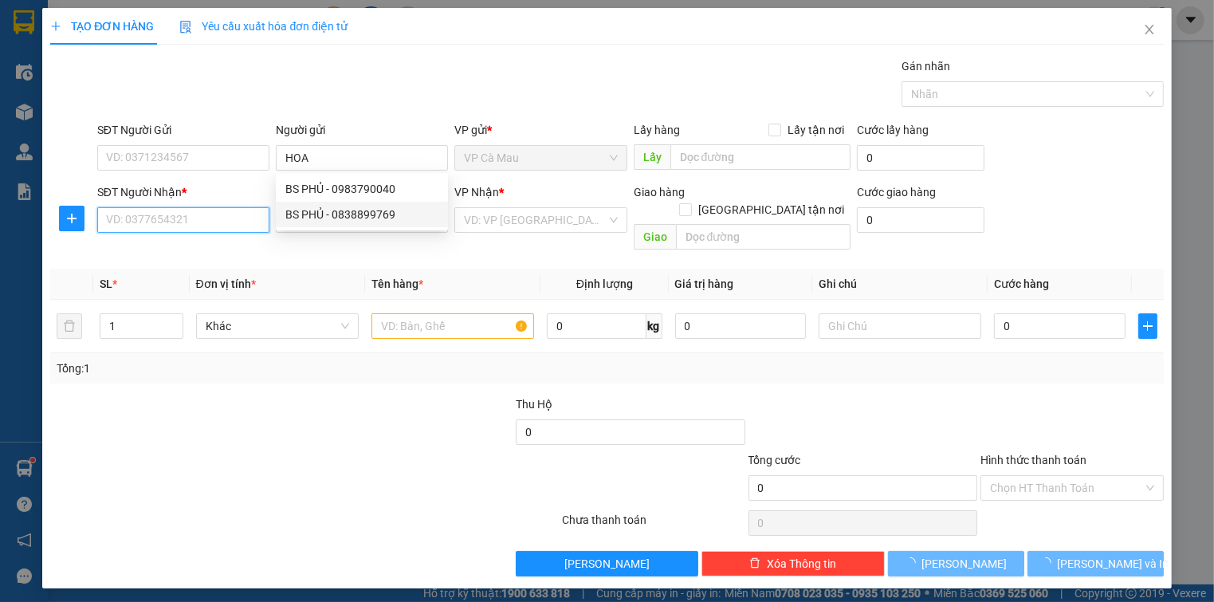
click at [174, 225] on input "SĐT Người Nhận *" at bounding box center [183, 220] width 172 height 26
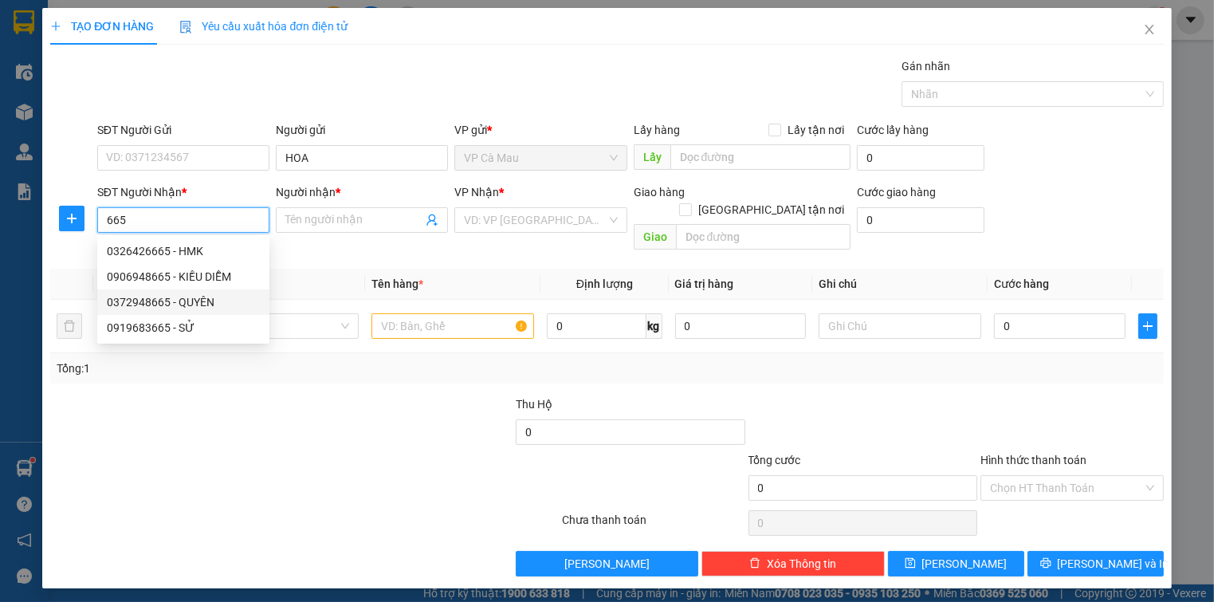
click at [194, 301] on div "0372948665 - QUYÊN" at bounding box center [183, 302] width 153 height 18
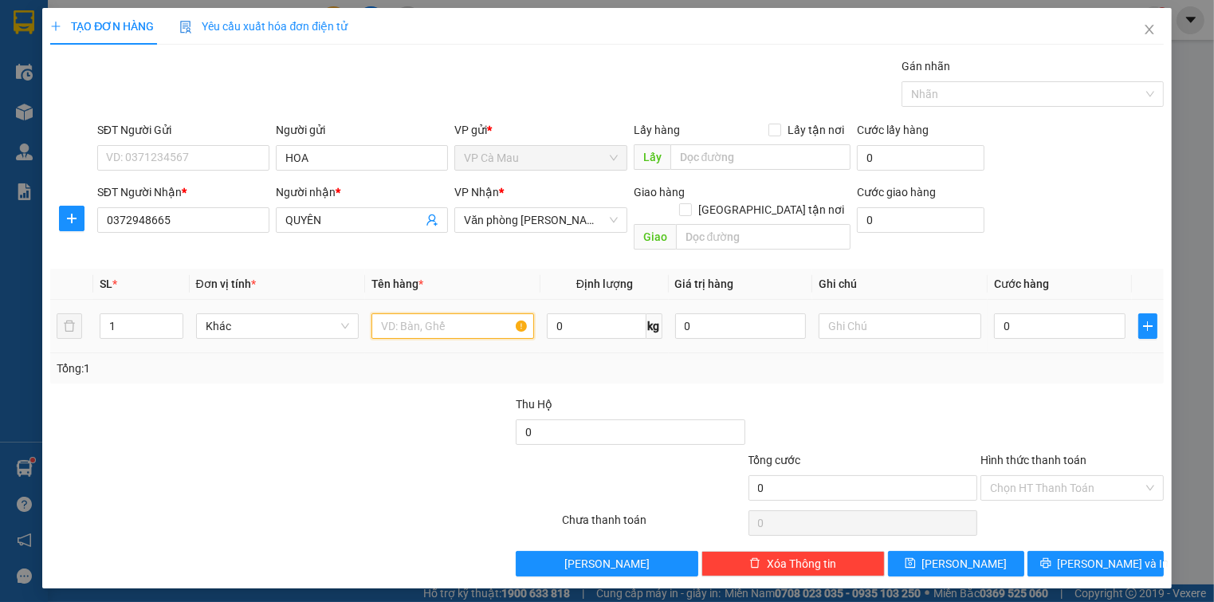
click at [426, 313] on input "text" at bounding box center [452, 326] width 163 height 26
click at [1014, 313] on input "0" at bounding box center [1059, 326] width 131 height 26
click at [1007, 359] on div "Tổng: 1" at bounding box center [607, 368] width 1100 height 18
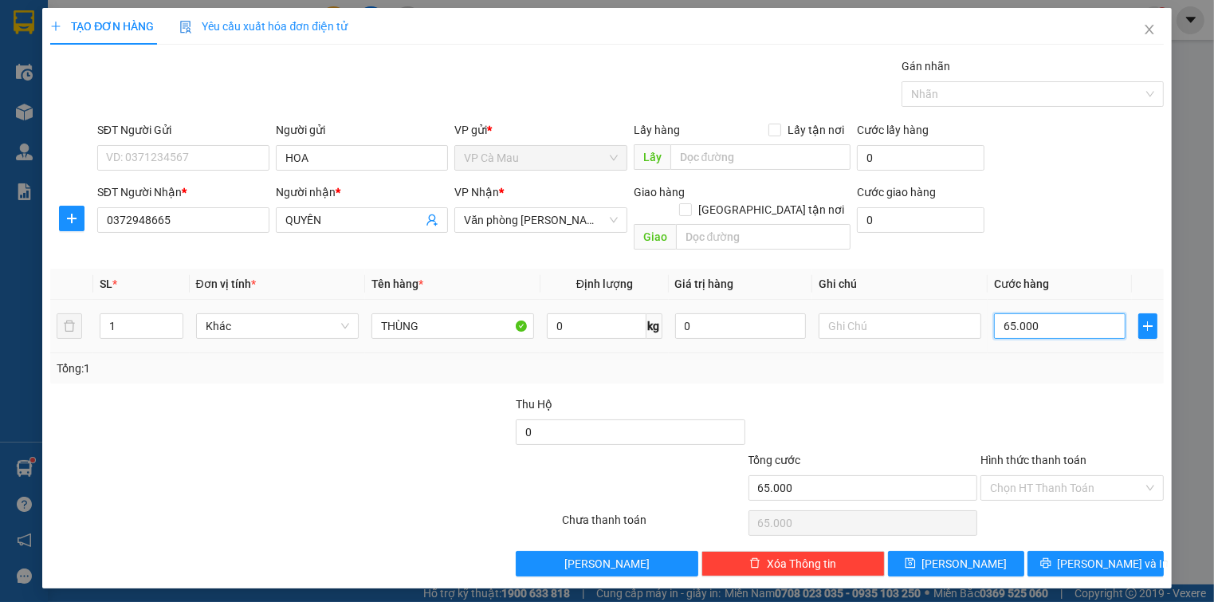
click at [1040, 313] on input "65.000" at bounding box center [1059, 326] width 131 height 26
click at [1040, 330] on td "60.000" at bounding box center [1058, 326] width 143 height 53
click at [1058, 476] on input "Hình thức thanh toán" at bounding box center [1066, 488] width 152 height 24
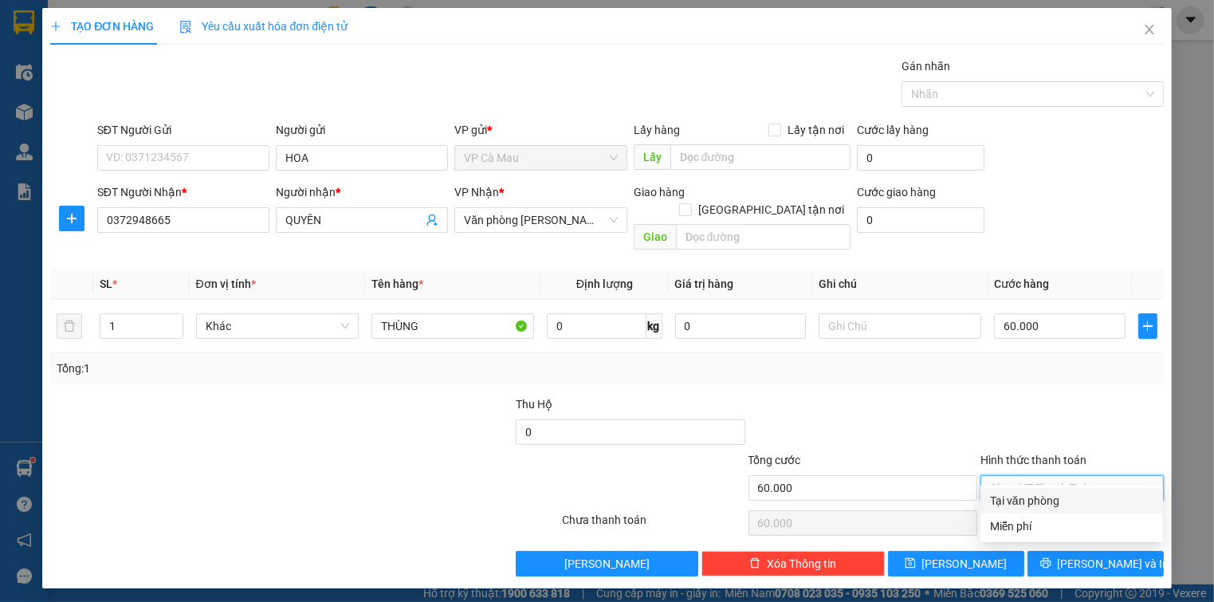
click at [1058, 486] on div "Transit Pickup Surcharge Ids Transit Deliver Surcharge Ids Transit Deliver Surc…" at bounding box center [606, 316] width 1113 height 519
click at [1058, 476] on input "Hình thức thanh toán" at bounding box center [1066, 488] width 152 height 24
click at [1062, 501] on div "Tại văn phòng" at bounding box center [1071, 501] width 163 height 18
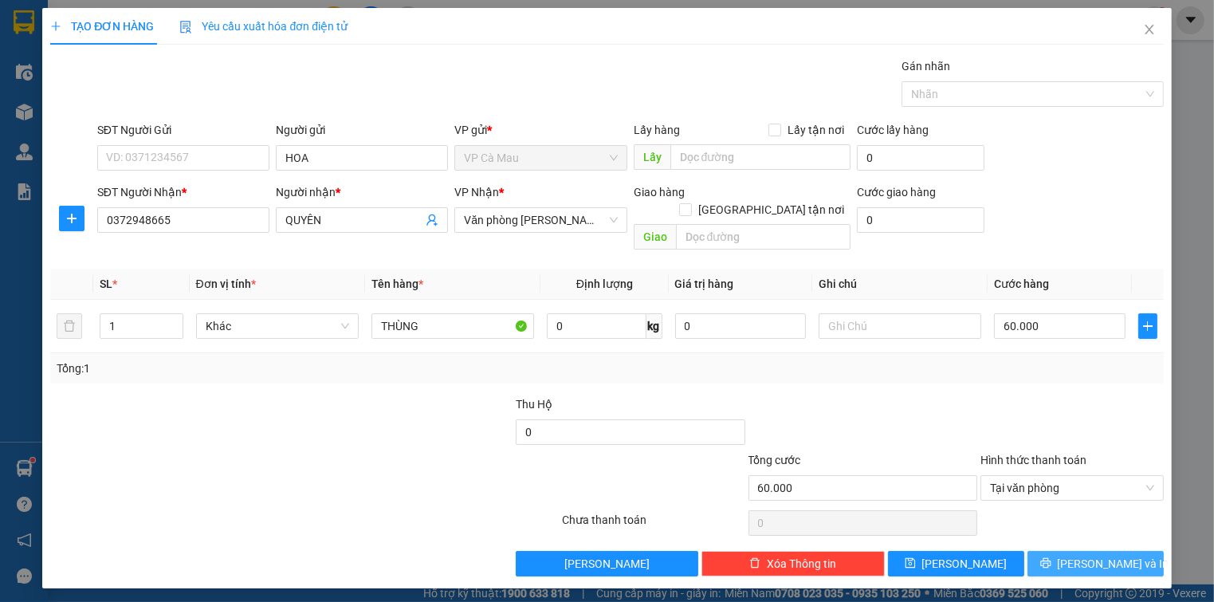
click at [1076, 551] on button "[PERSON_NAME] và In" at bounding box center [1095, 564] width 136 height 26
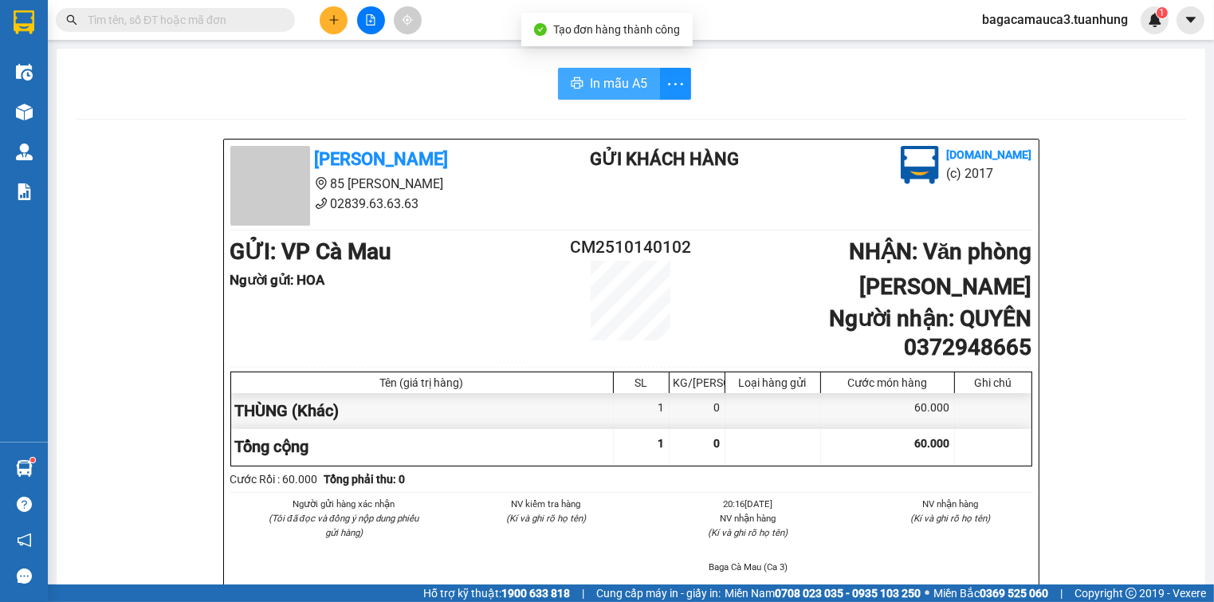
click at [600, 96] on button "In mẫu A5" at bounding box center [609, 84] width 102 height 32
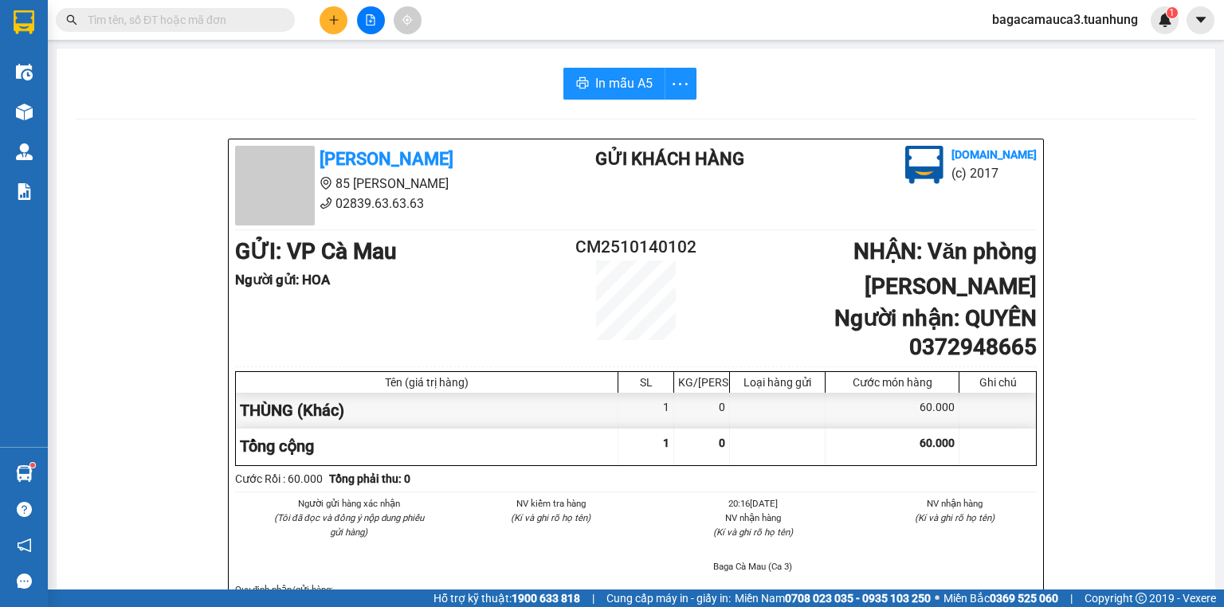
click at [259, 13] on input "text" at bounding box center [182, 20] width 188 height 18
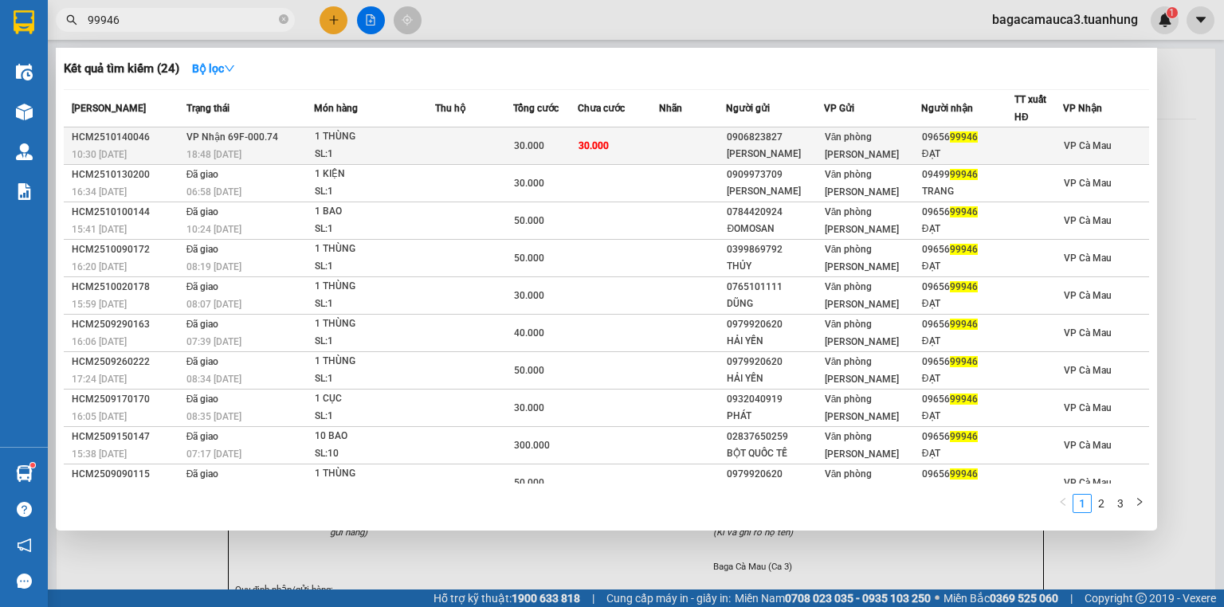
click at [771, 150] on div "[PERSON_NAME]" at bounding box center [775, 154] width 96 height 17
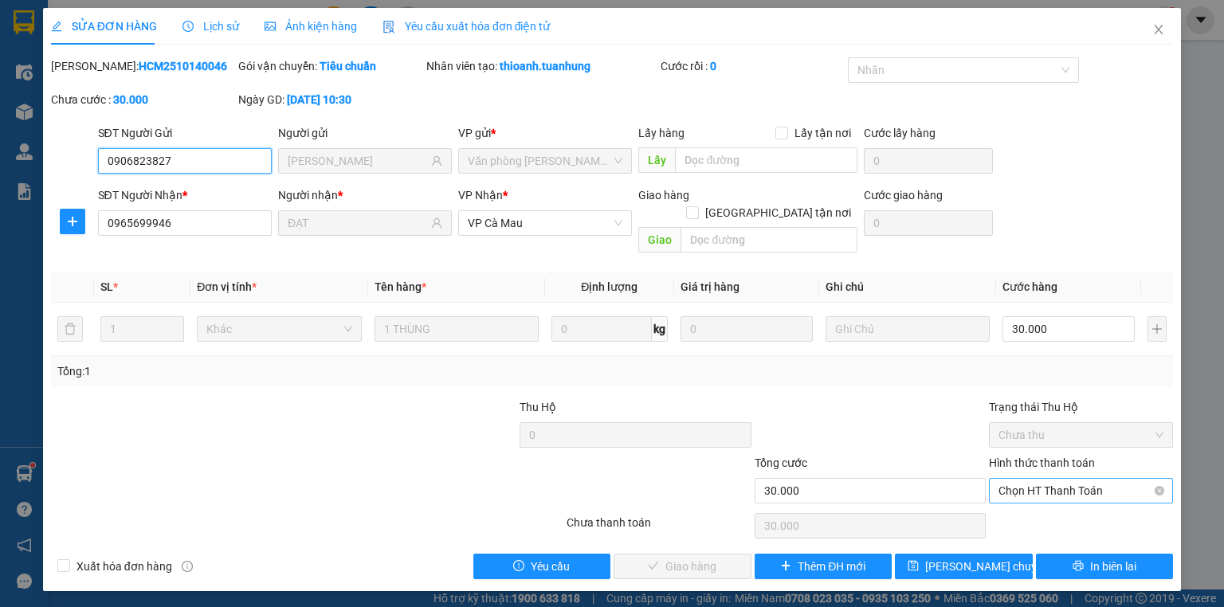
click at [1030, 479] on span "Chọn HT Thanh Toán" at bounding box center [1081, 491] width 165 height 24
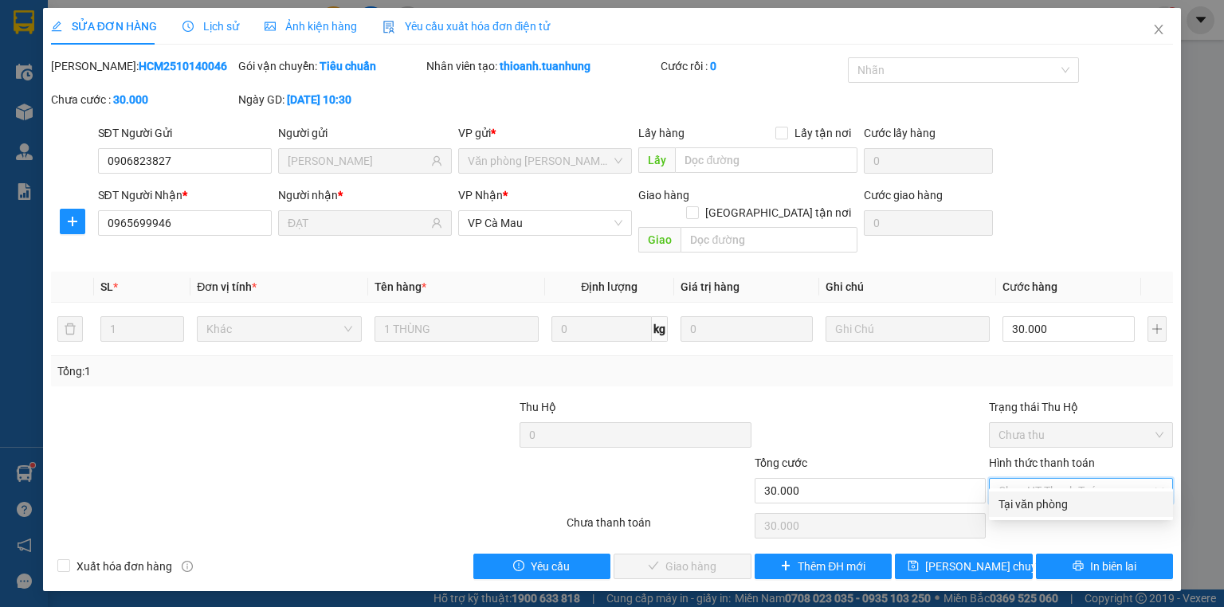
click at [1039, 511] on div "Tại văn phòng" at bounding box center [1081, 505] width 165 height 18
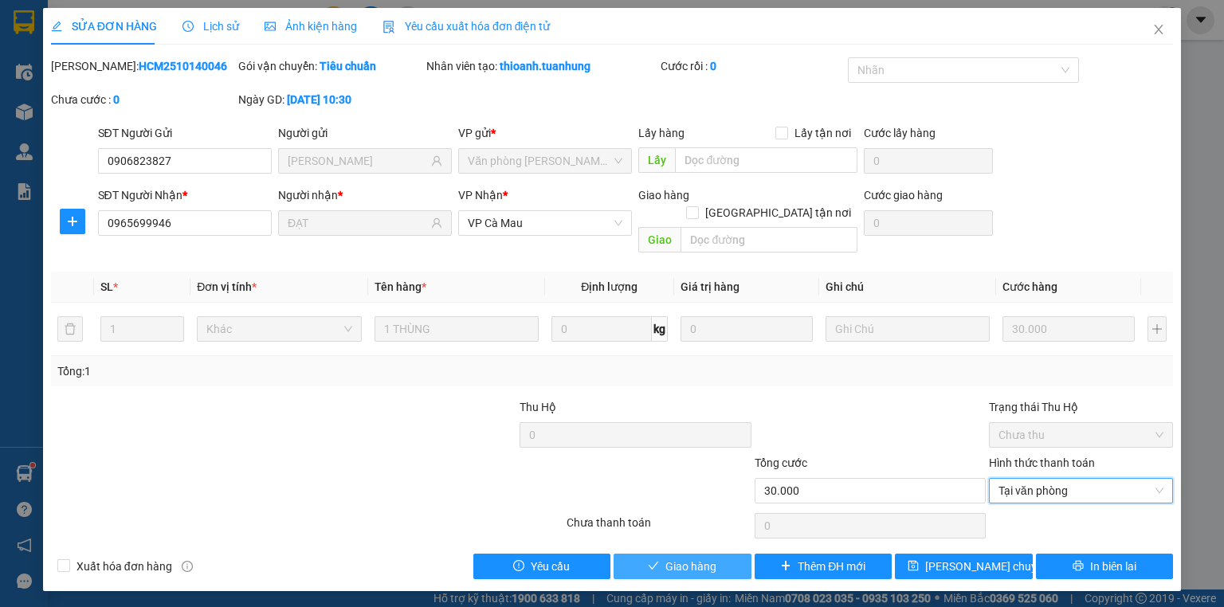
click at [704, 558] on span "Giao hàng" at bounding box center [690, 567] width 51 height 18
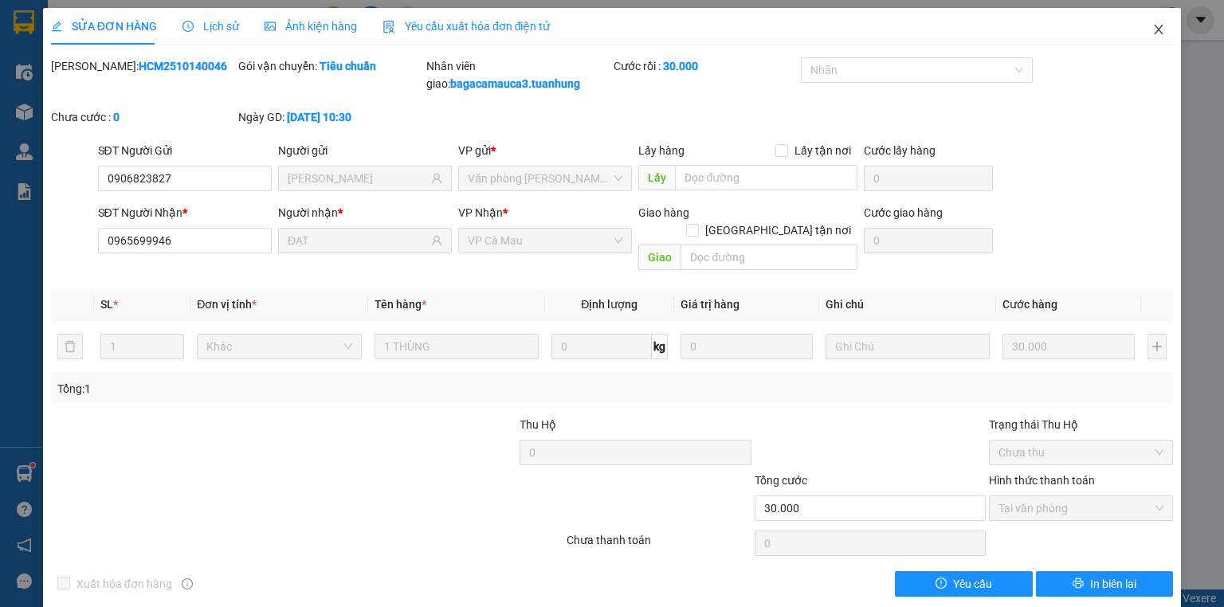
click at [1152, 34] on icon "close" at bounding box center [1158, 29] width 13 height 13
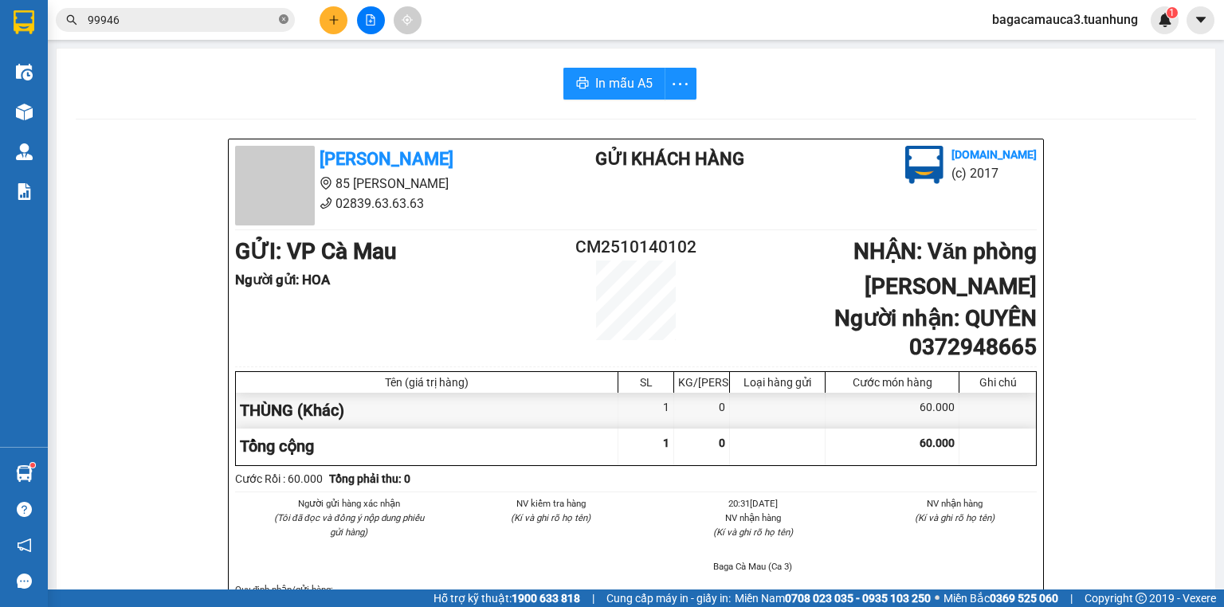
click at [285, 15] on icon "close-circle" at bounding box center [284, 19] width 10 height 10
click at [329, 23] on icon "plus" at bounding box center [333, 19] width 11 height 11
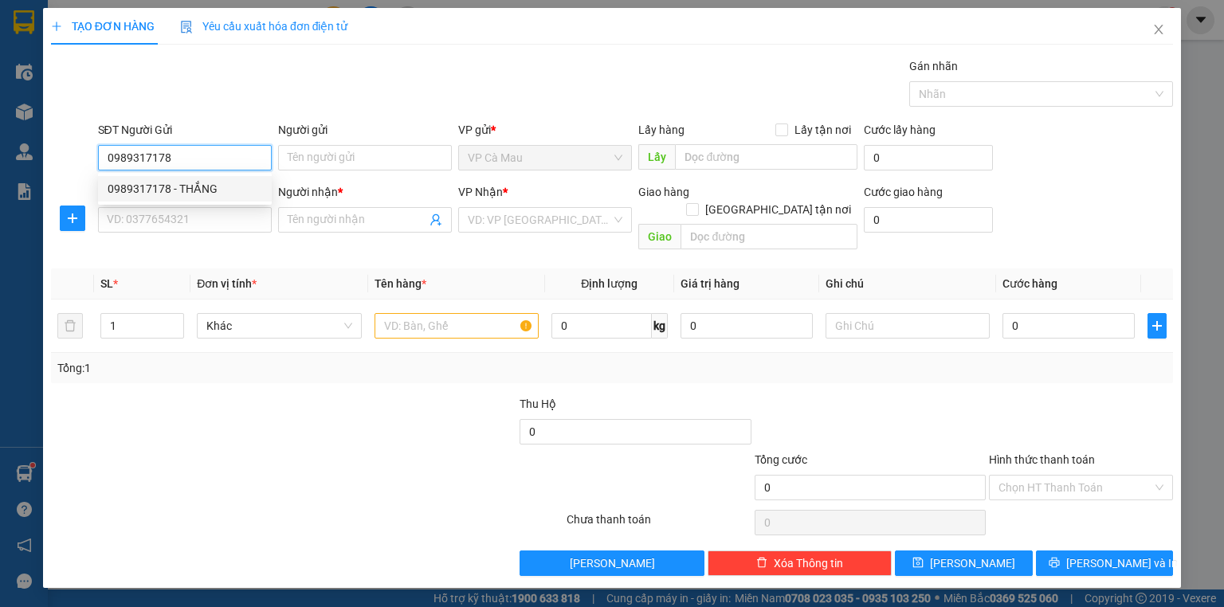
click at [196, 196] on div "0989317178 - THẮNG" at bounding box center [185, 189] width 155 height 18
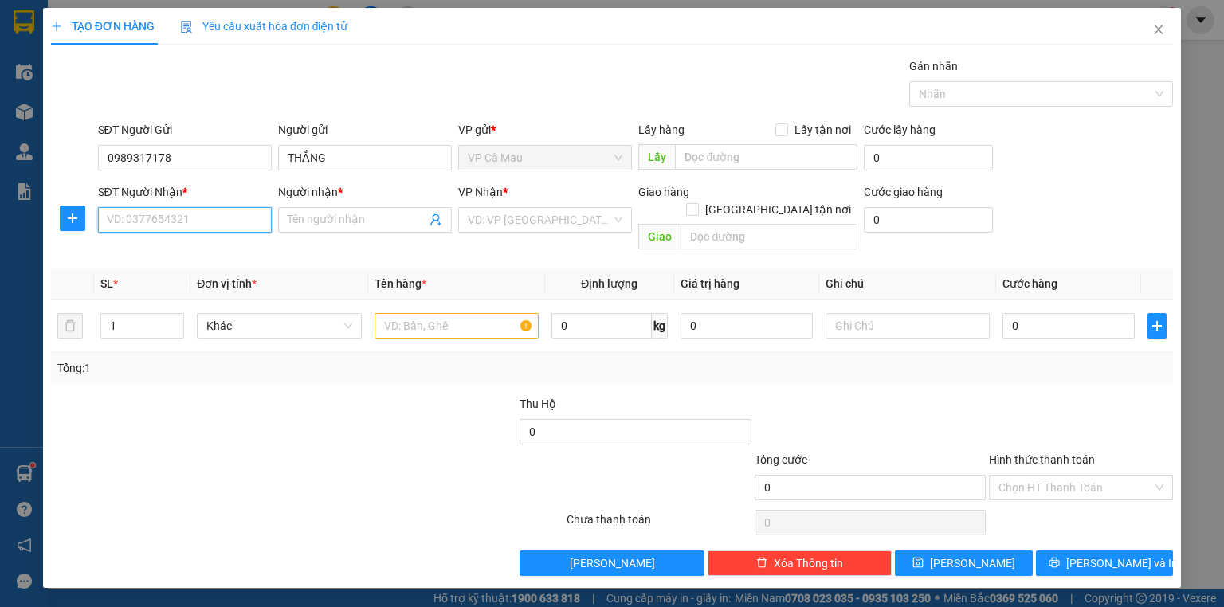
click at [197, 226] on input "SĐT Người Nhận *" at bounding box center [185, 220] width 174 height 26
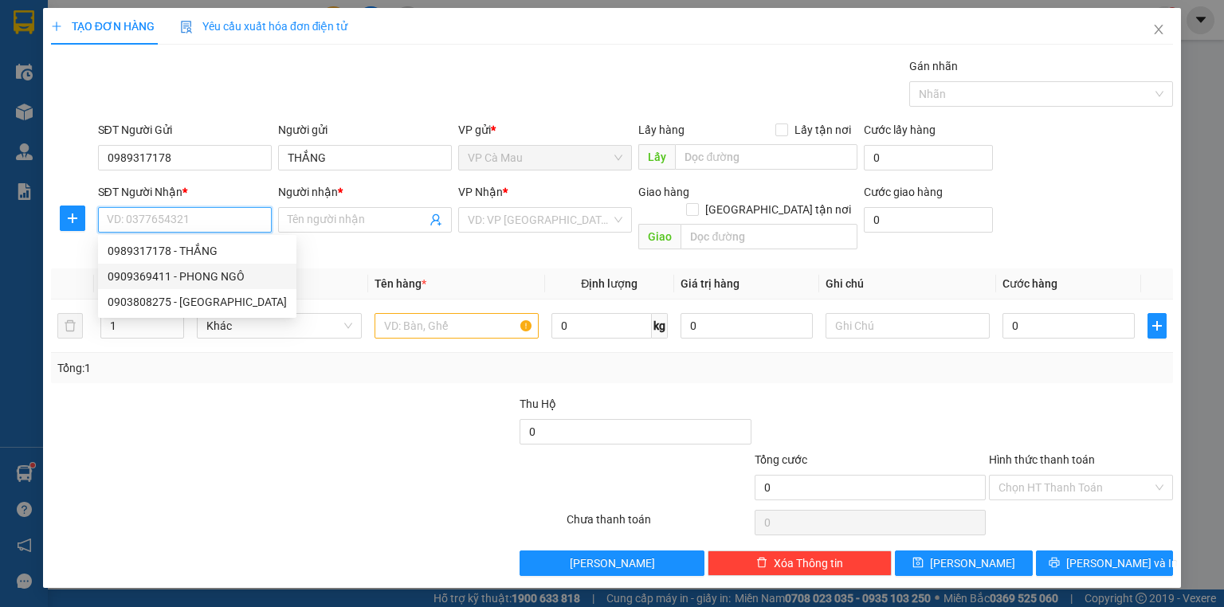
click at [214, 277] on div "0909369411 - PHONG NGÔ" at bounding box center [197, 277] width 179 height 18
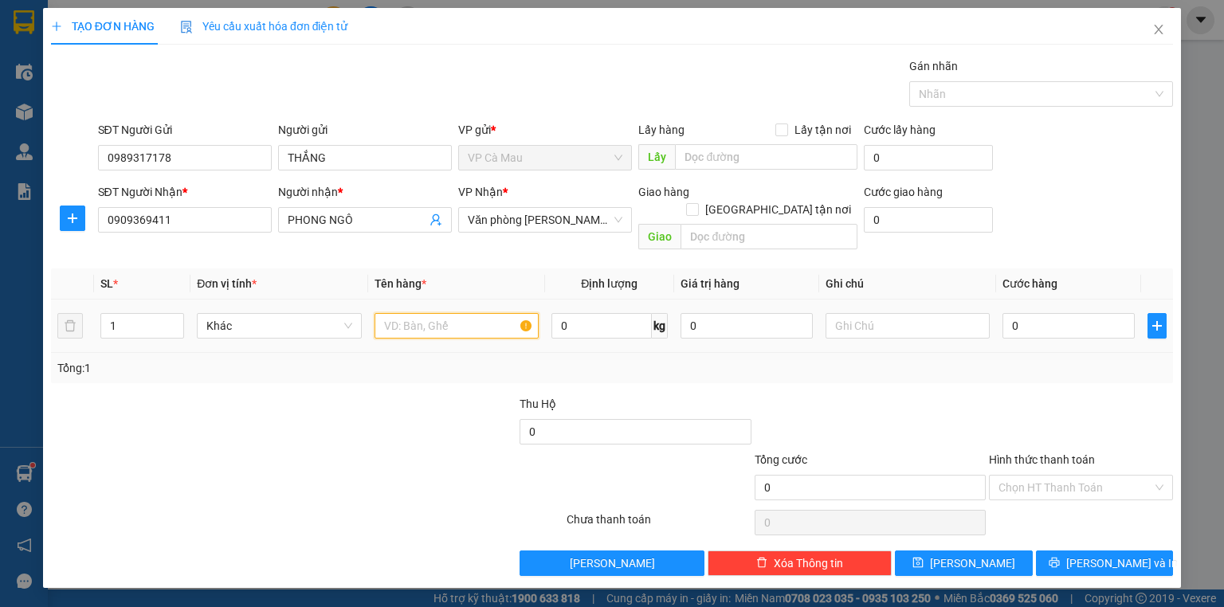
drag, startPoint x: 414, startPoint y: 312, endPoint x: 417, endPoint y: 303, distance: 9.1
click at [414, 313] on input "text" at bounding box center [457, 326] width 164 height 26
click at [1070, 476] on input "Hình thức thanh toán" at bounding box center [1076, 488] width 154 height 24
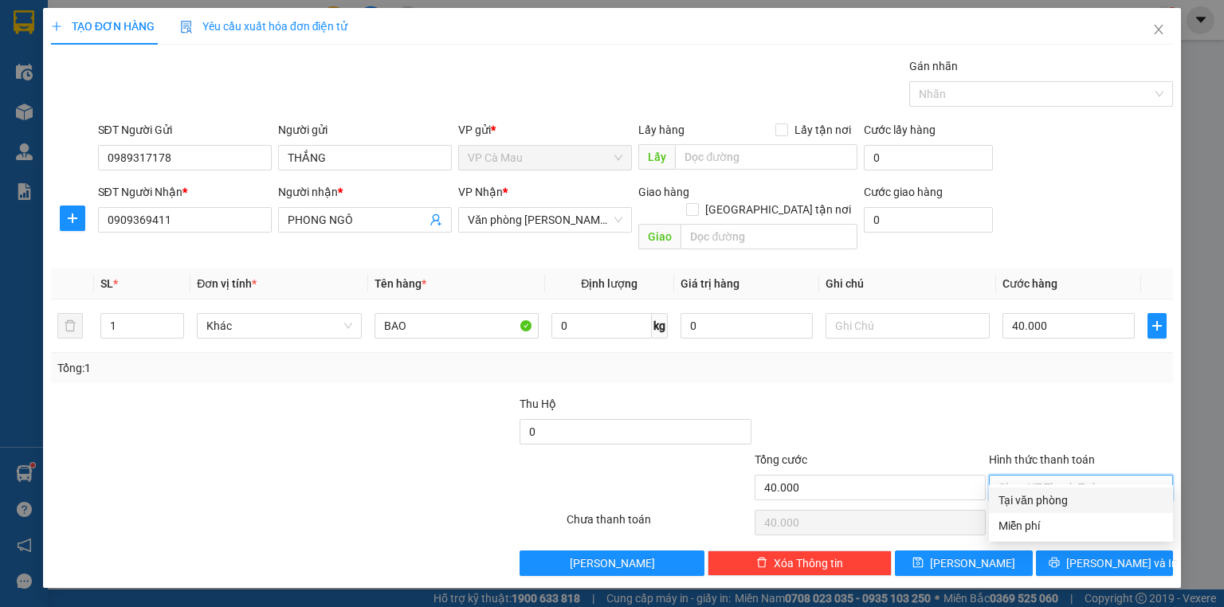
click at [1070, 503] on div "Tại văn phòng" at bounding box center [1081, 501] width 165 height 18
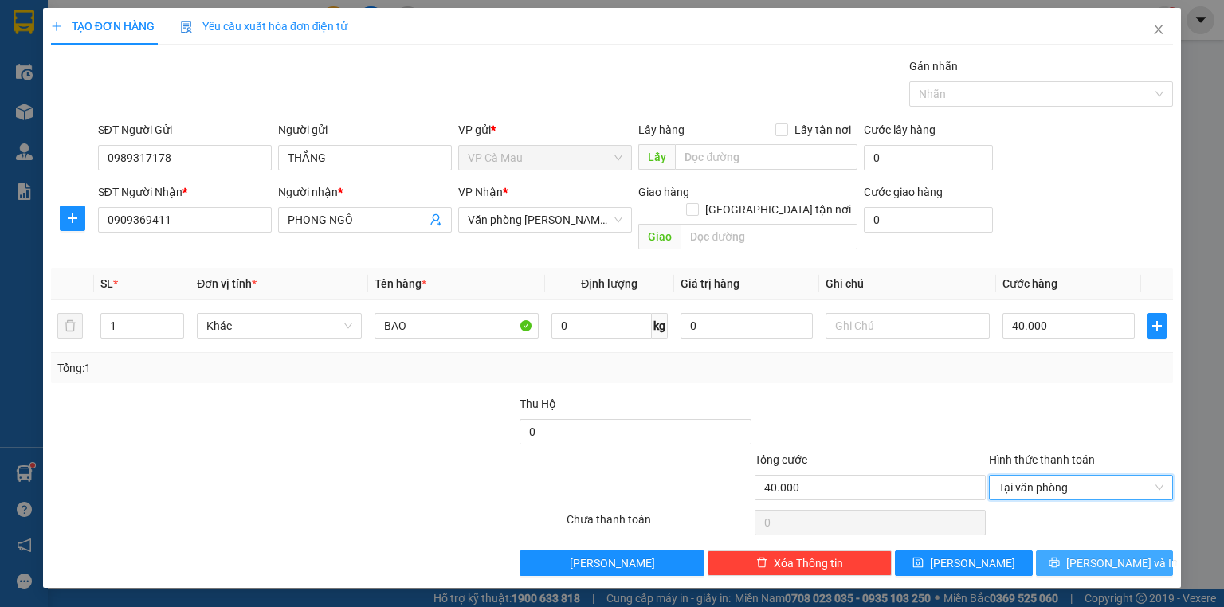
click at [1106, 555] on span "[PERSON_NAME] và In" at bounding box center [1122, 564] width 112 height 18
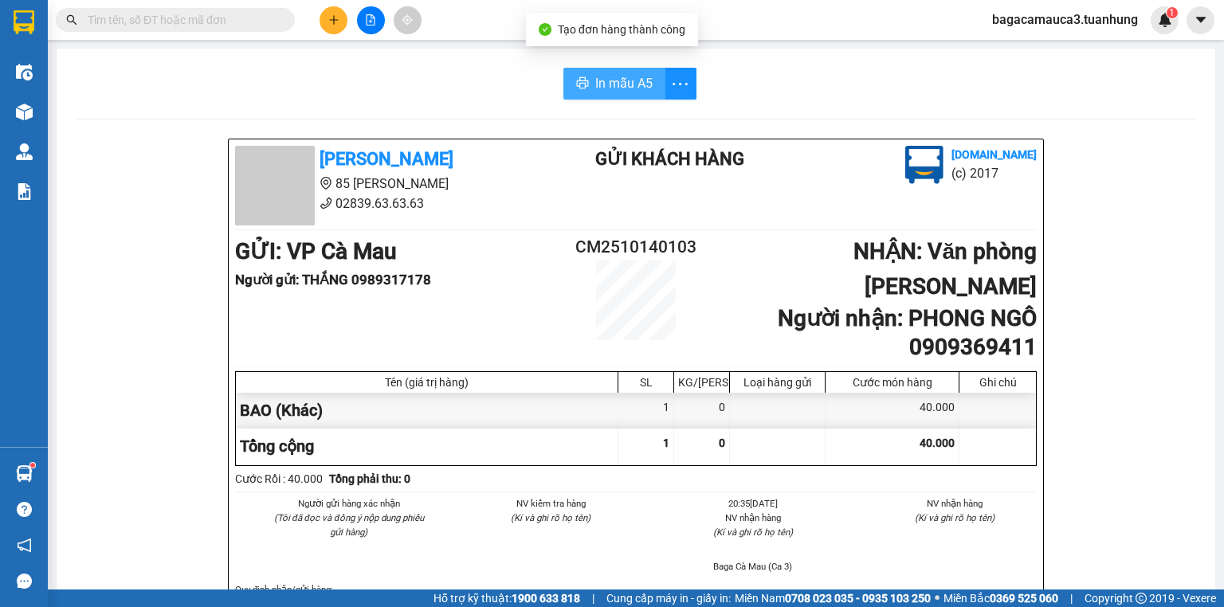
click at [615, 85] on span "In mẫu A5" at bounding box center [623, 83] width 57 height 20
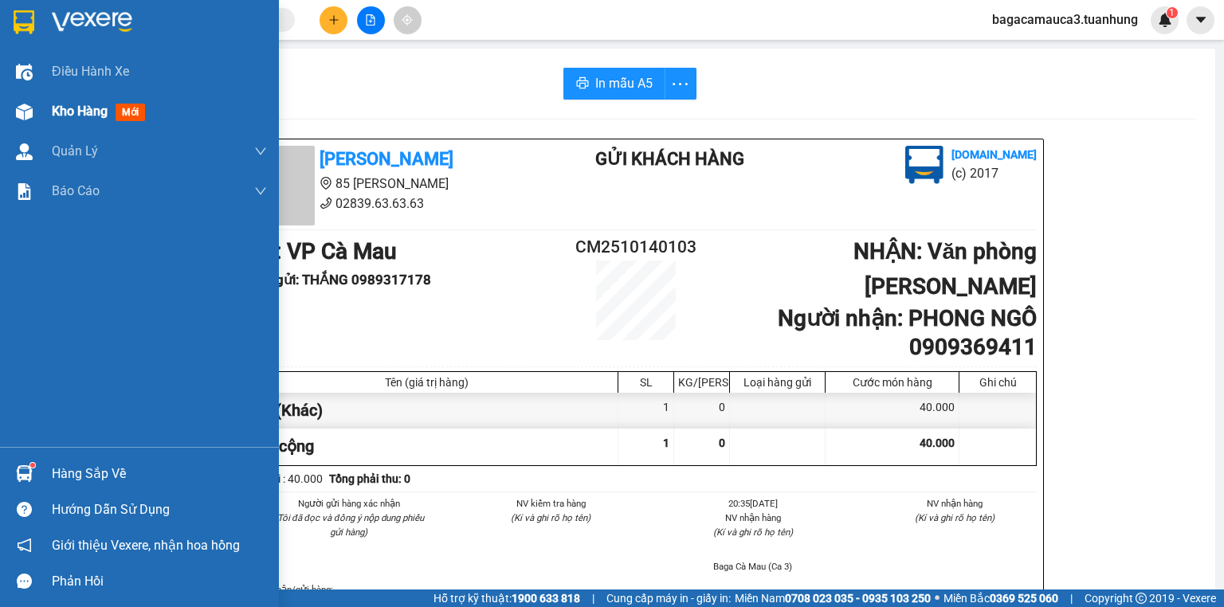
click at [57, 92] on div "Kho hàng mới" at bounding box center [159, 112] width 215 height 40
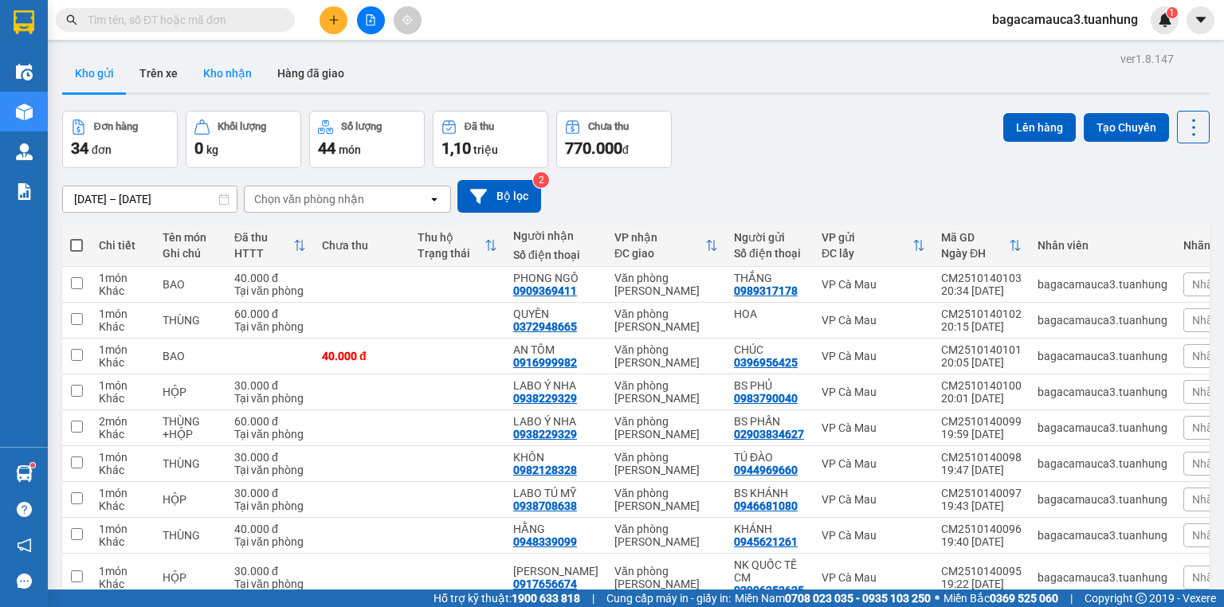
click at [213, 69] on button "Kho nhận" at bounding box center [227, 73] width 74 height 38
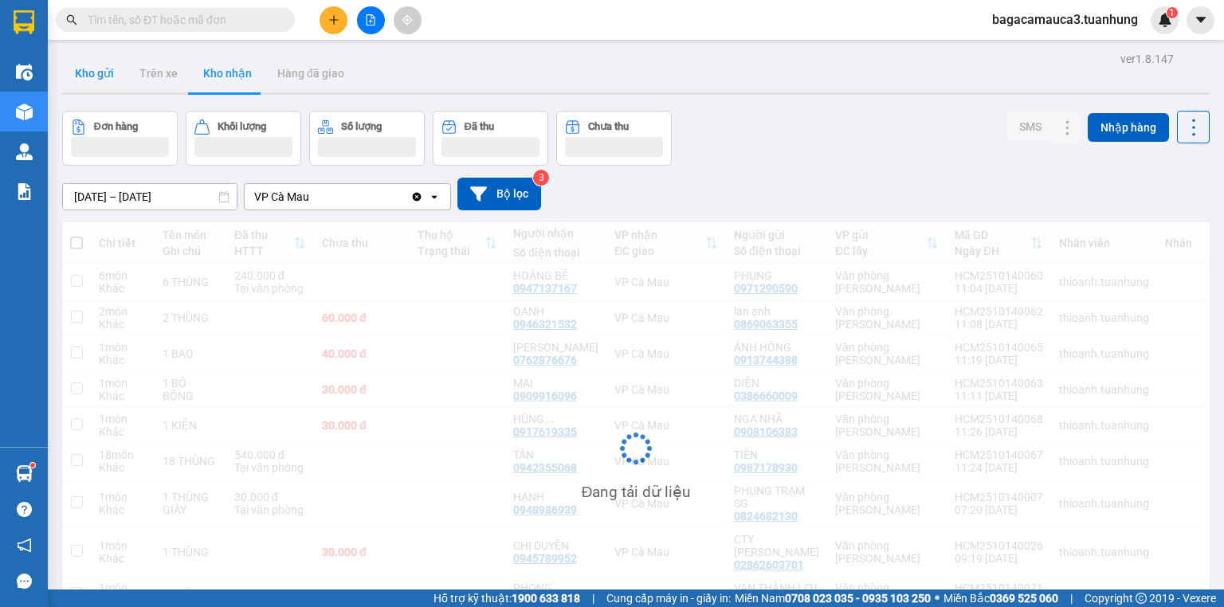
click at [109, 83] on button "Kho gửi" at bounding box center [94, 73] width 65 height 38
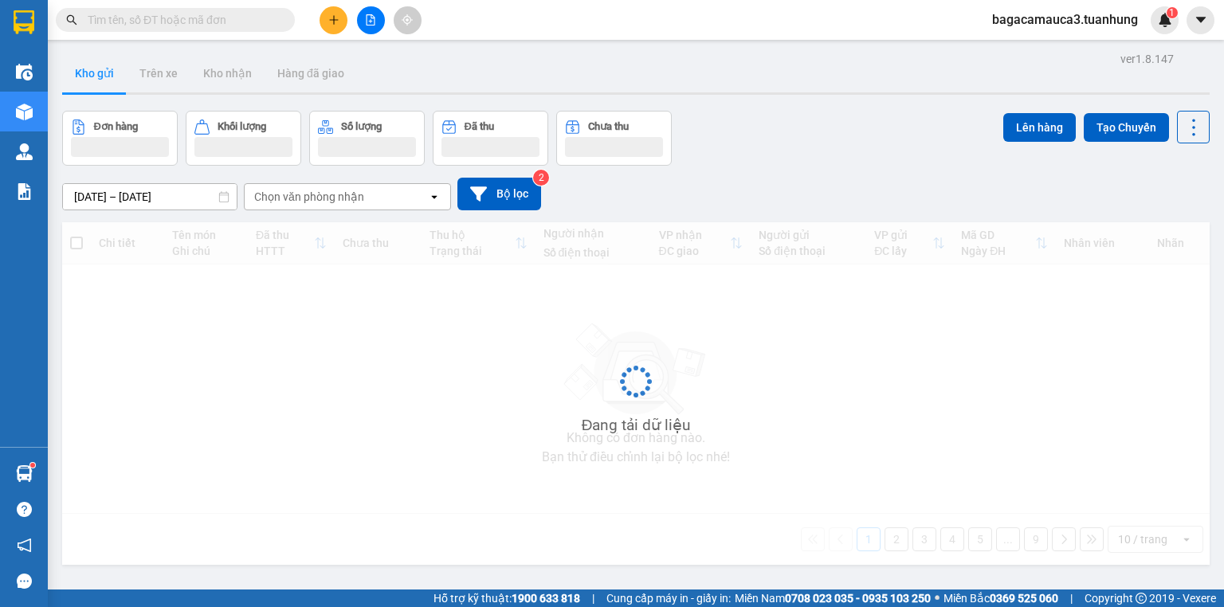
click at [109, 83] on button "Kho gửi" at bounding box center [94, 73] width 65 height 38
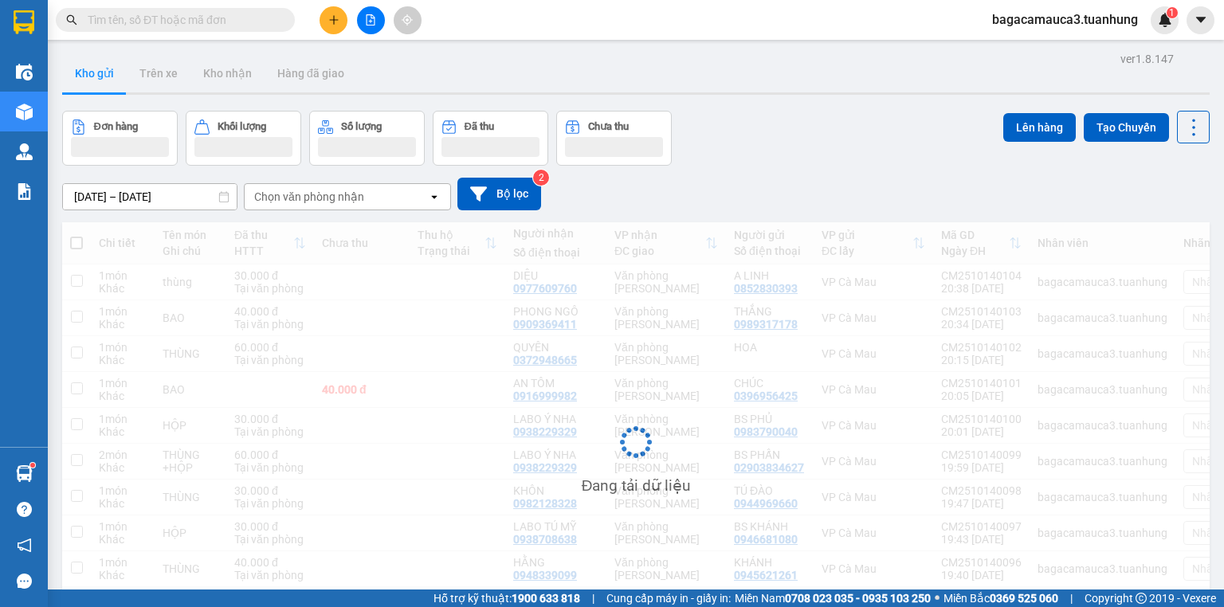
click at [109, 83] on button "Kho gửi" at bounding box center [94, 73] width 65 height 38
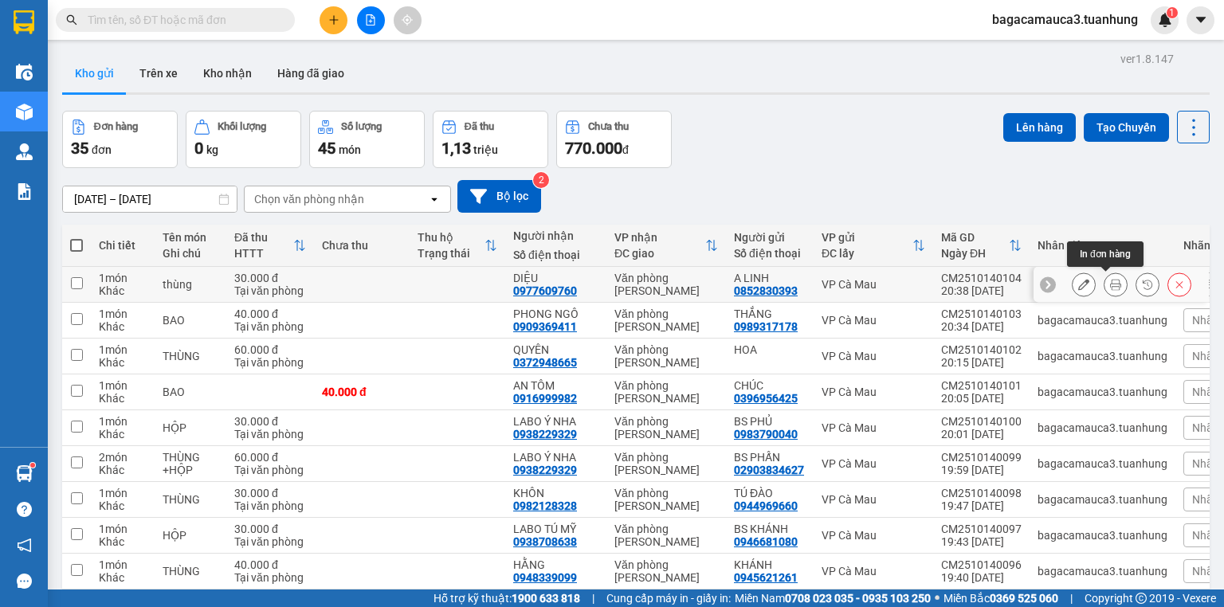
click at [1110, 287] on icon at bounding box center [1115, 284] width 11 height 11
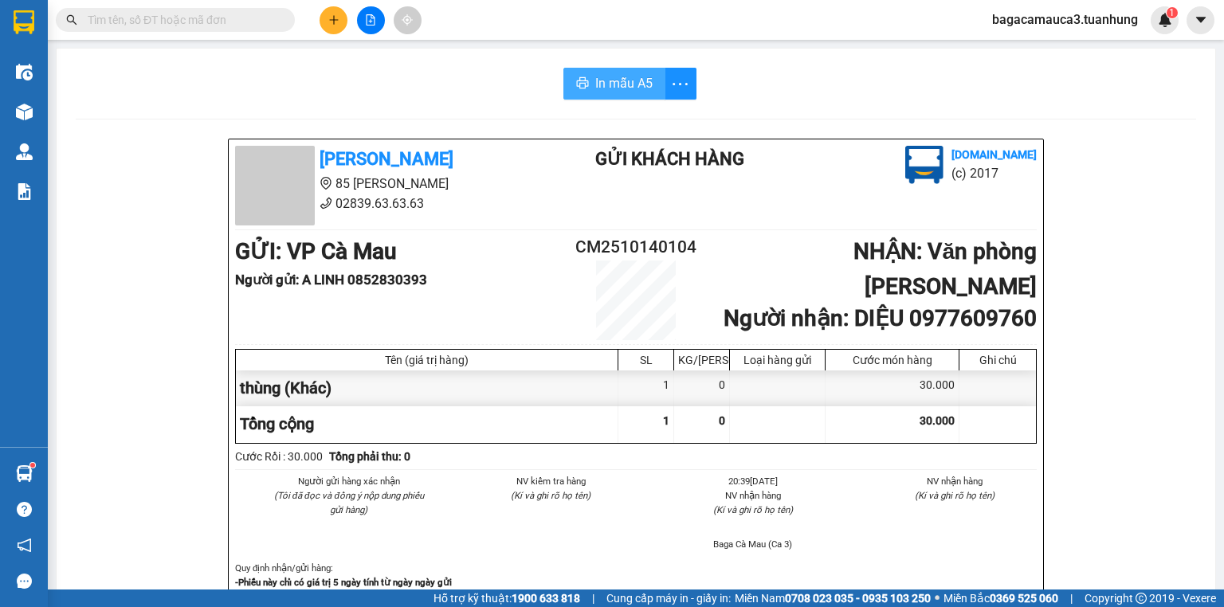
click at [646, 83] on span "In mẫu A5" at bounding box center [623, 83] width 57 height 20
click at [178, 8] on span at bounding box center [175, 20] width 239 height 24
click at [174, 17] on input "text" at bounding box center [182, 20] width 188 height 18
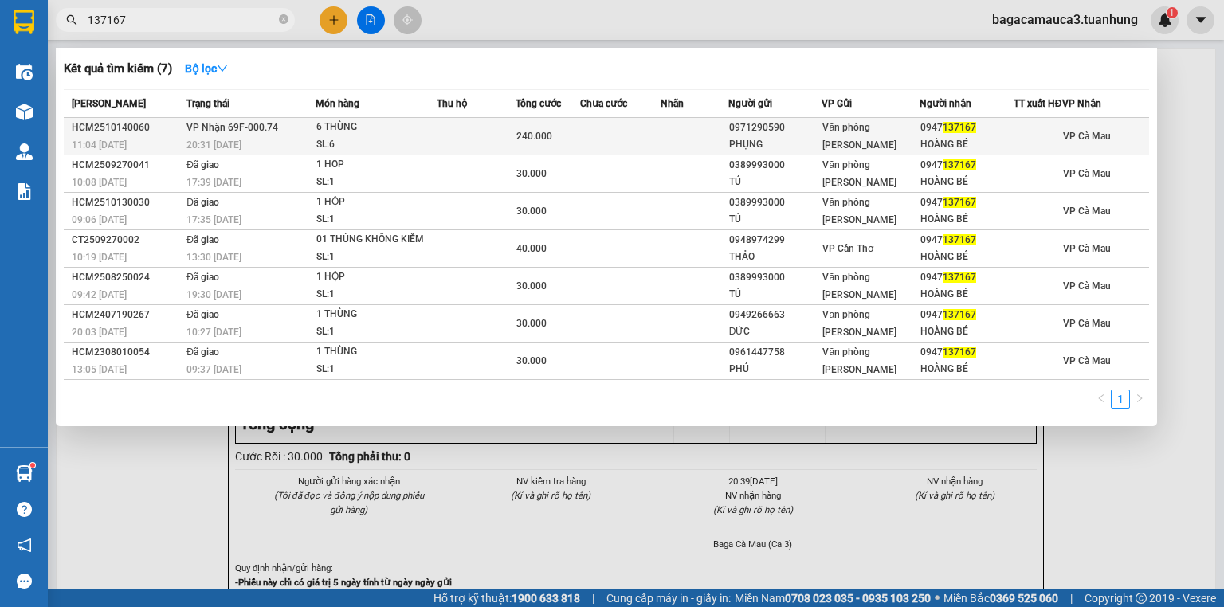
click at [419, 136] on div "6 THÙNG" at bounding box center [376, 128] width 120 height 18
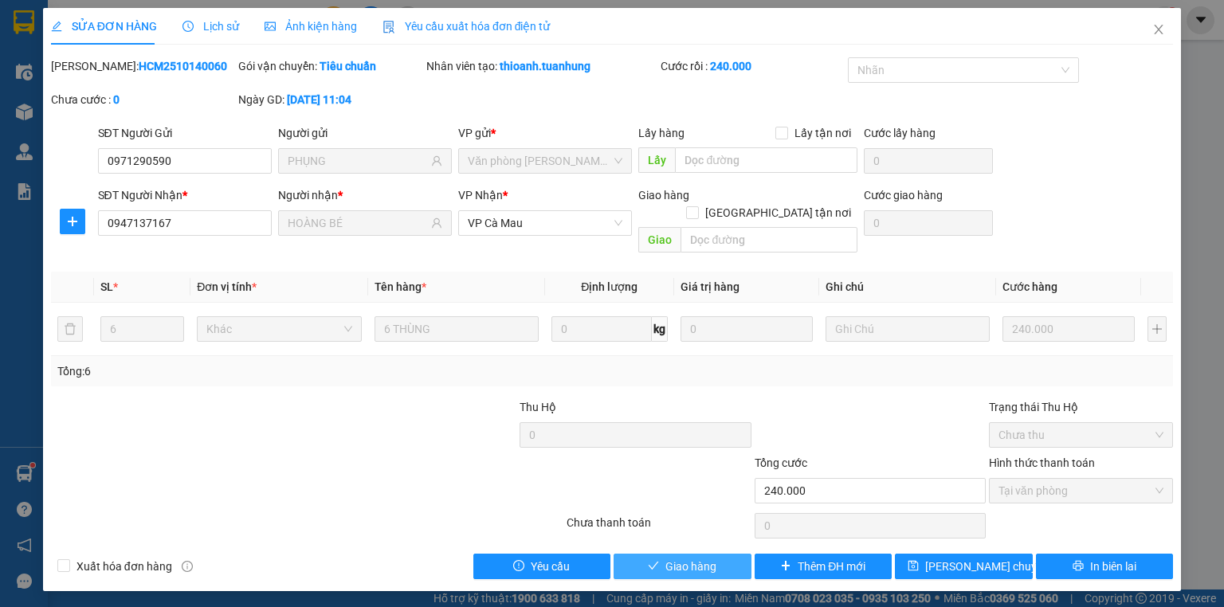
click at [704, 554] on button "Giao hàng" at bounding box center [683, 567] width 138 height 26
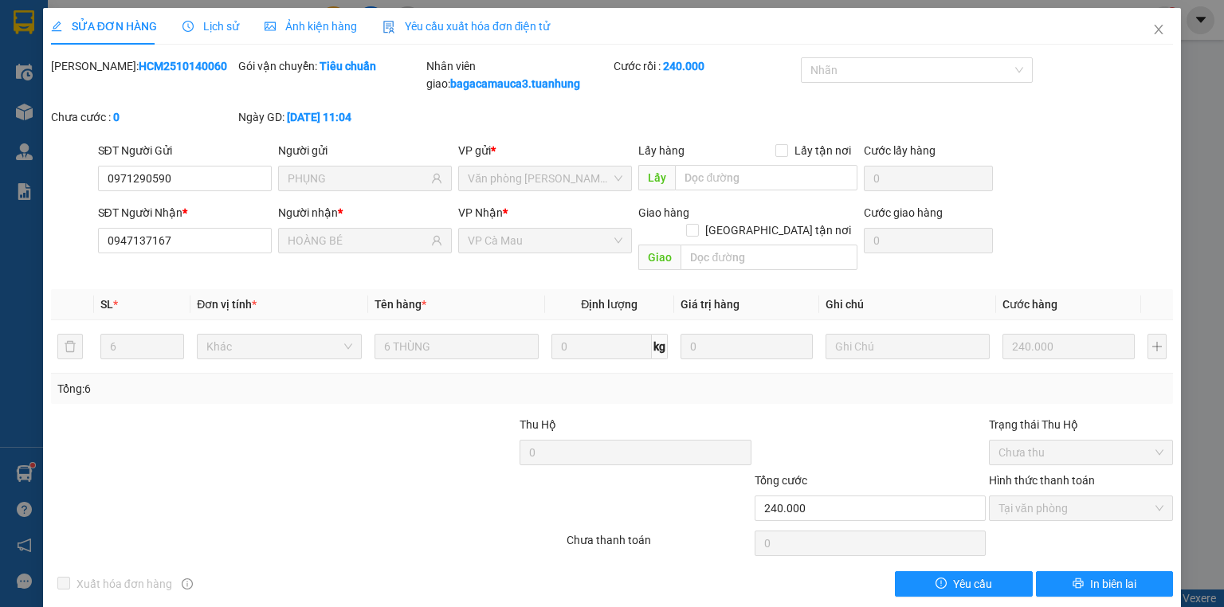
click at [31, 50] on div "SỬA ĐƠN HÀNG Lịch sử Ảnh kiện hàng Yêu cầu xuất hóa đơn điện tử Total Paid Fee …" at bounding box center [612, 303] width 1224 height 607
click at [26, 113] on div "SỬA ĐƠN HÀNG Lịch sử Ảnh kiện hàng Yêu cầu xuất hóa đơn điện tử Total Paid Fee …" at bounding box center [612, 303] width 1224 height 607
click at [1156, 29] on icon "close" at bounding box center [1158, 29] width 13 height 13
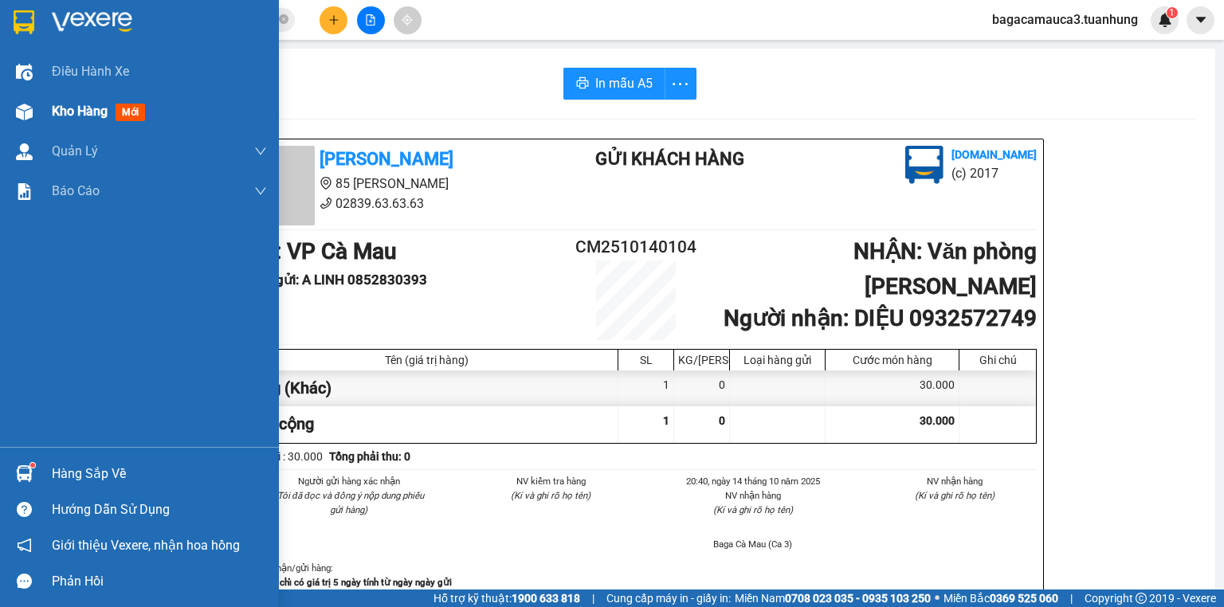
click at [89, 105] on span "Kho hàng" at bounding box center [80, 111] width 56 height 15
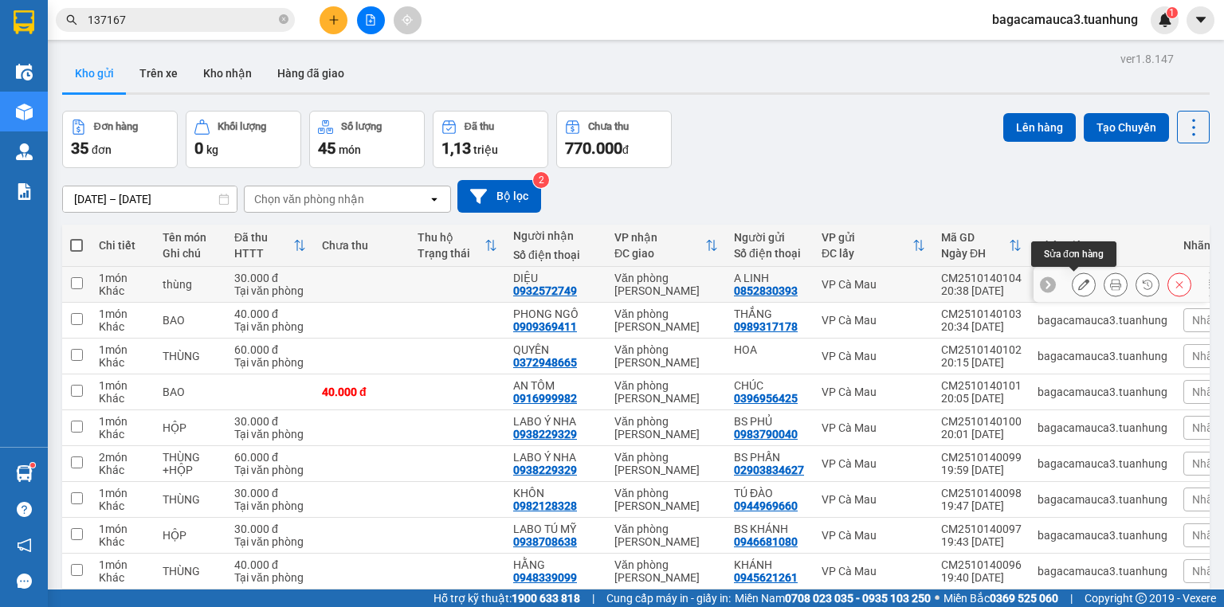
click at [1078, 281] on icon at bounding box center [1083, 284] width 11 height 11
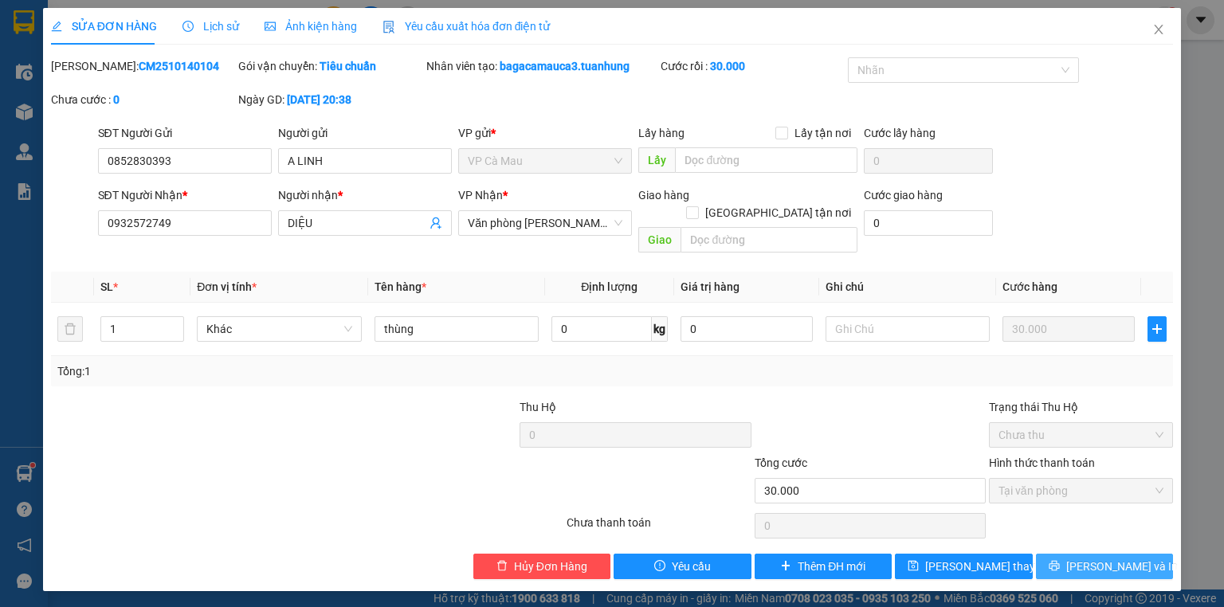
click at [1118, 558] on span "[PERSON_NAME] và In" at bounding box center [1122, 567] width 112 height 18
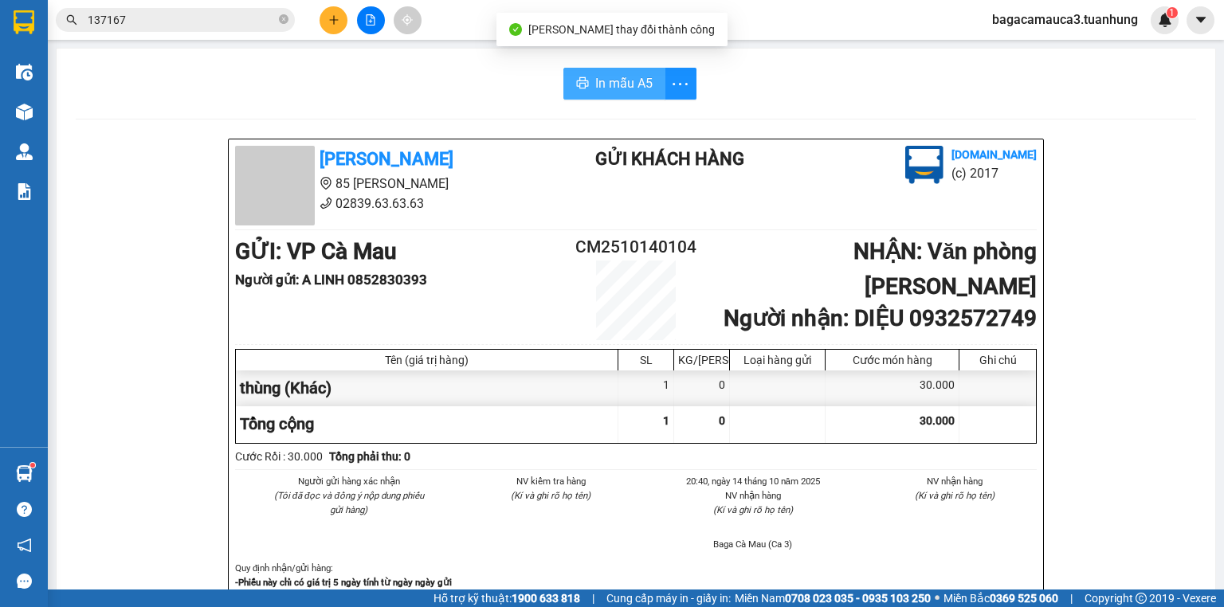
click at [622, 97] on button "In mẫu A5" at bounding box center [614, 84] width 102 height 32
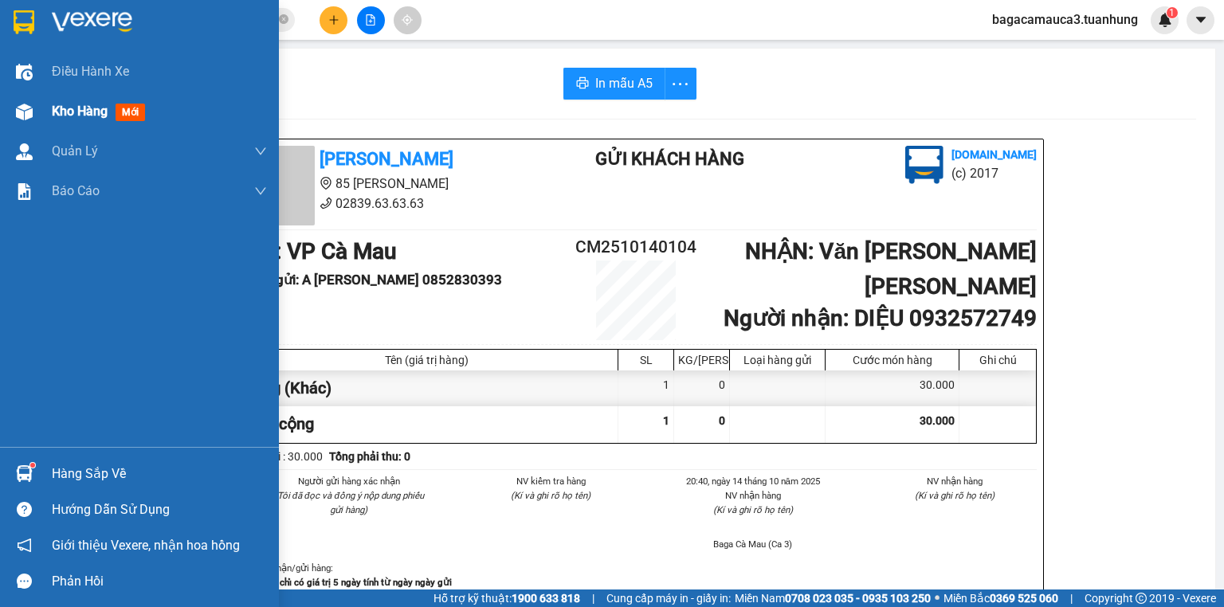
click at [76, 110] on span "Kho hàng" at bounding box center [80, 111] width 56 height 15
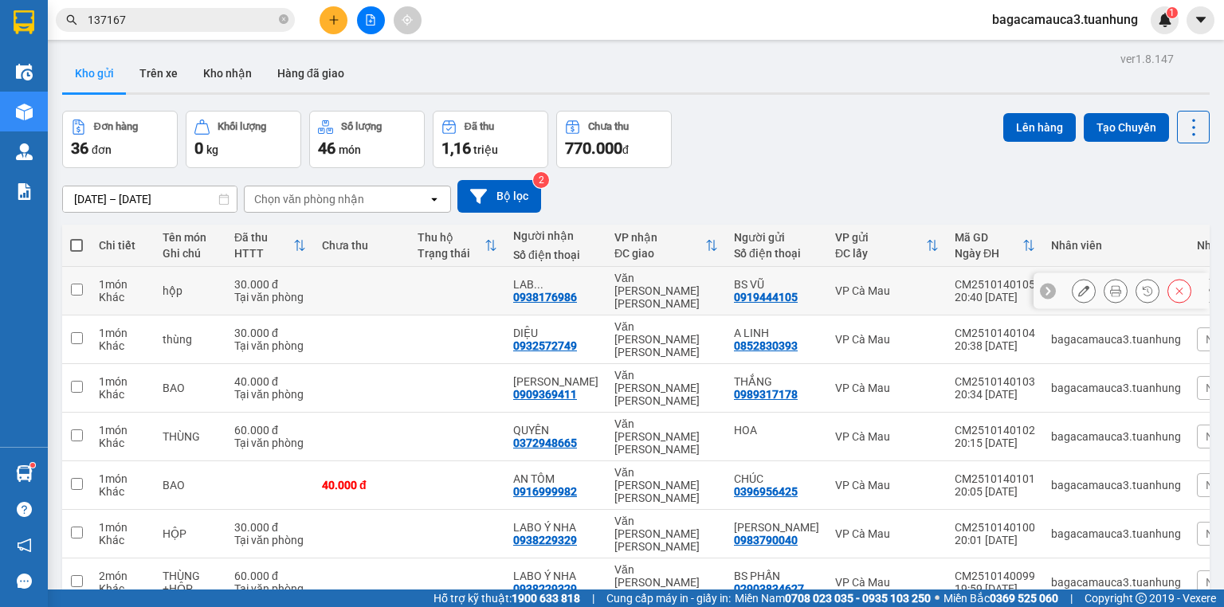
click at [751, 291] on div "0919444105" at bounding box center [766, 297] width 64 height 13
click at [1081, 285] on button at bounding box center [1084, 291] width 22 height 28
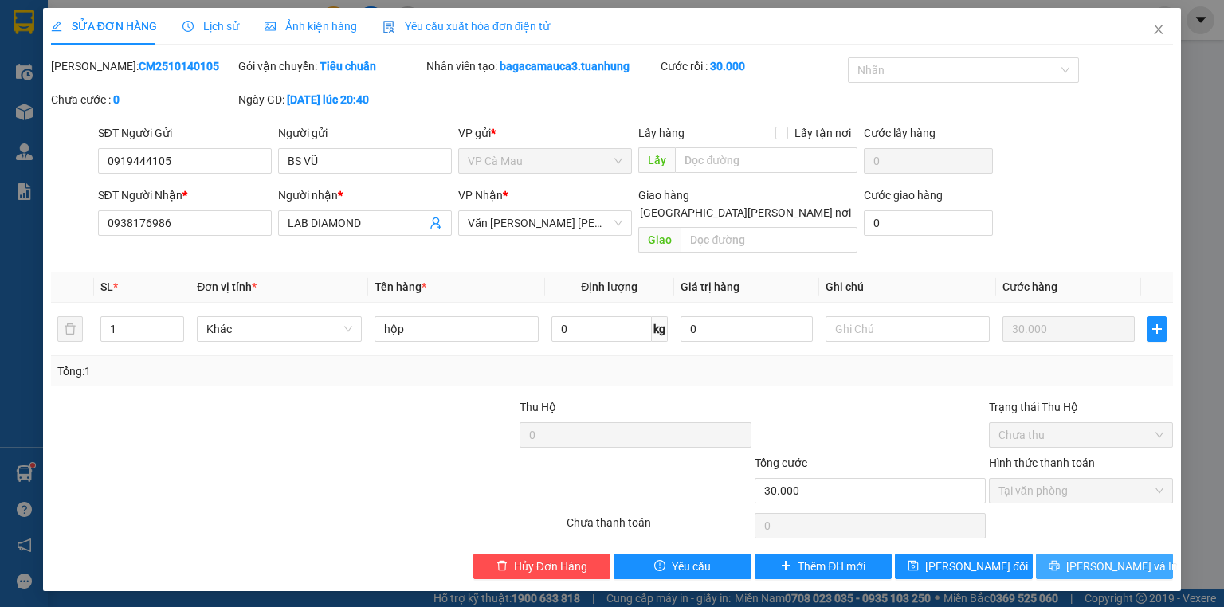
click at [1100, 558] on span "[PERSON_NAME] và In" at bounding box center [1122, 567] width 112 height 18
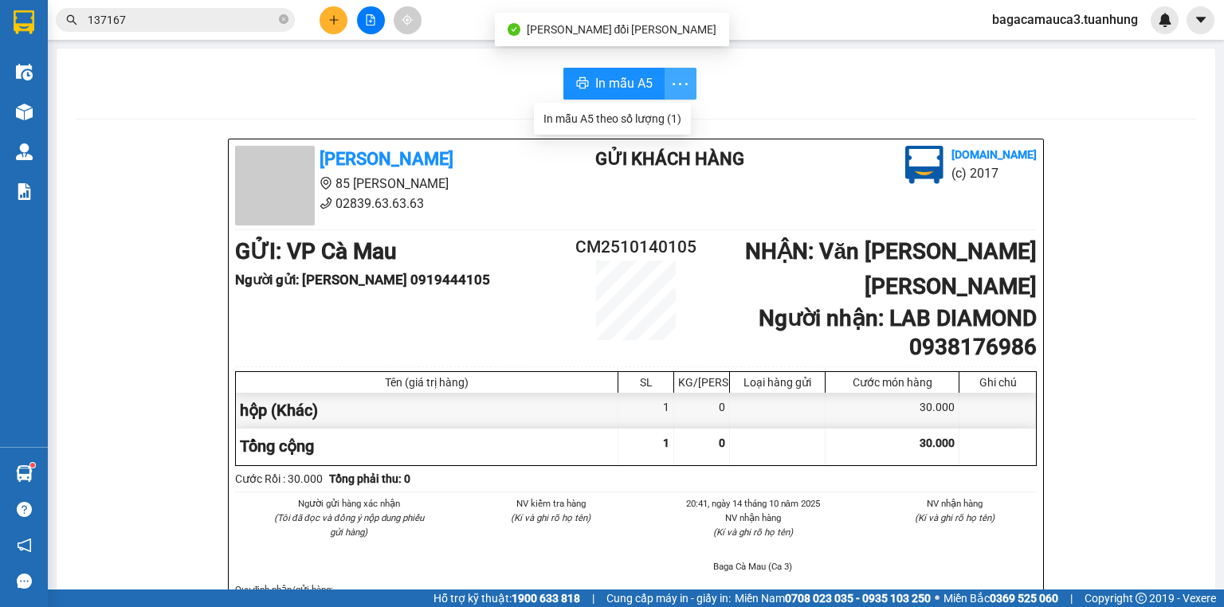
click at [673, 83] on icon "more" at bounding box center [680, 83] width 15 height 2
click at [600, 118] on div "In mẫu A5 theo số lượng (1)" at bounding box center [613, 119] width 138 height 18
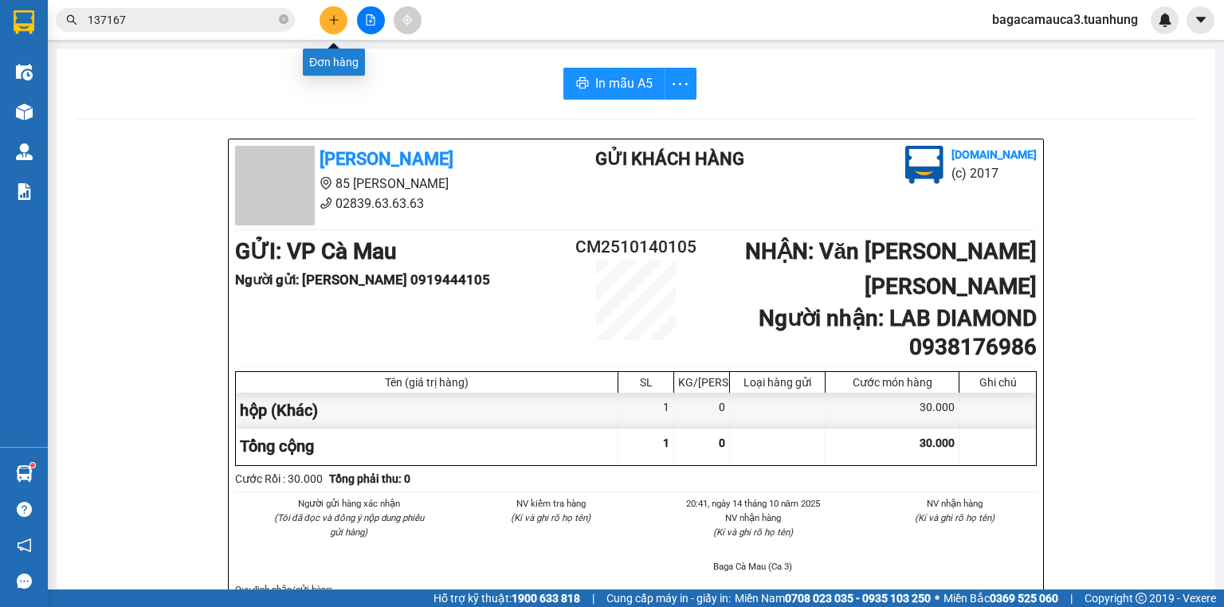
click at [338, 19] on icon "plus" at bounding box center [333, 19] width 11 height 11
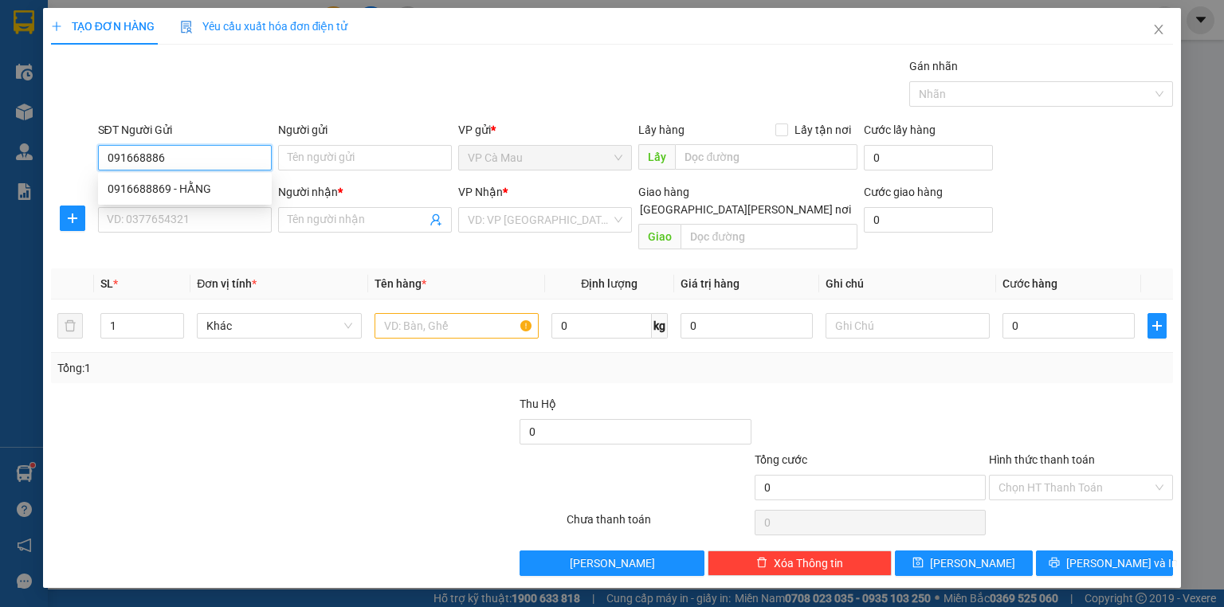
type input "0916688869"
click at [218, 190] on div "0916688869 - HẰNG" at bounding box center [185, 189] width 155 height 18
type input "HẰNG"
type input "0916688869"
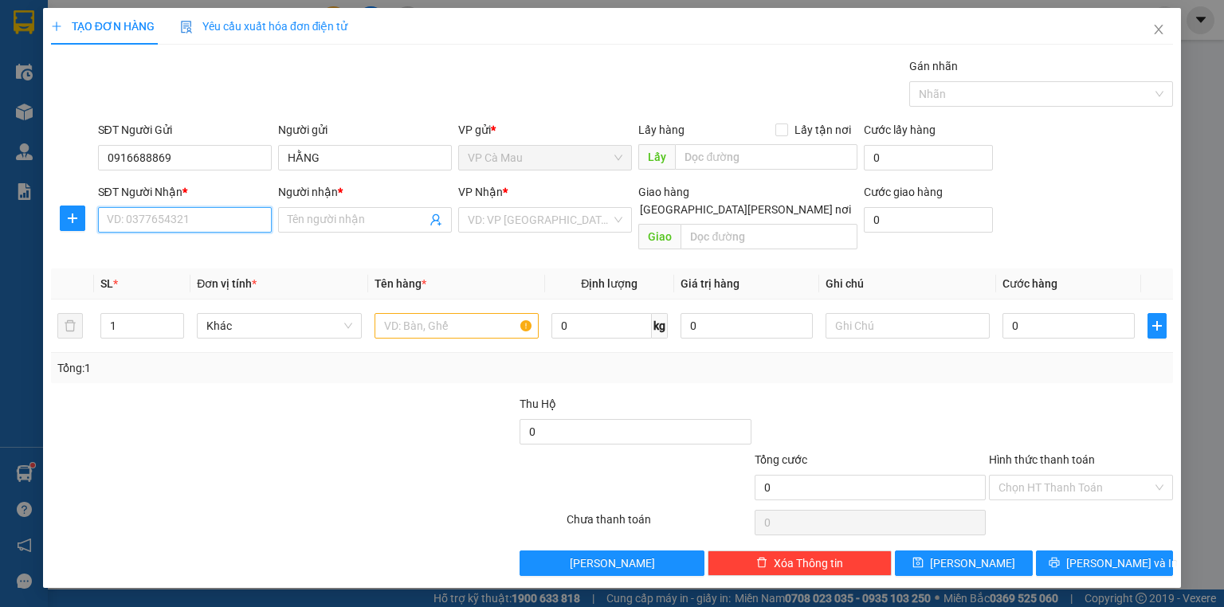
click at [218, 214] on input "SĐT Người Nhận *" at bounding box center [185, 220] width 174 height 26
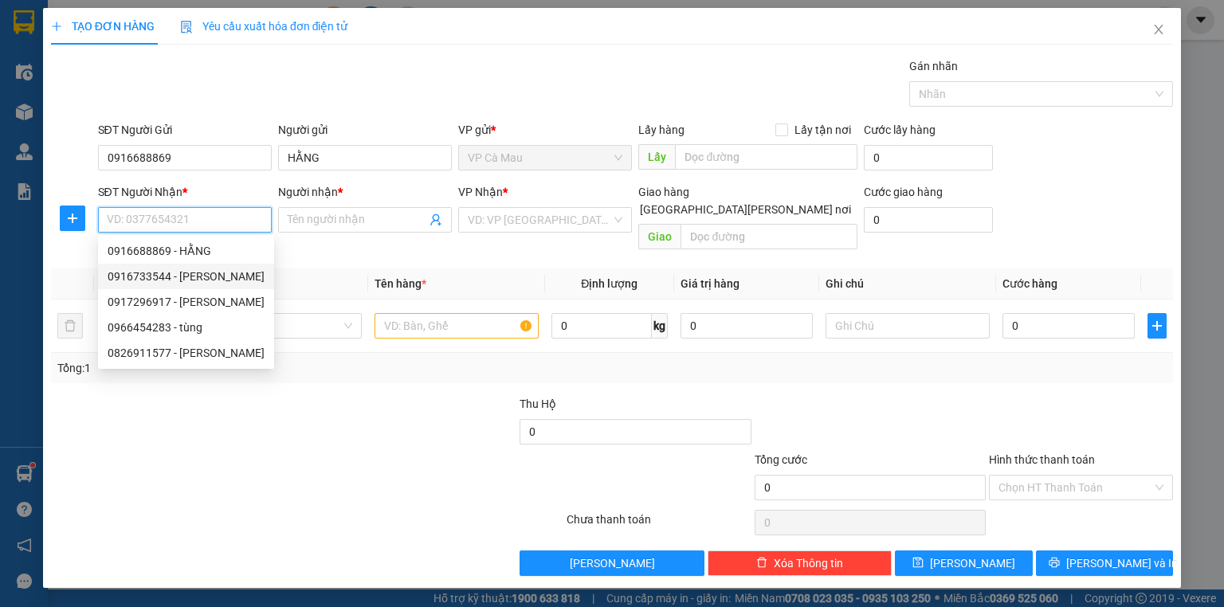
click at [214, 277] on div "0916733544 - HIA XIẾU" at bounding box center [186, 277] width 157 height 18
type input "0916733544"
type input "HIA XIẾU"
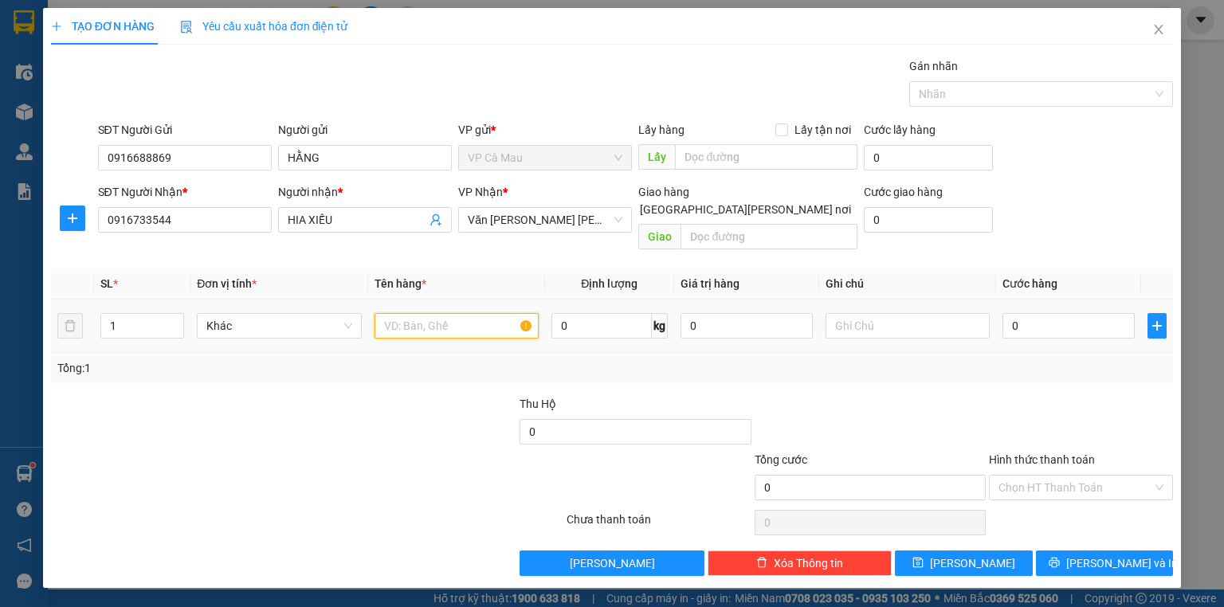
click at [440, 315] on input "text" at bounding box center [457, 326] width 164 height 26
click at [435, 313] on input "HỌP" at bounding box center [457, 326] width 164 height 26
type input "HỘP"
click at [1064, 313] on input "0" at bounding box center [1069, 326] width 132 height 26
type input "3"
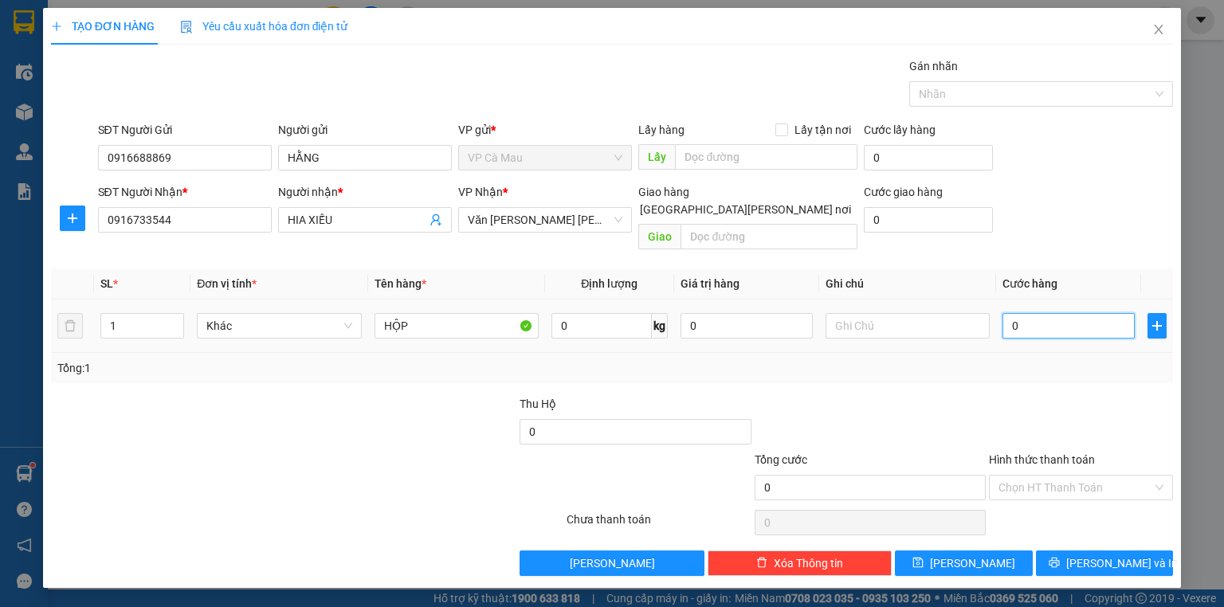
type input "3"
type input "30"
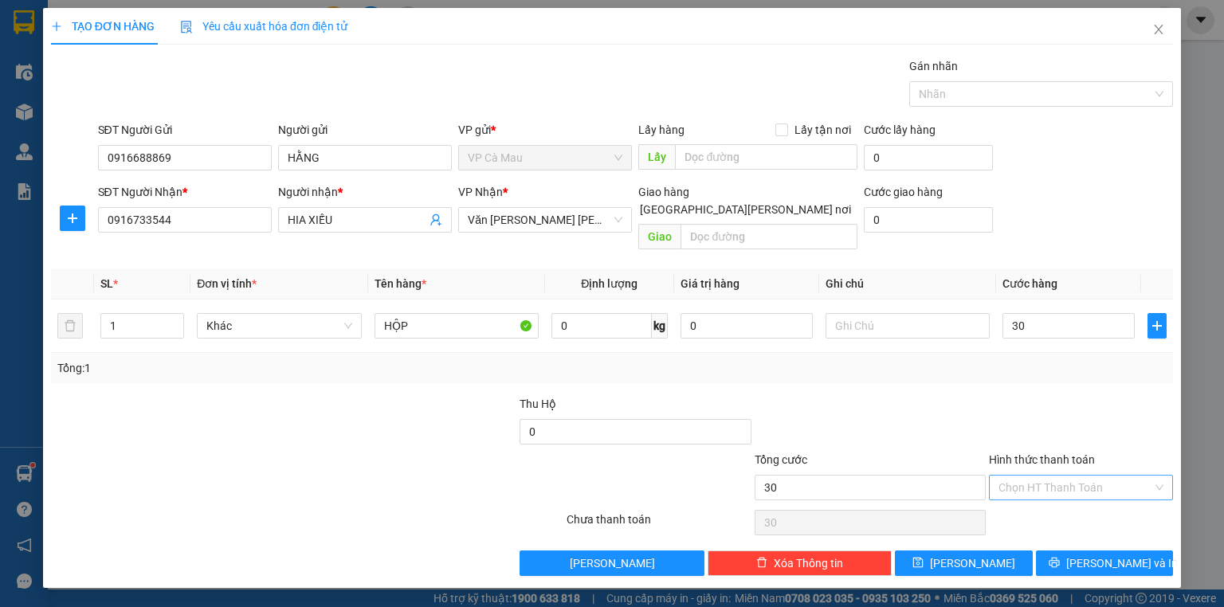
type input "30.000"
click at [1056, 476] on input "Hình thức thanh toán" at bounding box center [1076, 488] width 154 height 24
click at [1065, 498] on div "Tại văn phòng" at bounding box center [1081, 501] width 165 height 18
type input "0"
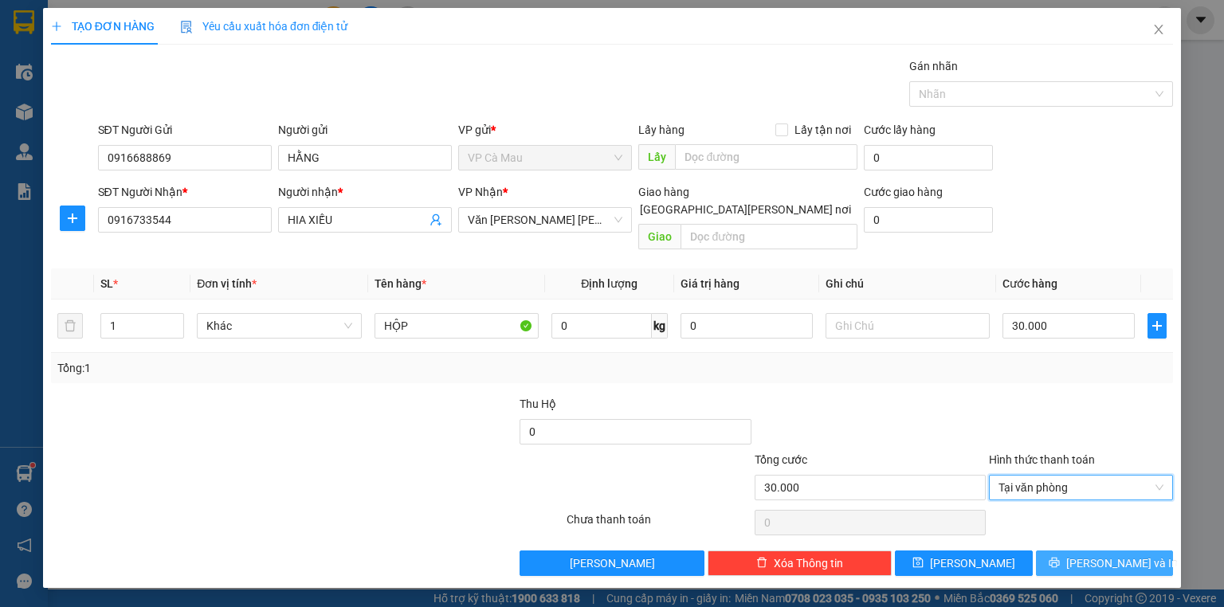
click at [1120, 555] on span "[PERSON_NAME] và In" at bounding box center [1122, 564] width 112 height 18
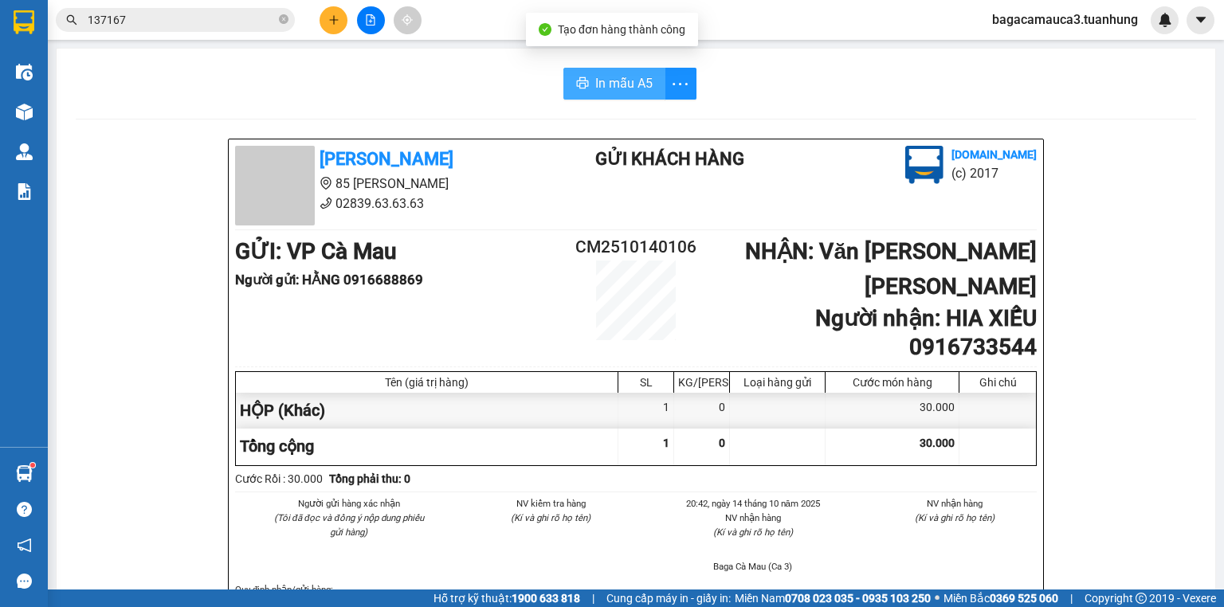
click at [607, 79] on span "In mẫu A5" at bounding box center [623, 83] width 57 height 20
click at [230, 15] on input "137167" at bounding box center [182, 20] width 188 height 18
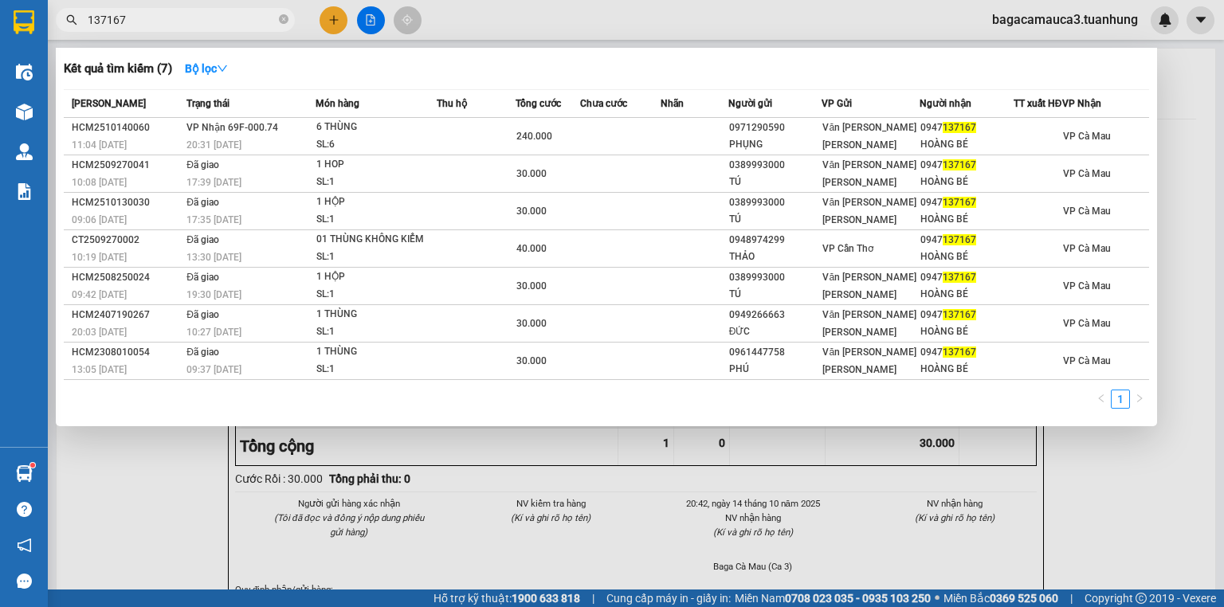
click at [230, 15] on input "137167" at bounding box center [182, 20] width 188 height 18
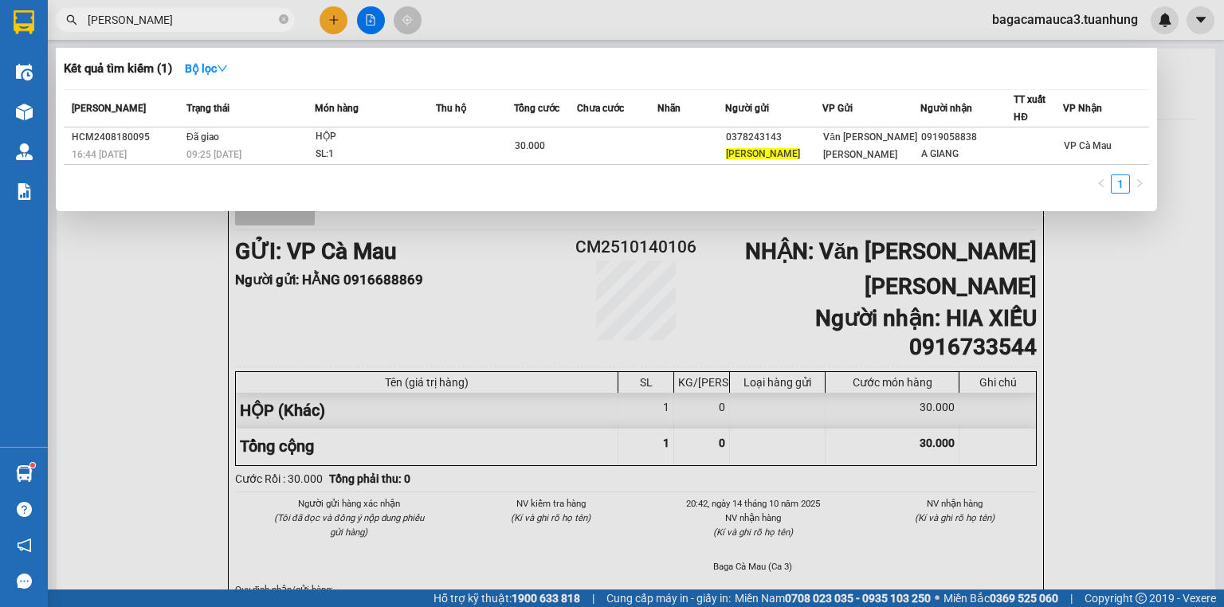
click at [217, 22] on input "LÊ THUẬN" at bounding box center [182, 20] width 188 height 18
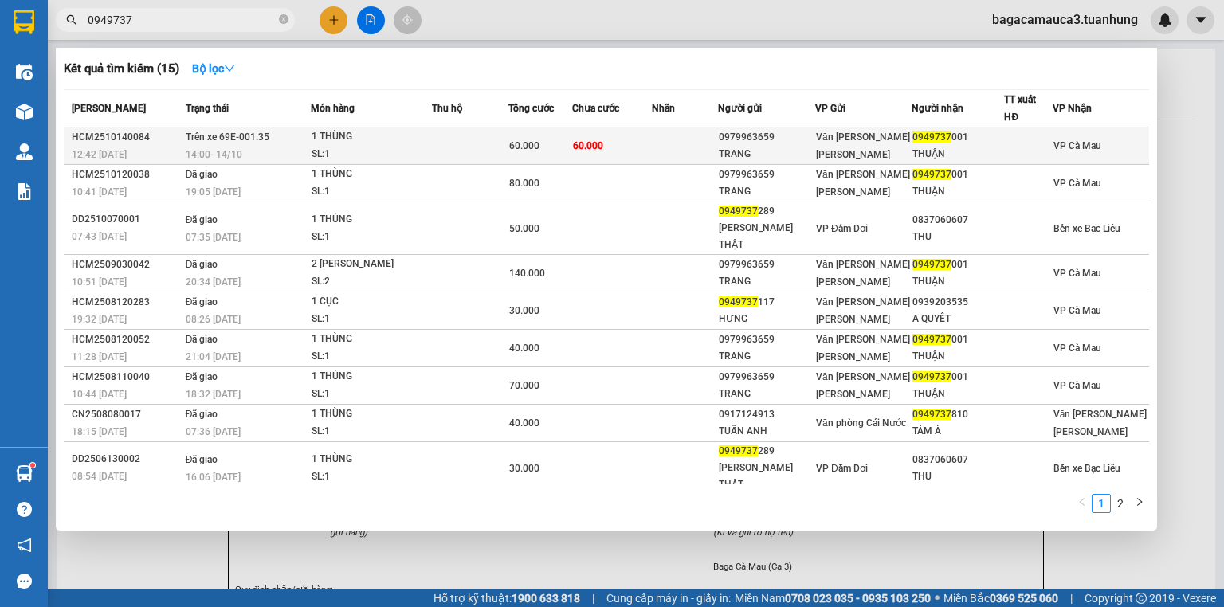
type input "0949737"
click at [518, 137] on div "60.000" at bounding box center [540, 146] width 62 height 18
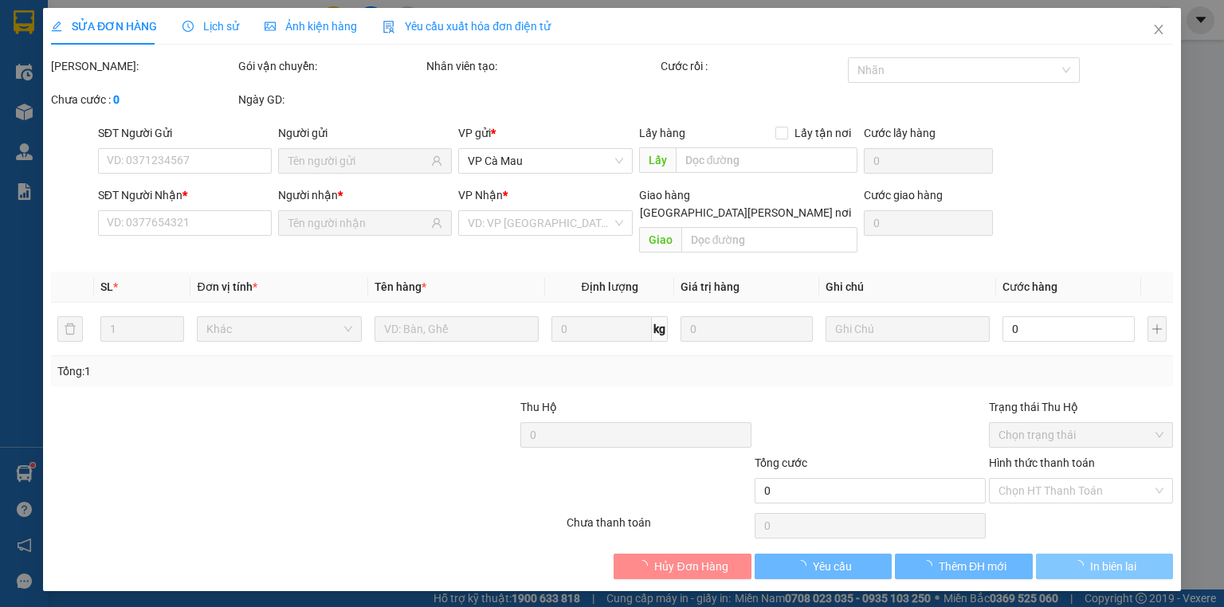
type input "0979963659"
type input "TRANG"
type input "0949737001"
type input "THUẬN"
type input "60.000"
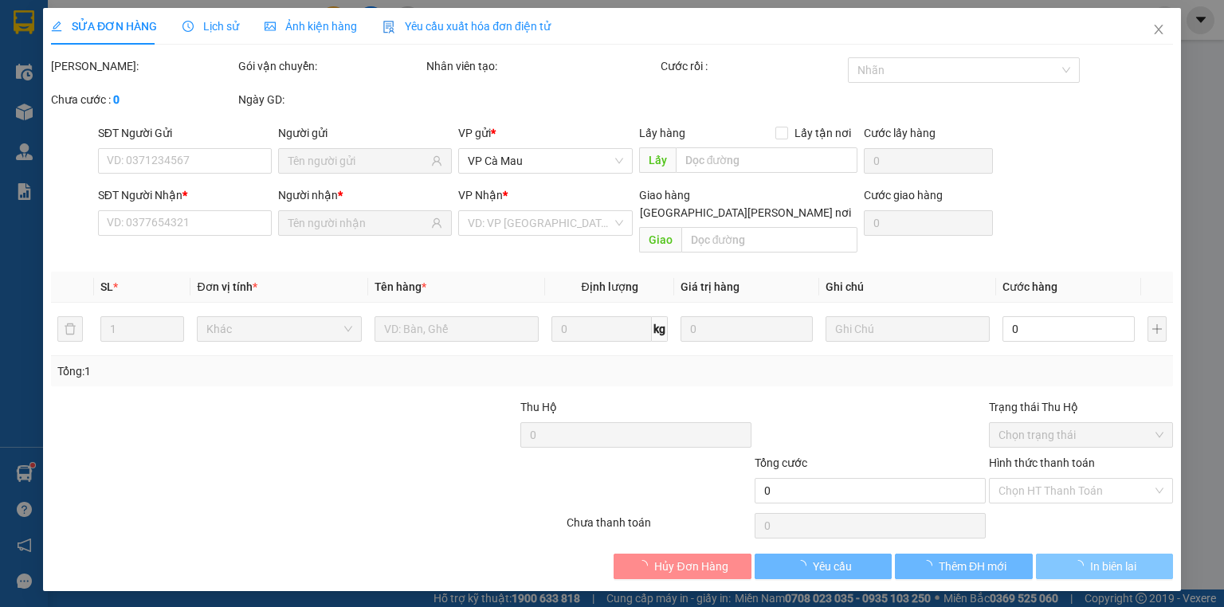
type input "60.000"
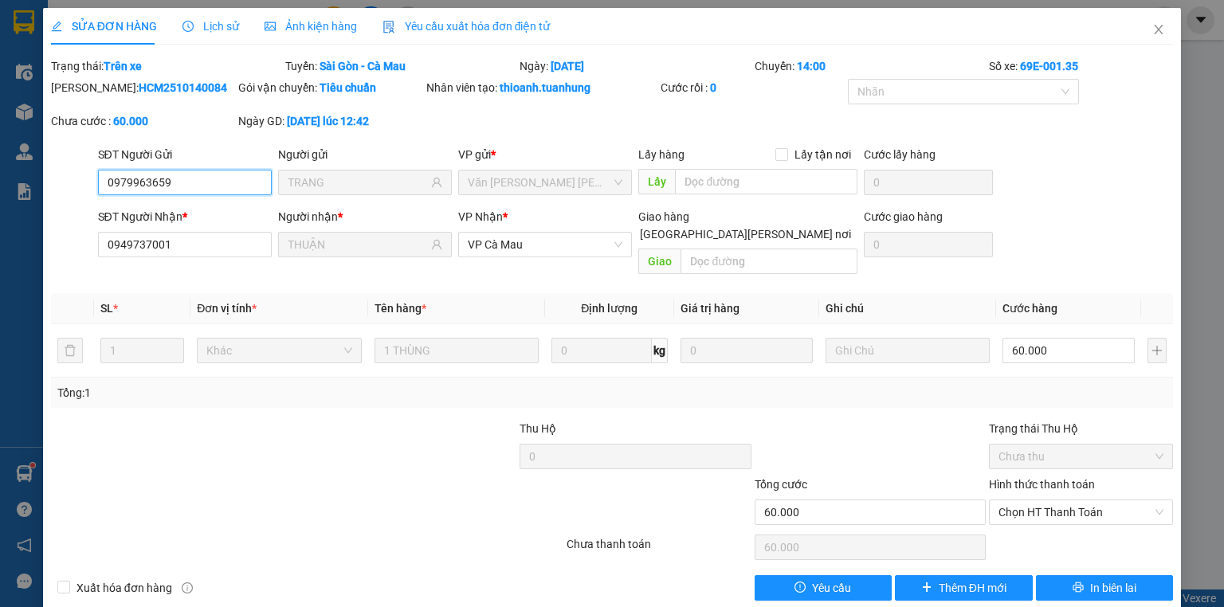
click at [1160, 444] on div "Chưa thu" at bounding box center [1081, 457] width 184 height 26
click at [1141, 575] on button "In biên lai" at bounding box center [1105, 588] width 138 height 26
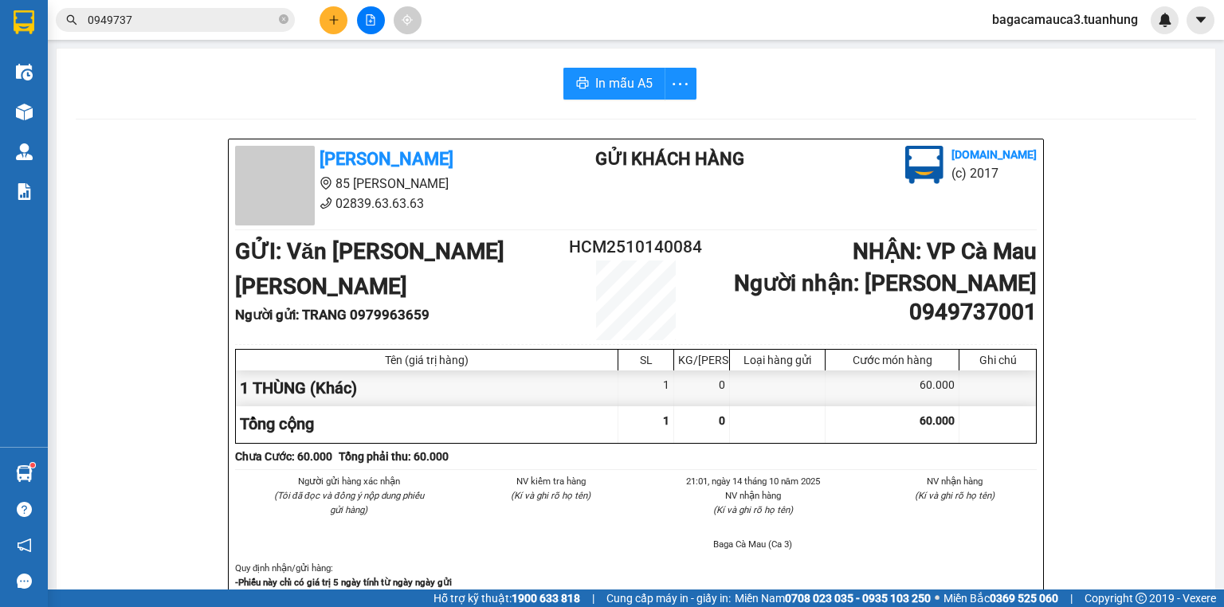
click at [231, 16] on input "0949737" at bounding box center [182, 20] width 188 height 18
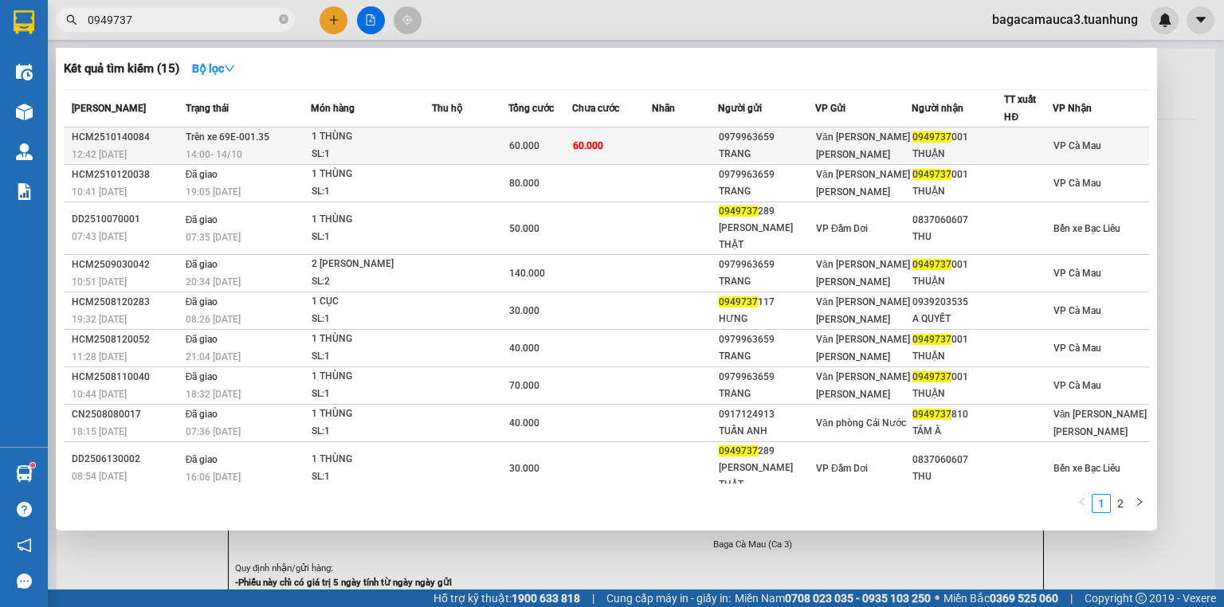
click at [845, 137] on span "Văn phòng [PERSON_NAME]" at bounding box center [863, 146] width 94 height 29
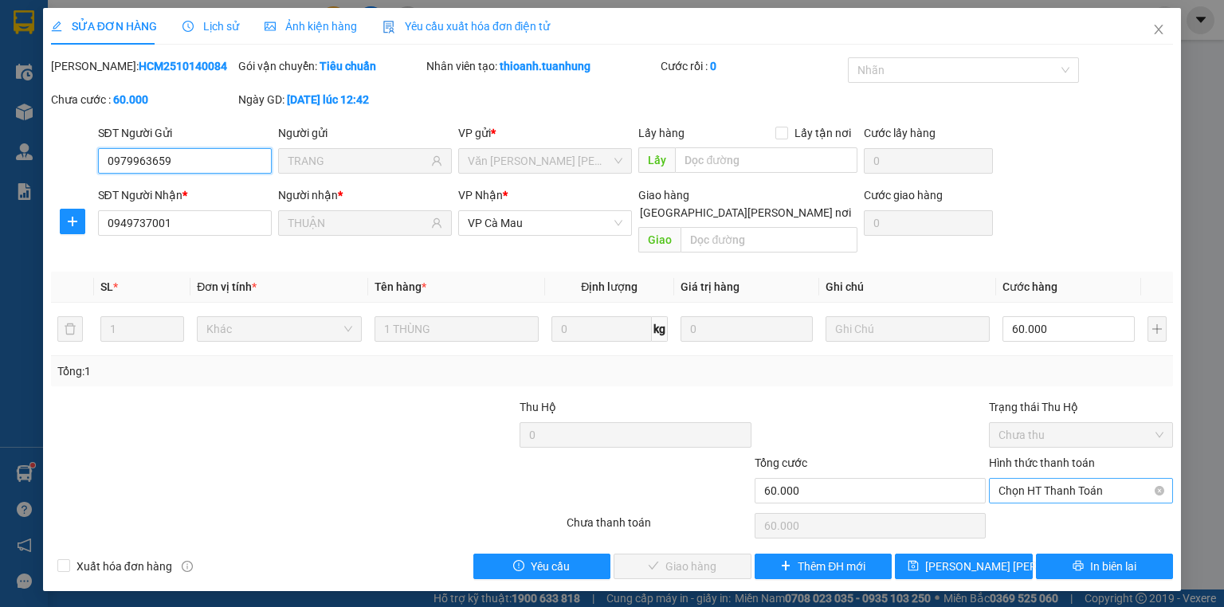
click at [1062, 481] on span "Chọn HT Thanh Toán" at bounding box center [1081, 491] width 165 height 24
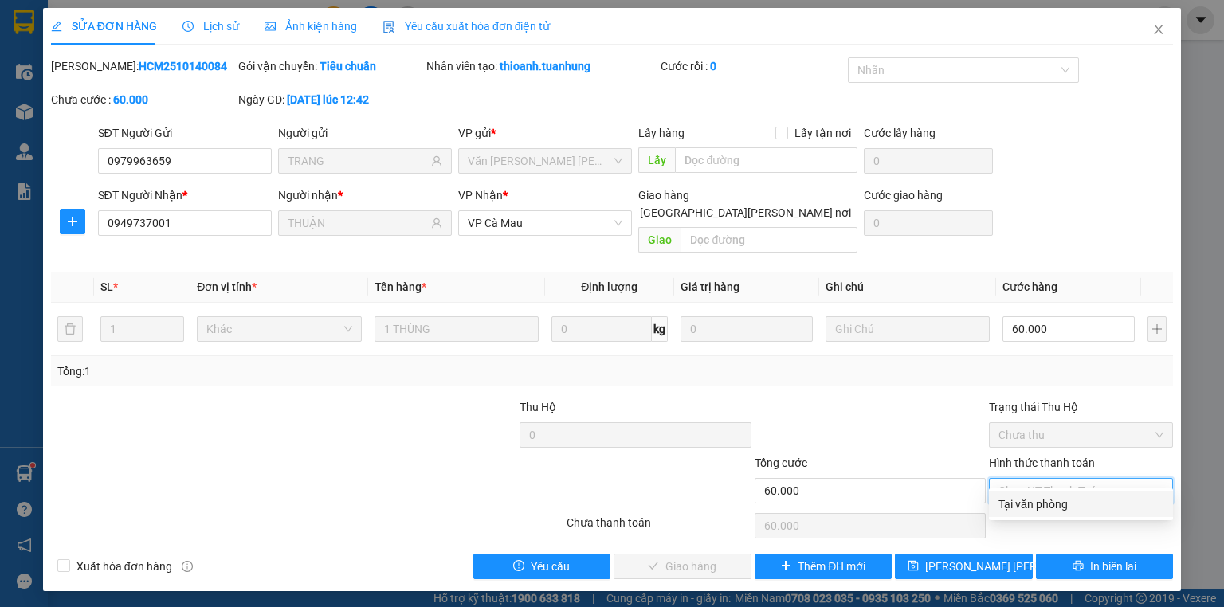
click at [1059, 494] on div "Tại văn phòng" at bounding box center [1081, 505] width 184 height 26
type input "0"
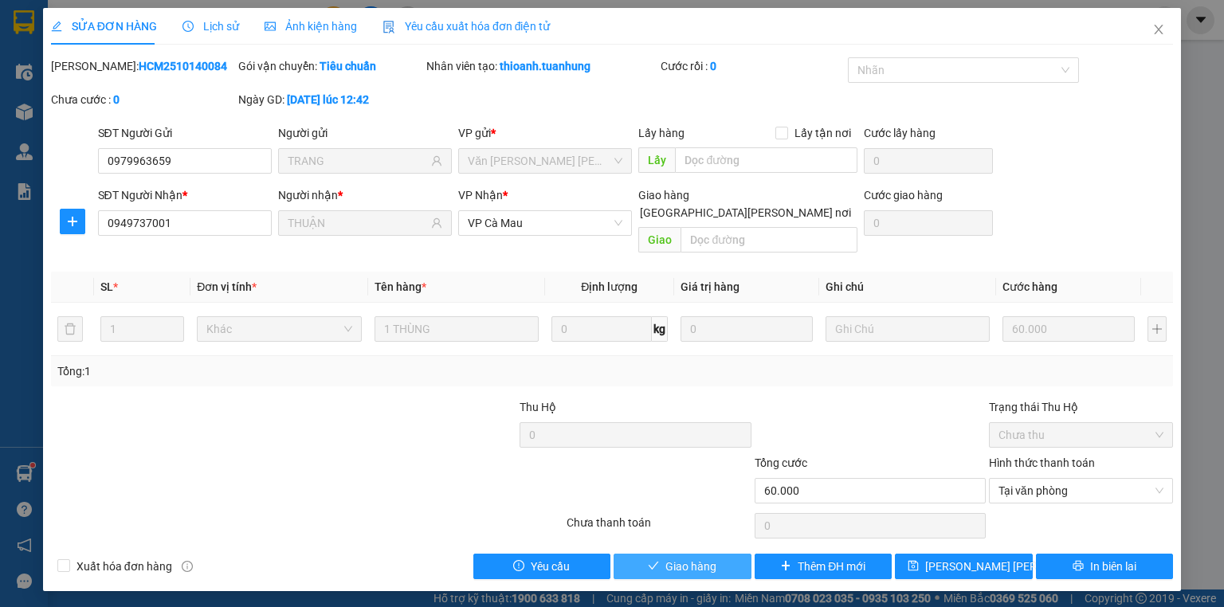
click at [725, 554] on button "Giao hàng" at bounding box center [683, 567] width 138 height 26
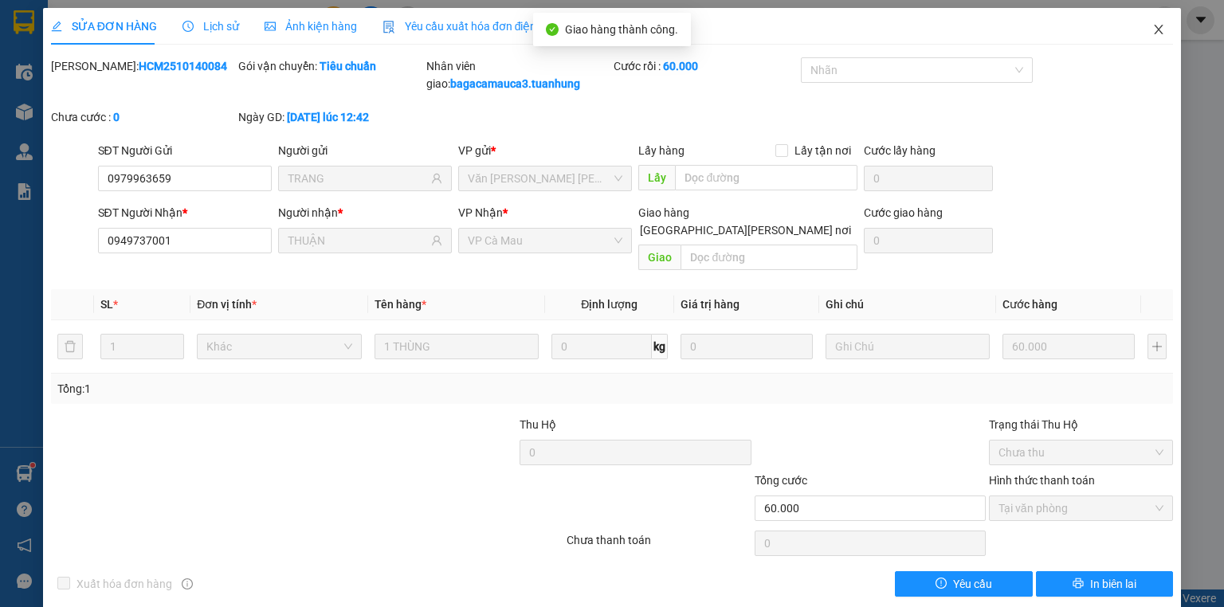
click at [1148, 38] on span "Close" at bounding box center [1159, 30] width 45 height 45
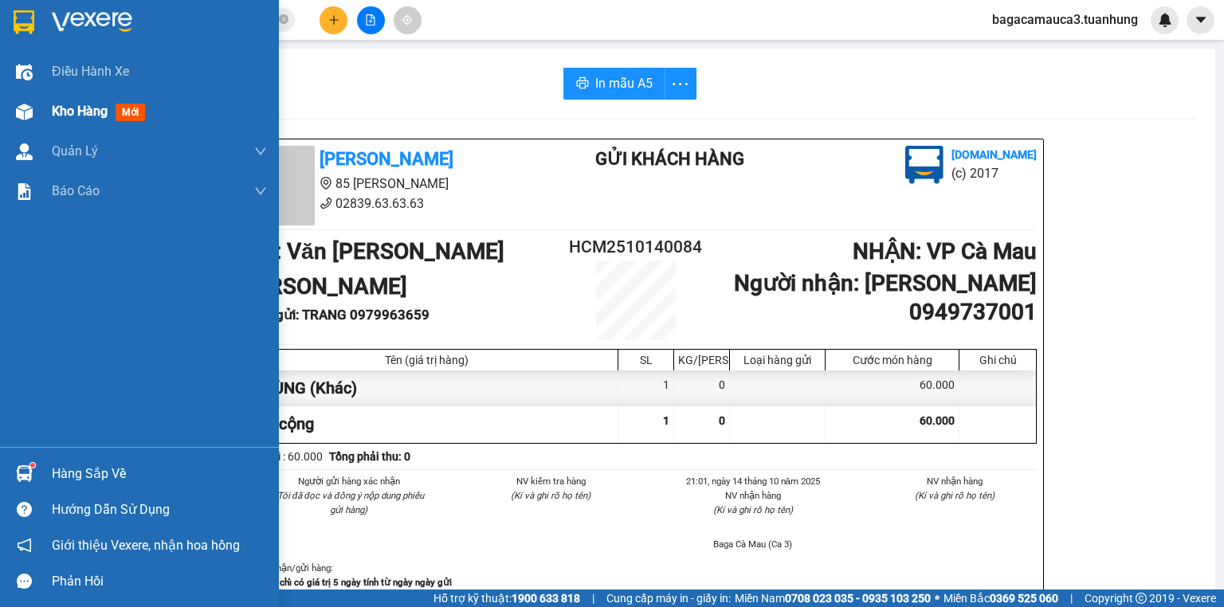
click at [86, 116] on span "Kho hàng" at bounding box center [80, 111] width 56 height 15
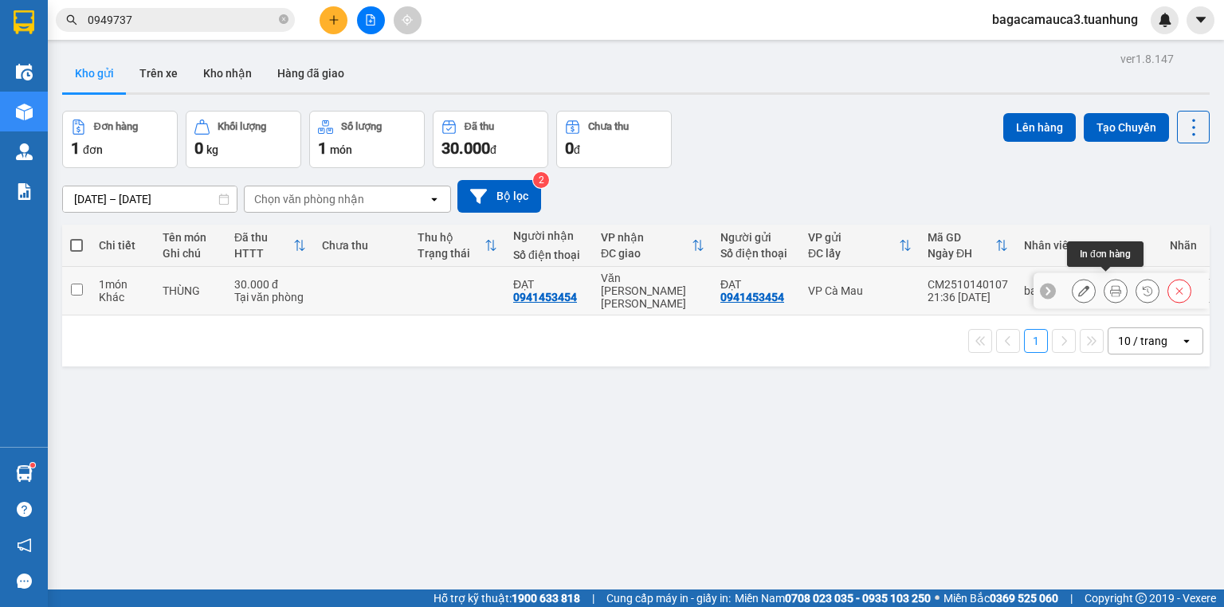
click at [1110, 285] on icon at bounding box center [1115, 290] width 11 height 11
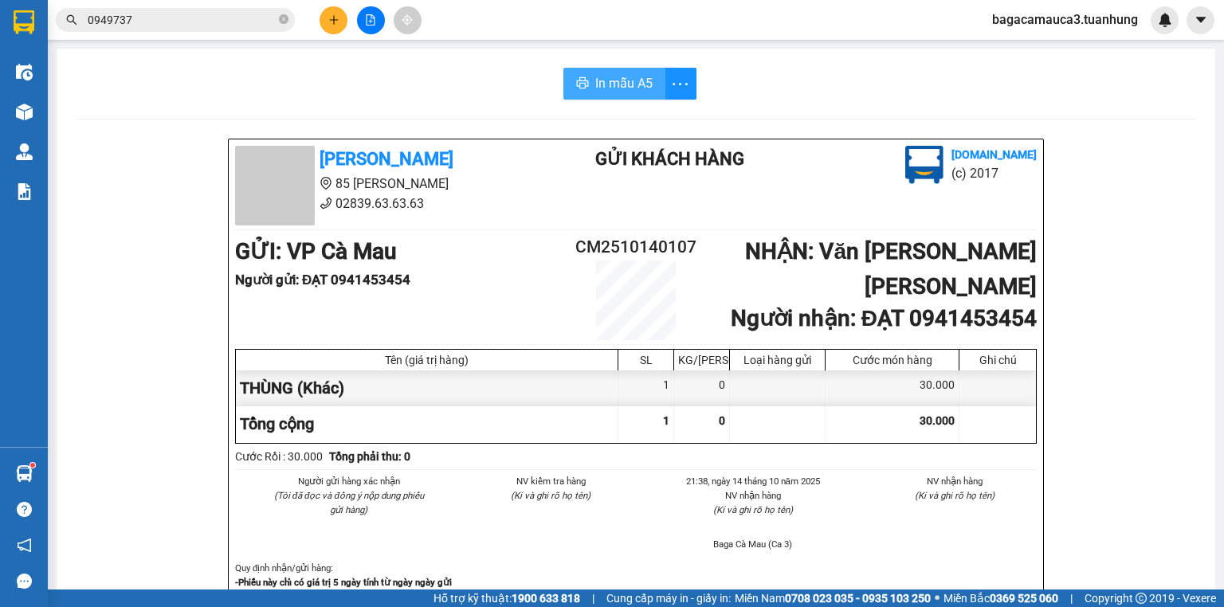
click at [626, 77] on span "In mẫu A5" at bounding box center [623, 83] width 57 height 20
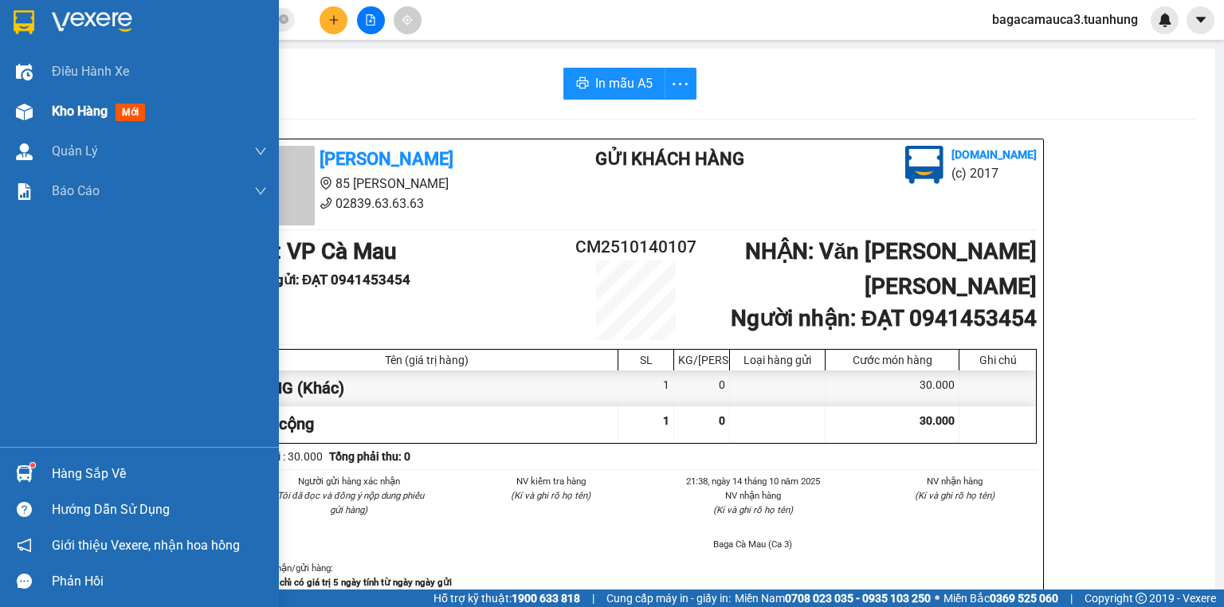
click at [105, 114] on span "Kho hàng" at bounding box center [80, 111] width 56 height 15
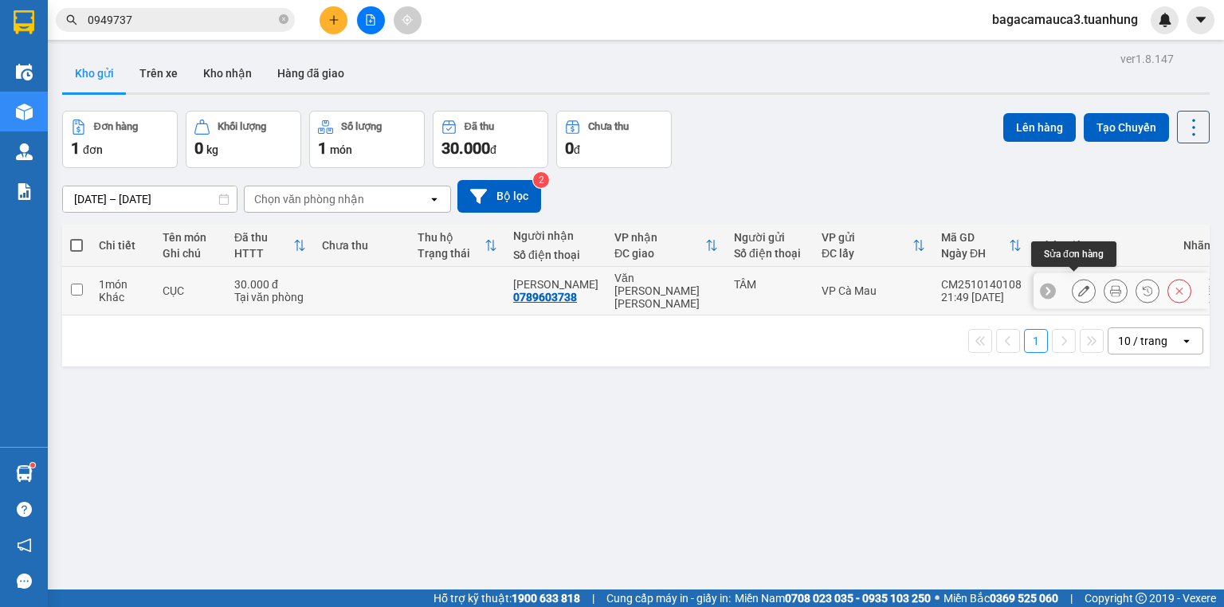
click at [1078, 285] on icon at bounding box center [1083, 290] width 11 height 11
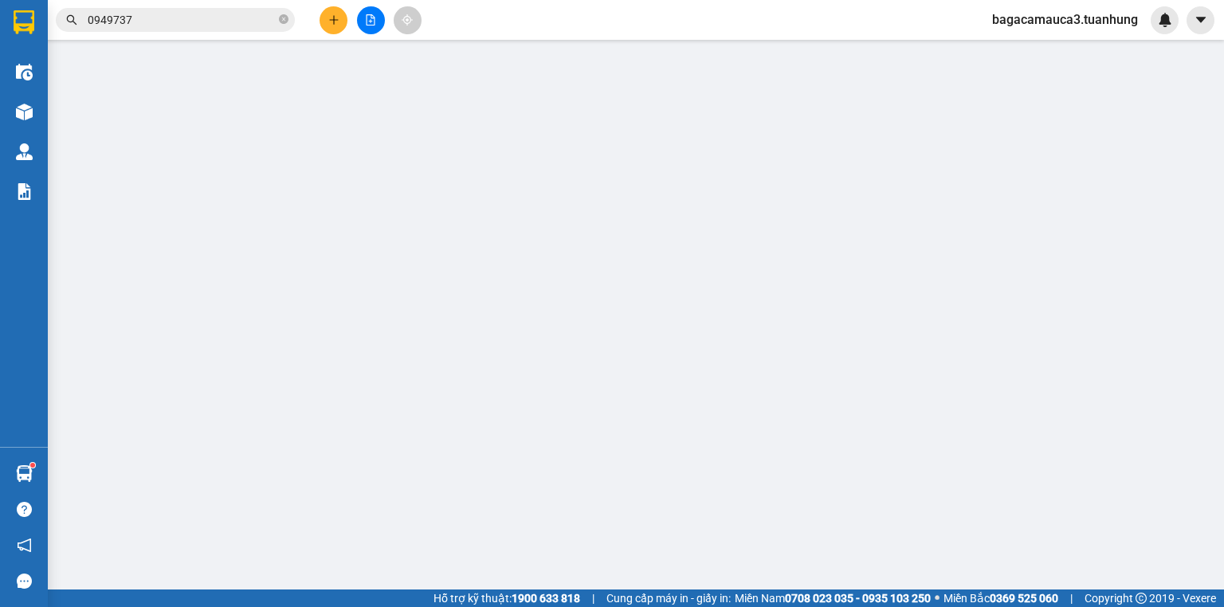
type input "0789603738"
type input "30.000"
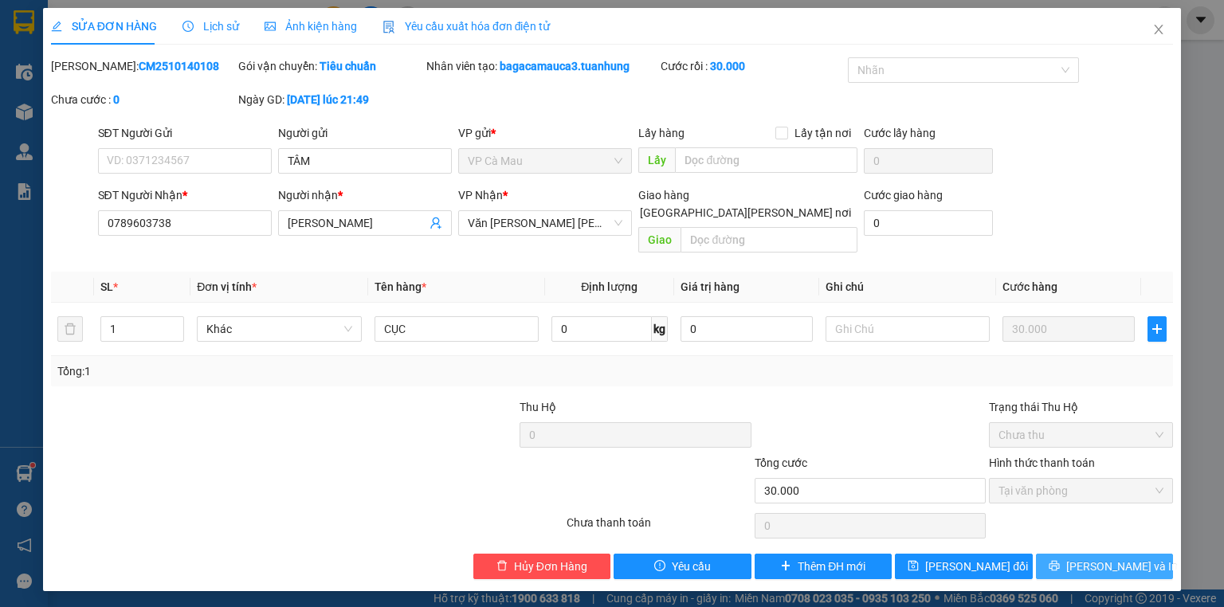
click at [1105, 558] on span "[PERSON_NAME] và In" at bounding box center [1122, 567] width 112 height 18
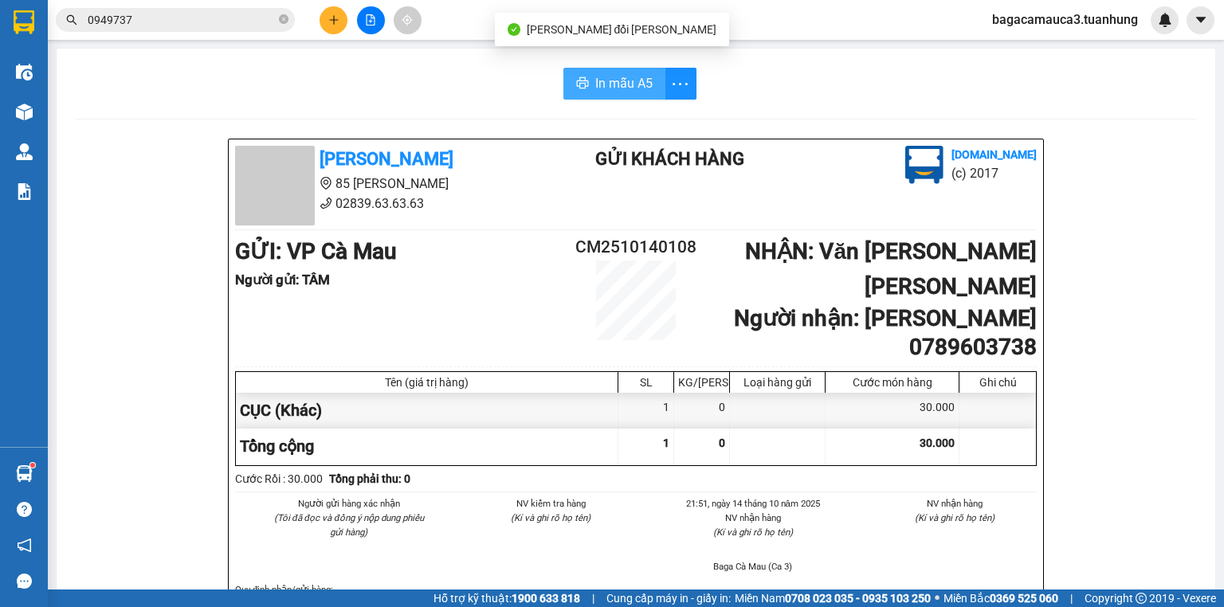
click at [596, 80] on span "In mẫu A5" at bounding box center [623, 83] width 57 height 20
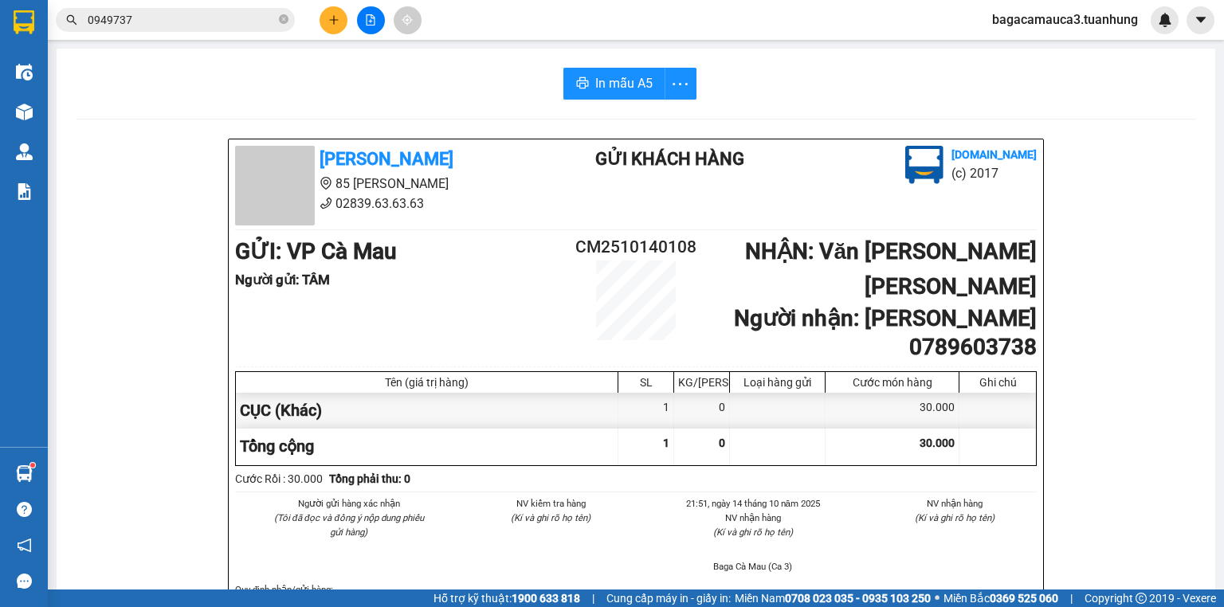
scroll to position [577, 0]
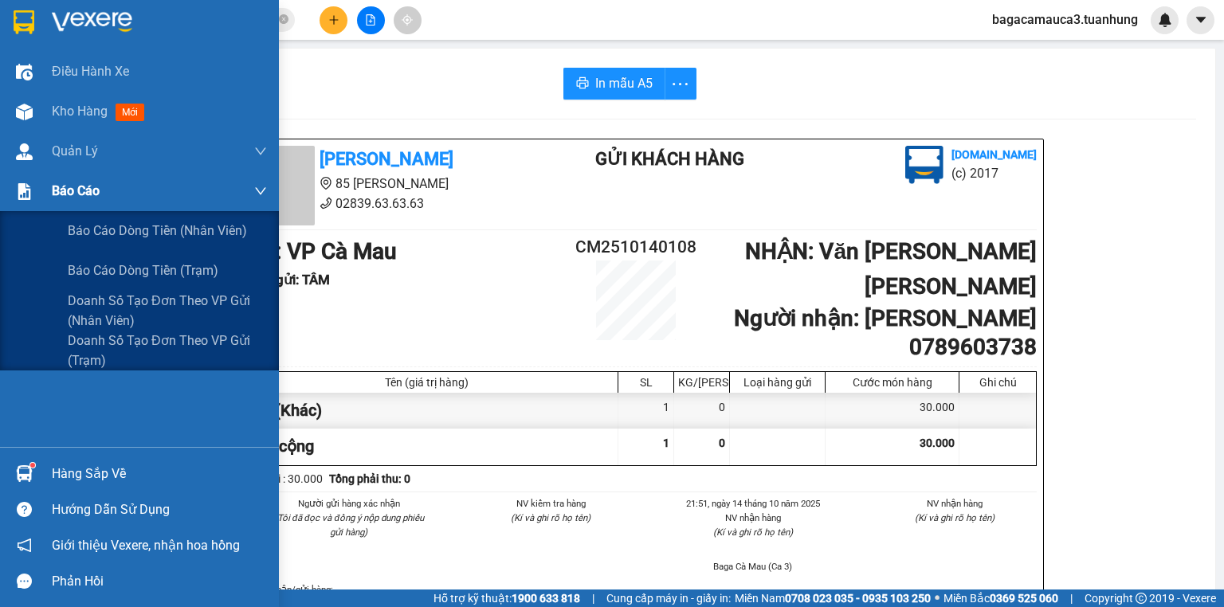
click at [83, 189] on span "Báo cáo" at bounding box center [76, 191] width 48 height 20
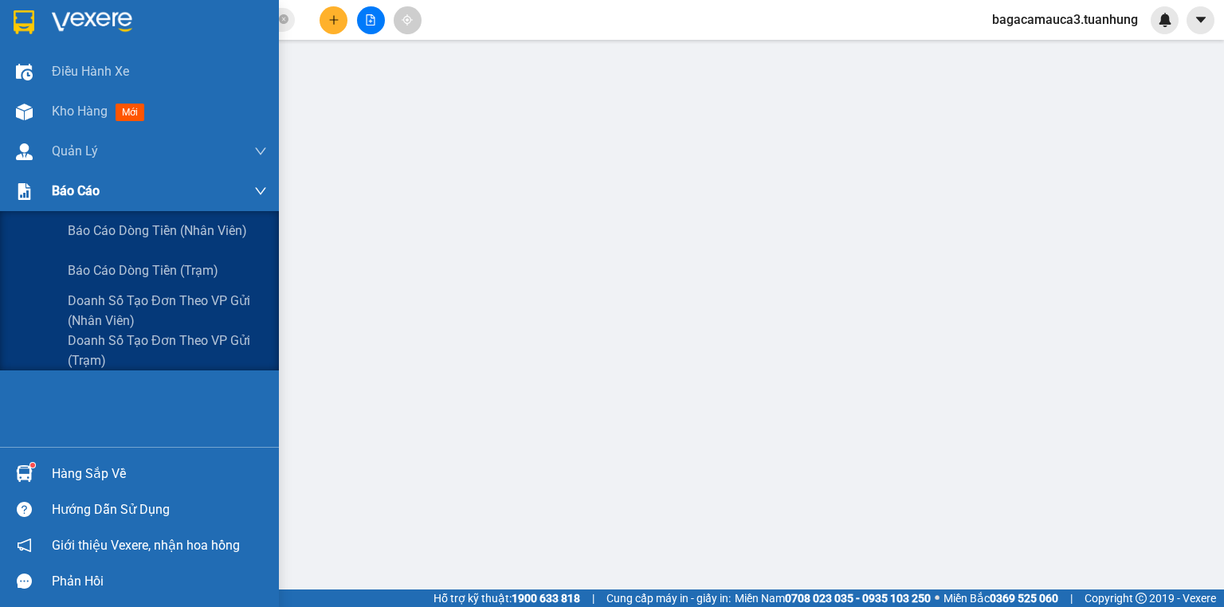
click at [84, 185] on span "Báo cáo" at bounding box center [76, 191] width 48 height 20
click at [118, 274] on span "Báo cáo dòng tiền (trạm)" at bounding box center [144, 271] width 152 height 20
